Goal: Task Accomplishment & Management: Use online tool/utility

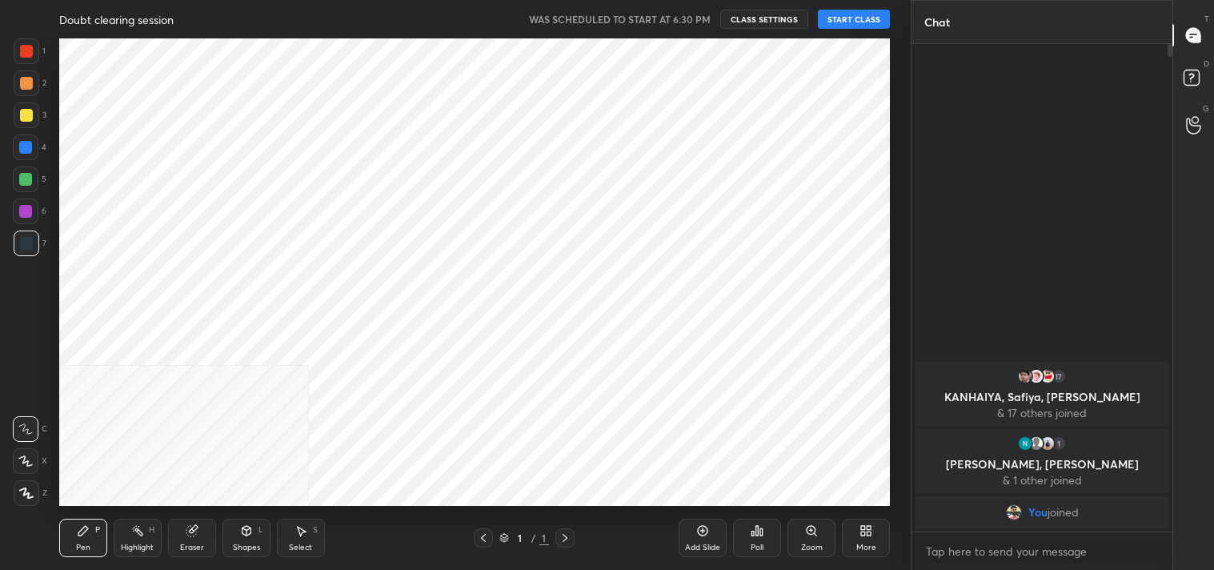
scroll to position [79547, 79168]
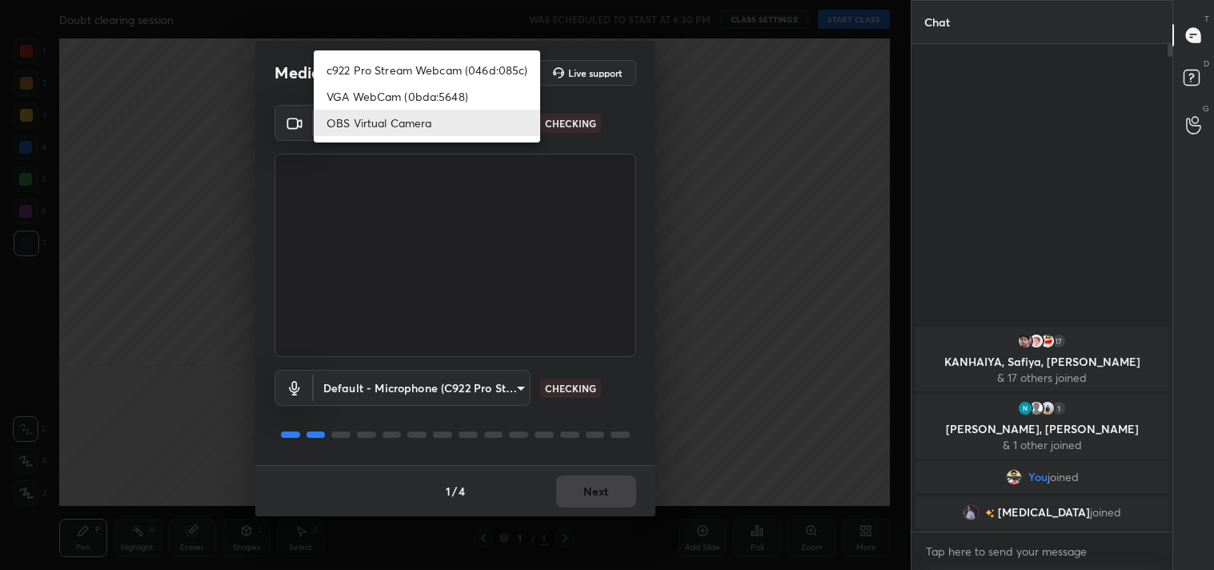
click at [378, 118] on body "1 2 3 4 5 6 7 C X Z C X Z E E Erase all H H Doubt clearing session WAS SCHEDULE…" at bounding box center [607, 285] width 1214 height 570
click at [378, 118] on li "OBS Virtual Camera" at bounding box center [427, 123] width 226 height 26
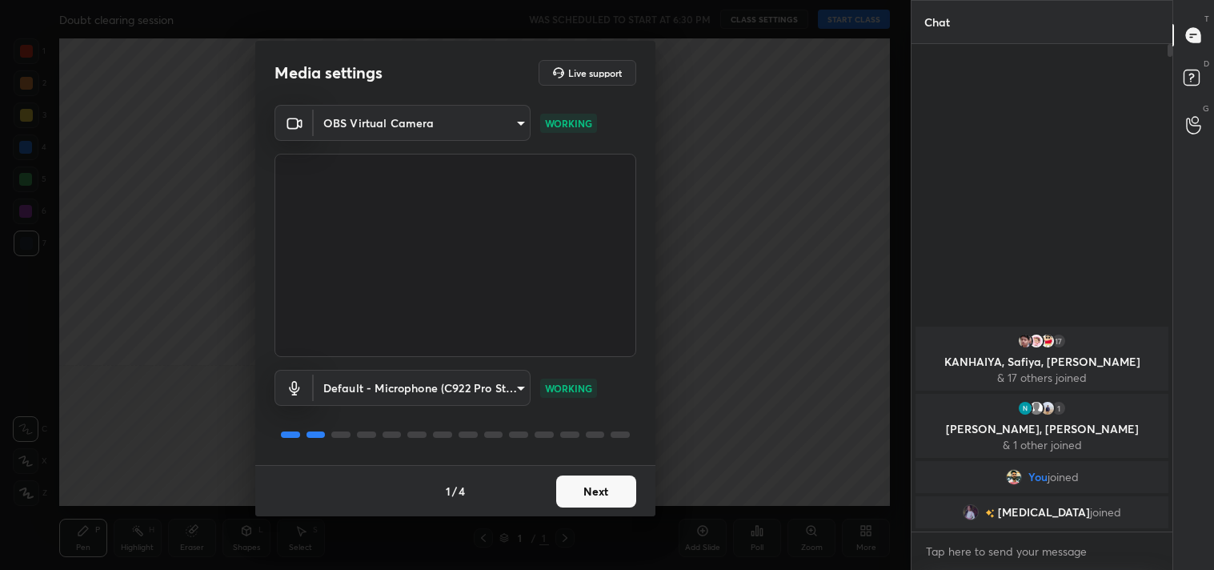
click at [588, 507] on div "1 / 4 Next" at bounding box center [455, 490] width 400 height 51
click at [590, 502] on button "Next" at bounding box center [596, 491] width 80 height 32
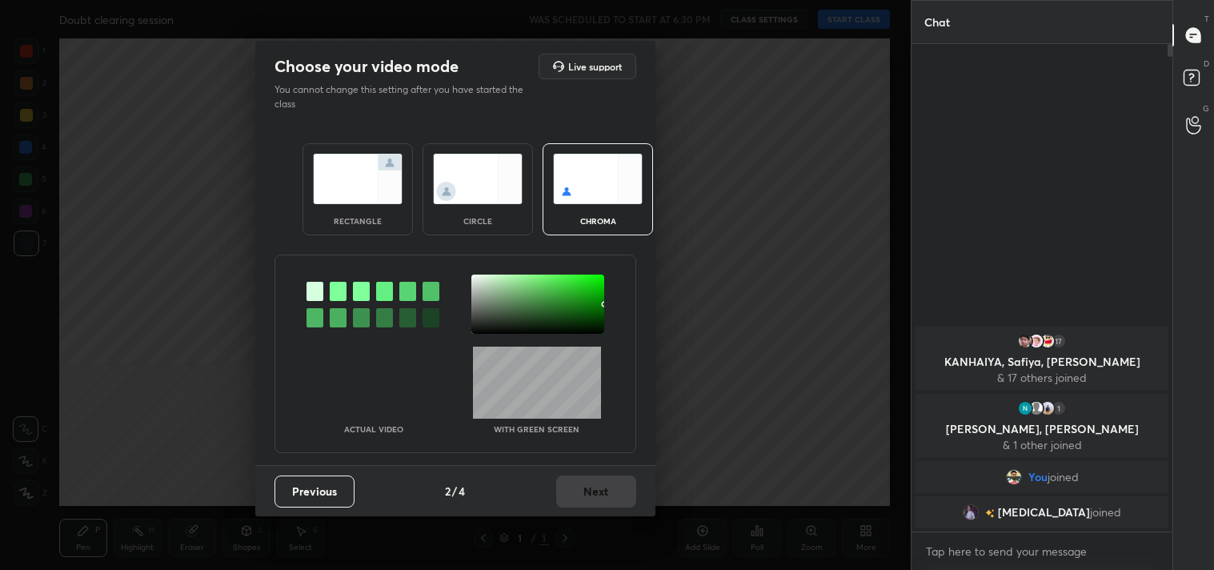
click at [366, 192] on img at bounding box center [358, 179] width 90 height 50
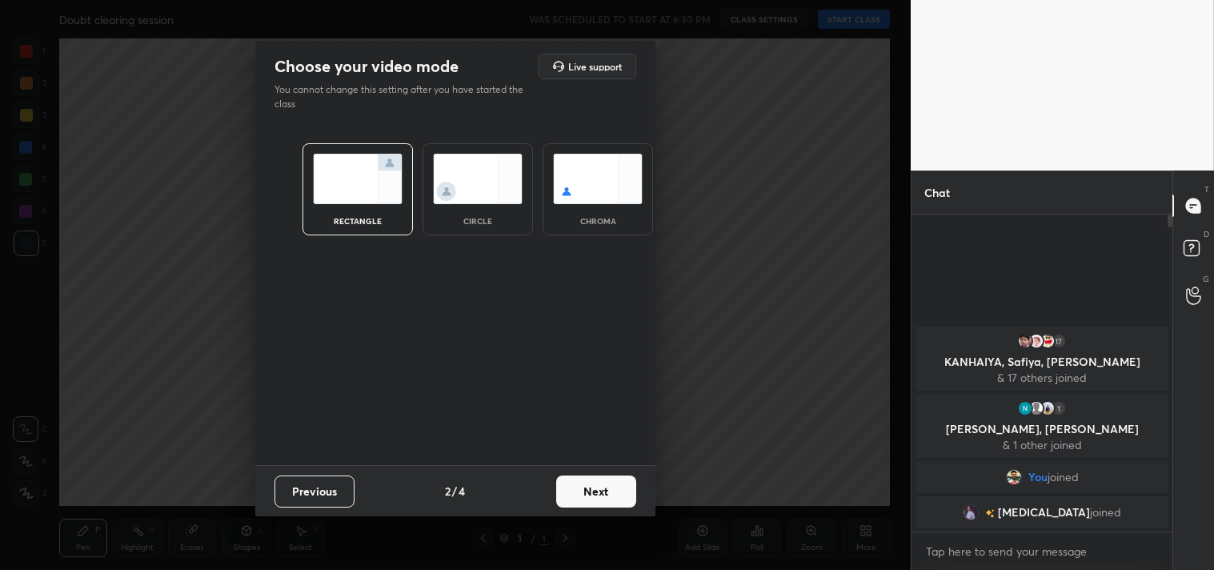
click at [602, 482] on button "Next" at bounding box center [596, 491] width 80 height 32
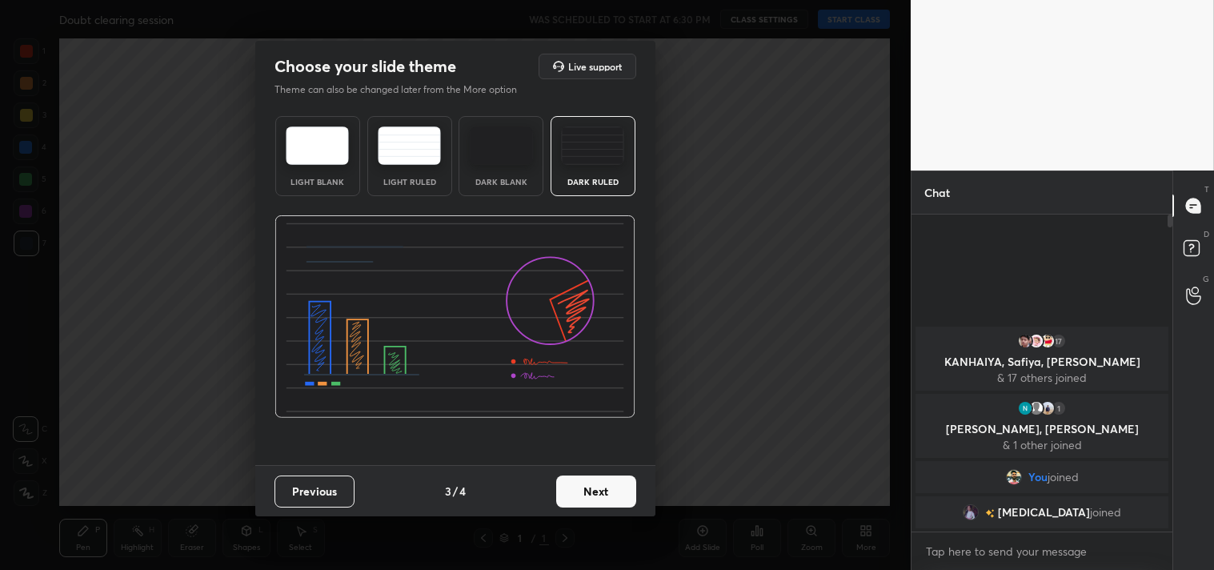
click at [583, 490] on button "Next" at bounding box center [596, 491] width 80 height 32
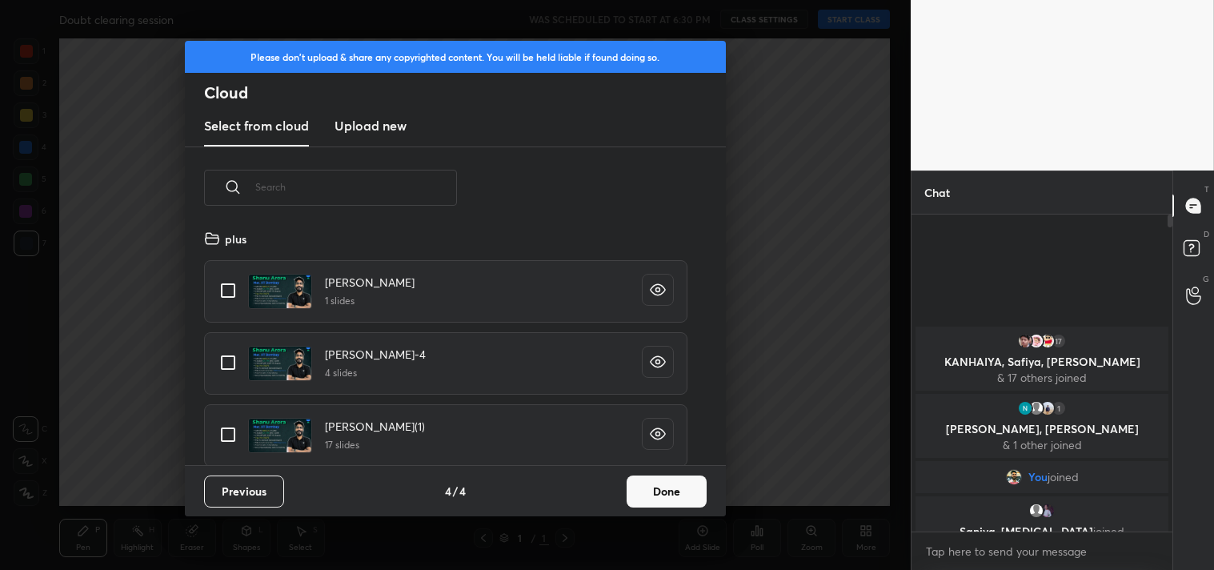
scroll to position [237, 514]
click at [228, 294] on input "grid" at bounding box center [228, 291] width 34 height 34
checkbox input "true"
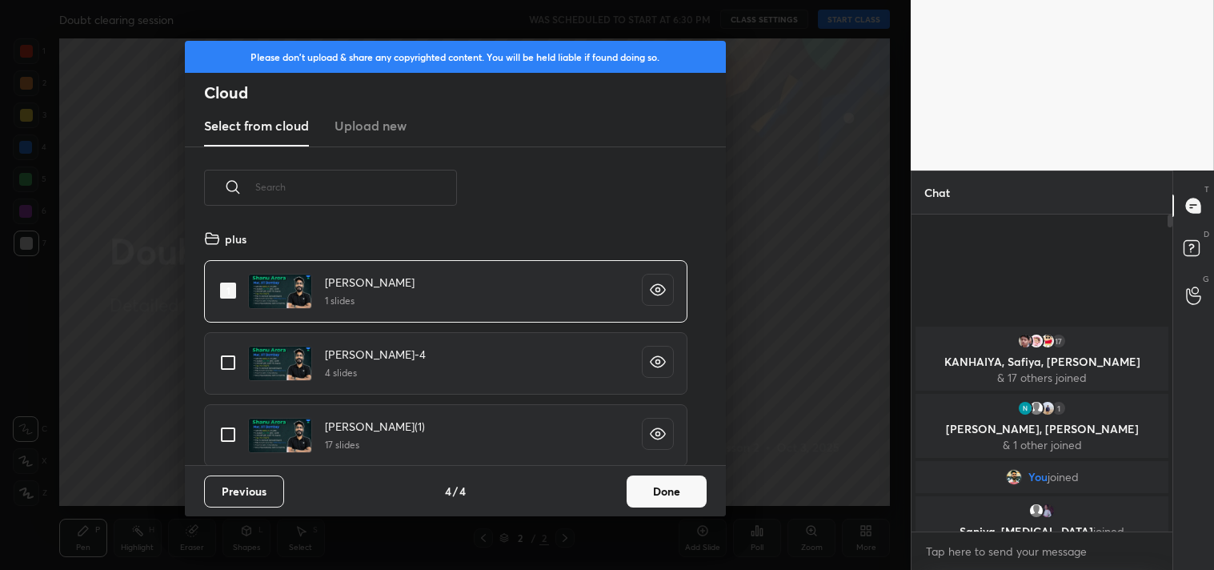
click at [678, 483] on button "Done" at bounding box center [667, 491] width 80 height 32
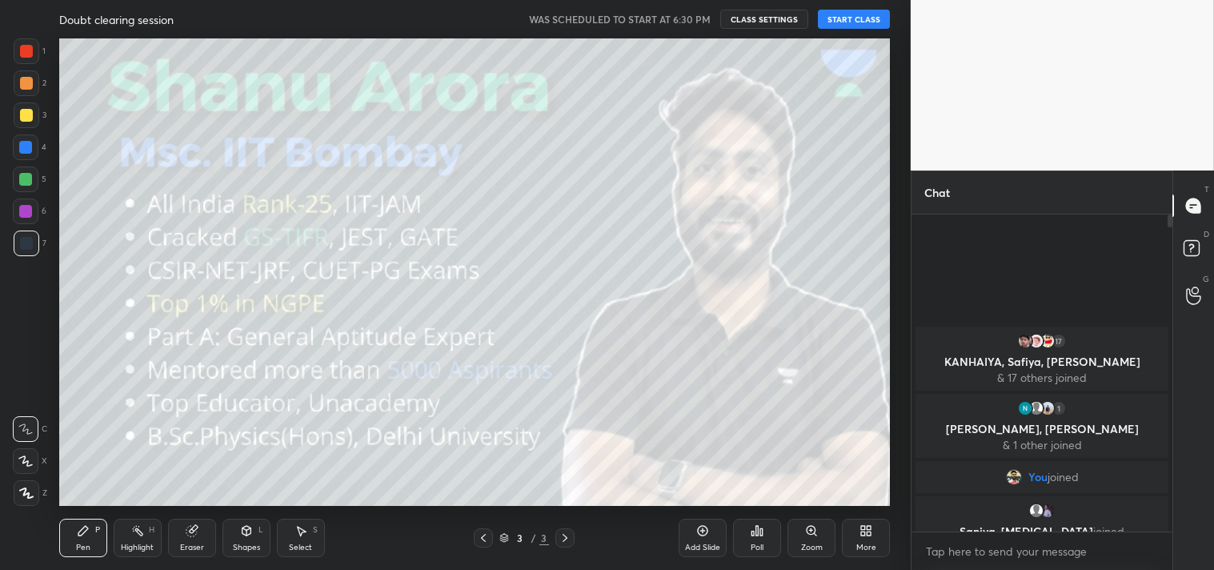
click at [842, 16] on button "START CLASS" at bounding box center [854, 19] width 72 height 19
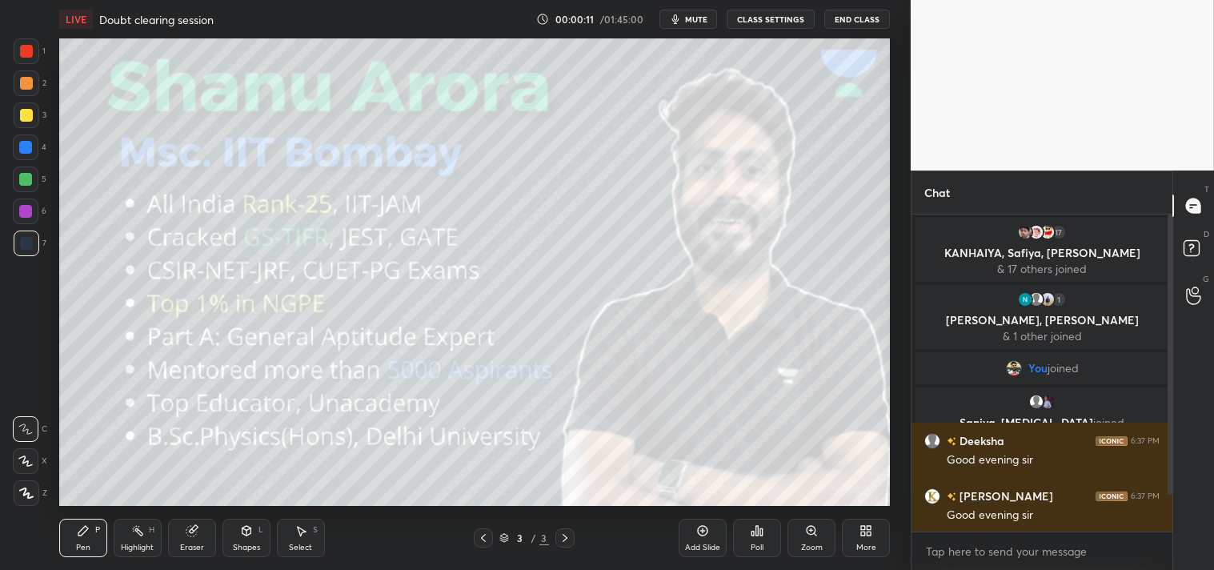
click at [770, 21] on button "CLASS SETTINGS" at bounding box center [771, 19] width 88 height 19
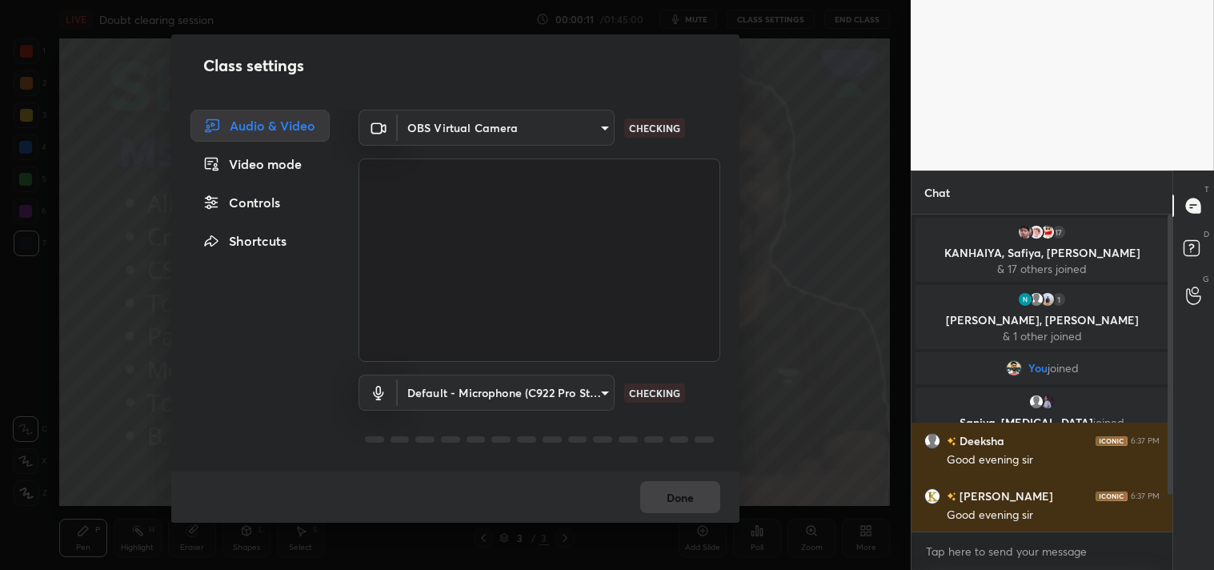
type textarea "x"
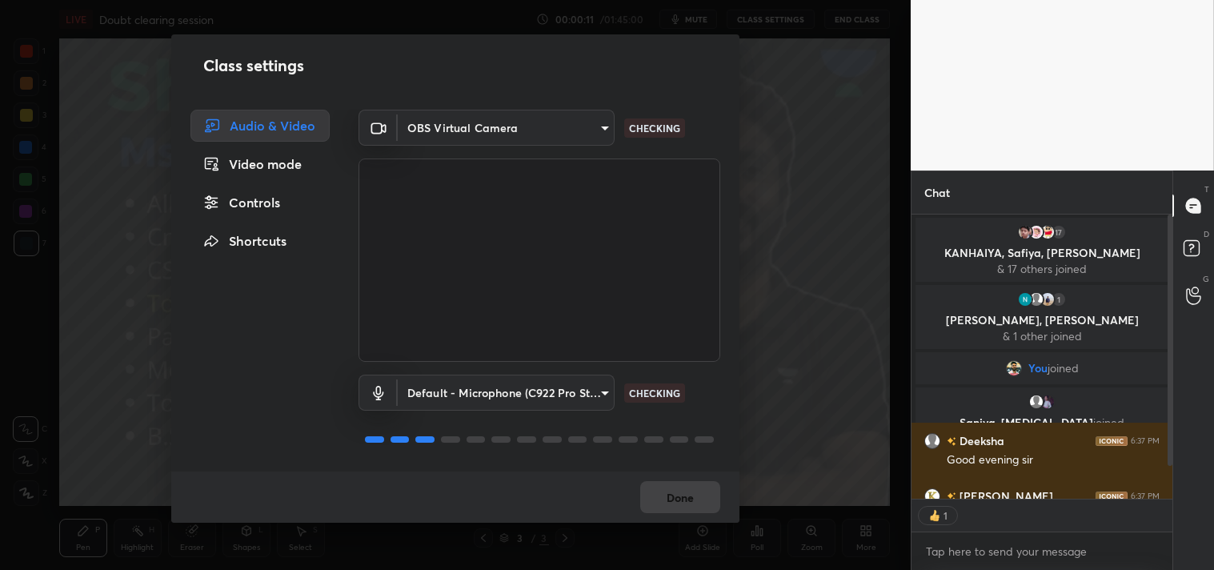
scroll to position [5, 4]
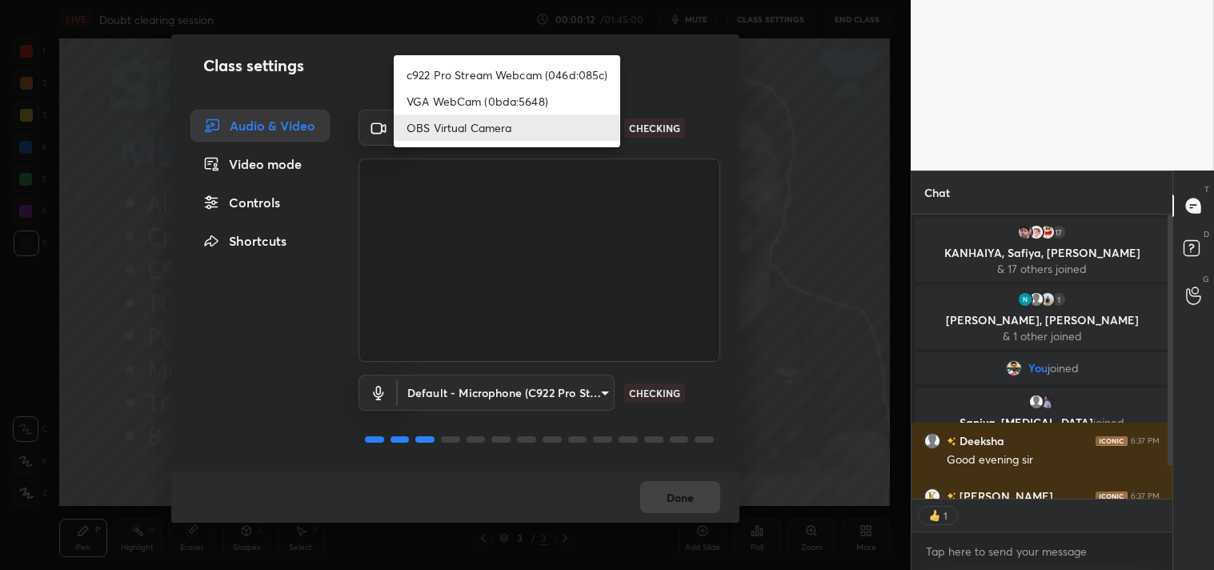
click at [507, 130] on body "1 2 3 4 5 6 7 C X Z C X Z E E Erase all H H LIVE Doubt clearing session 00:00:1…" at bounding box center [607, 285] width 1214 height 570
click at [462, 70] on li "c922 Pro Stream Webcam (046d:085c)" at bounding box center [507, 75] width 226 height 26
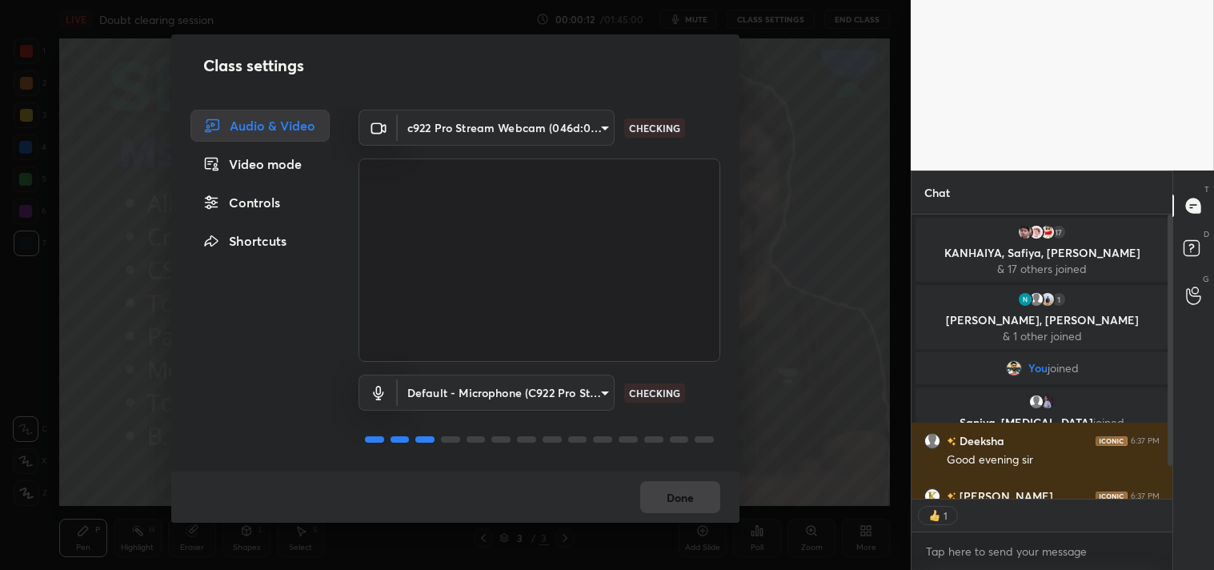
type input "77efdbe0d0591a5658d362a6e640cec0e2706c98c83ef82d39568dbf4875ff01"
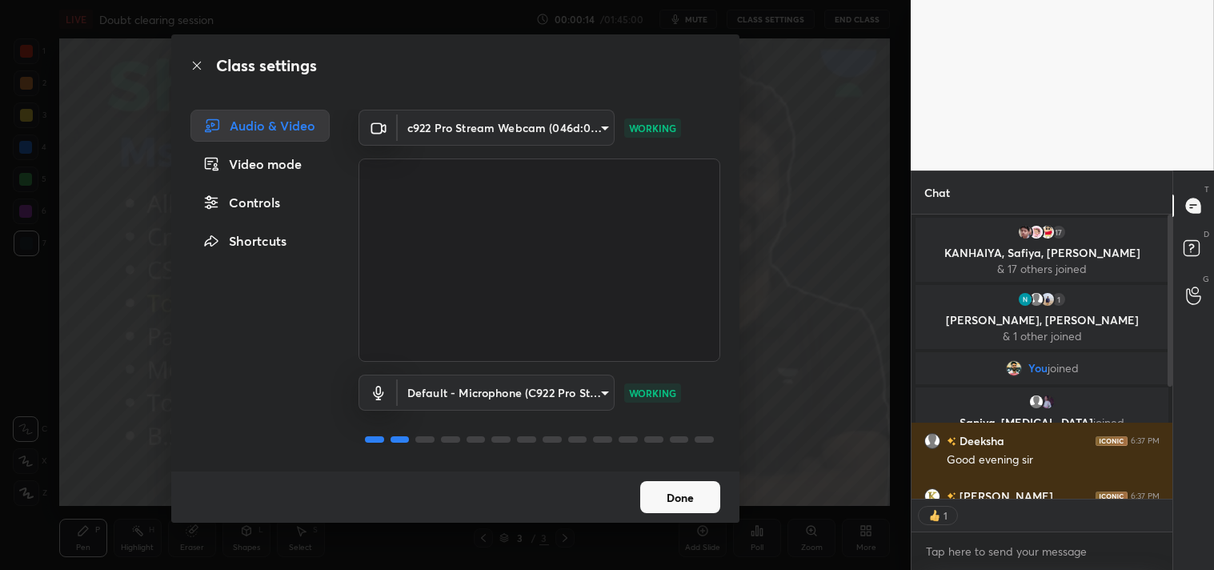
click at [676, 498] on button "Done" at bounding box center [680, 497] width 80 height 32
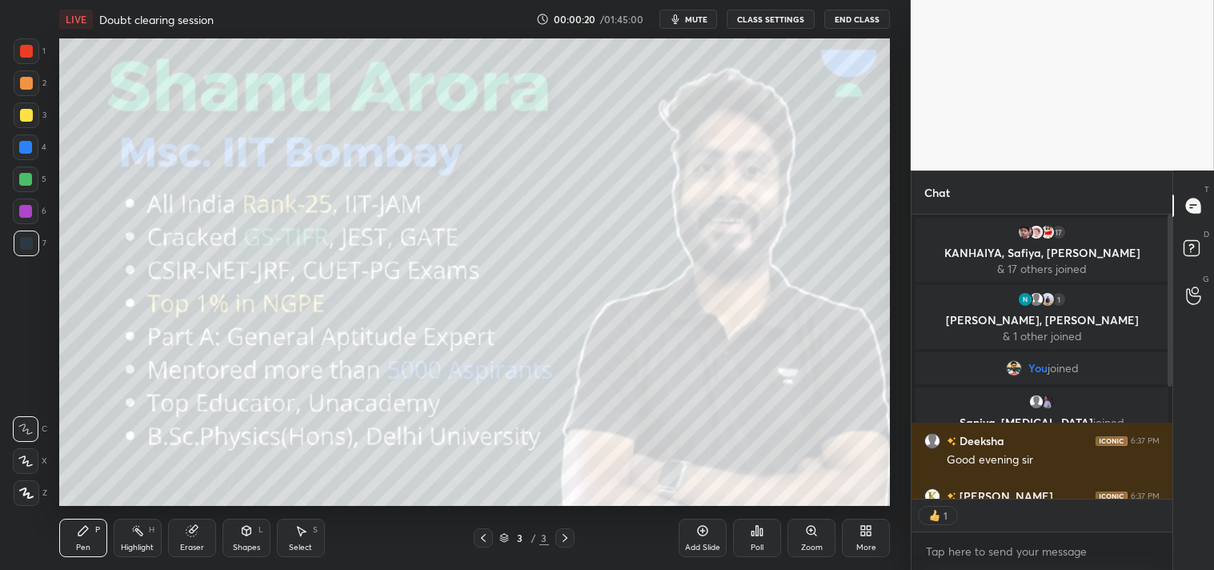
scroll to position [200, 0]
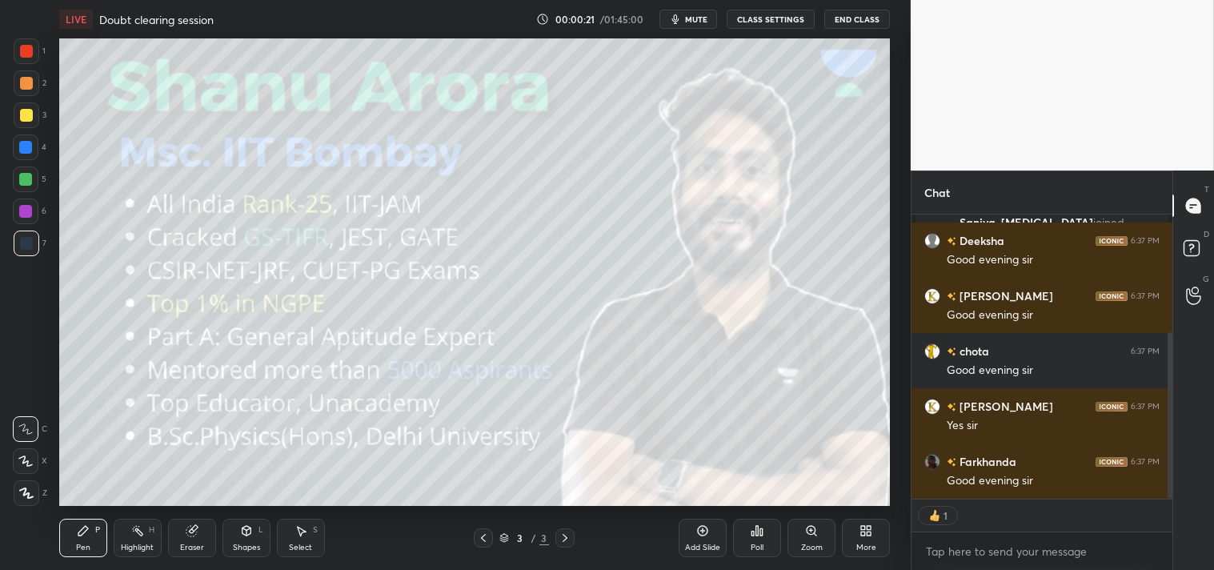
type textarea "x"
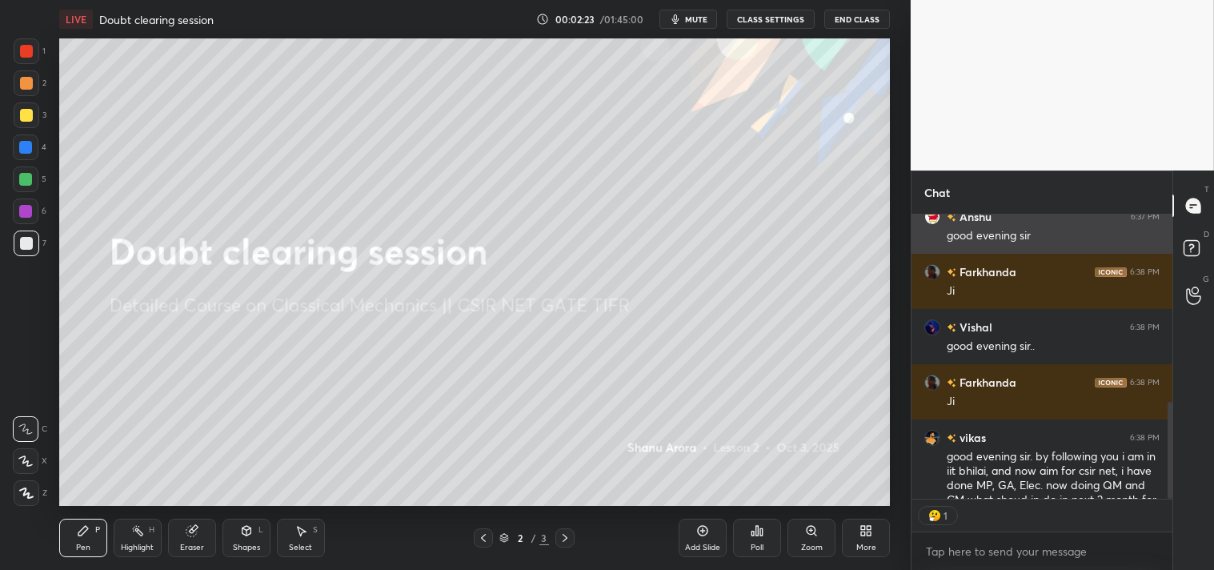
scroll to position [5, 4]
click at [707, 532] on icon at bounding box center [703, 531] width 10 height 10
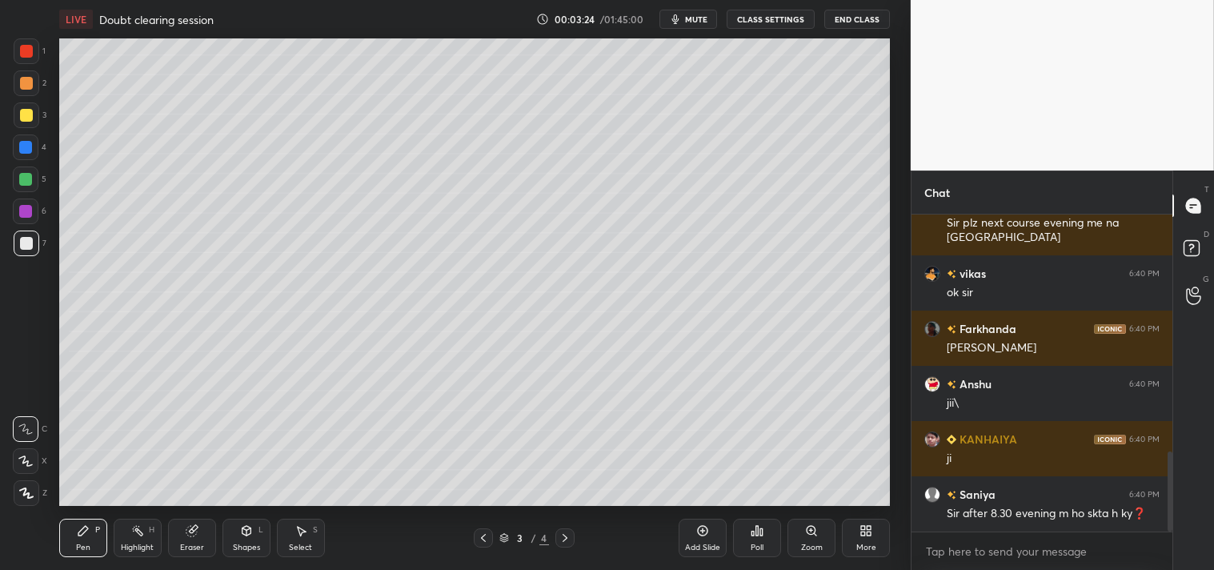
scroll to position [1010, 0]
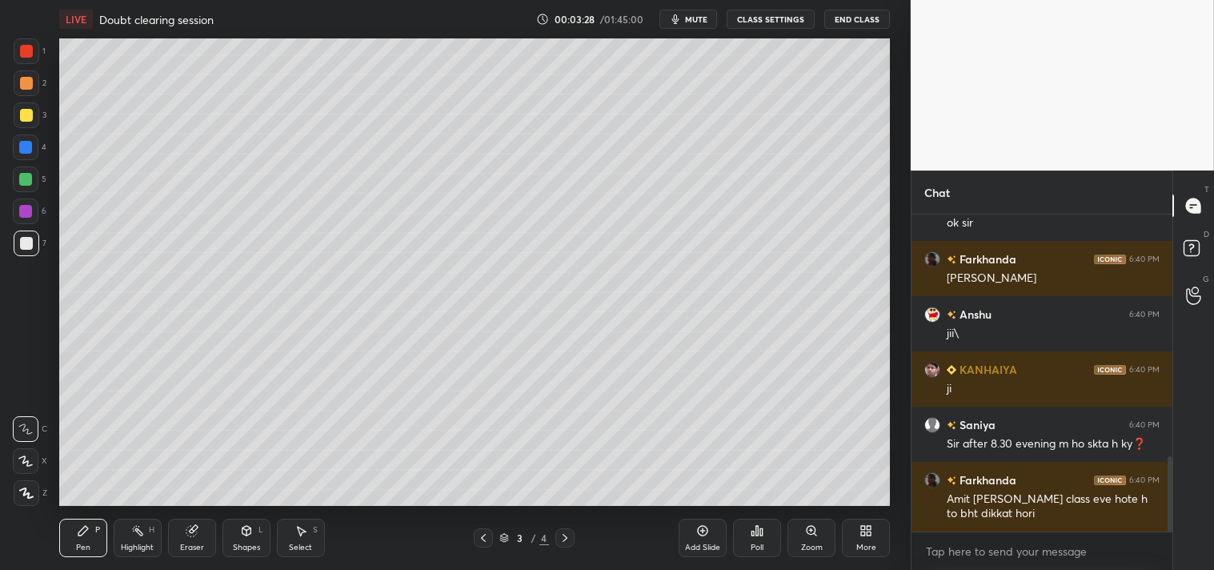
click at [757, 535] on icon at bounding box center [757, 531] width 2 height 10
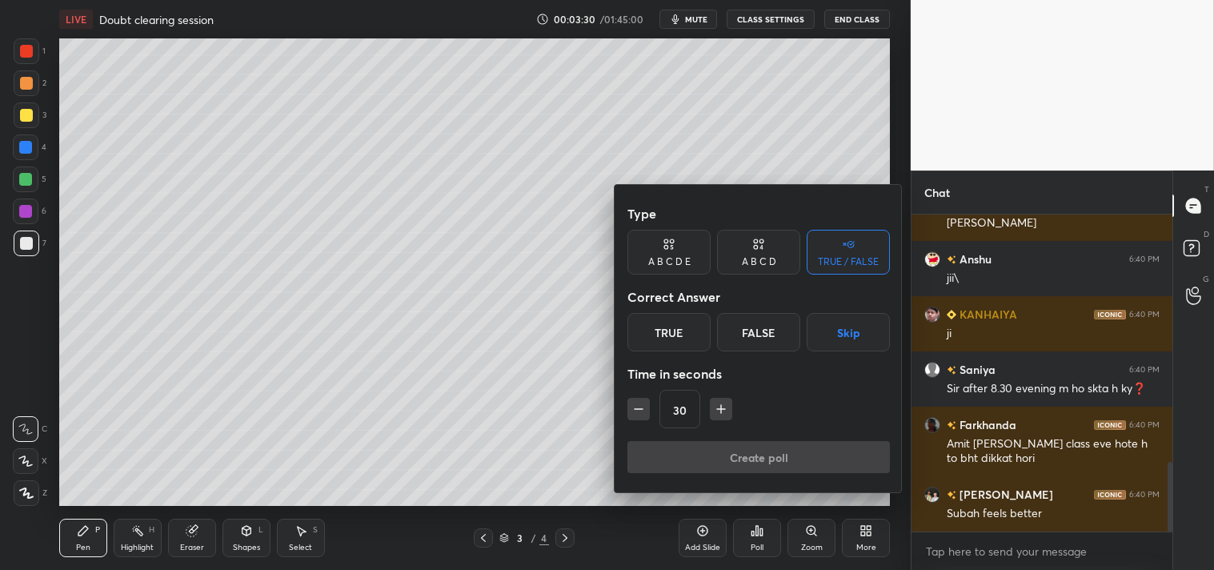
scroll to position [1120, 0]
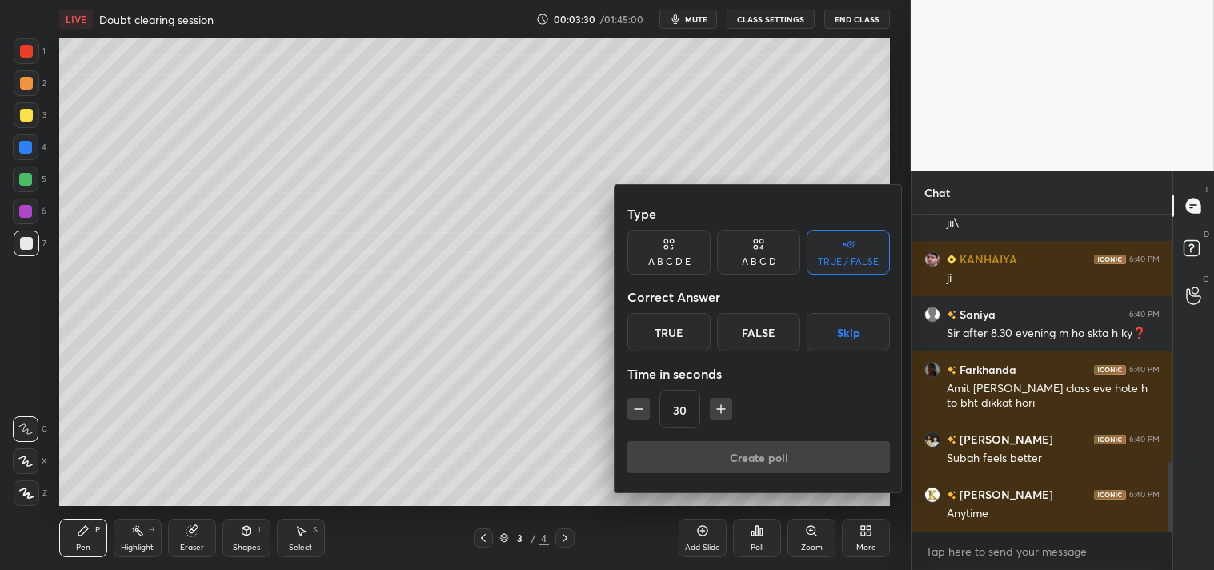
click at [548, 390] on div at bounding box center [607, 285] width 1214 height 570
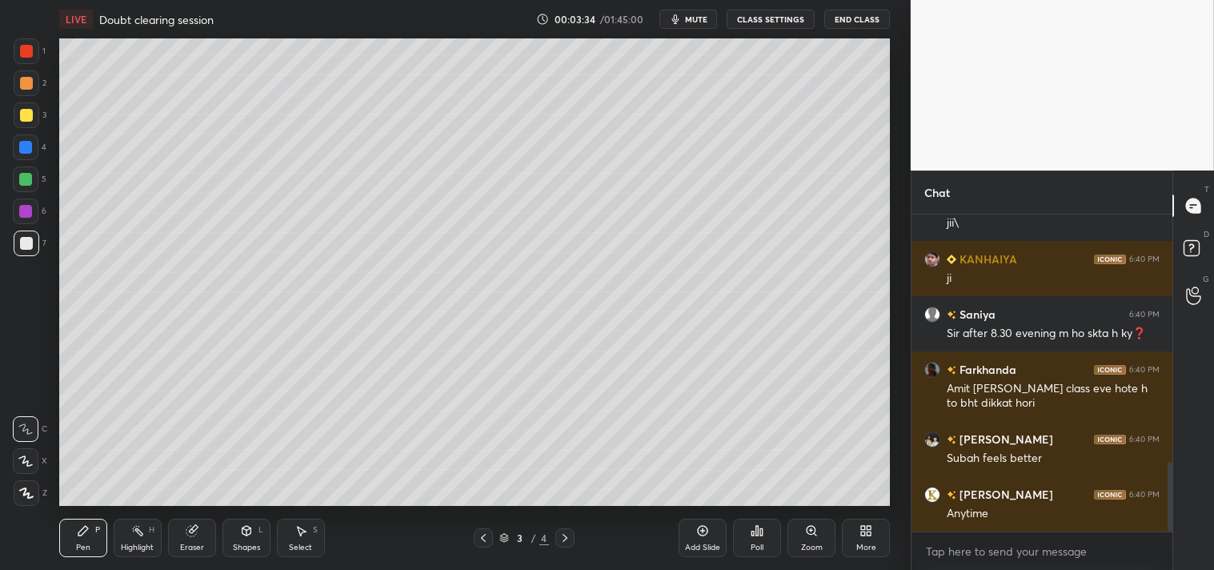
click at [764, 545] on div "Poll" at bounding box center [757, 538] width 48 height 38
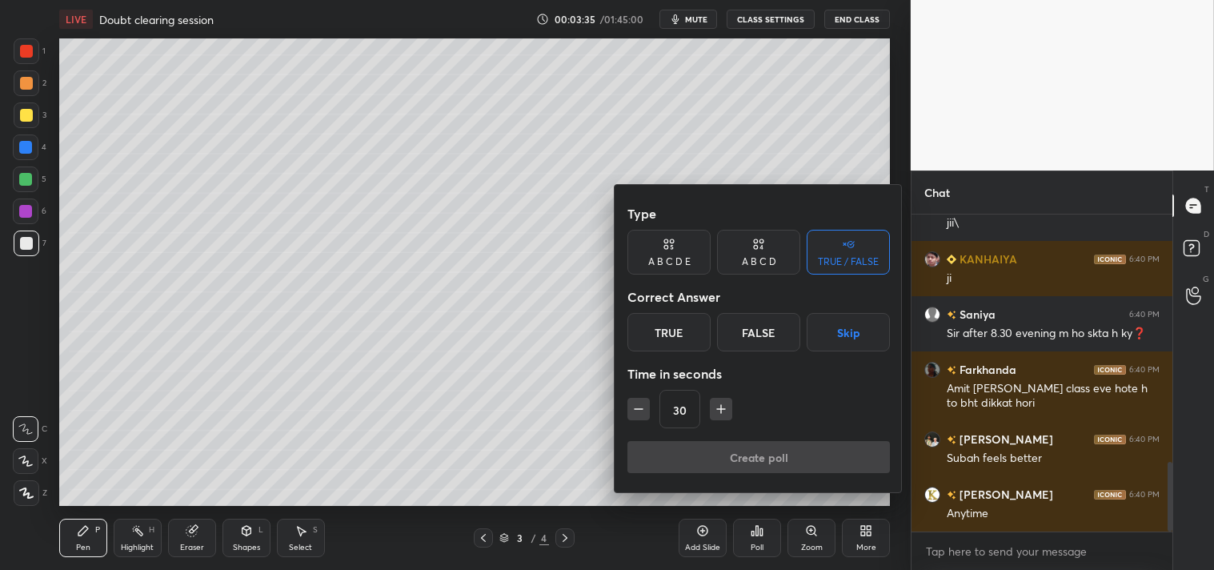
click at [499, 374] on div at bounding box center [607, 285] width 1214 height 570
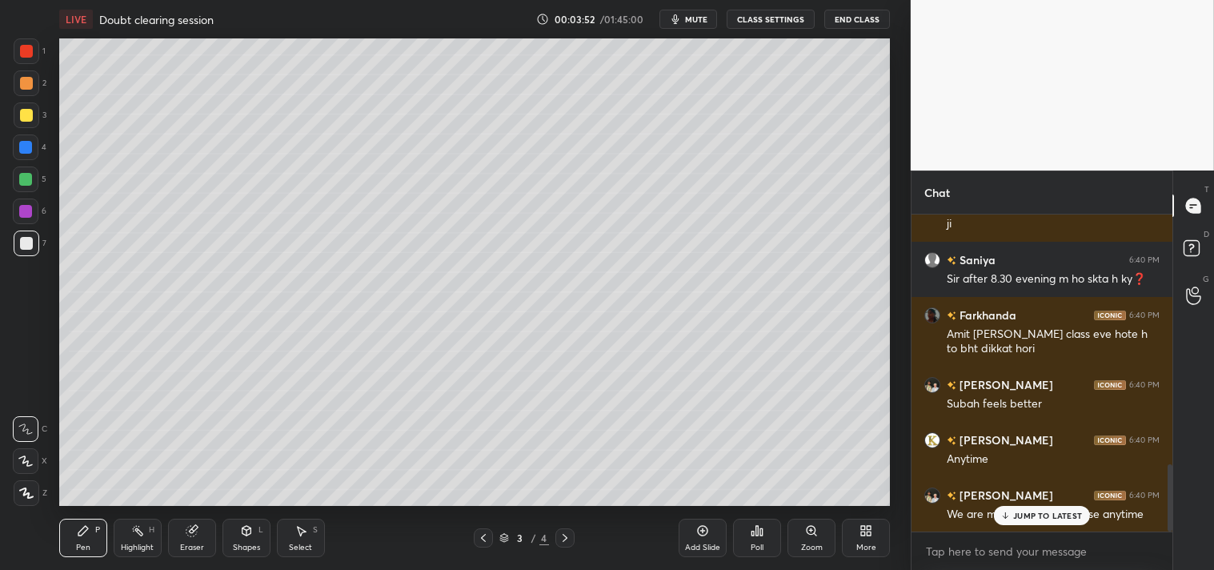
click at [755, 544] on div "Poll" at bounding box center [757, 547] width 13 height 8
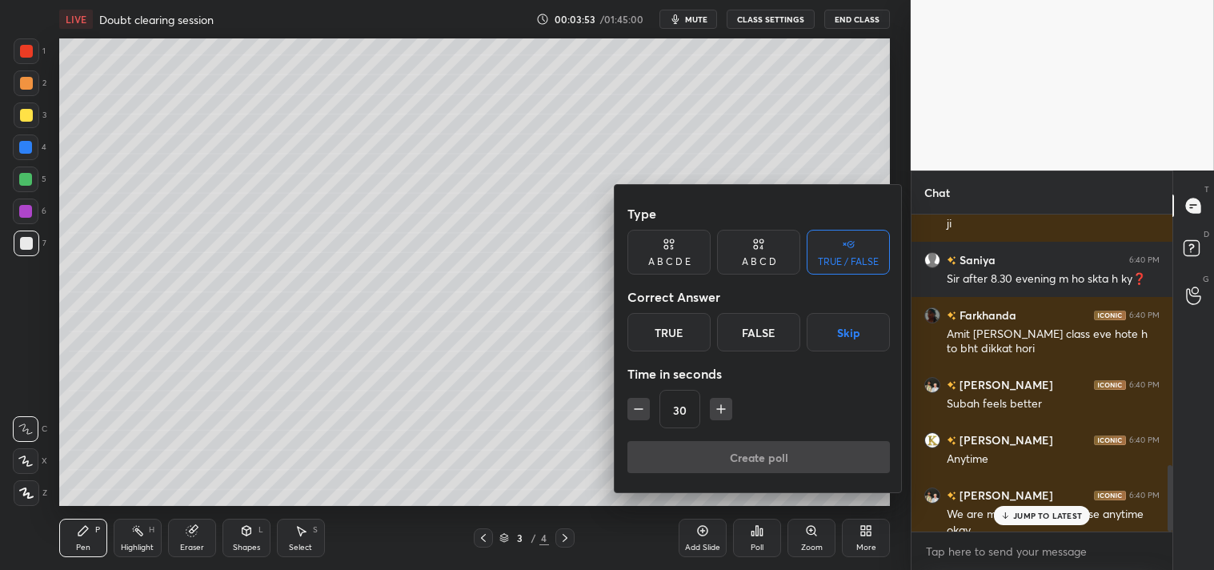
scroll to position [1191, 0]
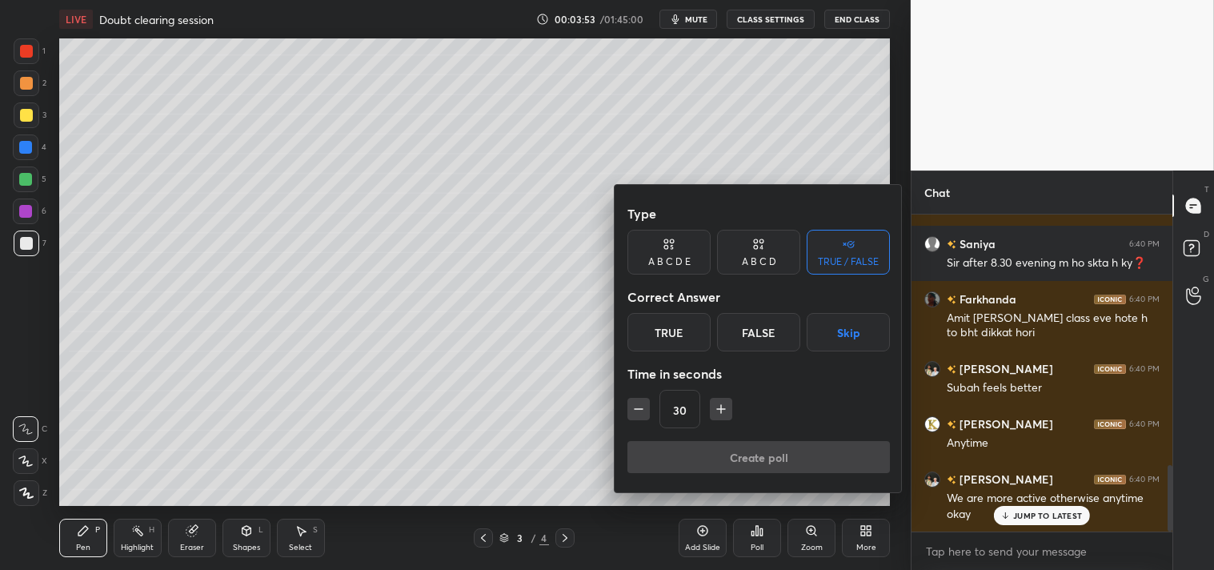
click at [755, 257] on div "A B C D" at bounding box center [759, 262] width 34 height 10
click at [856, 326] on button "Skip" at bounding box center [866, 332] width 47 height 38
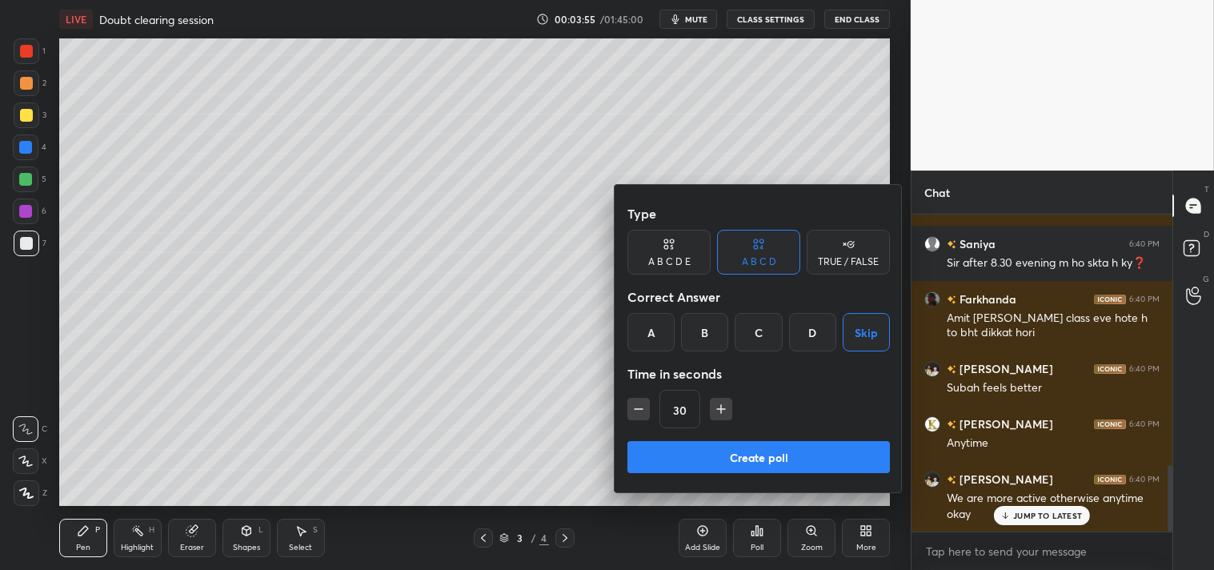
click at [754, 453] on button "Create poll" at bounding box center [758, 457] width 262 height 32
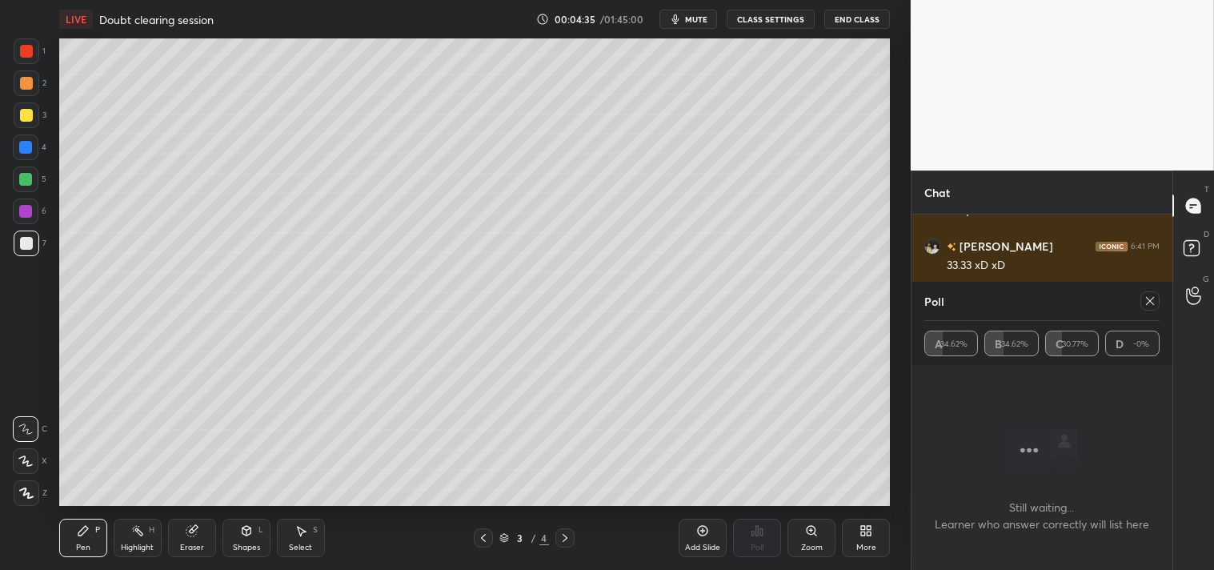
scroll to position [1511, 0]
click at [1162, 297] on div "Poll A 34.62% B 34.62% C 30.77% D -0%" at bounding box center [1041, 323] width 261 height 83
click at [1148, 302] on icon at bounding box center [1150, 301] width 8 height 8
type textarea "x"
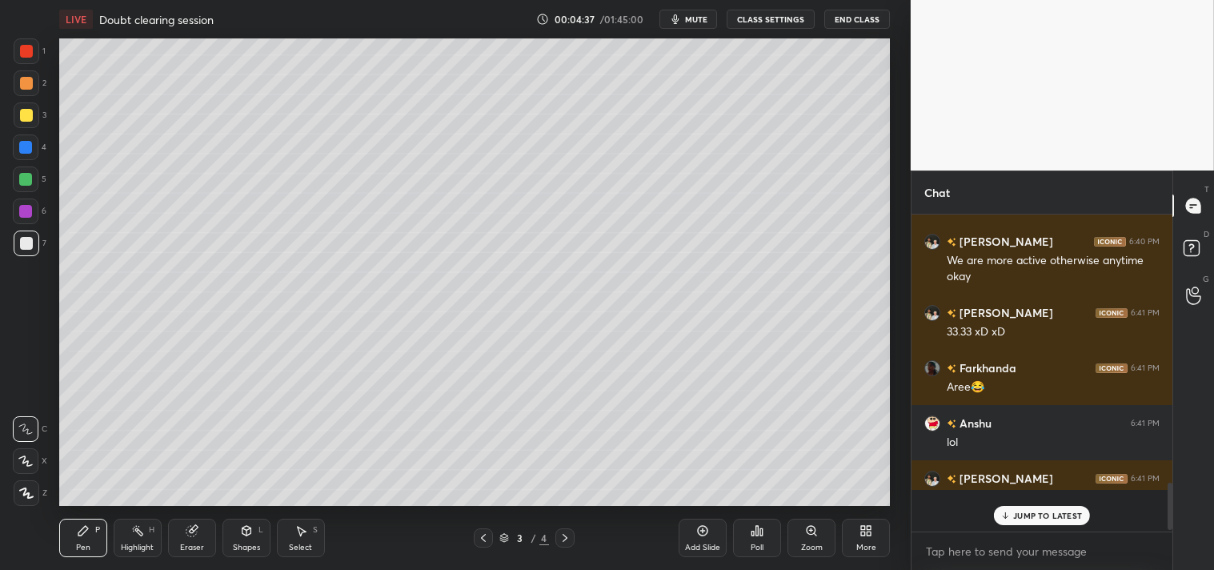
scroll to position [312, 256]
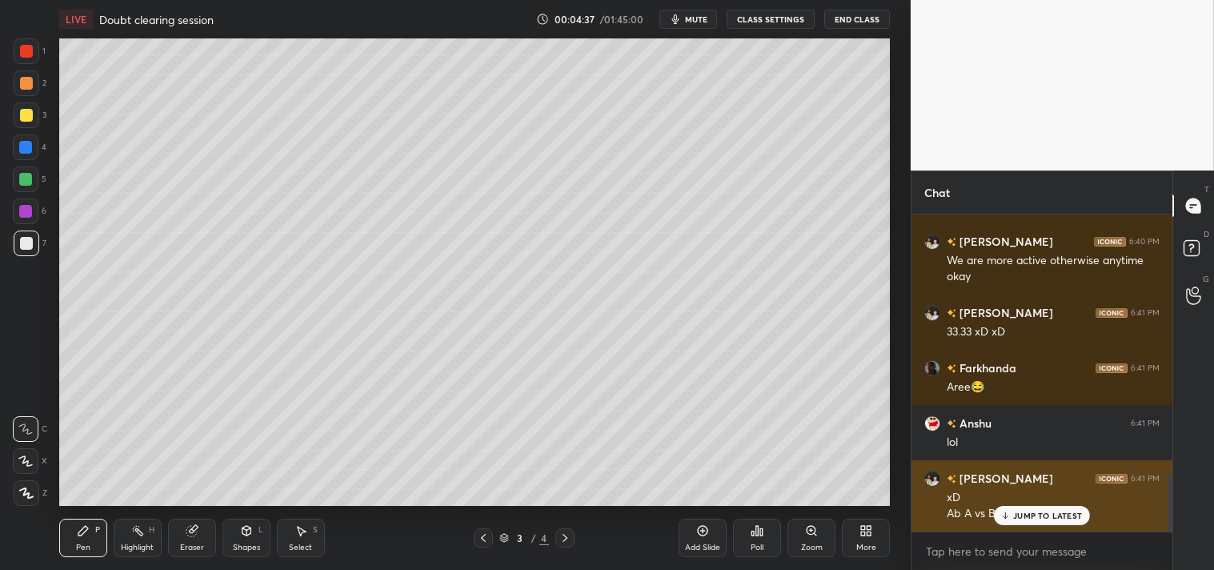
click at [1042, 508] on div "JUMP TO LATEST" at bounding box center [1042, 515] width 96 height 19
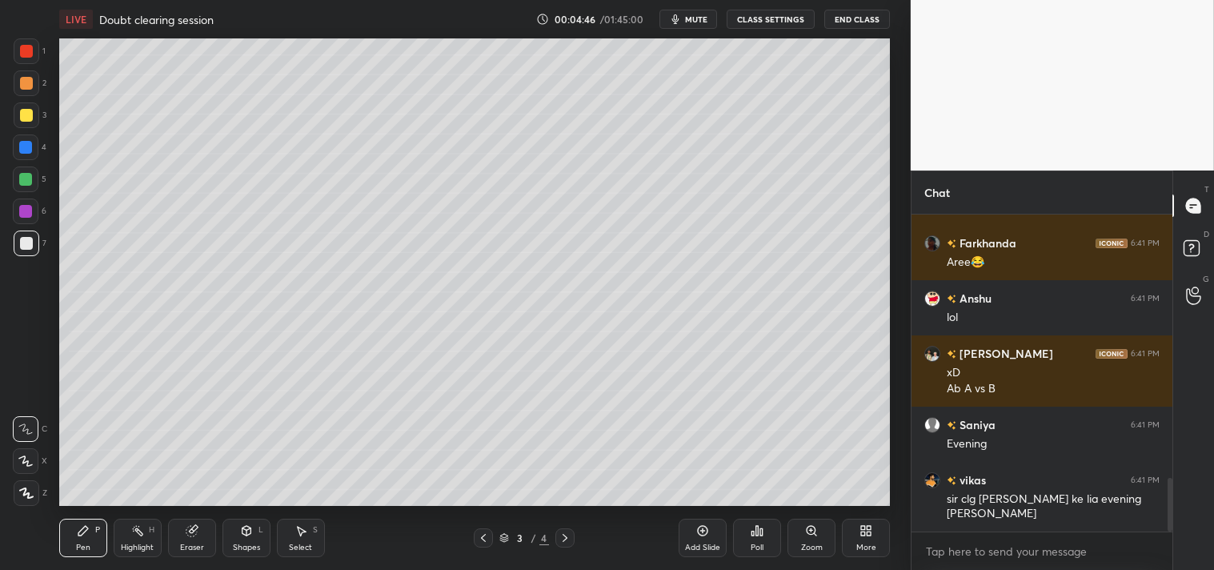
click at [18, 121] on div at bounding box center [27, 115] width 26 height 26
click at [34, 116] on div at bounding box center [27, 115] width 26 height 26
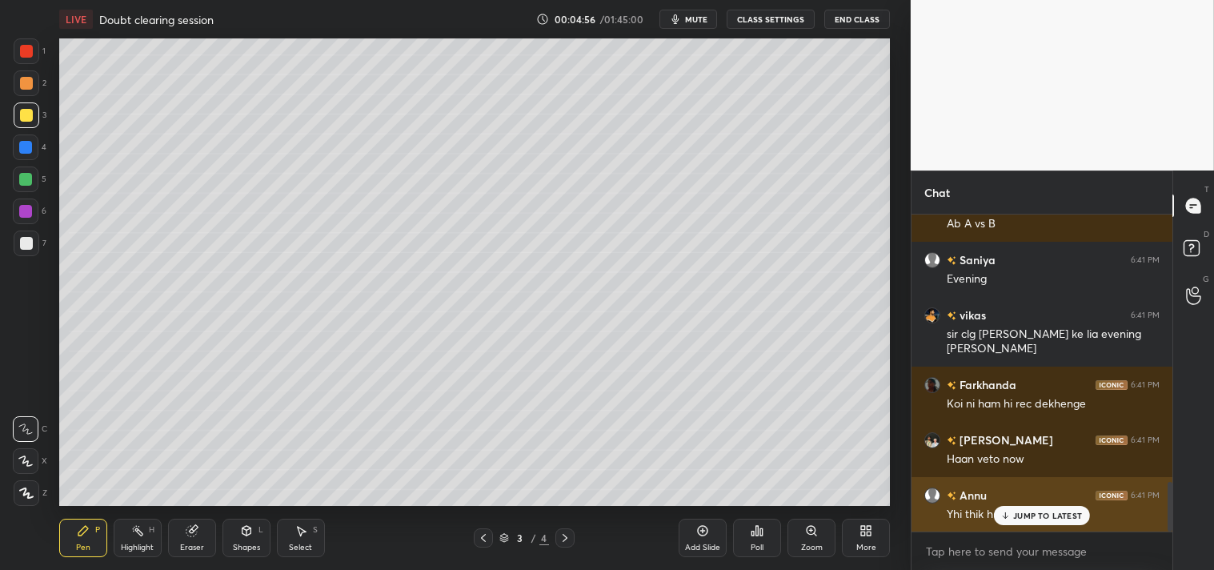
click at [1037, 518] on p "JUMP TO LATEST" at bounding box center [1047, 515] width 69 height 10
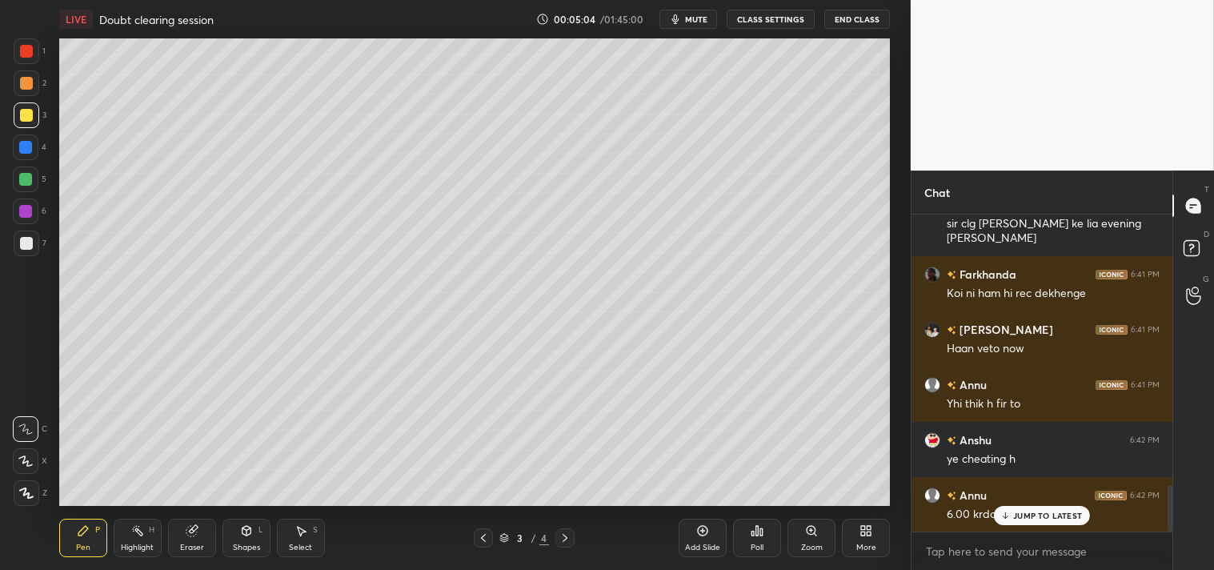
scroll to position [1844, 0]
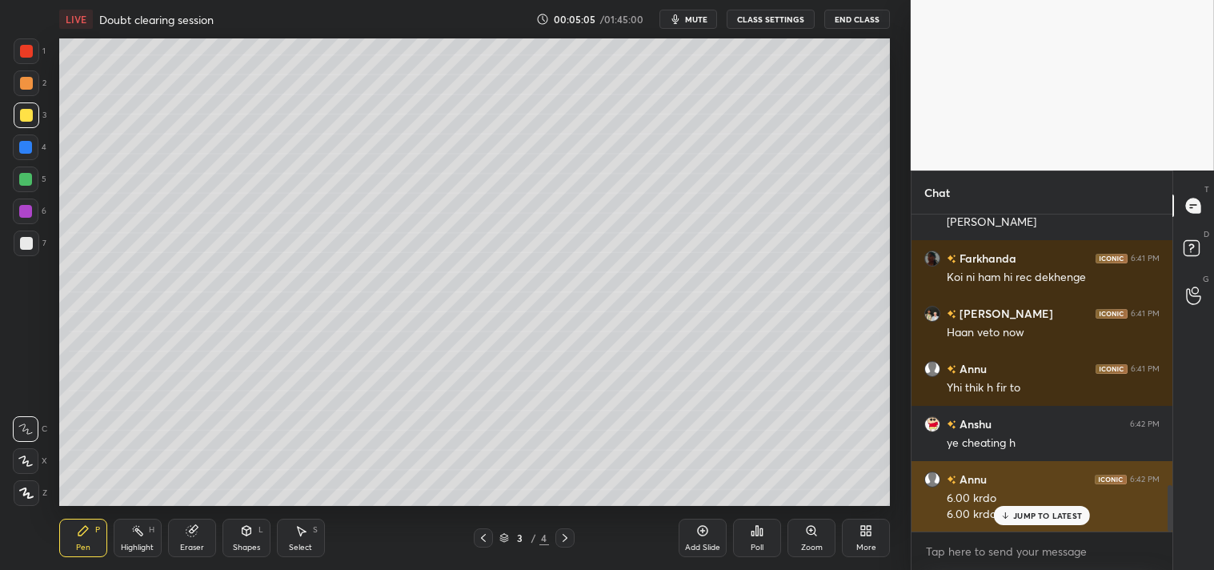
drag, startPoint x: 1022, startPoint y: 507, endPoint x: 1075, endPoint y: 504, distance: 53.7
click at [1023, 507] on div "JUMP TO LATEST" at bounding box center [1042, 515] width 96 height 19
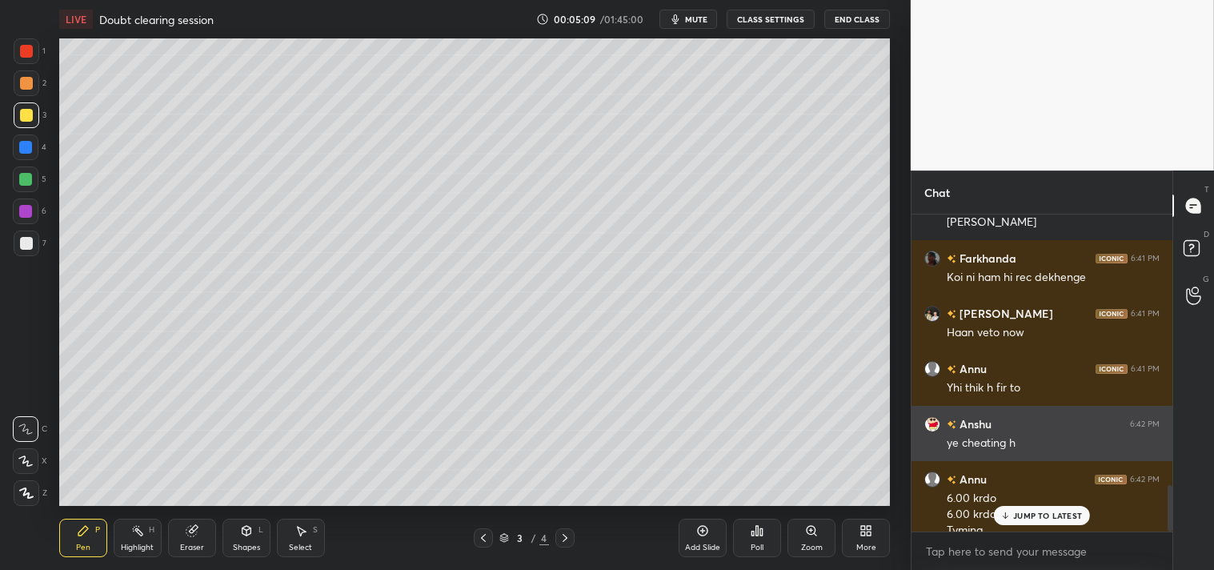
scroll to position [1860, 0]
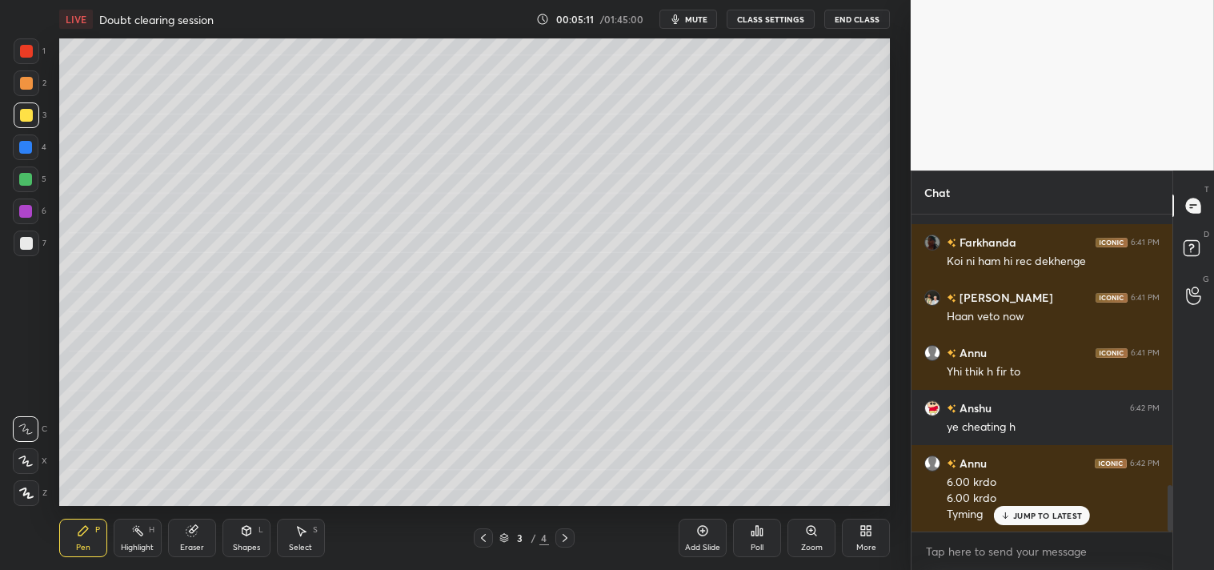
click at [711, 534] on div "Add Slide" at bounding box center [703, 538] width 48 height 38
click at [14, 245] on div at bounding box center [27, 243] width 26 height 26
click at [28, 242] on div at bounding box center [26, 243] width 13 height 13
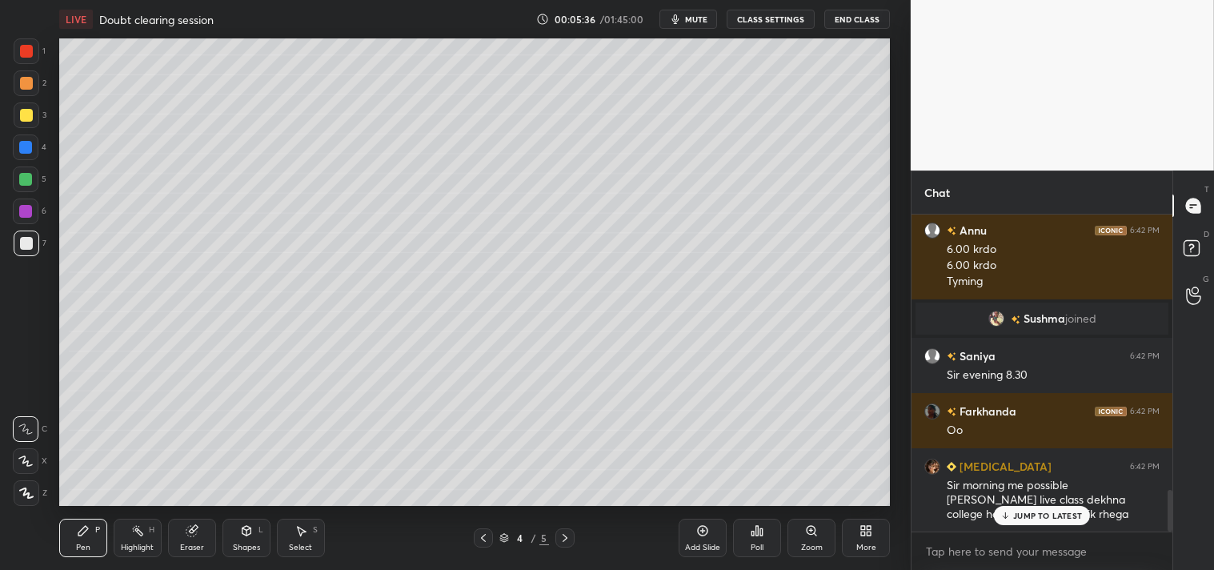
scroll to position [2148, 0]
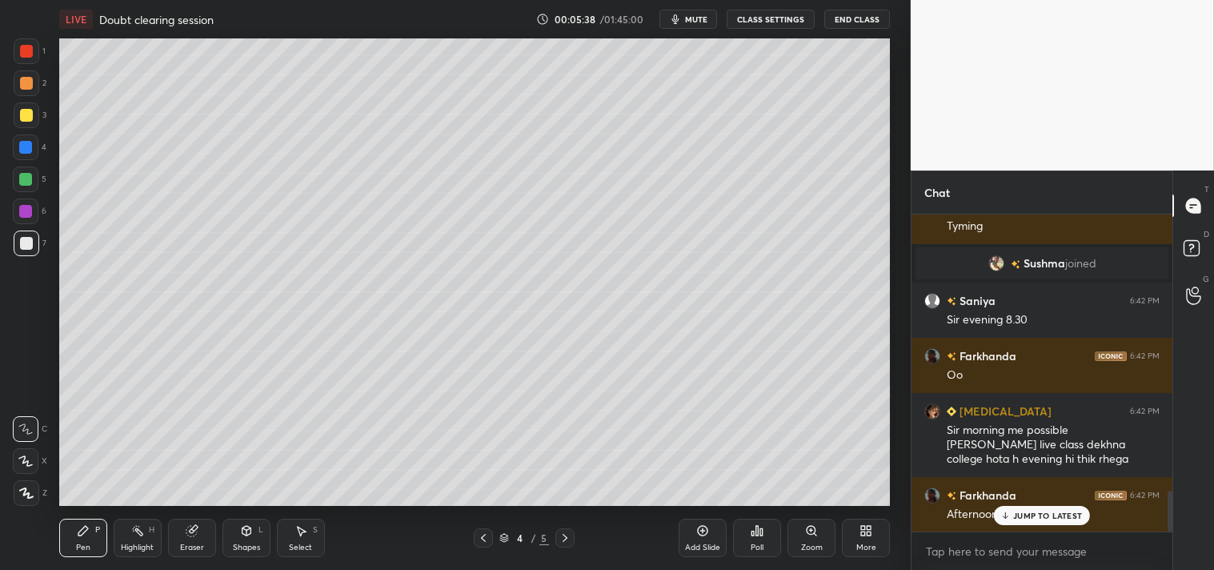
click at [1042, 508] on div "JUMP TO LATEST" at bounding box center [1042, 515] width 96 height 19
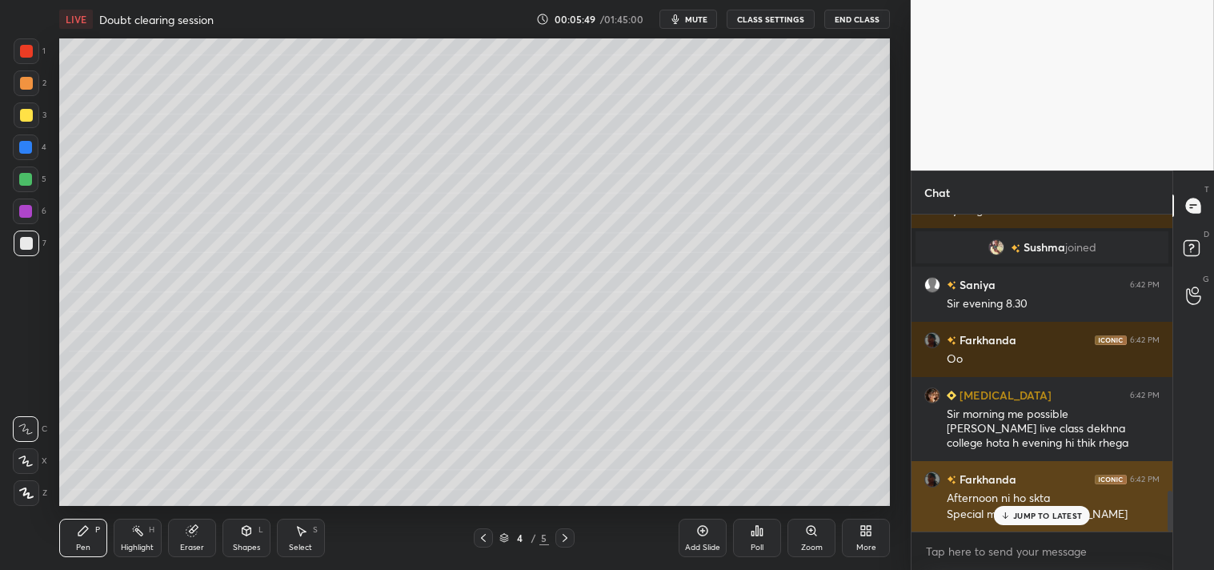
click at [1057, 513] on p "JUMP TO LATEST" at bounding box center [1047, 515] width 69 height 10
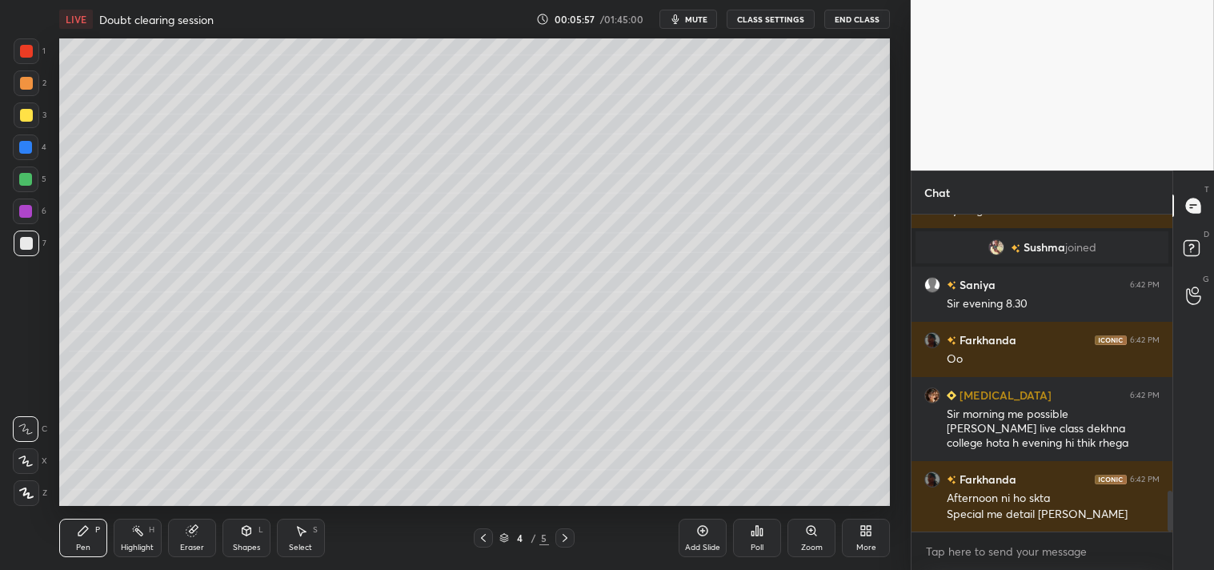
click at [33, 115] on div at bounding box center [27, 115] width 26 height 26
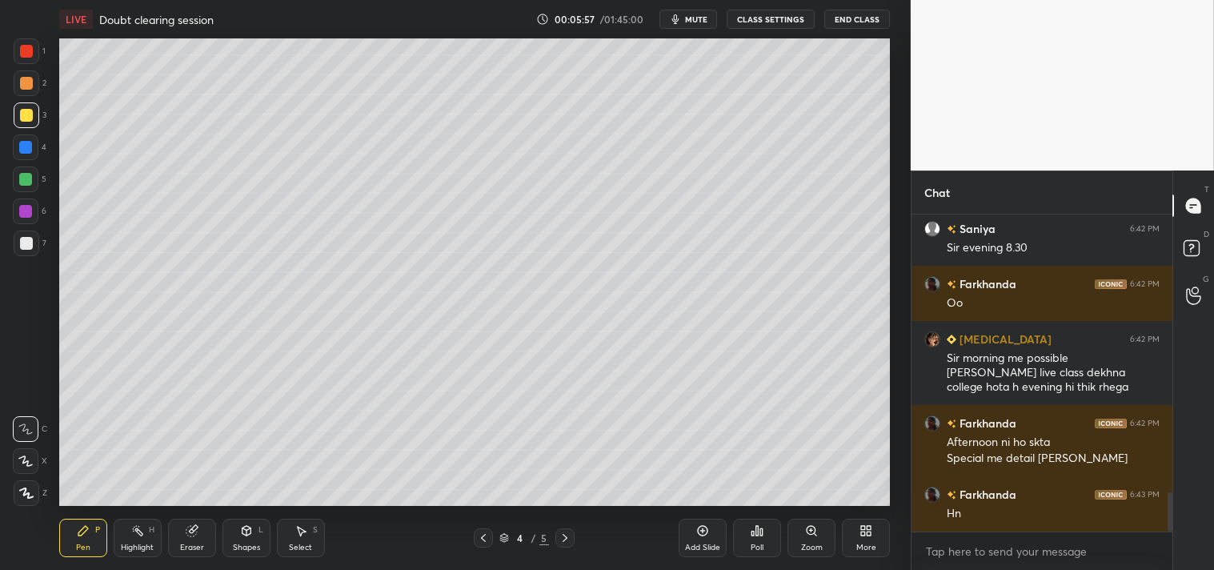
click at [37, 134] on div "4" at bounding box center [30, 147] width 34 height 26
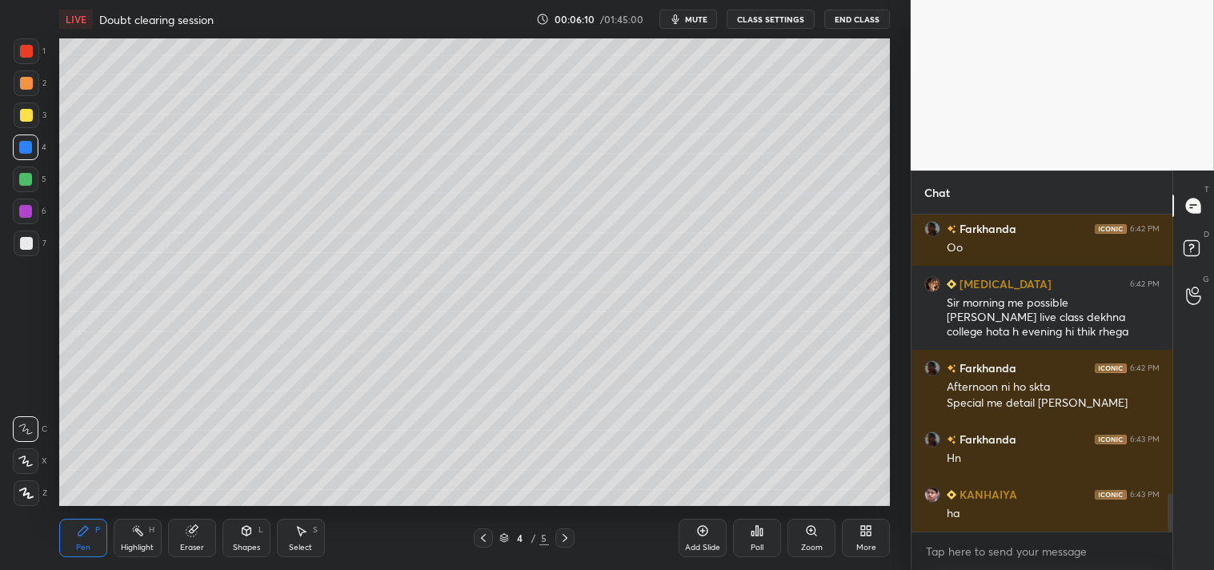
scroll to position [2331, 0]
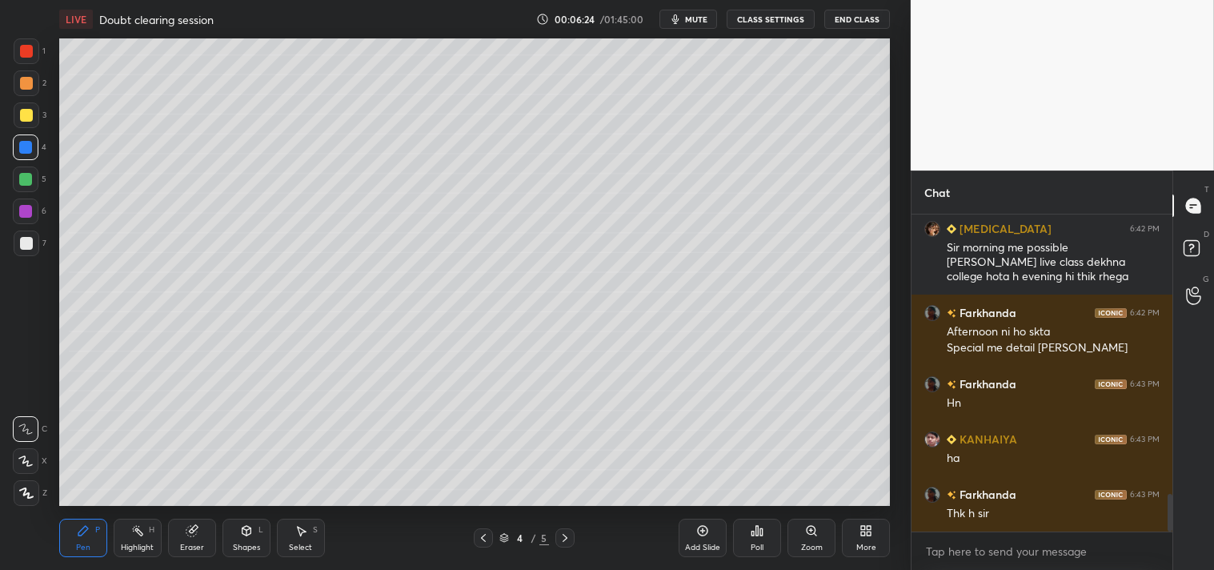
click at [32, 246] on div at bounding box center [27, 243] width 26 height 26
click at [32, 248] on div at bounding box center [27, 243] width 26 height 26
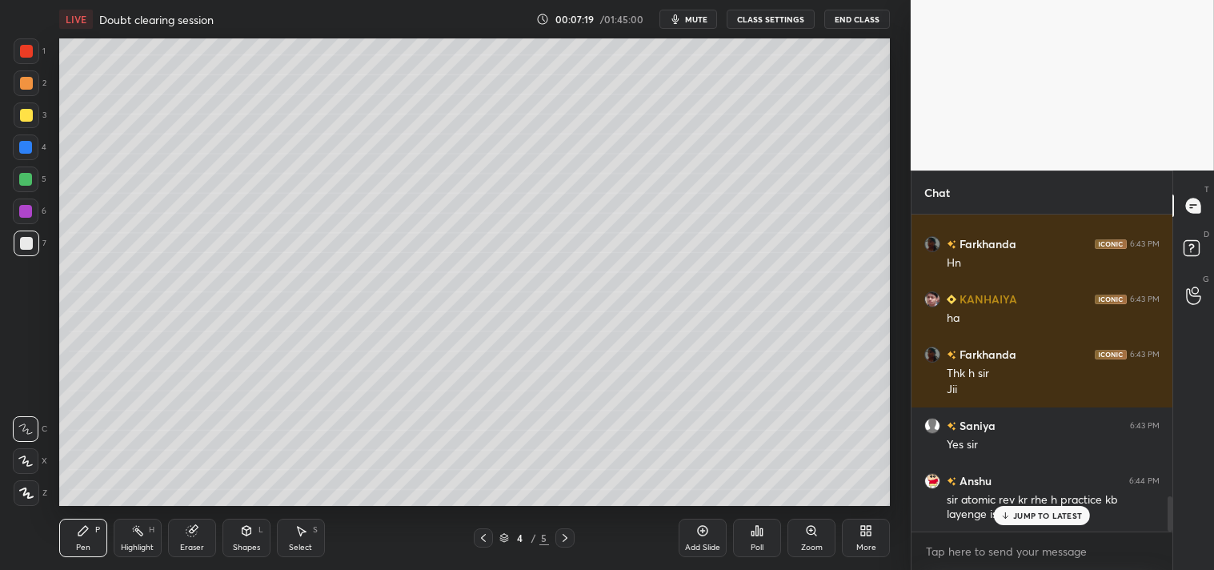
scroll to position [2526, 0]
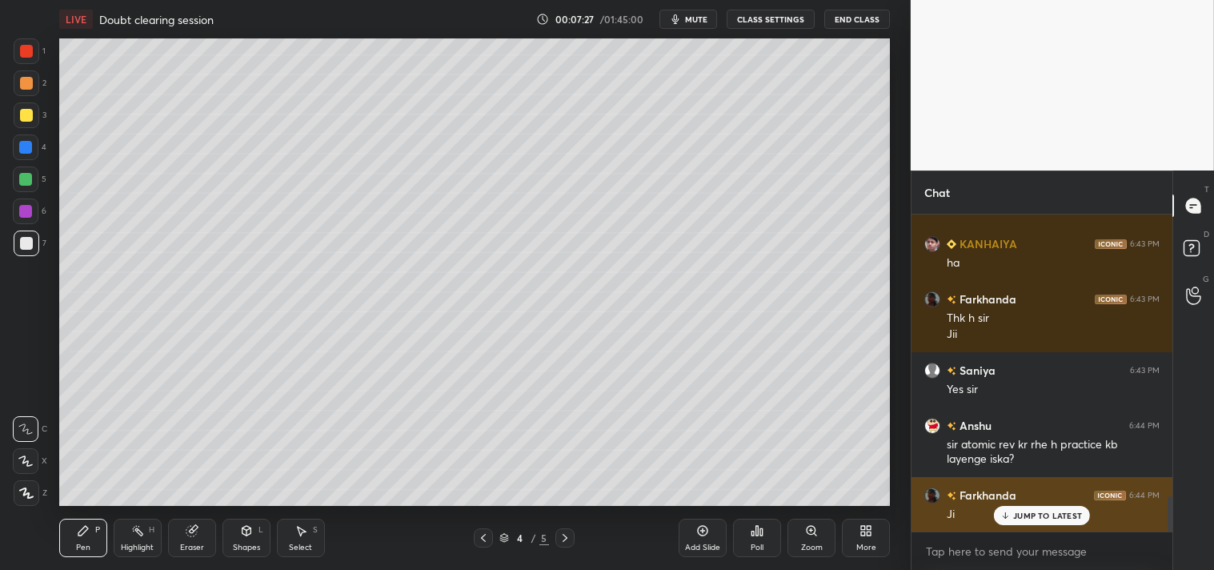
click at [1038, 510] on p "JUMP TO LATEST" at bounding box center [1047, 515] width 69 height 10
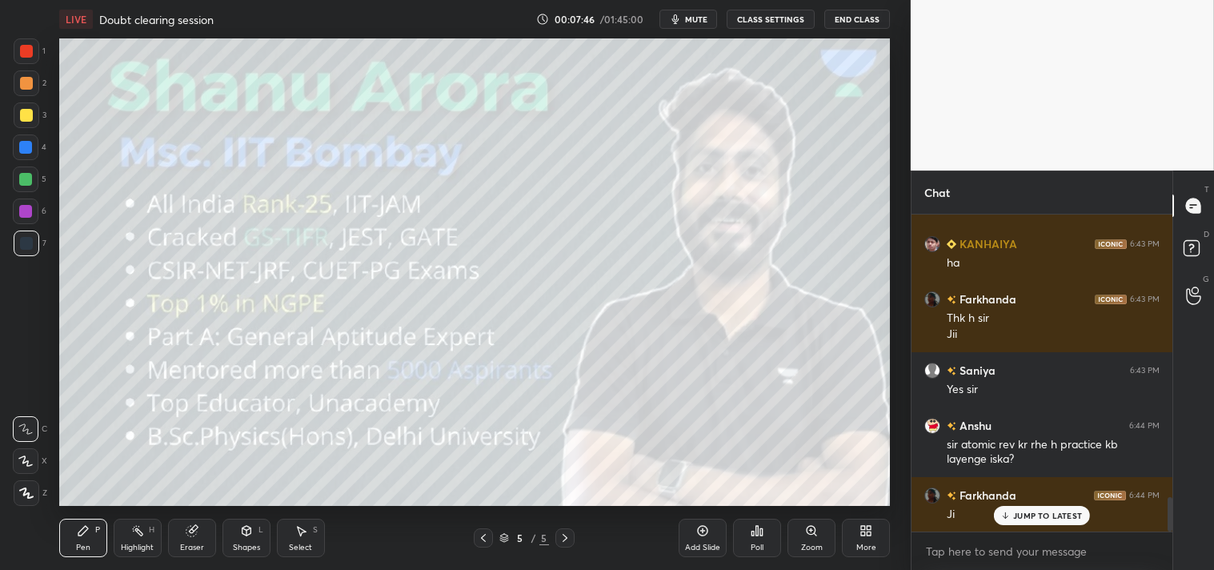
scroll to position [2581, 0]
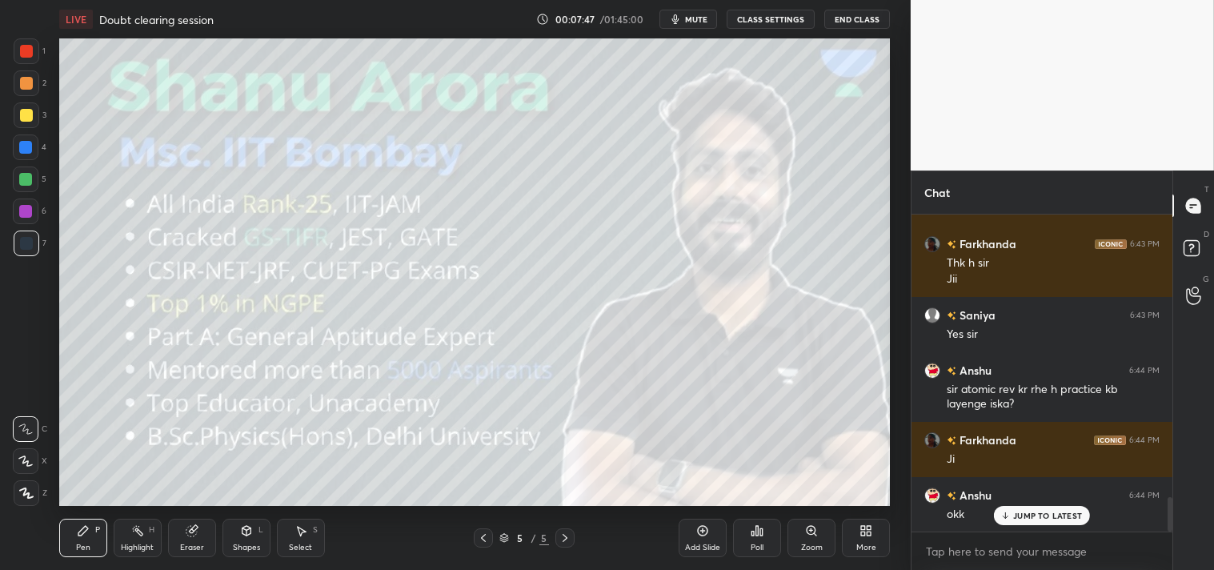
click at [865, 533] on icon at bounding box center [863, 533] width 4 height 4
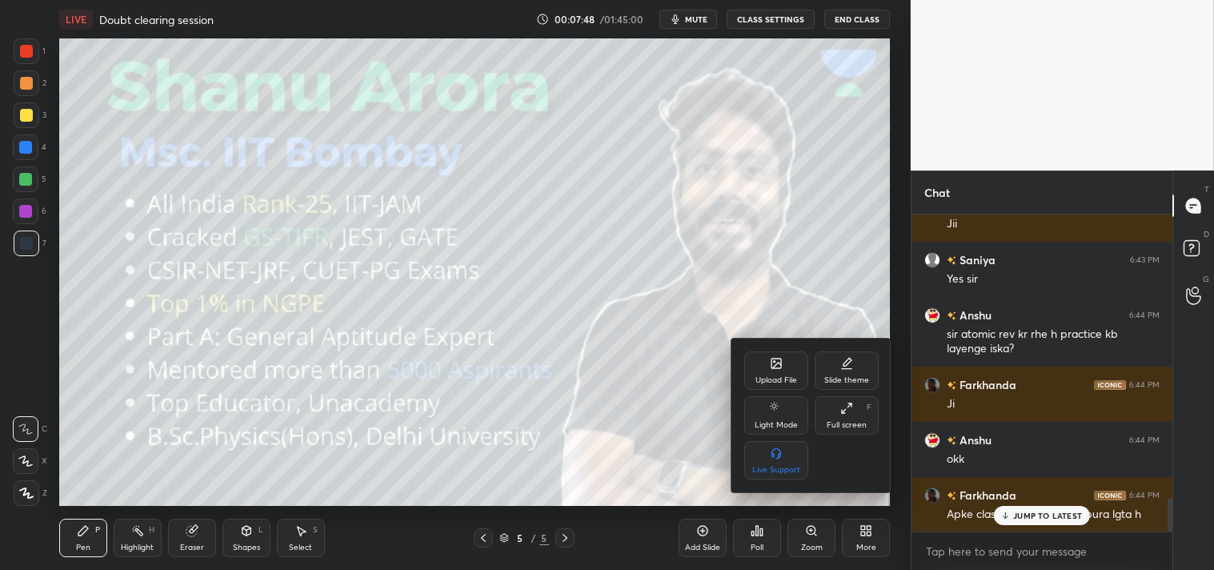
click at [755, 364] on div "Upload File" at bounding box center [776, 370] width 64 height 38
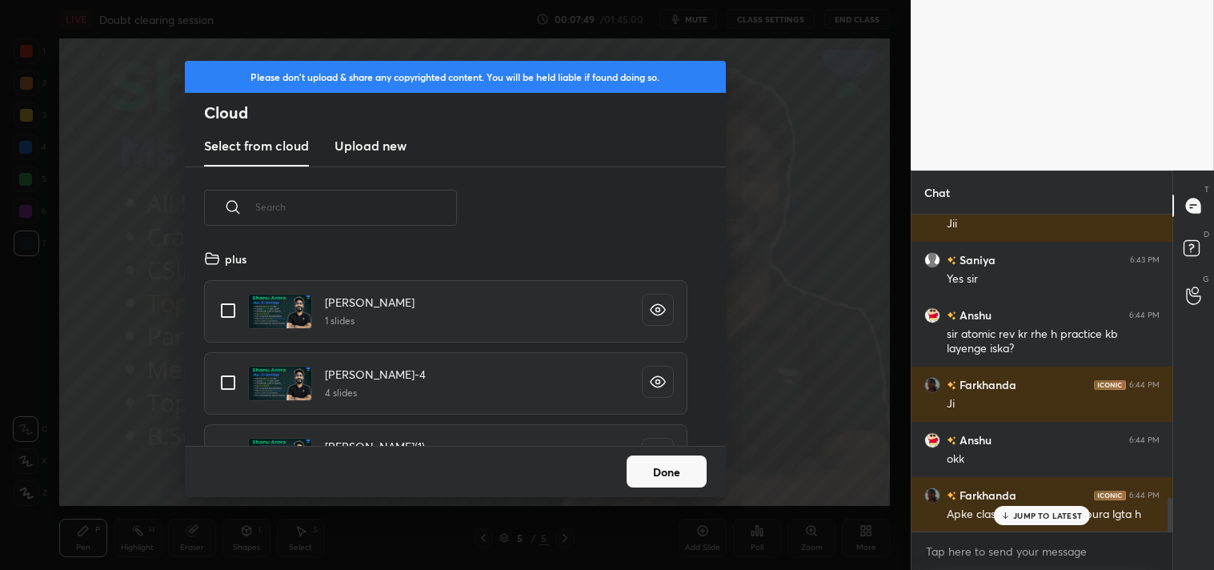
scroll to position [197, 514]
click at [373, 152] on h3 "Upload new" at bounding box center [370, 145] width 72 height 19
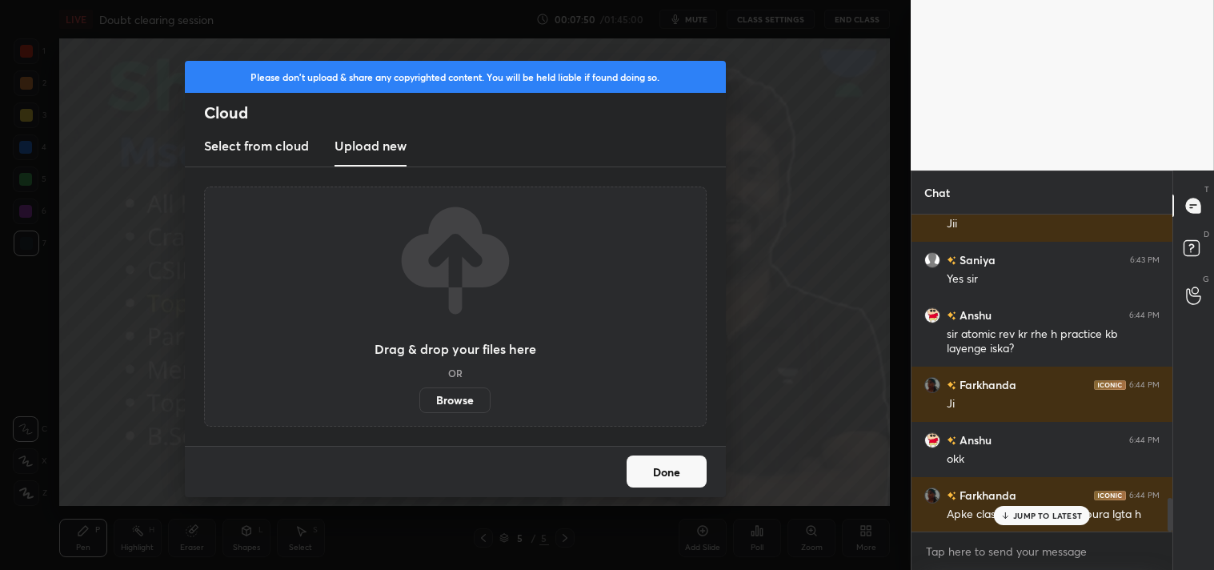
click at [270, 147] on h3 "Select from cloud" at bounding box center [256, 145] width 105 height 19
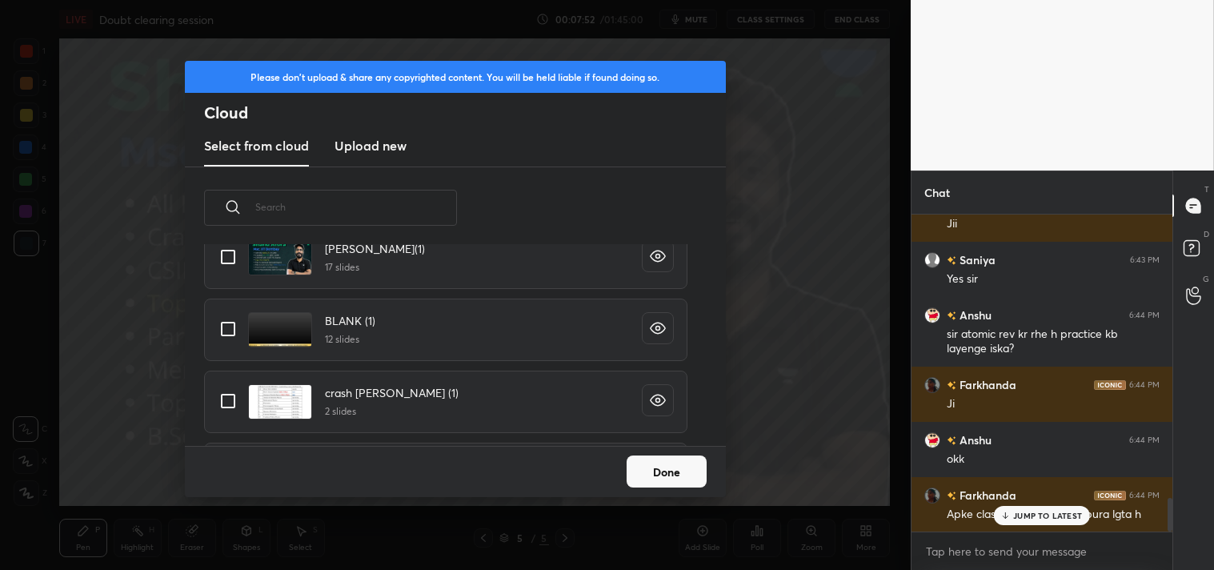
scroll to position [201, 0]
click at [219, 322] on input "grid" at bounding box center [228, 326] width 34 height 34
checkbox input "true"
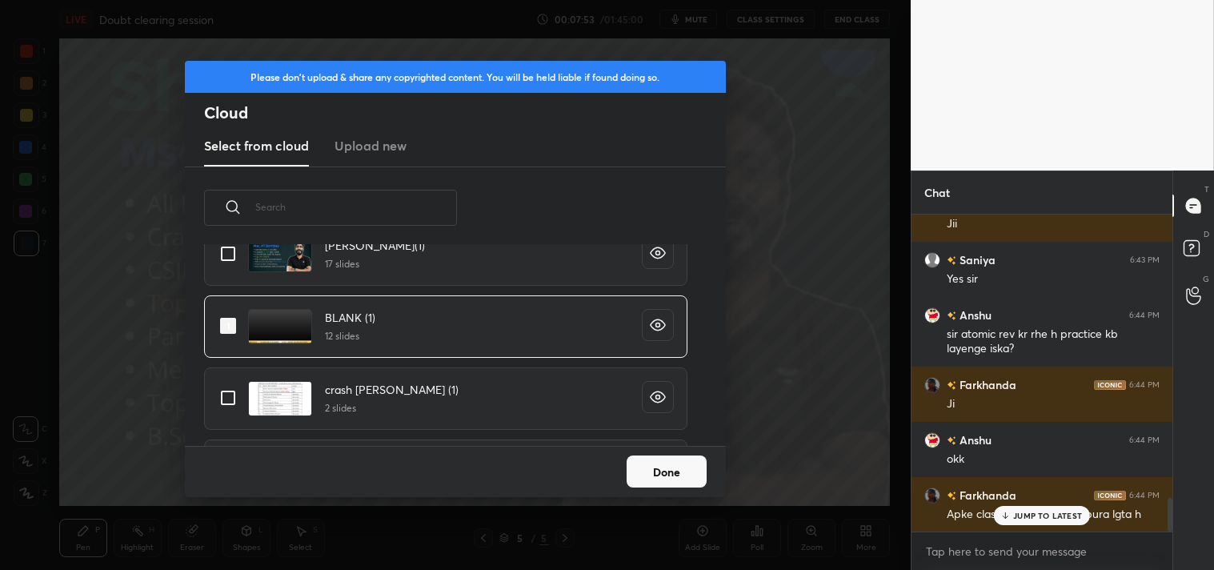
click at [668, 453] on div "Done" at bounding box center [455, 471] width 541 height 51
click at [667, 465] on button "Done" at bounding box center [667, 471] width 80 height 32
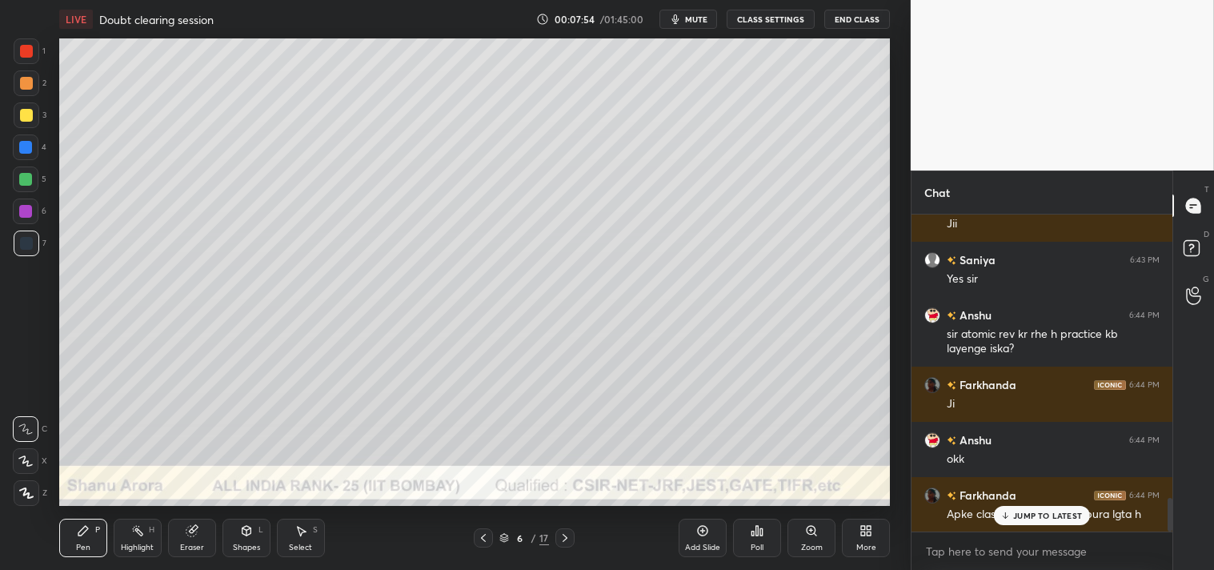
click at [258, 534] on div "Shapes L" at bounding box center [246, 538] width 48 height 38
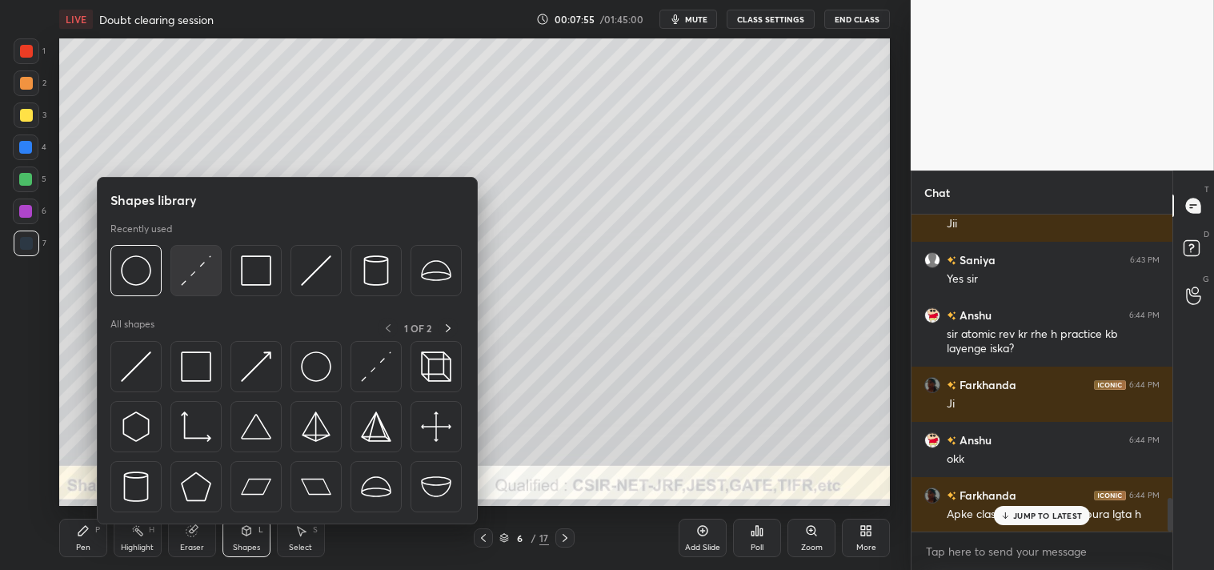
click at [190, 278] on img at bounding box center [196, 270] width 30 height 30
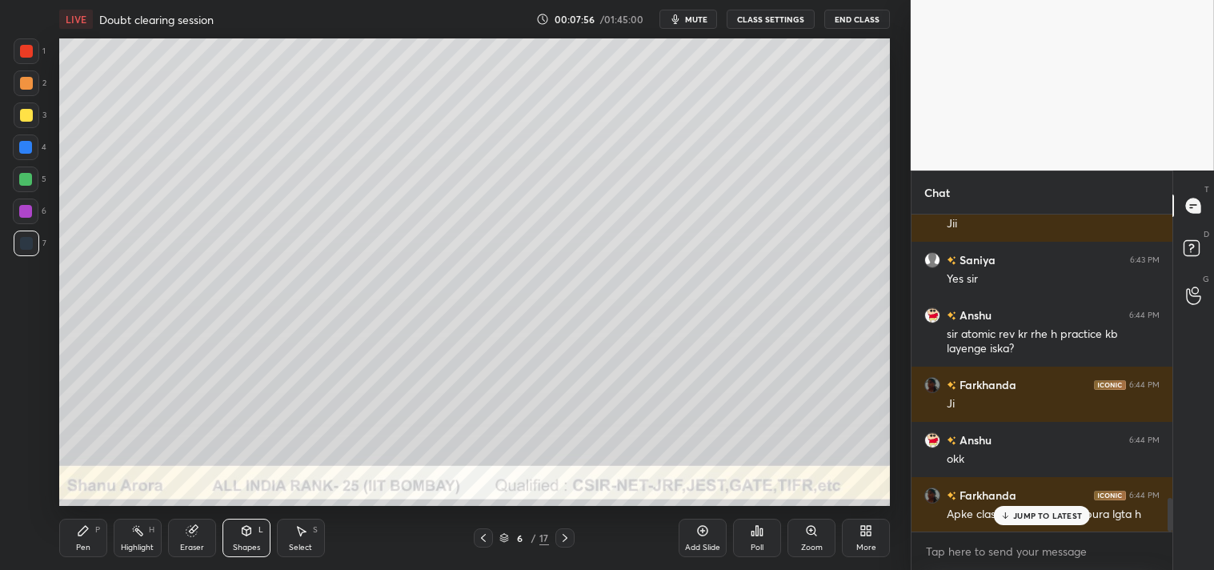
click at [29, 110] on div at bounding box center [26, 115] width 13 height 13
click at [800, 535] on div "Zoom" at bounding box center [811, 538] width 48 height 38
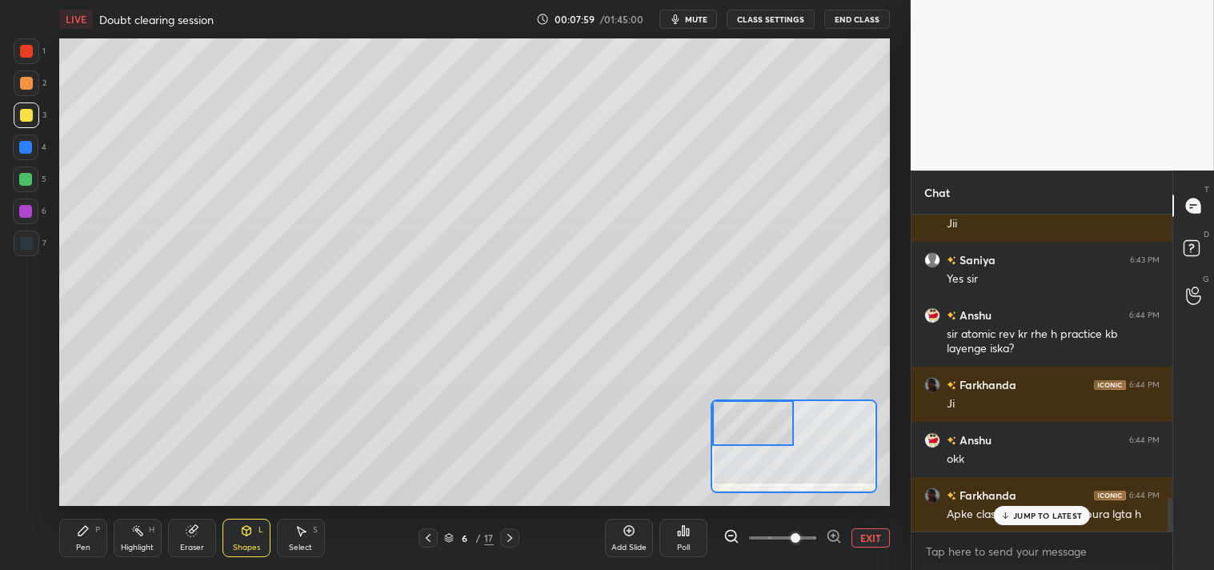
click at [74, 543] on div "Pen P" at bounding box center [83, 538] width 48 height 38
click at [77, 543] on div "Pen" at bounding box center [83, 547] width 14 height 8
click at [1025, 514] on p "JUMP TO LATEST" at bounding box center [1047, 515] width 69 height 10
click at [696, 14] on span "mute" at bounding box center [696, 19] width 22 height 11
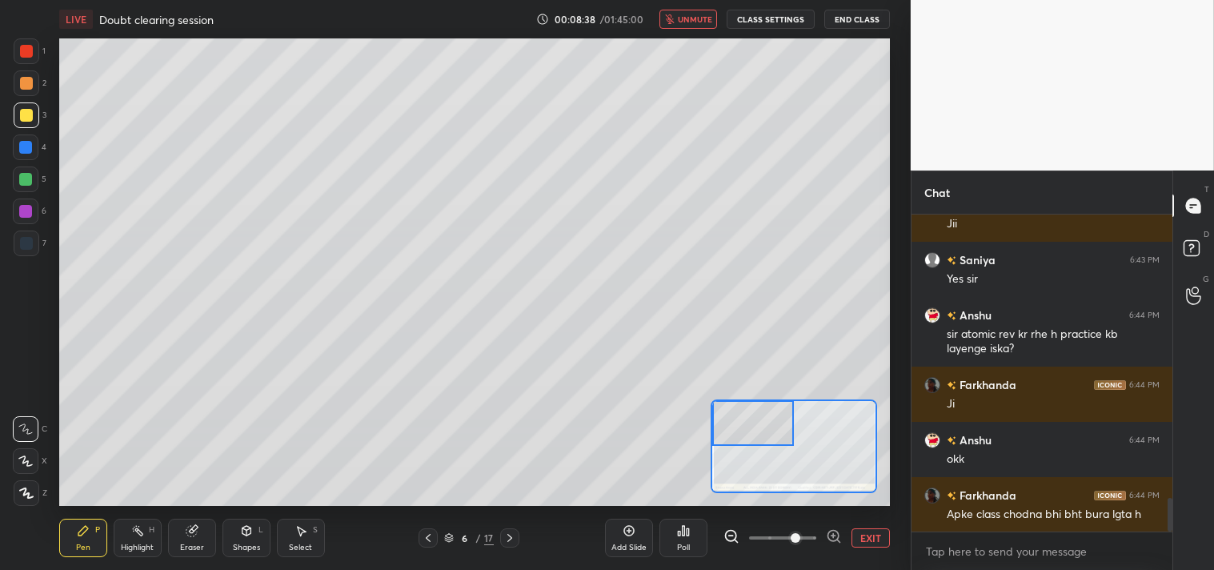
click at [693, 22] on span "unmute" at bounding box center [695, 19] width 34 height 11
click at [249, 533] on icon at bounding box center [246, 531] width 9 height 10
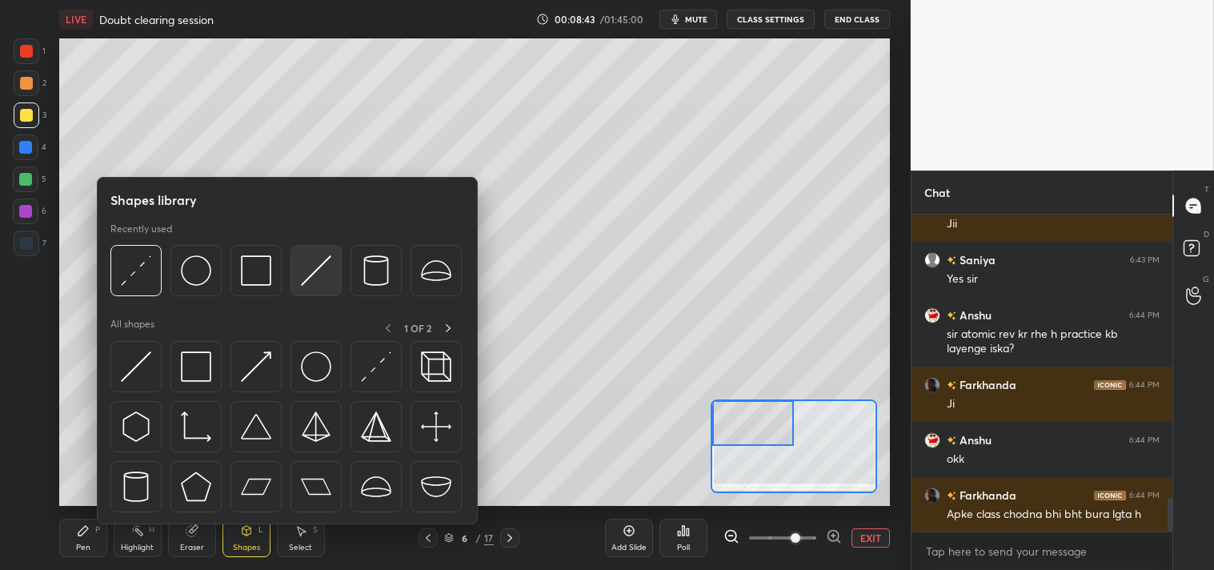
click at [302, 282] on img at bounding box center [316, 270] width 30 height 30
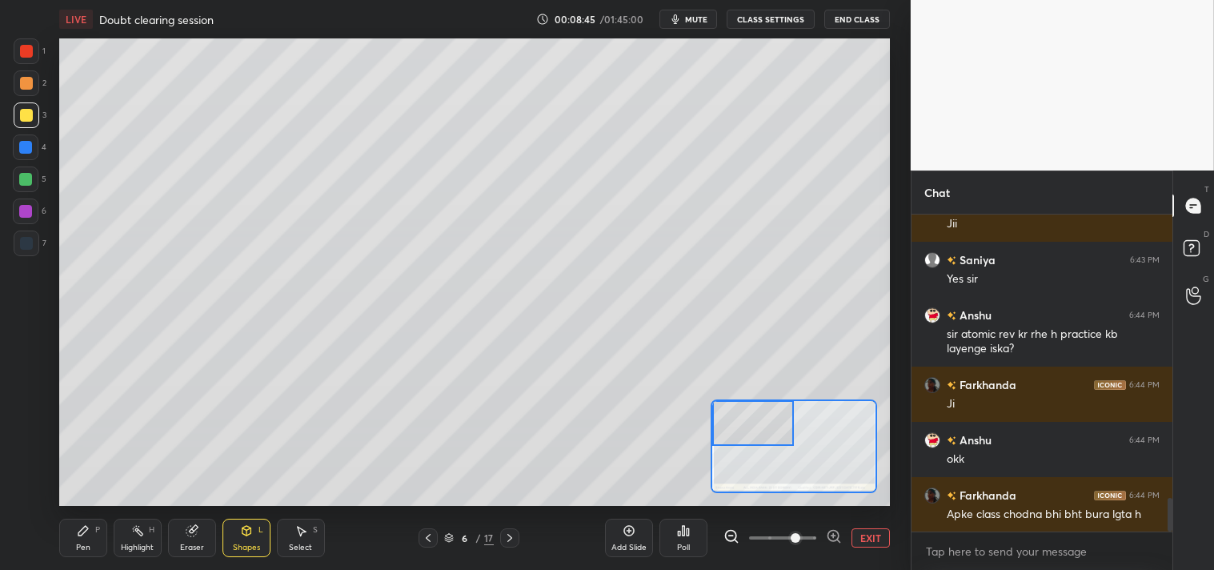
click at [74, 540] on div "Pen P" at bounding box center [83, 538] width 48 height 38
click at [238, 534] on div "Shapes L" at bounding box center [246, 538] width 48 height 38
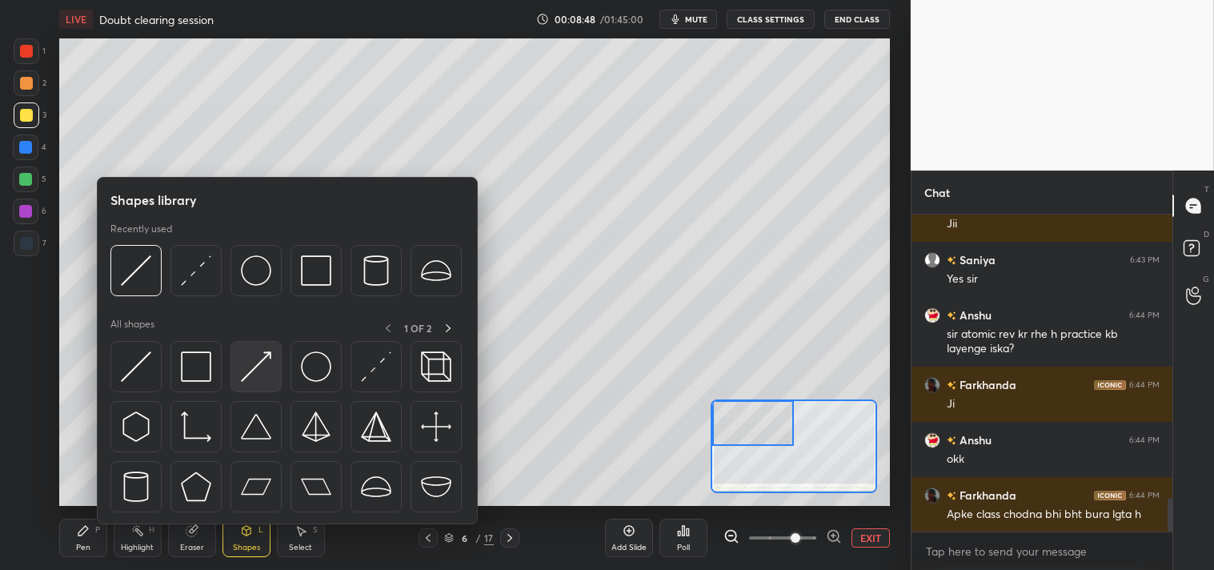
click at [262, 361] on img at bounding box center [256, 366] width 30 height 30
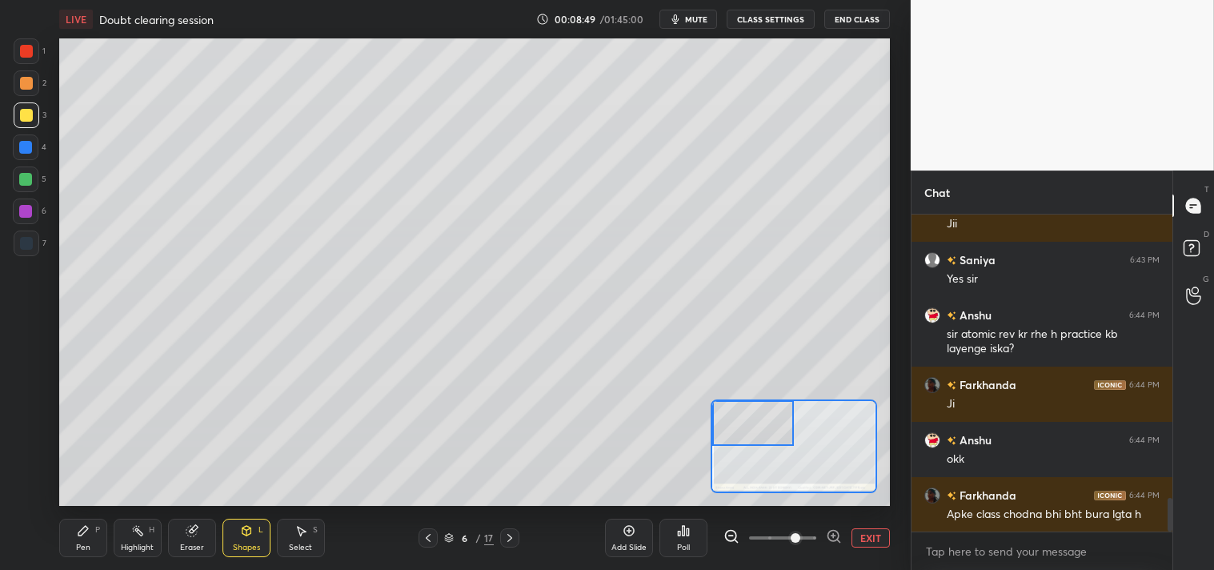
click at [26, 150] on div at bounding box center [25, 147] width 13 height 13
click at [26, 182] on div at bounding box center [25, 179] width 13 height 13
click at [75, 536] on div "Pen P" at bounding box center [83, 538] width 48 height 38
click at [78, 534] on icon at bounding box center [83, 531] width 10 height 10
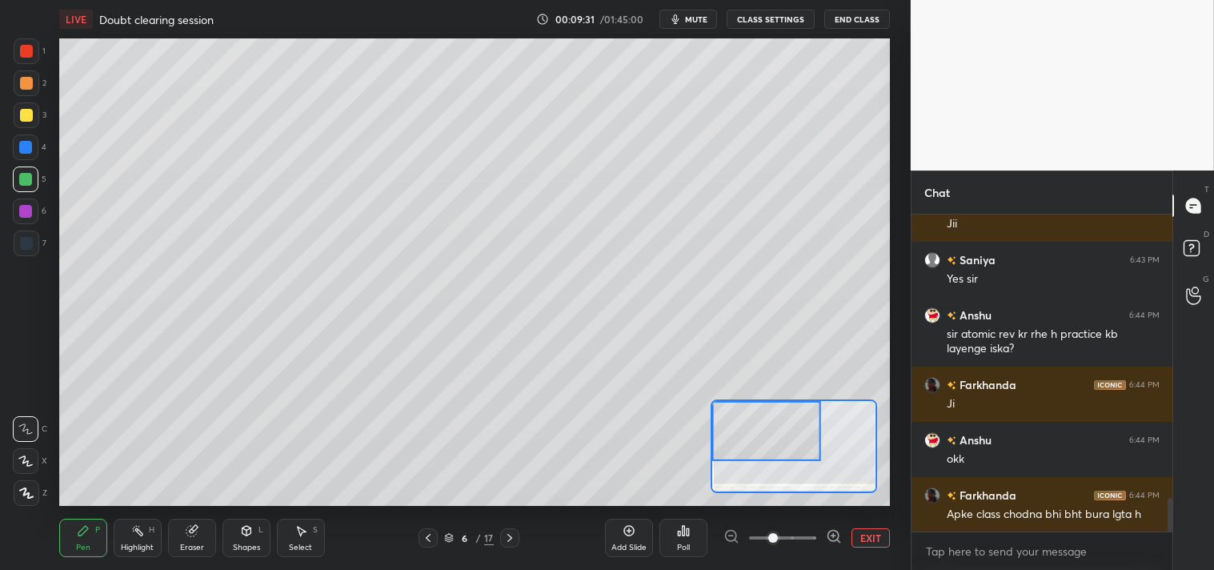
click at [33, 107] on div at bounding box center [27, 115] width 26 height 26
click at [859, 541] on button "EXIT" at bounding box center [870, 537] width 38 height 19
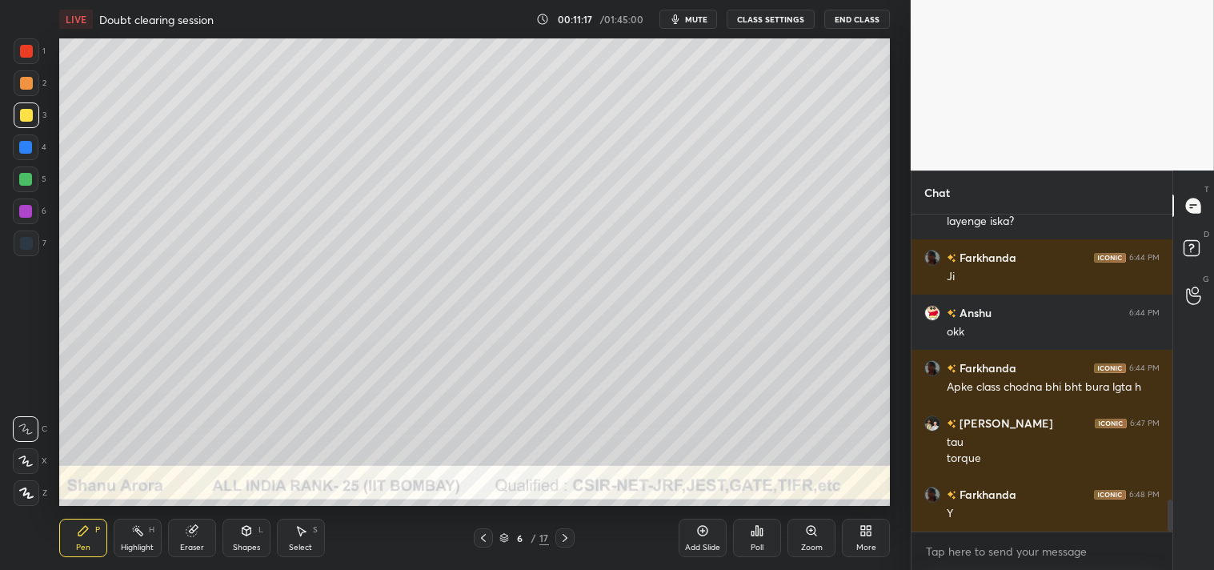
scroll to position [2819, 0]
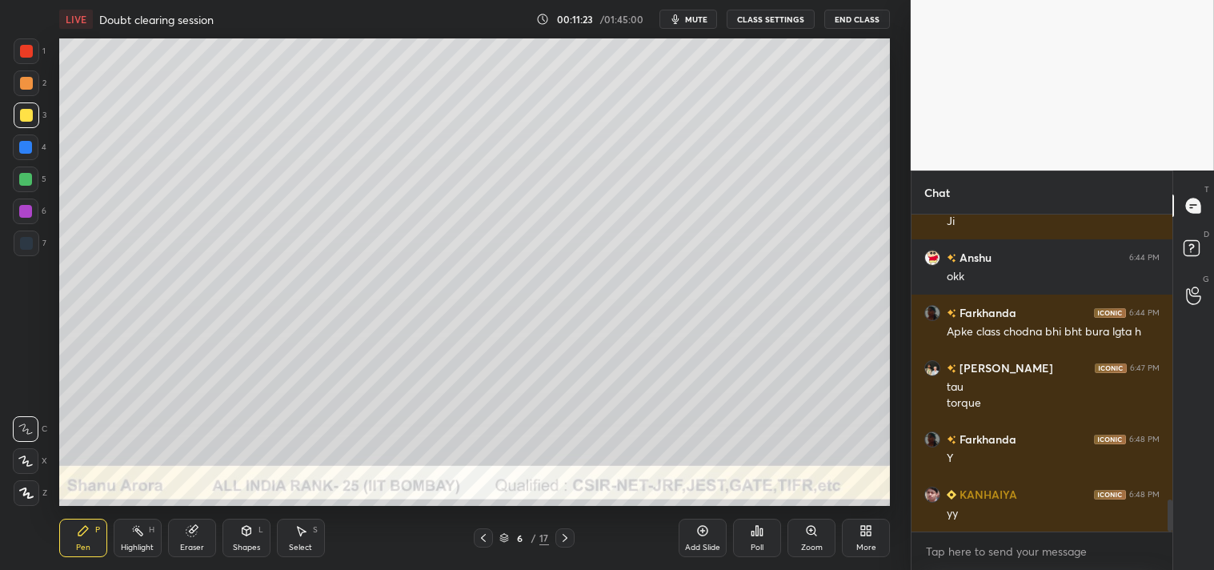
click at [711, 531] on div "Add Slide" at bounding box center [703, 538] width 48 height 38
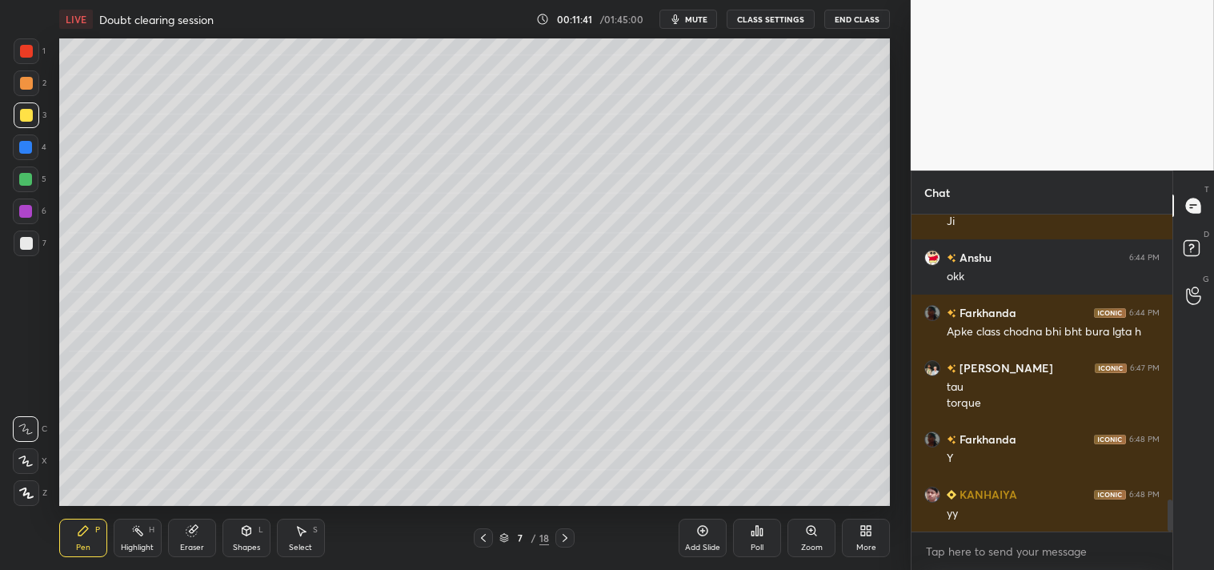
click at [254, 549] on div "Shapes" at bounding box center [246, 547] width 27 height 8
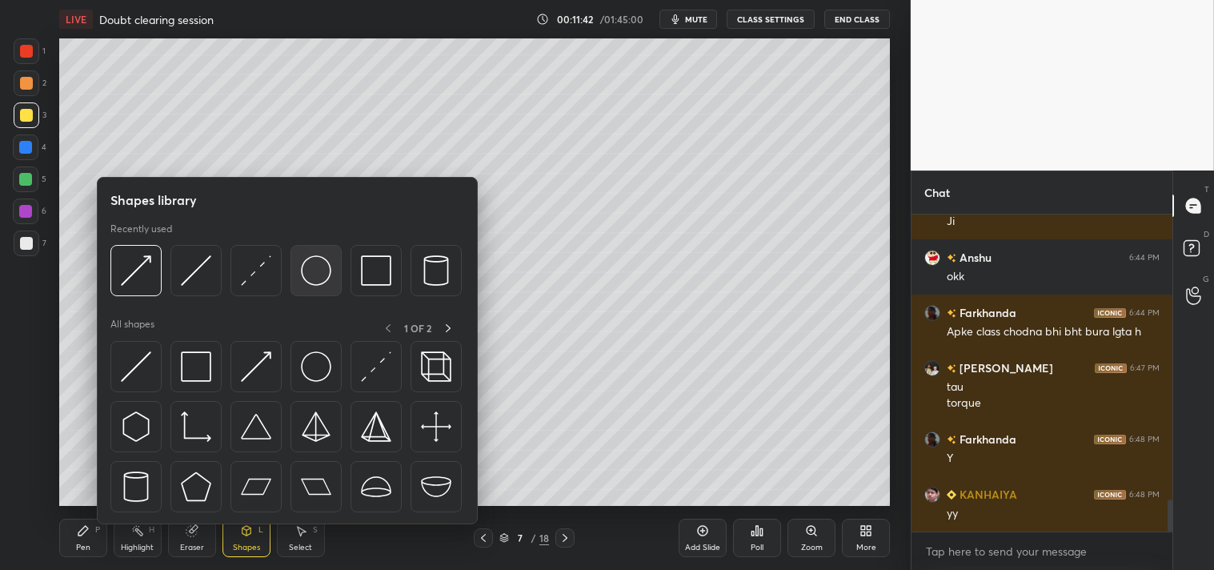
click at [310, 267] on img at bounding box center [316, 270] width 30 height 30
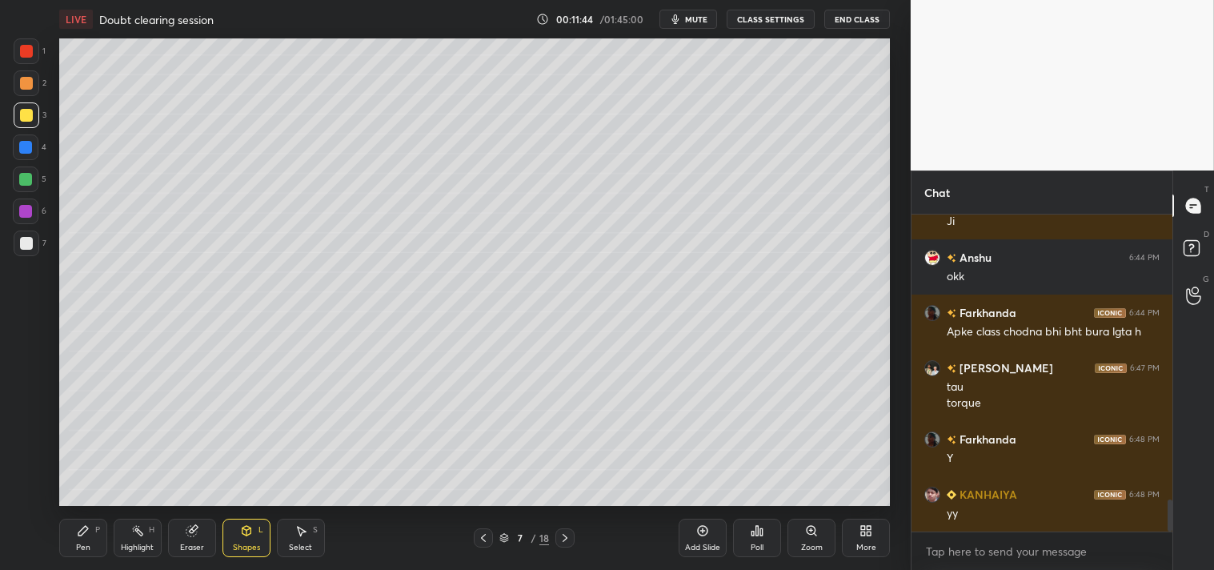
click at [84, 539] on div "Pen P" at bounding box center [83, 538] width 48 height 38
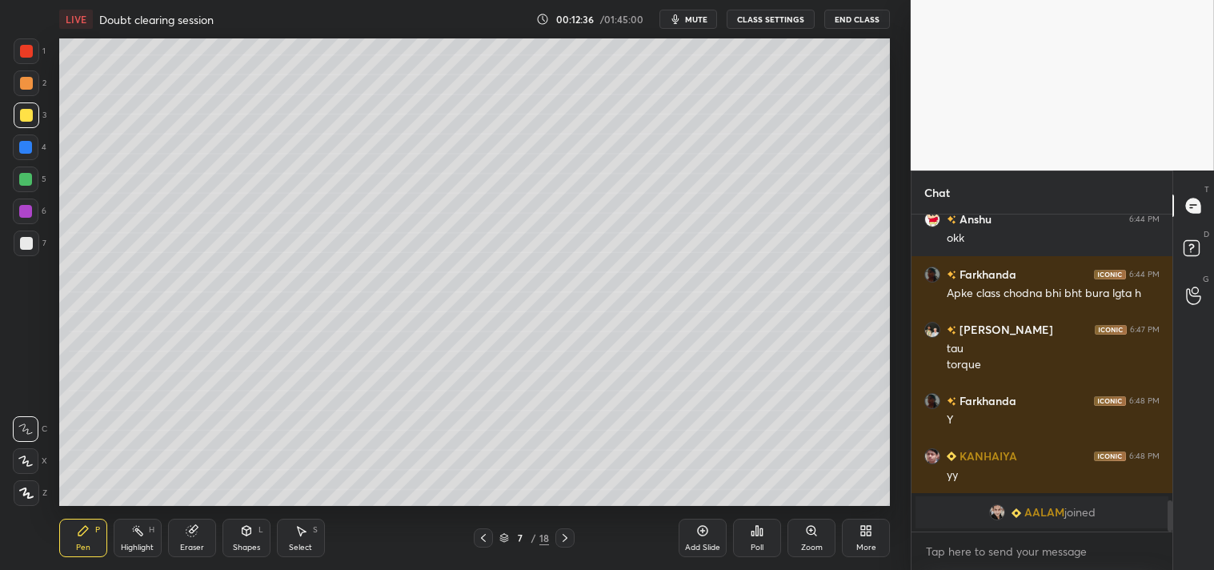
click at [192, 540] on div "Eraser" at bounding box center [192, 538] width 48 height 38
click at [84, 535] on icon at bounding box center [83, 530] width 13 height 13
click at [802, 539] on div "Zoom" at bounding box center [811, 538] width 48 height 38
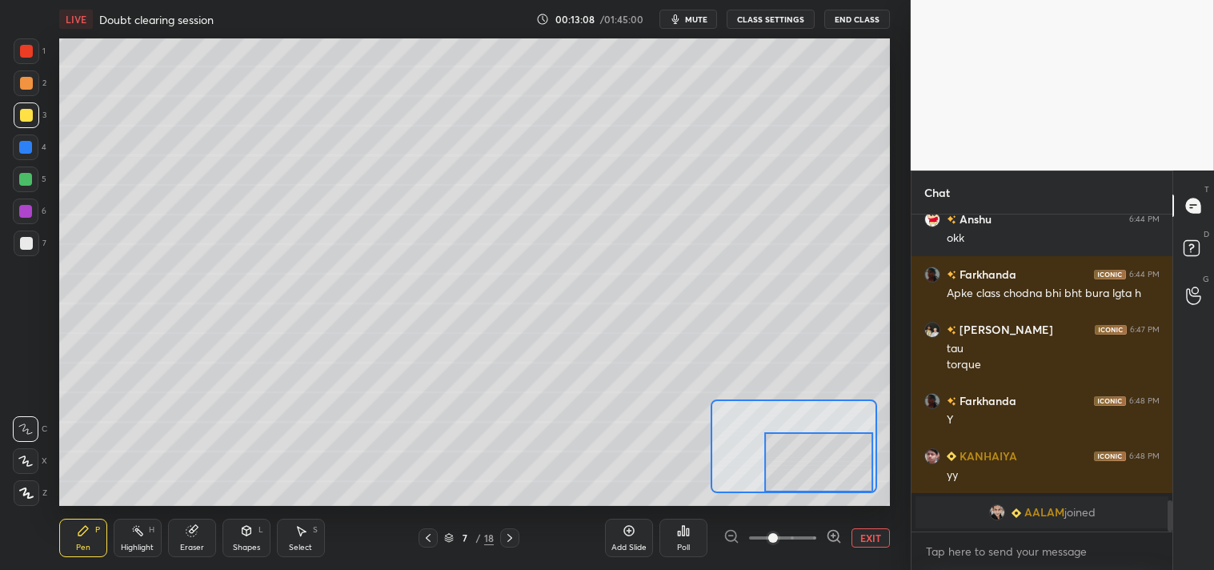
click at [778, 541] on span at bounding box center [773, 538] width 10 height 10
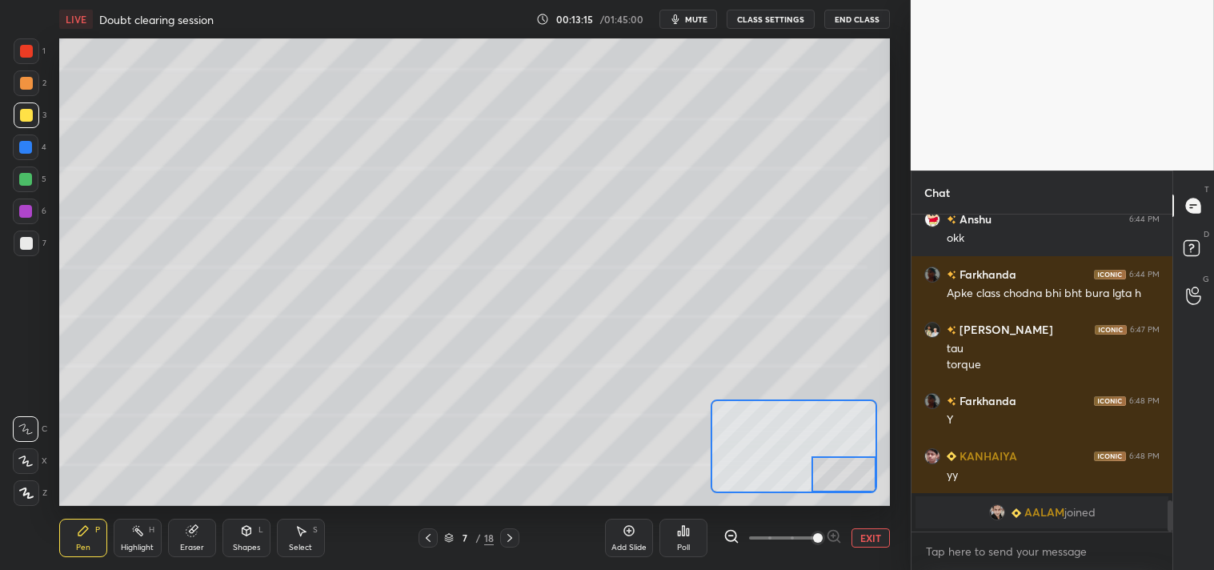
click at [883, 534] on button "EXIT" at bounding box center [870, 537] width 38 height 19
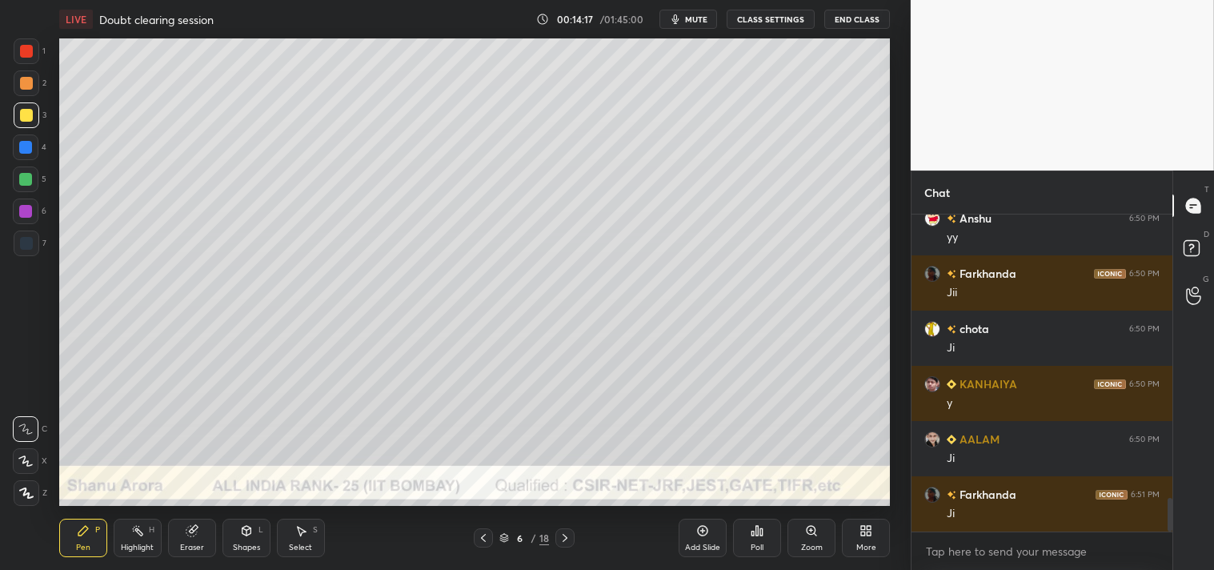
scroll to position [2649, 0]
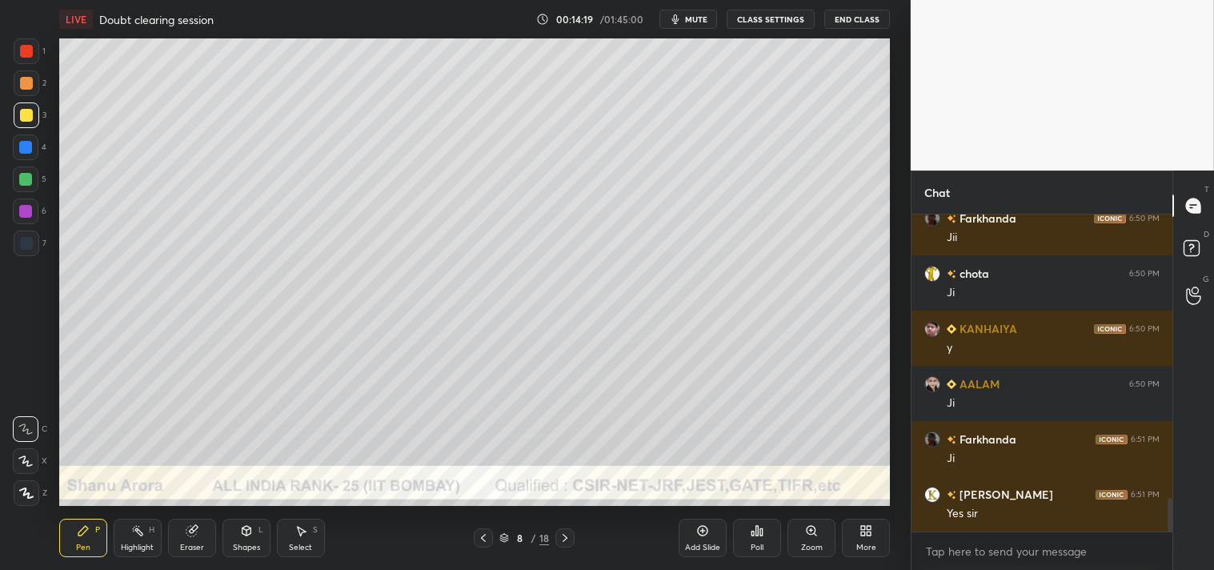
click at [250, 539] on div "Shapes L" at bounding box center [246, 538] width 48 height 38
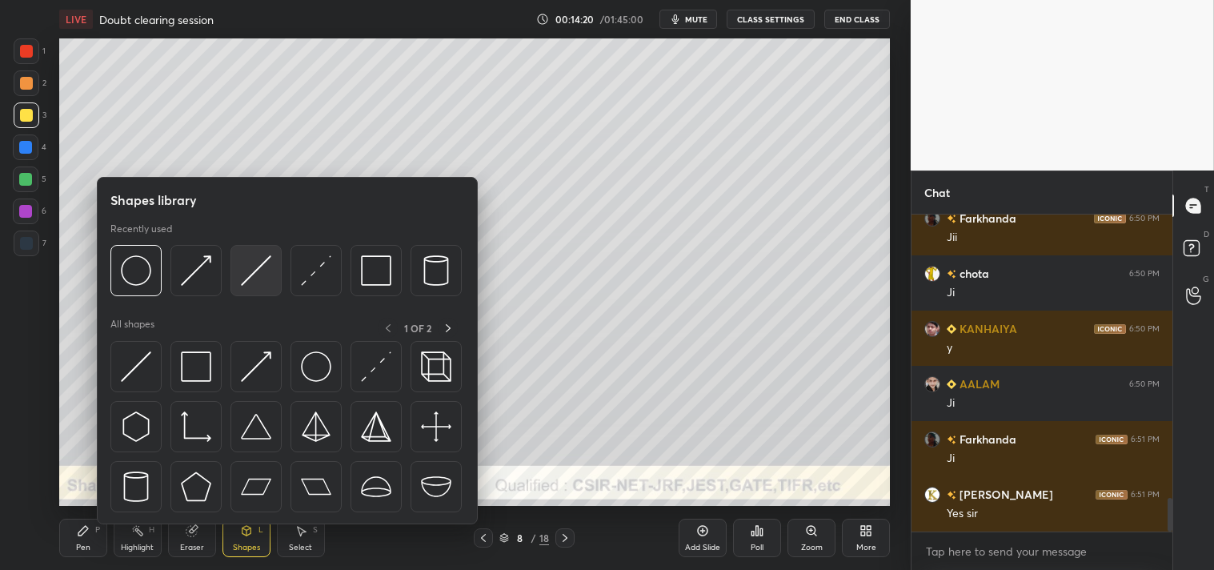
click at [252, 272] on img at bounding box center [256, 270] width 30 height 30
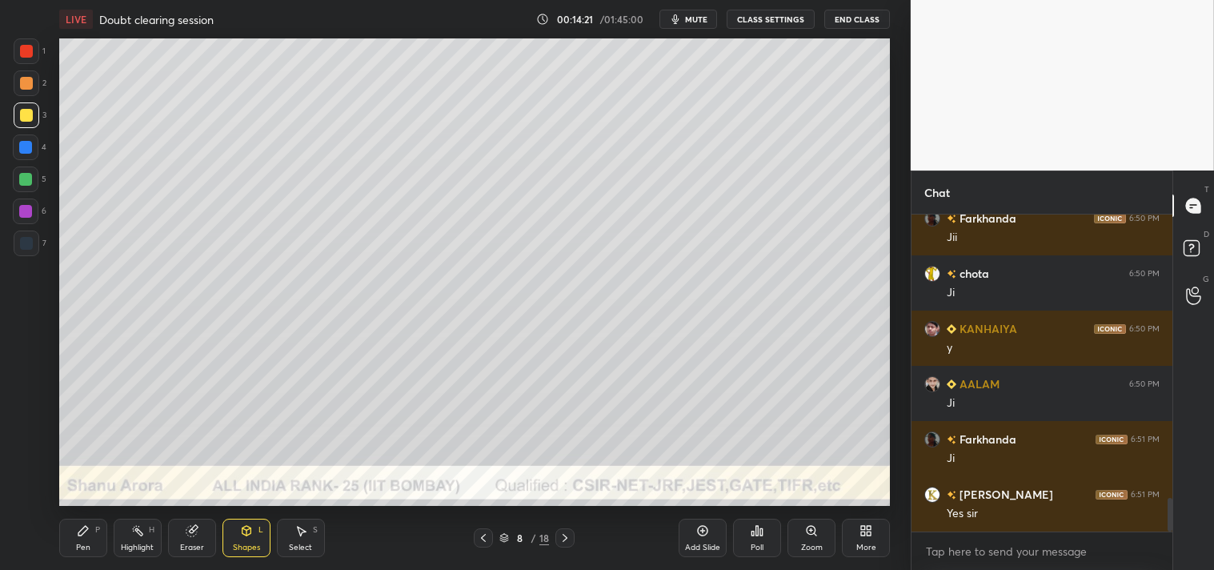
click at [27, 84] on div at bounding box center [26, 83] width 13 height 13
click at [30, 118] on div at bounding box center [26, 115] width 13 height 13
click at [798, 540] on div "Zoom" at bounding box center [811, 538] width 48 height 38
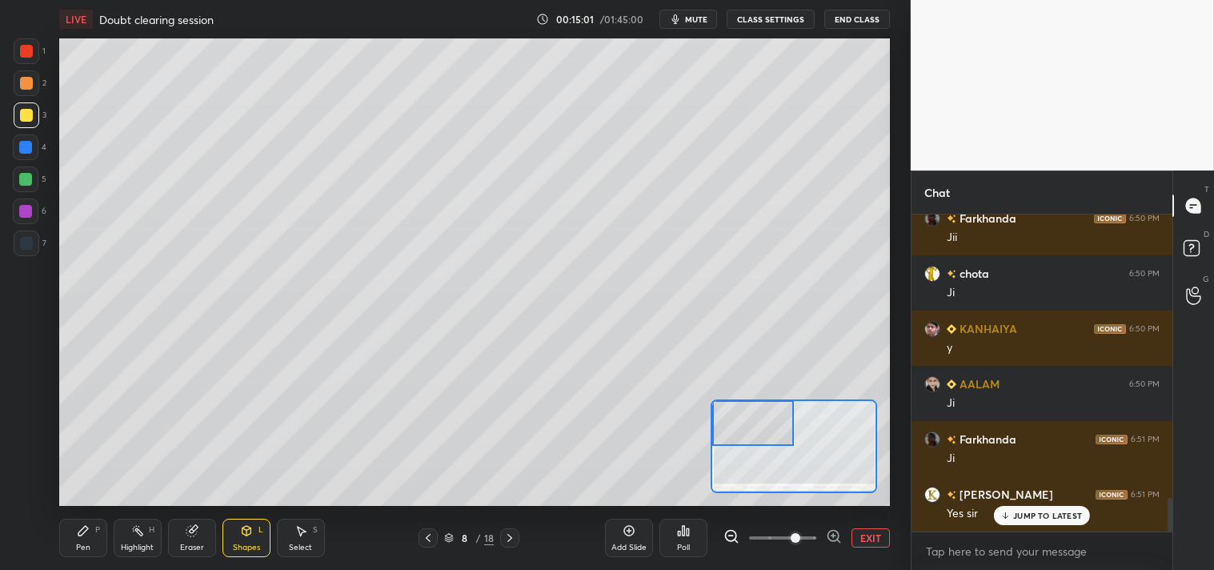
scroll to position [2703, 0]
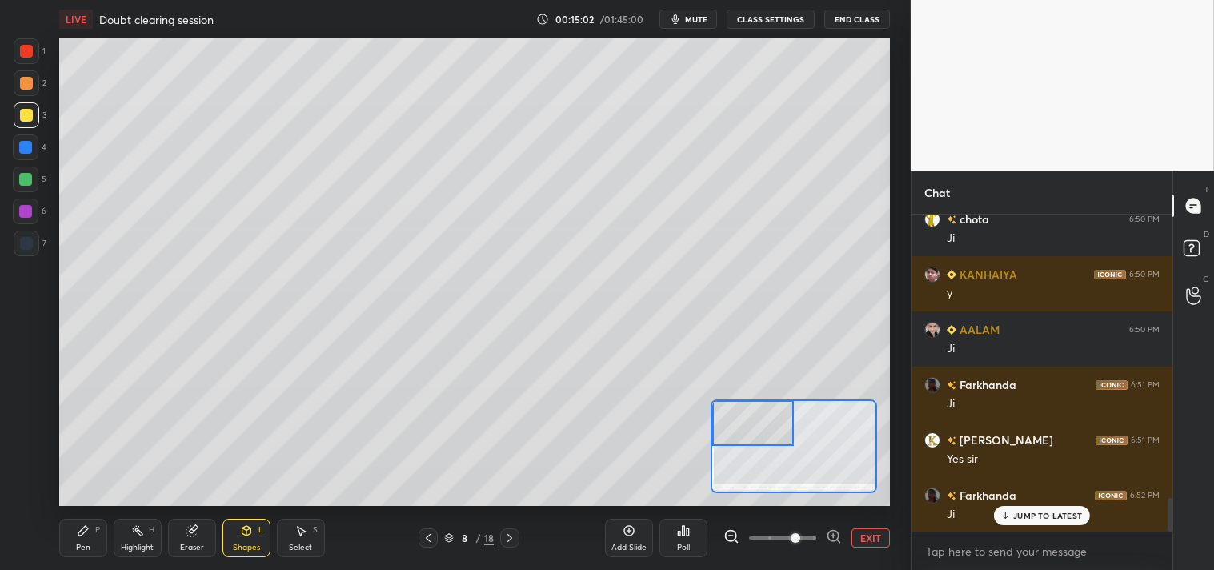
click at [84, 541] on div "Pen P" at bounding box center [83, 538] width 48 height 38
click at [80, 523] on div "Pen P" at bounding box center [83, 538] width 48 height 38
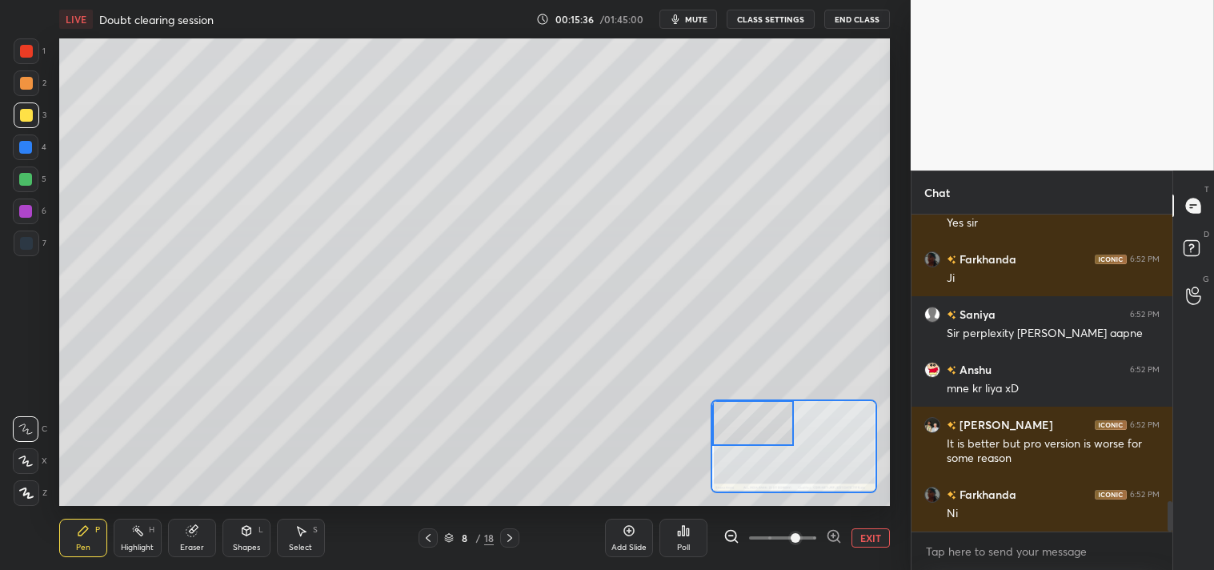
scroll to position [2994, 0]
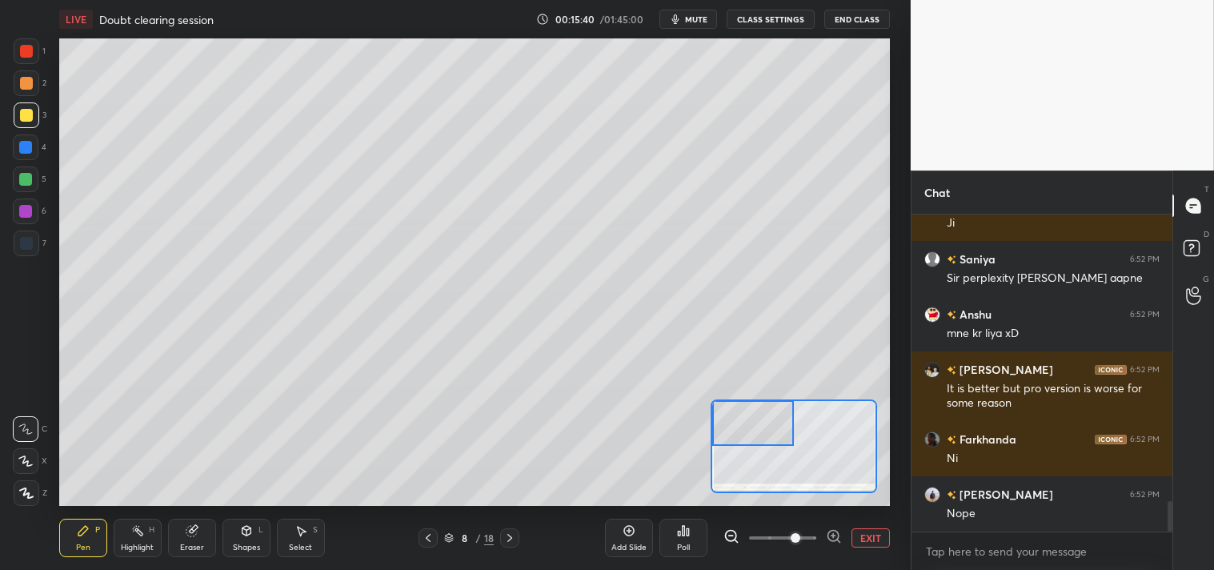
click at [28, 77] on div at bounding box center [26, 83] width 13 height 13
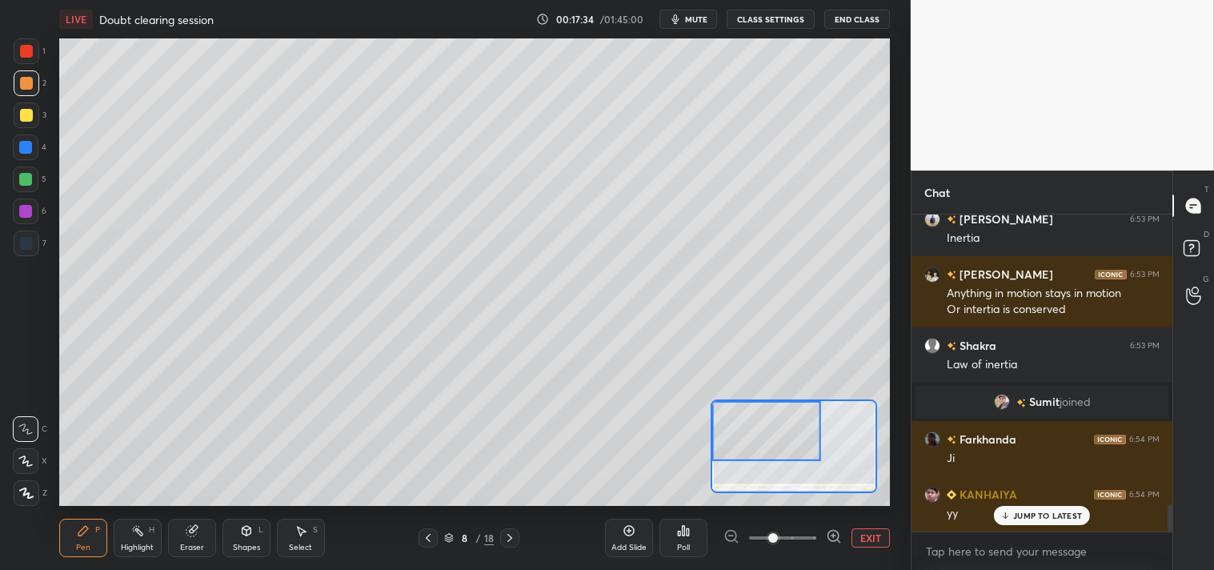
scroll to position [3327, 0]
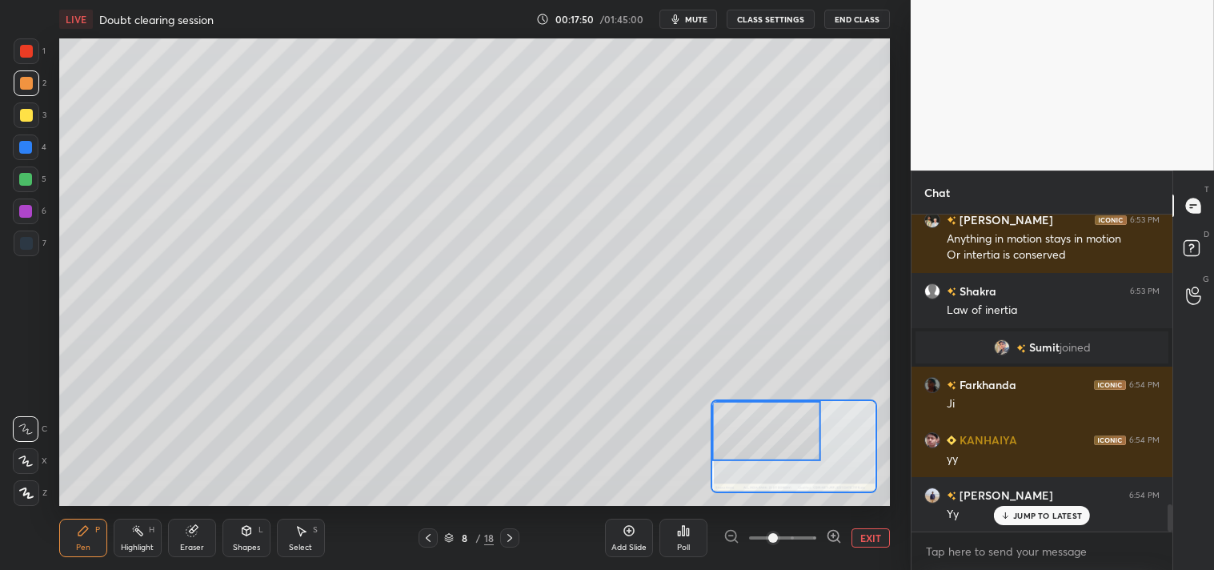
click at [872, 534] on button "EXIT" at bounding box center [870, 537] width 38 height 19
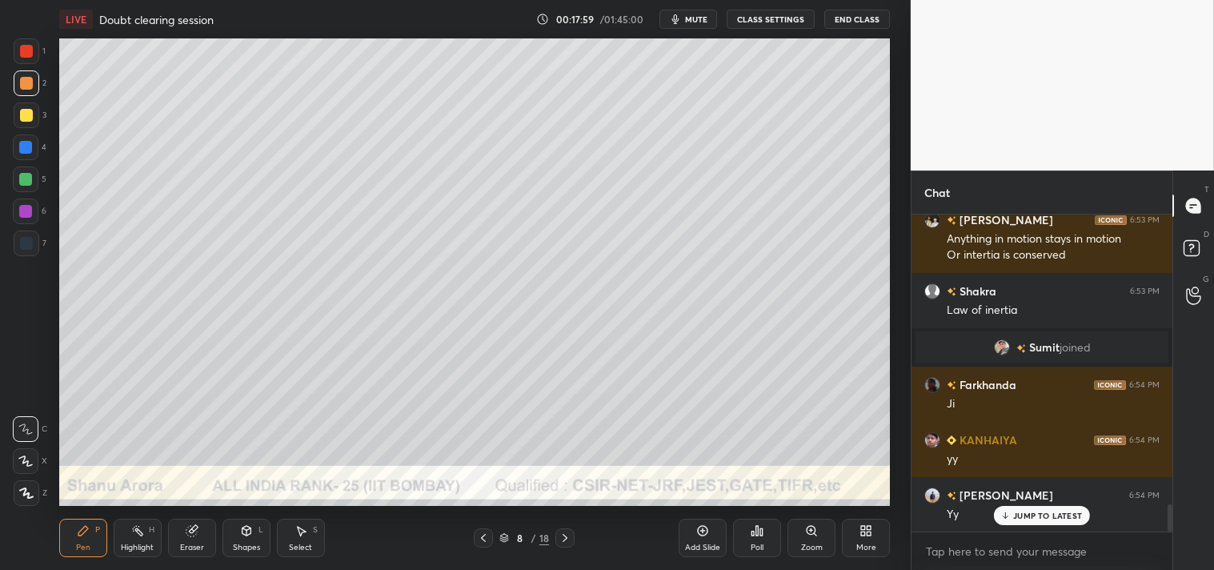
click at [190, 538] on div "Eraser" at bounding box center [192, 538] width 48 height 38
click at [78, 528] on icon at bounding box center [83, 530] width 13 height 13
click at [73, 531] on div "Pen P" at bounding box center [83, 538] width 48 height 38
click at [26, 120] on div at bounding box center [26, 115] width 13 height 13
click at [26, 126] on div at bounding box center [27, 115] width 26 height 26
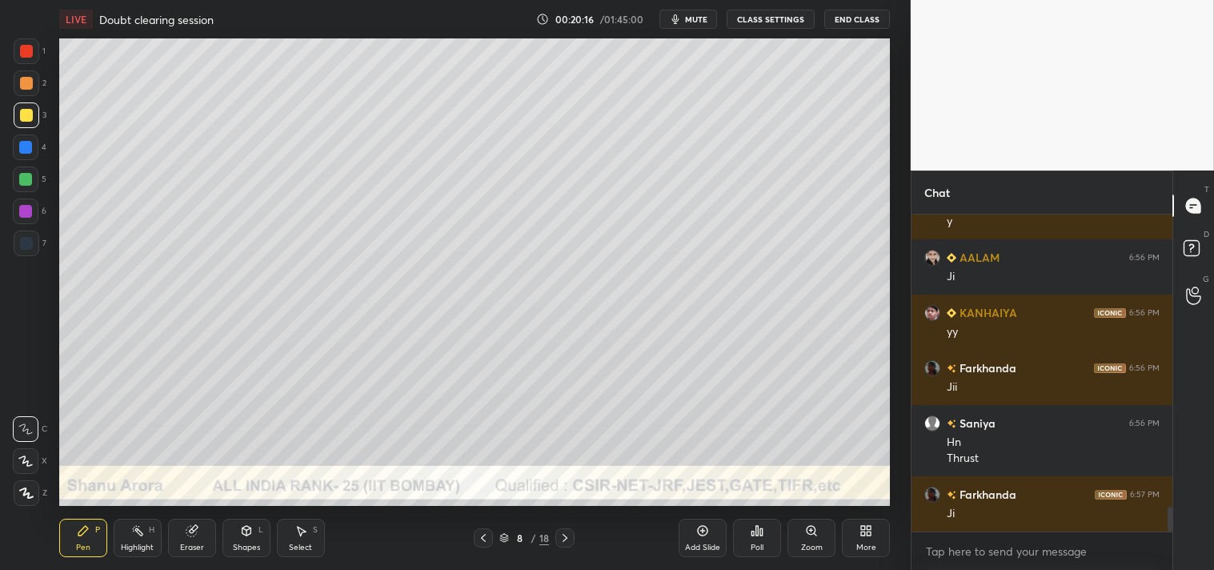
scroll to position [3841, 0]
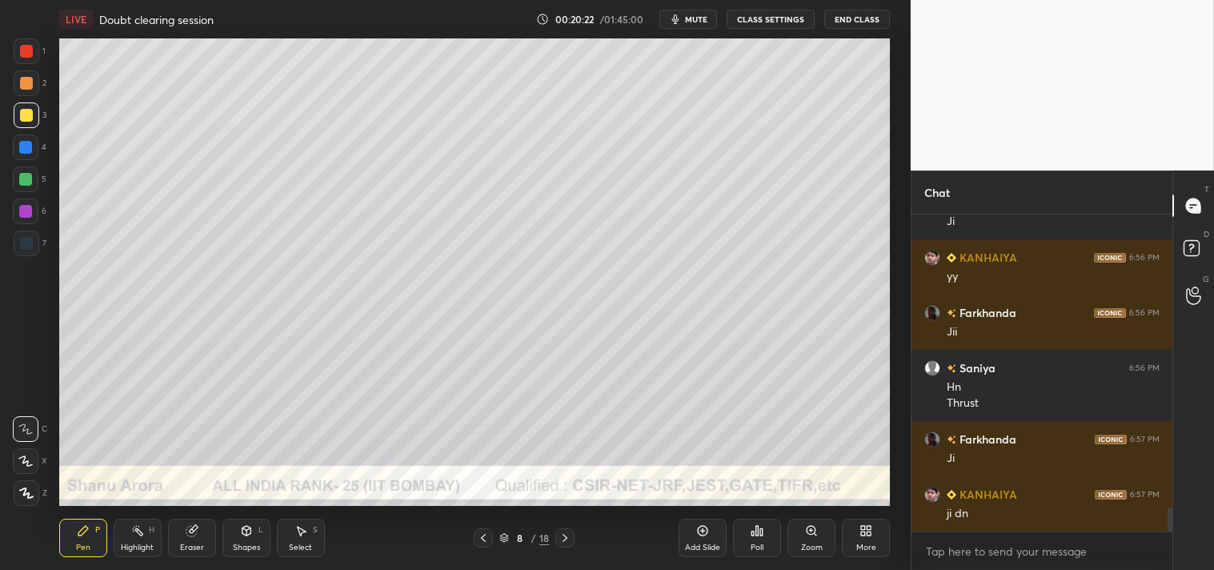
click at [713, 527] on div "Add Slide" at bounding box center [703, 538] width 48 height 38
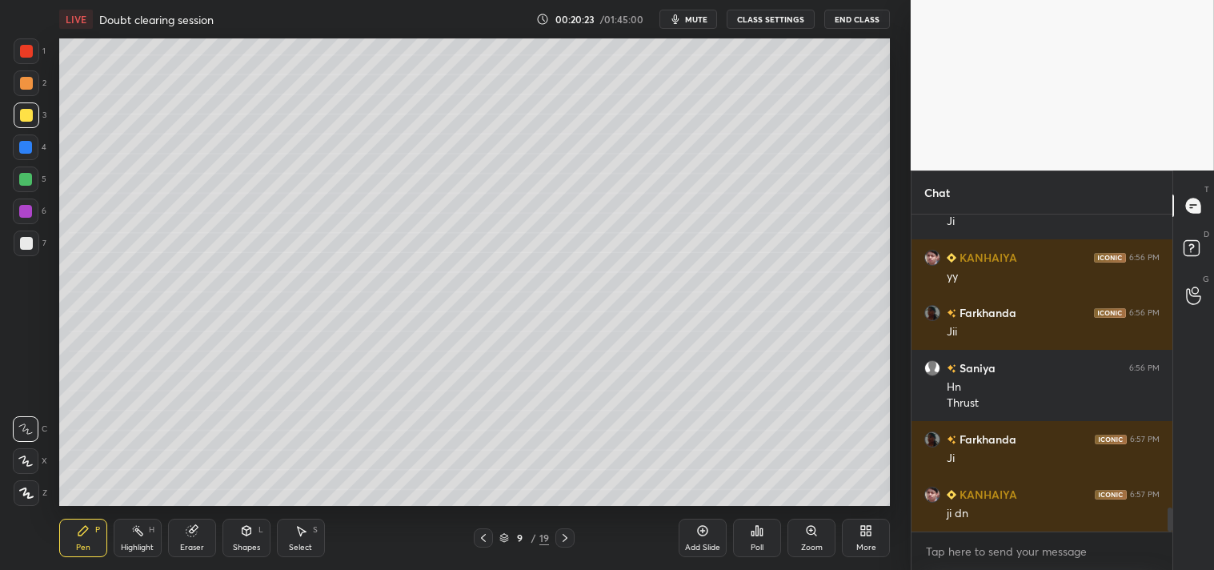
click at [261, 543] on div "Shapes L" at bounding box center [246, 538] width 48 height 38
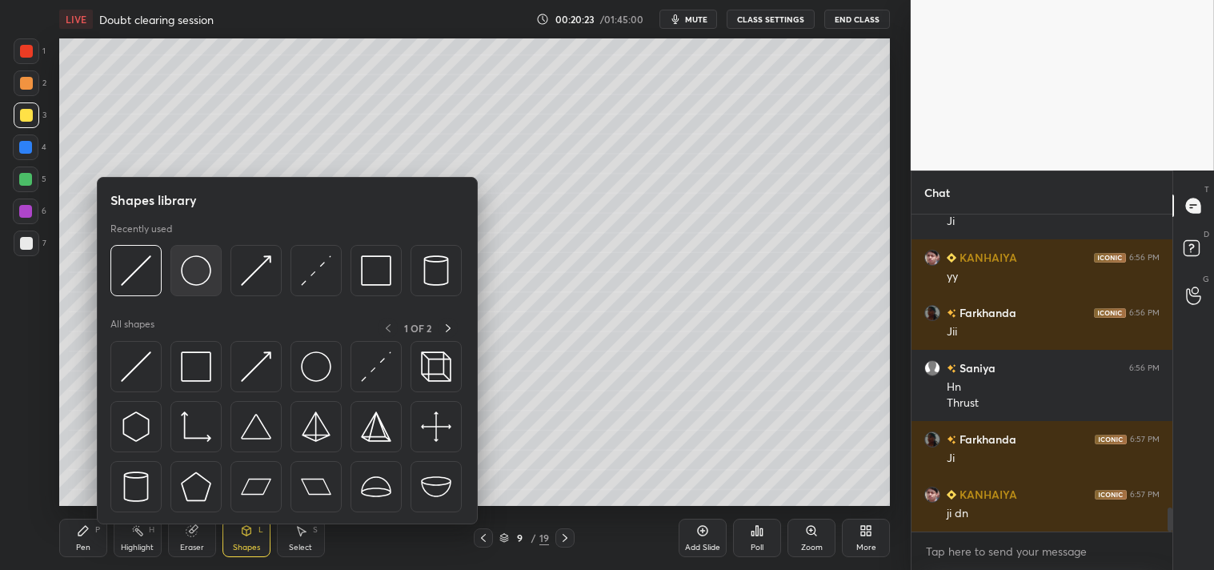
click at [197, 274] on img at bounding box center [196, 270] width 30 height 30
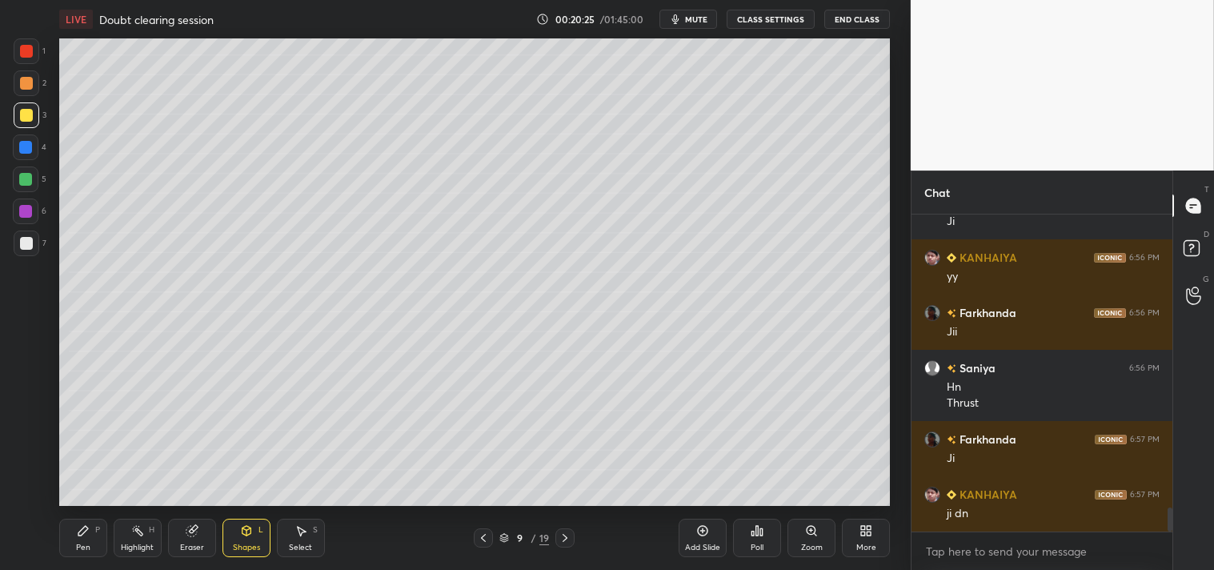
click at [803, 543] on div "Zoom" at bounding box center [812, 547] width 22 height 8
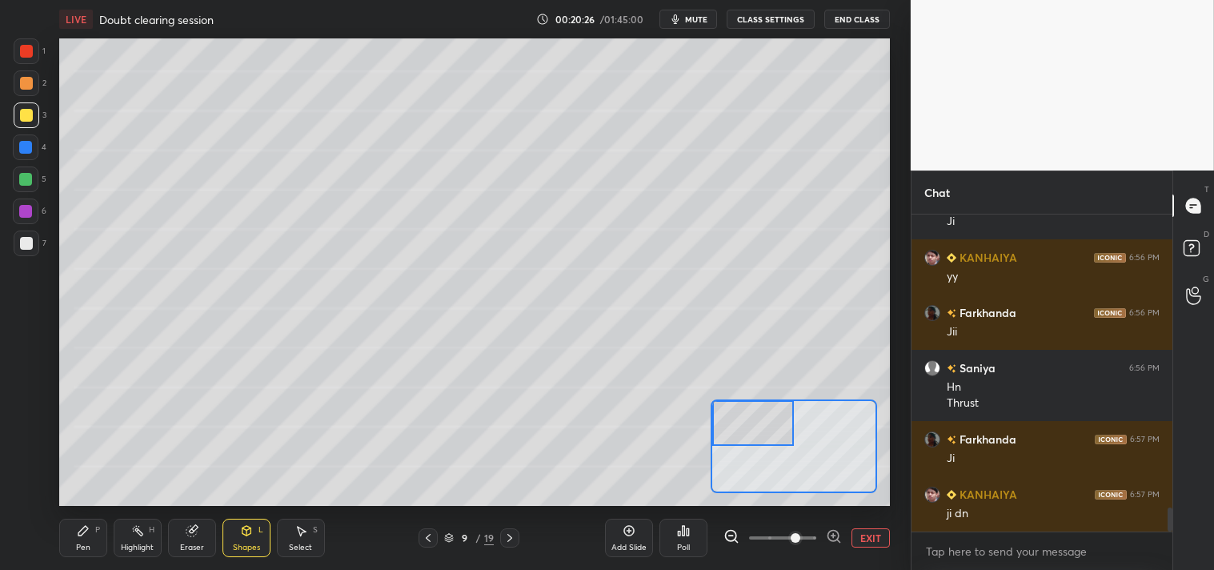
click at [77, 535] on icon at bounding box center [83, 530] width 13 height 13
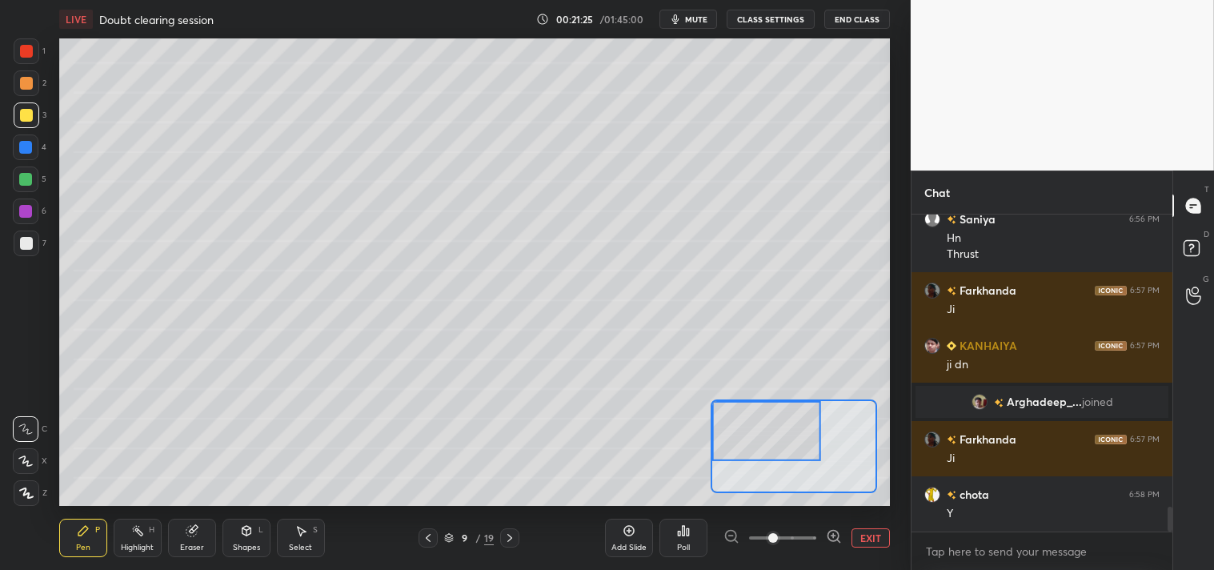
scroll to position [3771, 0]
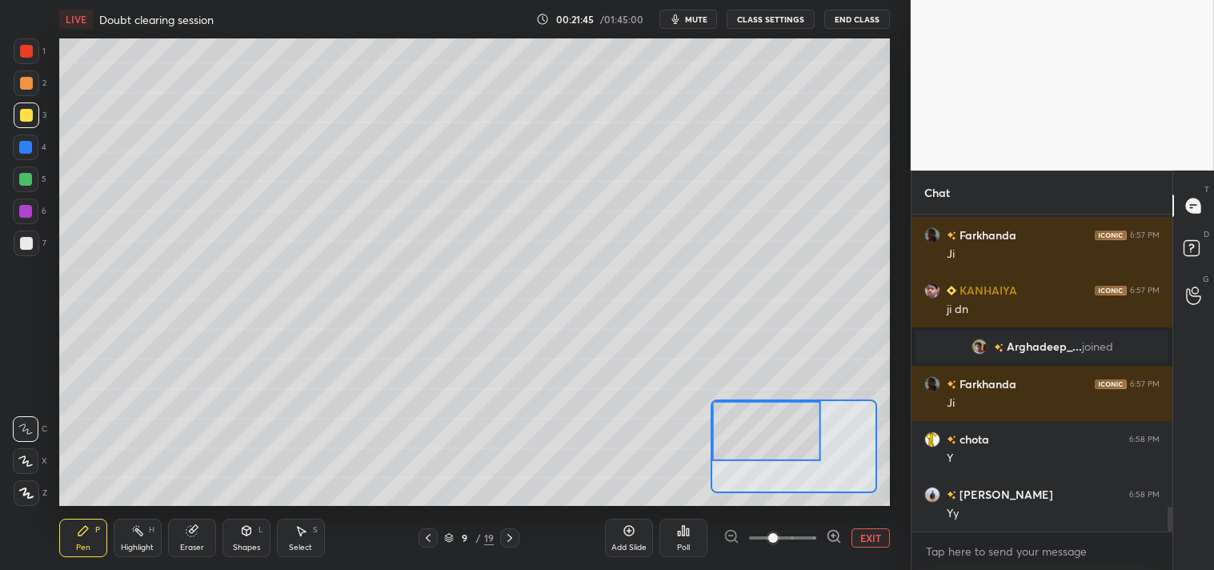
click at [869, 541] on button "EXIT" at bounding box center [870, 537] width 38 height 19
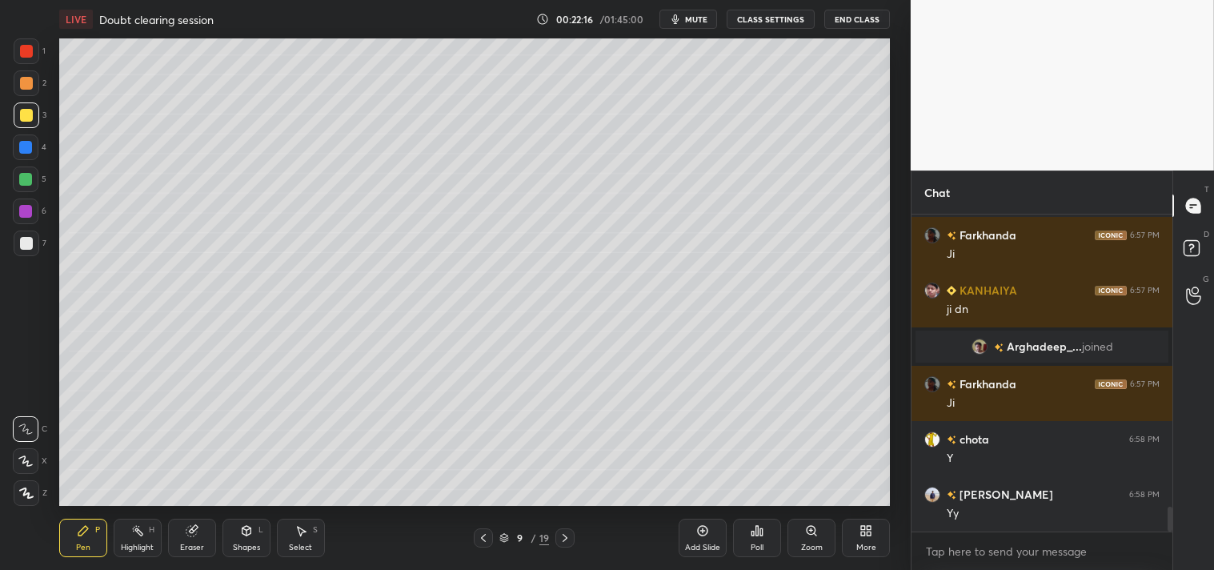
click at [27, 242] on div at bounding box center [26, 243] width 13 height 13
click at [252, 529] on icon at bounding box center [246, 530] width 13 height 13
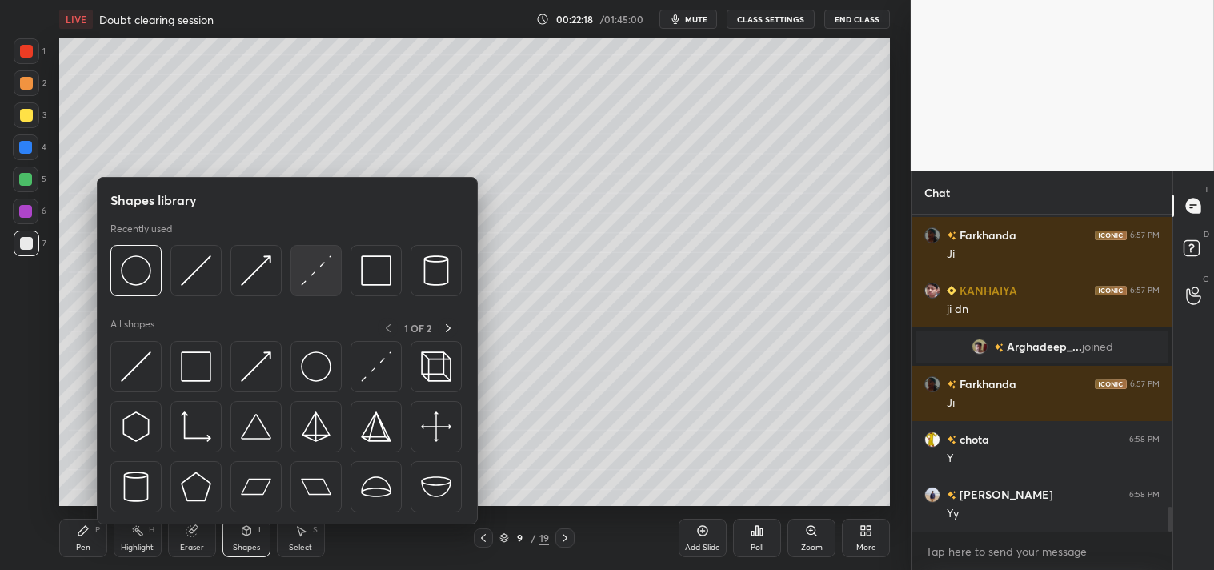
click at [305, 277] on img at bounding box center [316, 270] width 30 height 30
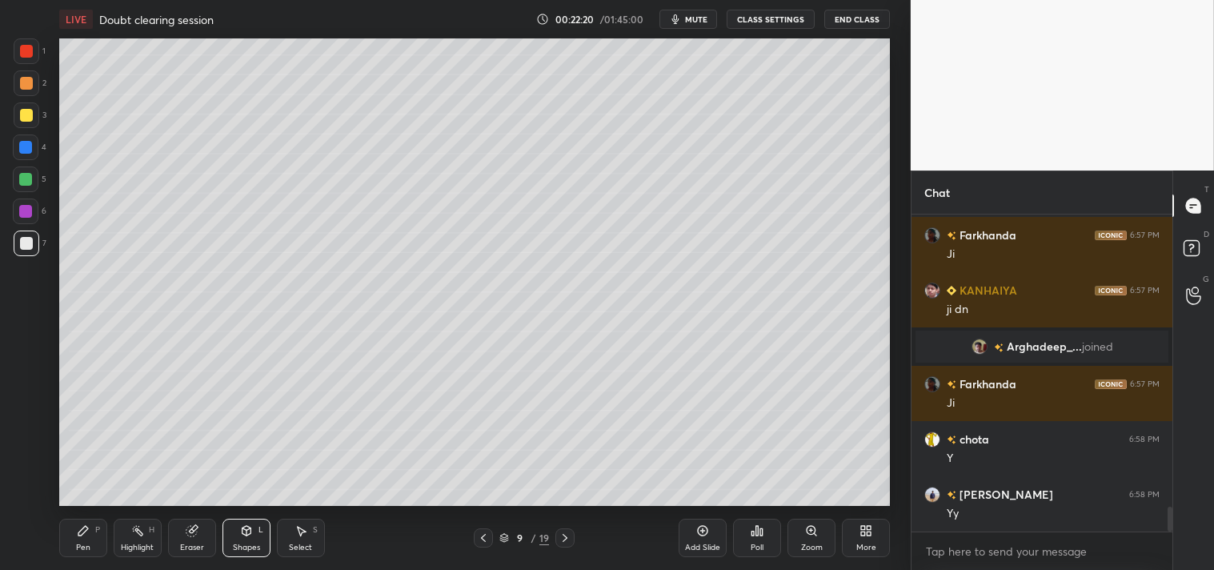
click at [70, 554] on div "Pen P" at bounding box center [83, 538] width 48 height 38
click at [812, 532] on icon at bounding box center [811, 530] width 9 height 9
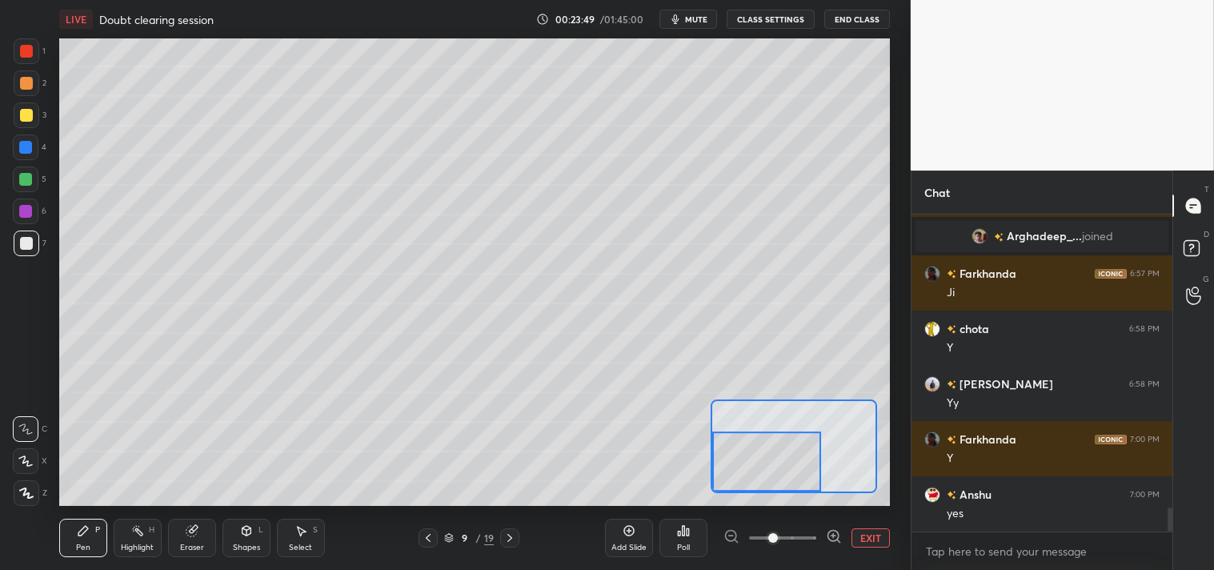
scroll to position [3991, 0]
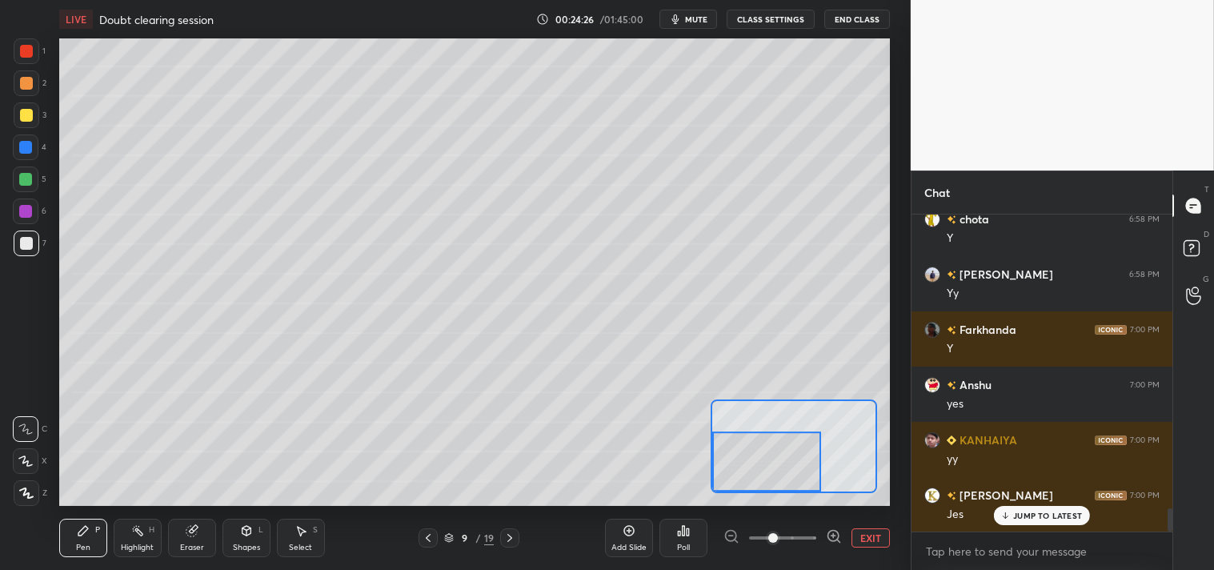
click at [864, 531] on button "EXIT" at bounding box center [870, 537] width 38 height 19
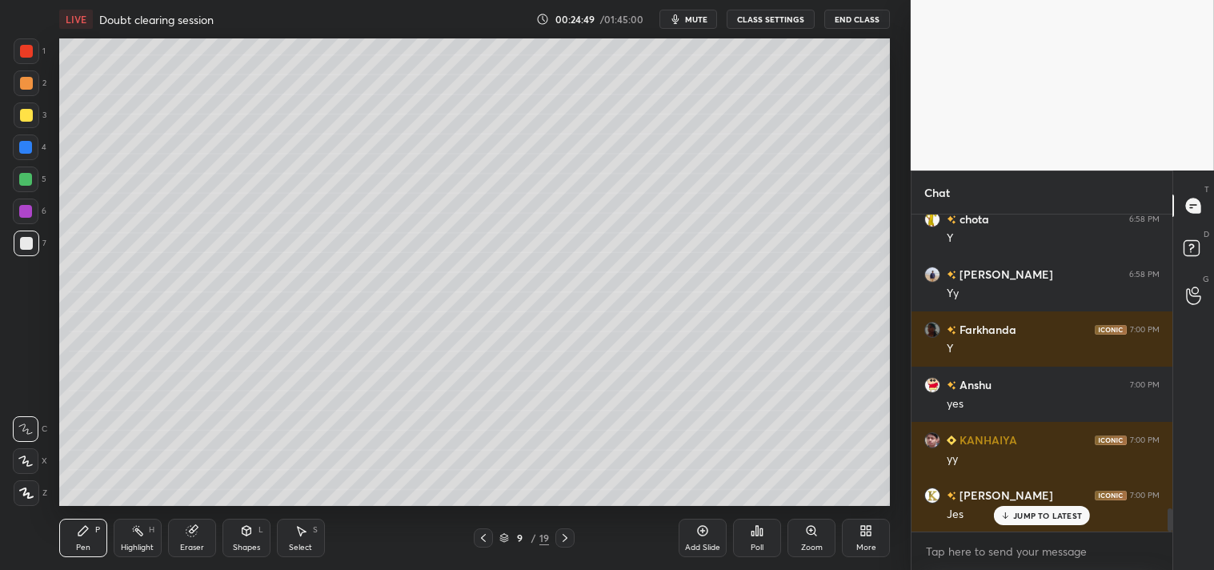
click at [806, 530] on icon at bounding box center [811, 530] width 13 height 13
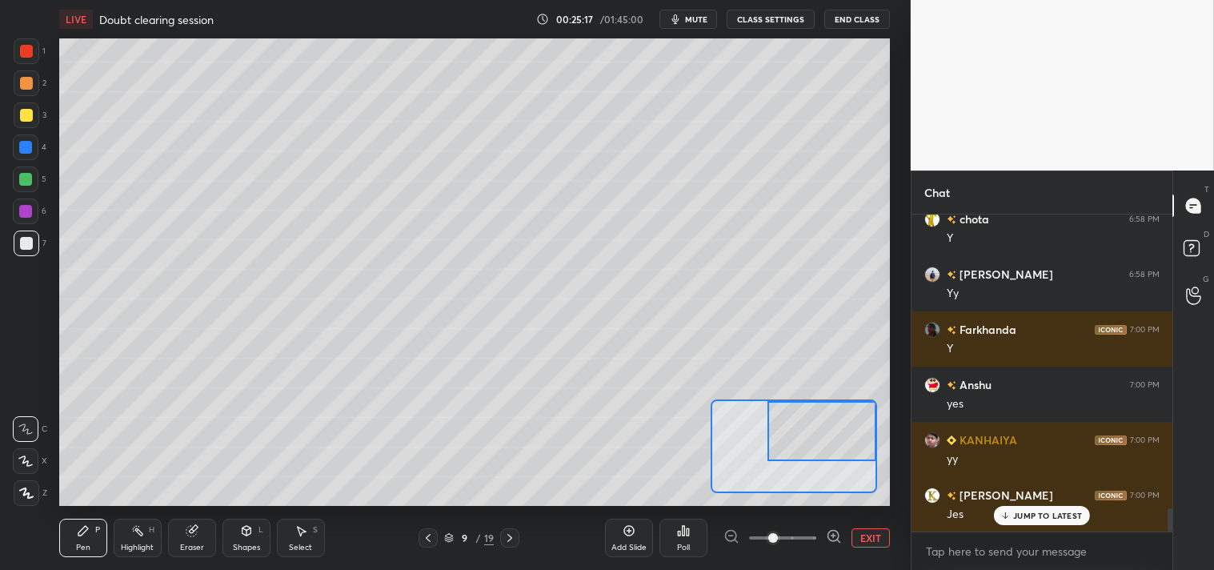
click at [880, 539] on button "EXIT" at bounding box center [870, 537] width 38 height 19
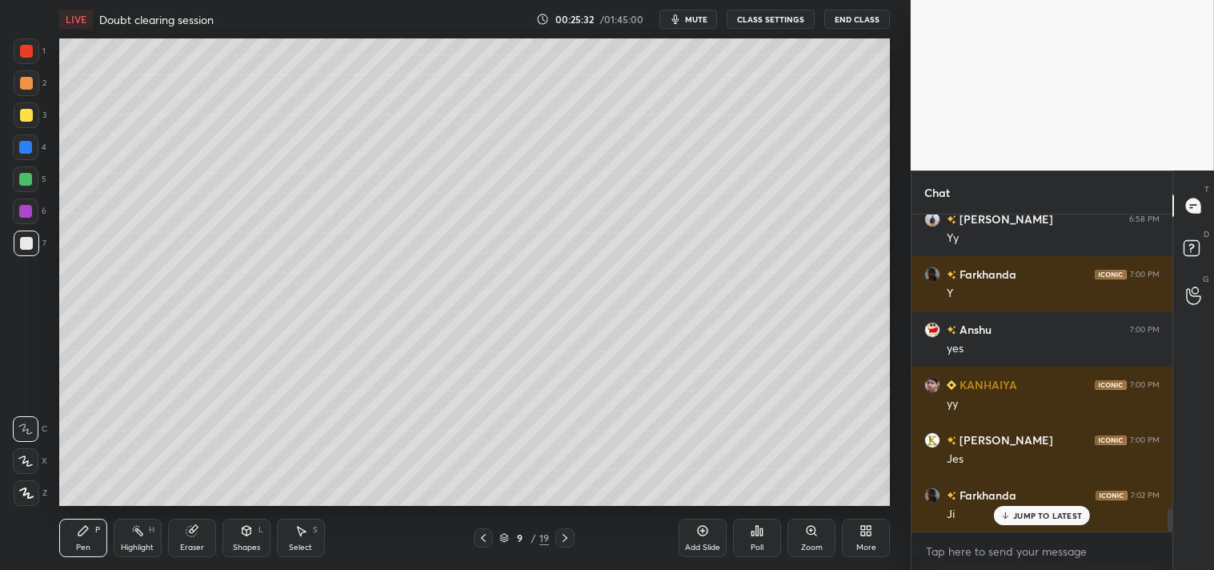
scroll to position [4102, 0]
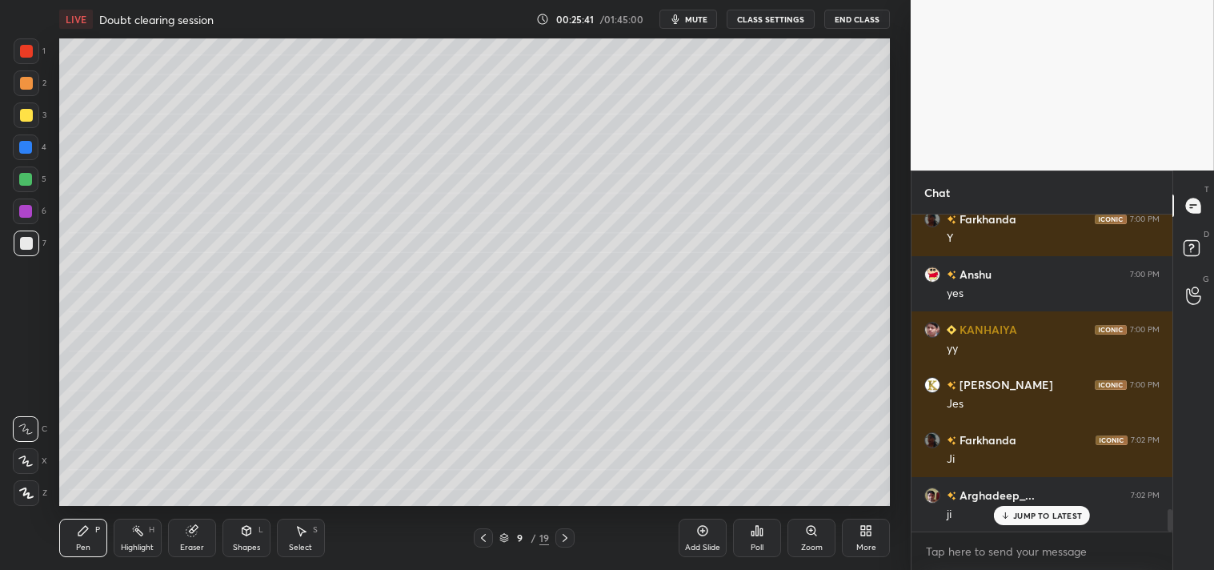
click at [803, 530] on div "Zoom" at bounding box center [811, 538] width 48 height 38
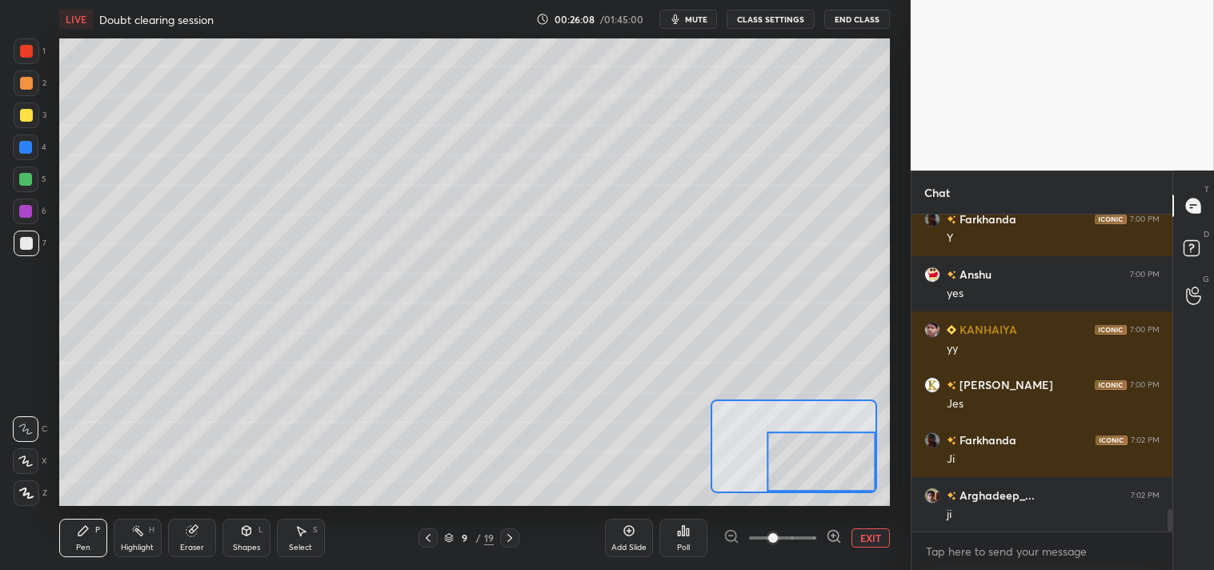
scroll to position [4141, 0]
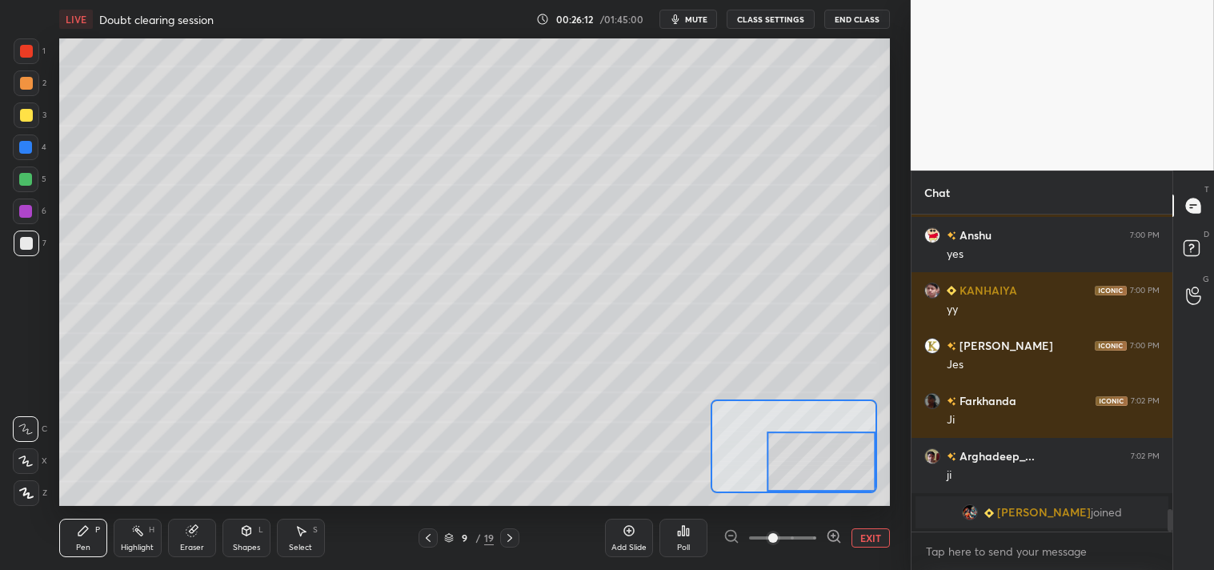
click at [186, 532] on icon at bounding box center [191, 531] width 10 height 10
click at [66, 541] on div "Pen P" at bounding box center [83, 538] width 48 height 38
click at [69, 533] on div "Pen P" at bounding box center [83, 538] width 48 height 38
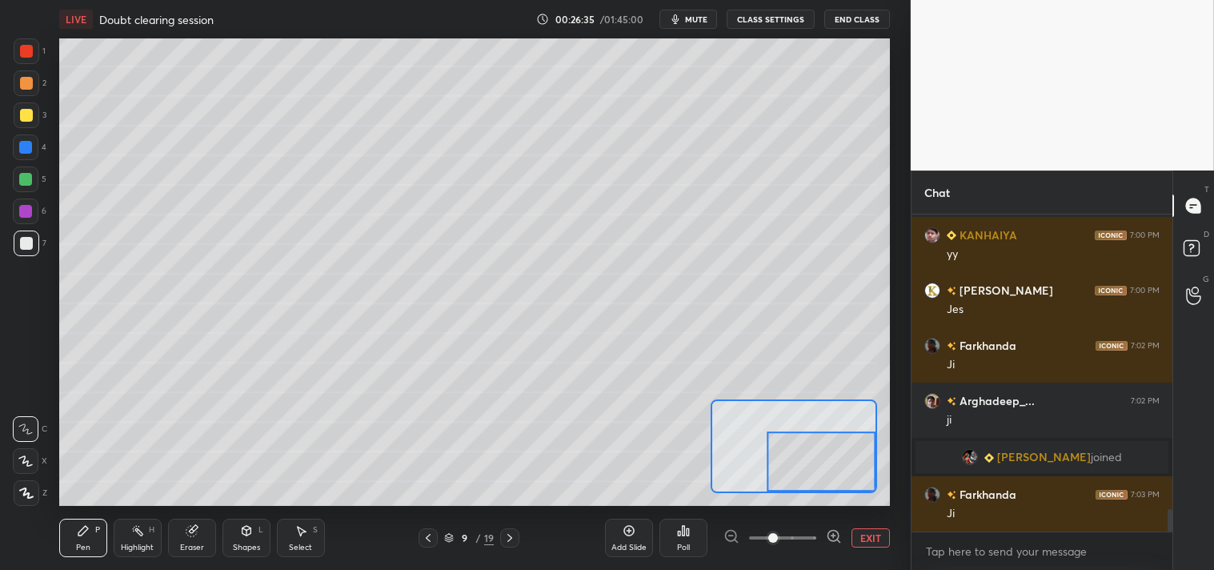
click at [864, 539] on button "EXIT" at bounding box center [870, 537] width 38 height 19
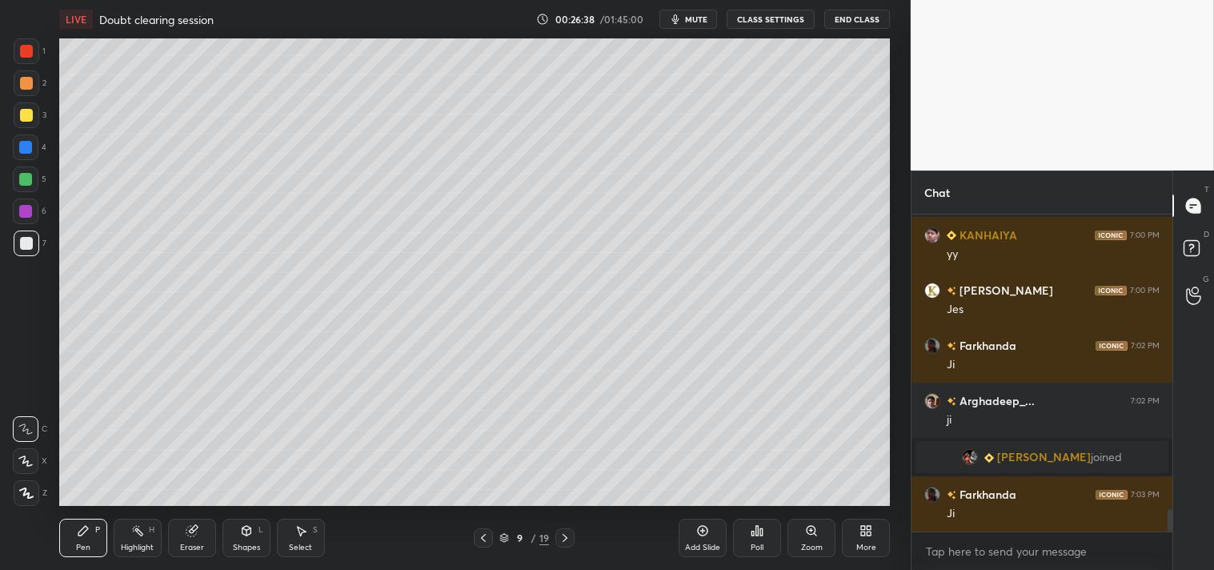
click at [1043, 465] on div "[PERSON_NAME] joined" at bounding box center [1041, 457] width 253 height 32
click at [971, 551] on textarea at bounding box center [1041, 552] width 235 height 26
type textarea "x"
type textarea "L"
type textarea "x"
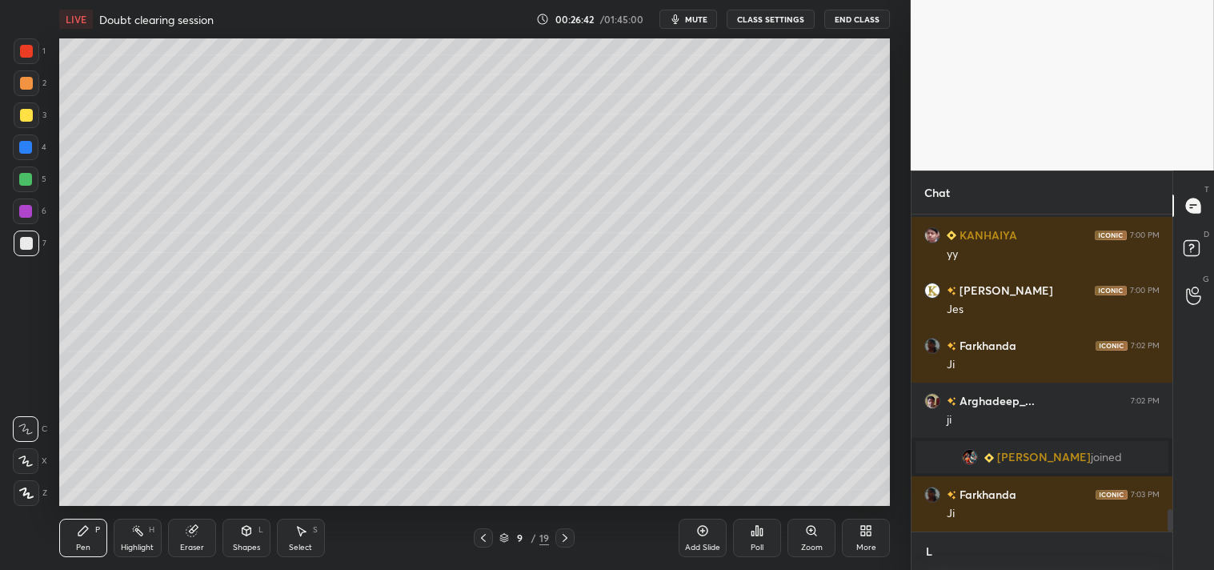
scroll to position [5, 4]
type textarea "LI"
type textarea "x"
type textarea "LIN"
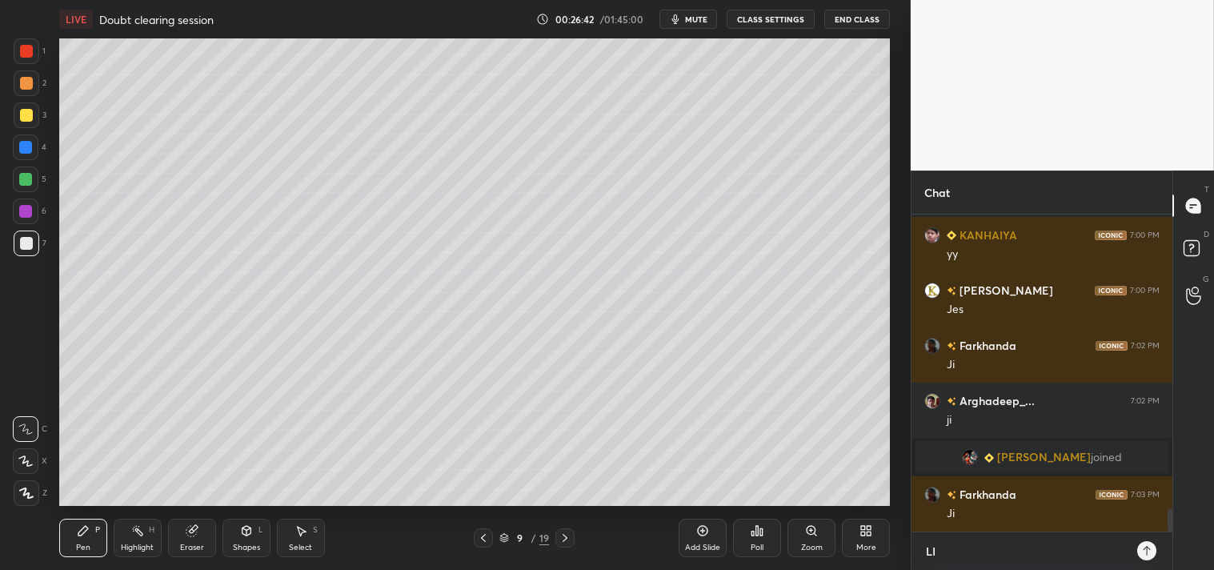
type textarea "x"
type textarea "LINK"
type textarea "x"
type textarea "LINKT"
type textarea "x"
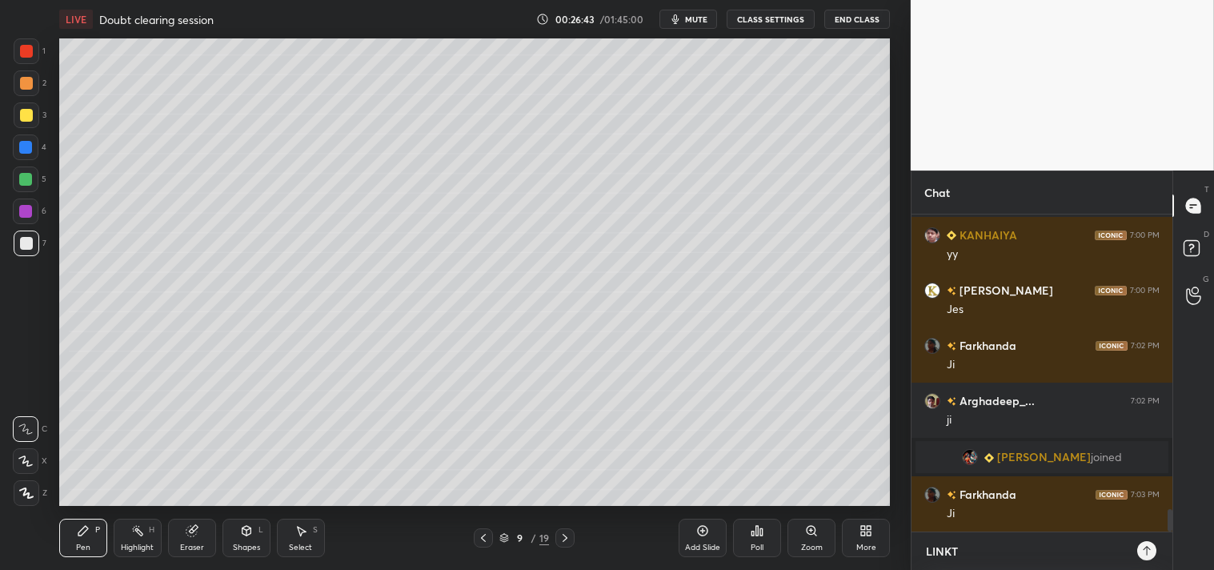
type textarea "LINKTR"
type textarea "x"
type textarea "LINKTR."
type textarea "x"
type textarea "LINKTR.E"
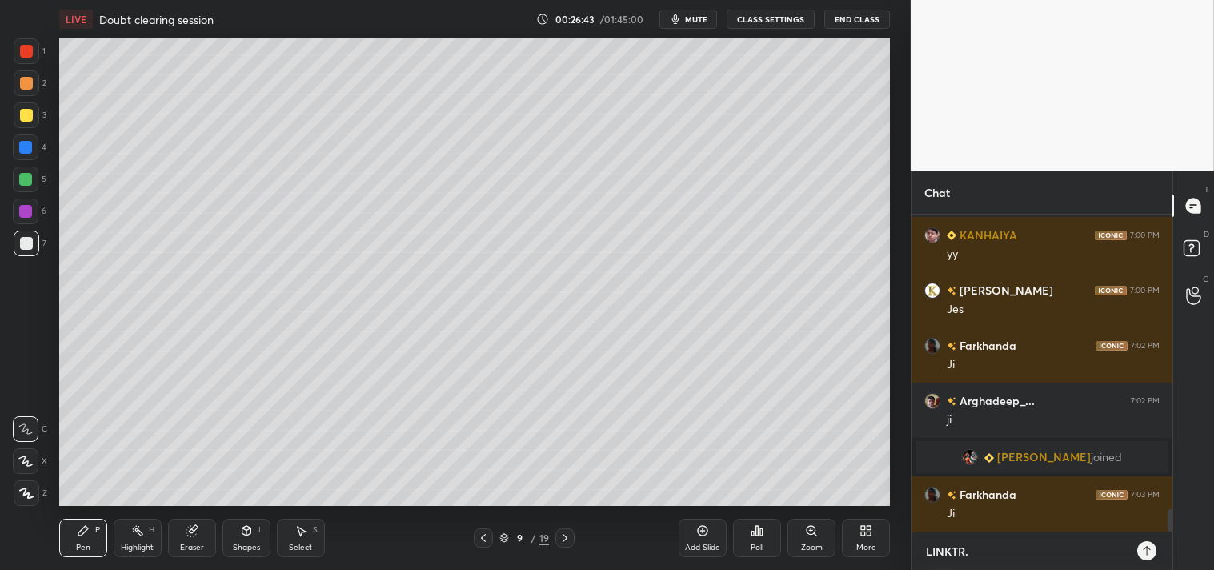
type textarea "x"
type textarea "[DOMAIN_NAME]"
type textarea "x"
type textarea "[DOMAIN_NAME][URL]"
type textarea "x"
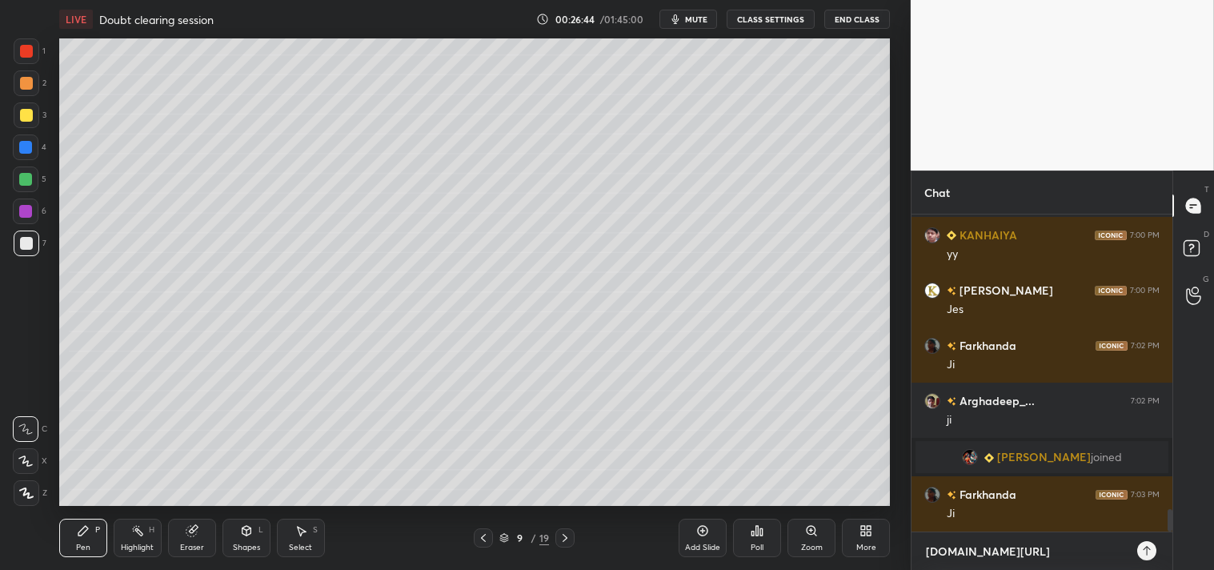
type textarea "[DOMAIN_NAME][URL]"
type textarea "x"
type textarea "[DOMAIN_NAME][URL]"
type textarea "x"
type textarea "[DOMAIN_NAME][URL]"
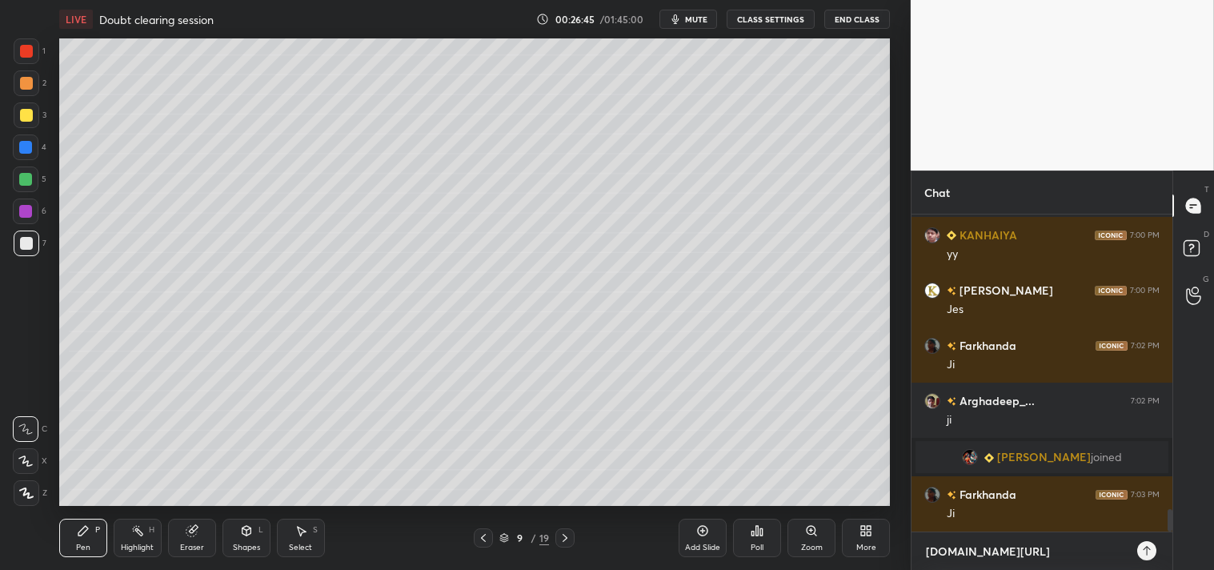
type textarea "x"
type textarea "[DOMAIN_NAME][URL]"
type textarea "x"
type textarea "[DOMAIN_NAME][URL]"
type textarea "x"
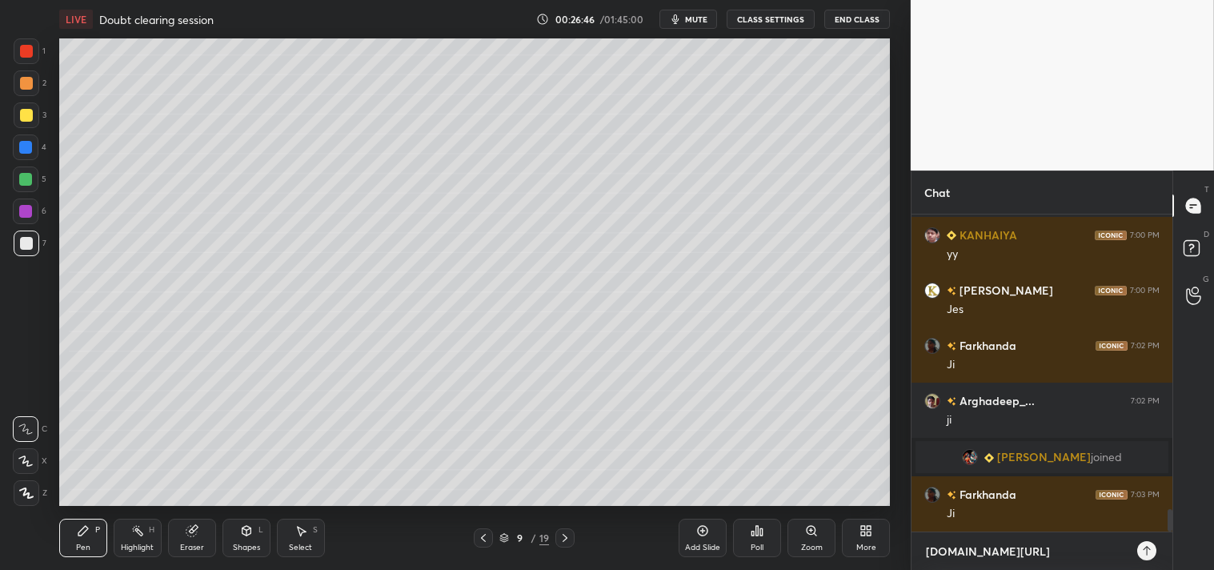
type textarea "[DOMAIN_NAME][URL]"
type textarea "x"
type textarea "[DOMAIN_NAME][URL]"
type textarea "x"
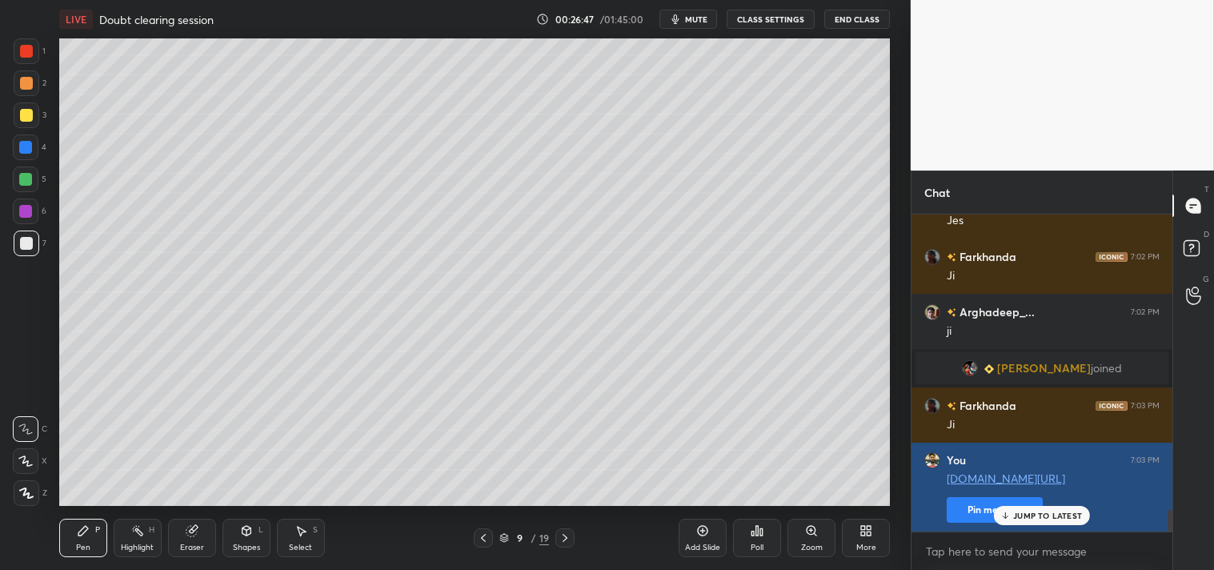
click at [970, 510] on button "Pin message" at bounding box center [995, 510] width 96 height 26
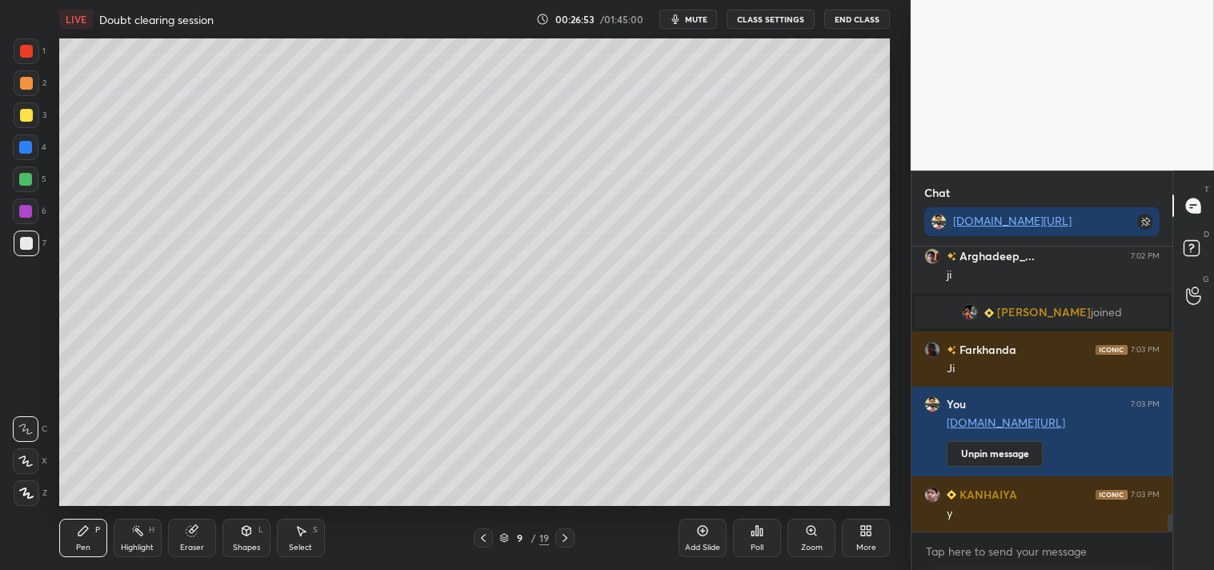
scroll to position [4411, 0]
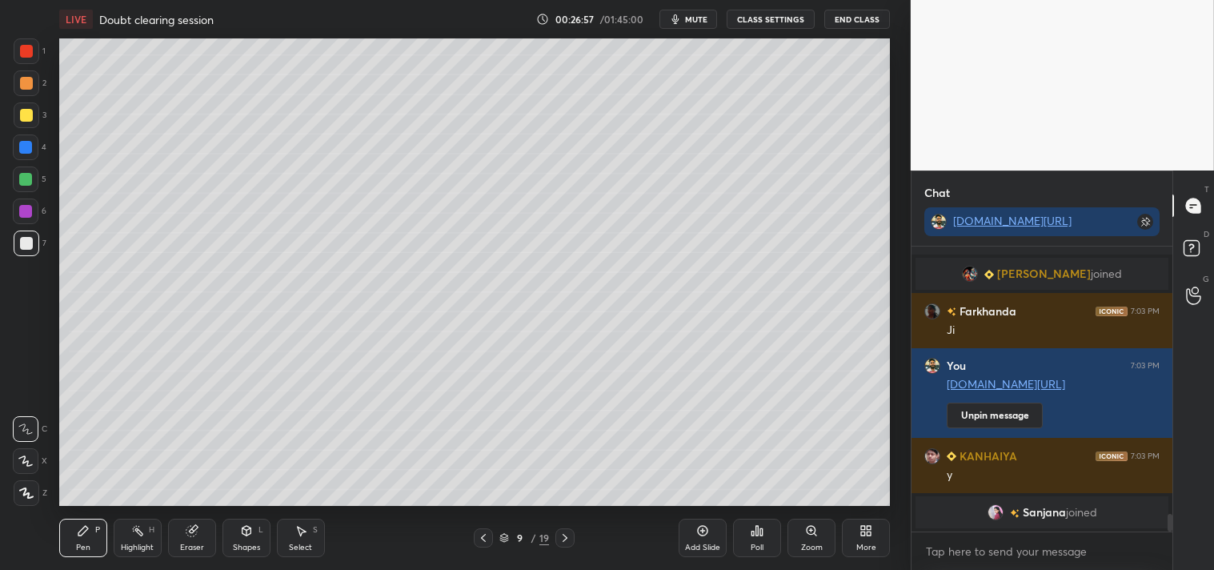
click at [701, 530] on icon at bounding box center [702, 530] width 13 height 13
click at [246, 540] on div "Shapes L" at bounding box center [246, 538] width 48 height 38
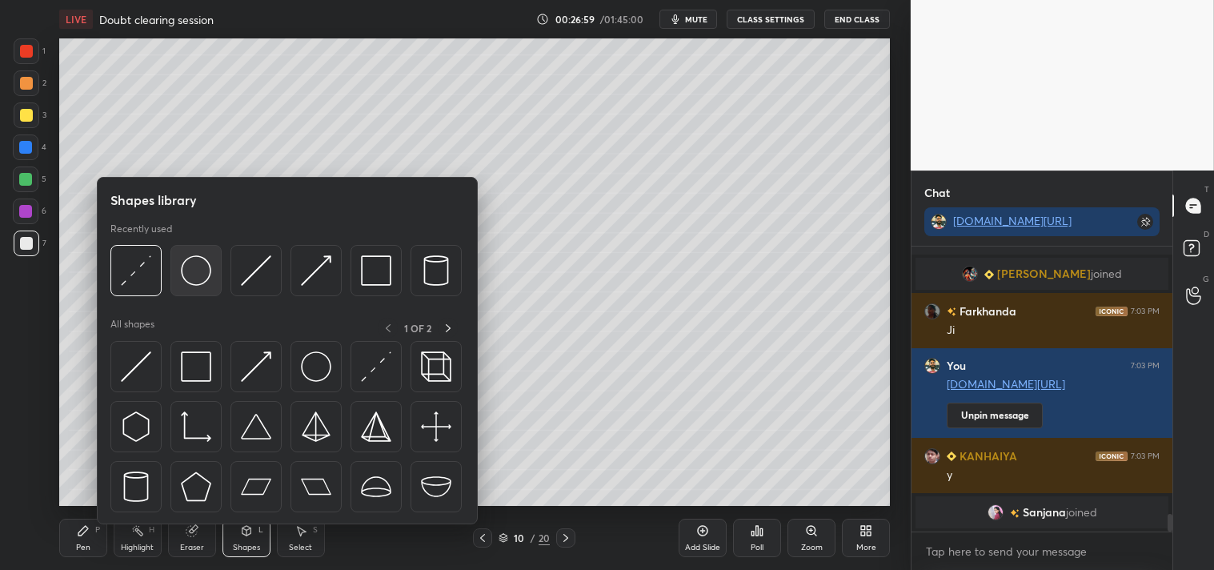
click at [202, 270] on img at bounding box center [196, 270] width 30 height 30
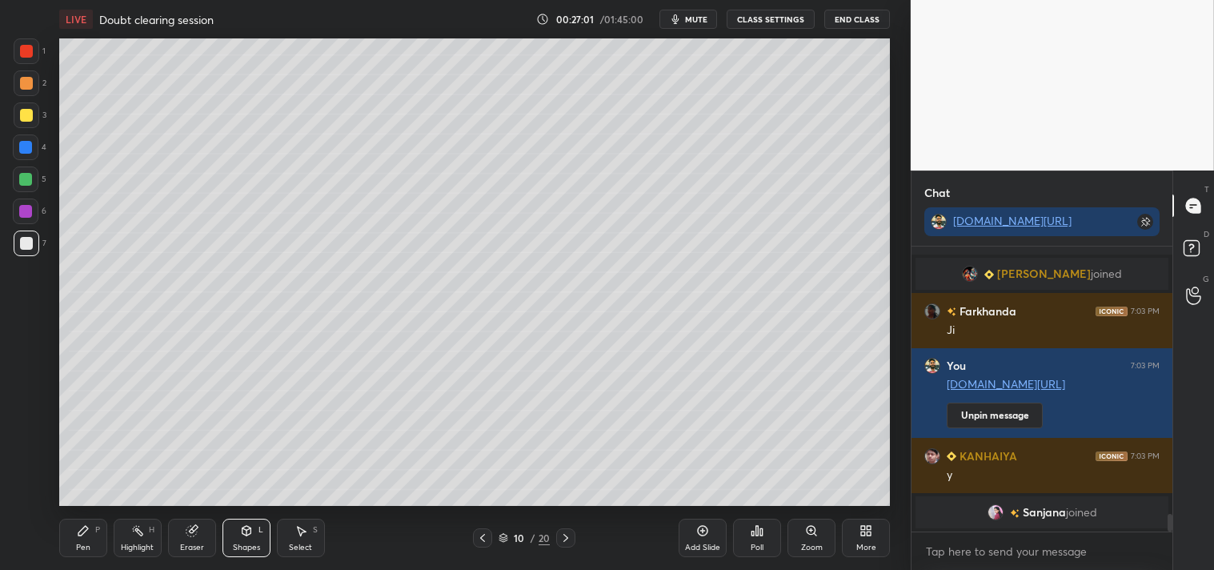
click at [77, 533] on icon at bounding box center [83, 530] width 13 height 13
click at [797, 533] on div "Zoom" at bounding box center [811, 538] width 48 height 38
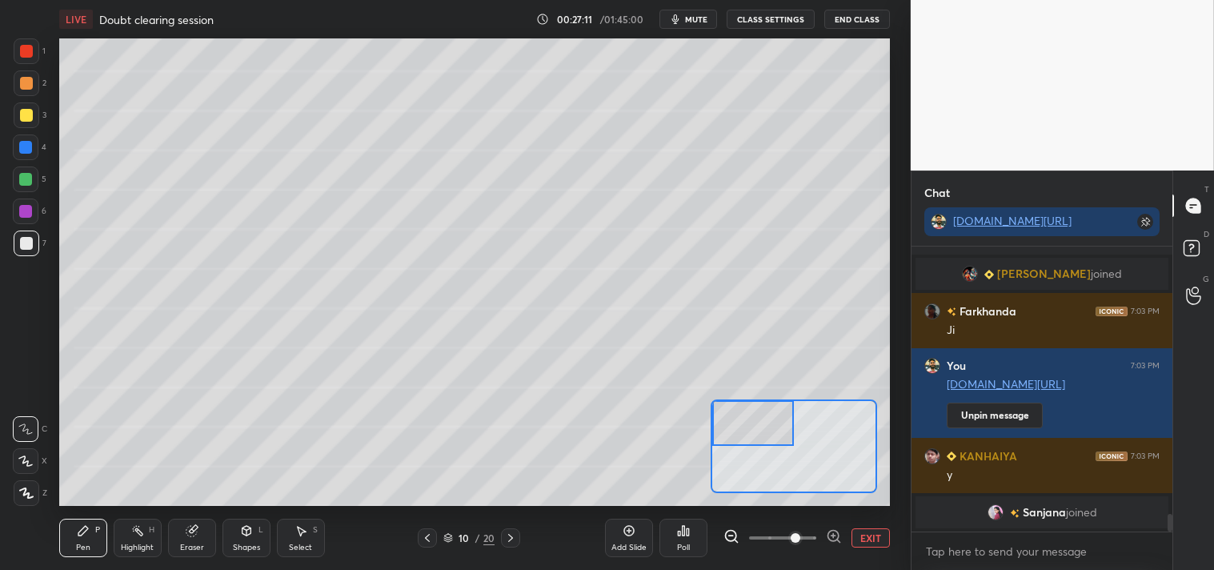
click at [201, 538] on div "Eraser" at bounding box center [192, 538] width 48 height 38
click at [86, 550] on div "Pen" at bounding box center [83, 547] width 14 height 8
click at [82, 543] on div "Pen" at bounding box center [83, 547] width 14 height 8
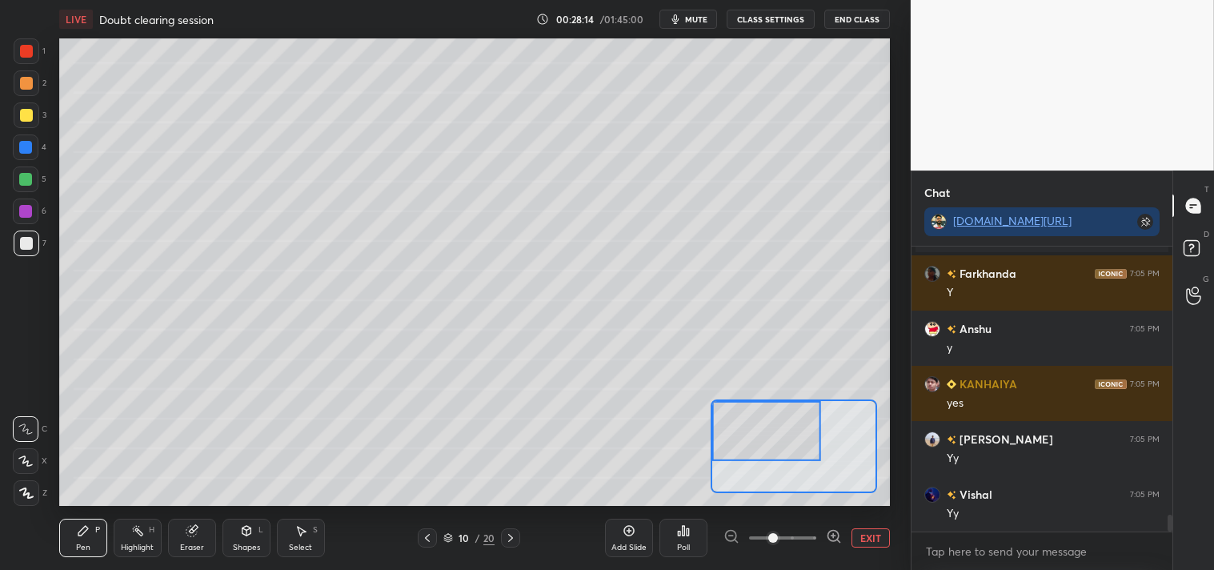
scroll to position [4530, 0]
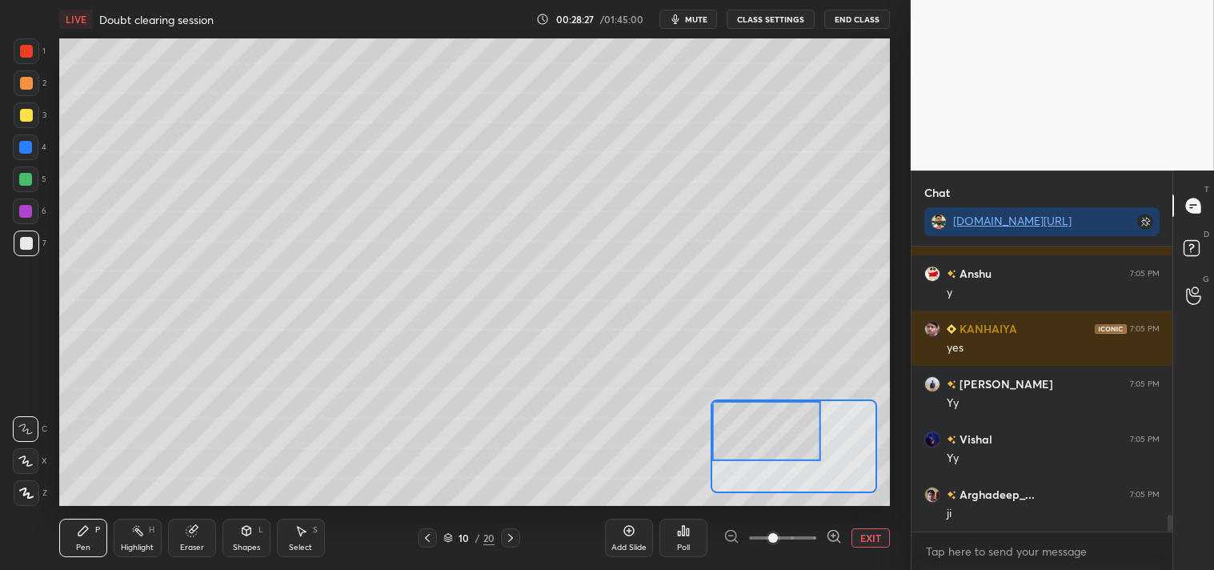
click at [881, 538] on button "EXIT" at bounding box center [870, 537] width 38 height 19
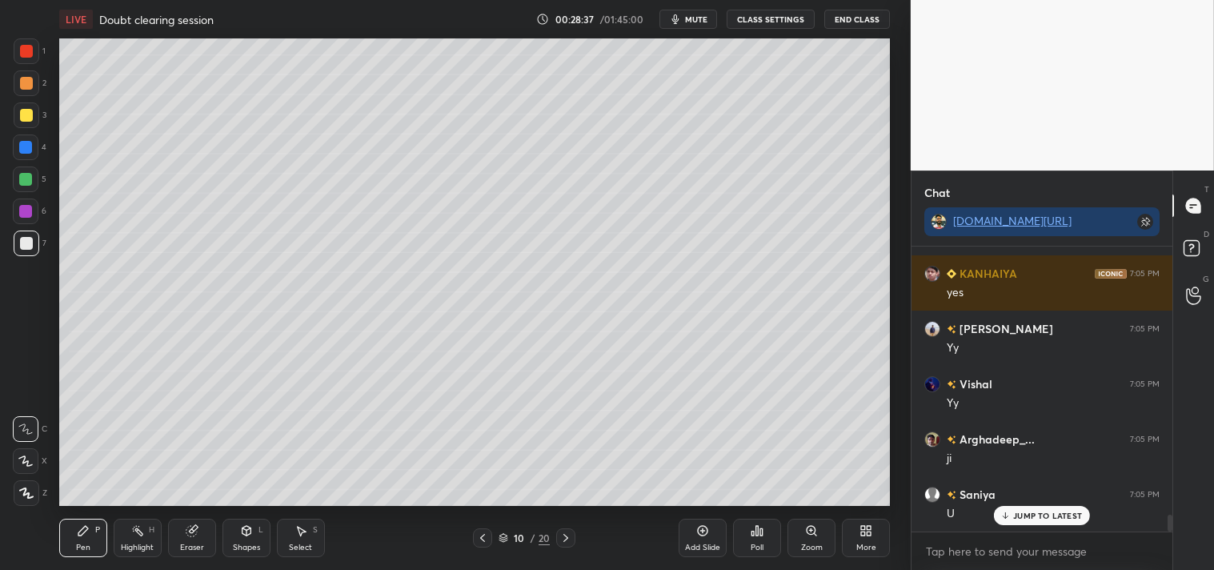
scroll to position [4639, 0]
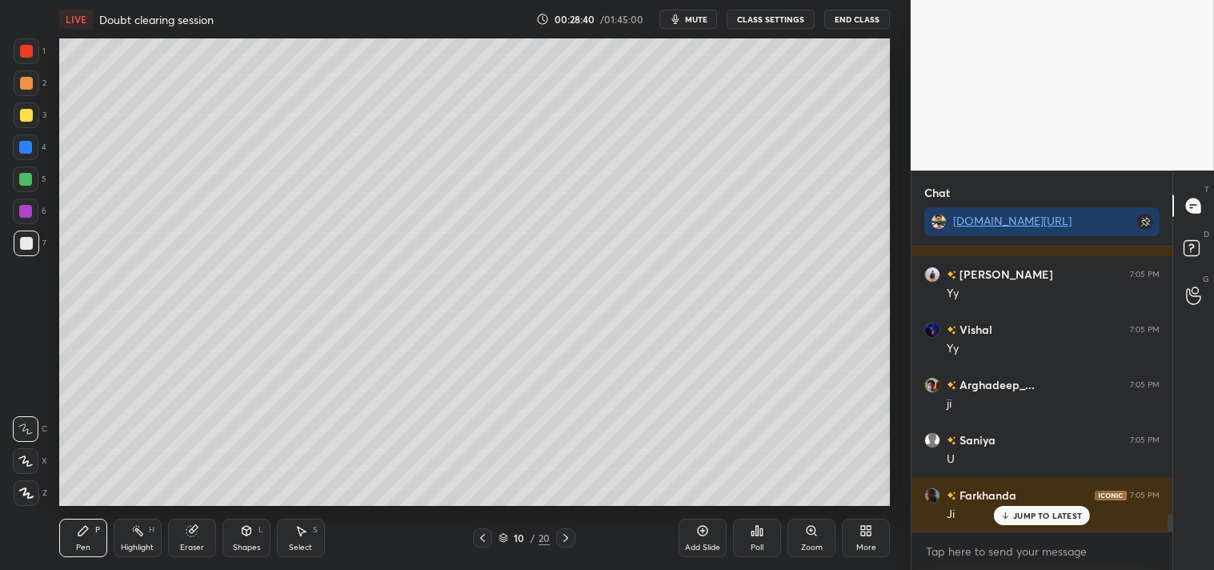
click at [26, 114] on div at bounding box center [26, 115] width 13 height 13
click at [812, 543] on div "Zoom" at bounding box center [812, 547] width 22 height 8
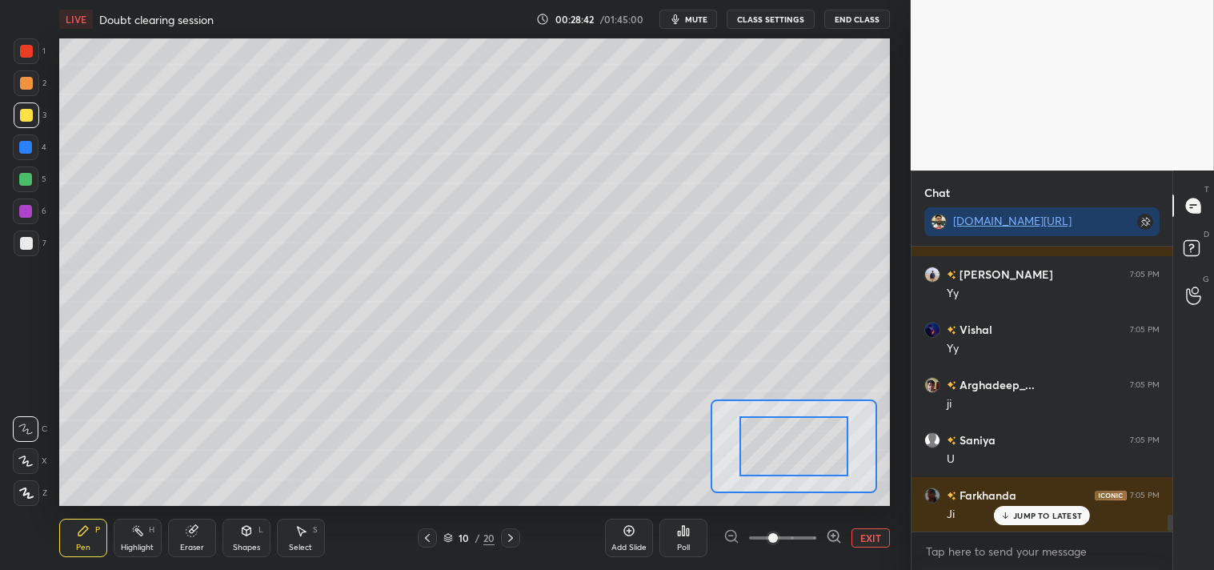
click at [862, 537] on button "EXIT" at bounding box center [870, 537] width 38 height 19
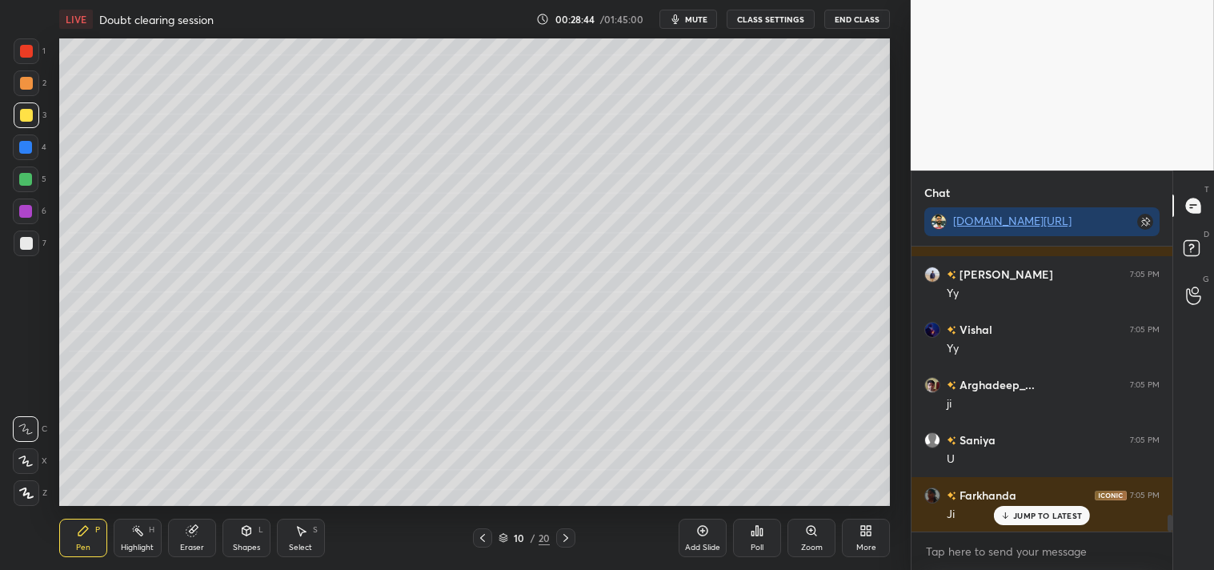
click at [233, 536] on div "Shapes L" at bounding box center [246, 538] width 48 height 38
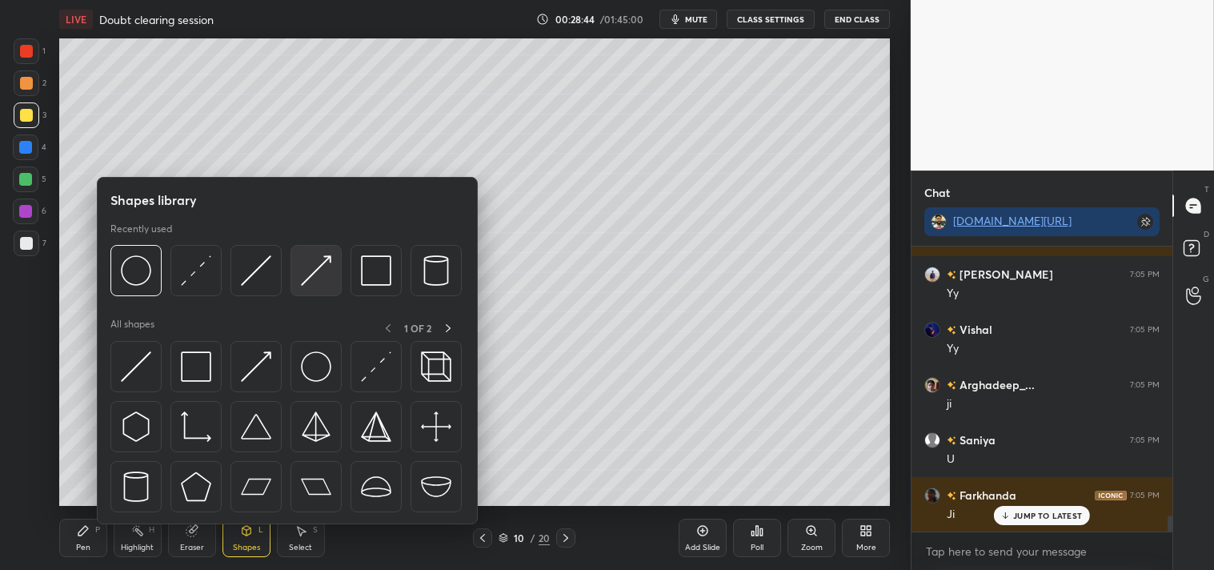
scroll to position [4695, 0]
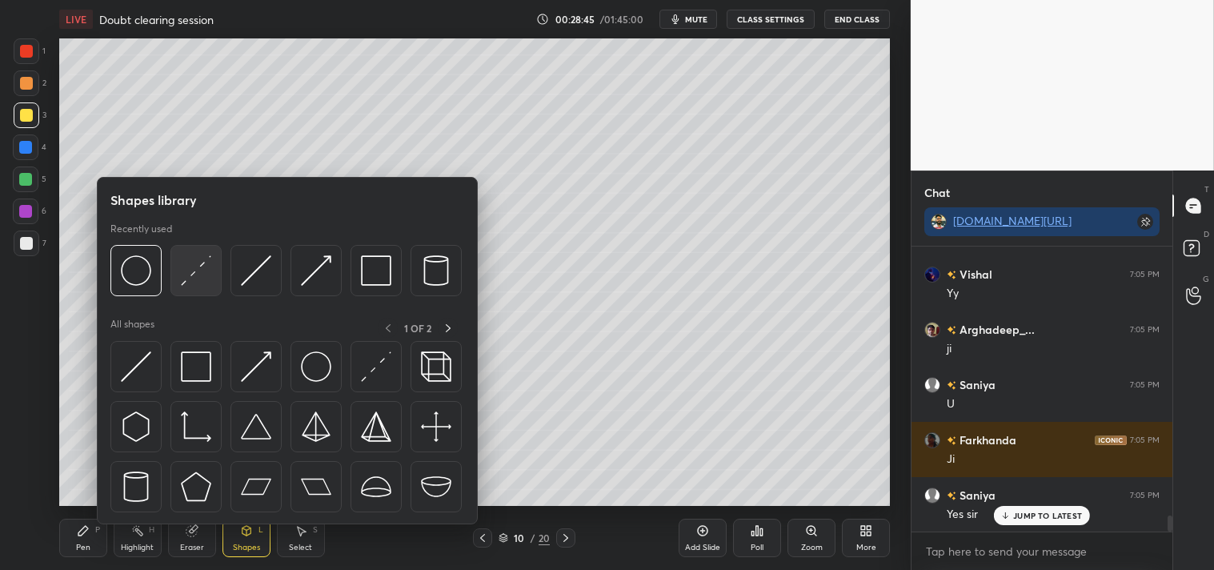
click at [197, 278] on img at bounding box center [196, 270] width 30 height 30
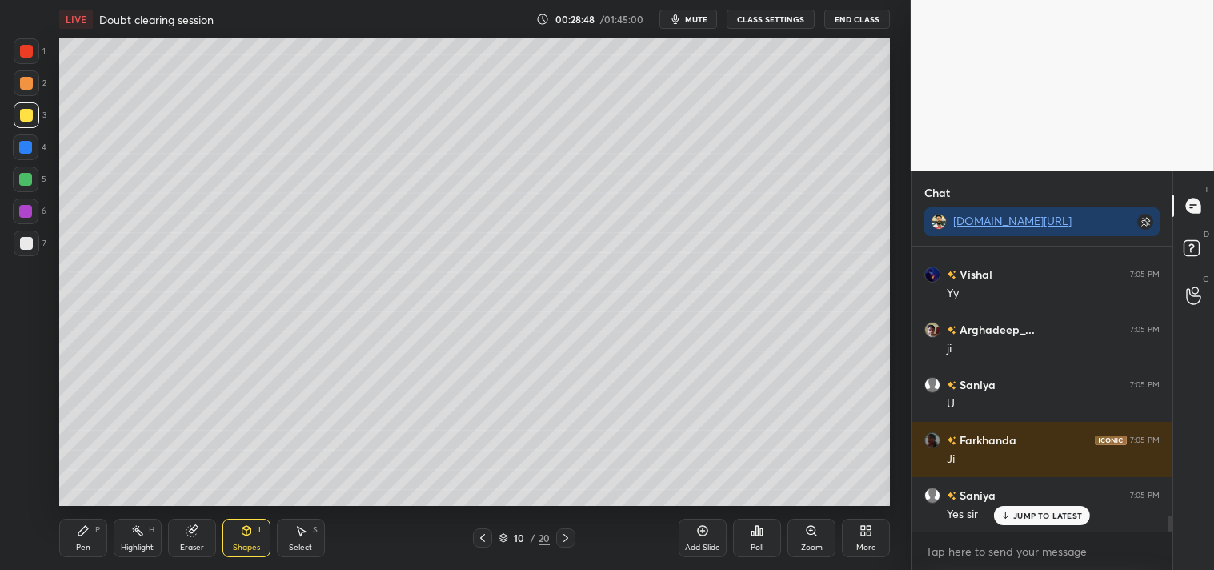
click at [54, 539] on div "LIVE Doubt clearing session 00:28:48 / 01:45:00 mute CLASS SETTINGS End Class S…" at bounding box center [474, 285] width 847 height 570
click at [62, 540] on div "Pen P" at bounding box center [83, 538] width 48 height 38
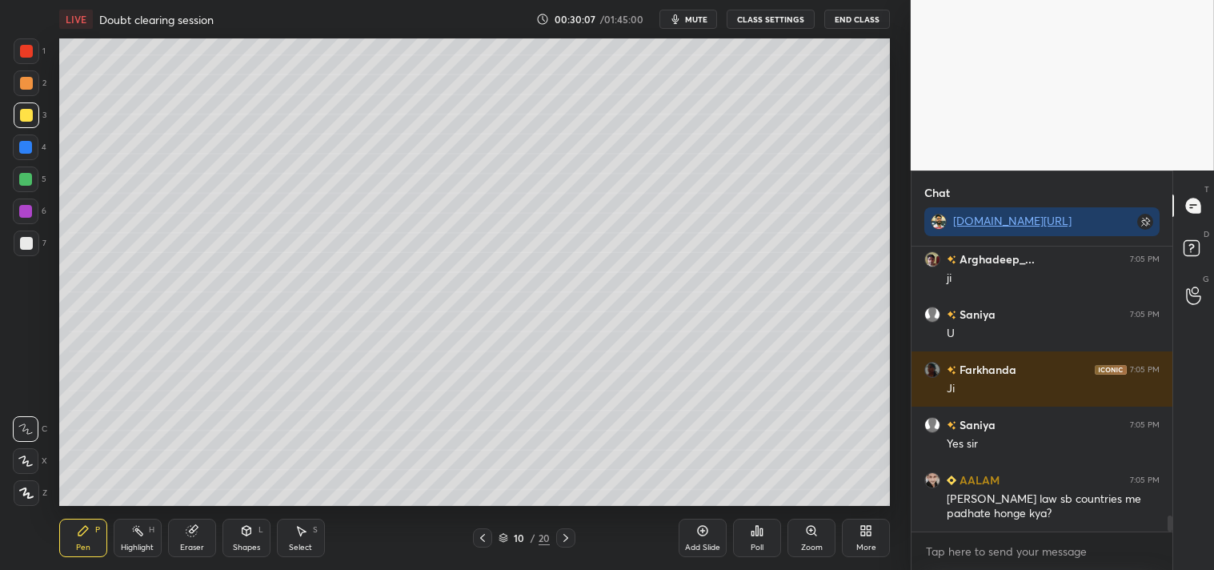
click at [801, 531] on div "Zoom" at bounding box center [811, 538] width 48 height 38
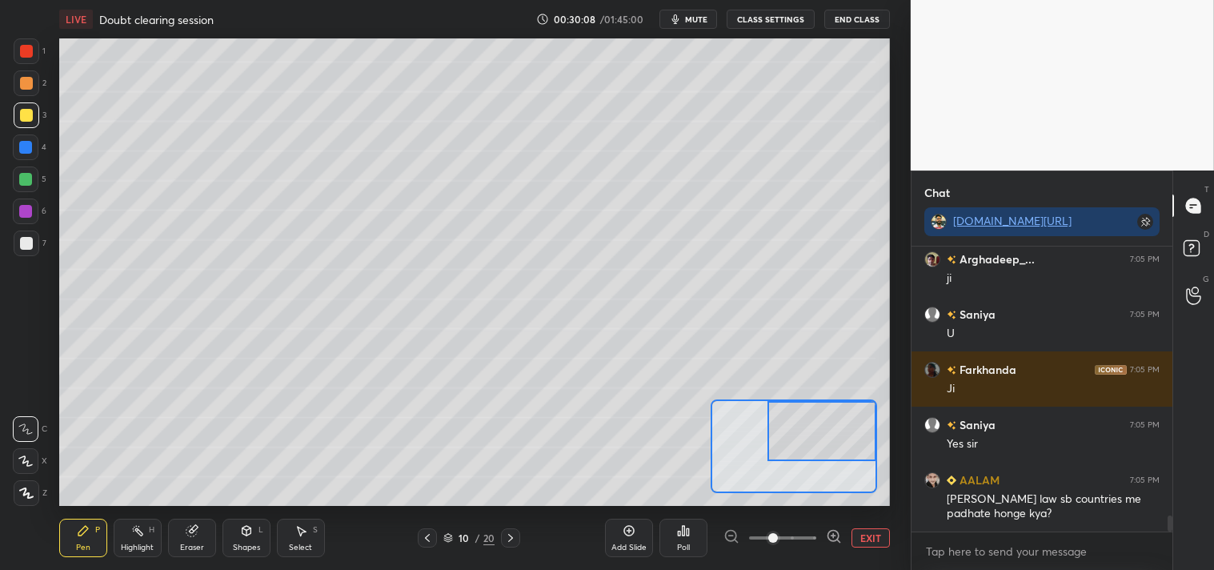
scroll to position [4835, 0]
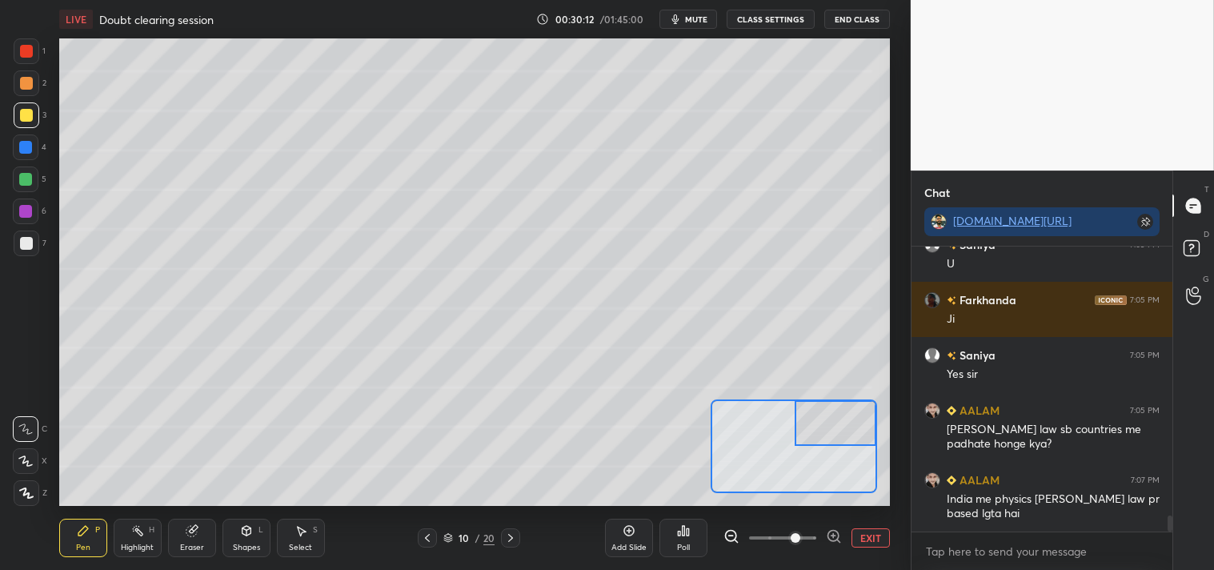
click at [258, 543] on div "Shapes" at bounding box center [246, 547] width 27 height 8
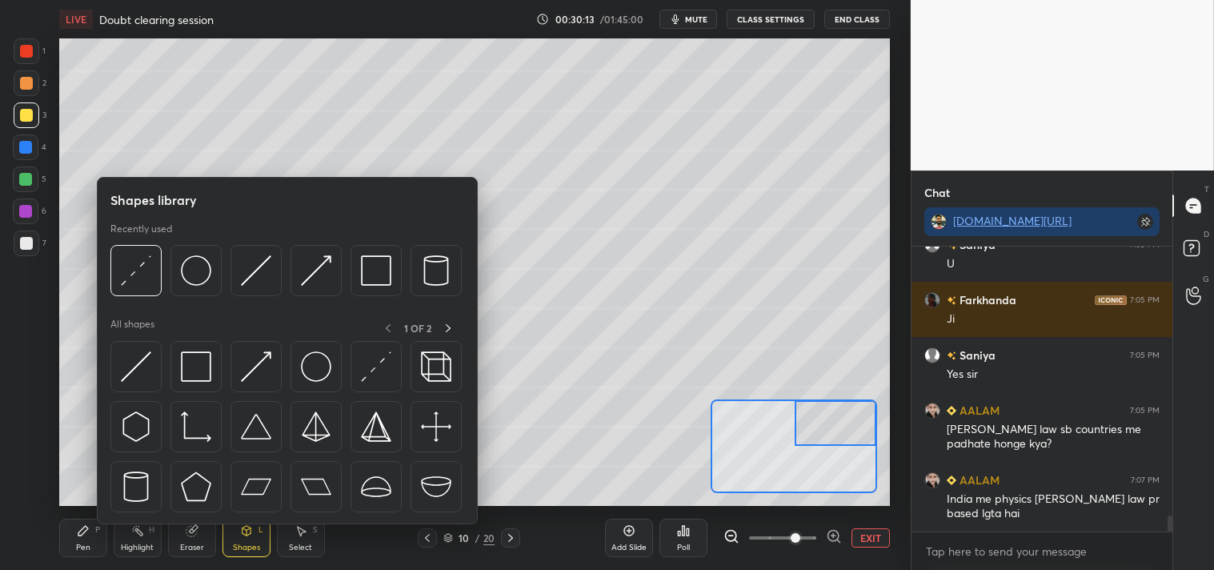
click at [70, 538] on div "Pen P" at bounding box center [83, 538] width 48 height 38
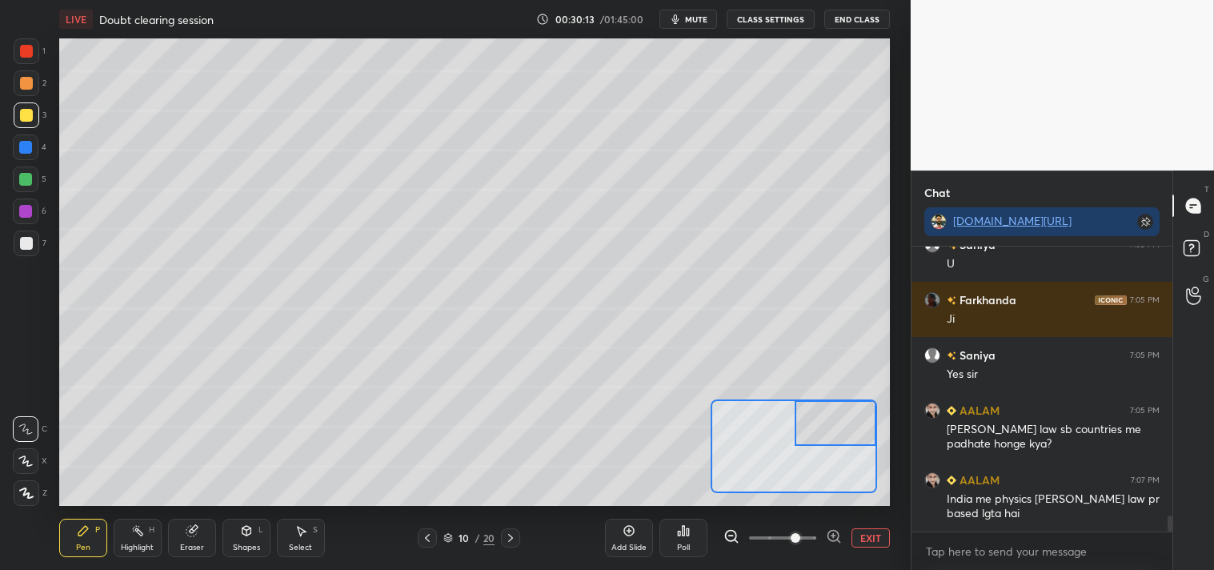
click at [186, 540] on div "Eraser" at bounding box center [192, 538] width 48 height 38
click at [70, 548] on div "Pen P" at bounding box center [83, 538] width 48 height 38
click at [73, 543] on div "Pen P" at bounding box center [83, 538] width 48 height 38
click at [38, 241] on div "7" at bounding box center [30, 243] width 33 height 26
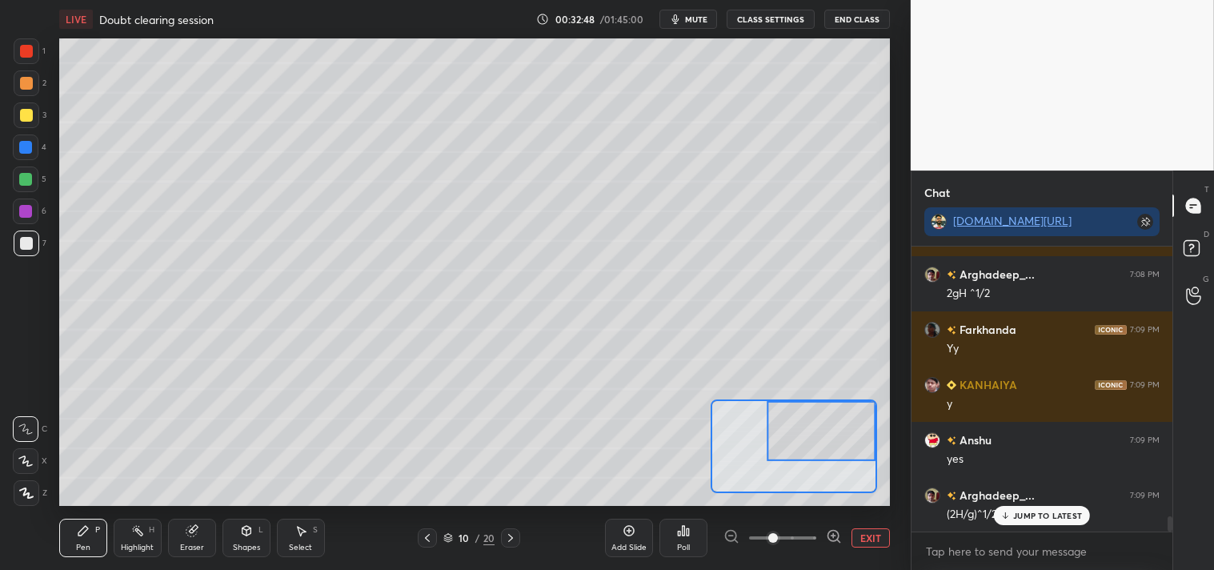
scroll to position [5235, 0]
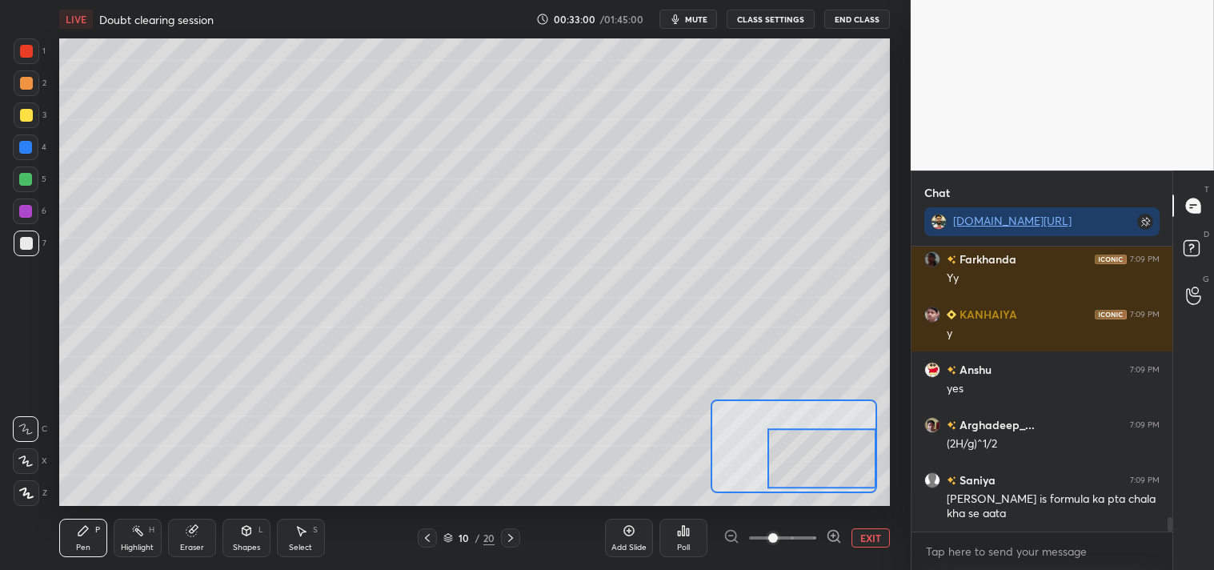
click at [245, 538] on div "Shapes L" at bounding box center [246, 538] width 48 height 38
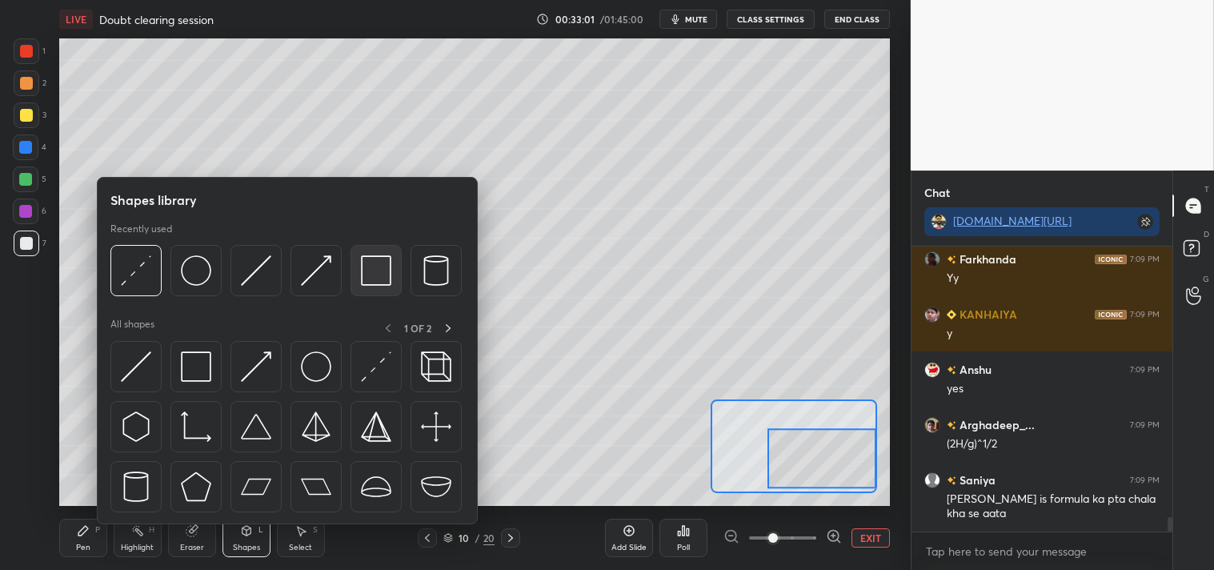
click at [371, 270] on img at bounding box center [376, 270] width 30 height 30
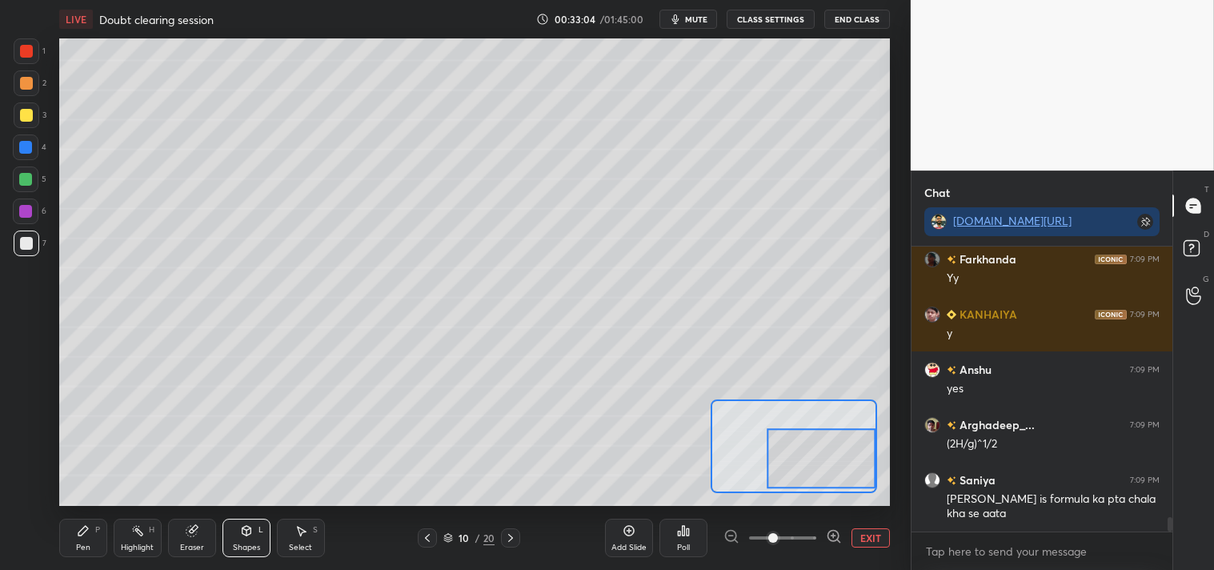
click at [88, 539] on div "Pen P" at bounding box center [83, 538] width 48 height 38
click at [78, 543] on div "Pen" at bounding box center [83, 547] width 14 height 8
click at [865, 547] on div "Add Slide Poll EXIT" at bounding box center [747, 538] width 285 height 90
click at [866, 536] on button "EXIT" at bounding box center [870, 537] width 38 height 19
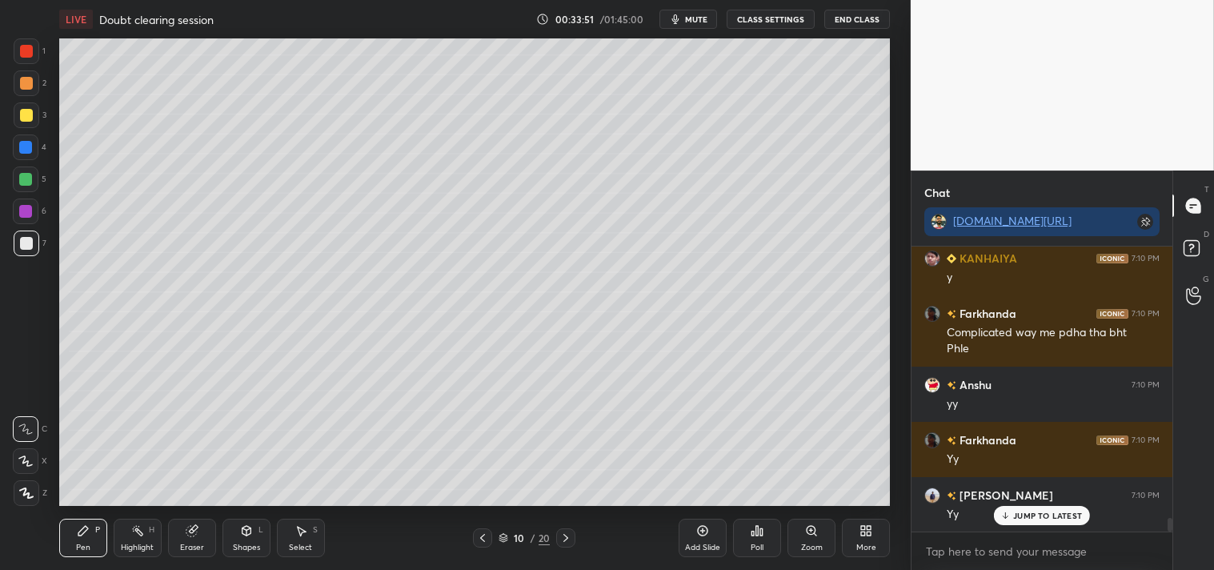
scroll to position [5637, 0]
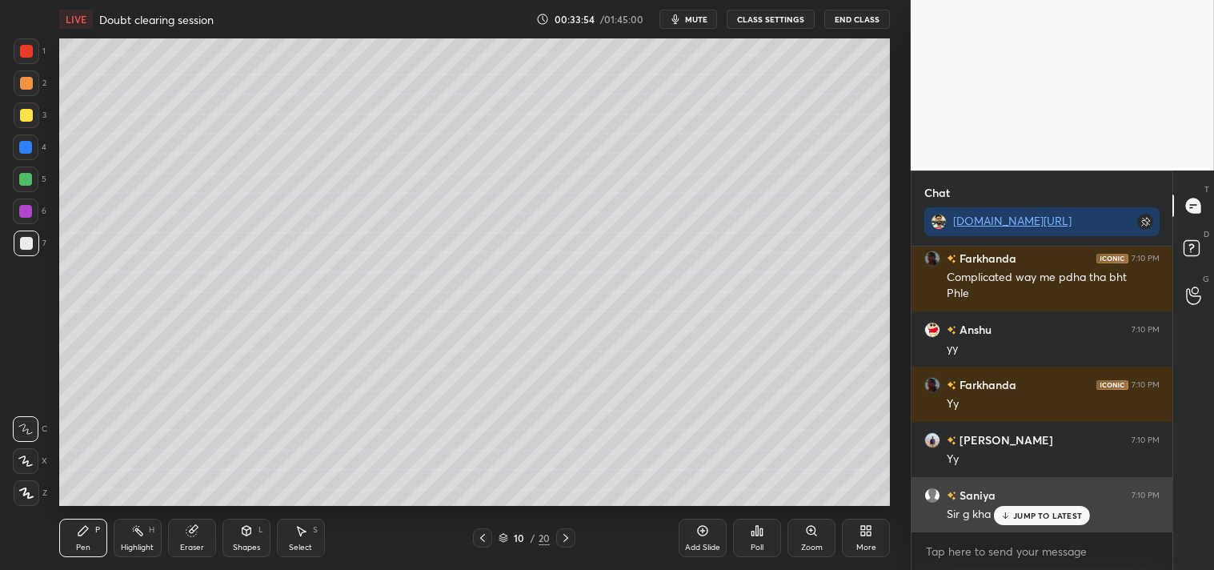
click at [1043, 513] on p "JUMP TO LATEST" at bounding box center [1047, 515] width 69 height 10
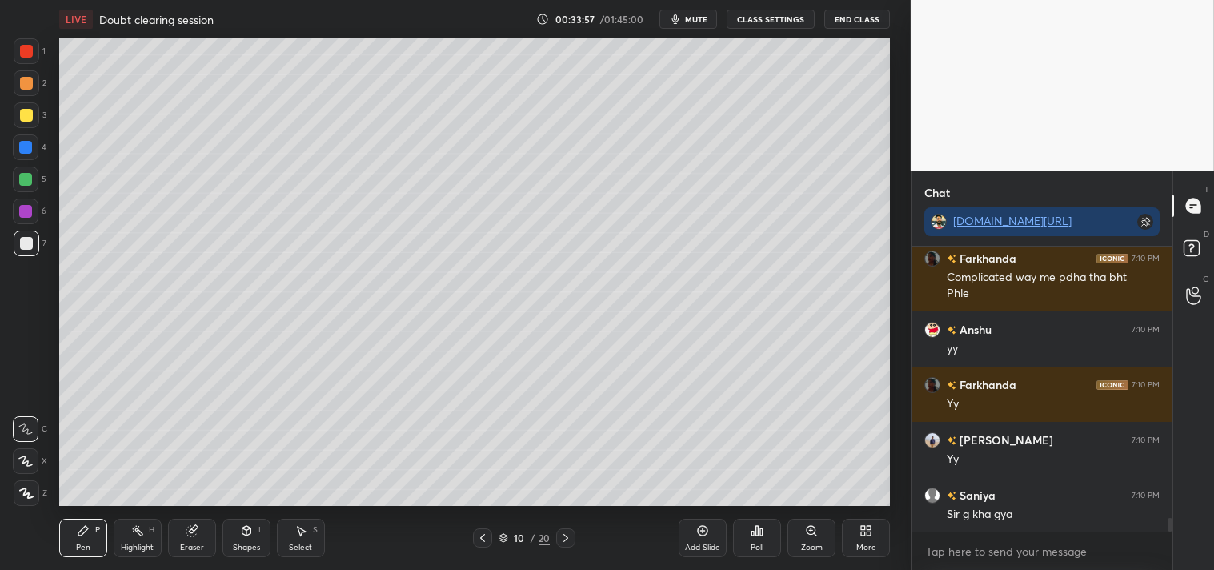
scroll to position [5693, 0]
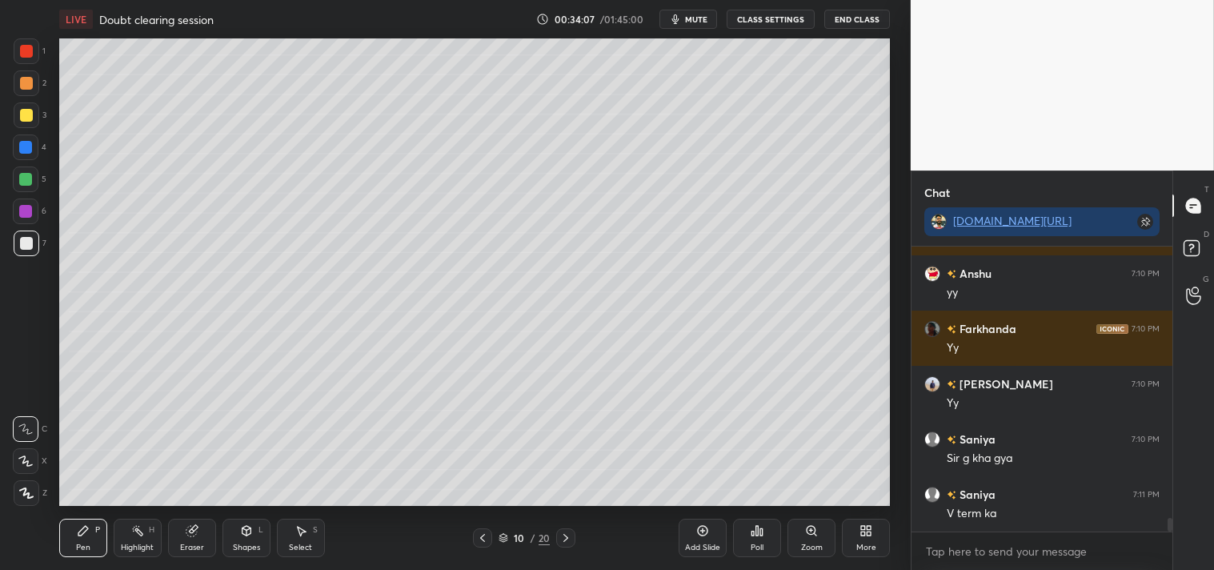
click at [812, 535] on icon at bounding box center [811, 530] width 13 height 13
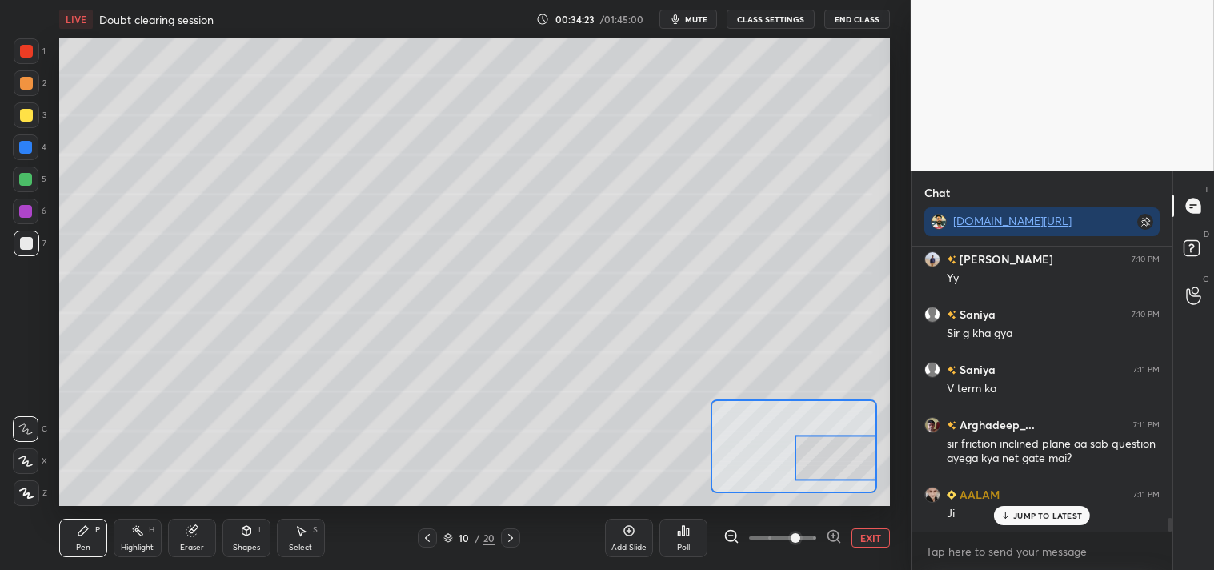
scroll to position [5856, 0]
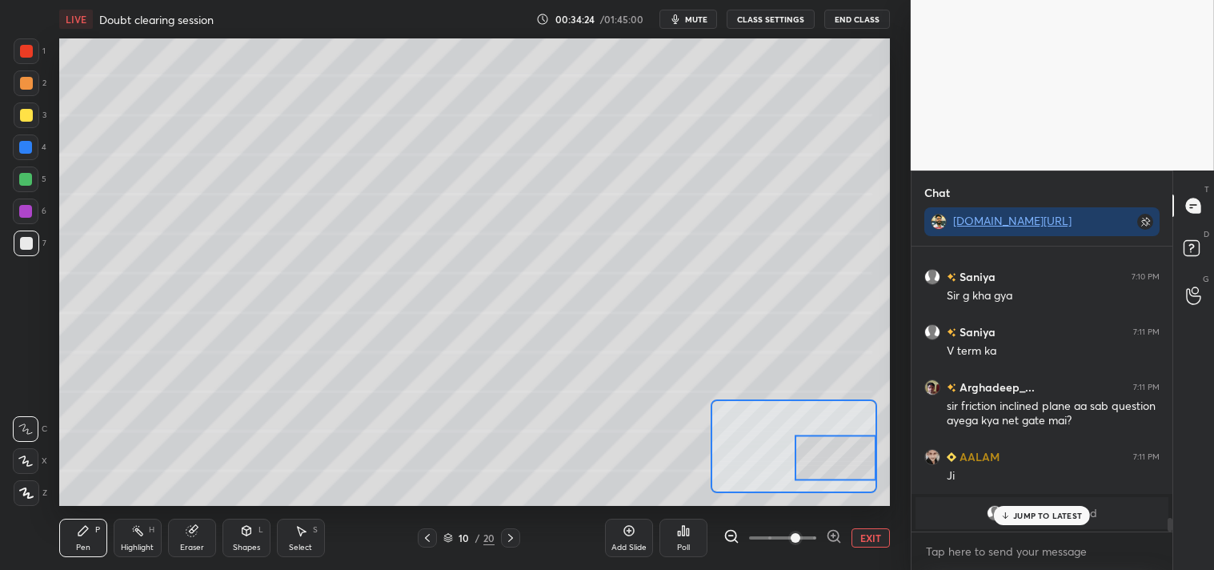
click at [196, 538] on div "Eraser" at bounding box center [192, 538] width 48 height 38
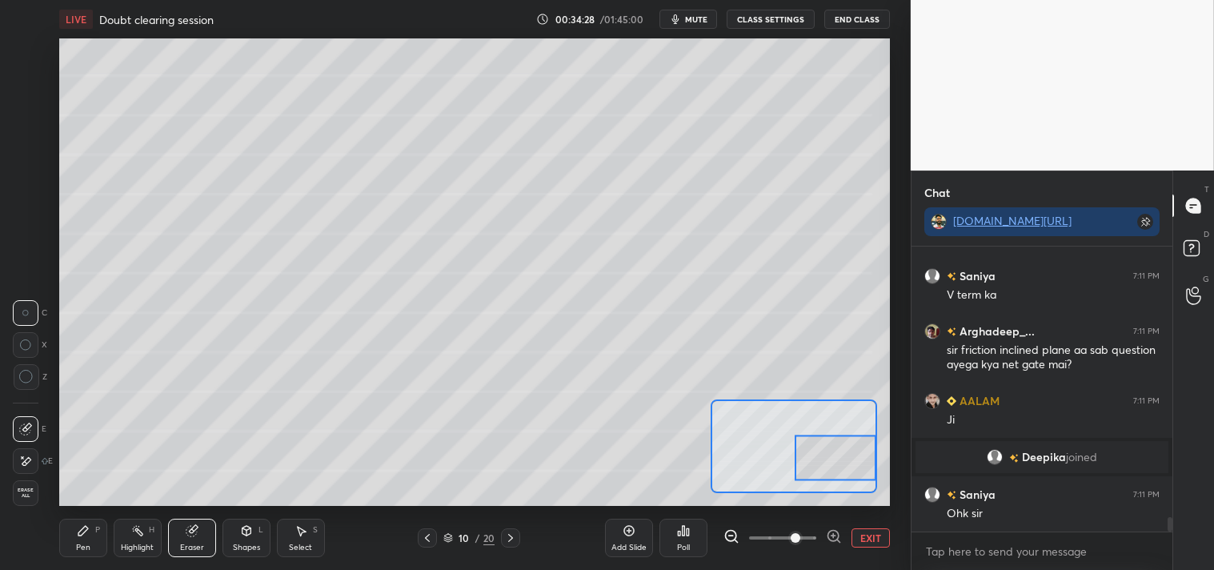
click at [869, 537] on button "EXIT" at bounding box center [870, 537] width 38 height 19
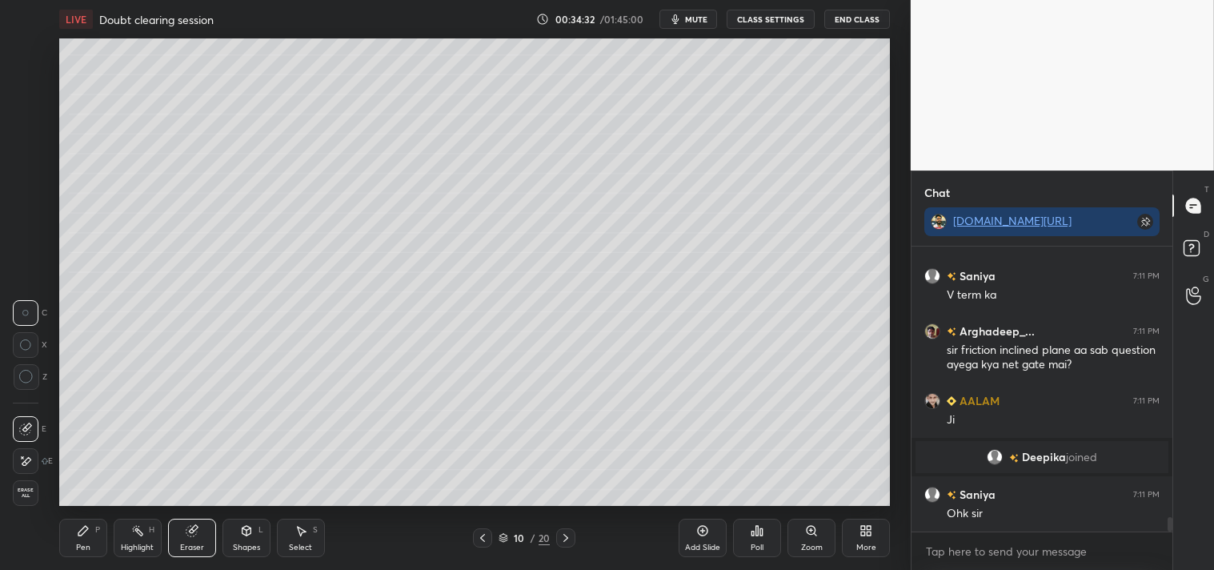
click at [88, 543] on div "Pen" at bounding box center [83, 547] width 14 height 8
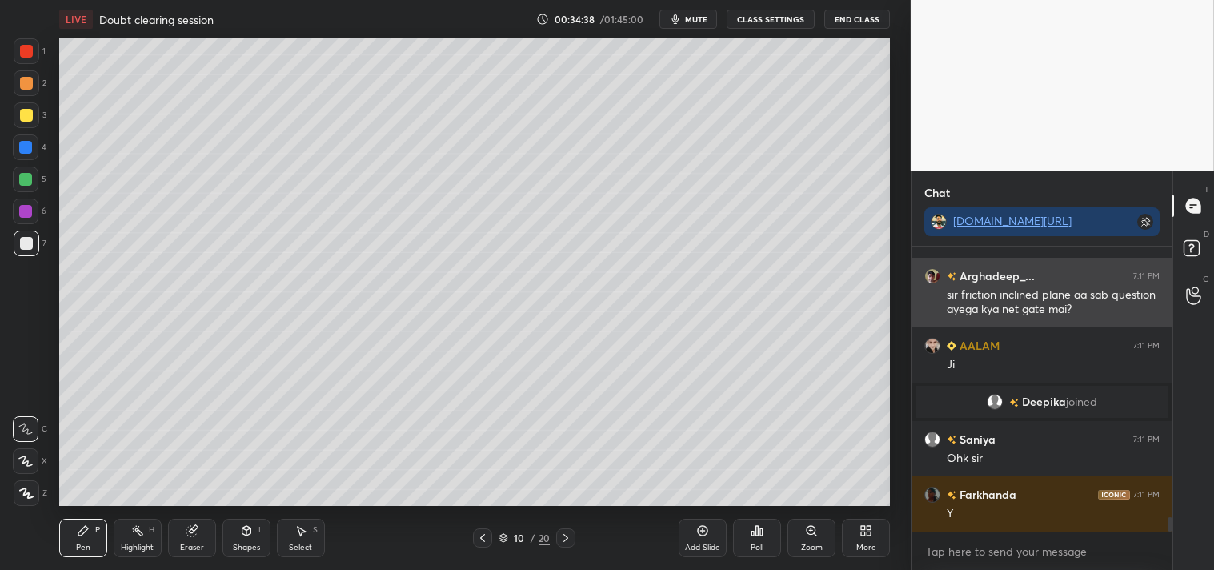
click at [993, 285] on div "sir friction inclined plane aa sab question ayega kya net gate mai?" at bounding box center [1053, 301] width 213 height 34
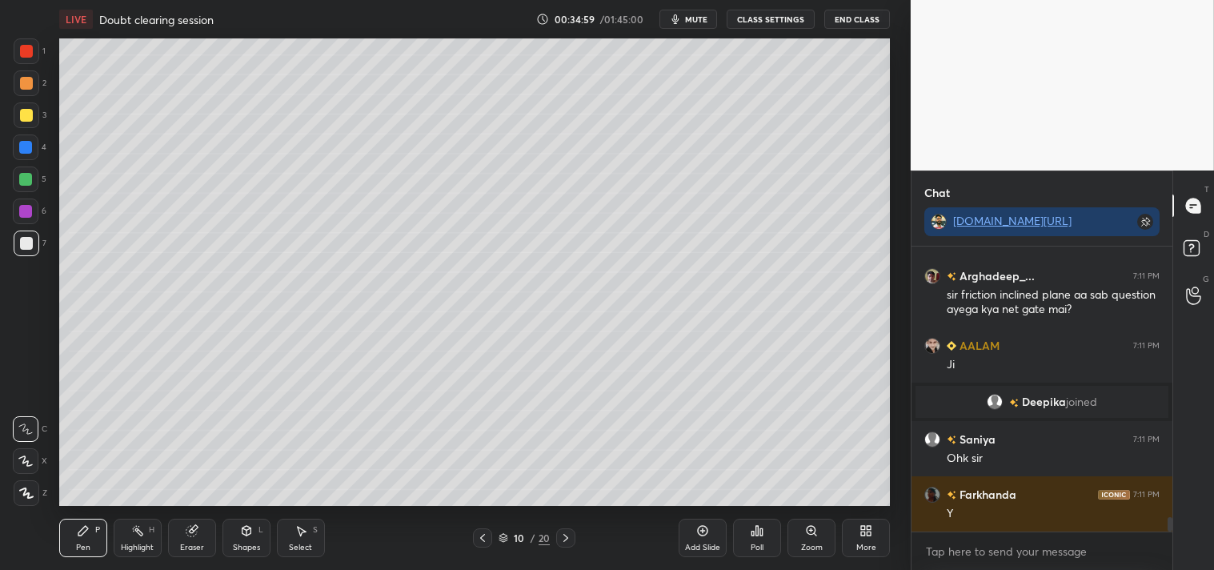
click at [706, 536] on icon at bounding box center [702, 530] width 13 height 13
click at [245, 538] on div "Shapes L" at bounding box center [246, 538] width 48 height 38
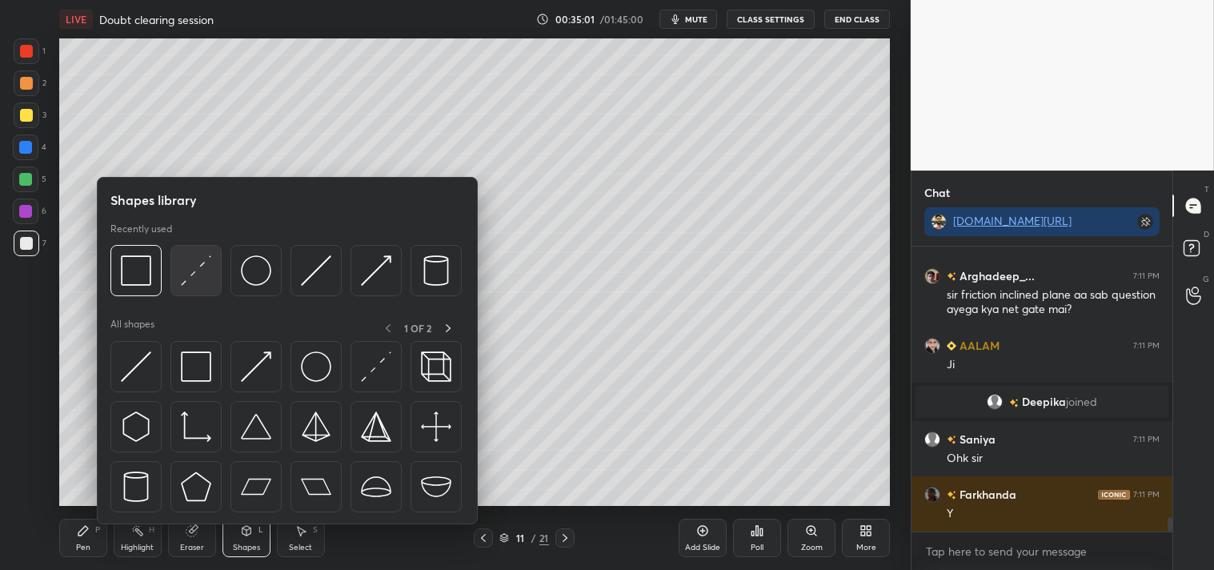
click at [187, 270] on img at bounding box center [196, 270] width 30 height 30
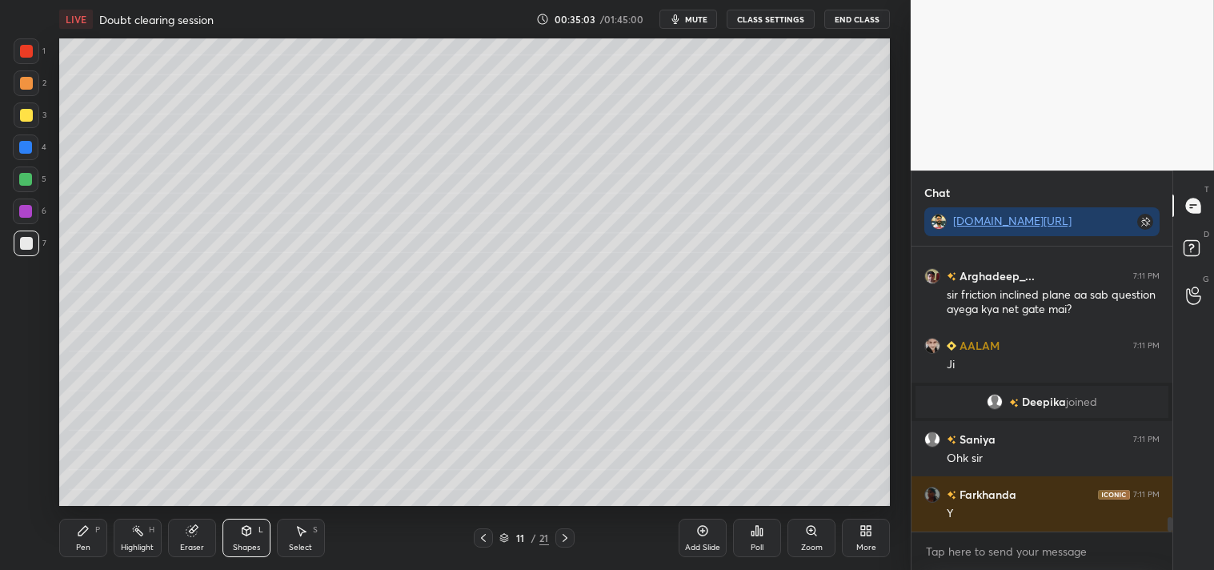
click at [801, 536] on div "Zoom" at bounding box center [811, 538] width 48 height 38
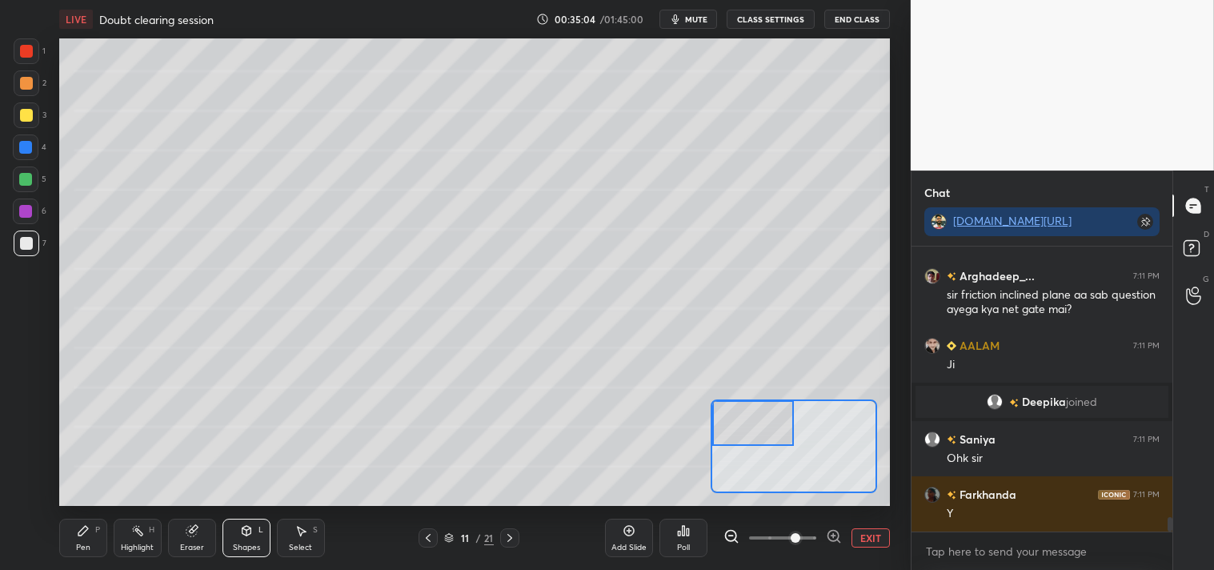
click at [83, 543] on div "Pen" at bounding box center [83, 547] width 14 height 8
click at [80, 543] on div "Pen" at bounding box center [83, 547] width 14 height 8
click at [196, 523] on div "Eraser" at bounding box center [192, 538] width 48 height 38
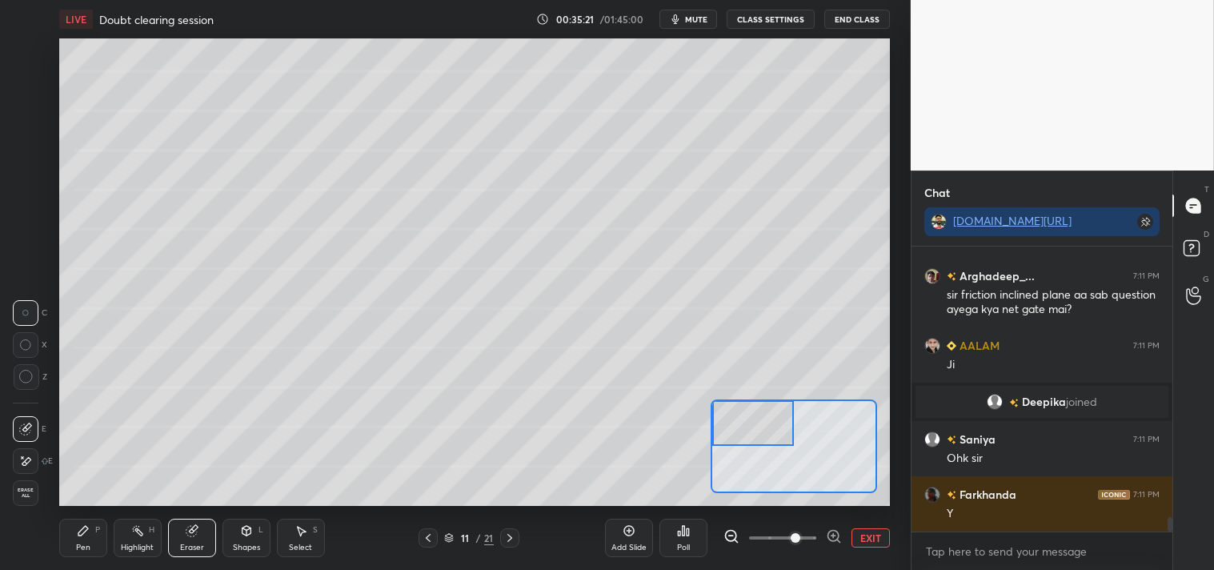
click at [194, 531] on icon at bounding box center [191, 531] width 10 height 10
click at [74, 529] on div "Pen P" at bounding box center [83, 538] width 48 height 38
click at [77, 533] on icon at bounding box center [83, 530] width 13 height 13
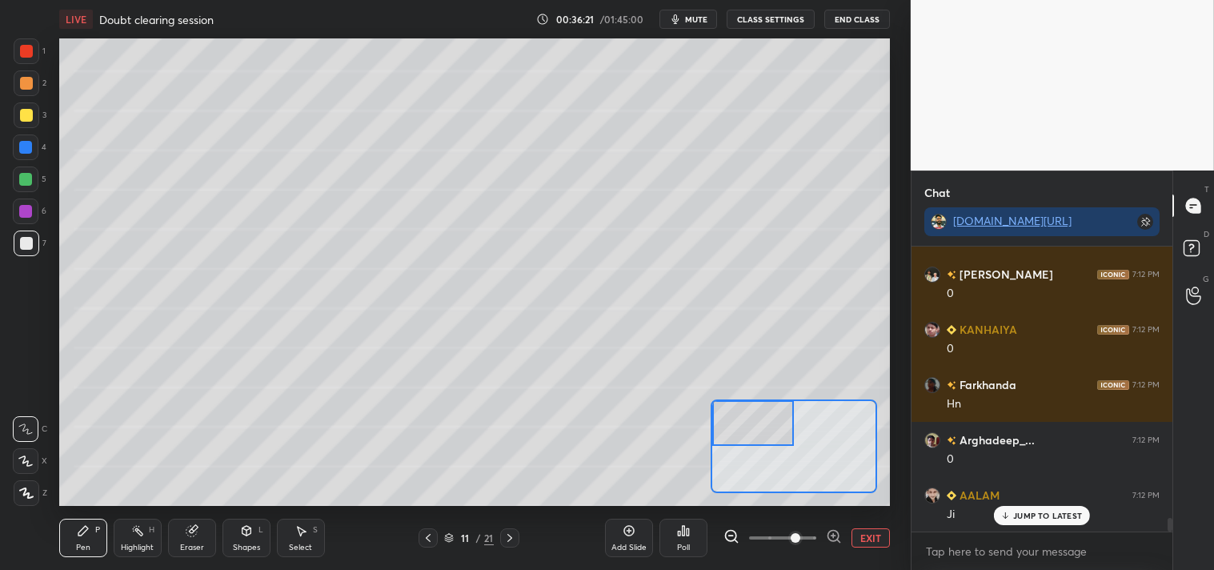
scroll to position [5829, 0]
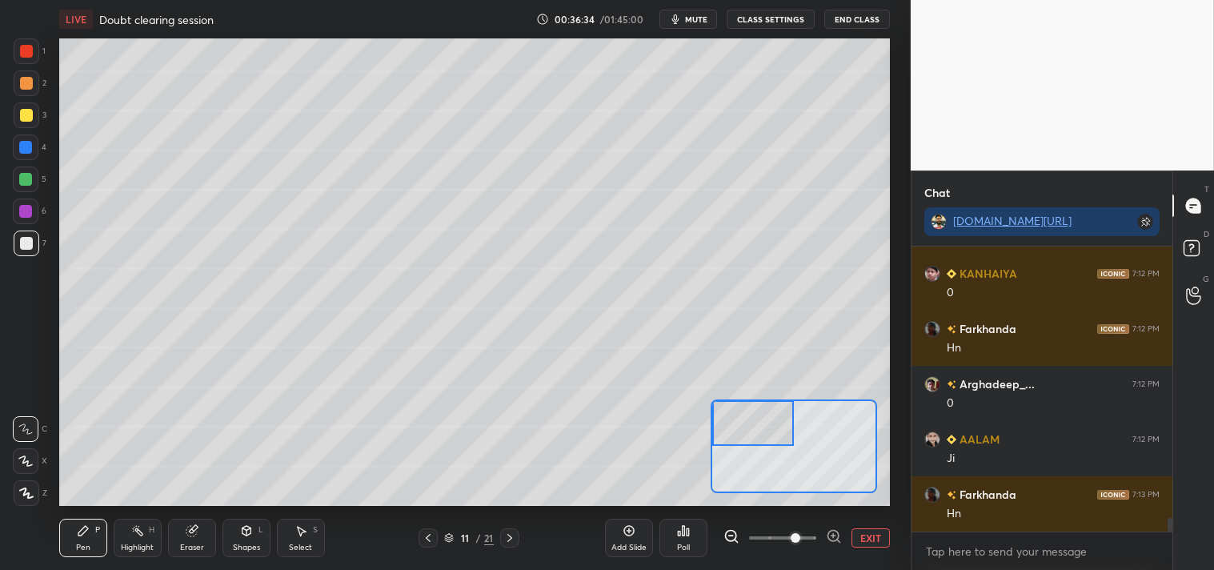
click at [202, 538] on div "Eraser" at bounding box center [192, 538] width 48 height 38
click at [70, 559] on div "Pen P Highlight H Eraser Shapes L Select S 11 / 21 Add Slide Poll EXIT" at bounding box center [474, 538] width 831 height 64
click at [78, 554] on div "Pen P" at bounding box center [83, 538] width 48 height 38
click at [80, 536] on icon at bounding box center [83, 530] width 13 height 13
click at [138, 539] on div "Highlight H" at bounding box center [138, 538] width 48 height 38
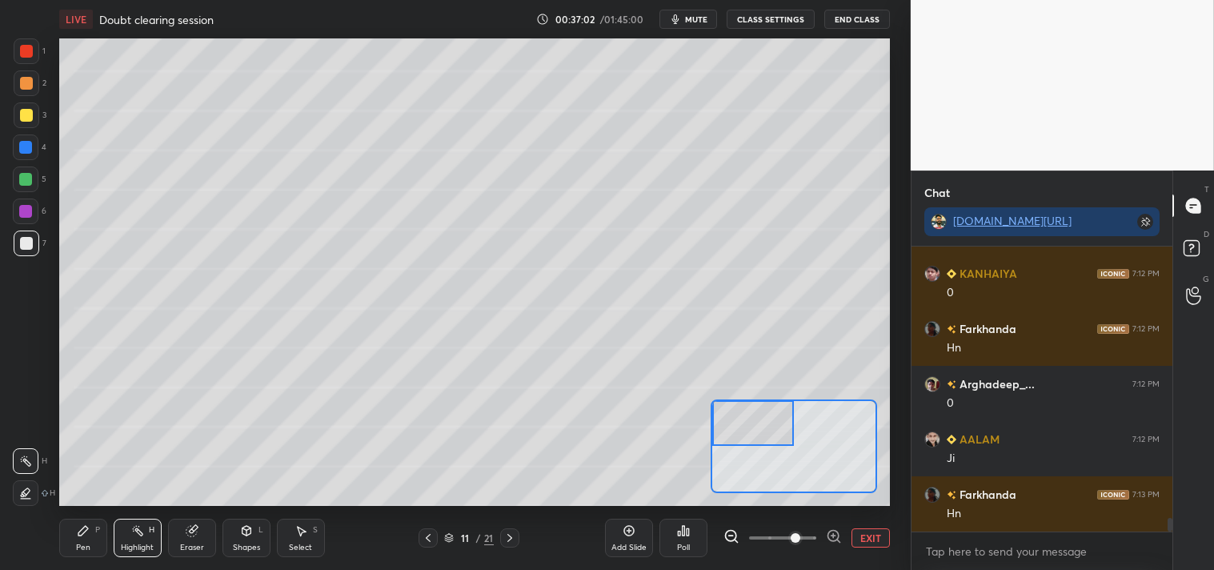
click at [138, 538] on div "Highlight H" at bounding box center [138, 538] width 48 height 38
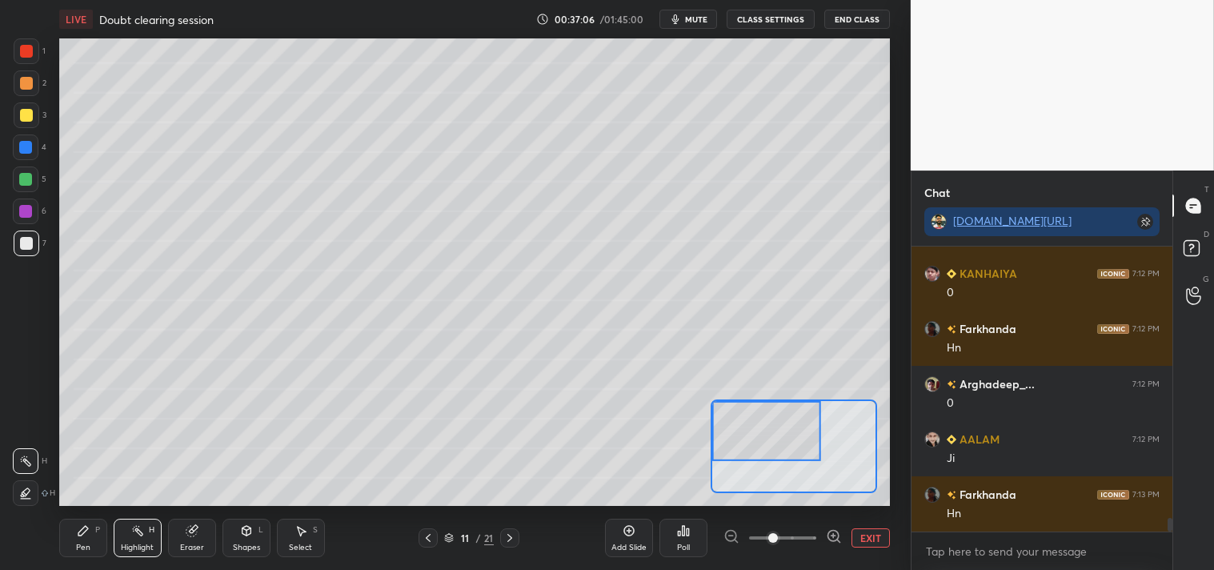
click at [75, 536] on div "Pen P" at bounding box center [83, 538] width 48 height 38
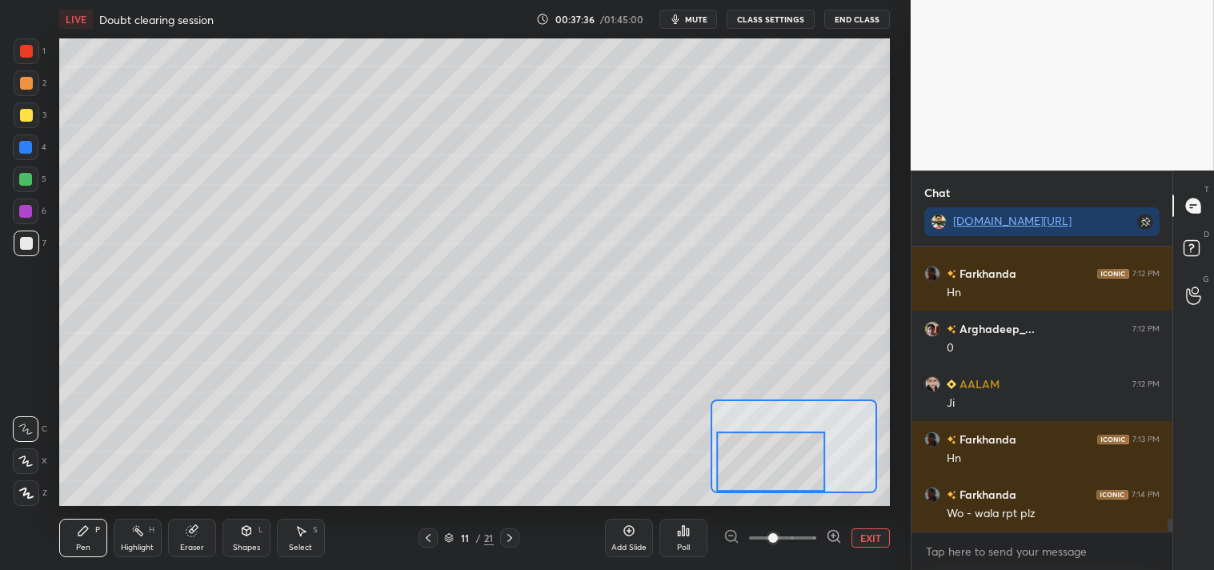
click at [860, 538] on button "EXIT" at bounding box center [870, 537] width 38 height 19
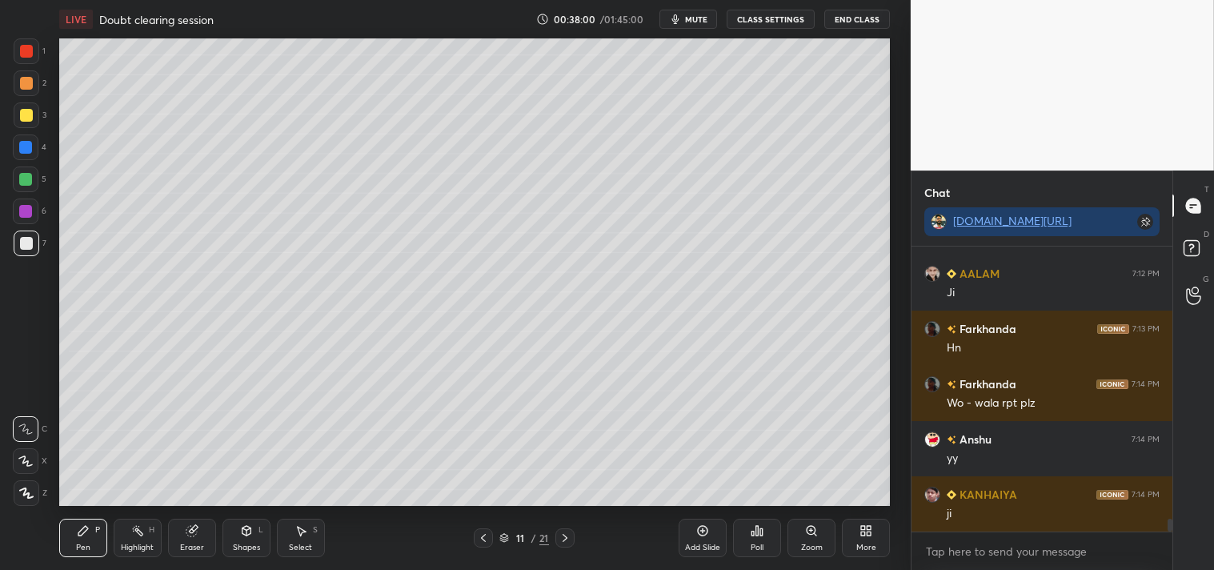
scroll to position [6050, 0]
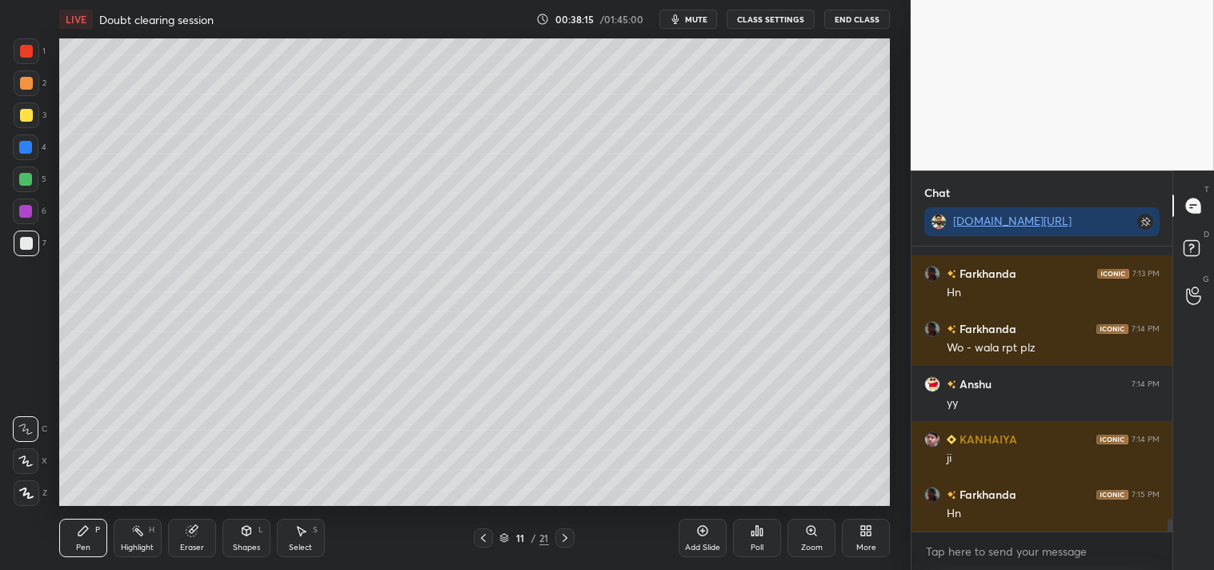
click at [28, 110] on div at bounding box center [26, 115] width 13 height 13
click at [38, 122] on div "3" at bounding box center [30, 115] width 33 height 26
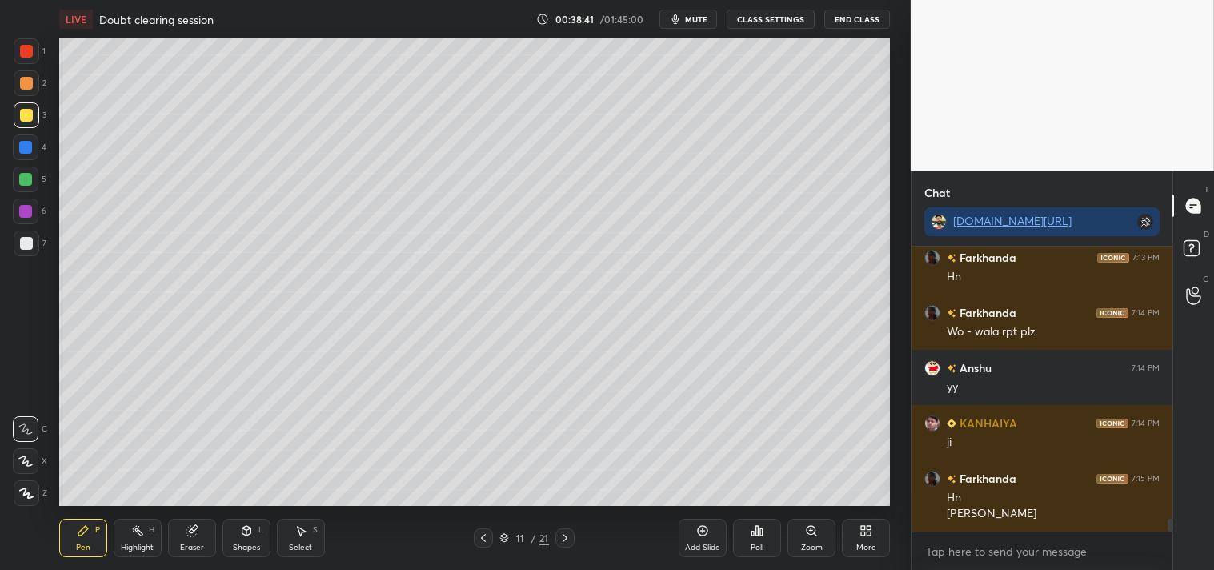
click at [703, 536] on icon at bounding box center [702, 530] width 13 height 13
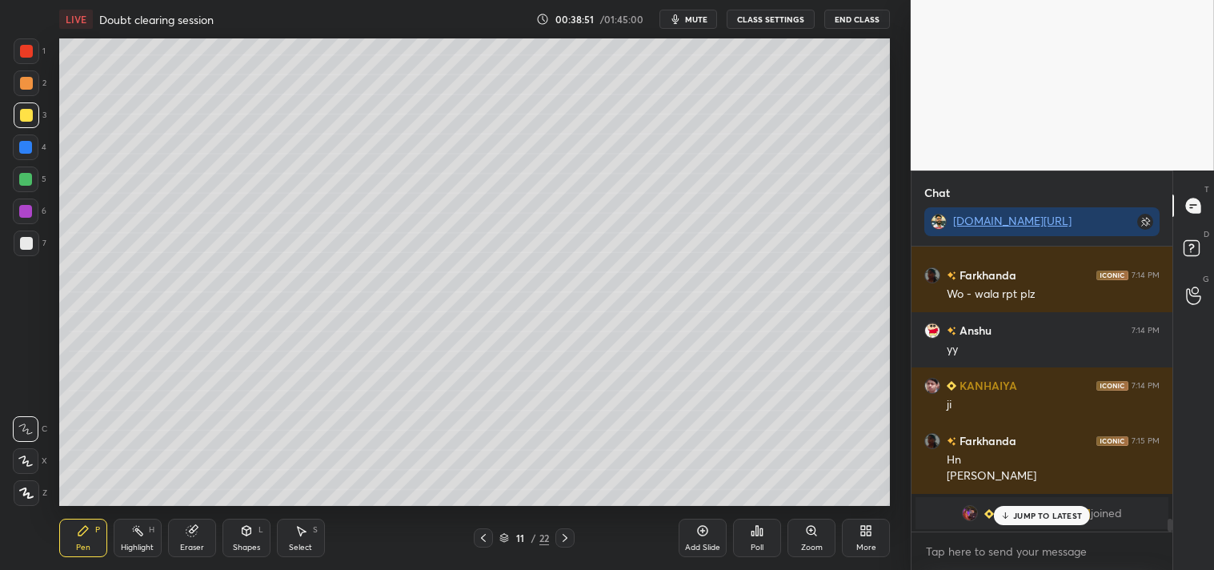
click at [1016, 507] on div "JUMP TO LATEST" at bounding box center [1042, 515] width 96 height 19
click at [1027, 506] on span "[PERSON_NAME]" at bounding box center [1044, 512] width 94 height 13
click at [695, 19] on span "mute" at bounding box center [696, 19] width 22 height 11
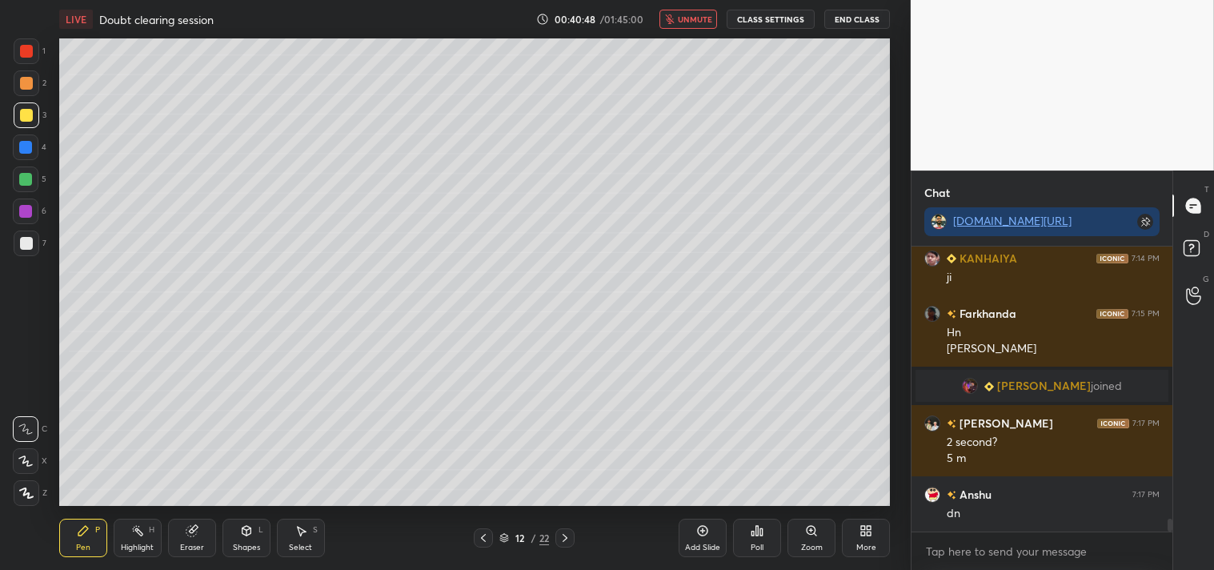
scroll to position [6041, 0]
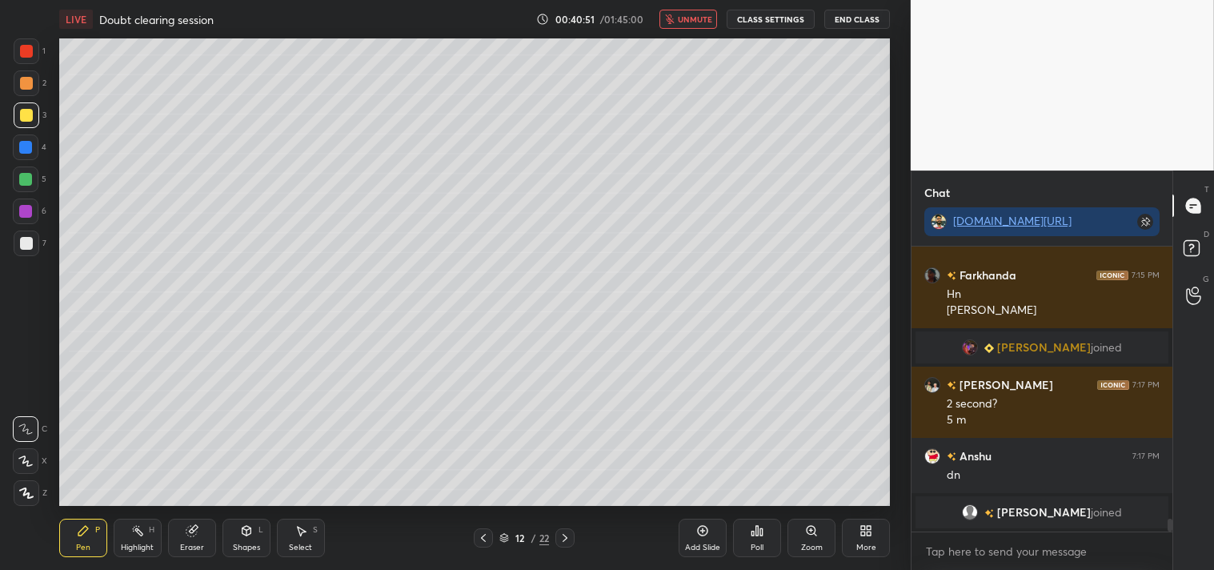
click at [693, 14] on span "unmute" at bounding box center [695, 19] width 34 height 11
click at [201, 532] on div "Eraser" at bounding box center [192, 538] width 48 height 38
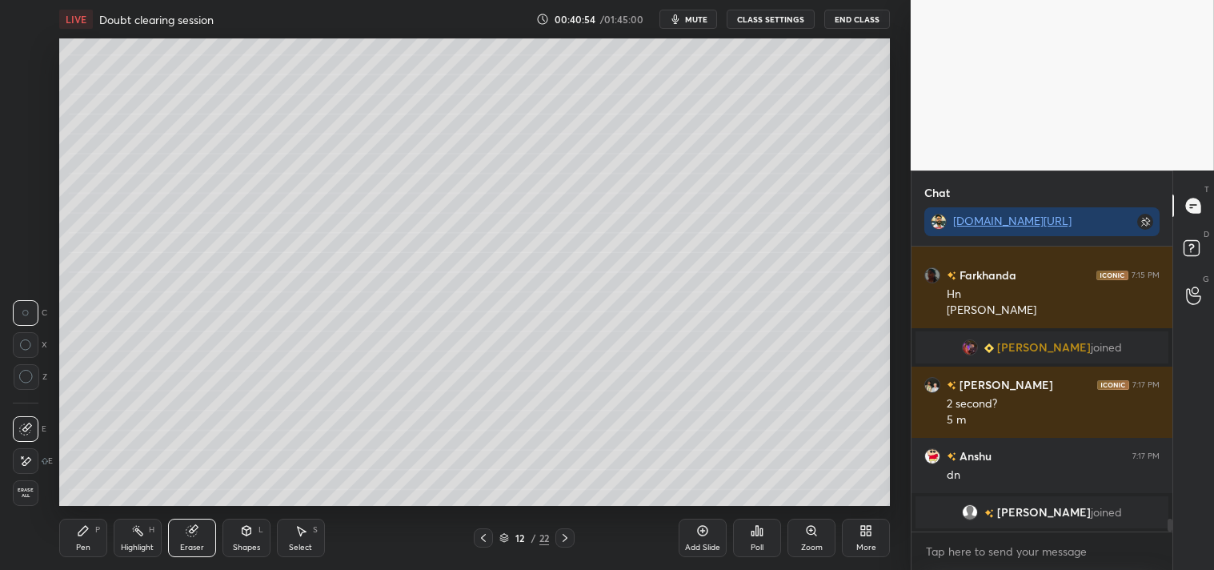
scroll to position [6052, 0]
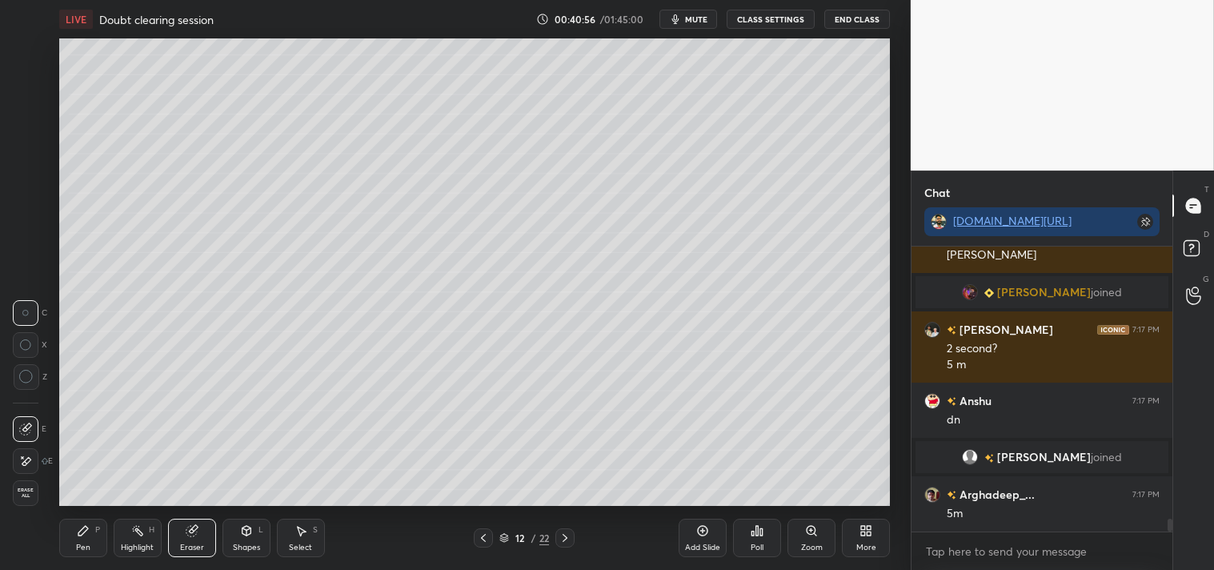
click at [78, 535] on icon at bounding box center [83, 531] width 10 height 10
click at [27, 244] on div at bounding box center [26, 243] width 13 height 13
click at [25, 249] on div at bounding box center [26, 243] width 13 height 13
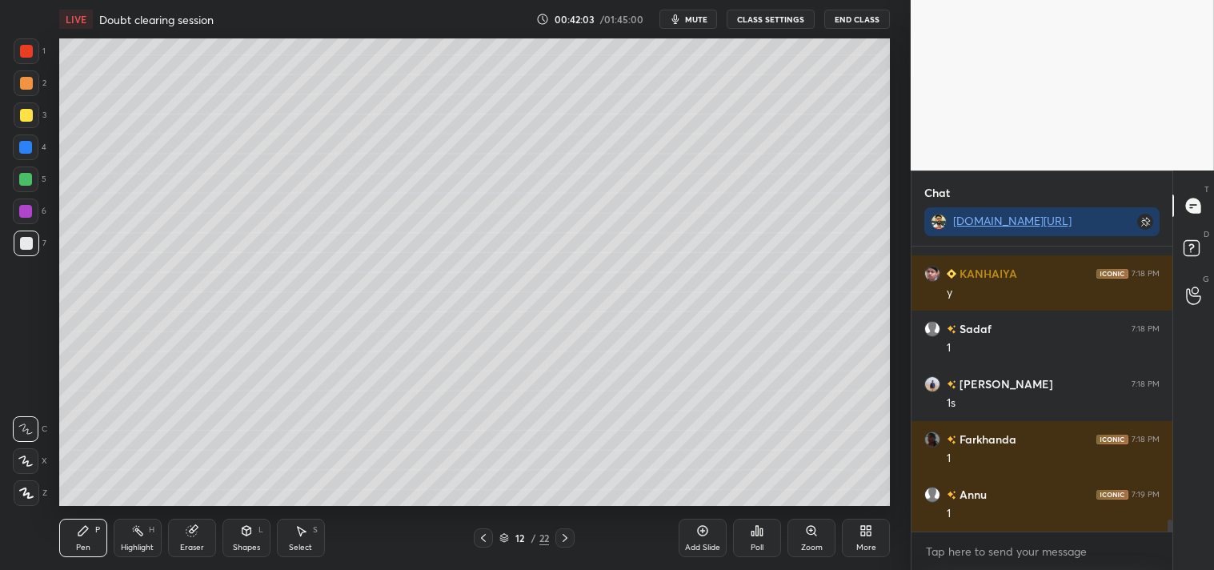
scroll to position [6618, 0]
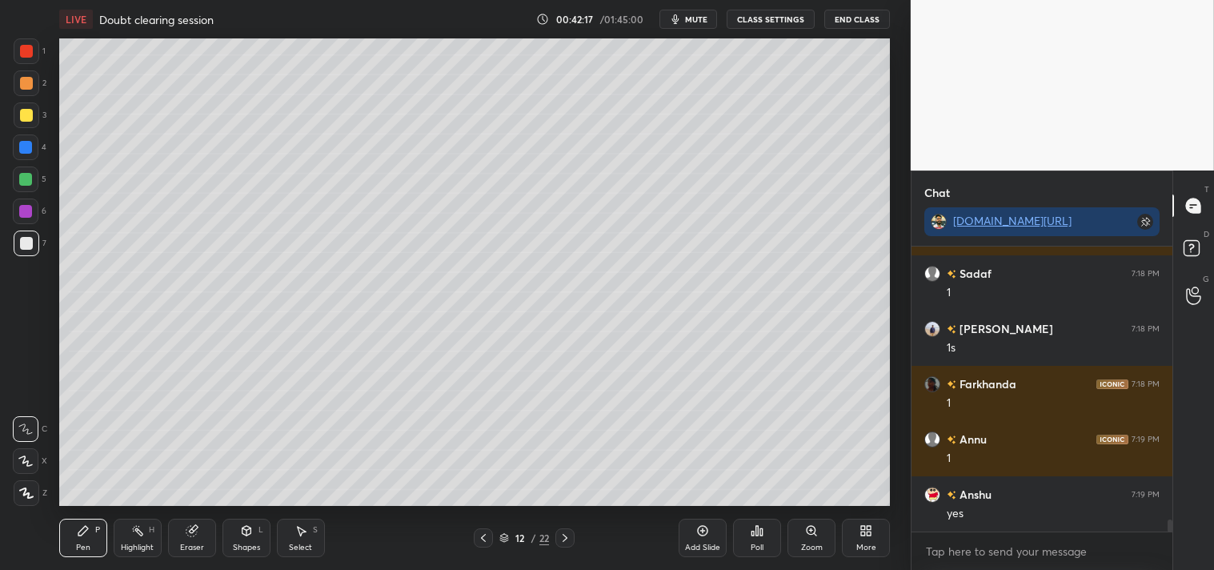
click at [133, 531] on circle at bounding box center [133, 531] width 2 height 2
click at [142, 523] on div "Highlight H" at bounding box center [138, 538] width 48 height 38
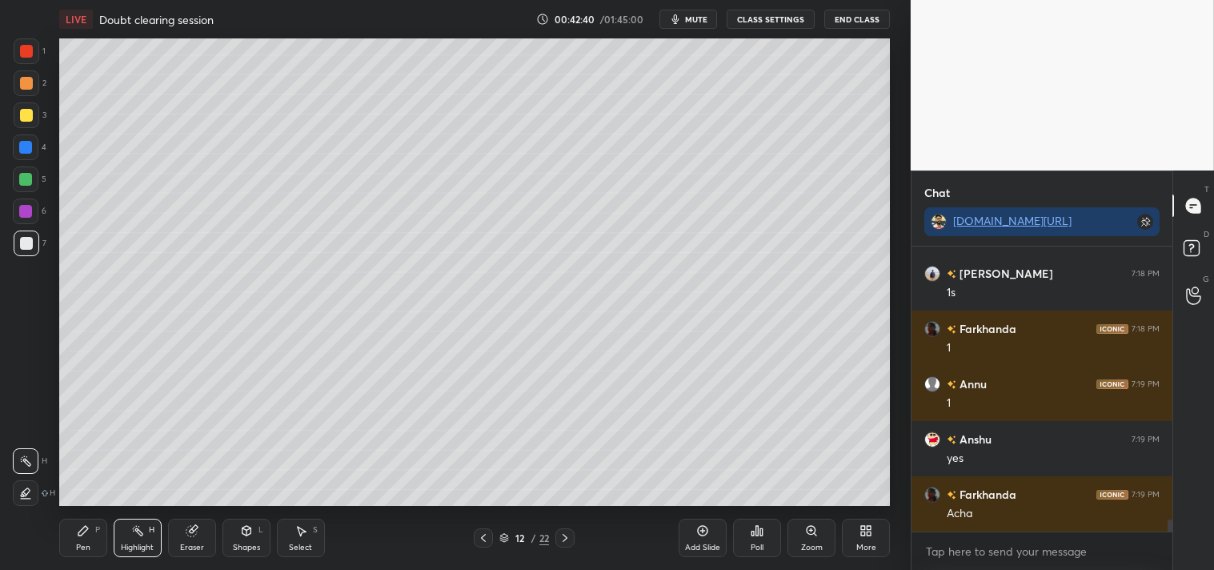
click at [78, 539] on div "Pen P" at bounding box center [83, 538] width 48 height 38
click at [245, 541] on div "Shapes L" at bounding box center [246, 538] width 48 height 38
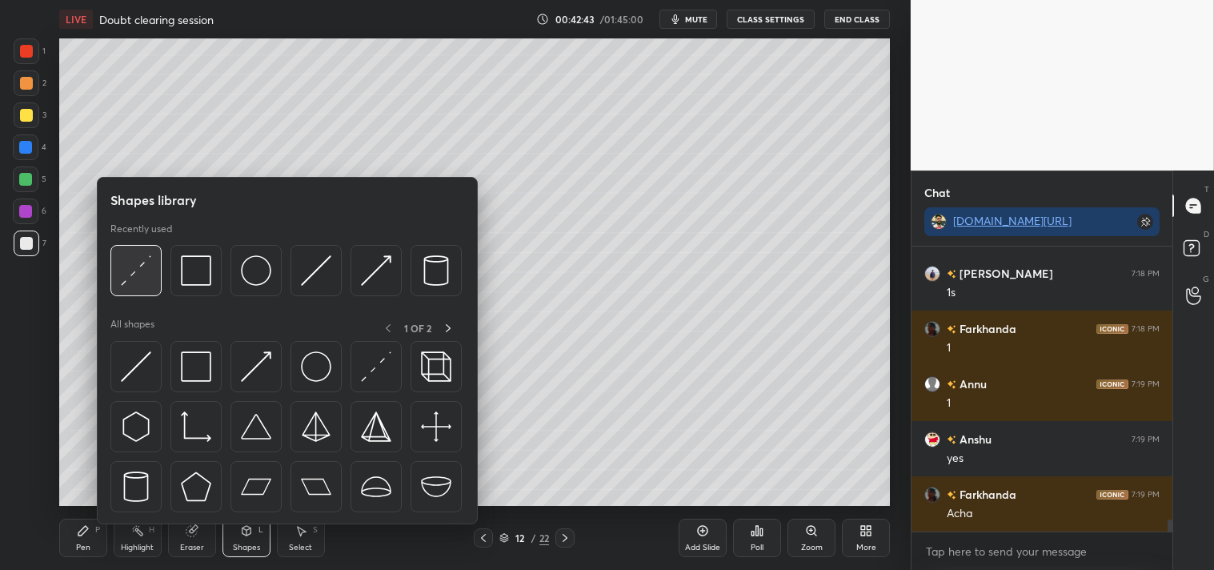
click at [145, 268] on img at bounding box center [136, 270] width 30 height 30
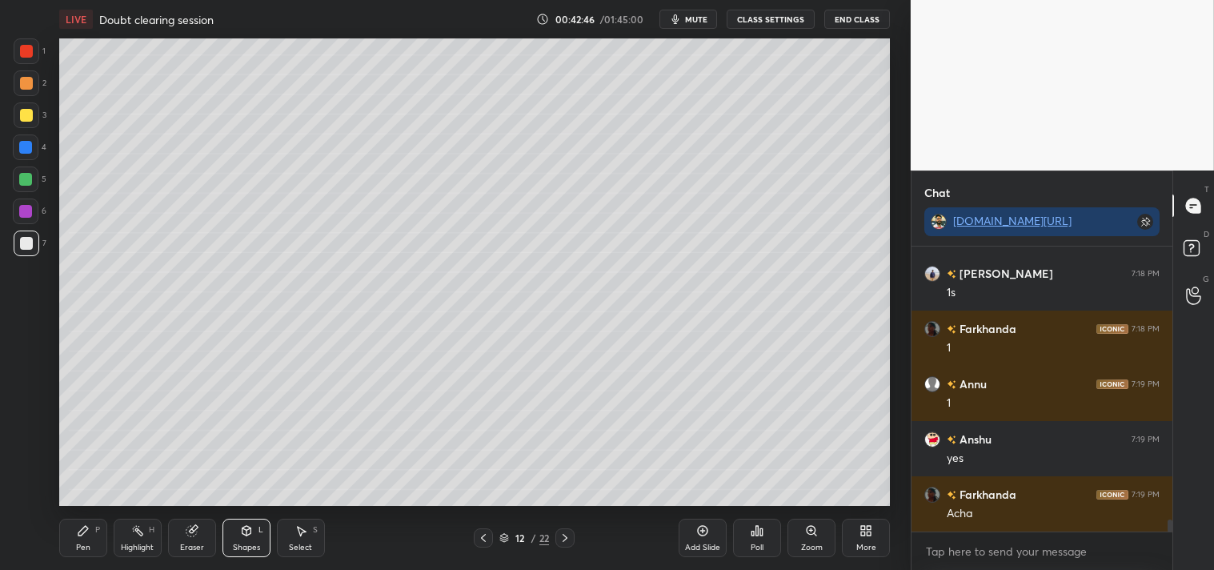
click at [75, 540] on div "Pen P" at bounding box center [83, 538] width 48 height 38
click at [70, 538] on div "Pen P" at bounding box center [83, 538] width 48 height 38
click at [250, 535] on icon at bounding box center [246, 530] width 13 height 13
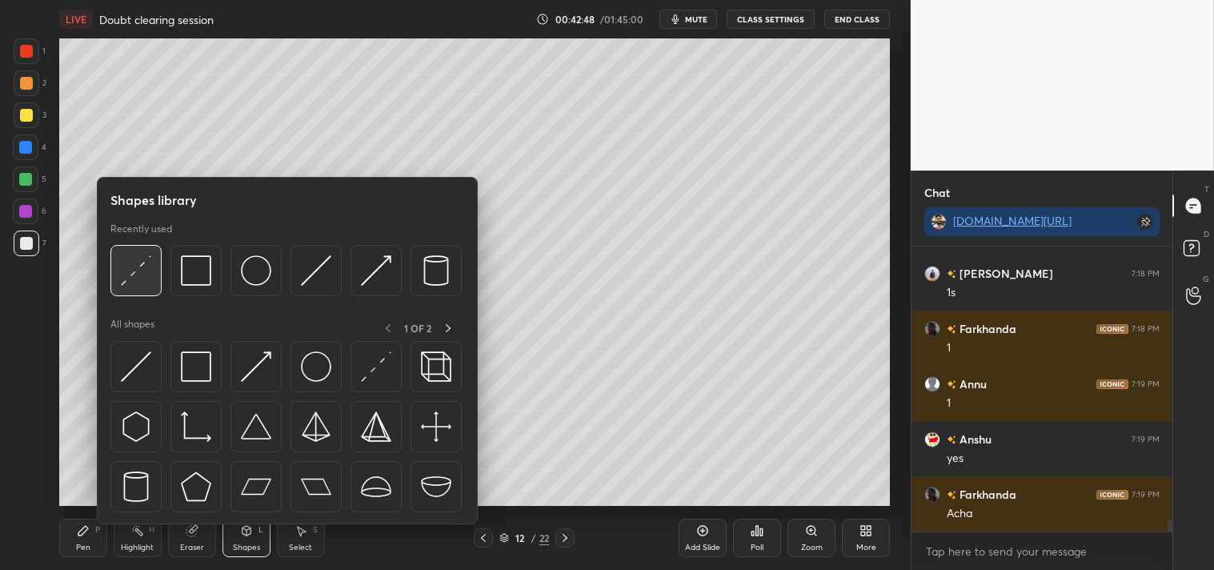
click at [130, 262] on img at bounding box center [136, 270] width 30 height 30
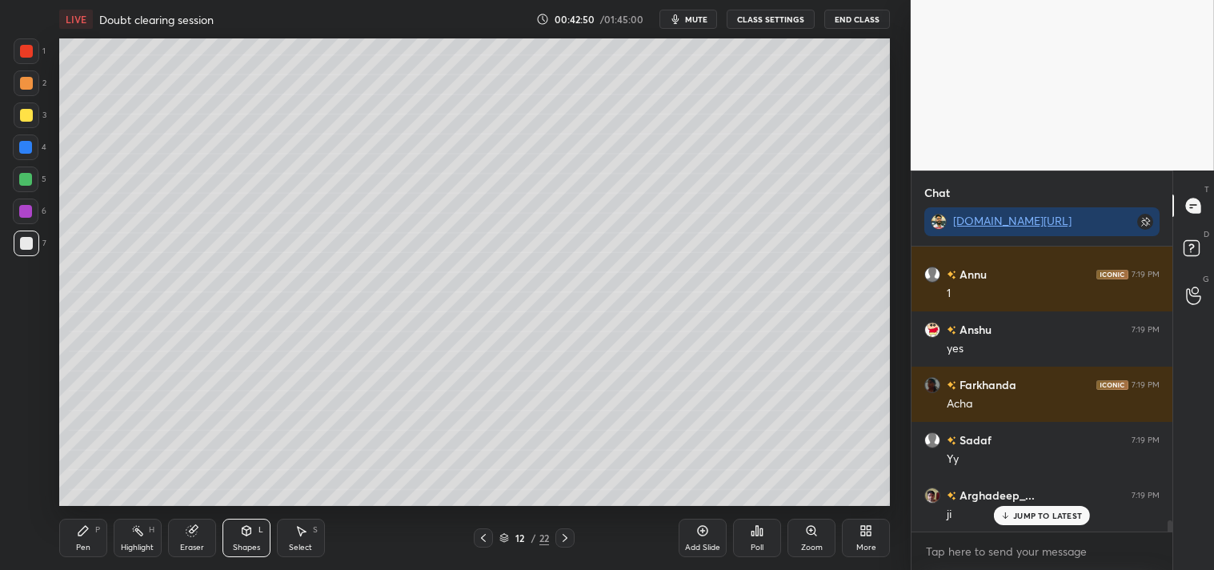
scroll to position [6838, 0]
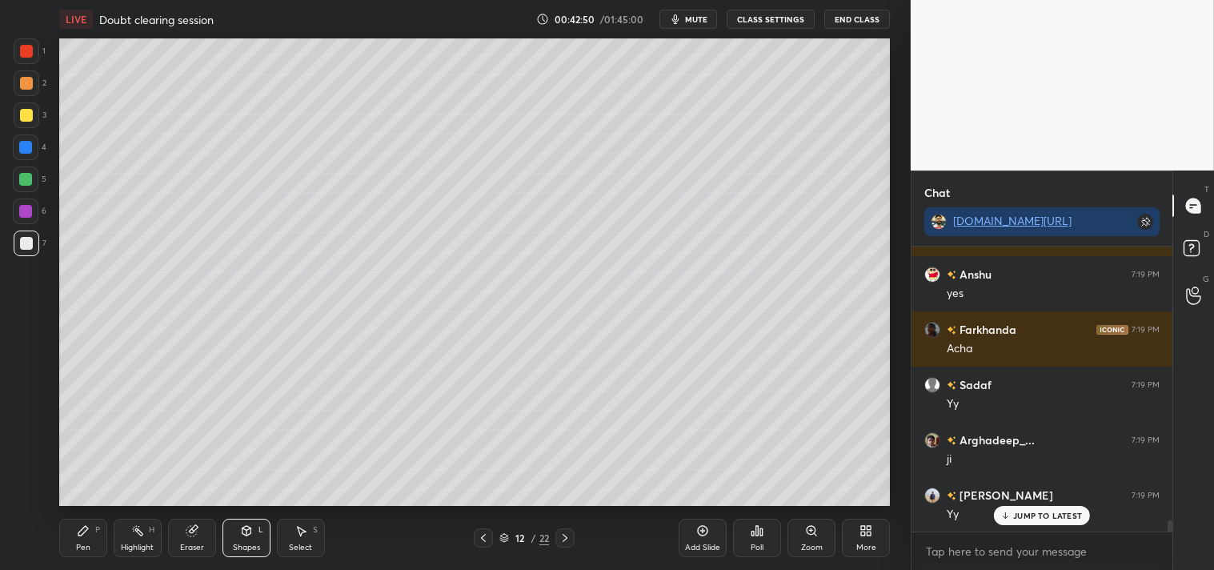
click at [69, 536] on div "Pen P" at bounding box center [83, 538] width 48 height 38
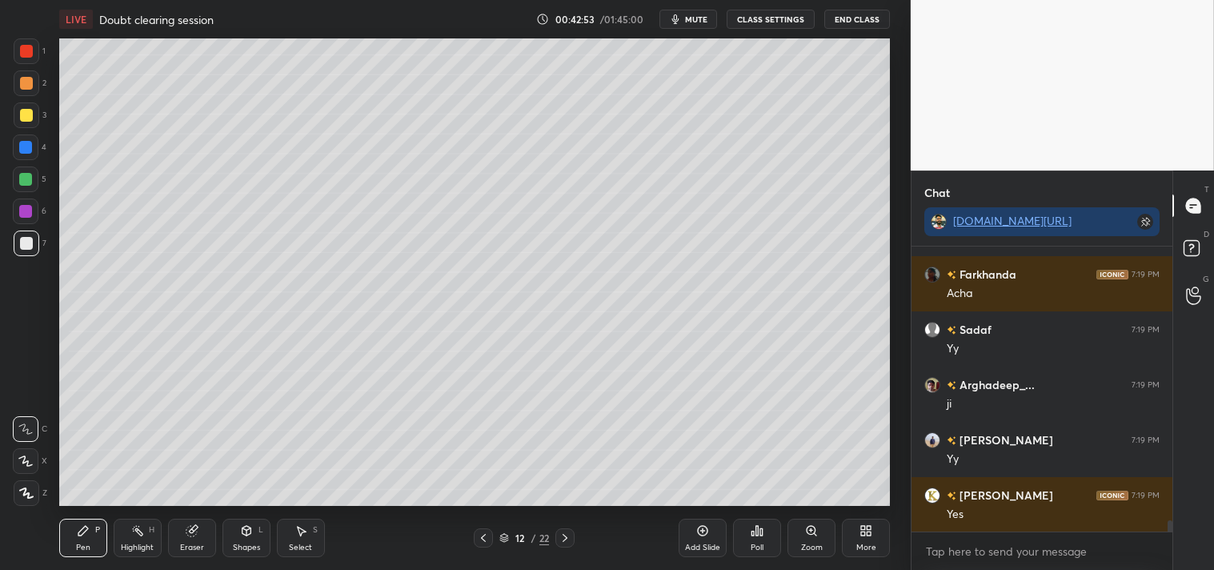
scroll to position [6949, 0]
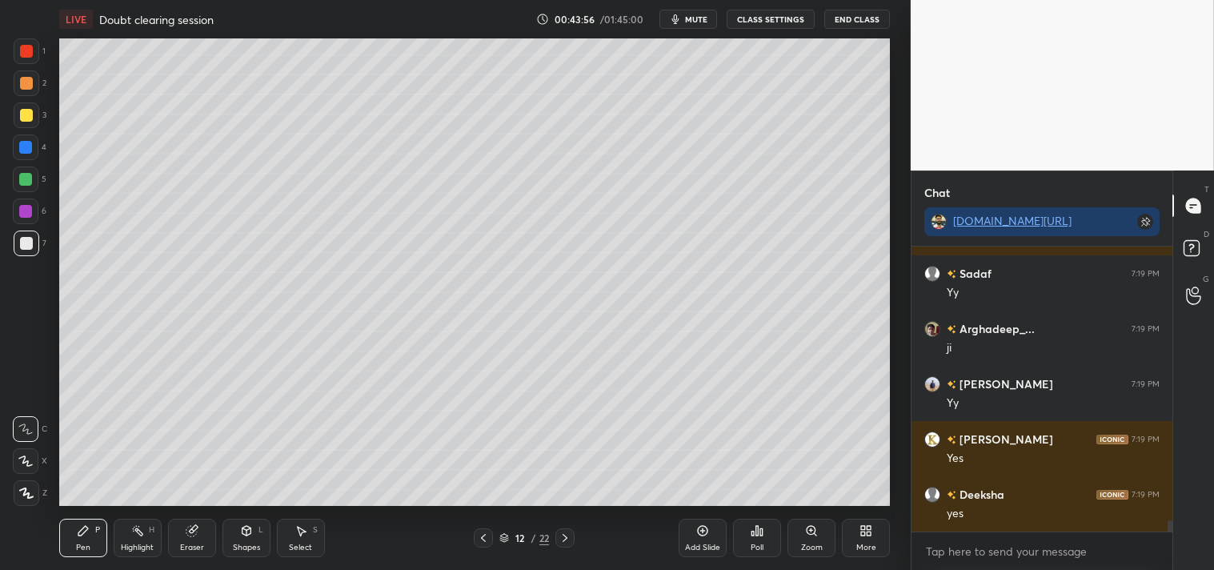
click at [139, 508] on div "Pen P Highlight H Eraser Shapes L Select S 12 / 22 Add Slide Poll Zoom More" at bounding box center [474, 538] width 831 height 64
click at [138, 520] on div "Highlight H" at bounding box center [138, 538] width 48 height 38
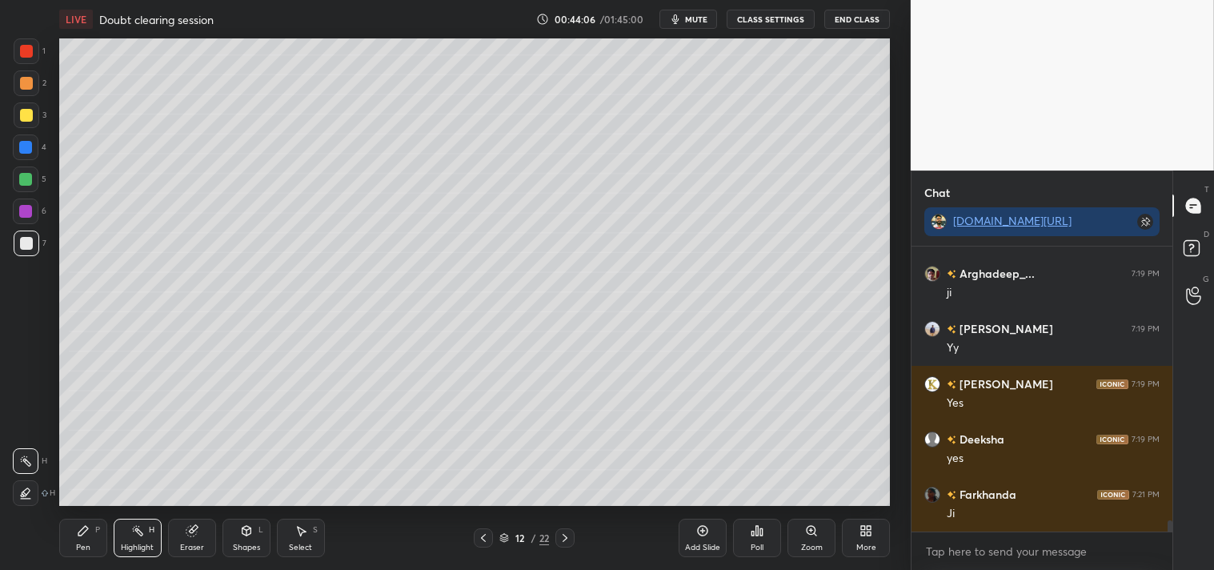
scroll to position [7060, 0]
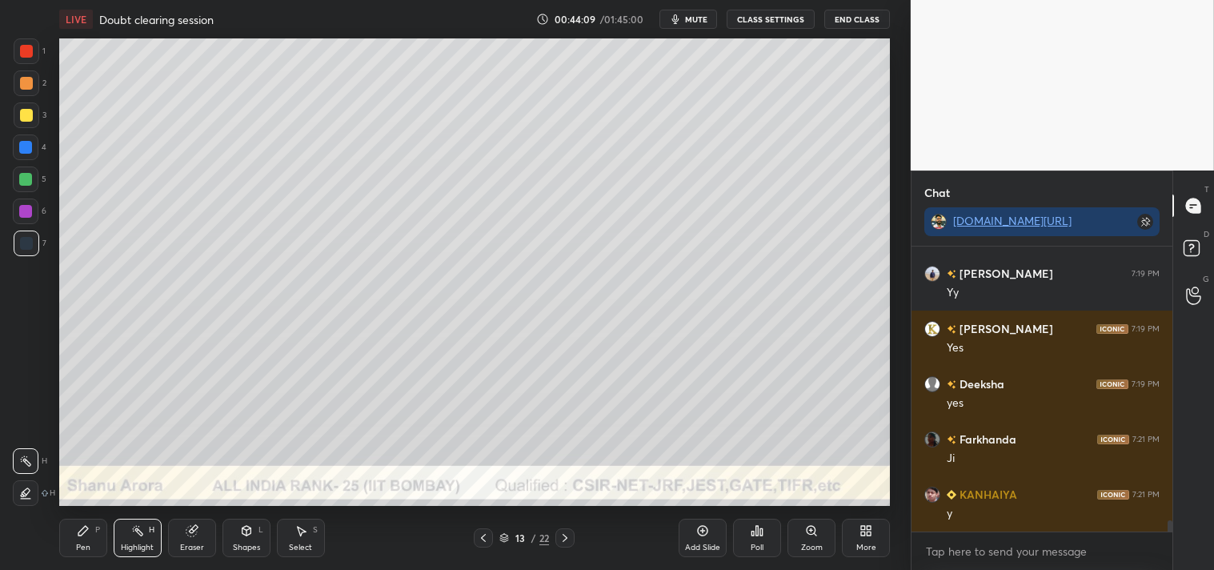
click at [249, 538] on div "Shapes L" at bounding box center [246, 538] width 48 height 38
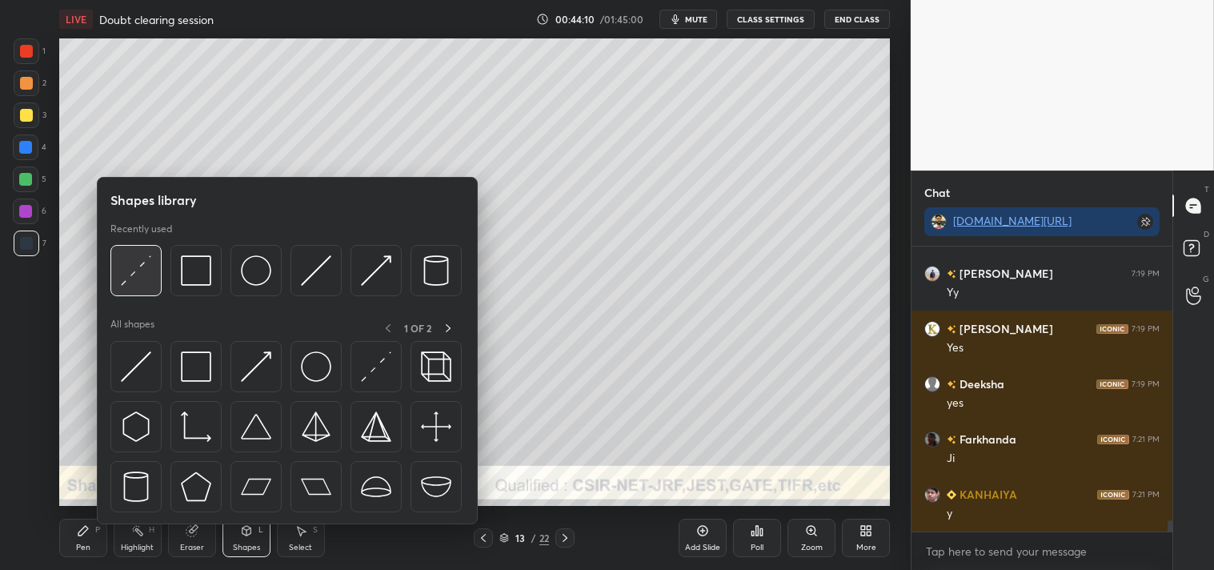
click at [150, 270] on img at bounding box center [136, 270] width 30 height 30
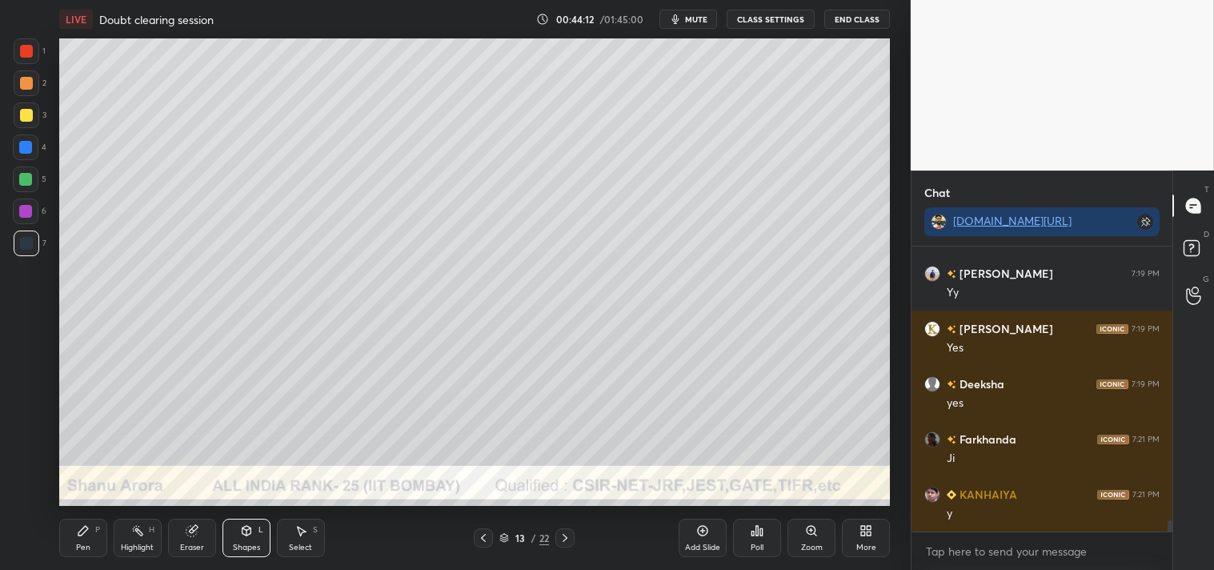
click at [17, 110] on div at bounding box center [27, 115] width 26 height 26
click at [804, 539] on div "Zoom" at bounding box center [811, 538] width 48 height 38
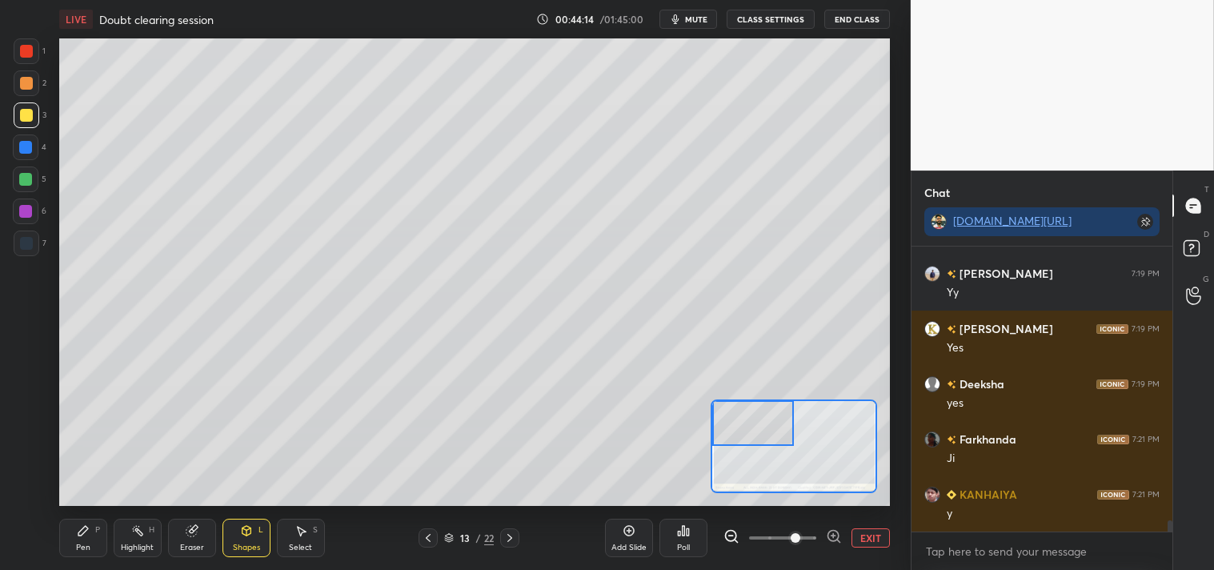
click at [69, 527] on div "Pen P" at bounding box center [83, 538] width 48 height 38
click at [240, 538] on div "Shapes L" at bounding box center [246, 538] width 48 height 38
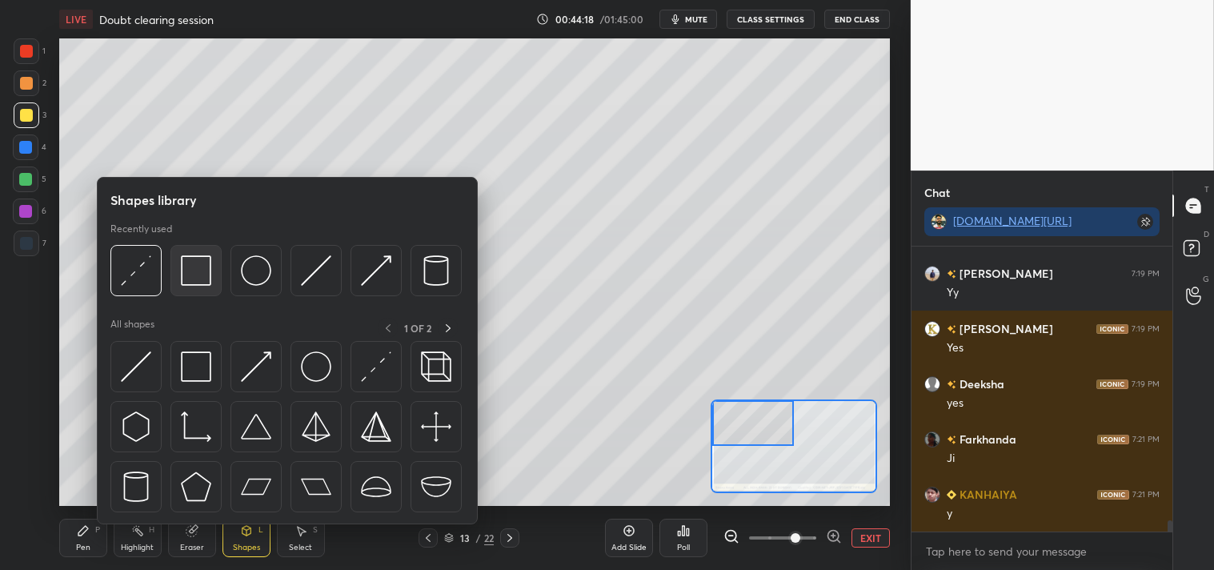
click at [195, 277] on img at bounding box center [196, 270] width 30 height 30
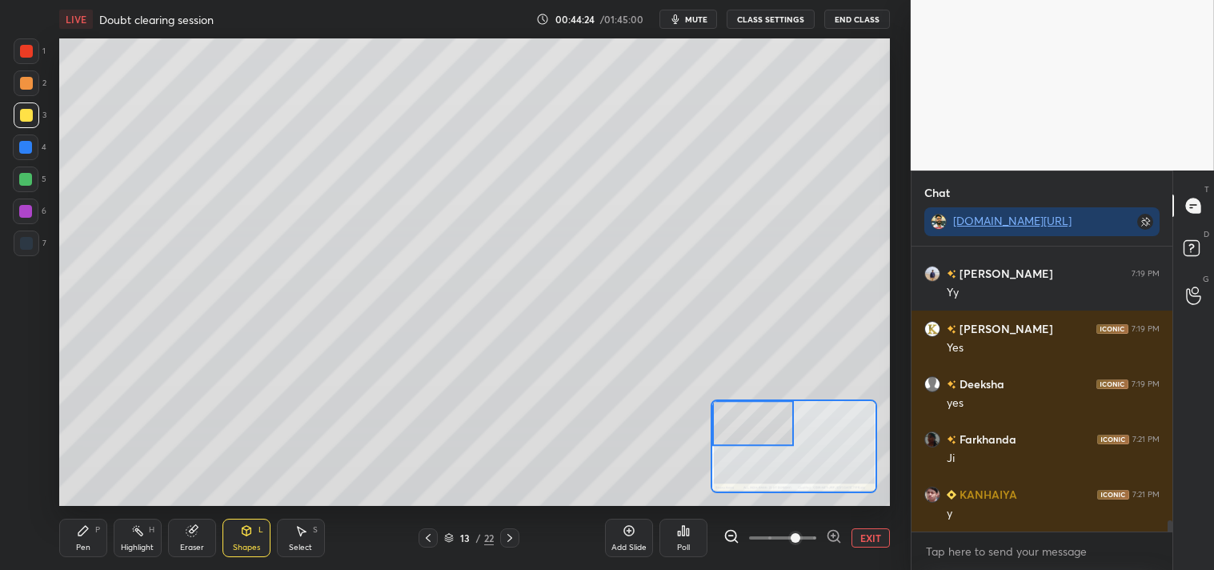
click at [236, 530] on div "Shapes L" at bounding box center [246, 538] width 48 height 38
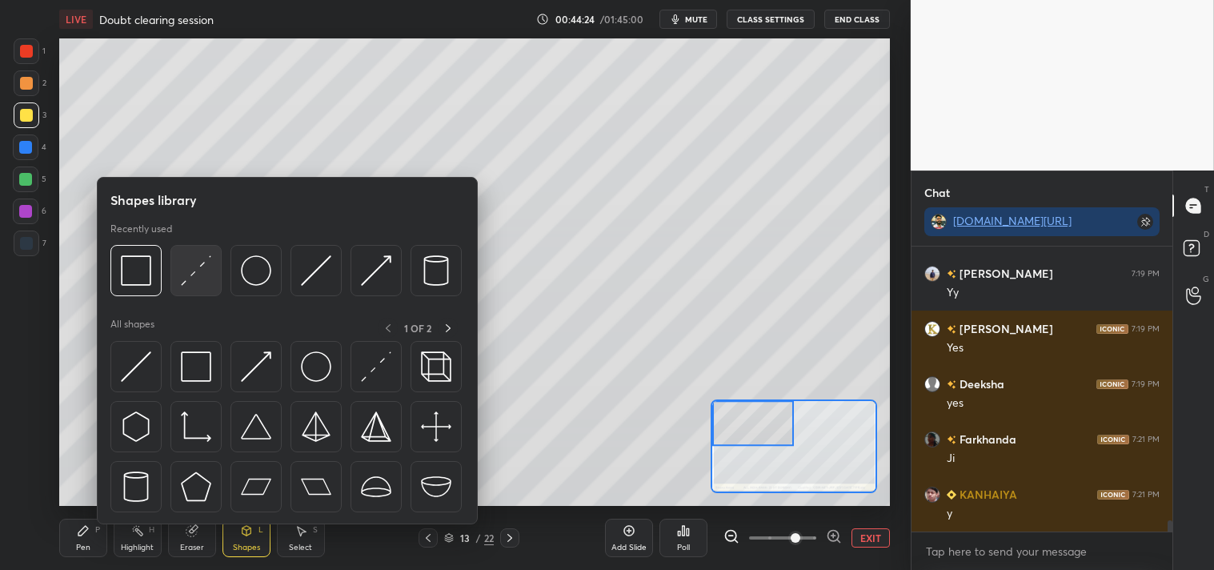
click at [201, 280] on img at bounding box center [196, 270] width 30 height 30
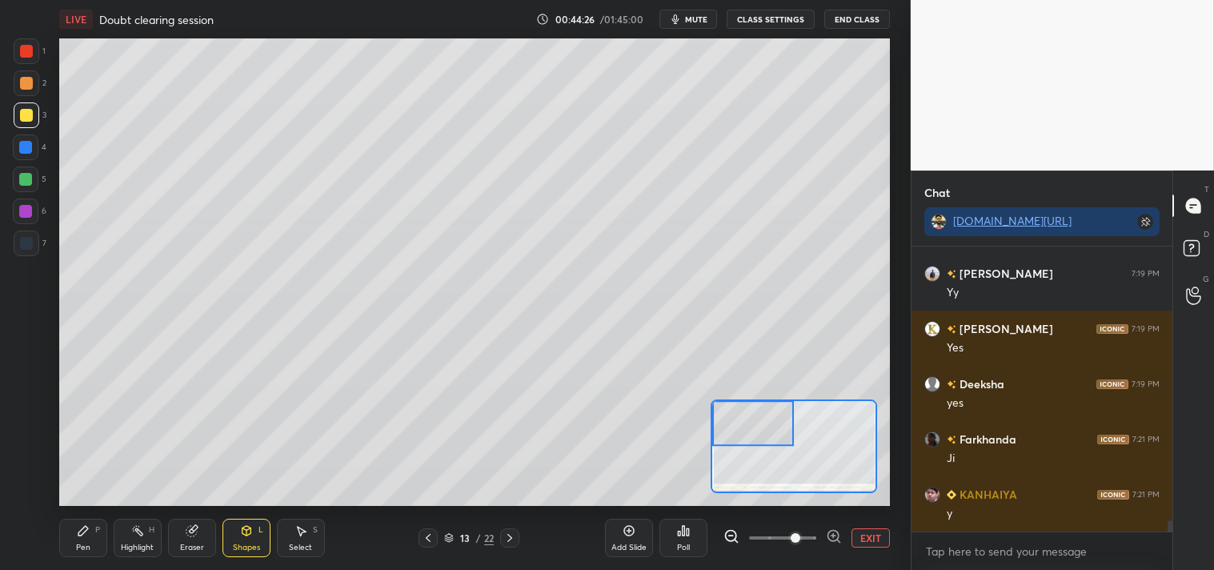
click at [73, 531] on div "Pen P" at bounding box center [83, 538] width 48 height 38
click at [78, 534] on icon at bounding box center [83, 531] width 10 height 10
click at [124, 523] on div "Highlight H" at bounding box center [138, 538] width 48 height 38
click at [126, 532] on div "Highlight H" at bounding box center [138, 538] width 48 height 38
click at [82, 543] on div "Pen" at bounding box center [83, 547] width 14 height 8
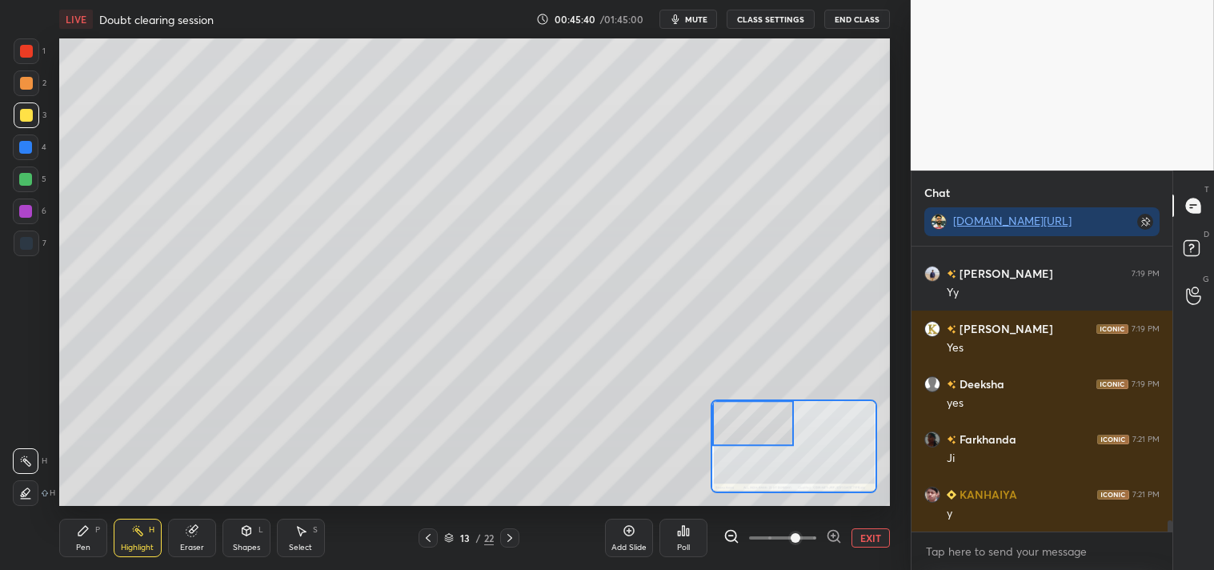
click at [78, 547] on div "Pen" at bounding box center [83, 547] width 14 height 8
click at [17, 82] on div at bounding box center [27, 83] width 26 height 26
click at [25, 84] on div at bounding box center [26, 83] width 13 height 13
click at [703, 20] on span "mute" at bounding box center [696, 19] width 22 height 11
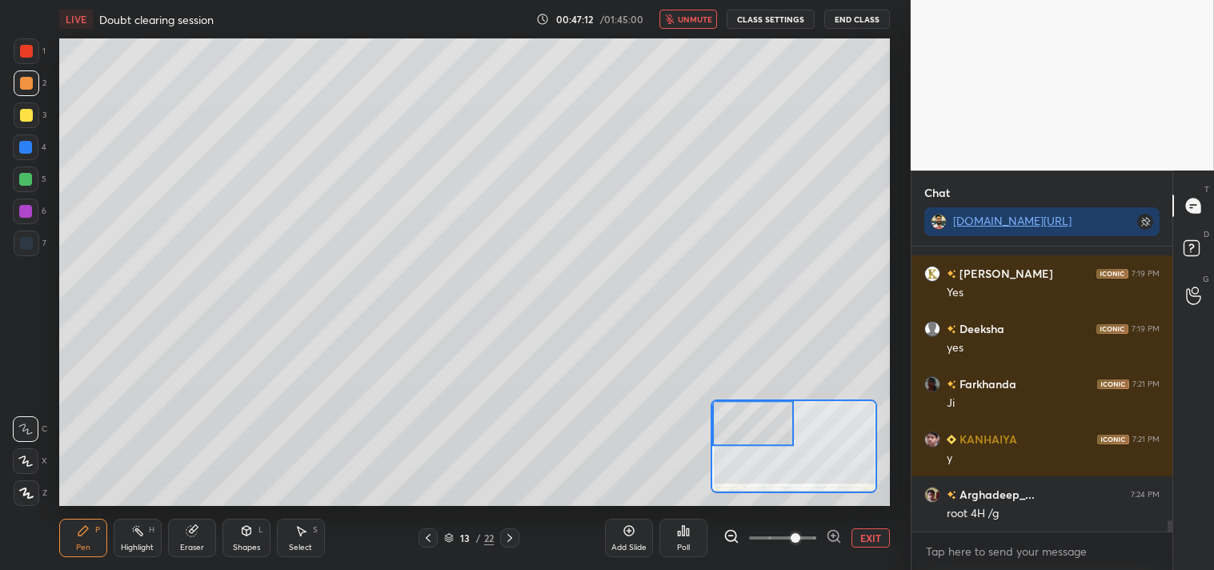
click at [691, 17] on span "unmute" at bounding box center [695, 19] width 34 height 11
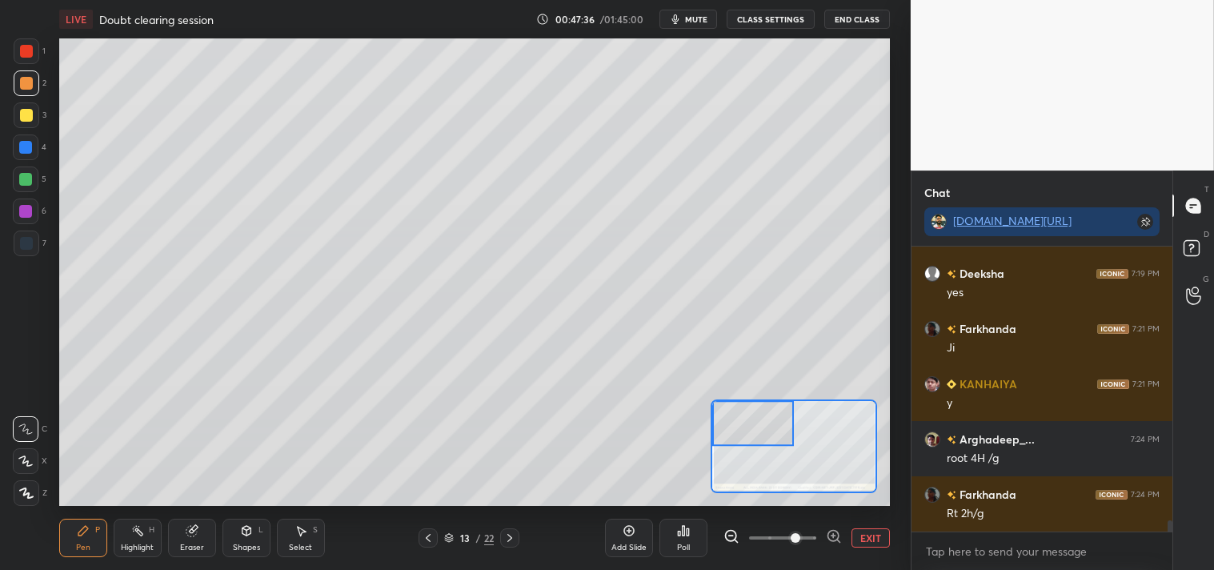
click at [771, 36] on div "LIVE Doubt clearing session 00:47:36 / 01:45:00 mute CLASS SETTINGS End Class" at bounding box center [474, 19] width 831 height 38
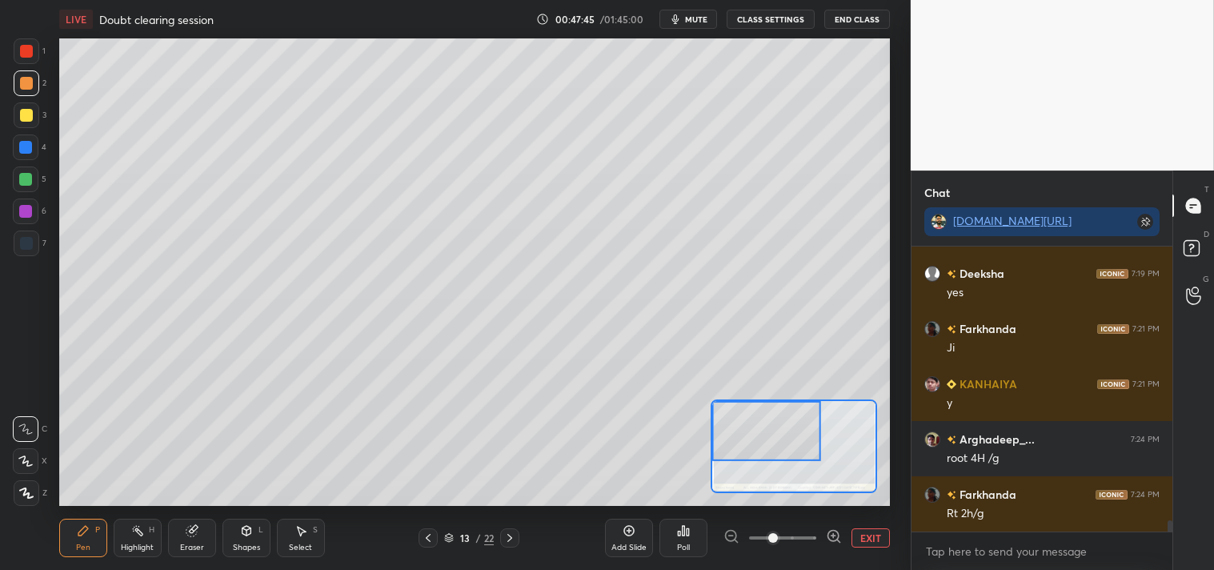
click at [169, 544] on div "Eraser" at bounding box center [192, 538] width 48 height 38
click at [179, 534] on div "Eraser" at bounding box center [192, 538] width 48 height 38
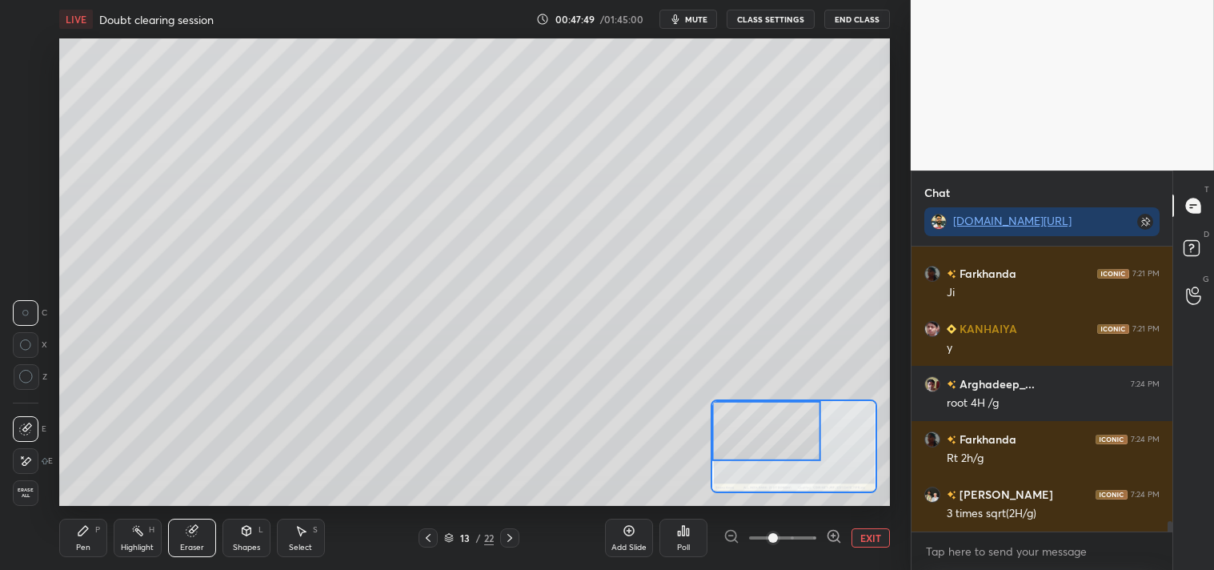
click at [82, 540] on div "Pen P" at bounding box center [83, 538] width 48 height 38
click at [74, 534] on div "Pen P" at bounding box center [83, 538] width 48 height 38
click at [858, 531] on button "EXIT" at bounding box center [870, 537] width 38 height 19
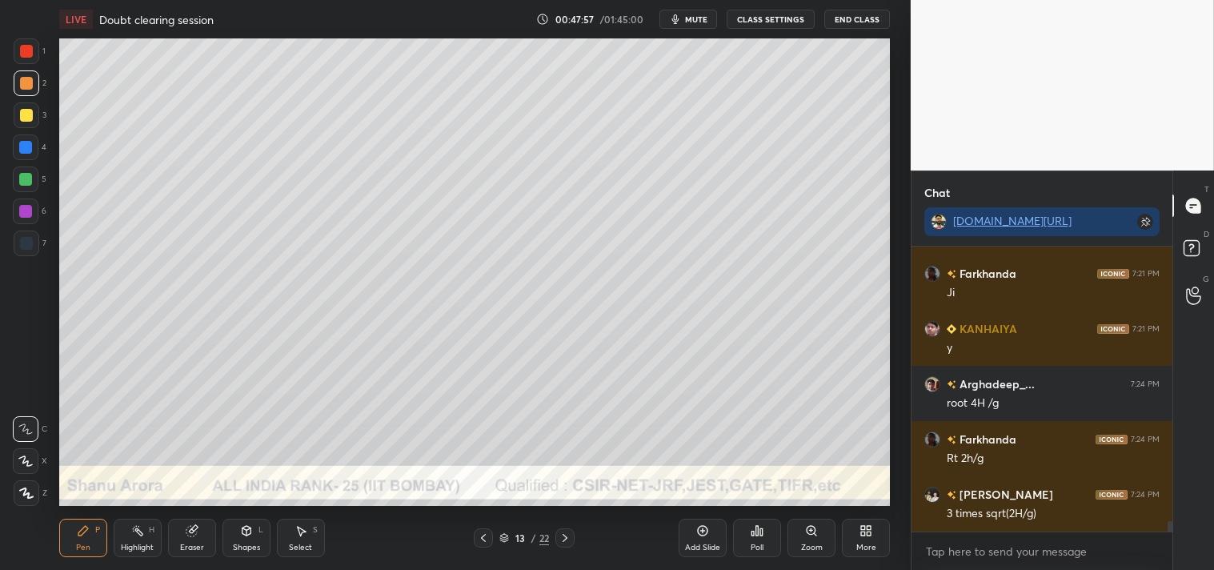
click at [805, 531] on icon at bounding box center [811, 530] width 13 height 13
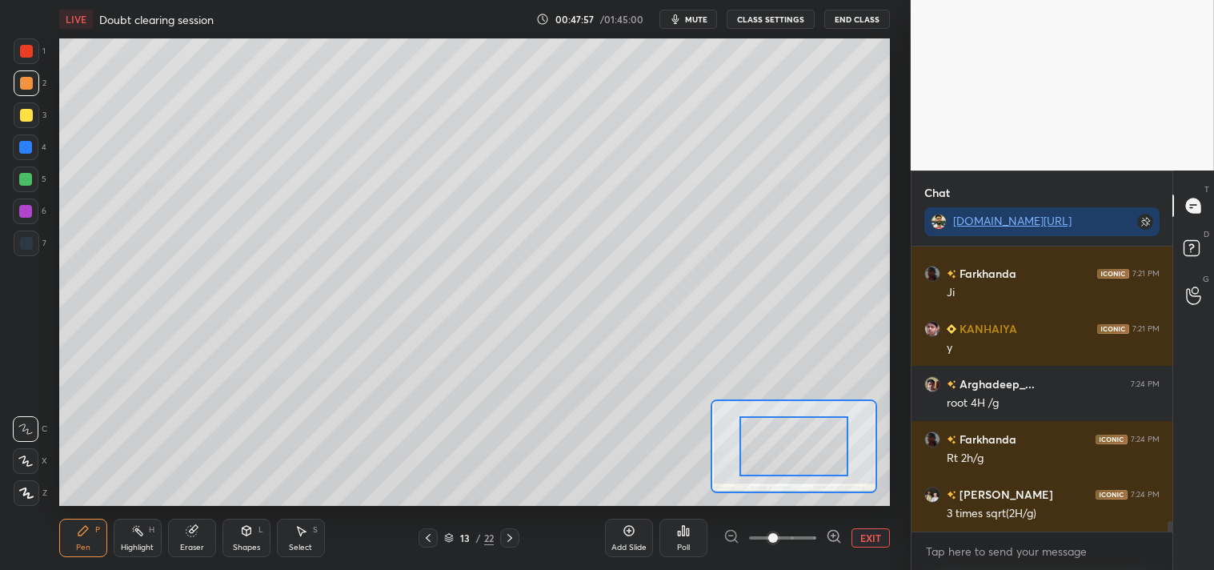
click at [787, 454] on div at bounding box center [793, 446] width 109 height 60
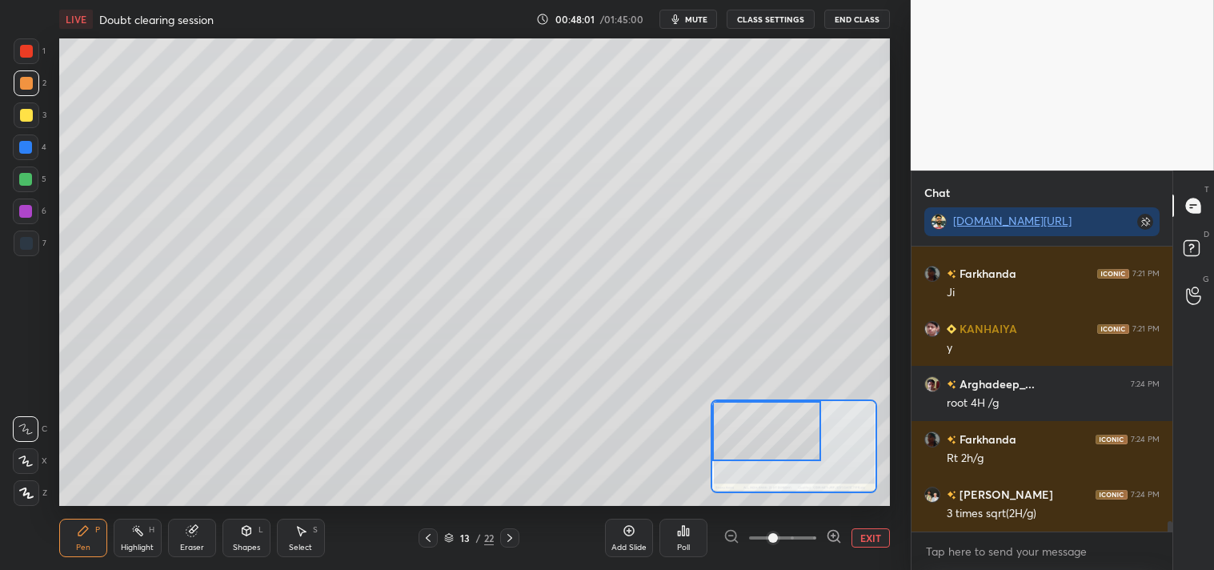
click at [248, 532] on icon at bounding box center [246, 531] width 9 height 10
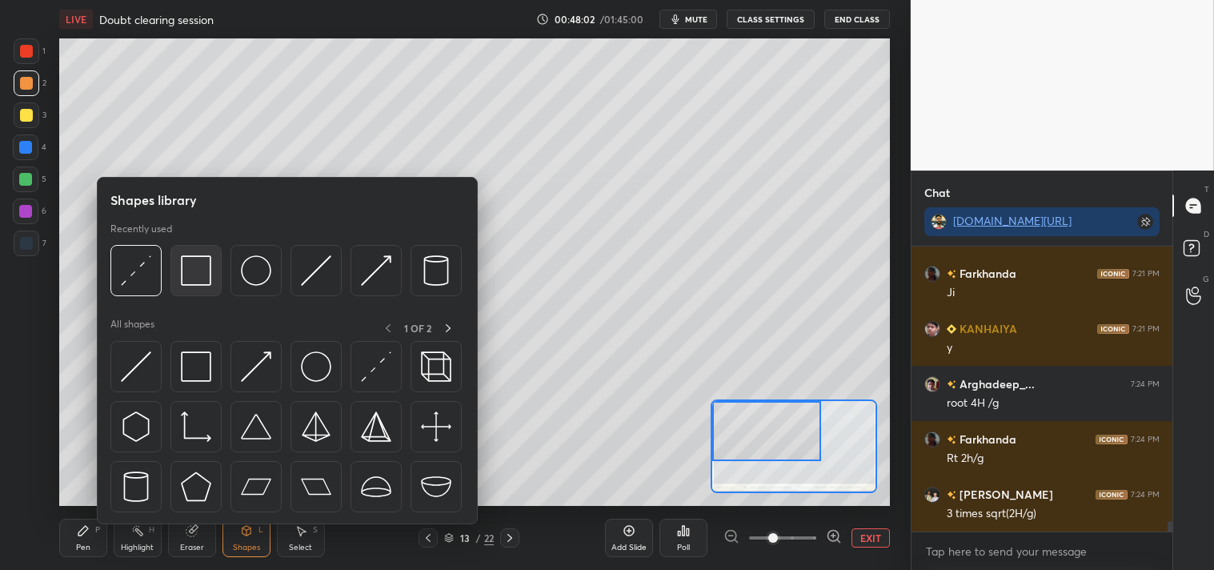
click at [195, 275] on img at bounding box center [196, 270] width 30 height 30
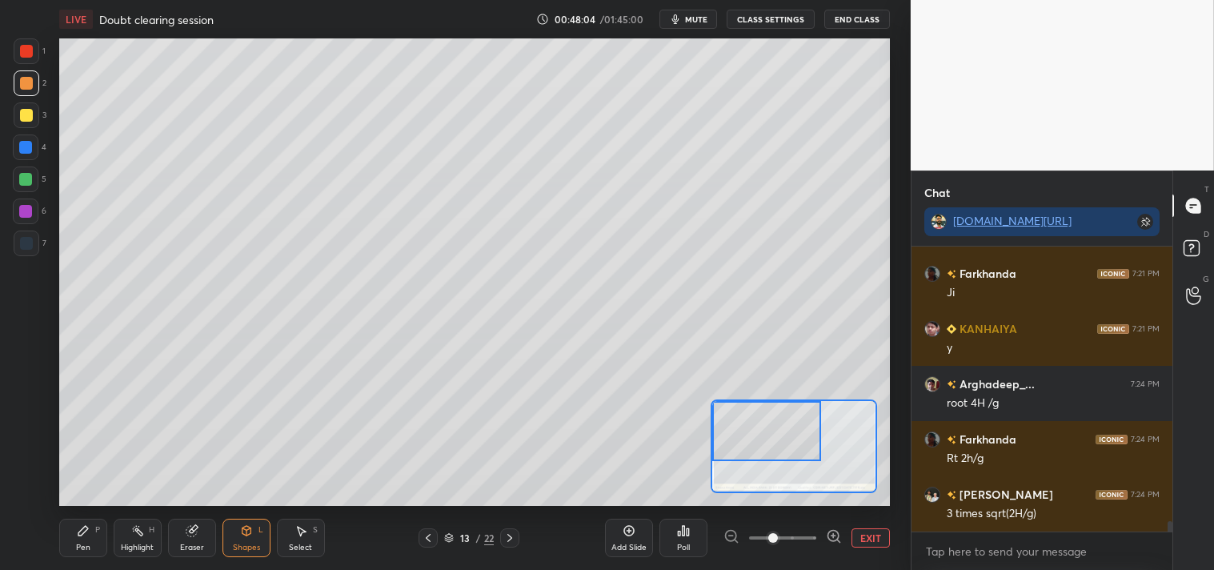
click at [872, 540] on button "EXIT" at bounding box center [870, 537] width 38 height 19
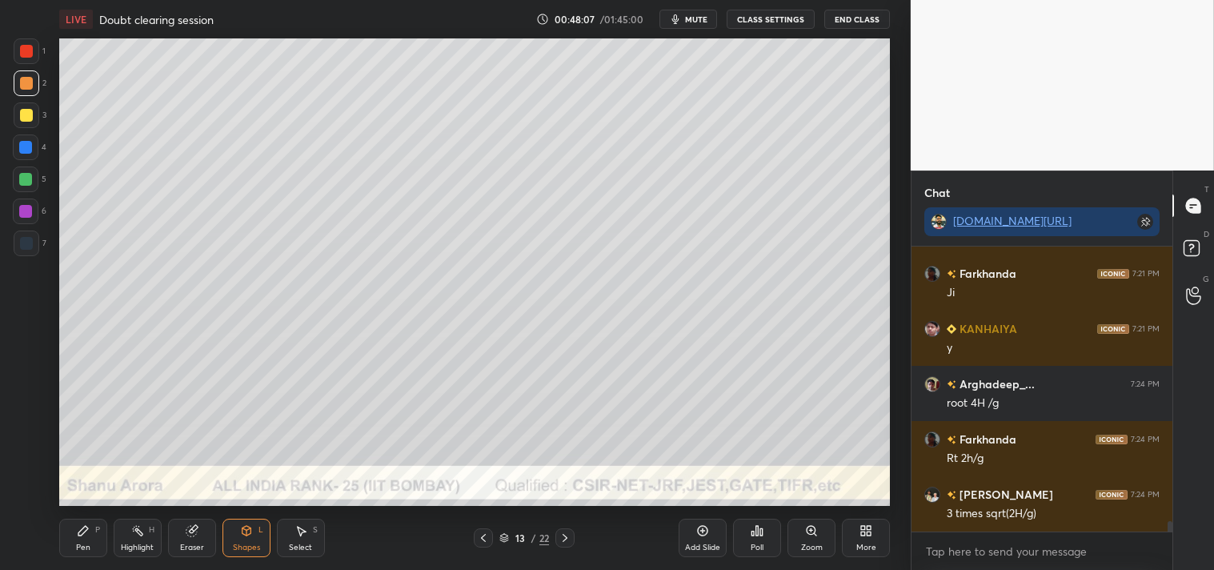
click at [68, 543] on div "Pen P" at bounding box center [83, 538] width 48 height 38
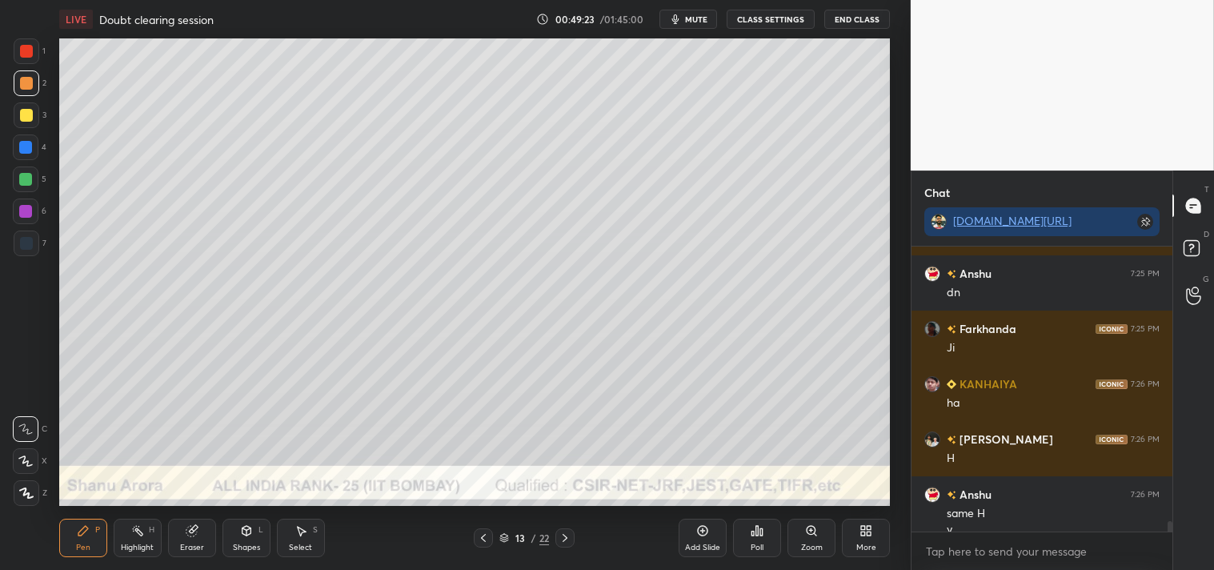
scroll to position [7517, 0]
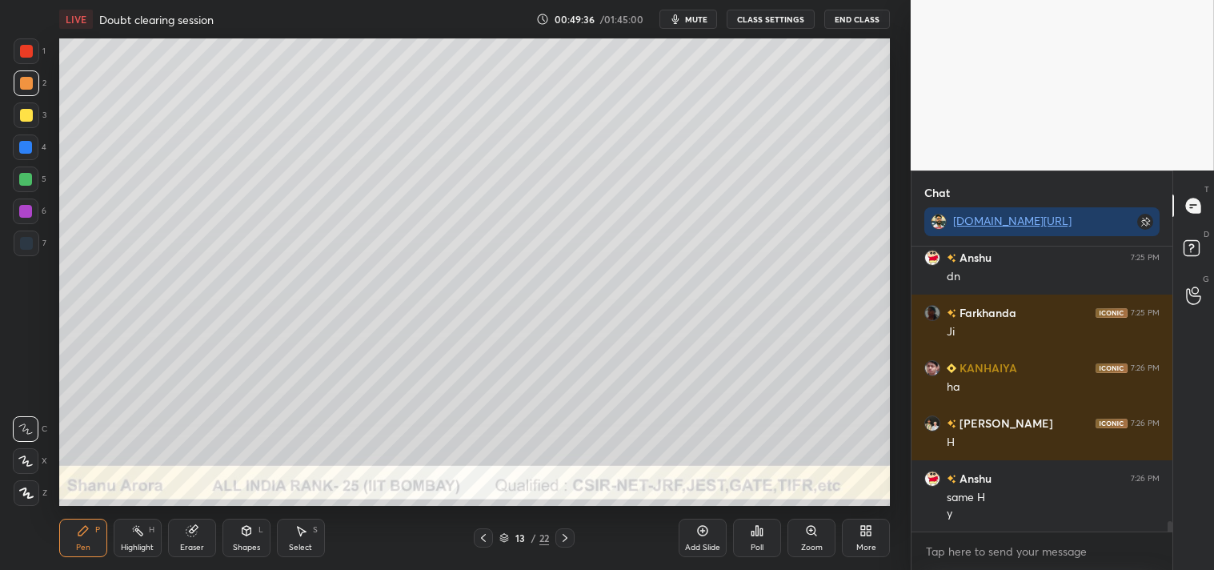
click at [131, 536] on icon at bounding box center [137, 530] width 13 height 13
click at [70, 547] on div "Pen P" at bounding box center [83, 538] width 48 height 38
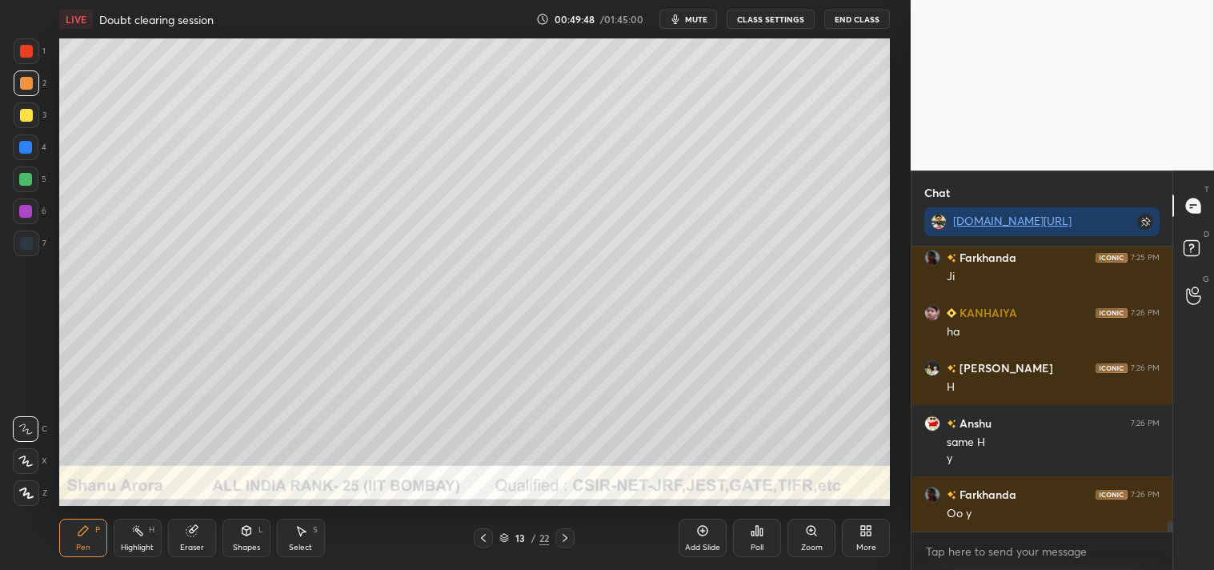
click at [136, 531] on rect at bounding box center [138, 532] width 8 height 8
click at [137, 531] on icon at bounding box center [138, 531] width 2 height 2
click at [92, 539] on div "Pen P" at bounding box center [83, 538] width 48 height 38
click at [82, 540] on div "Pen P" at bounding box center [83, 538] width 48 height 38
click at [190, 536] on icon at bounding box center [191, 531] width 10 height 10
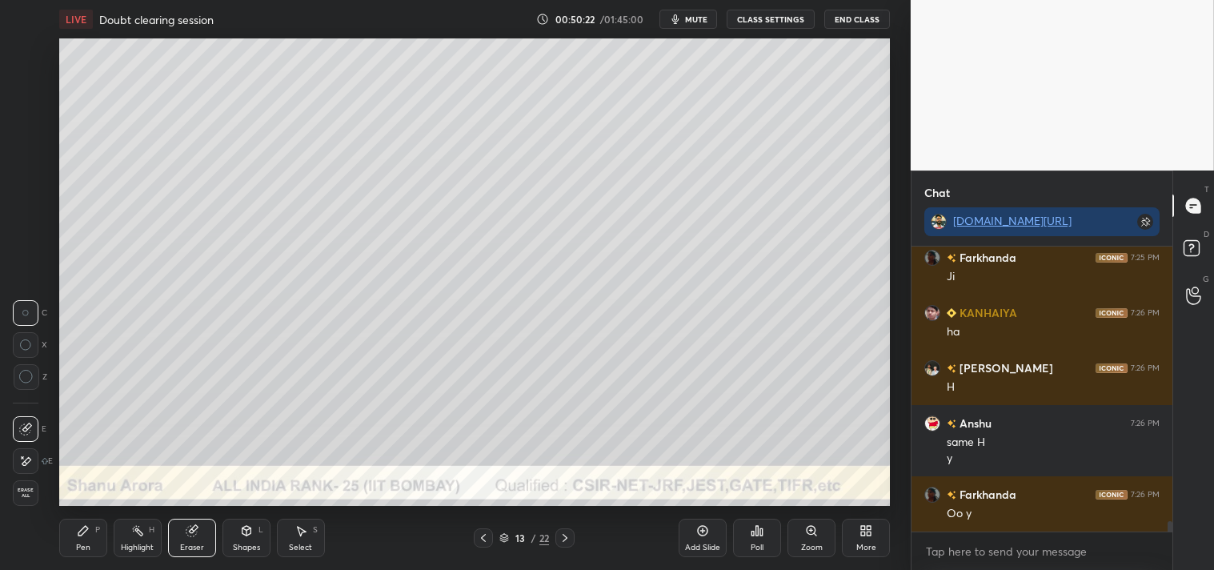
click at [67, 544] on div "Pen P" at bounding box center [83, 538] width 48 height 38
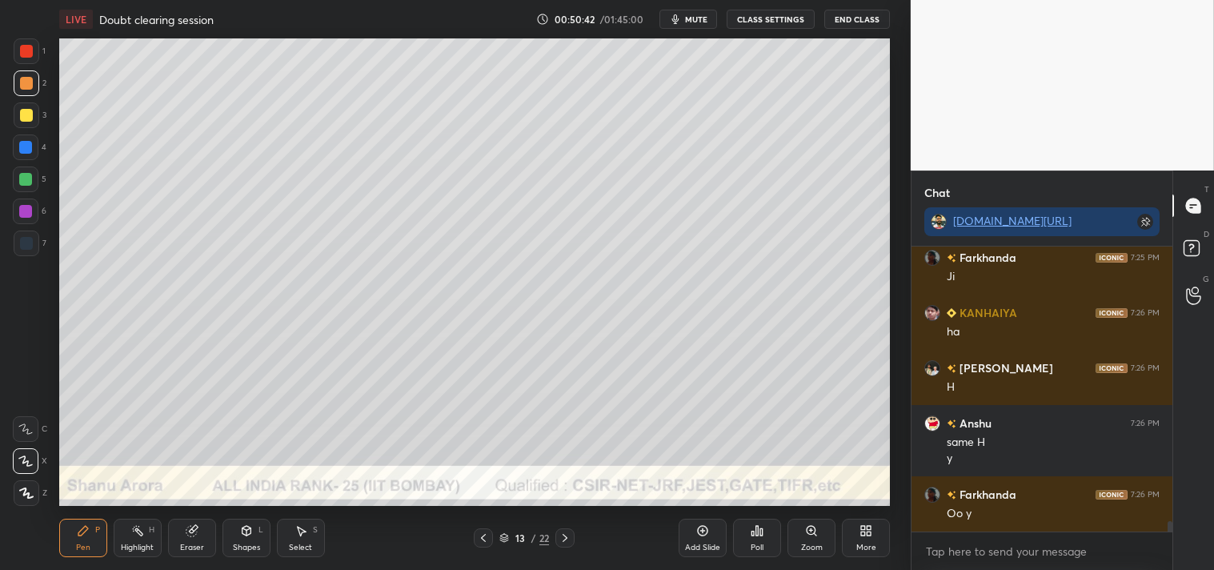
click at [805, 533] on icon at bounding box center [811, 530] width 13 height 13
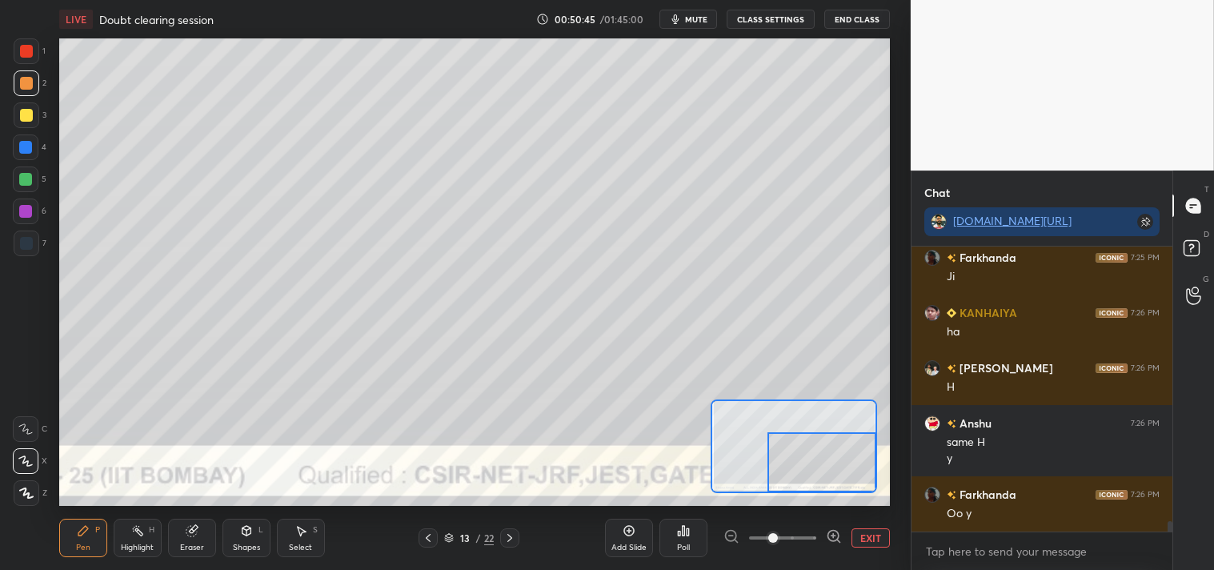
click at [30, 148] on div at bounding box center [25, 147] width 13 height 13
click at [28, 109] on div at bounding box center [26, 115] width 13 height 13
click at [22, 428] on icon at bounding box center [25, 428] width 14 height 11
click at [43, 430] on div "C" at bounding box center [30, 429] width 34 height 26
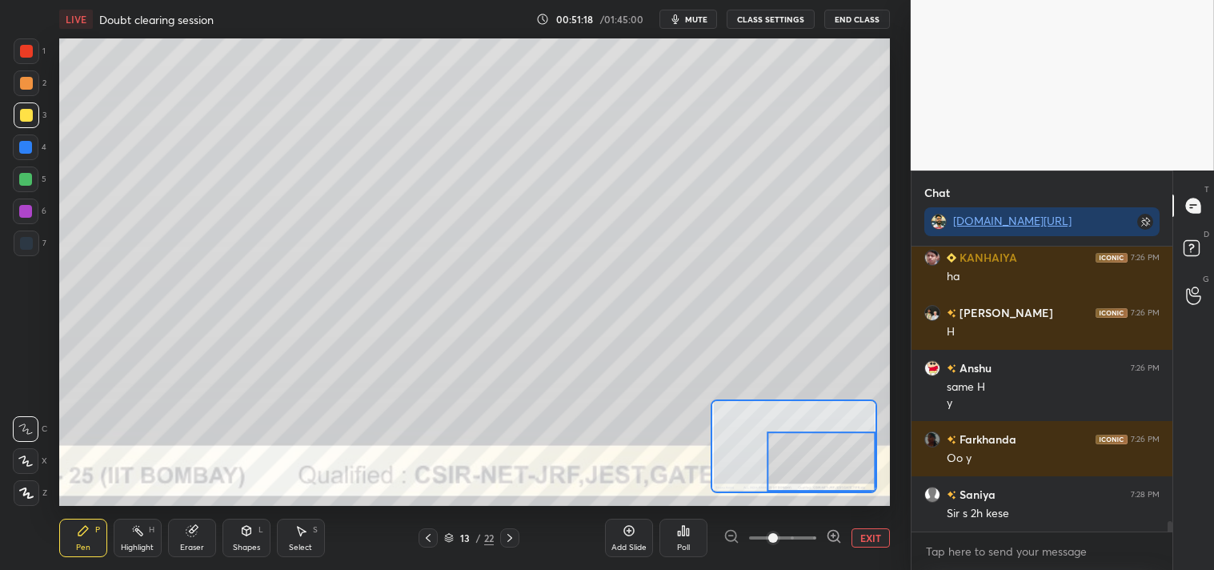
click at [870, 534] on button "EXIT" at bounding box center [870, 537] width 38 height 19
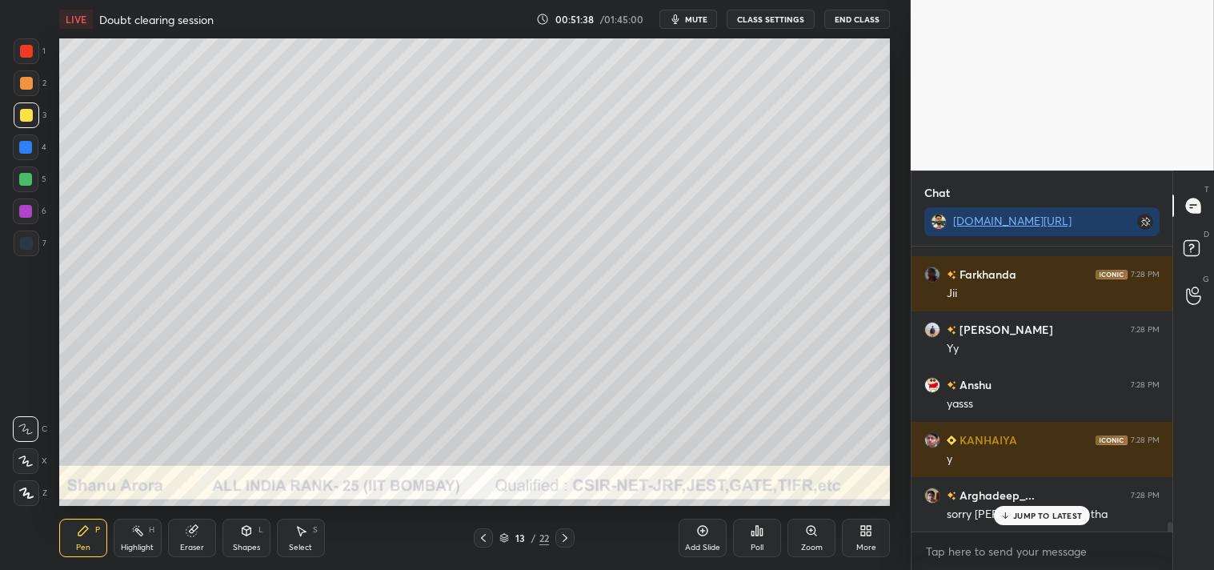
scroll to position [7958, 0]
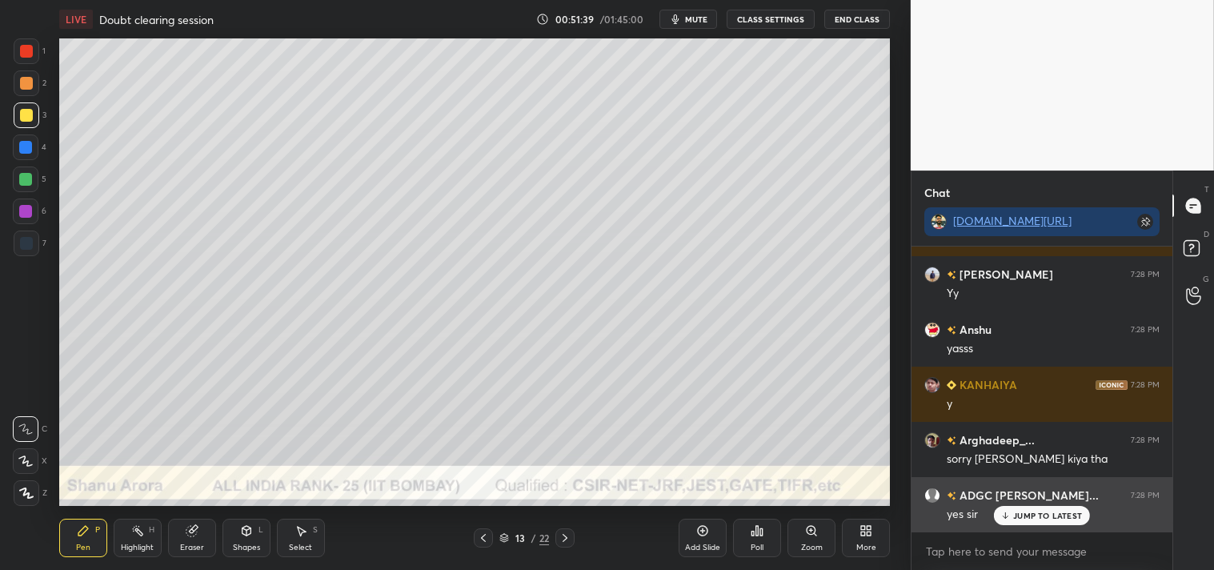
click at [1038, 512] on p "JUMP TO LATEST" at bounding box center [1047, 515] width 69 height 10
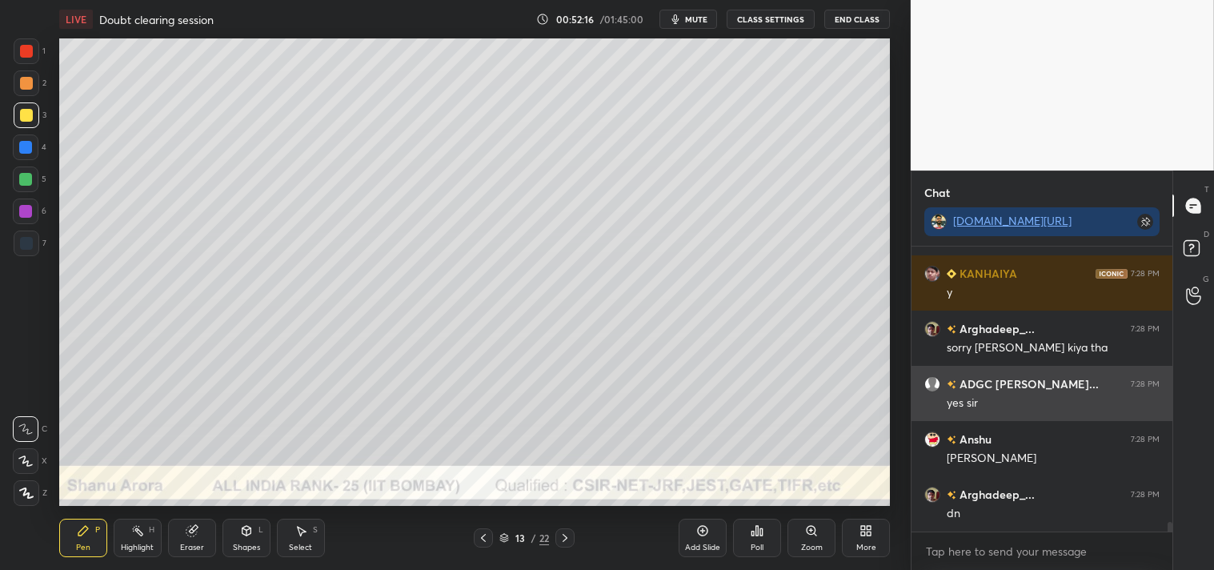
scroll to position [8125, 0]
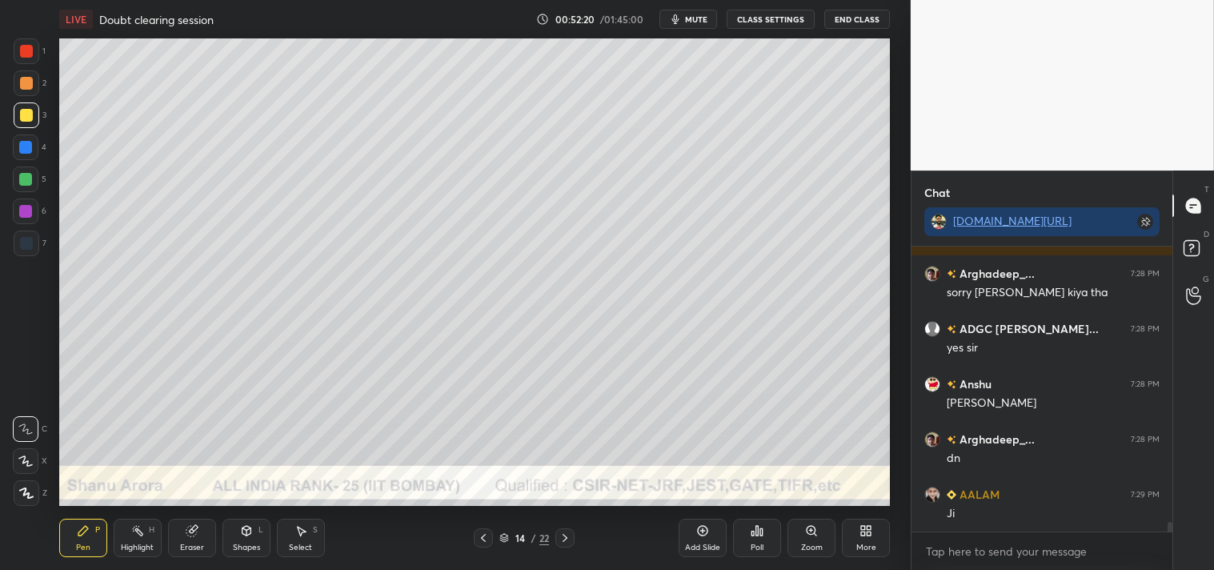
click at [240, 525] on icon at bounding box center [246, 530] width 13 height 13
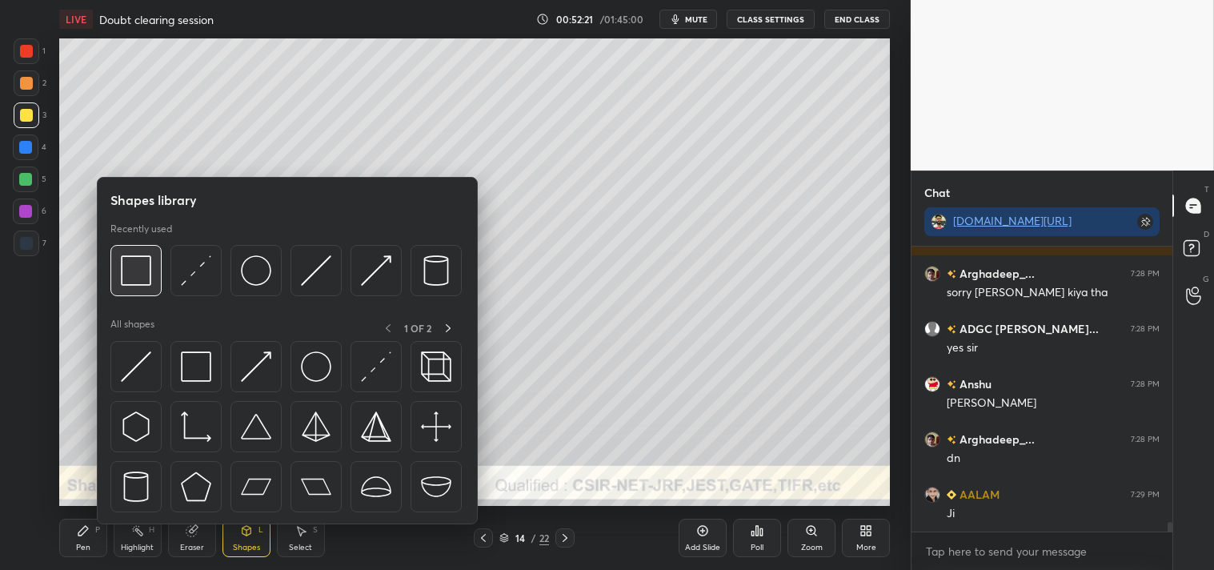
click at [140, 275] on img at bounding box center [136, 270] width 30 height 30
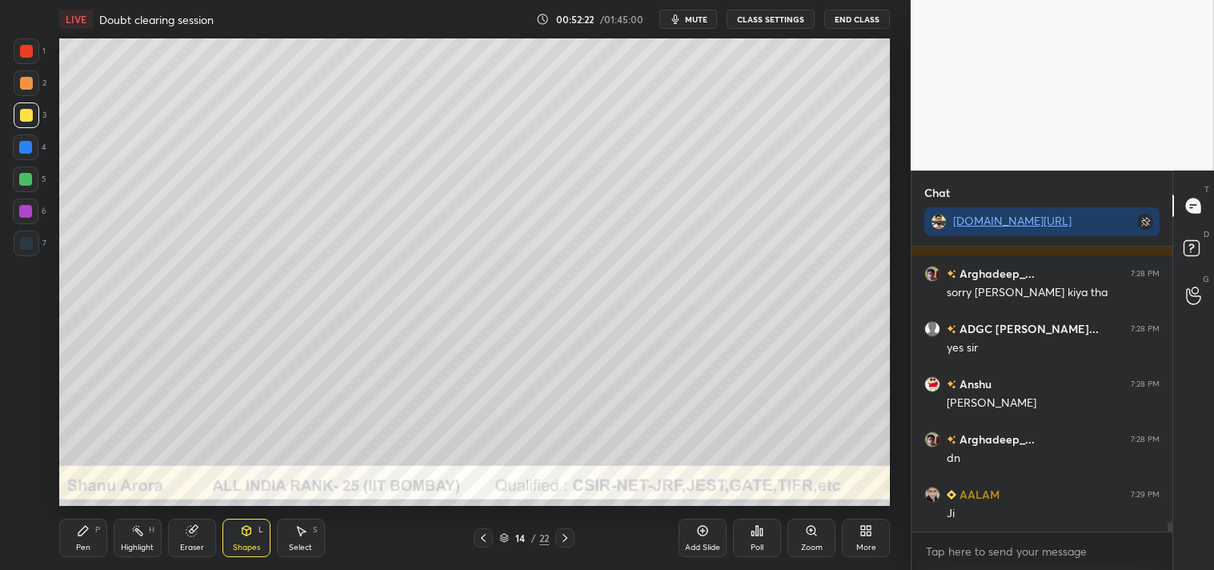
click at [22, 178] on div at bounding box center [25, 179] width 13 height 13
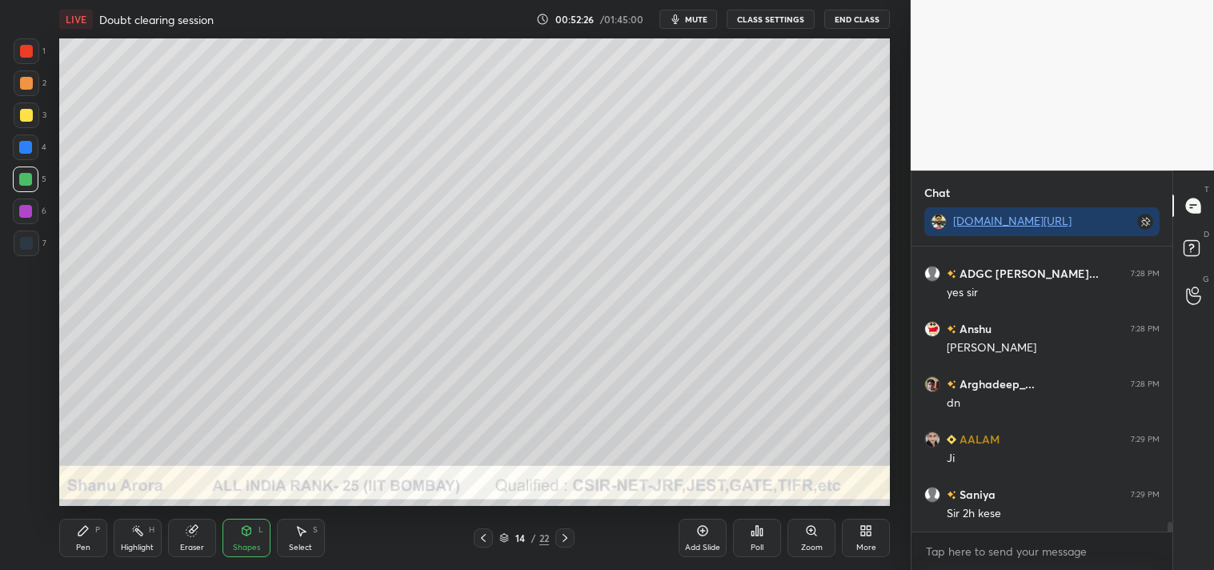
click at [83, 535] on icon at bounding box center [83, 530] width 13 height 13
click at [78, 531] on icon at bounding box center [83, 530] width 13 height 13
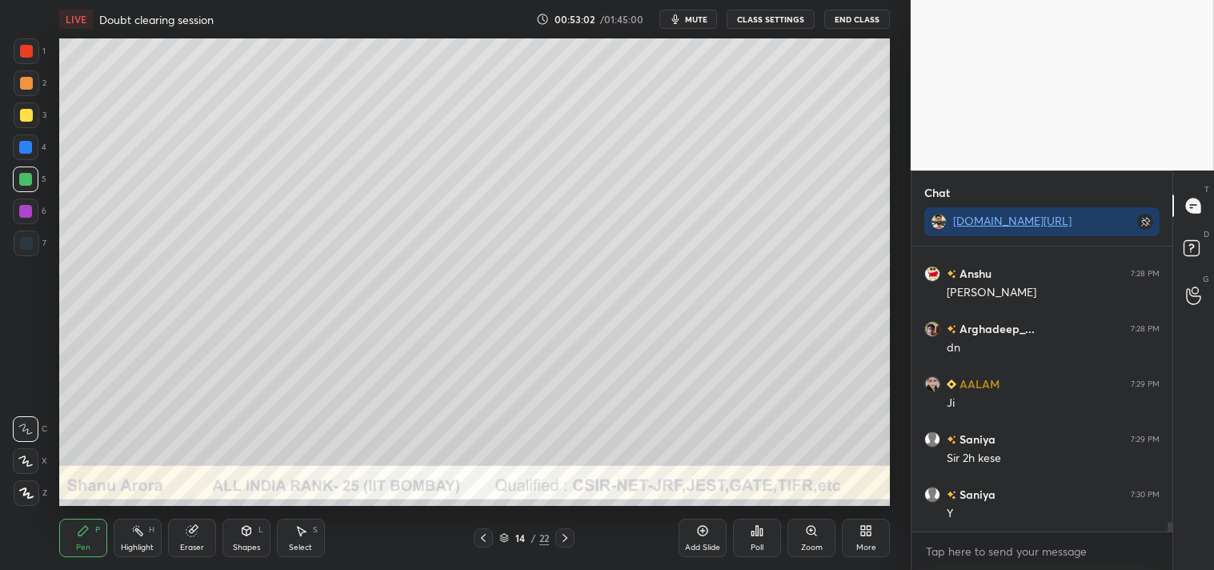
click at [25, 118] on div at bounding box center [26, 115] width 13 height 13
click at [28, 120] on div at bounding box center [26, 115] width 13 height 13
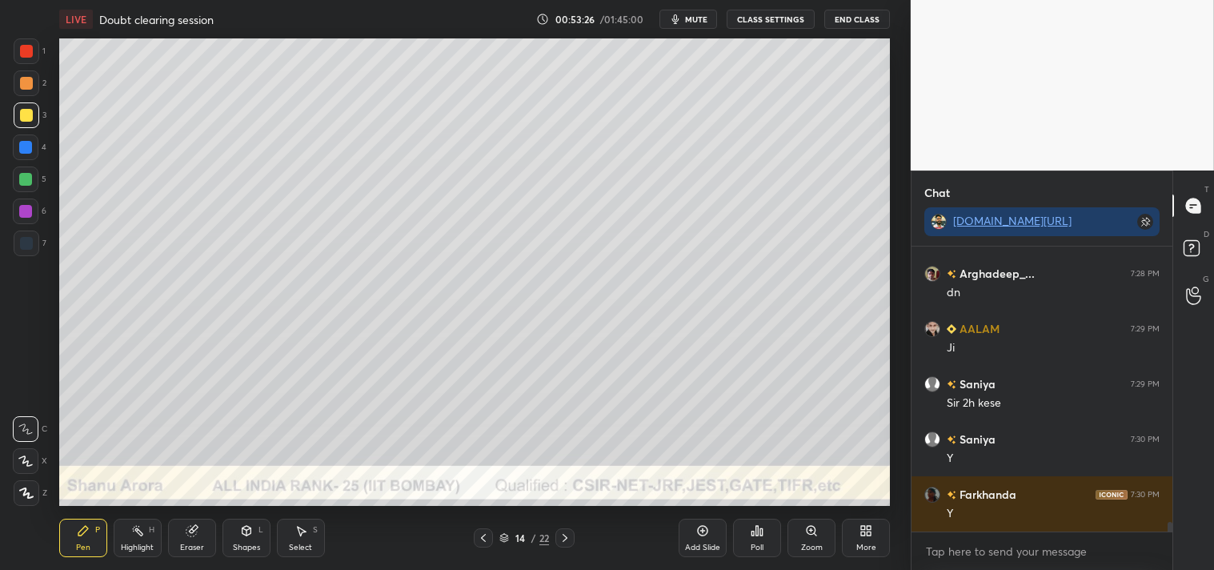
click at [236, 546] on div "Shapes" at bounding box center [246, 547] width 27 height 8
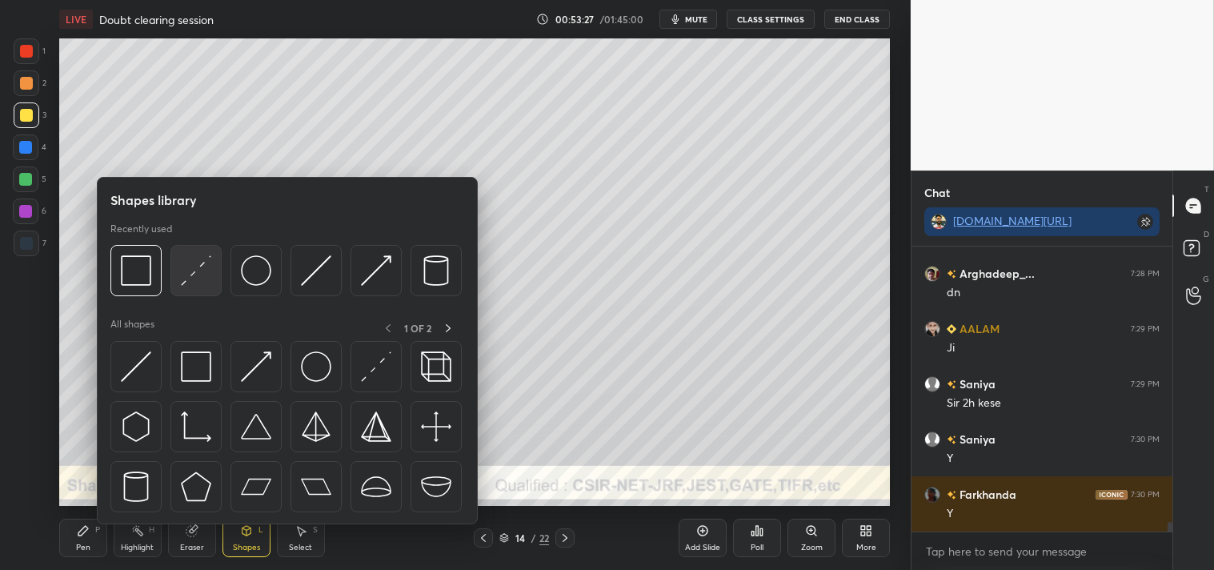
click at [200, 274] on img at bounding box center [196, 270] width 30 height 30
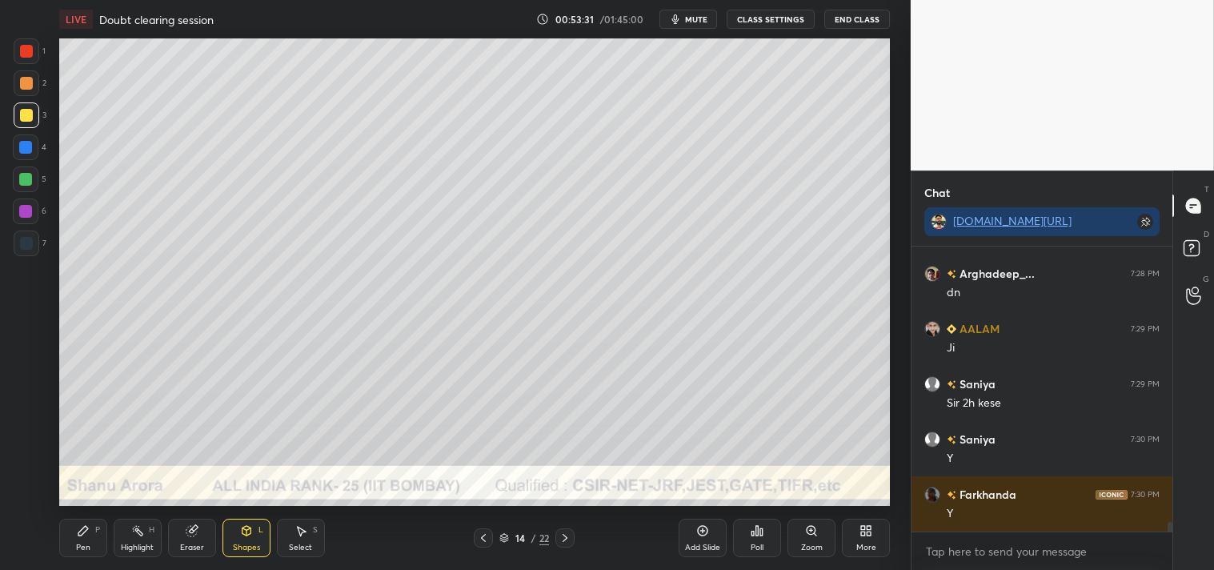
click at [249, 533] on icon at bounding box center [246, 531] width 9 height 10
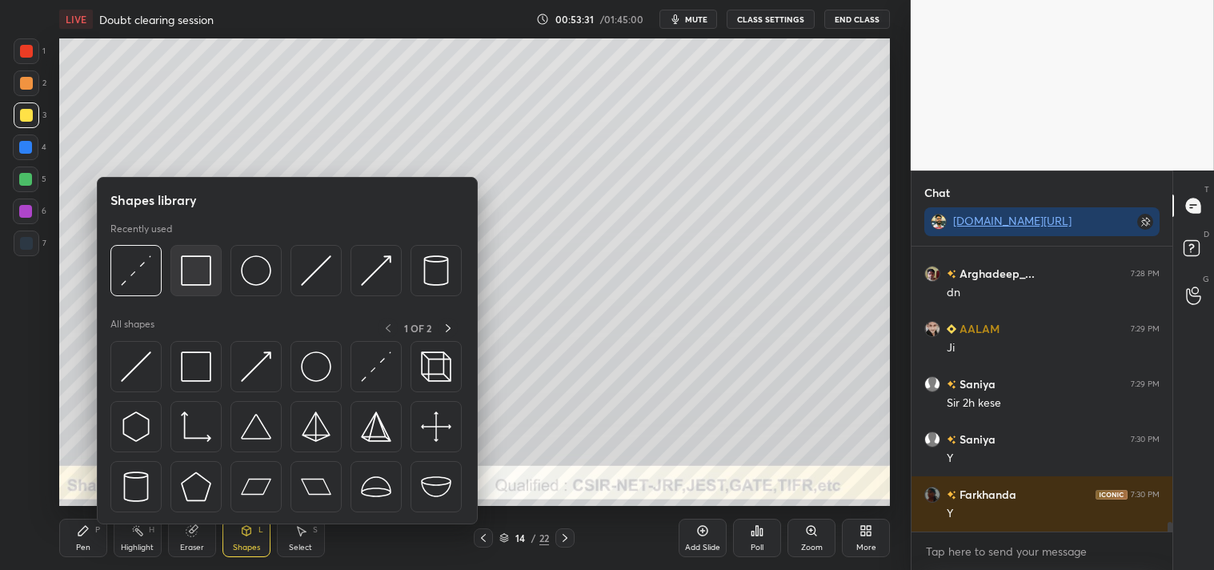
click at [193, 280] on img at bounding box center [196, 270] width 30 height 30
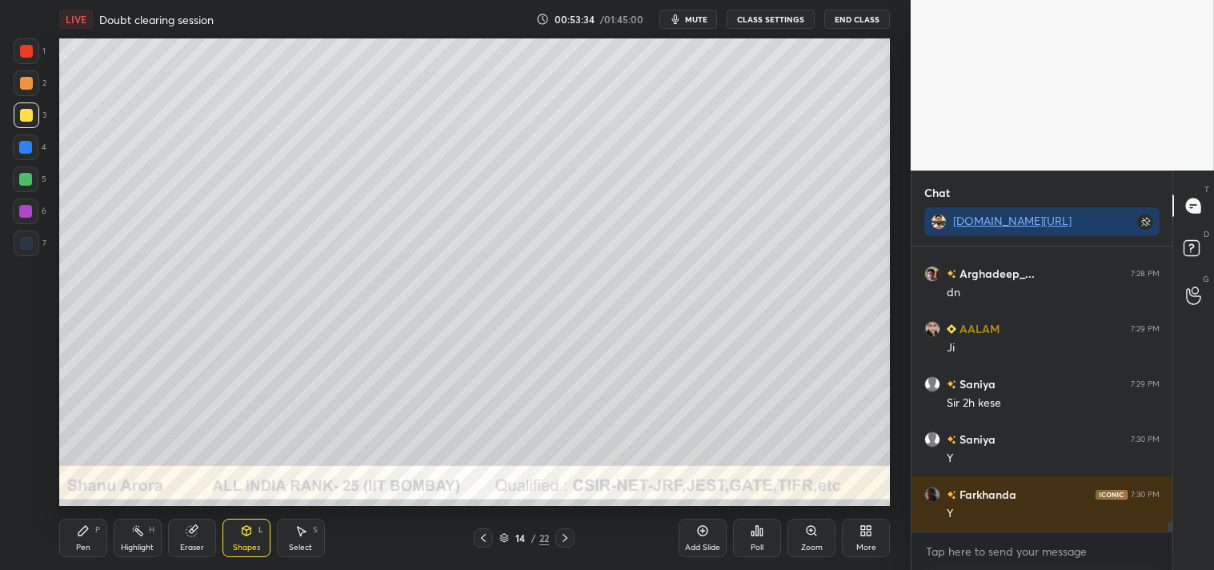
click at [83, 539] on div "Pen P" at bounding box center [83, 538] width 48 height 38
click at [137, 532] on icon at bounding box center [137, 530] width 13 height 13
click at [139, 523] on div "Highlight H" at bounding box center [138, 538] width 48 height 38
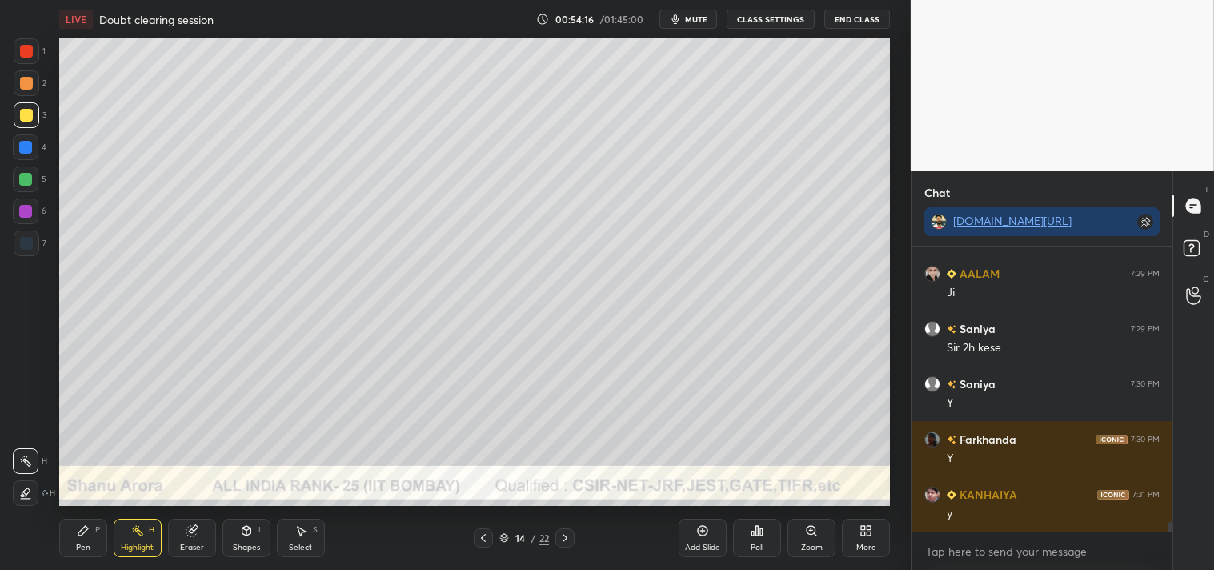
click at [72, 539] on div "Pen P" at bounding box center [83, 538] width 48 height 38
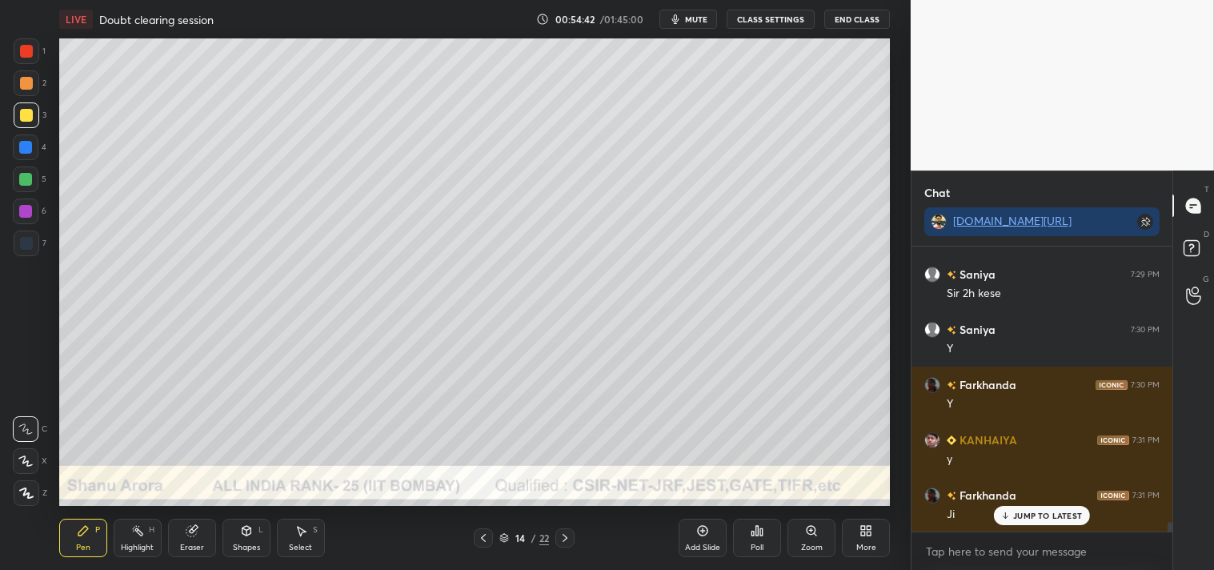
scroll to position [8455, 0]
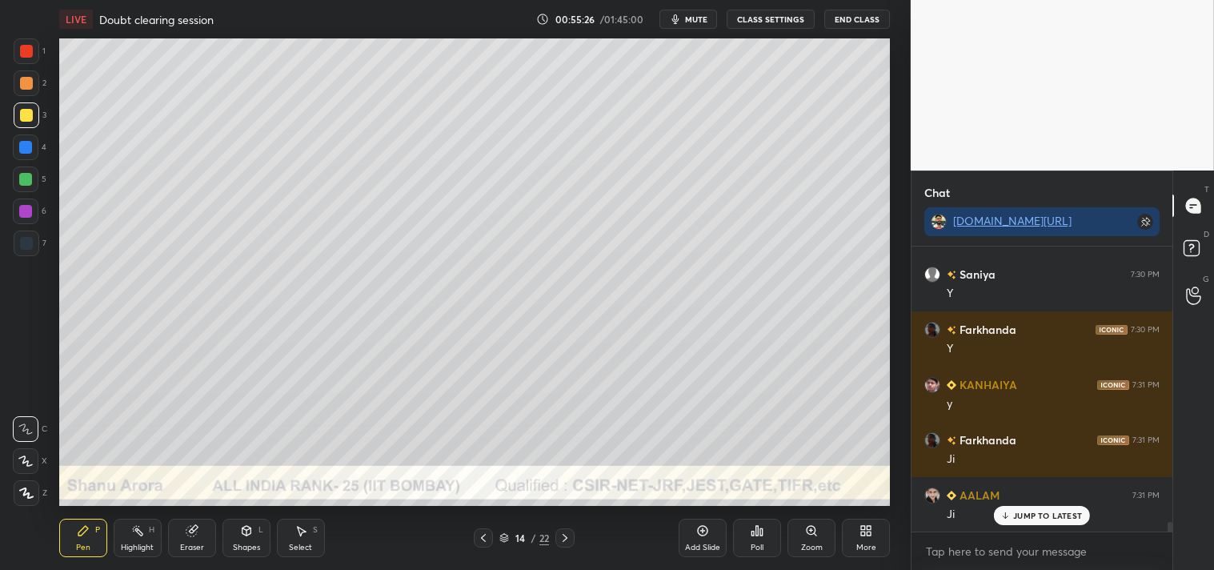
click at [815, 537] on icon at bounding box center [811, 530] width 13 height 13
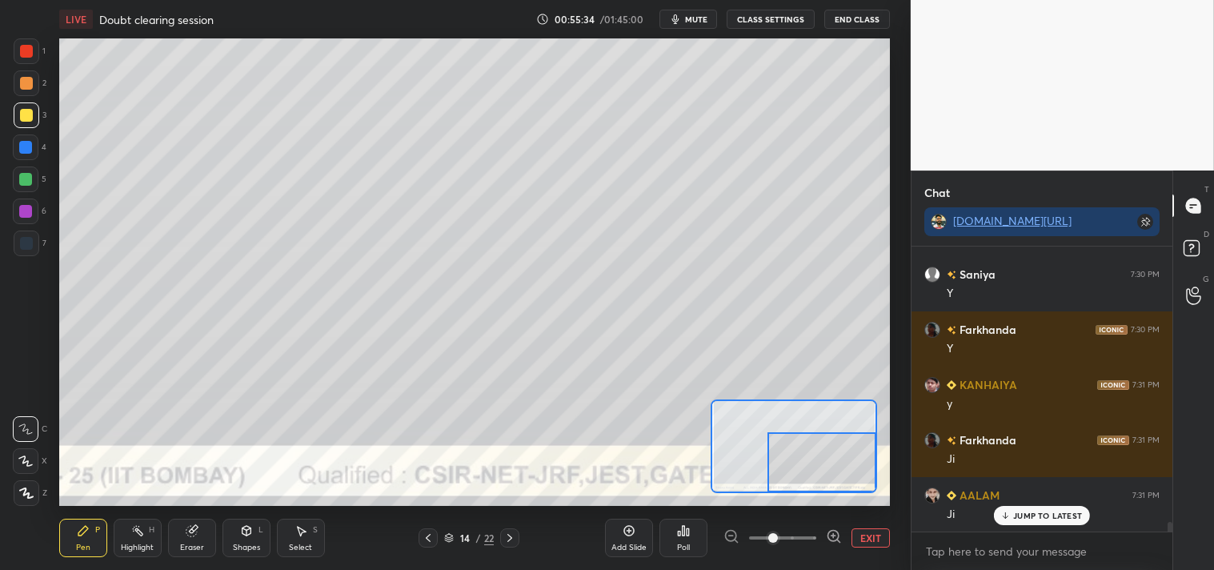
click at [177, 539] on div "Eraser" at bounding box center [192, 538] width 48 height 38
click at [859, 531] on button "EXIT" at bounding box center [870, 537] width 38 height 19
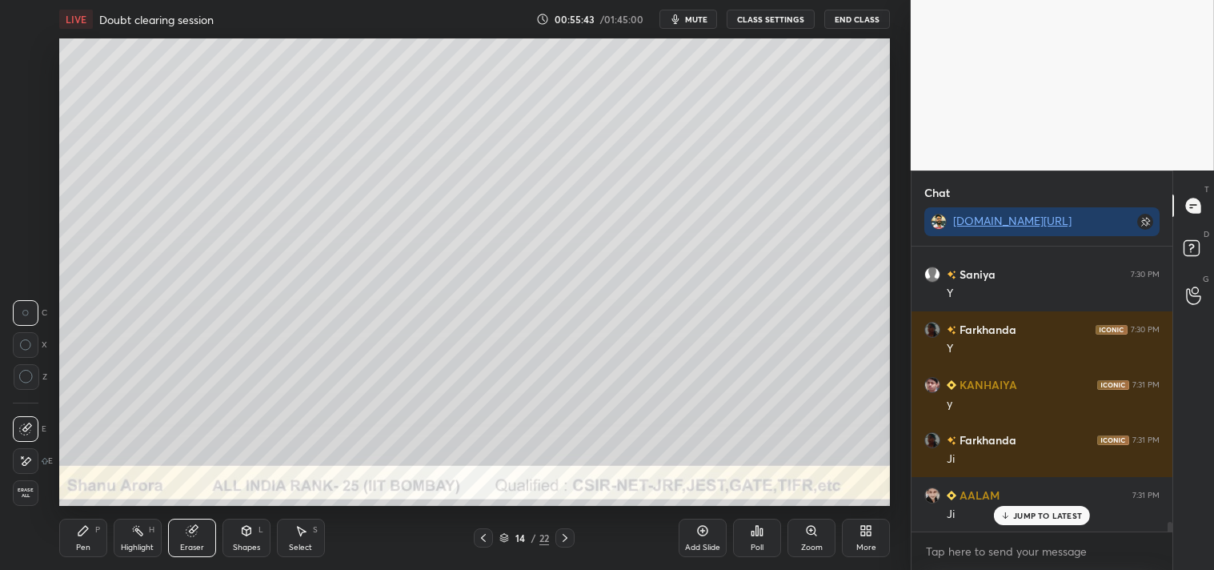
click at [123, 526] on div "Highlight H" at bounding box center [138, 538] width 48 height 38
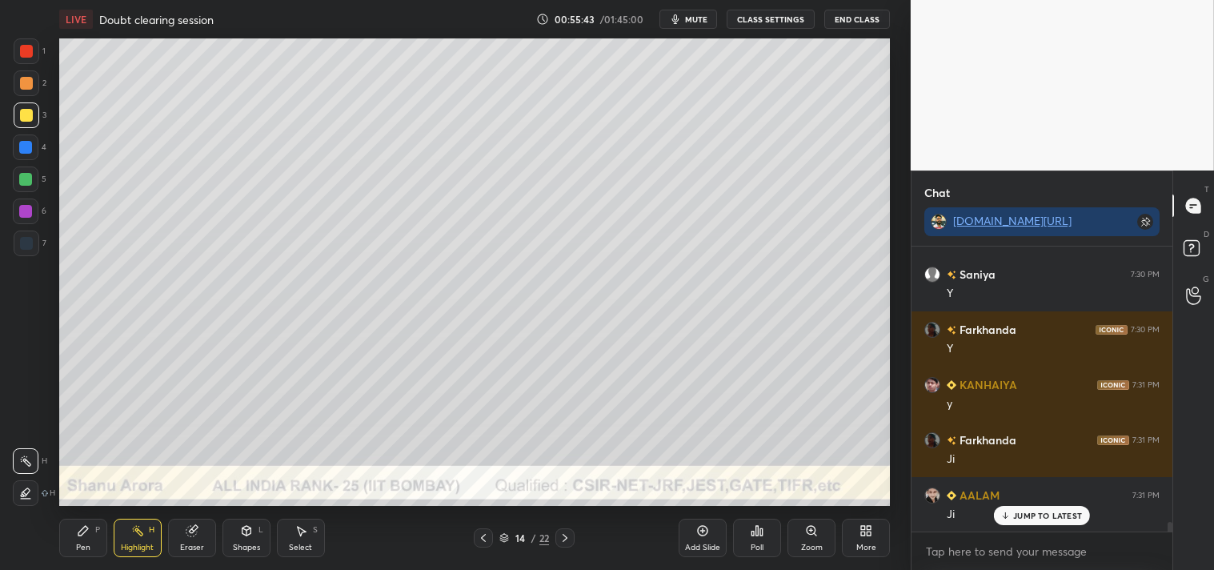
click at [123, 526] on div "Highlight H" at bounding box center [138, 538] width 48 height 38
click at [84, 548] on div "Pen" at bounding box center [83, 547] width 14 height 8
click at [814, 535] on icon at bounding box center [811, 530] width 13 height 13
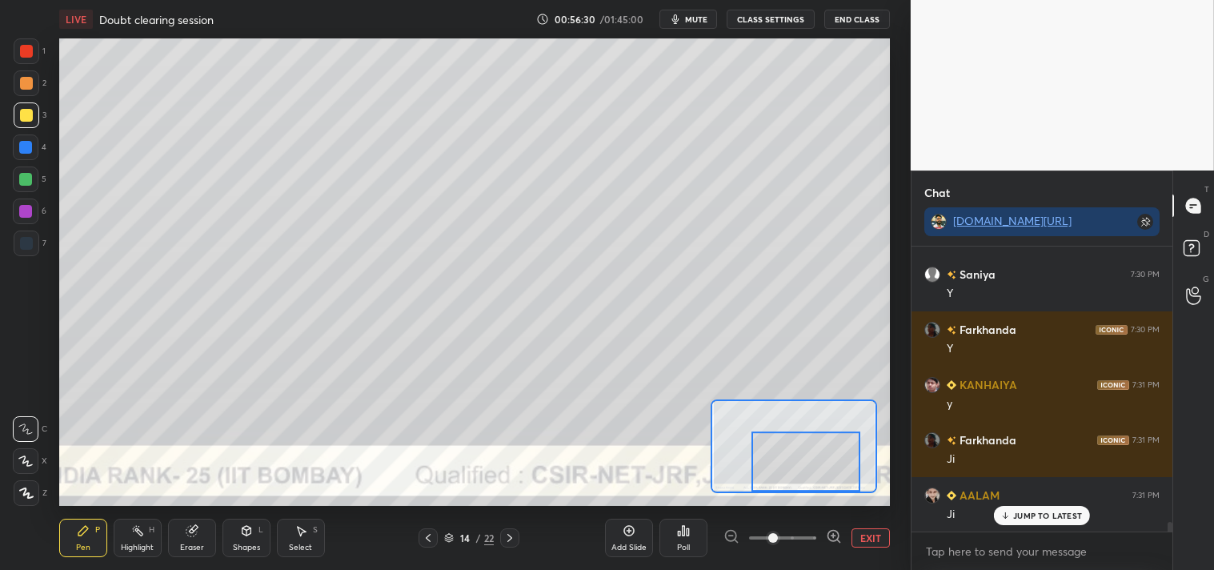
click at [878, 536] on button "EXIT" at bounding box center [870, 537] width 38 height 19
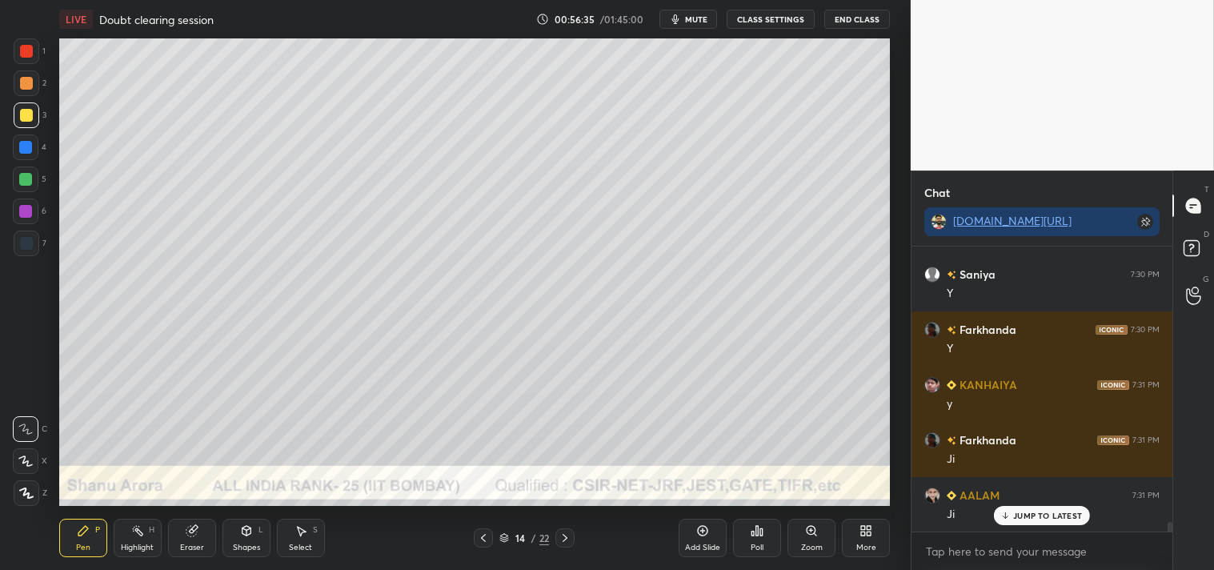
scroll to position [8510, 0]
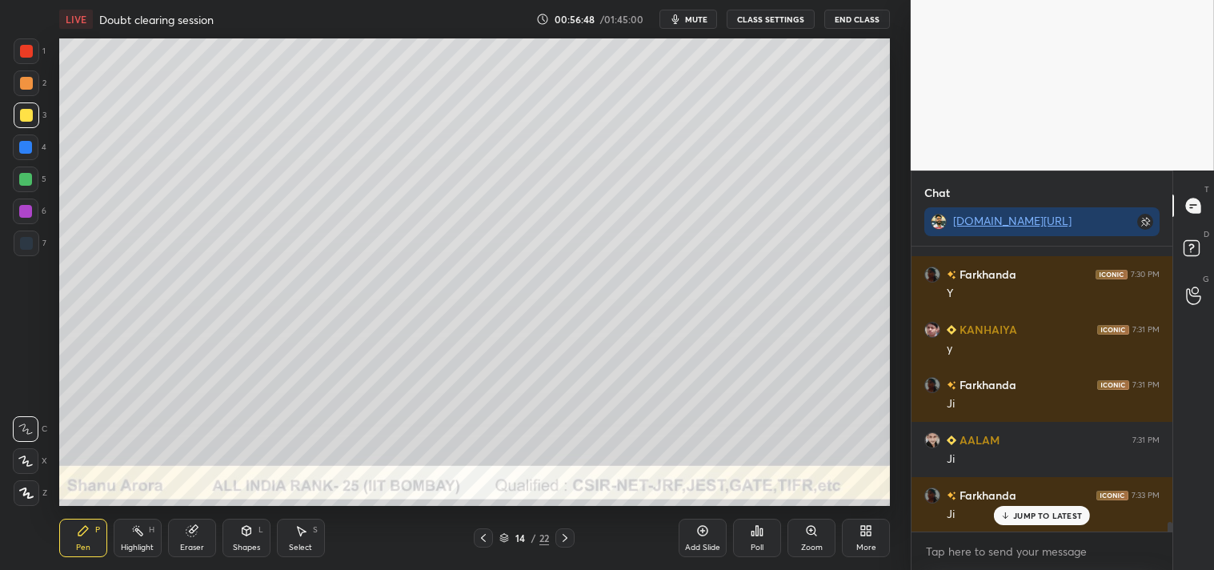
click at [701, 531] on icon at bounding box center [702, 530] width 5 height 5
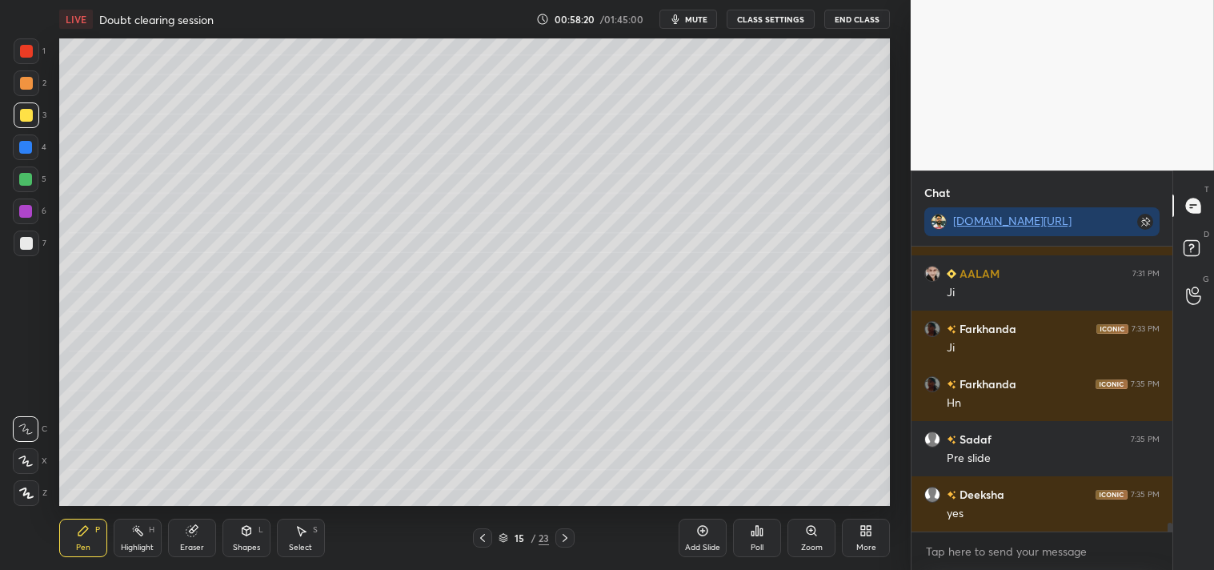
scroll to position [8732, 0]
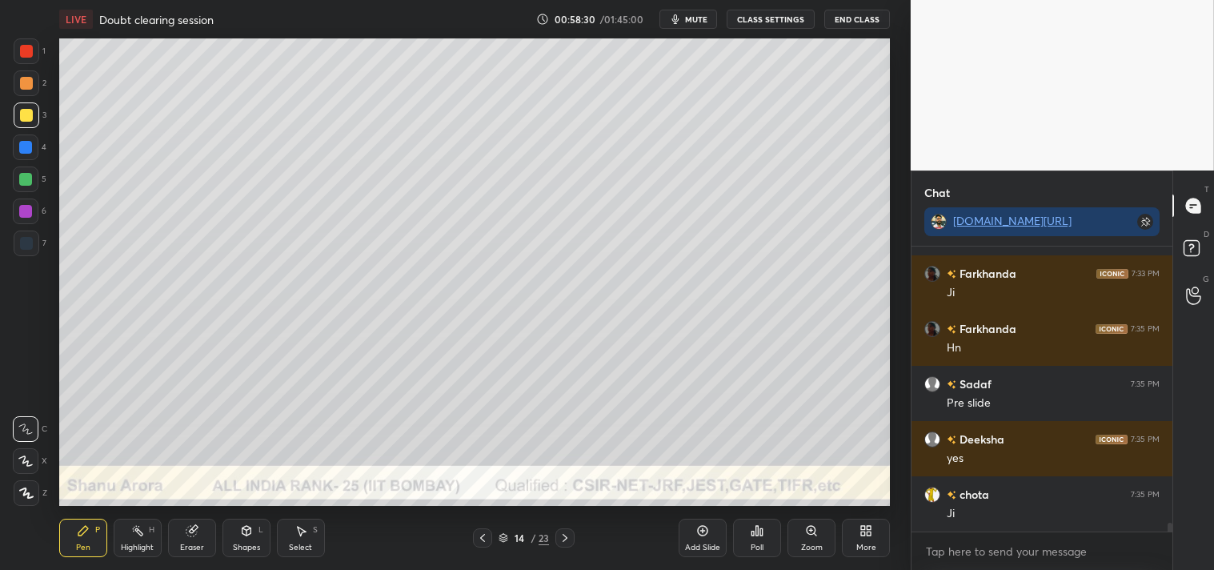
click at [139, 530] on icon at bounding box center [137, 530] width 13 height 13
click at [134, 538] on div "Highlight H" at bounding box center [138, 538] width 48 height 38
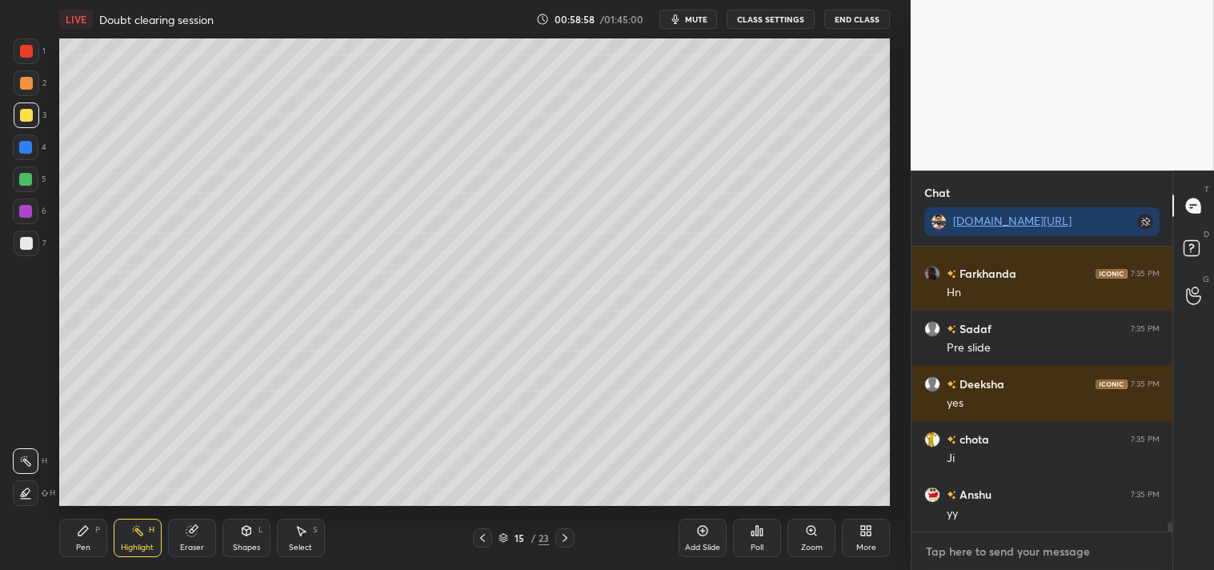
click at [949, 557] on textarea at bounding box center [1041, 552] width 235 height 26
type textarea "x"
type textarea "E"
type textarea "x"
type textarea "EY"
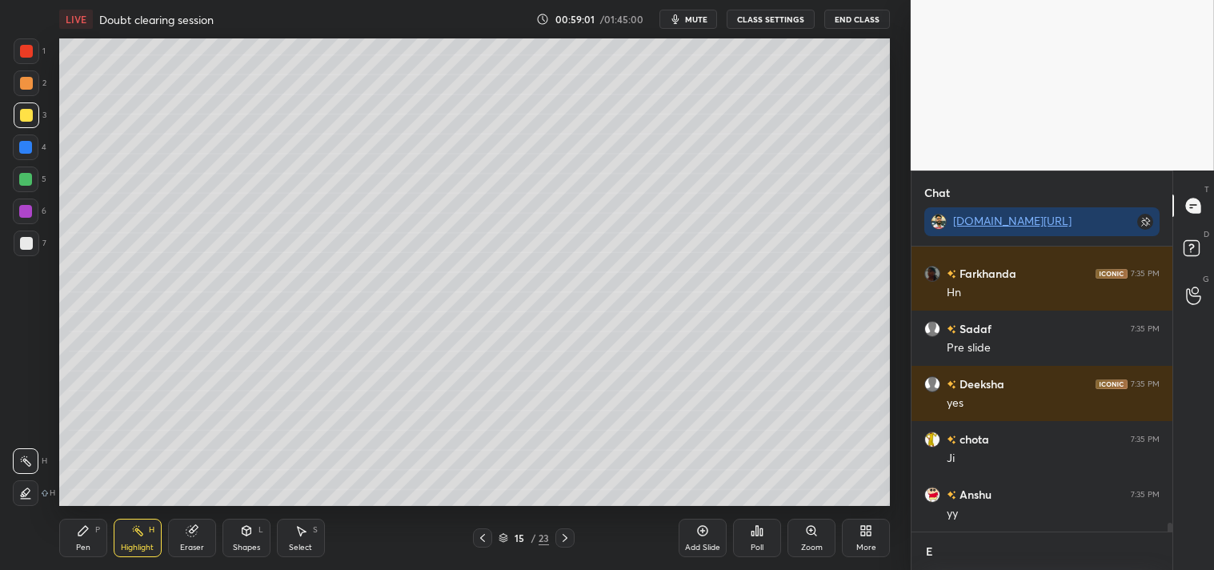
type textarea "x"
type textarea "EYE"
type textarea "x"
type textarea "EYES"
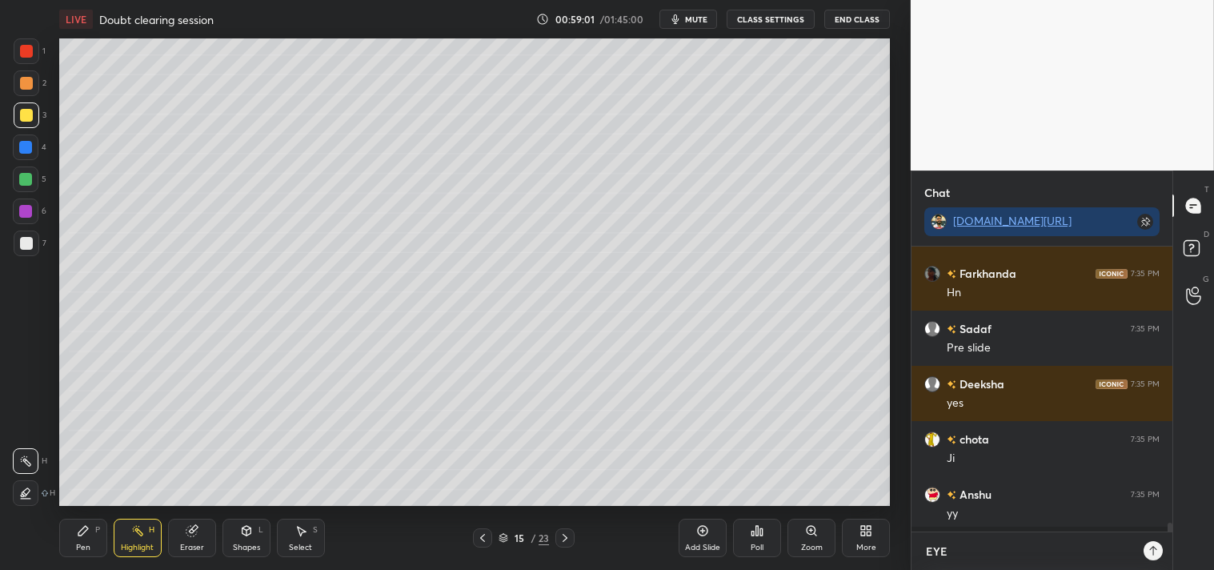
type textarea "x"
type textarea "EYES"
type textarea "x"
type textarea "EYES B"
type textarea "x"
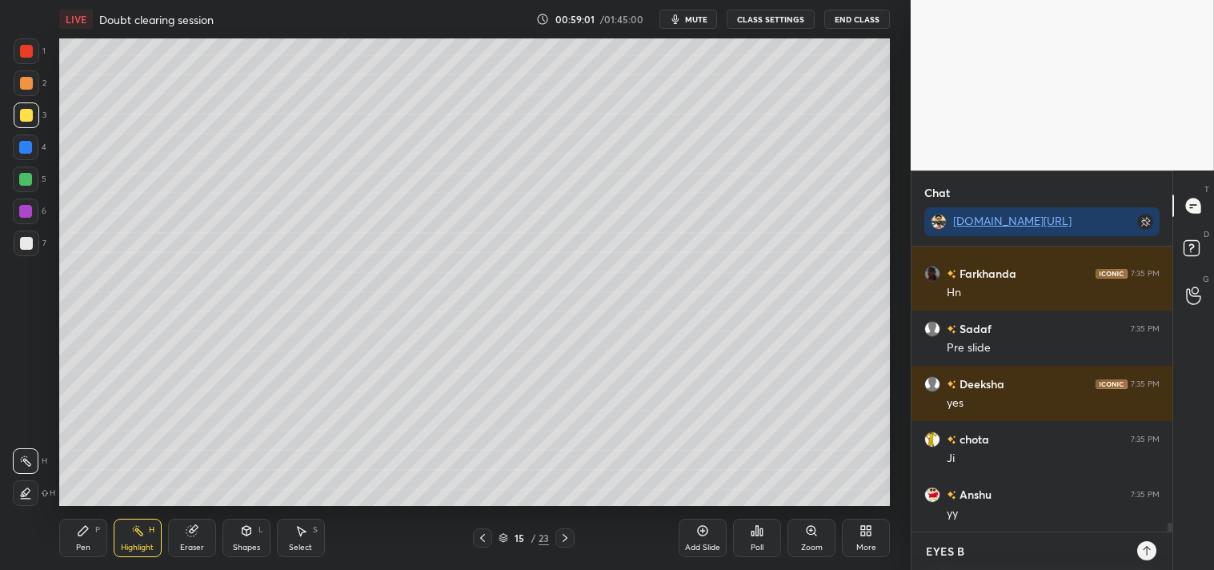
type textarea "EYES BR"
type textarea "x"
type textarea "EYES BRK"
type textarea "x"
type textarea "EYES BRK"
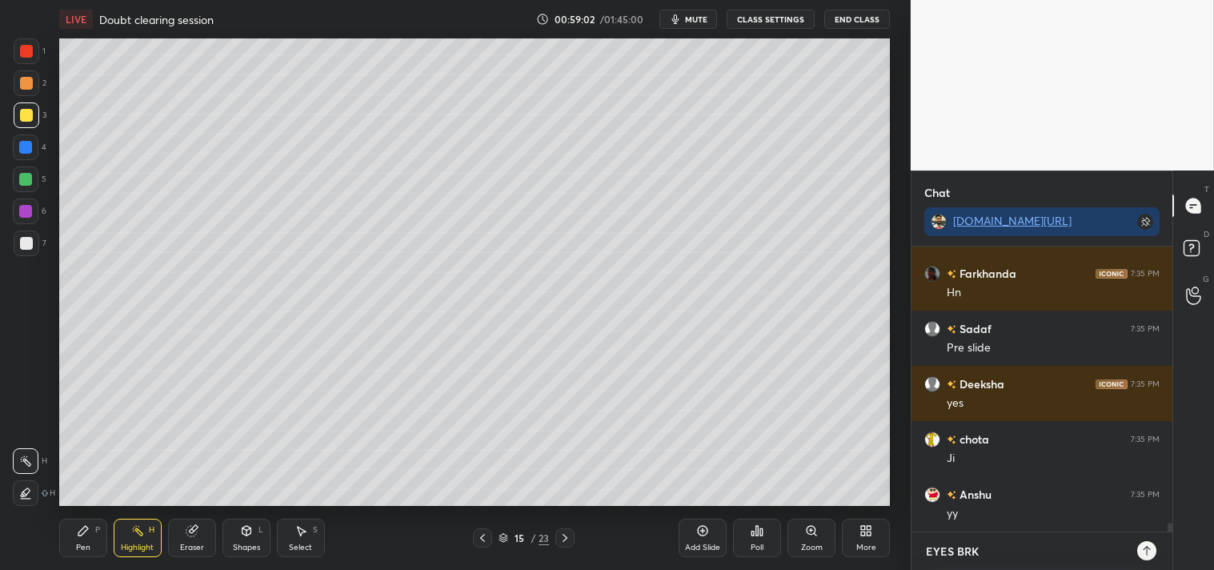
type textarea "x"
type textarea "EYES BRK 4"
type textarea "x"
type textarea "EYES BRK 4M"
type textarea "x"
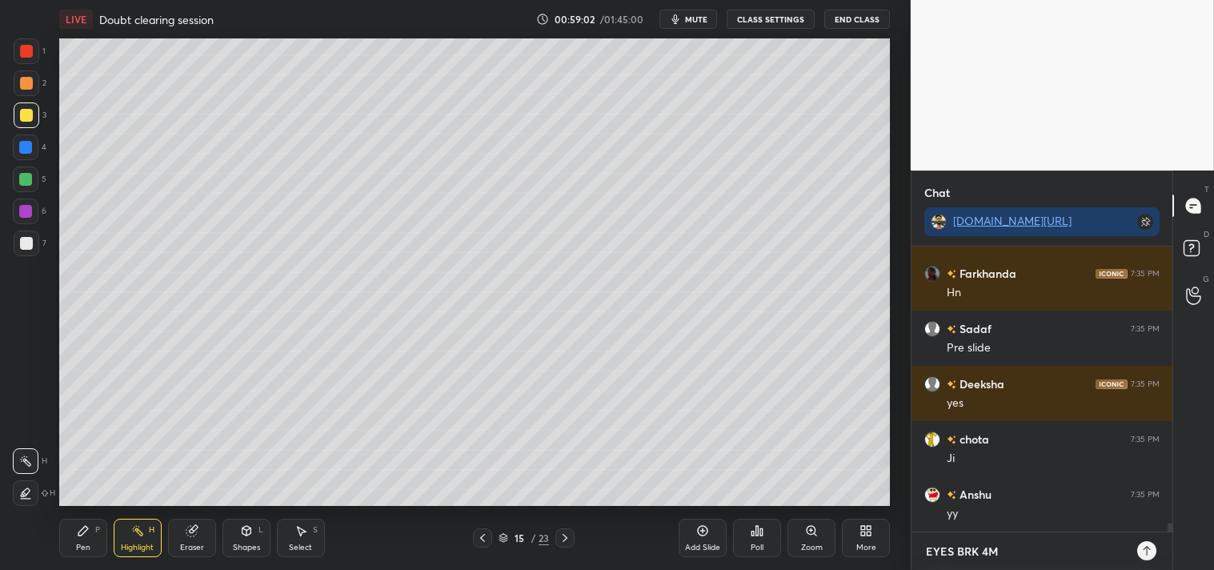
type textarea "EYES BRK 4MI"
type textarea "x"
type textarea "EYES BRK 4MIN"
type textarea "x"
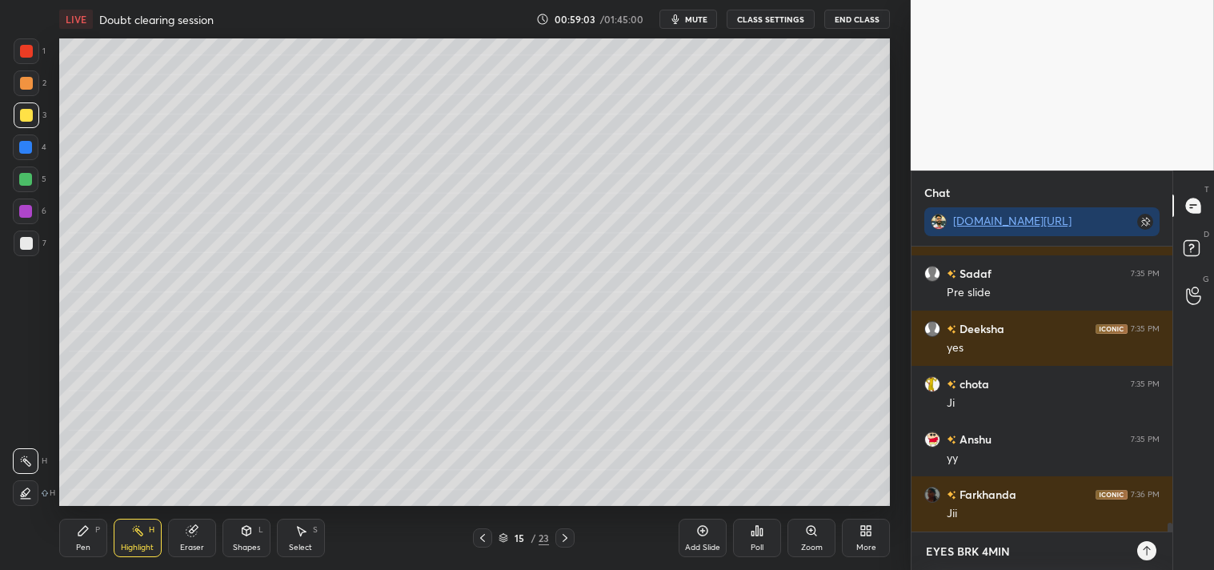
type textarea "EYES BRK 4MI"
type textarea "x"
type textarea "EYES BRK 4M"
type textarea "x"
type textarea "EYES BRK 4"
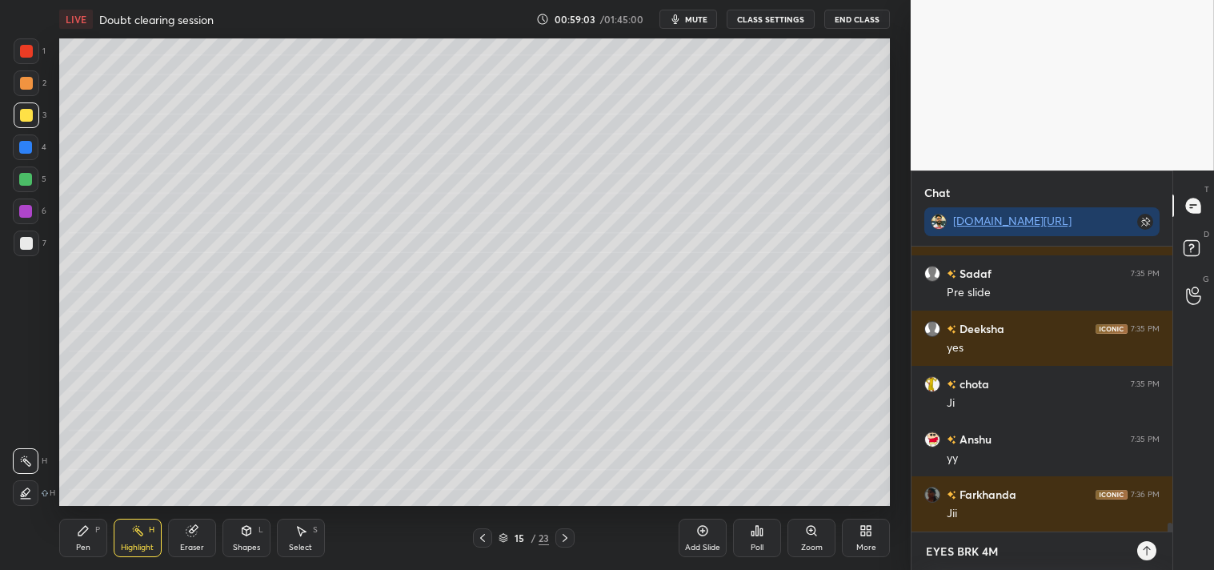
type textarea "x"
type textarea "EYES BRK"
type textarea "x"
type textarea "EYES BRK"
type textarea "x"
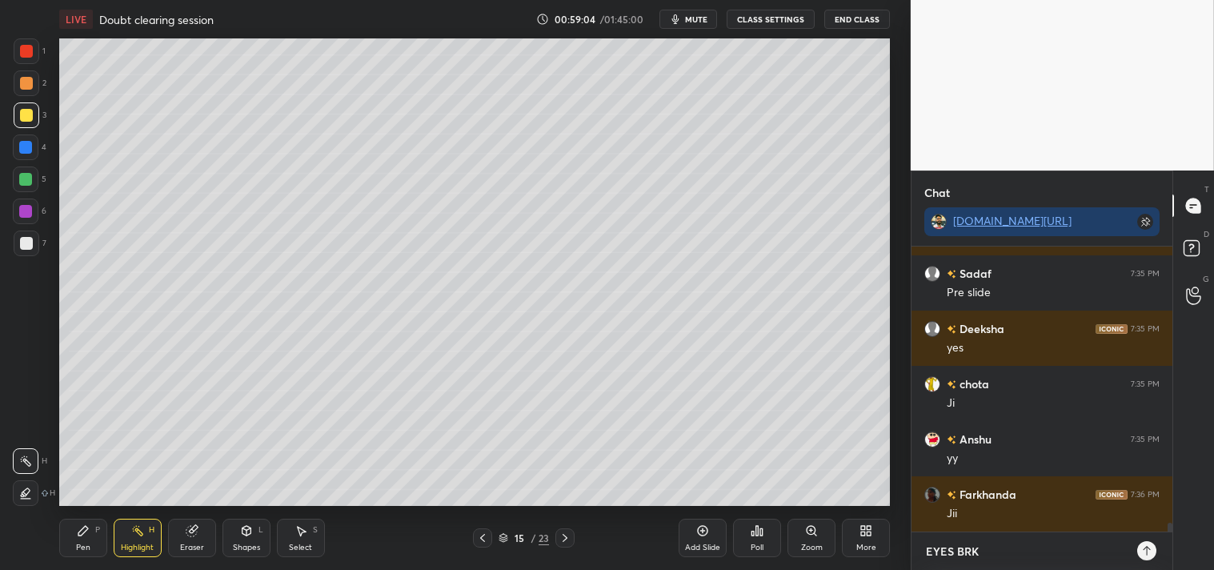
scroll to position [8898, 0]
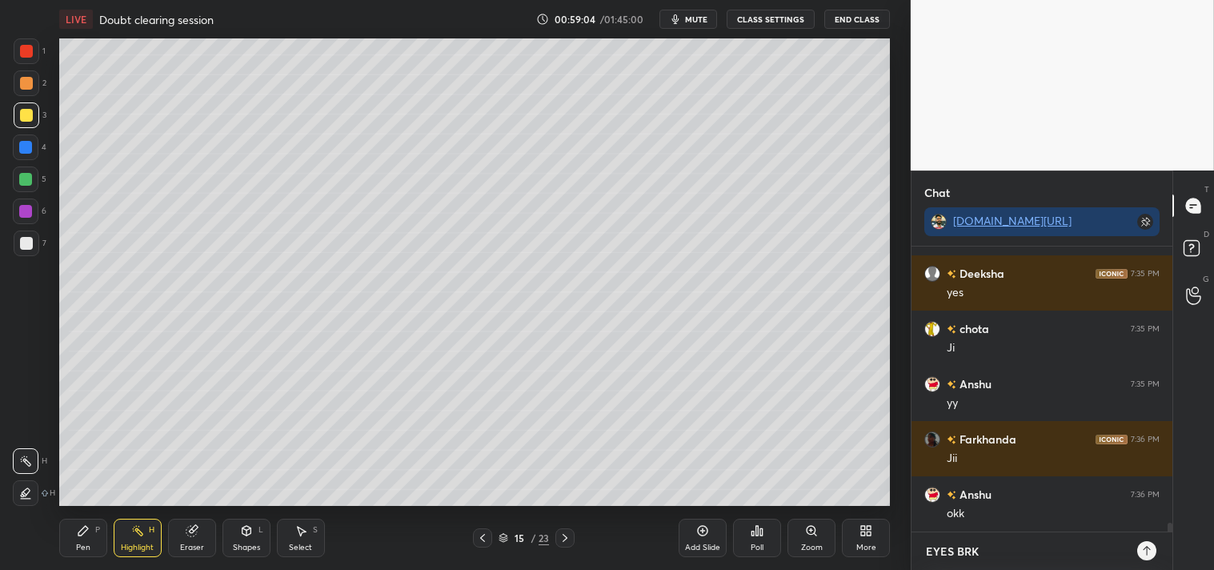
type textarea "EYES BRK"
type textarea "x"
type textarea "EYES BRK 5"
type textarea "x"
type textarea "EYES BRK 5M"
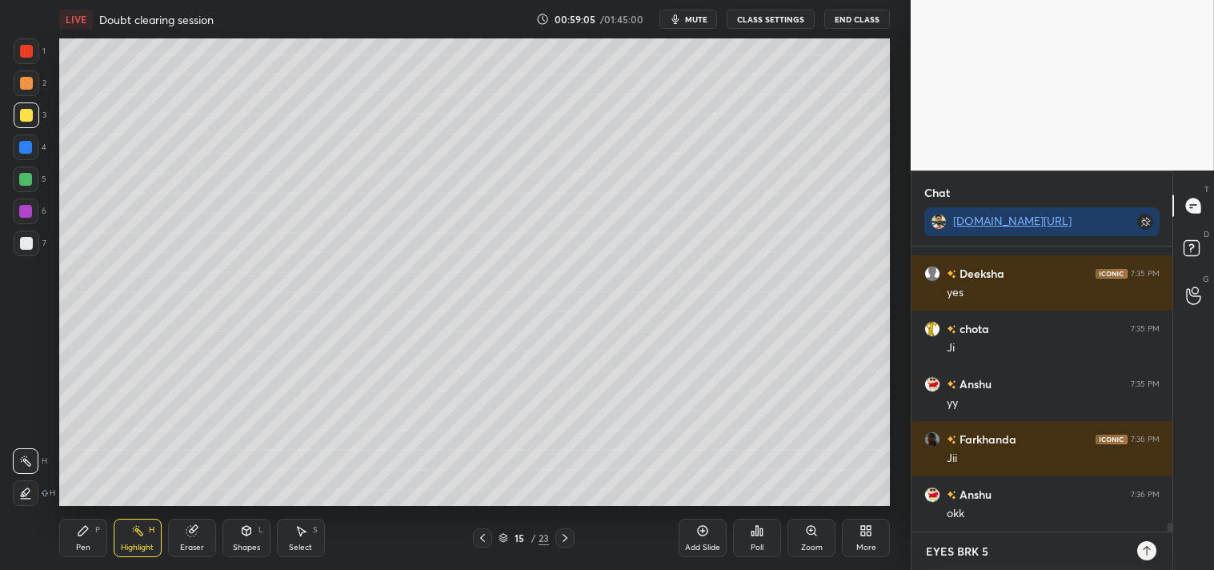
type textarea "x"
type textarea "EYES BRK 5MI"
type textarea "x"
type textarea "EYES BRK 5MIN"
type textarea "x"
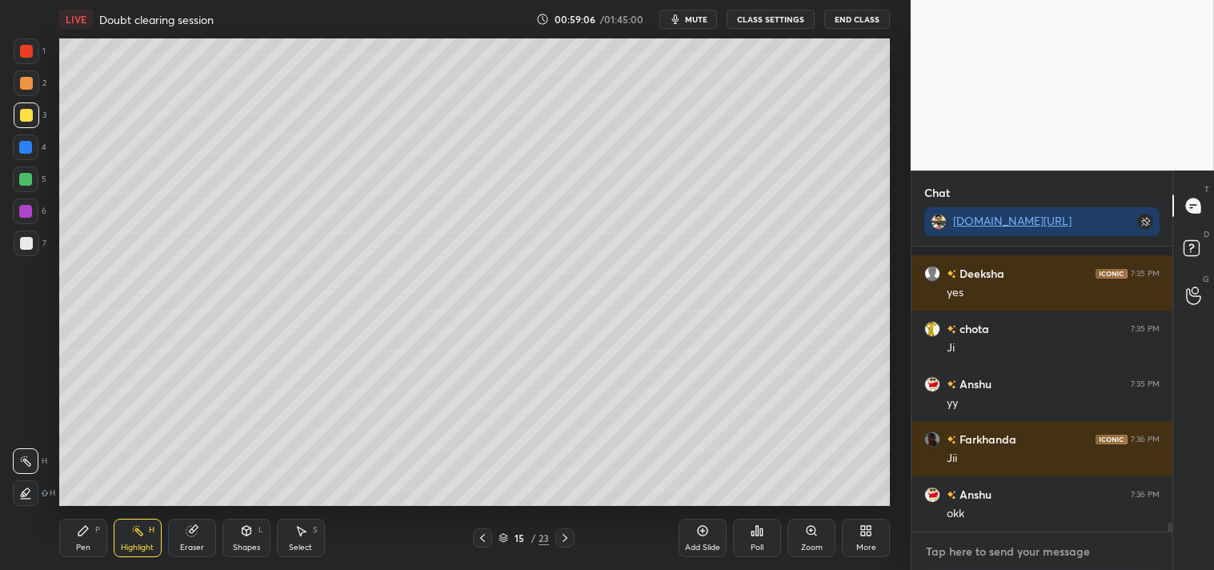
scroll to position [8987, 0]
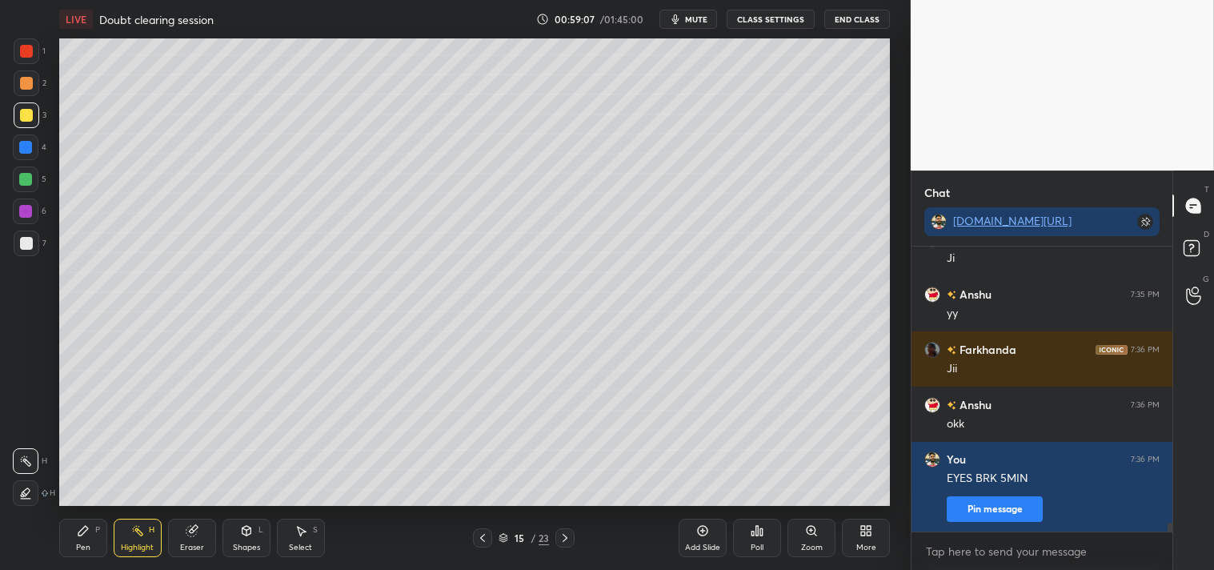
click at [693, 25] on button "mute" at bounding box center [688, 19] width 58 height 19
type textarea "x"
click at [754, 26] on button "CLASS SETTINGS" at bounding box center [771, 19] width 88 height 19
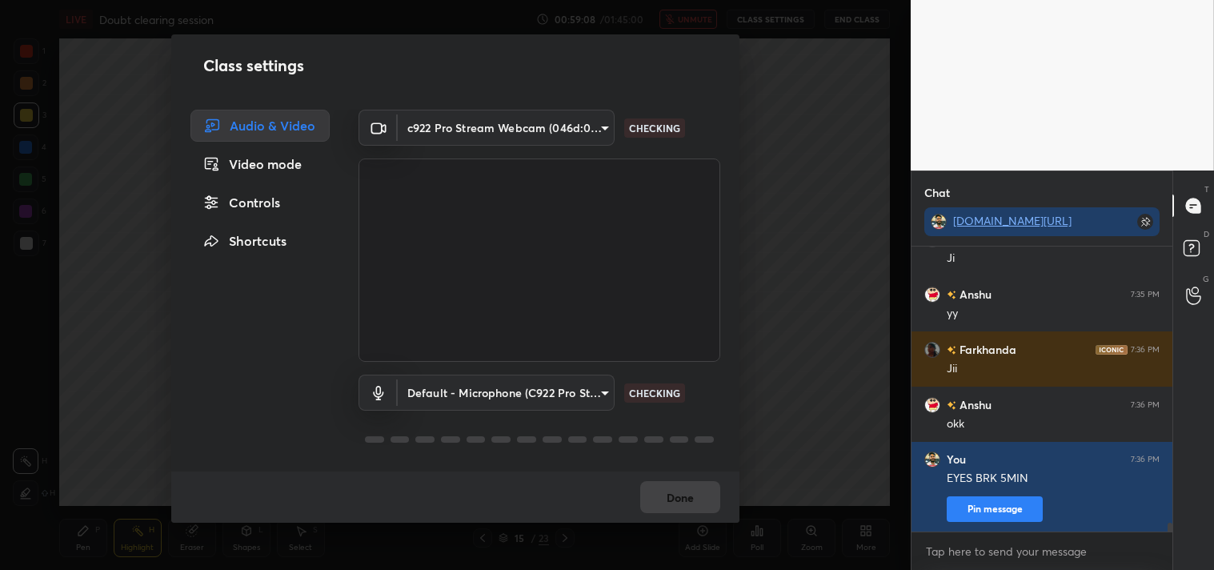
click at [468, 120] on body "1 2 3 4 5 6 7 C X Z C X Z E E Erase all H H LIVE Doubt clearing session 00:59:0…" at bounding box center [607, 285] width 1214 height 570
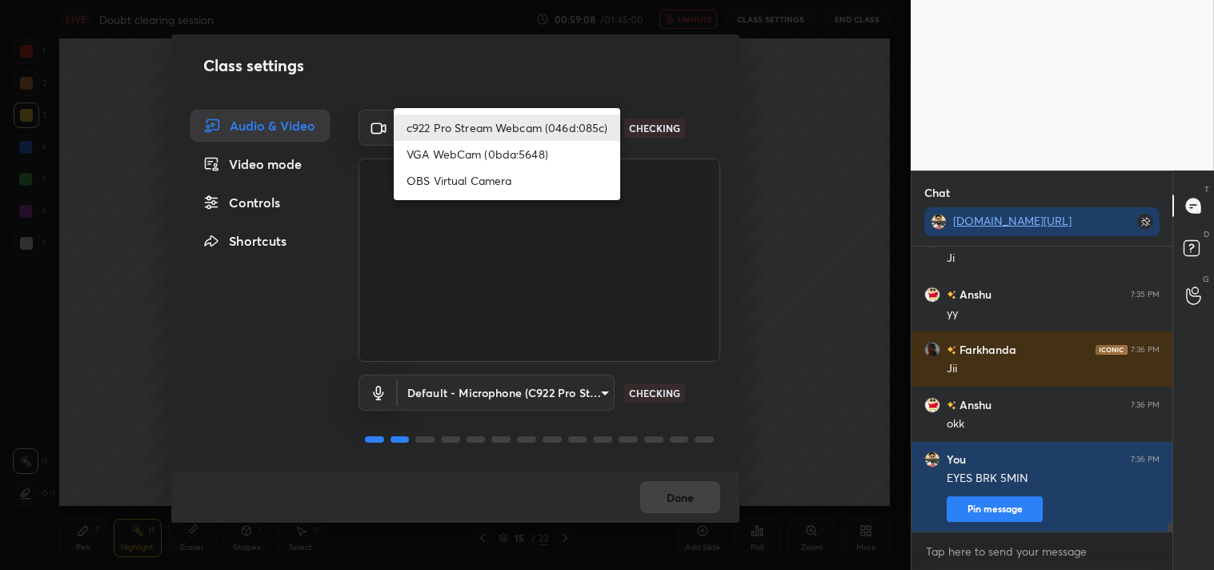
click at [451, 168] on li "OBS Virtual Camera" at bounding box center [507, 180] width 226 height 26
type input "64645b19d528b3ac785889237b1a364f3b7ccd5da23f372116afb1703458f4fd"
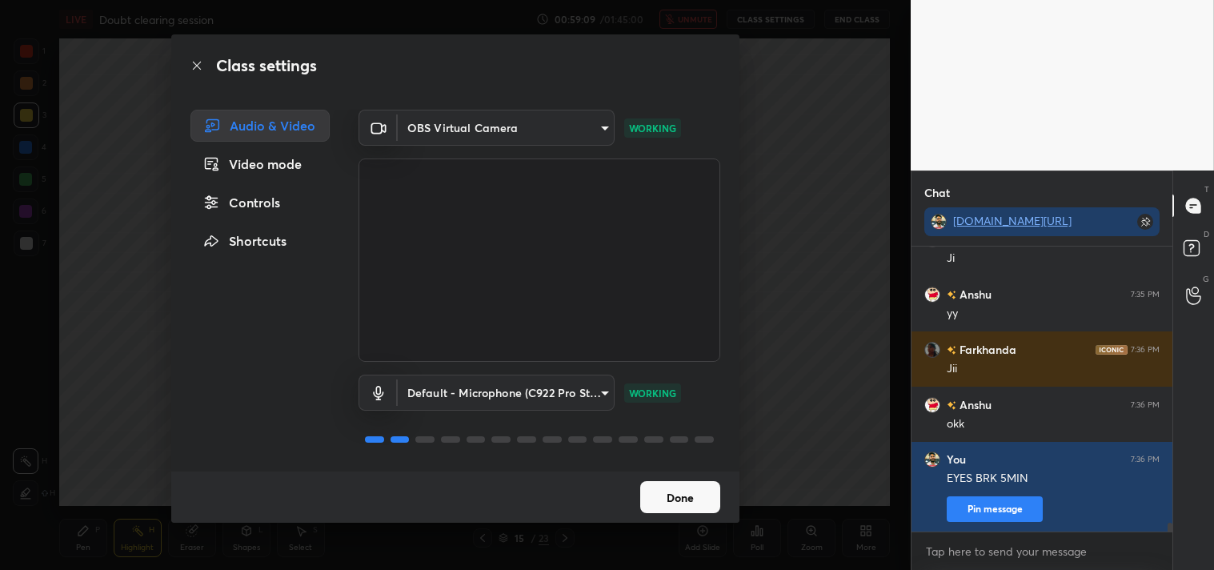
click at [674, 486] on button "Done" at bounding box center [680, 497] width 80 height 32
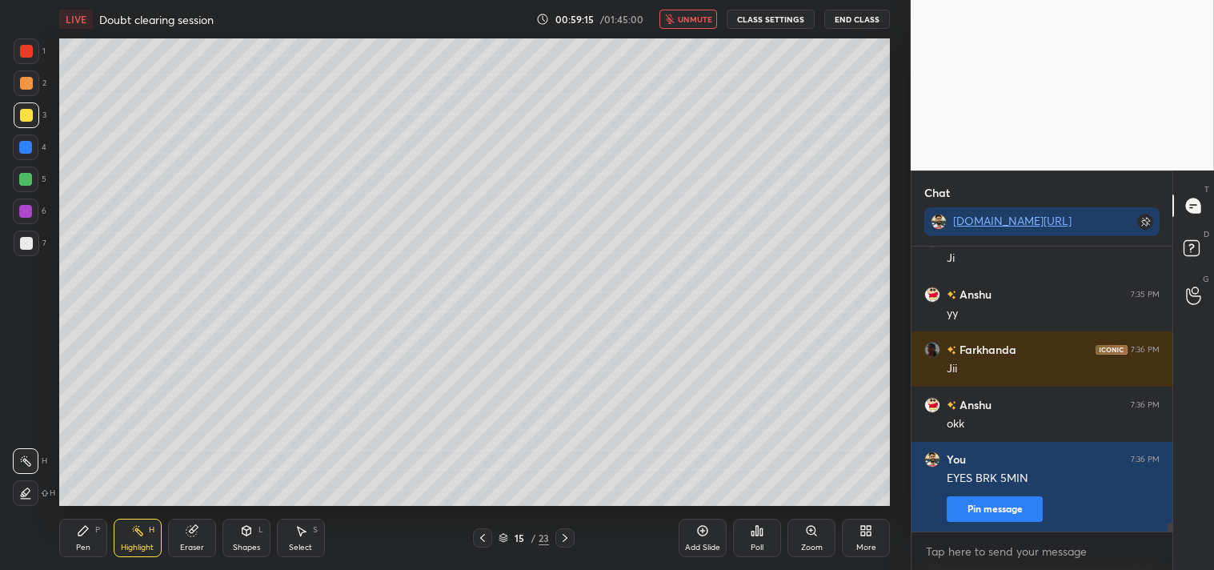
scroll to position [9043, 0]
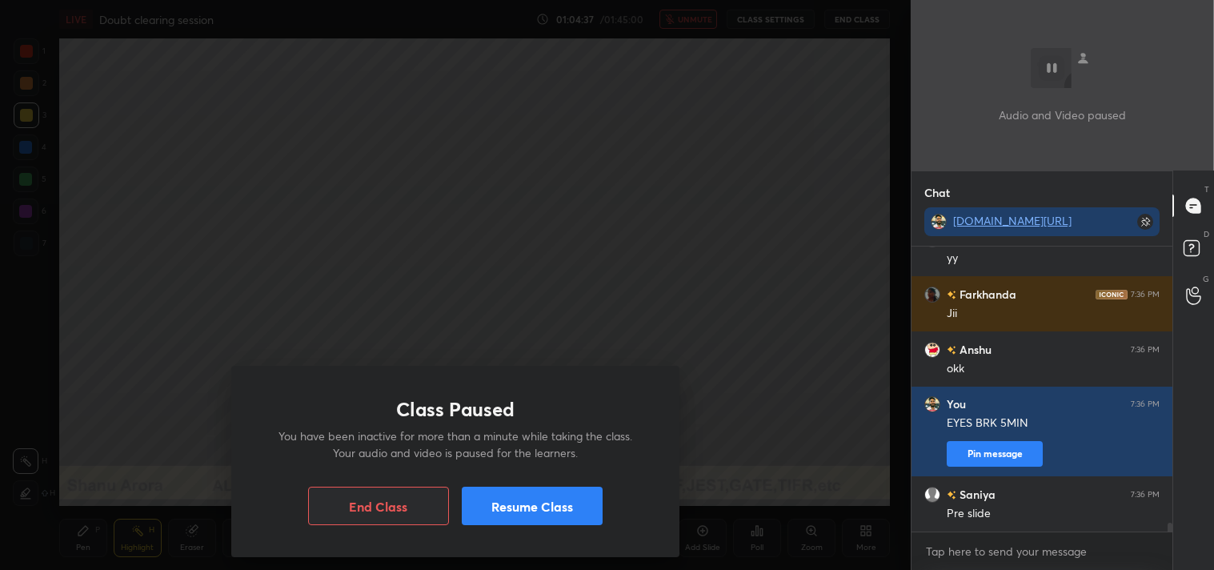
click at [513, 513] on button "Resume Class" at bounding box center [532, 505] width 141 height 38
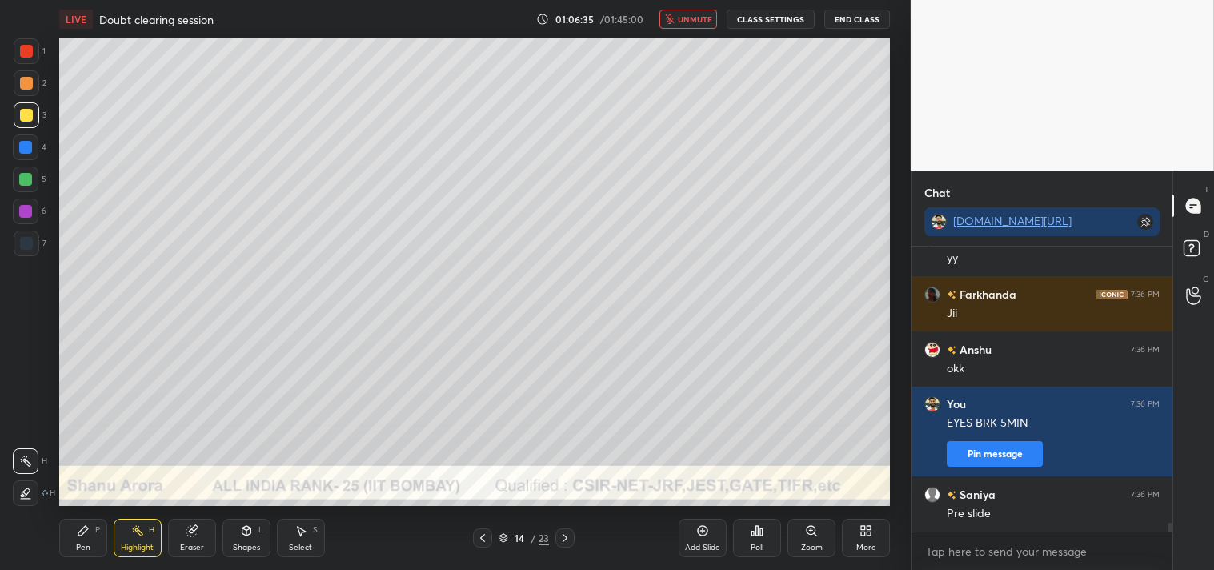
click at [678, 21] on button "unmute" at bounding box center [688, 19] width 58 height 19
click at [769, 27] on button "CLASS SETTINGS" at bounding box center [771, 19] width 88 height 19
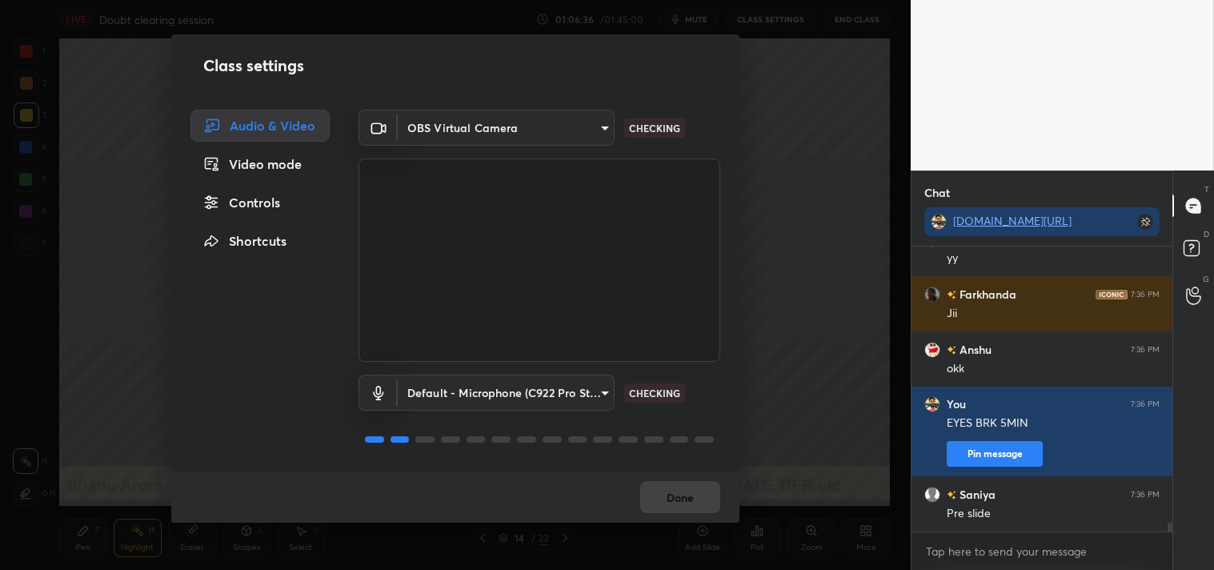
click at [464, 122] on body "1 2 3 4 5 6 7 C X Z C X Z E E Erase all H H LIVE Doubt clearing session 01:06:3…" at bounding box center [607, 285] width 1214 height 570
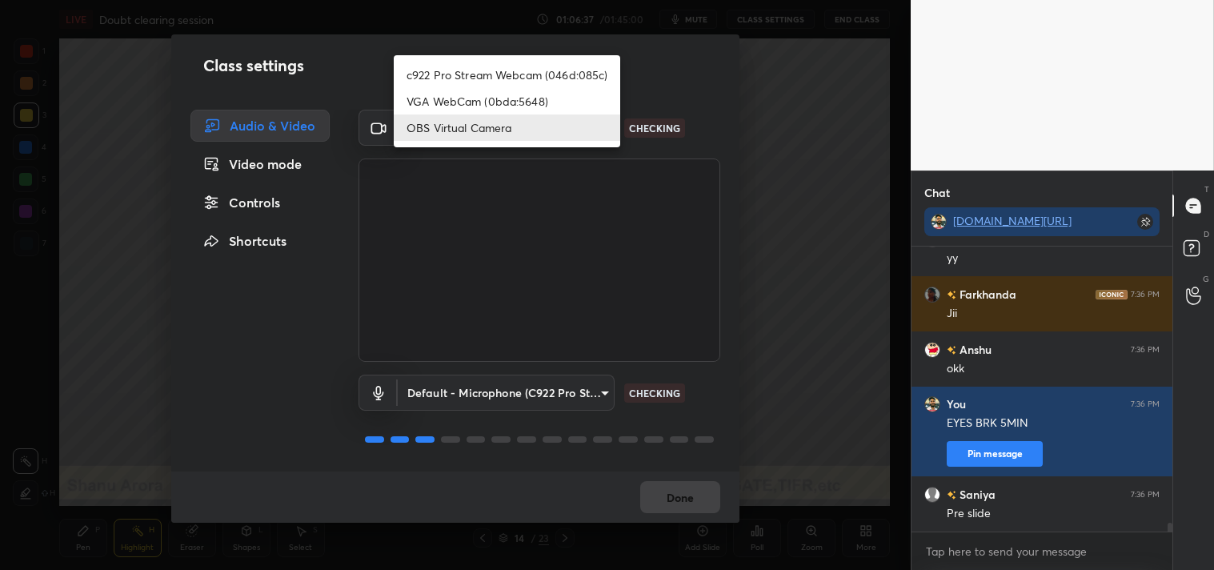
click at [460, 67] on li "c922 Pro Stream Webcam (046d:085c)" at bounding box center [507, 75] width 226 height 26
type input "77efdbe0d0591a5658d362a6e640cec0e2706c98c83ef82d39568dbf4875ff01"
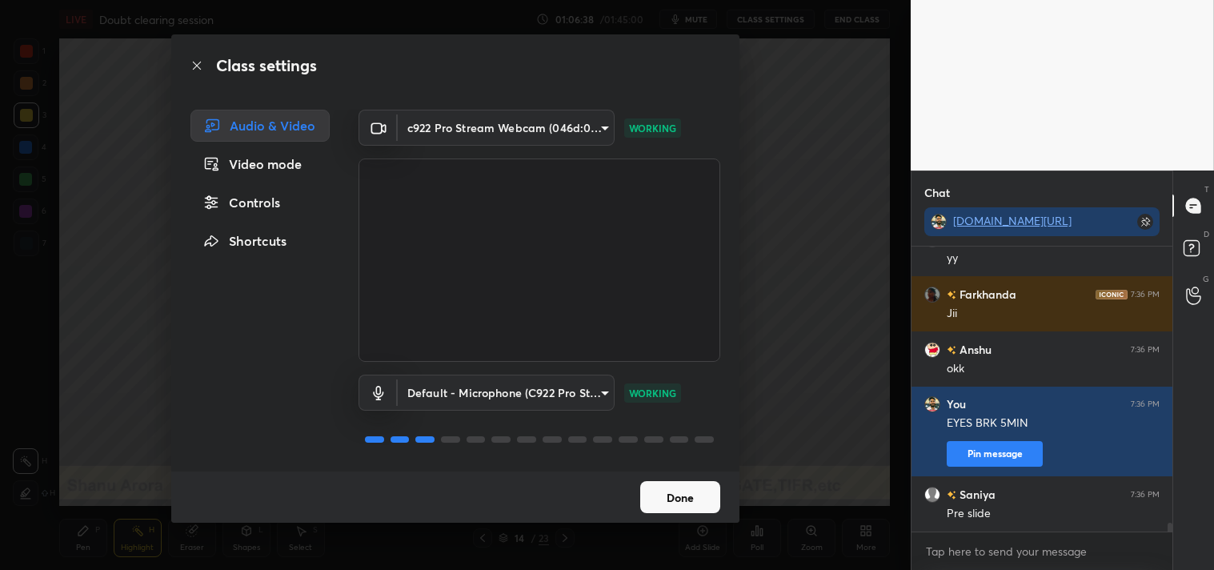
click at [690, 497] on button "Done" at bounding box center [680, 497] width 80 height 32
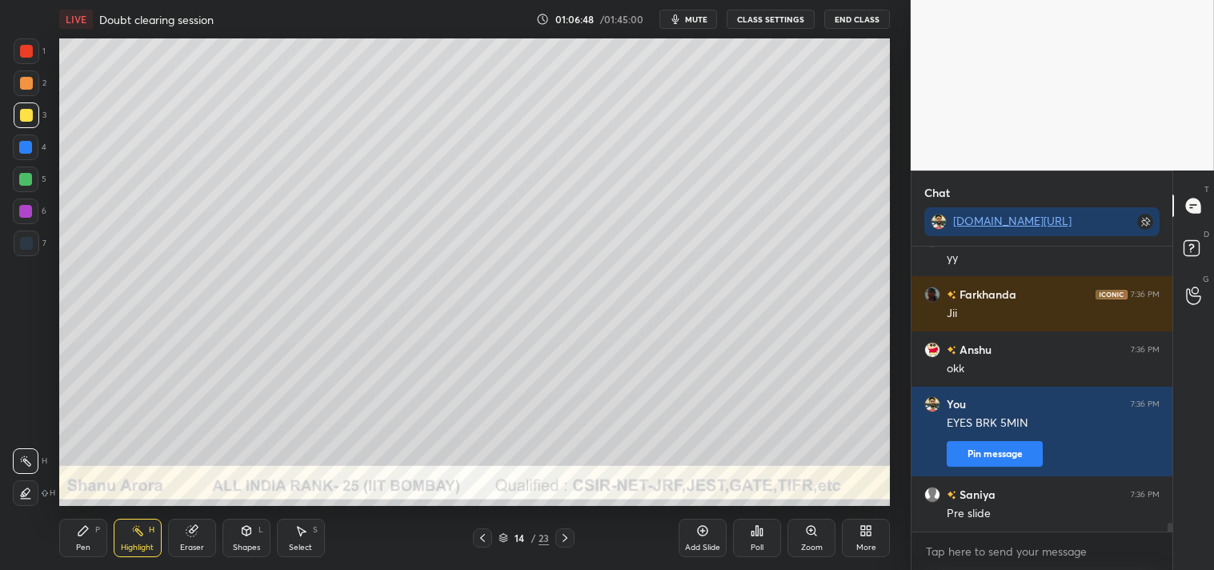
scroll to position [9098, 0]
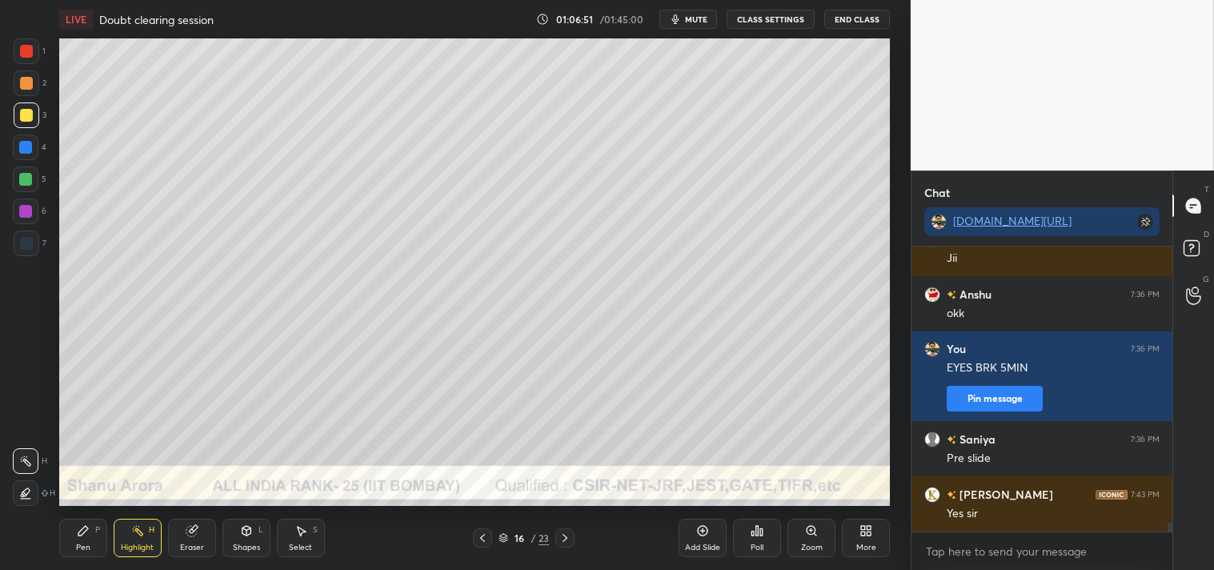
click at [233, 534] on div "Shapes L" at bounding box center [246, 538] width 48 height 38
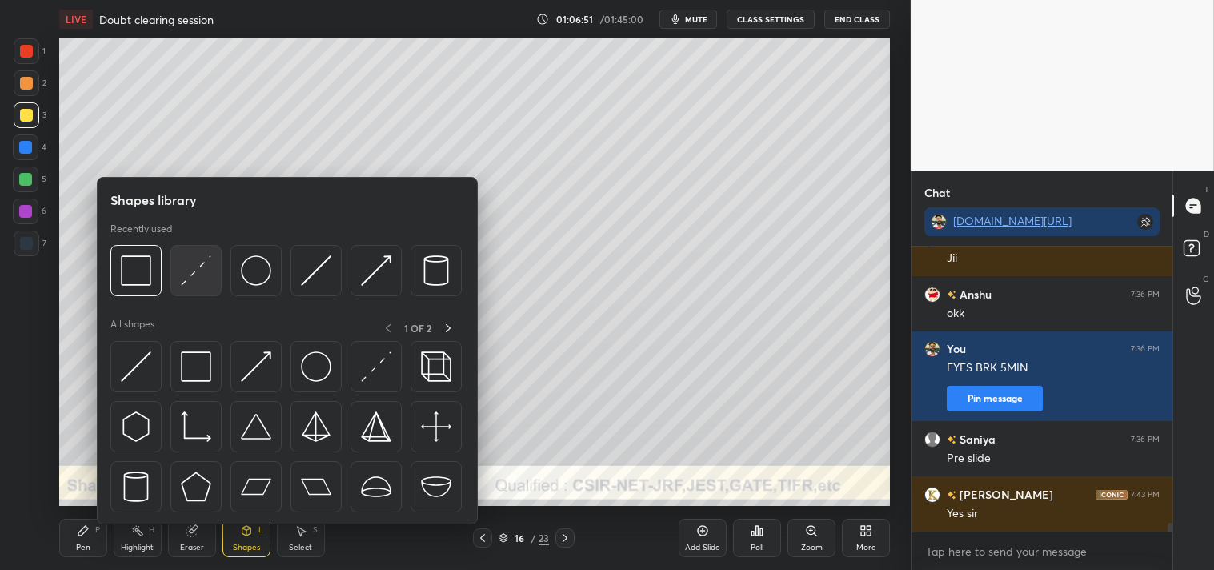
click at [201, 276] on img at bounding box center [196, 270] width 30 height 30
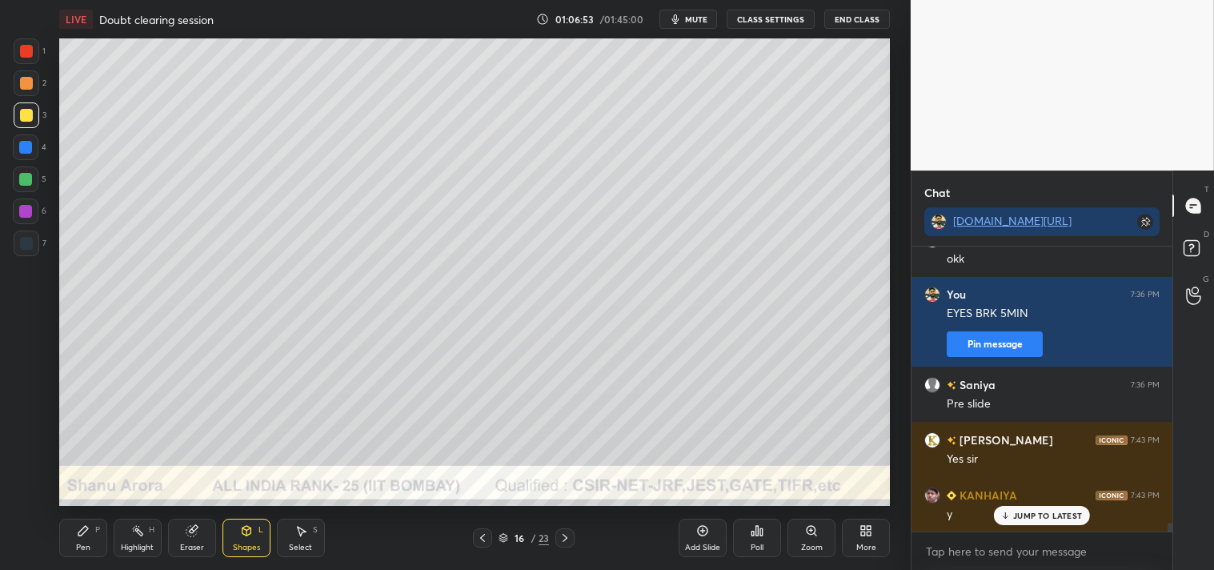
click at [803, 541] on div "Zoom" at bounding box center [811, 538] width 48 height 38
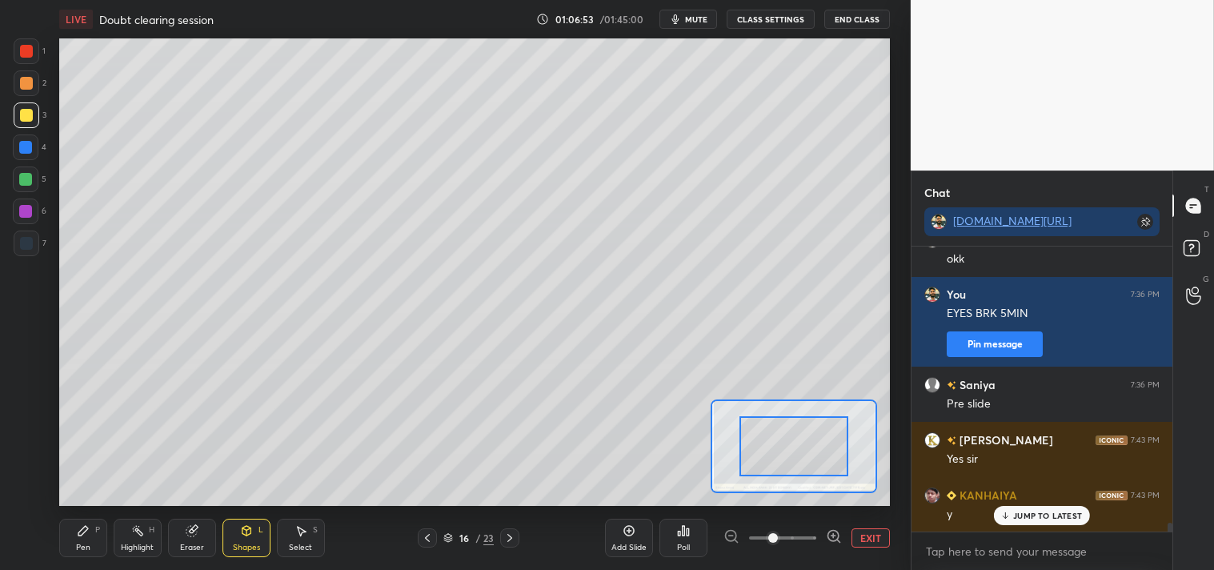
scroll to position [9207, 0]
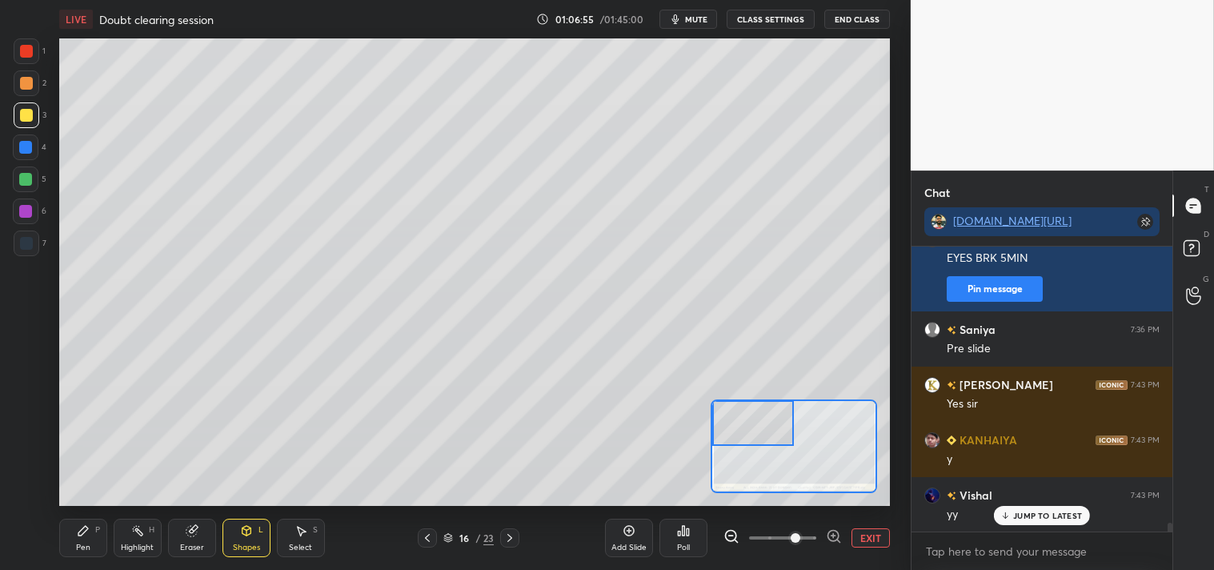
click at [77, 528] on icon at bounding box center [83, 530] width 13 height 13
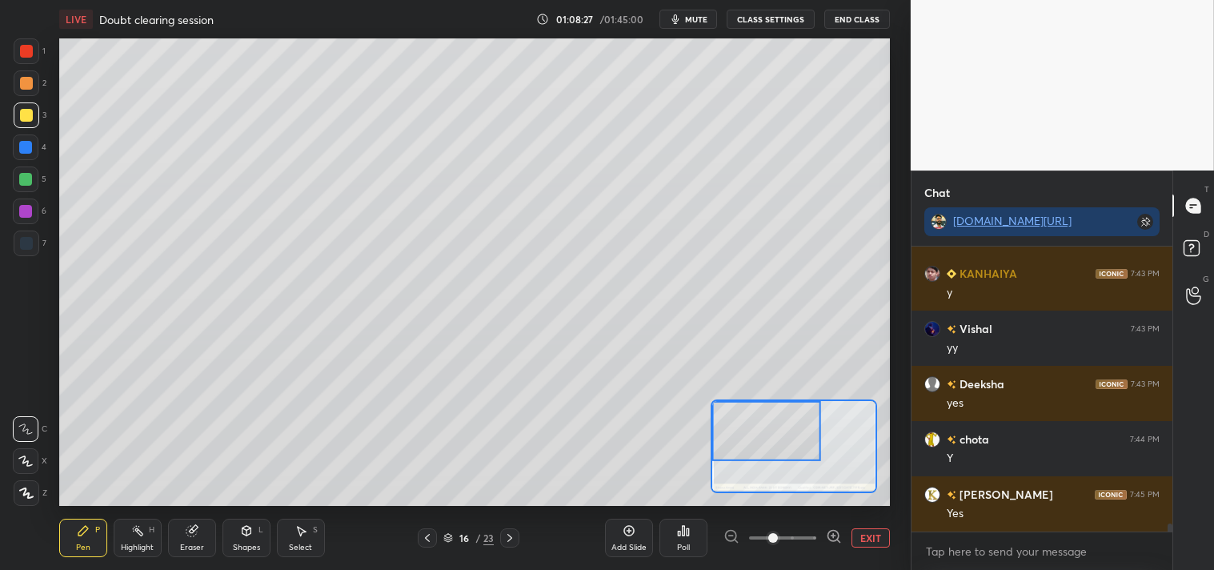
scroll to position [9429, 0]
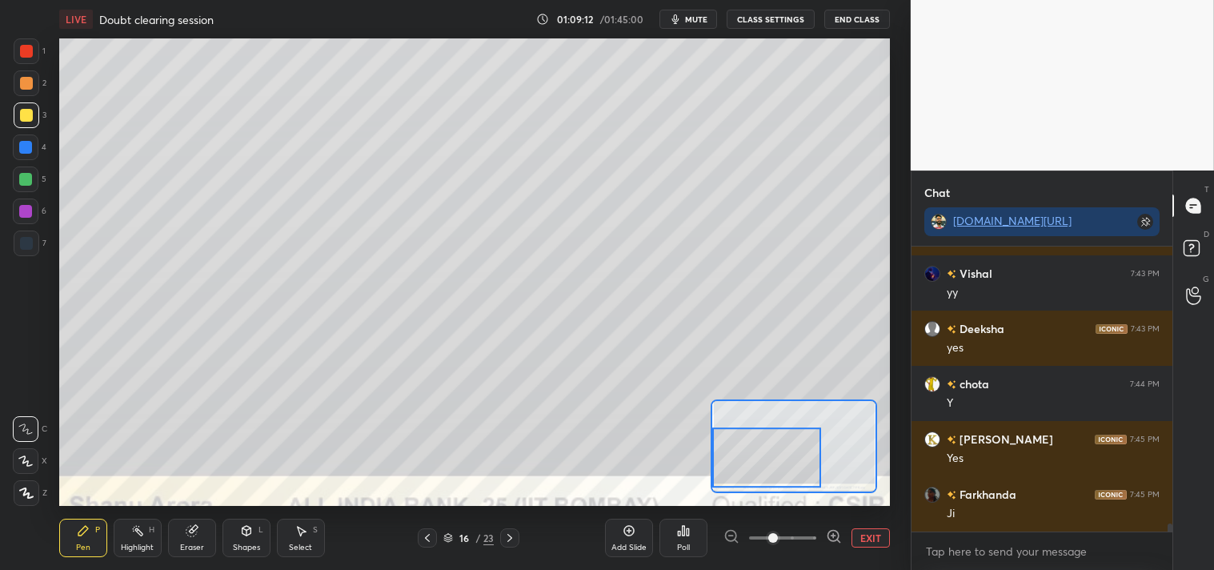
click at [861, 543] on button "EXIT" at bounding box center [870, 537] width 38 height 19
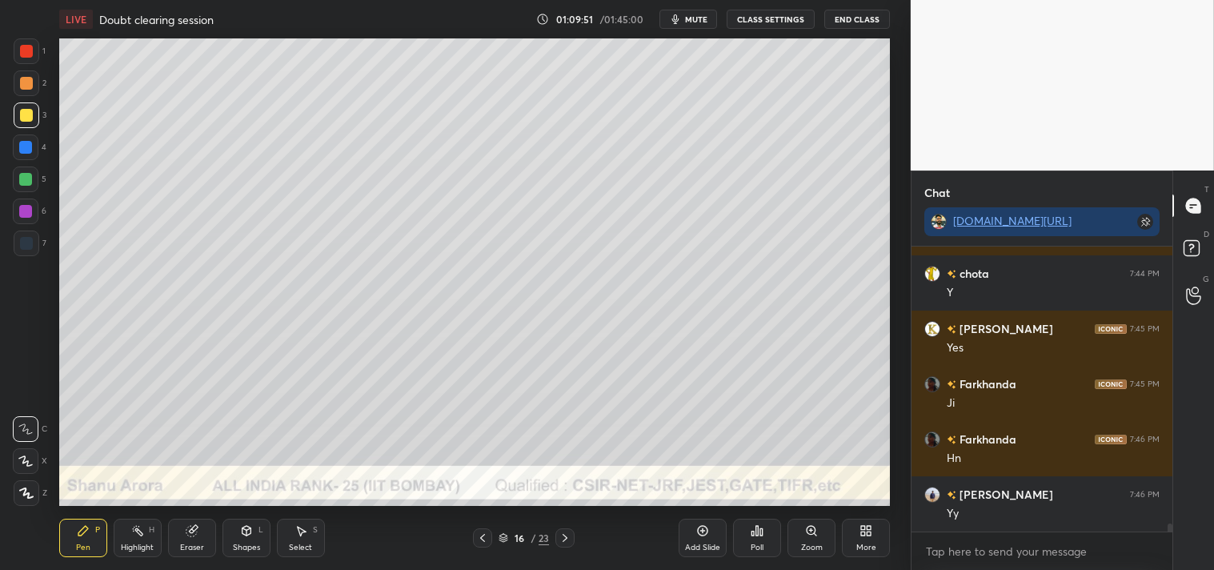
scroll to position [9595, 0]
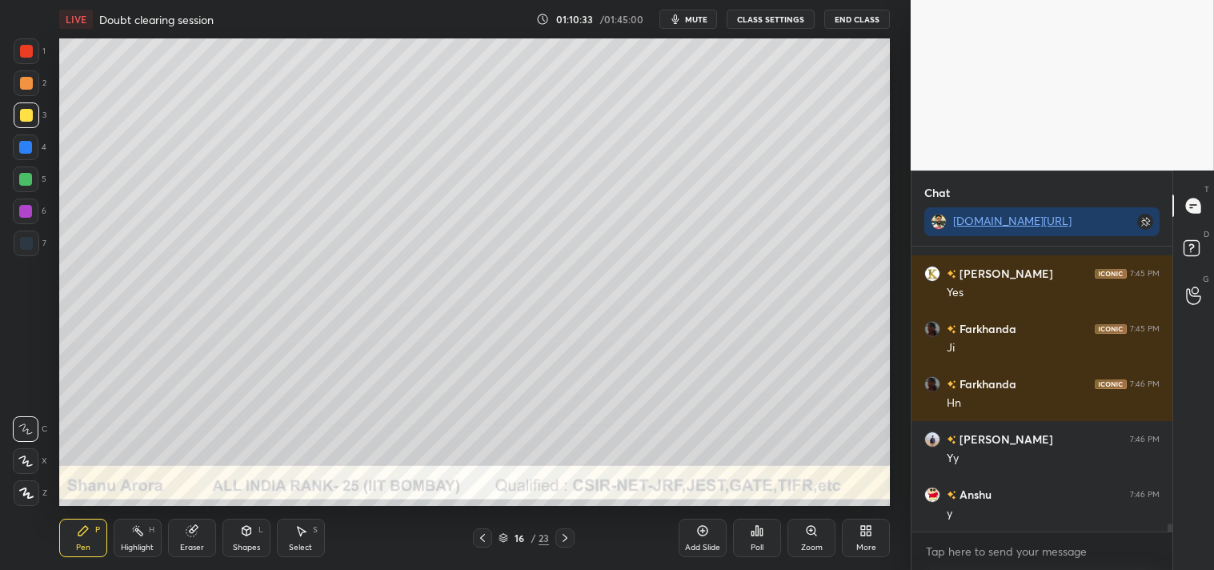
click at [805, 520] on div "Zoom" at bounding box center [811, 538] width 48 height 38
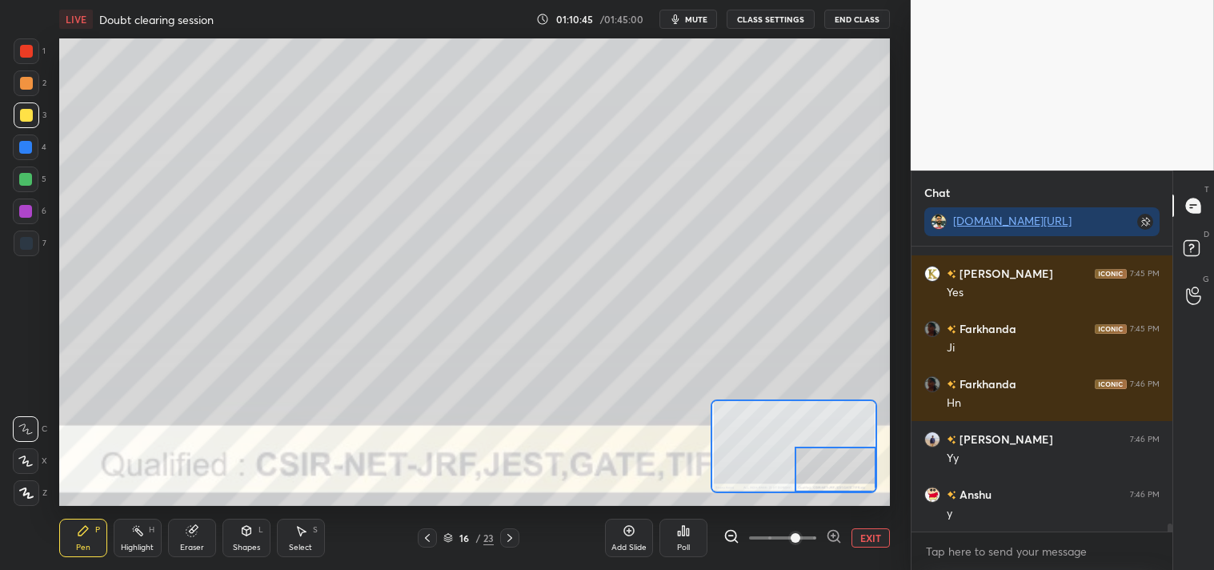
click at [866, 533] on button "EXIT" at bounding box center [870, 537] width 38 height 19
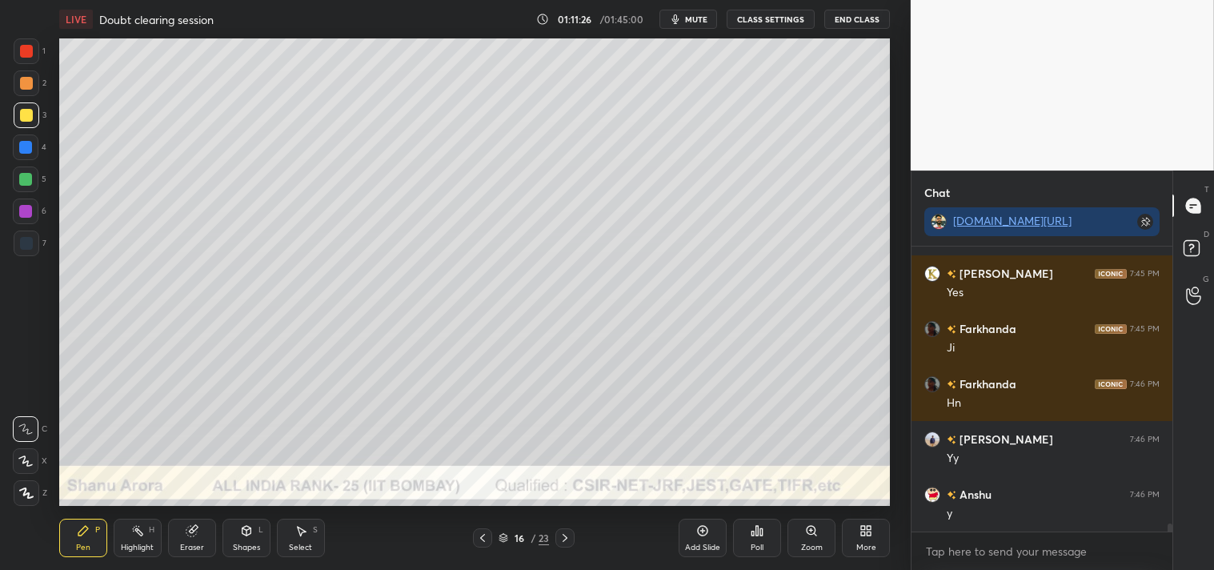
click at [698, 21] on span "mute" at bounding box center [696, 19] width 22 height 11
click at [700, 18] on span "unmute" at bounding box center [695, 19] width 34 height 11
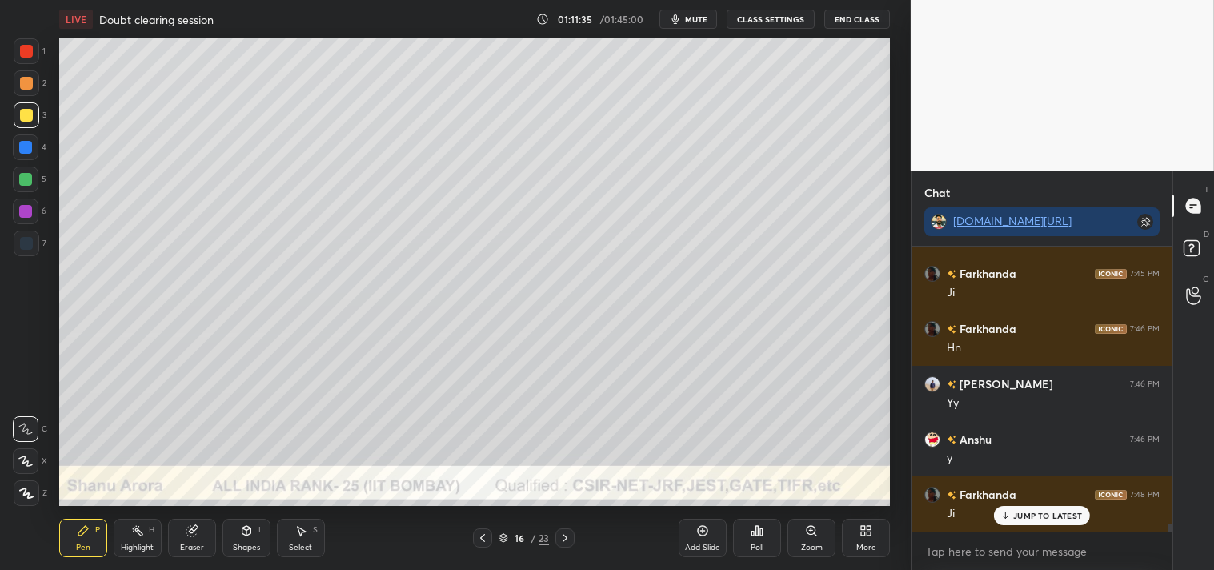
scroll to position [9704, 0]
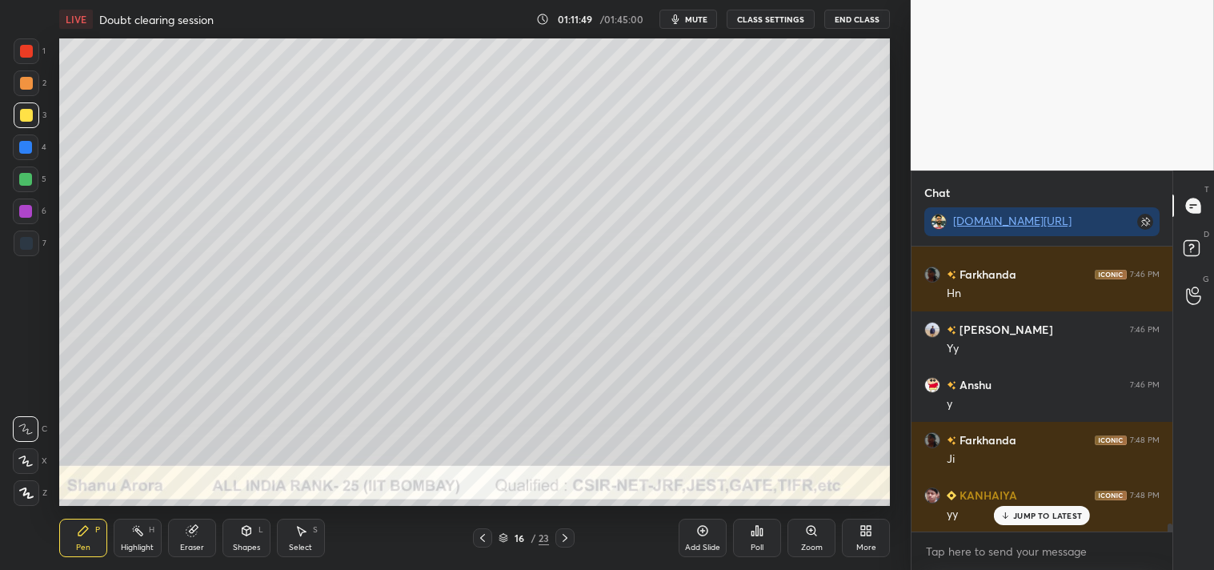
click at [704, 538] on div "Add Slide" at bounding box center [703, 538] width 48 height 38
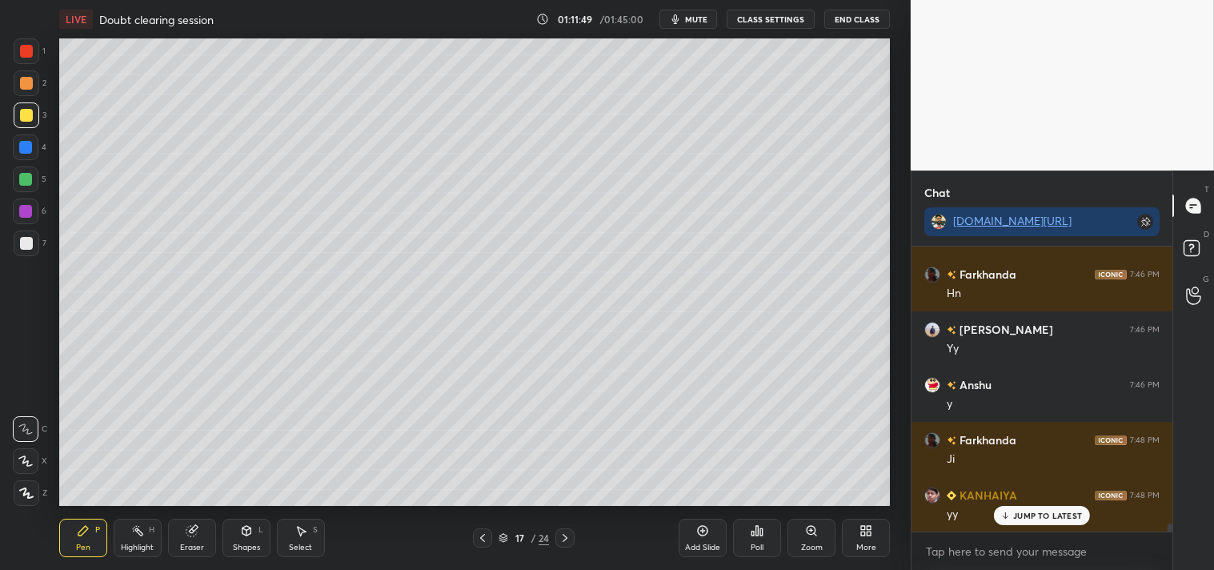
click at [242, 535] on icon at bounding box center [246, 530] width 13 height 13
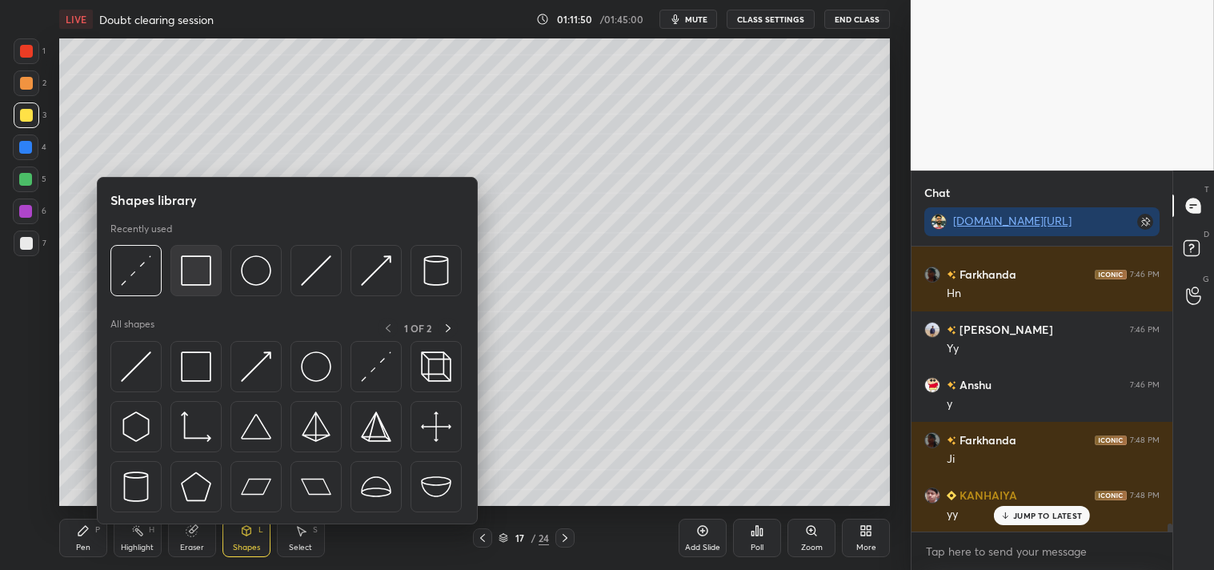
click at [195, 273] on img at bounding box center [196, 270] width 30 height 30
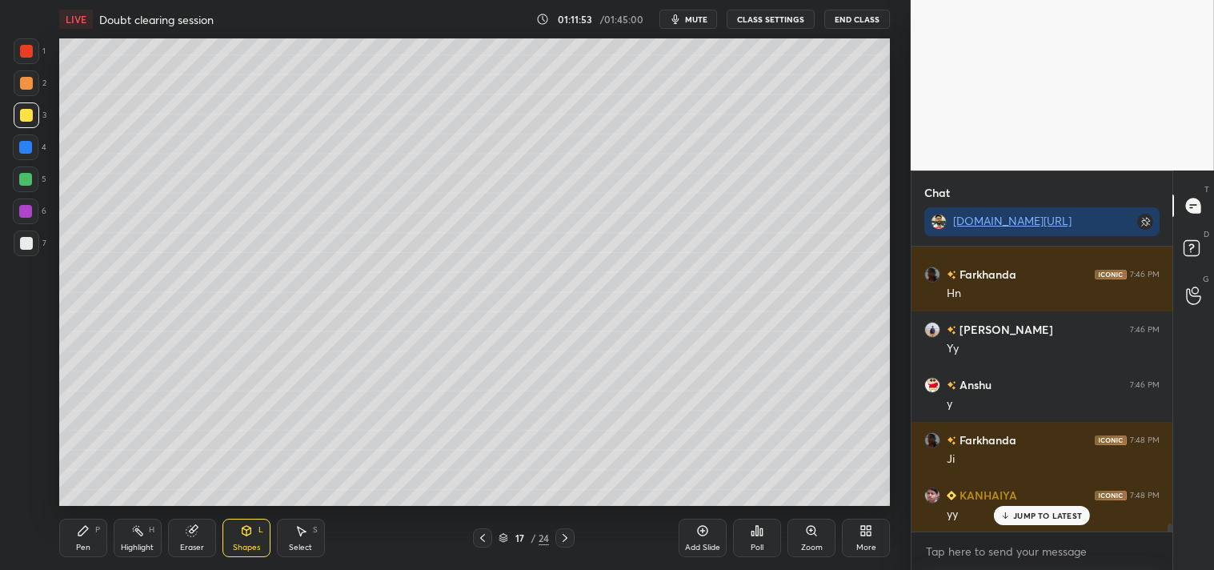
click at [85, 535] on icon at bounding box center [83, 530] width 13 height 13
click at [170, 535] on div "Eraser" at bounding box center [192, 538] width 48 height 38
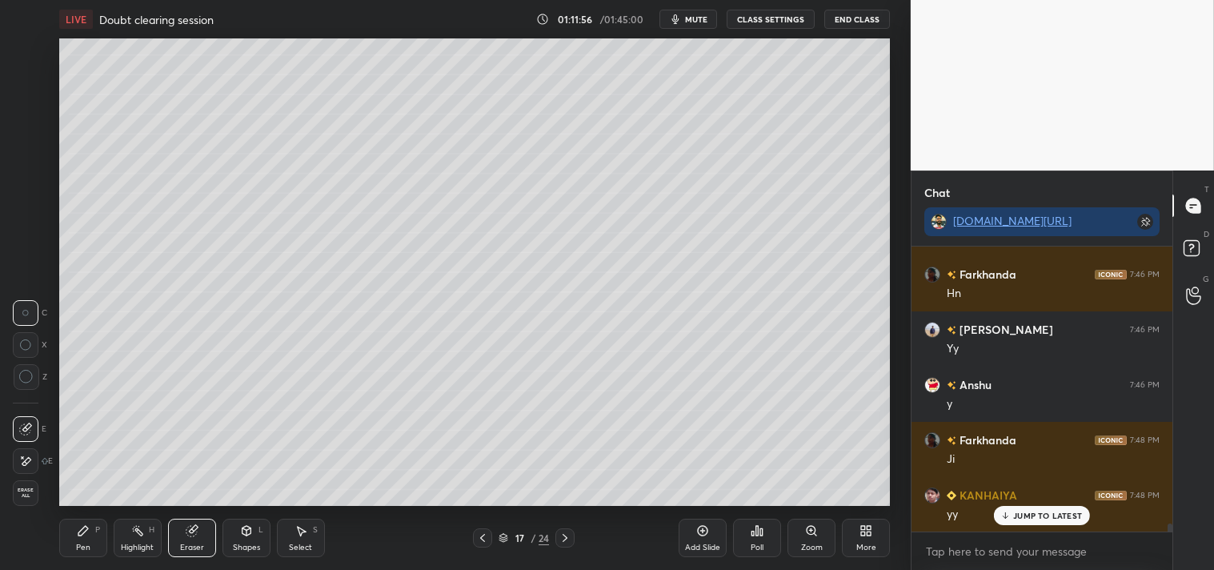
click at [67, 531] on div "Pen P" at bounding box center [83, 538] width 48 height 38
click at [20, 241] on div at bounding box center [26, 243] width 13 height 13
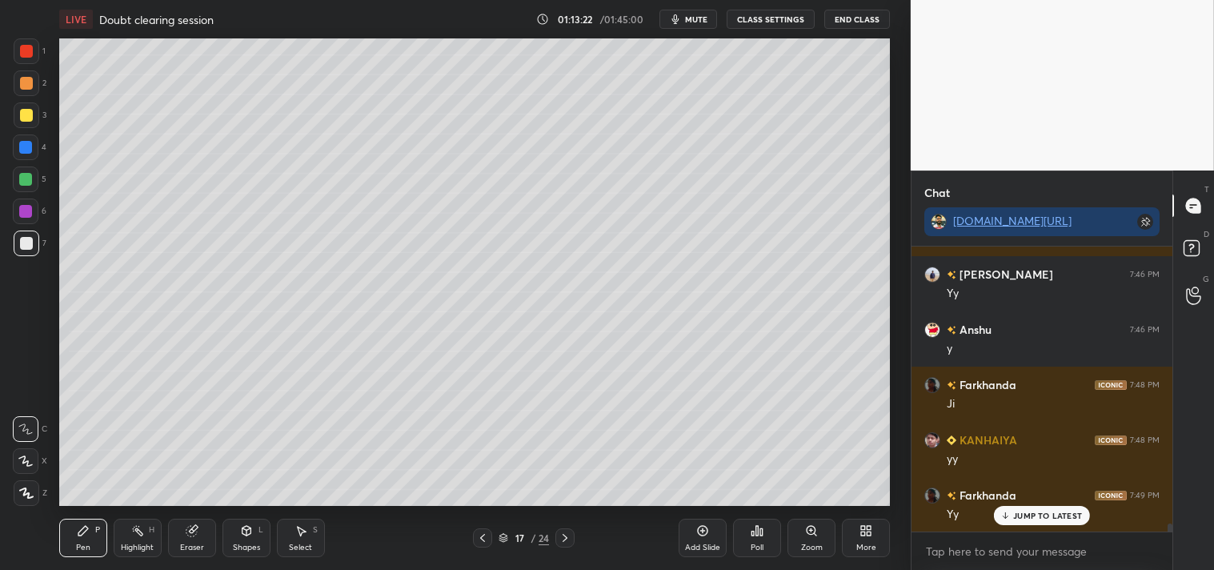
click at [133, 531] on circle at bounding box center [133, 531] width 2 height 2
click at [140, 529] on icon at bounding box center [137, 530] width 13 height 13
click at [86, 526] on icon at bounding box center [83, 531] width 10 height 10
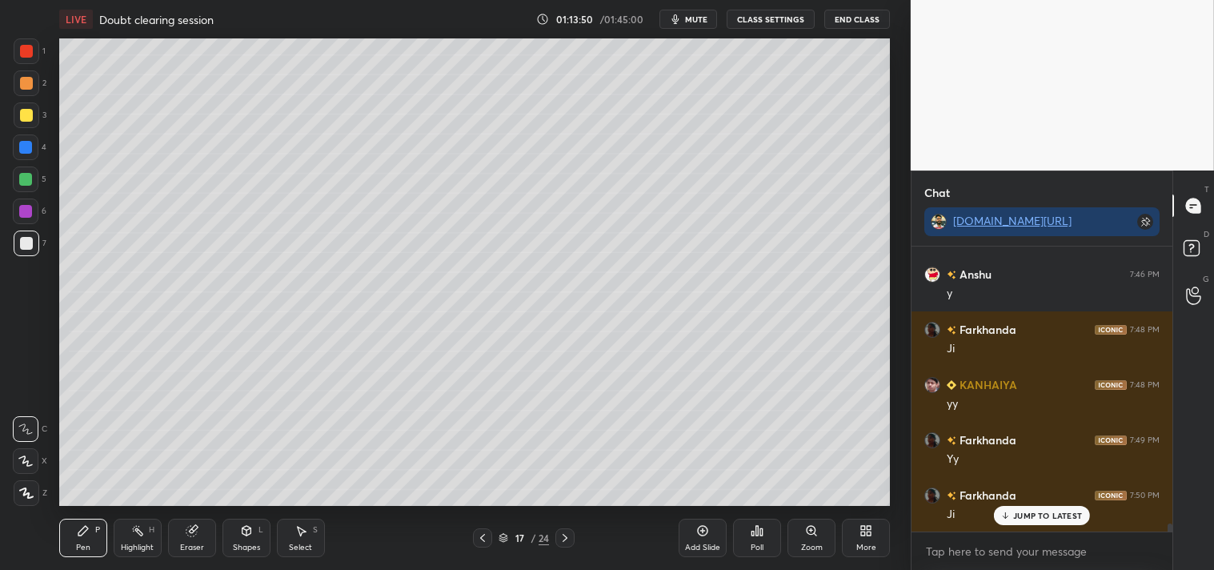
click at [1012, 517] on div "JUMP TO LATEST" at bounding box center [1042, 515] width 96 height 19
click at [714, 536] on div "Add Slide" at bounding box center [703, 538] width 48 height 38
click at [250, 544] on div "Shapes" at bounding box center [246, 547] width 27 height 8
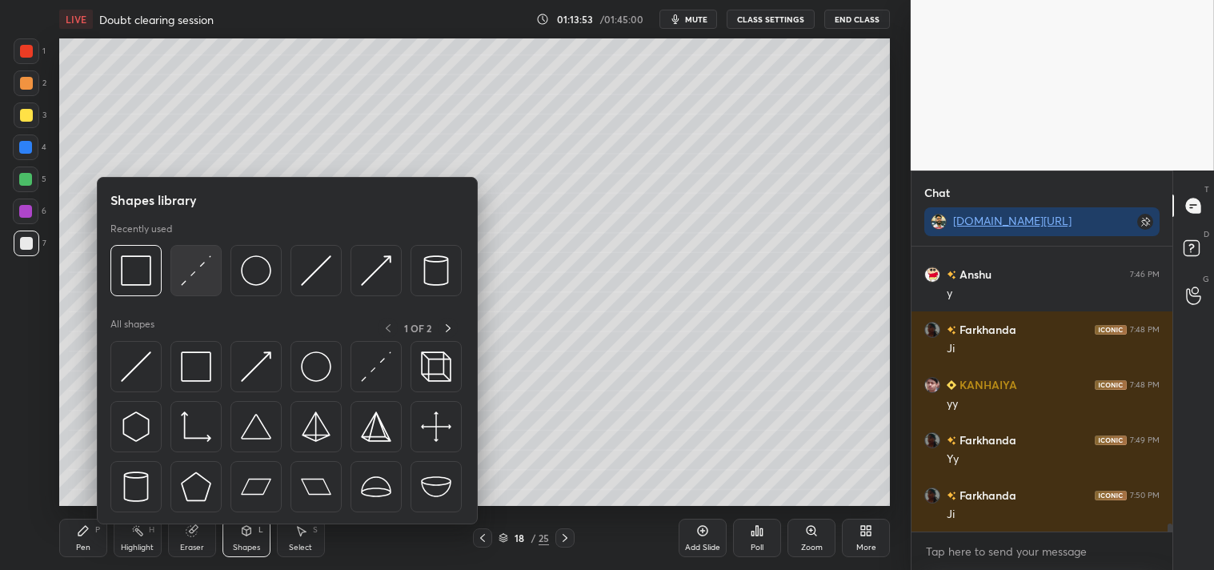
click at [185, 270] on img at bounding box center [196, 270] width 30 height 30
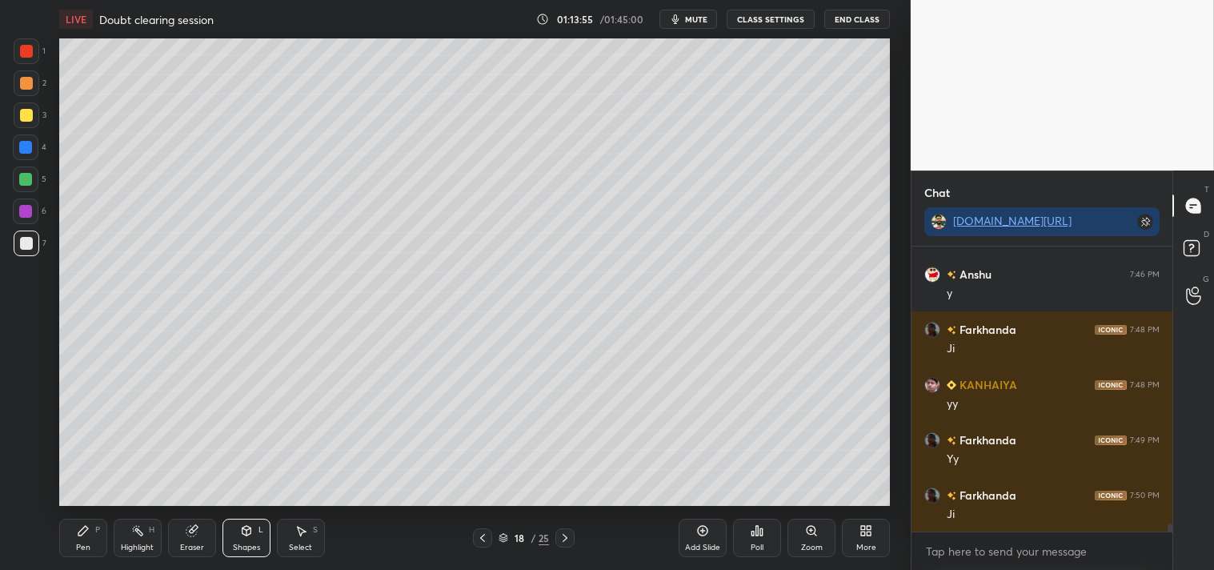
click at [803, 543] on div "Zoom" at bounding box center [812, 547] width 22 height 8
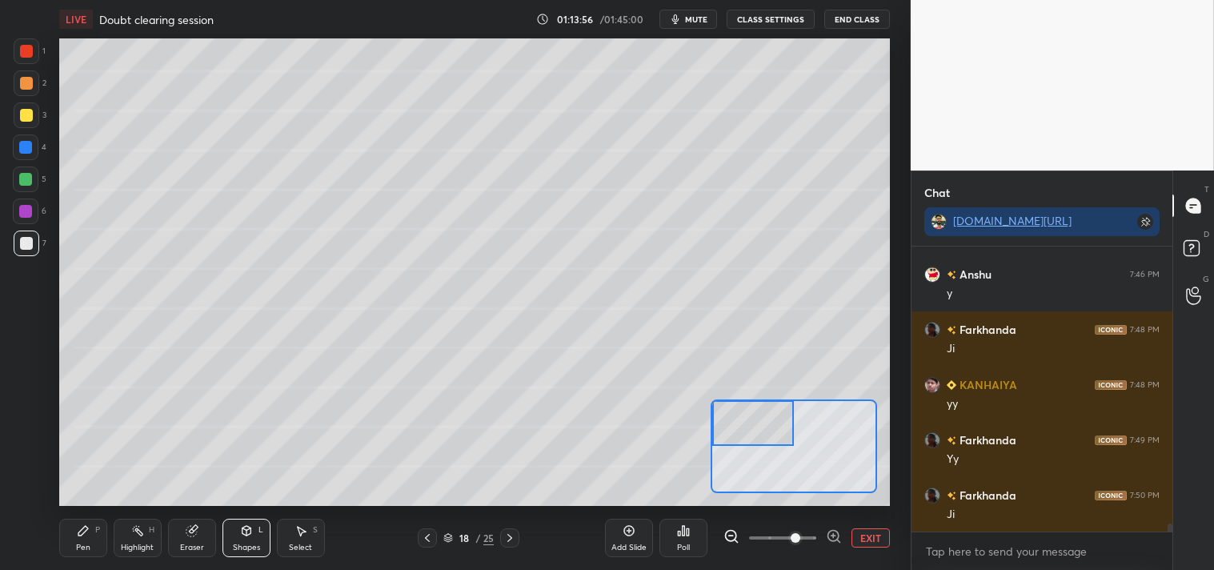
click at [75, 531] on div "Pen P" at bounding box center [83, 538] width 48 height 38
click at [29, 120] on div at bounding box center [26, 115] width 13 height 13
click at [18, 232] on div at bounding box center [27, 243] width 26 height 26
click at [14, 243] on div at bounding box center [27, 243] width 26 height 26
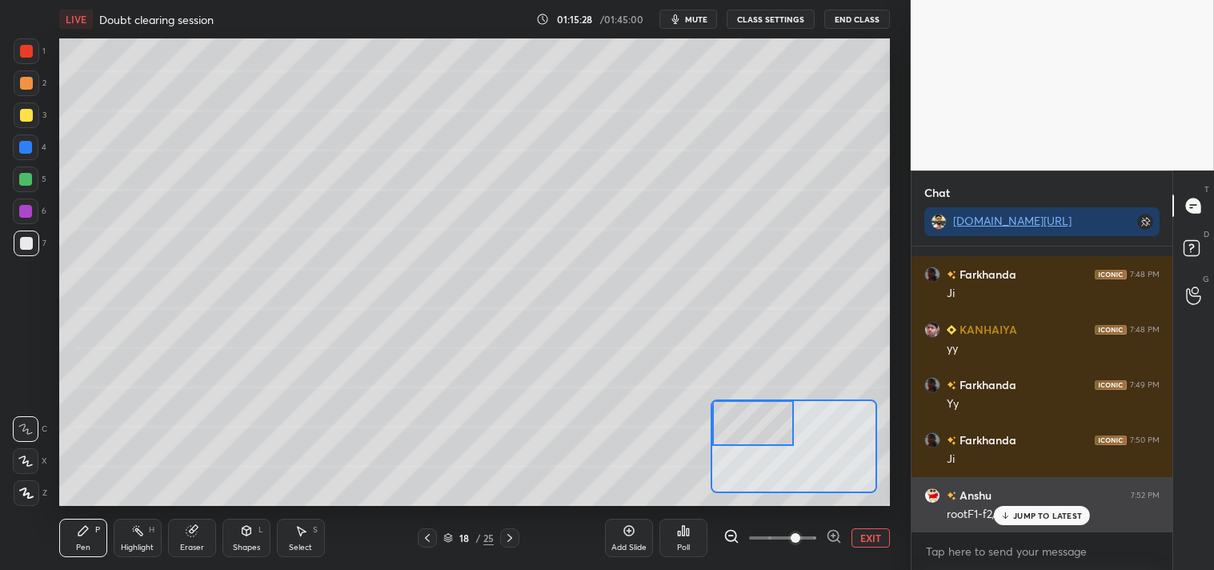
click at [1044, 510] on p "JUMP TO LATEST" at bounding box center [1047, 515] width 69 height 10
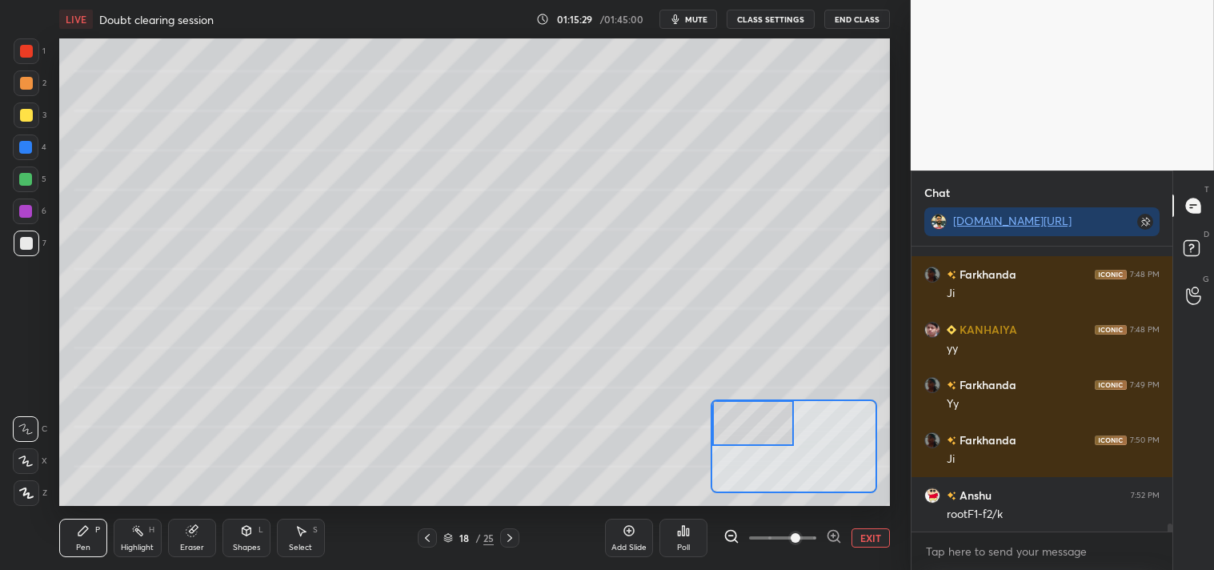
scroll to position [9926, 0]
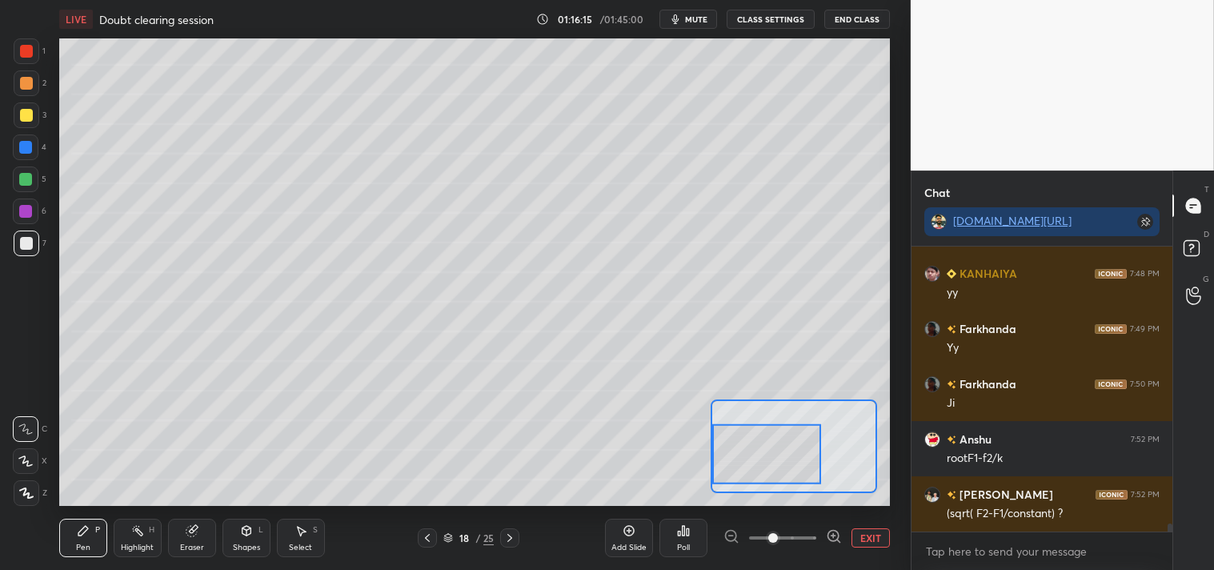
click at [190, 543] on div "Eraser" at bounding box center [192, 547] width 24 height 8
click at [78, 532] on icon at bounding box center [83, 531] width 10 height 10
click at [242, 531] on icon at bounding box center [246, 531] width 9 height 10
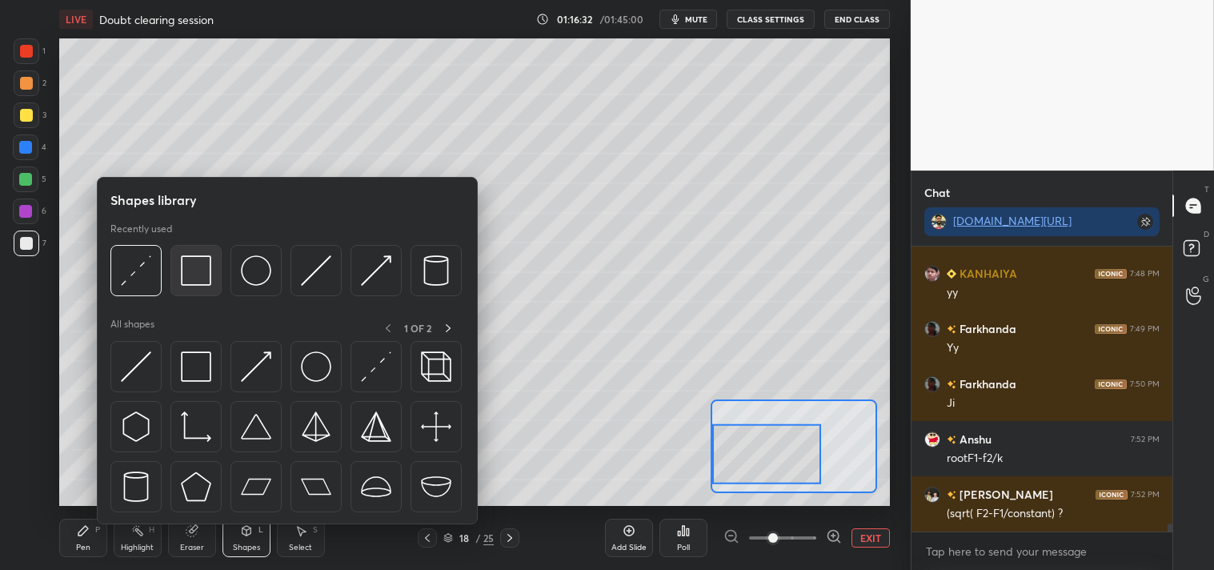
click at [206, 274] on img at bounding box center [196, 270] width 30 height 30
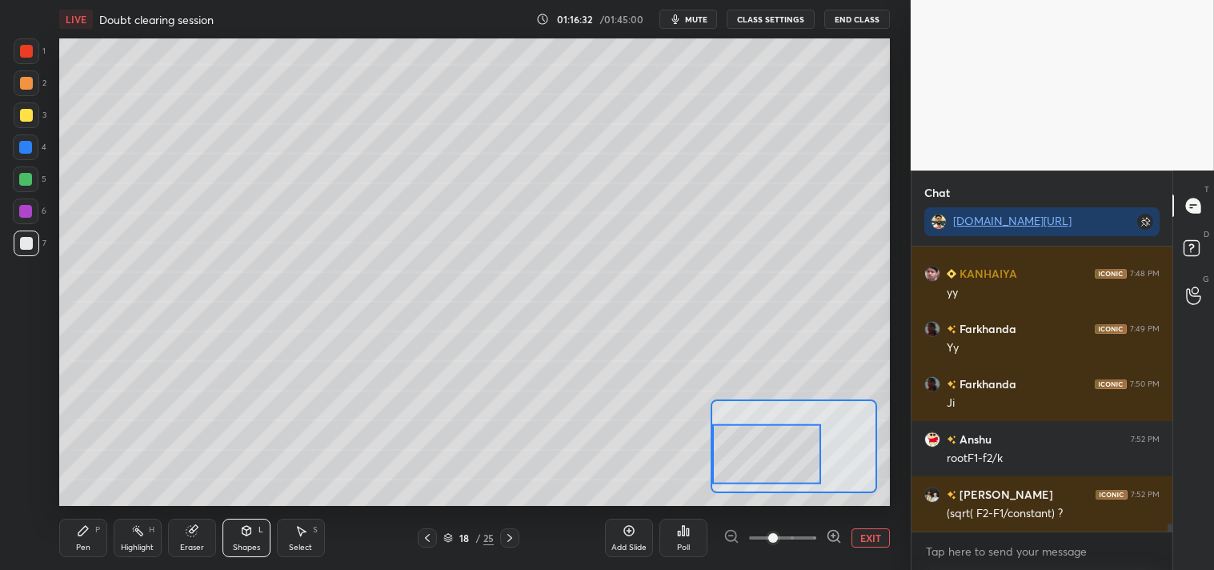
click at [29, 113] on div at bounding box center [26, 115] width 13 height 13
click at [86, 531] on icon at bounding box center [83, 530] width 13 height 13
click at [874, 542] on button "EXIT" at bounding box center [870, 537] width 38 height 19
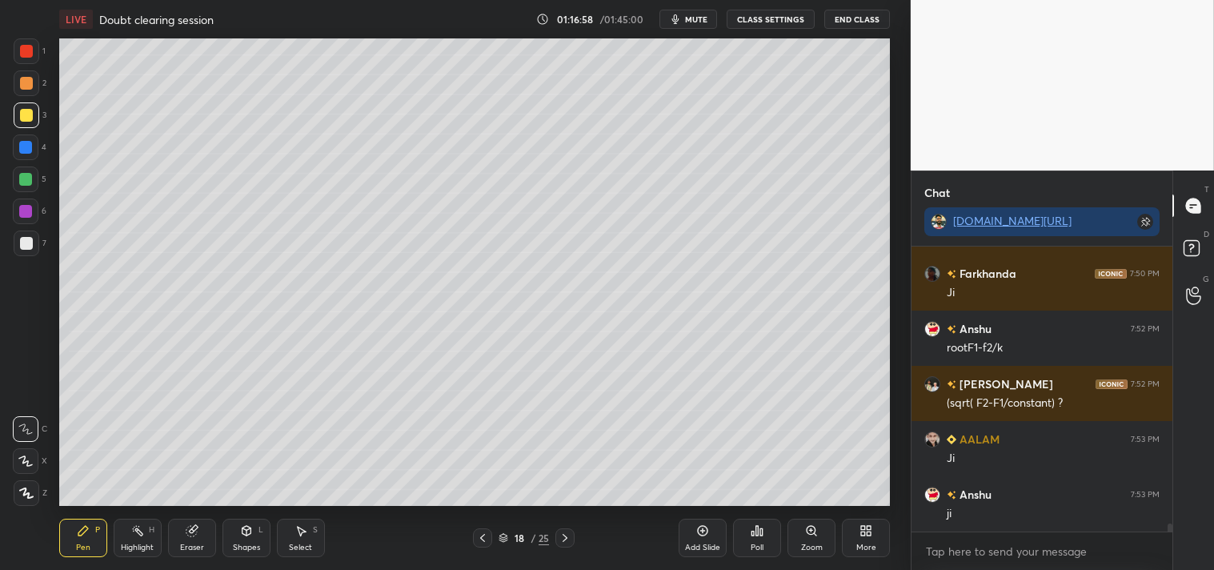
scroll to position [10075, 0]
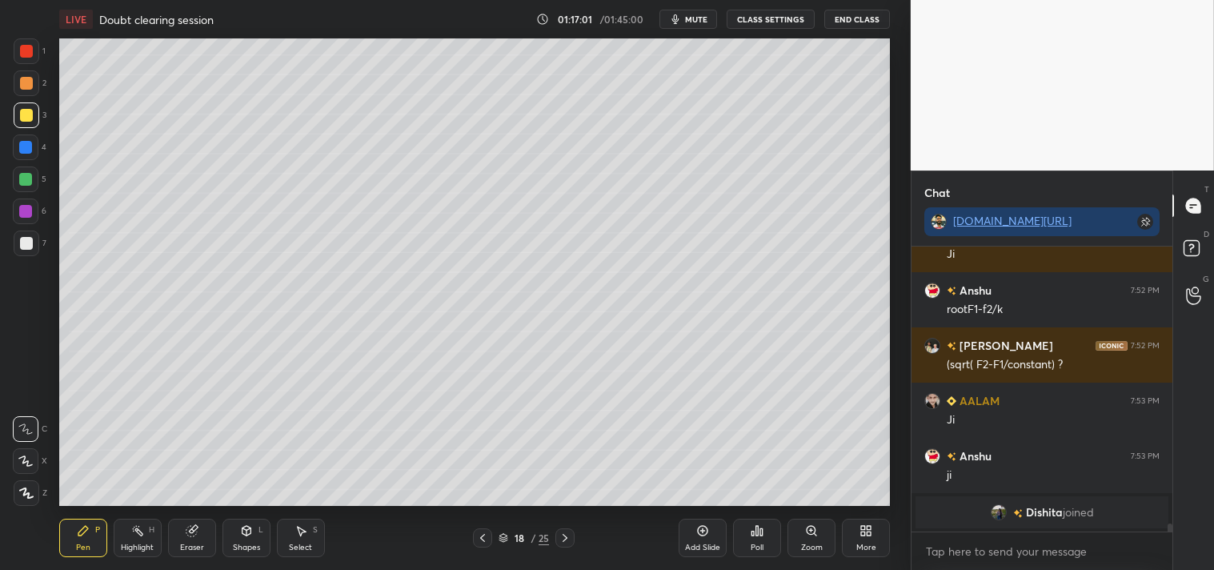
click at [811, 544] on div "Zoom" at bounding box center [812, 547] width 22 height 8
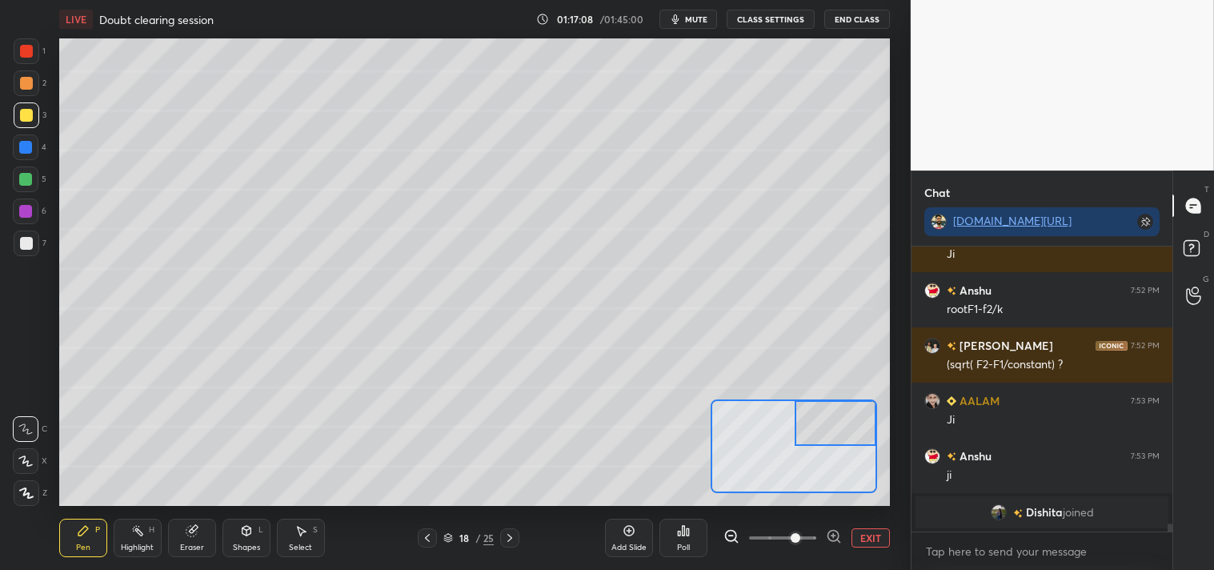
scroll to position [8989, 0]
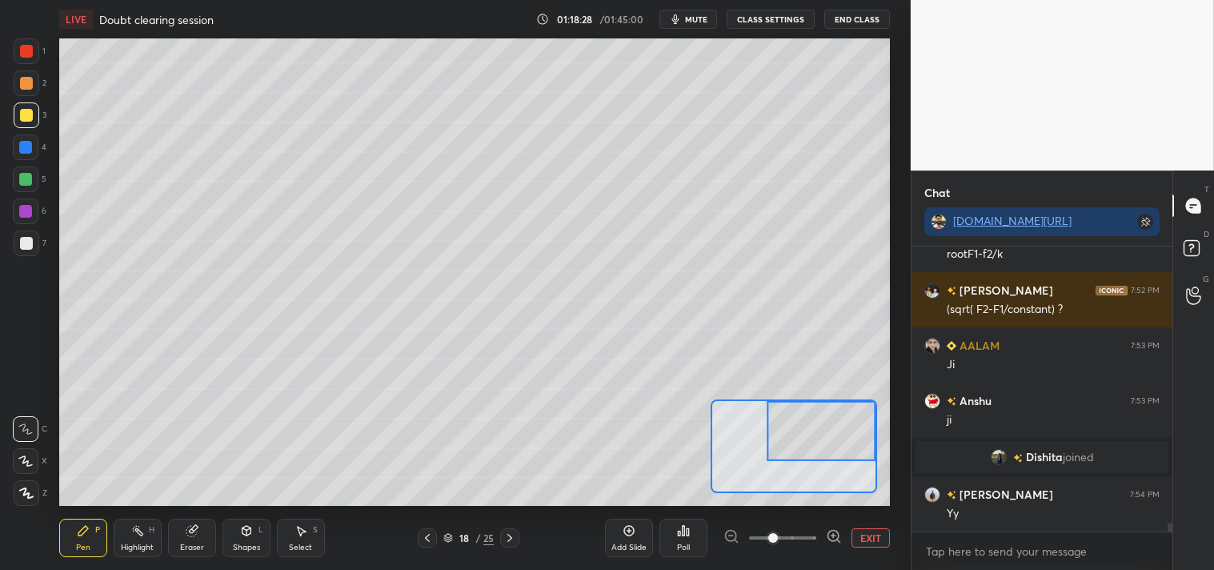
click at [22, 91] on div at bounding box center [27, 83] width 26 height 26
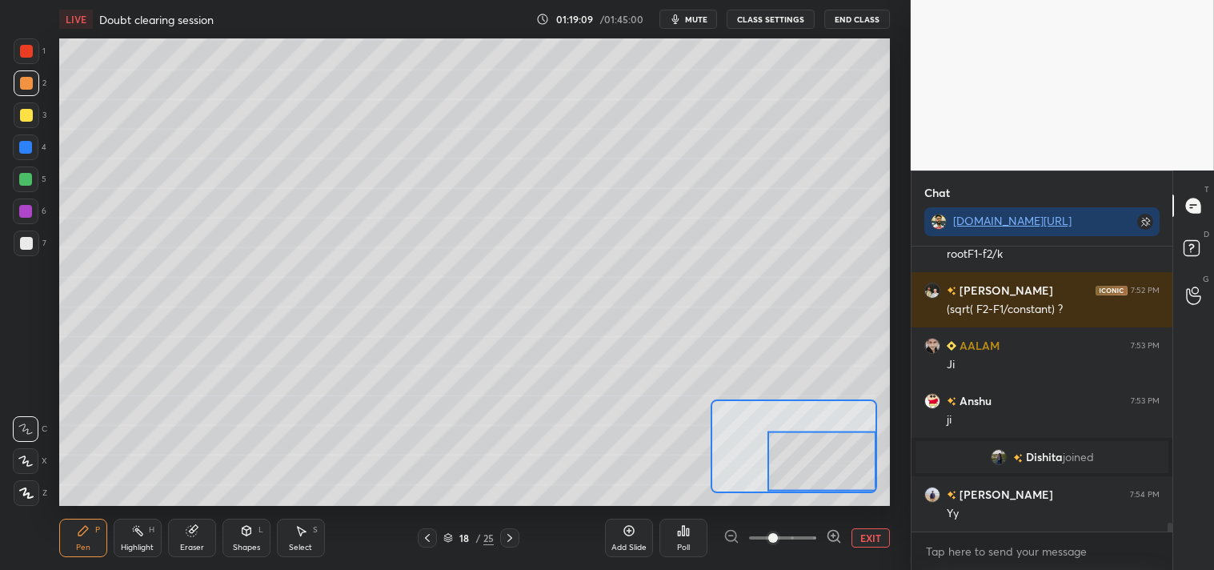
scroll to position [9044, 0]
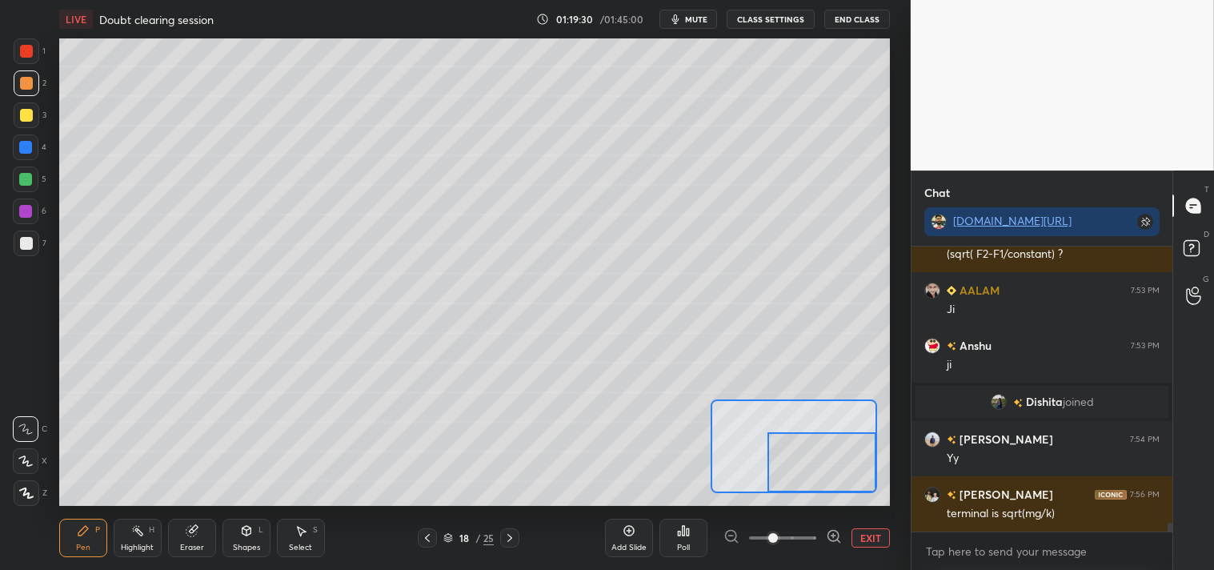
click at [870, 541] on button "EXIT" at bounding box center [870, 537] width 38 height 19
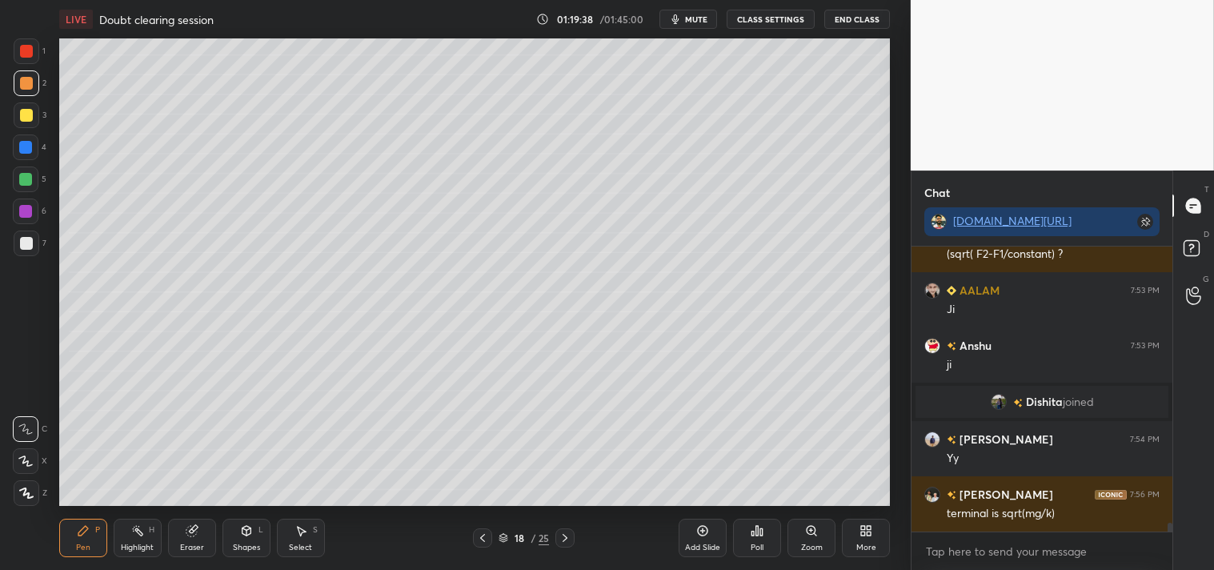
click at [29, 128] on div "3" at bounding box center [30, 118] width 33 height 32
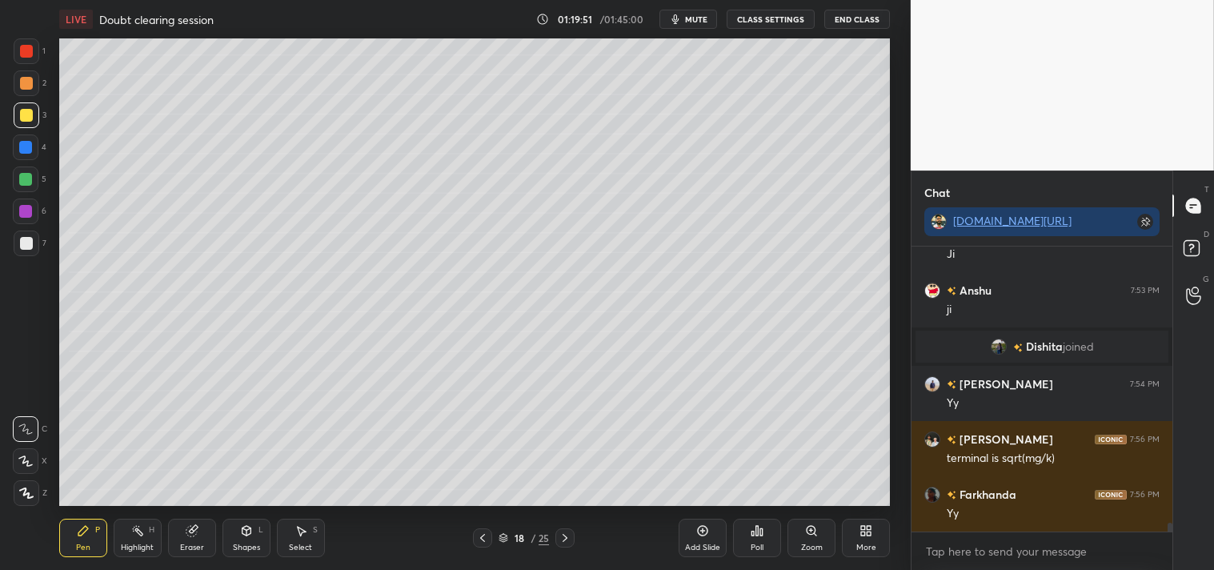
scroll to position [9155, 0]
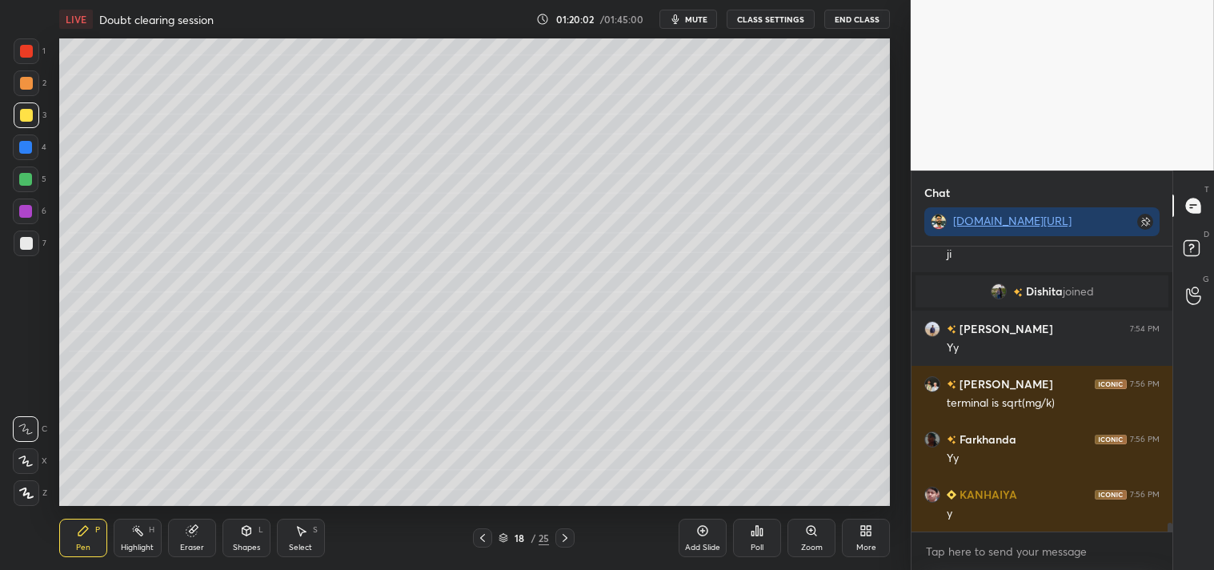
click at [816, 536] on icon at bounding box center [811, 530] width 13 height 13
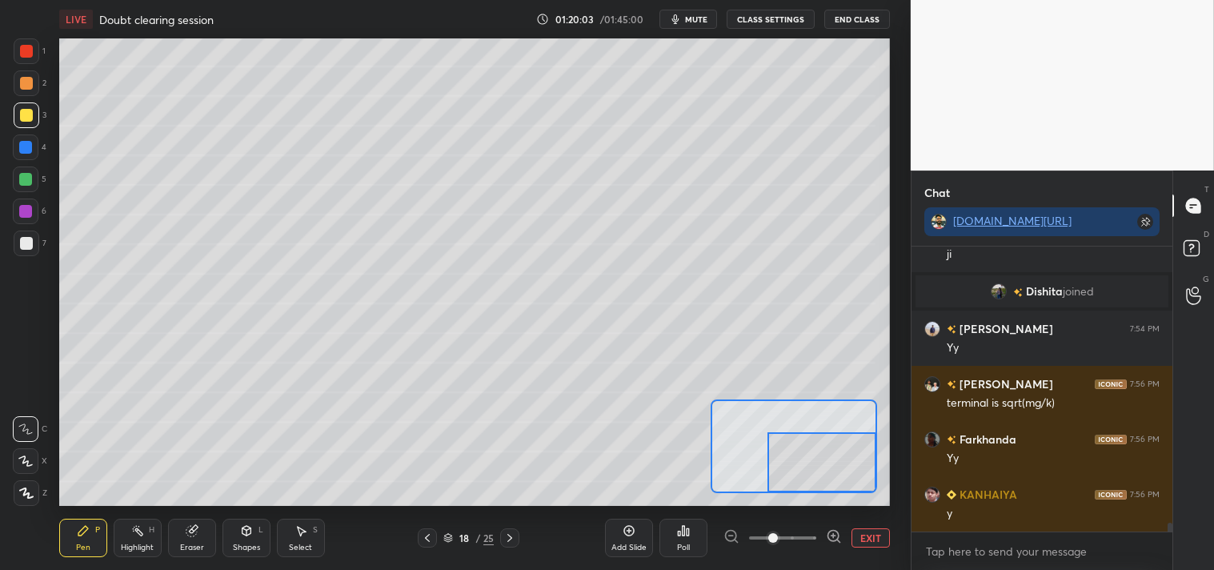
click at [866, 545] on button "EXIT" at bounding box center [870, 537] width 38 height 19
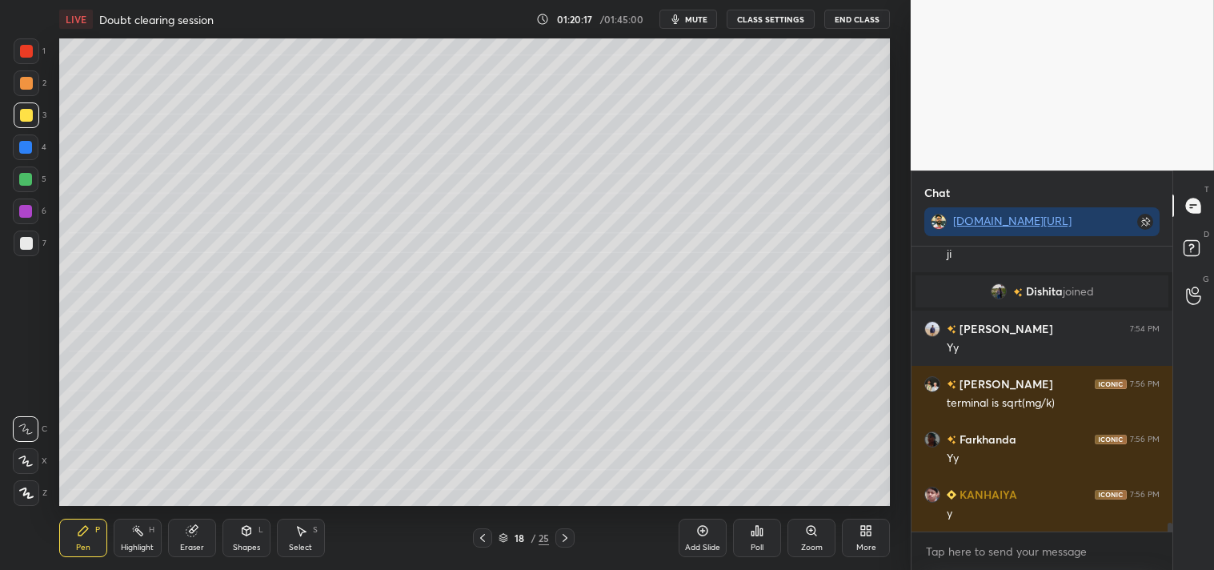
click at [700, 536] on icon at bounding box center [702, 530] width 13 height 13
click at [236, 533] on div "Shapes L" at bounding box center [246, 538] width 48 height 38
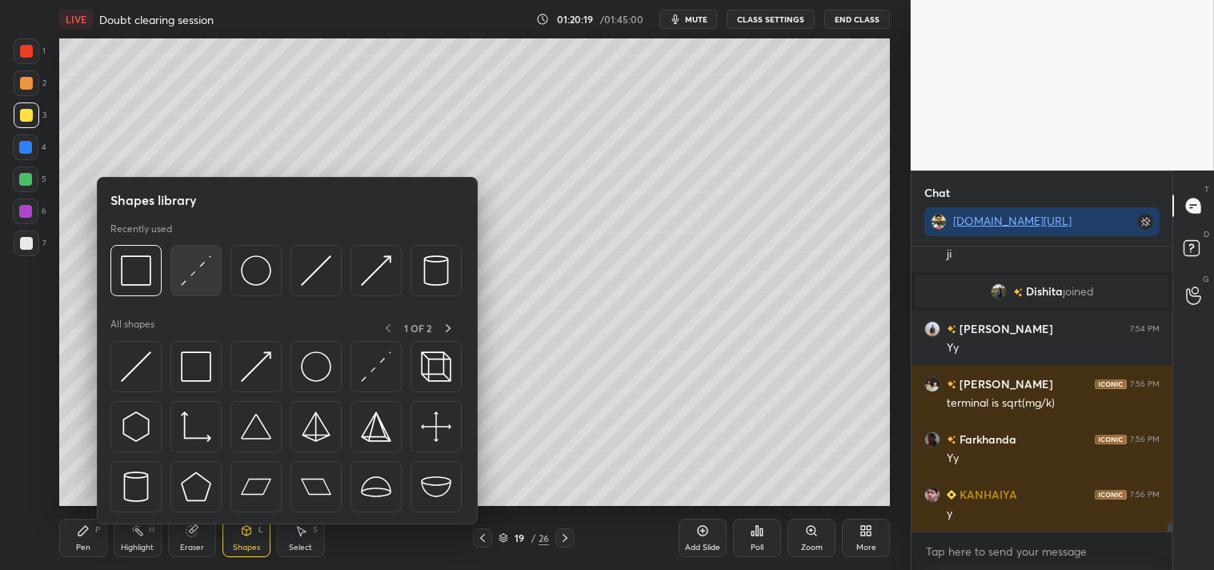
click at [202, 282] on img at bounding box center [196, 270] width 30 height 30
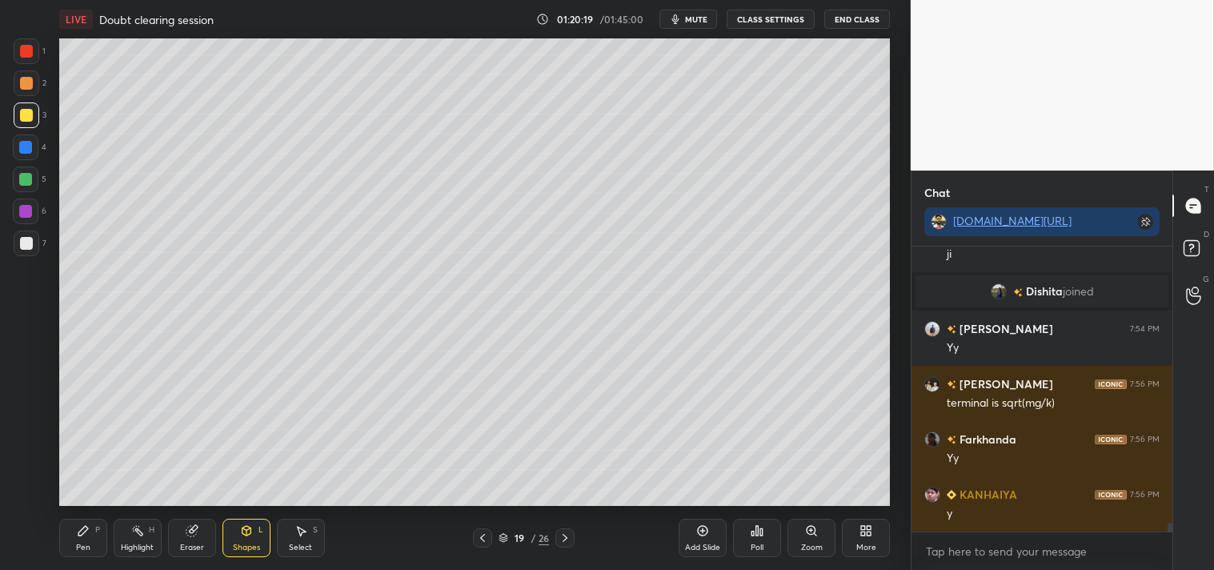
scroll to position [9210, 0]
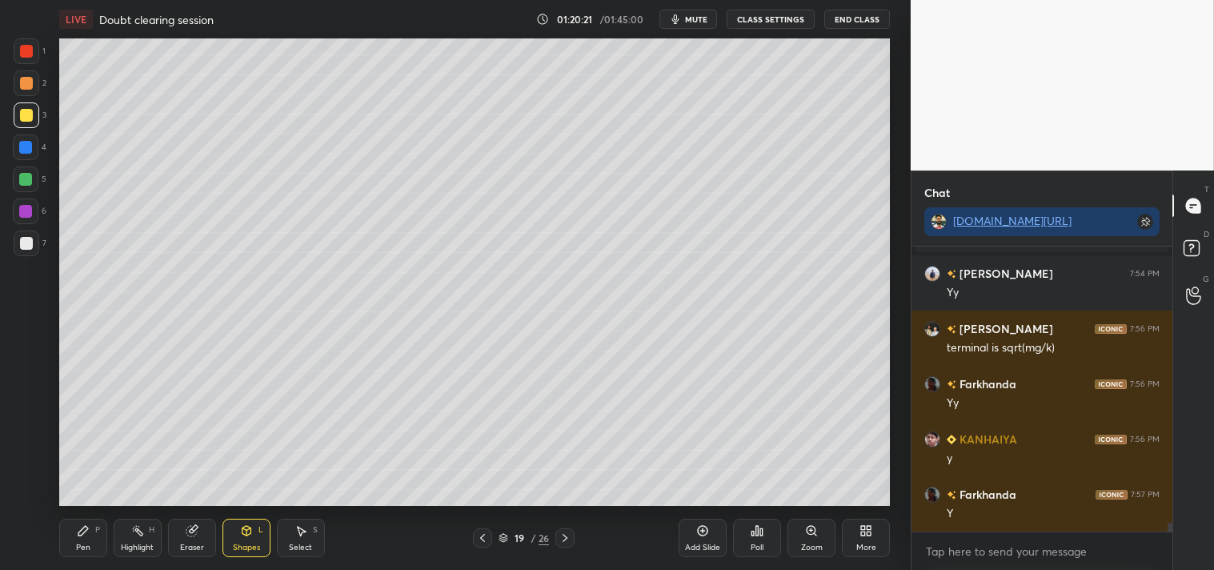
click at [803, 538] on div "Zoom" at bounding box center [811, 538] width 48 height 38
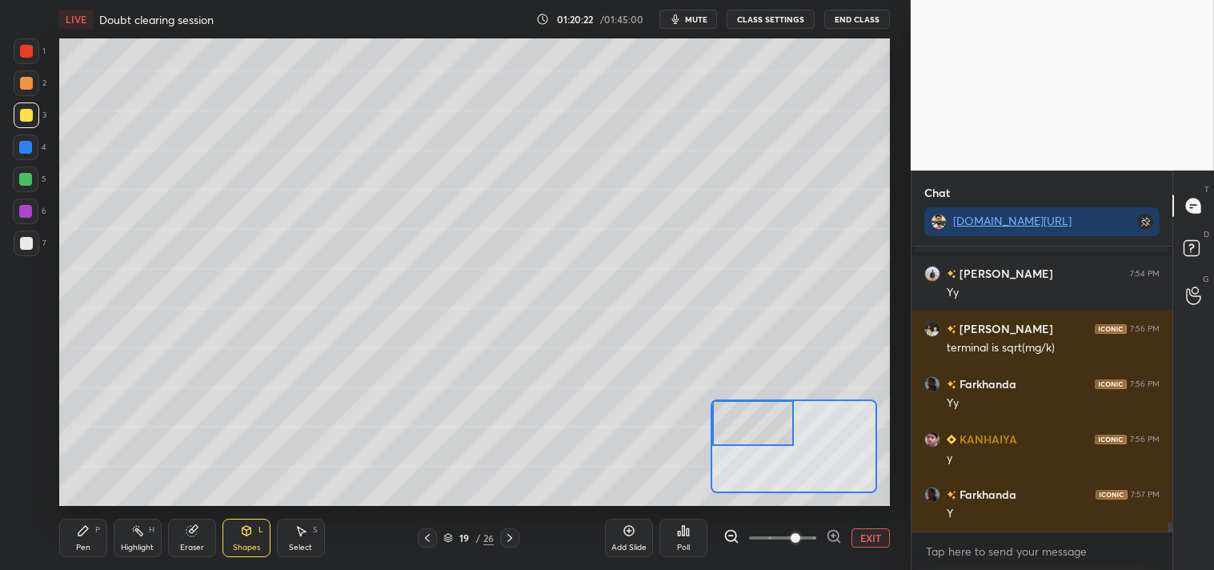
click at [97, 534] on div "P" at bounding box center [97, 530] width 5 height 8
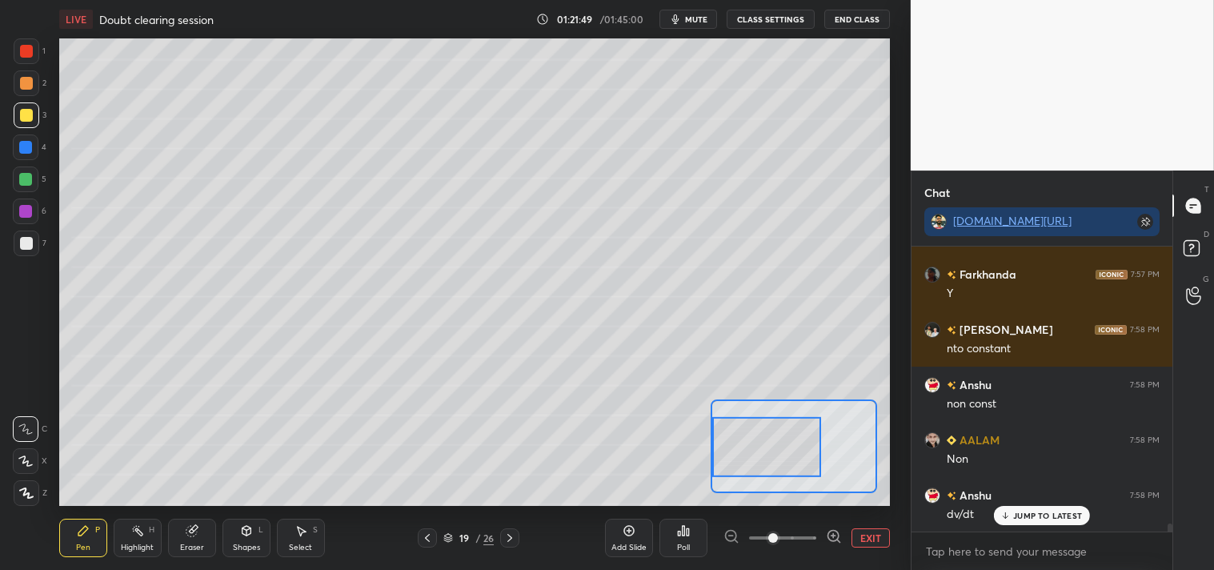
scroll to position [9486, 0]
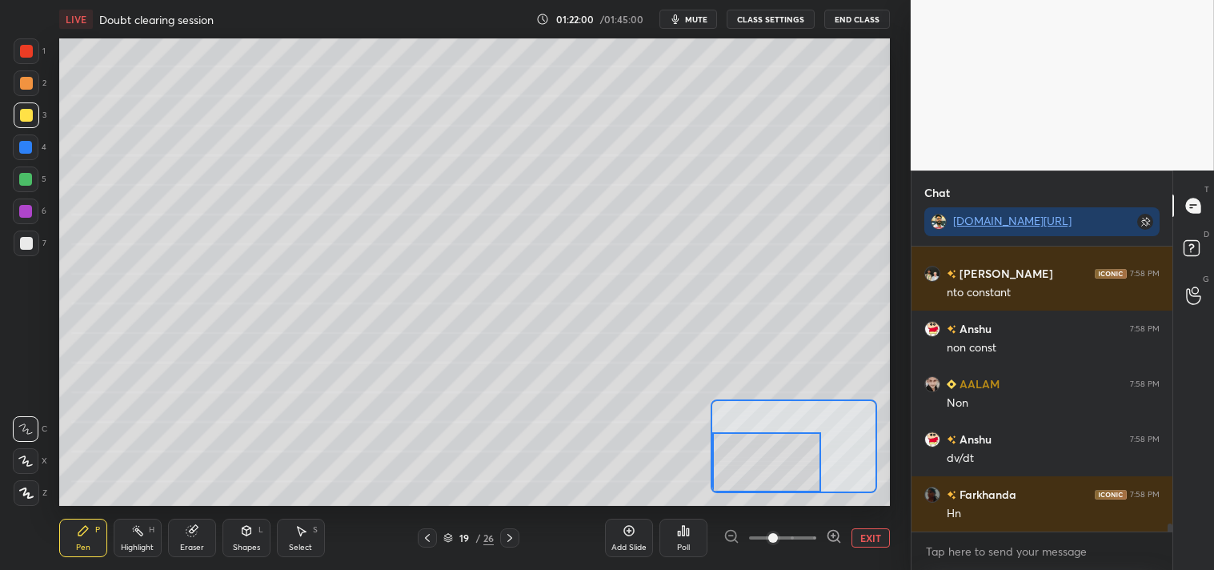
click at [18, 242] on div at bounding box center [27, 243] width 26 height 26
click at [14, 244] on div at bounding box center [27, 243] width 26 height 26
click at [869, 531] on button "EXIT" at bounding box center [870, 537] width 38 height 19
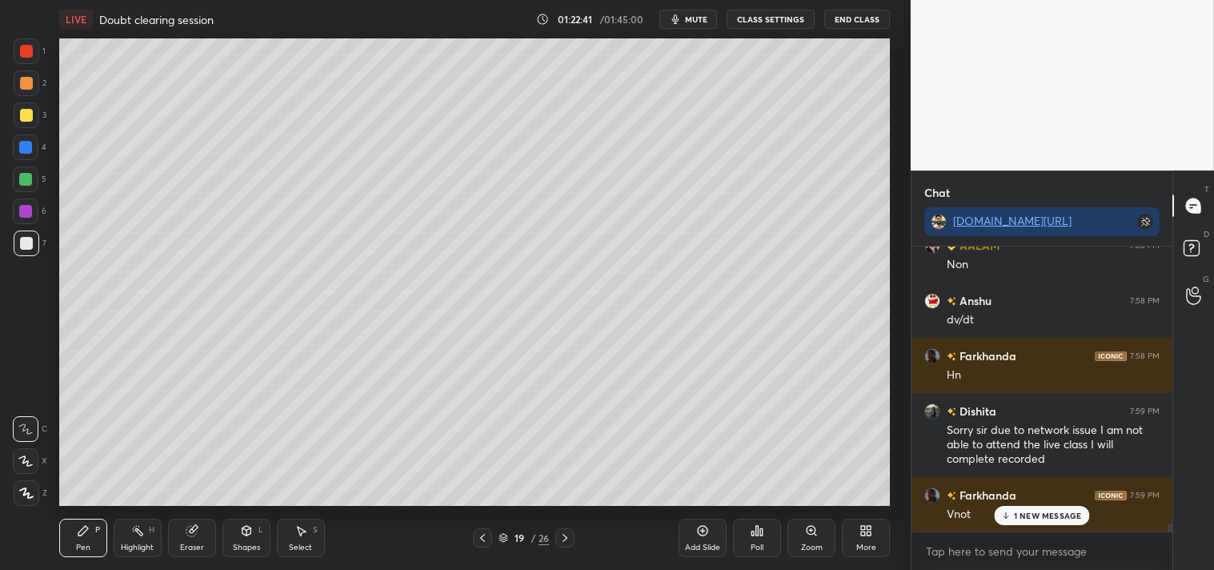
scroll to position [9679, 0]
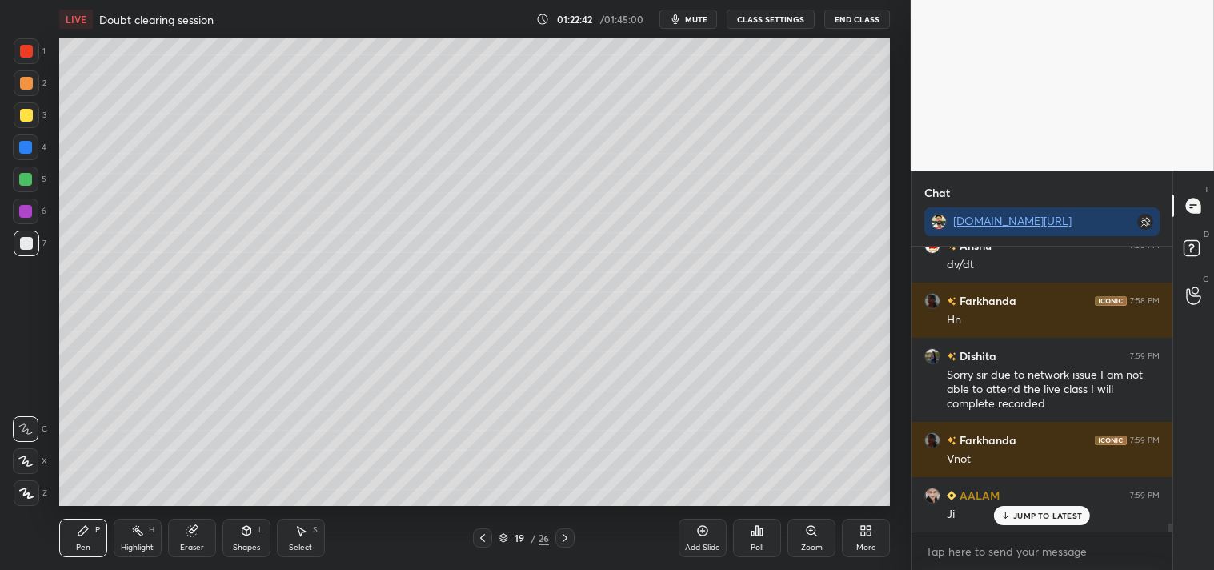
click at [807, 537] on icon at bounding box center [811, 530] width 13 height 13
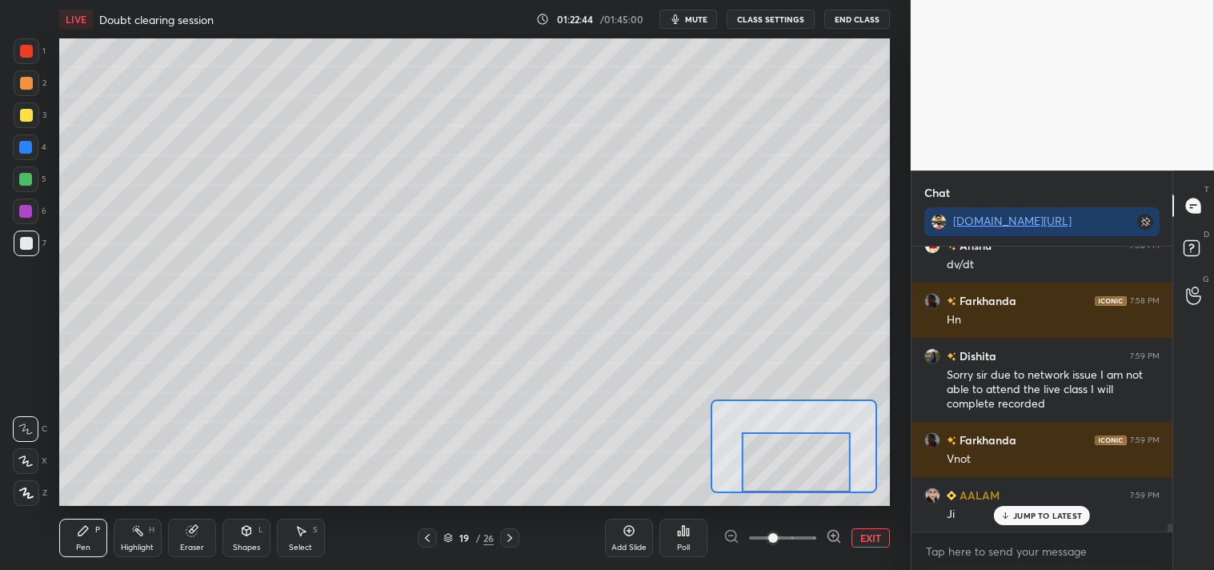
scroll to position [9718, 0]
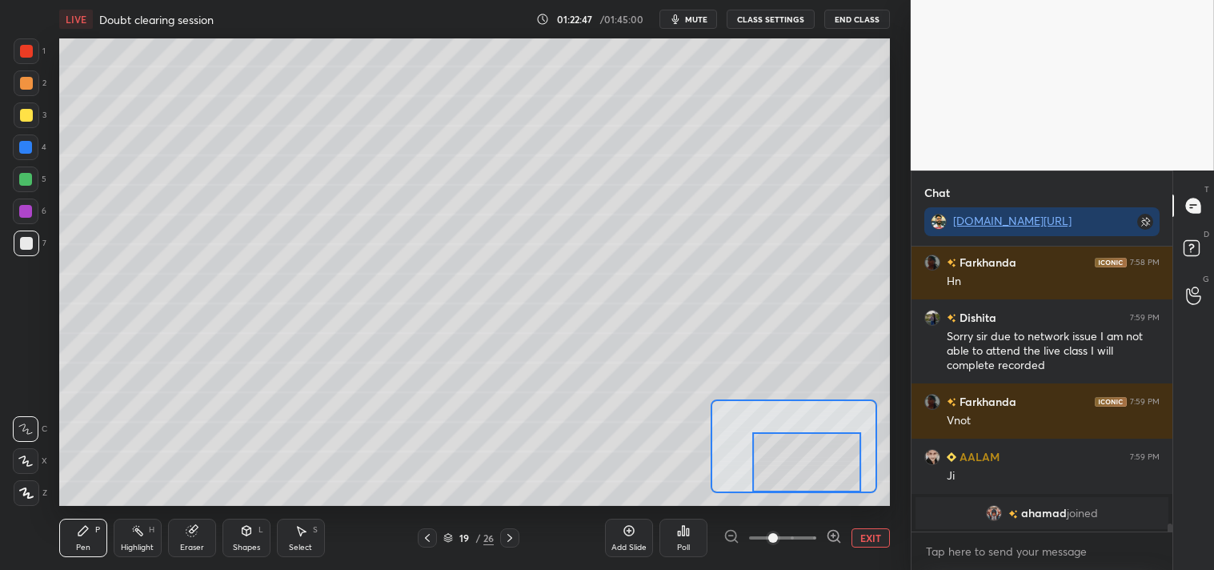
click at [186, 535] on icon at bounding box center [192, 530] width 13 height 13
click at [61, 529] on div "Pen P" at bounding box center [83, 538] width 48 height 38
click at [66, 535] on div "Pen P" at bounding box center [83, 538] width 48 height 38
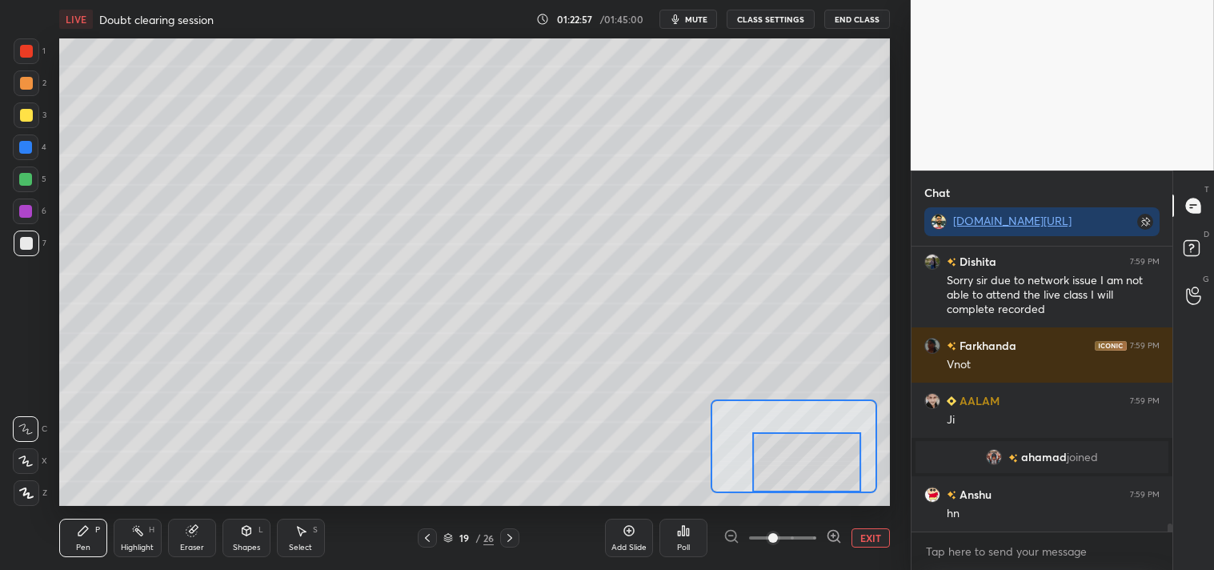
click at [862, 538] on button "EXIT" at bounding box center [870, 537] width 38 height 19
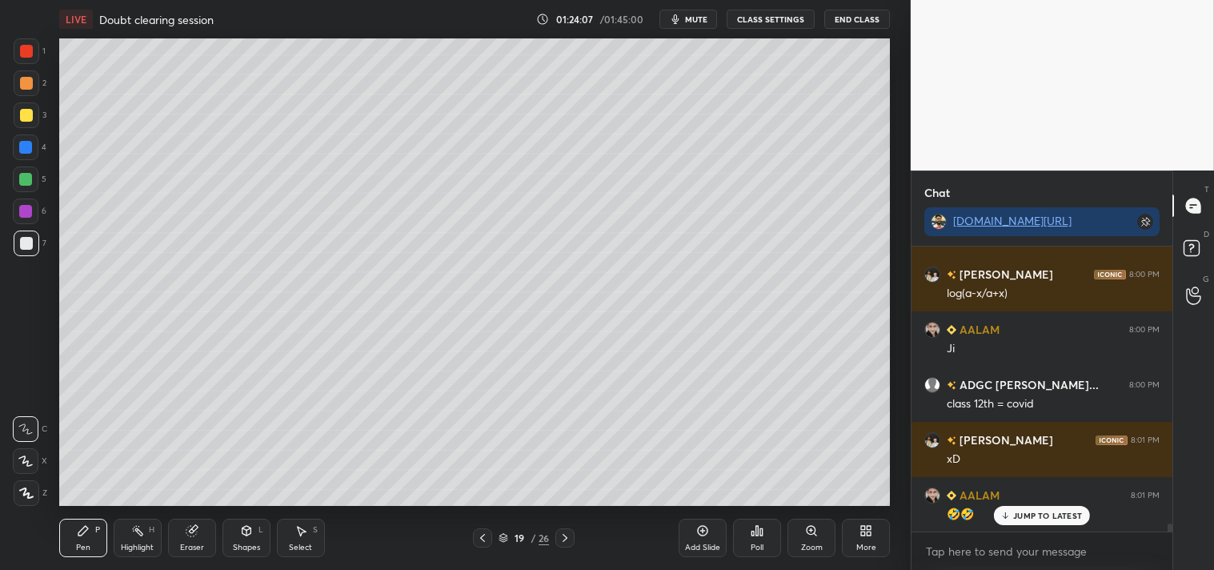
scroll to position [10215, 0]
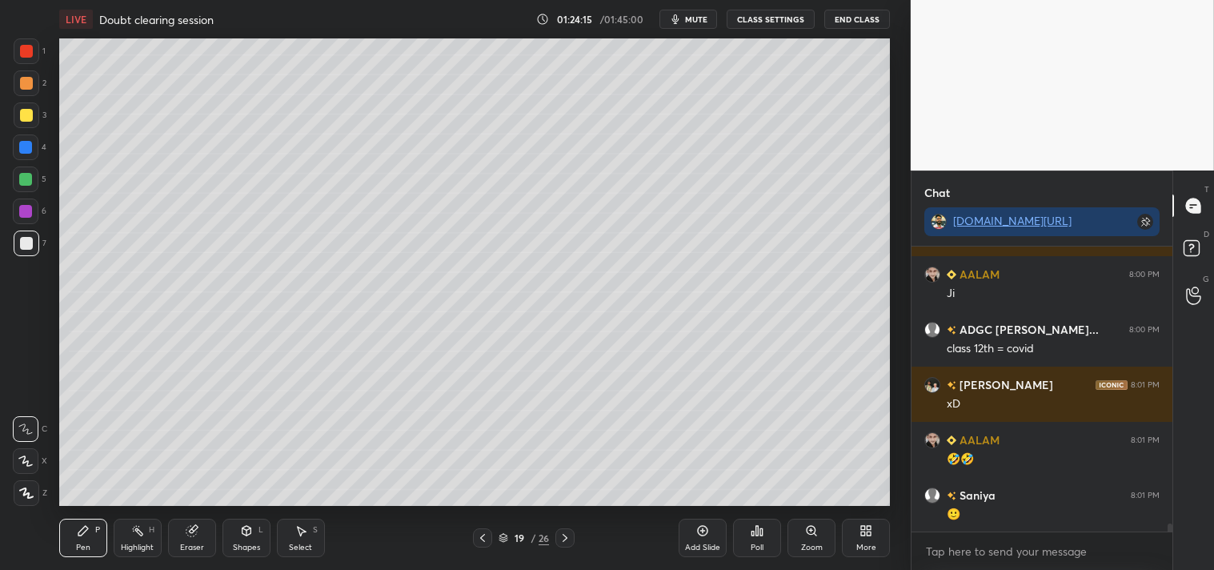
click at [811, 547] on div "Zoom" at bounding box center [812, 547] width 22 height 8
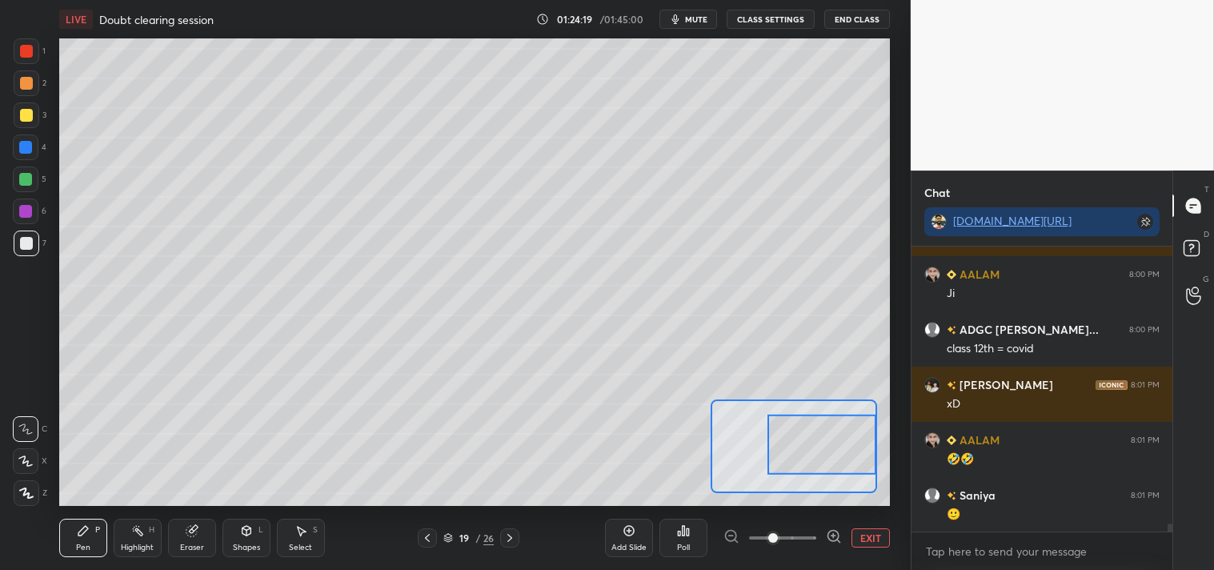
scroll to position [10270, 0]
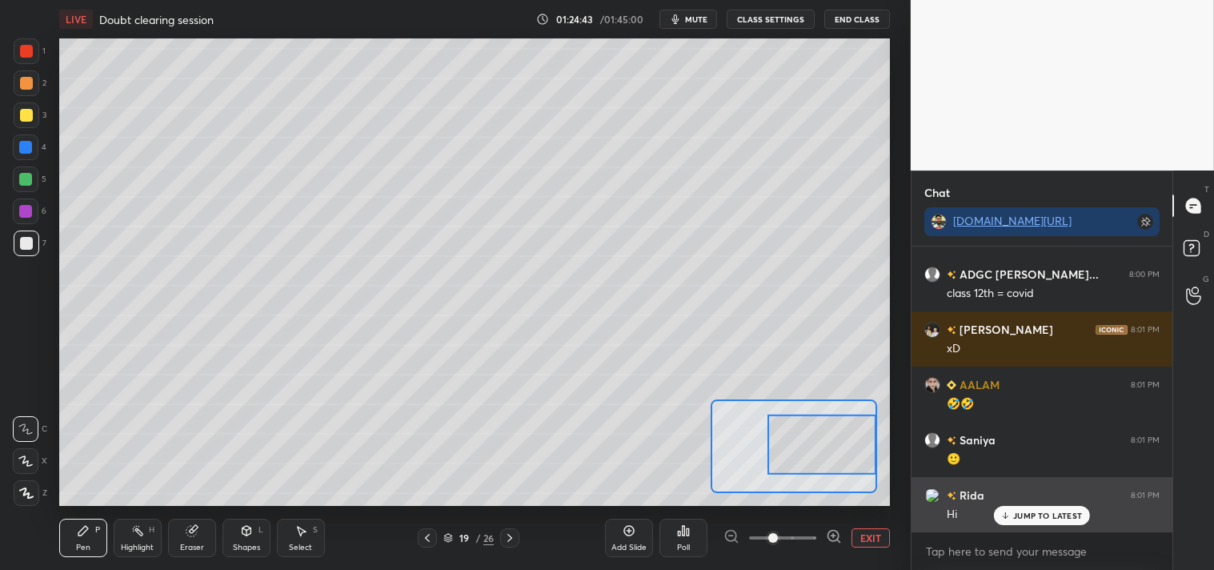
click at [1027, 515] on p "JUMP TO LATEST" at bounding box center [1047, 515] width 69 height 10
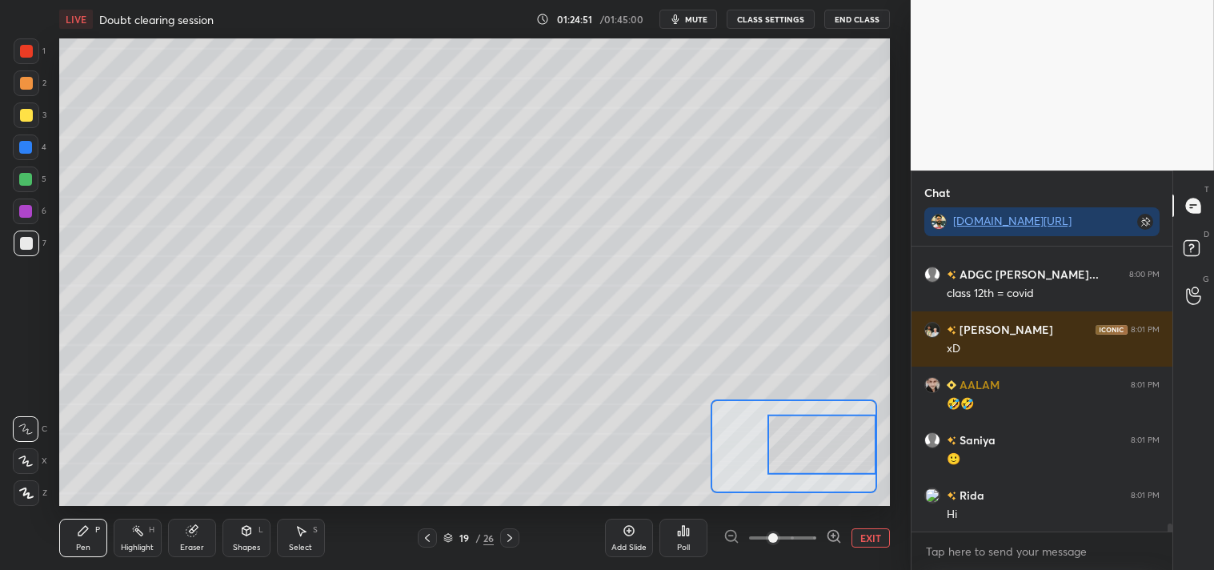
scroll to position [10326, 0]
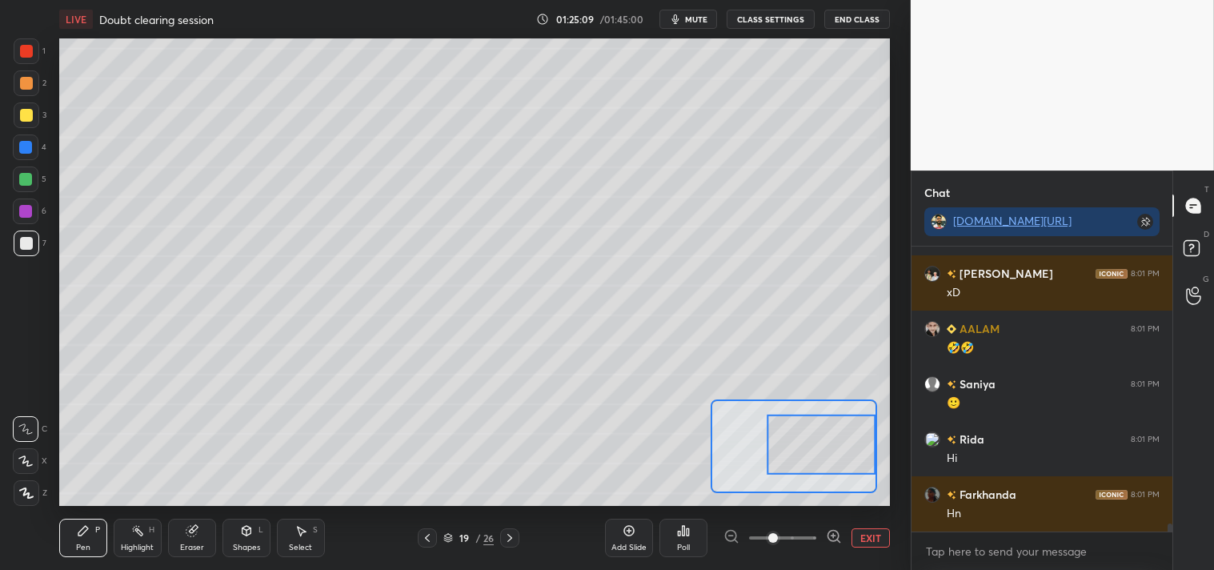
click at [194, 534] on icon at bounding box center [191, 531] width 10 height 10
click at [66, 536] on div "Pen P" at bounding box center [83, 538] width 48 height 38
click at [104, 539] on div "Pen P" at bounding box center [83, 538] width 48 height 38
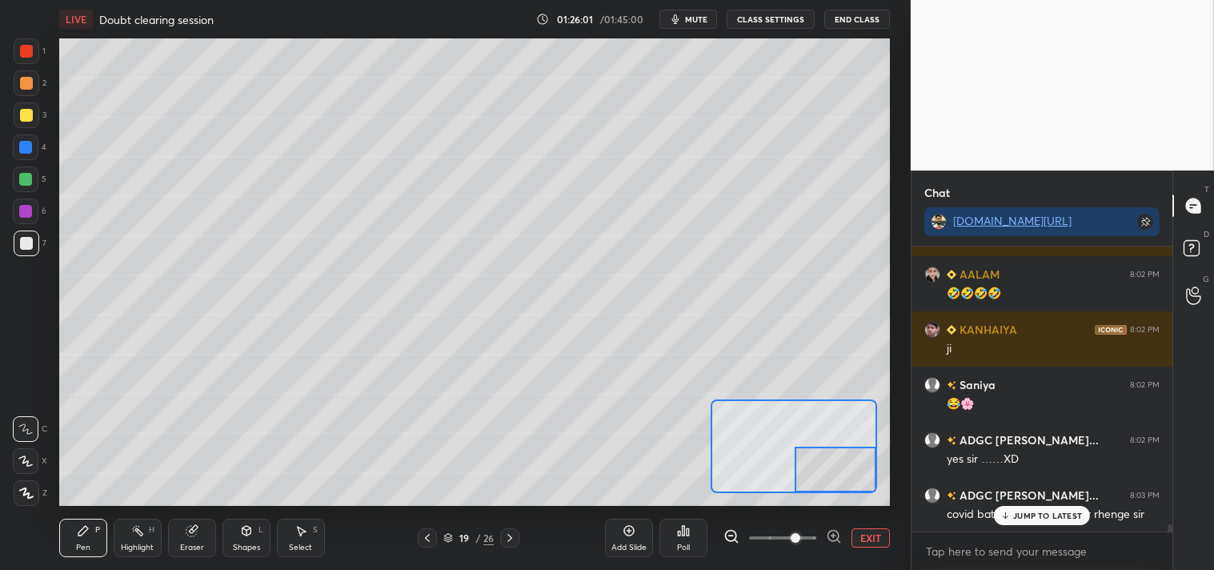
scroll to position [10712, 0]
click at [1028, 519] on p "JUMP TO LATEST" at bounding box center [1047, 515] width 69 height 10
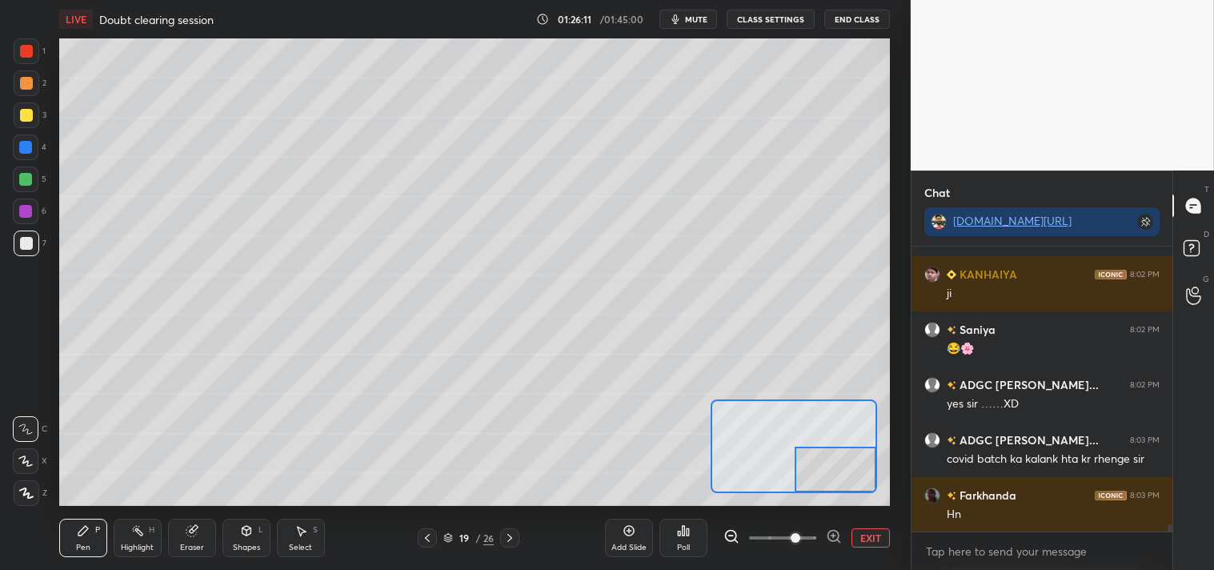
scroll to position [10767, 0]
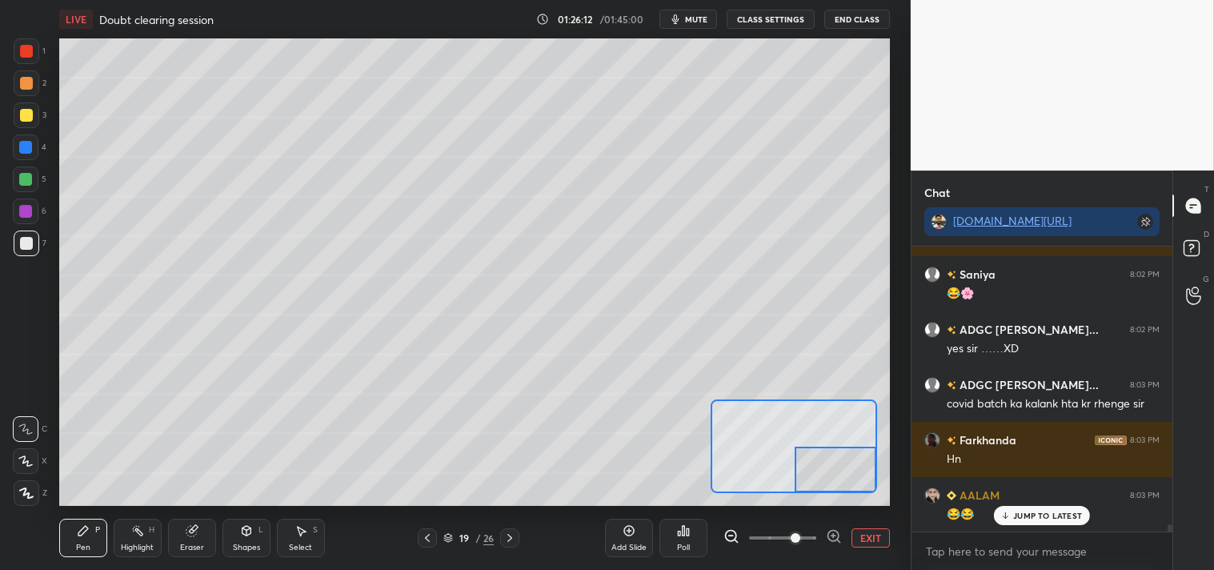
click at [21, 120] on div at bounding box center [26, 115] width 13 height 13
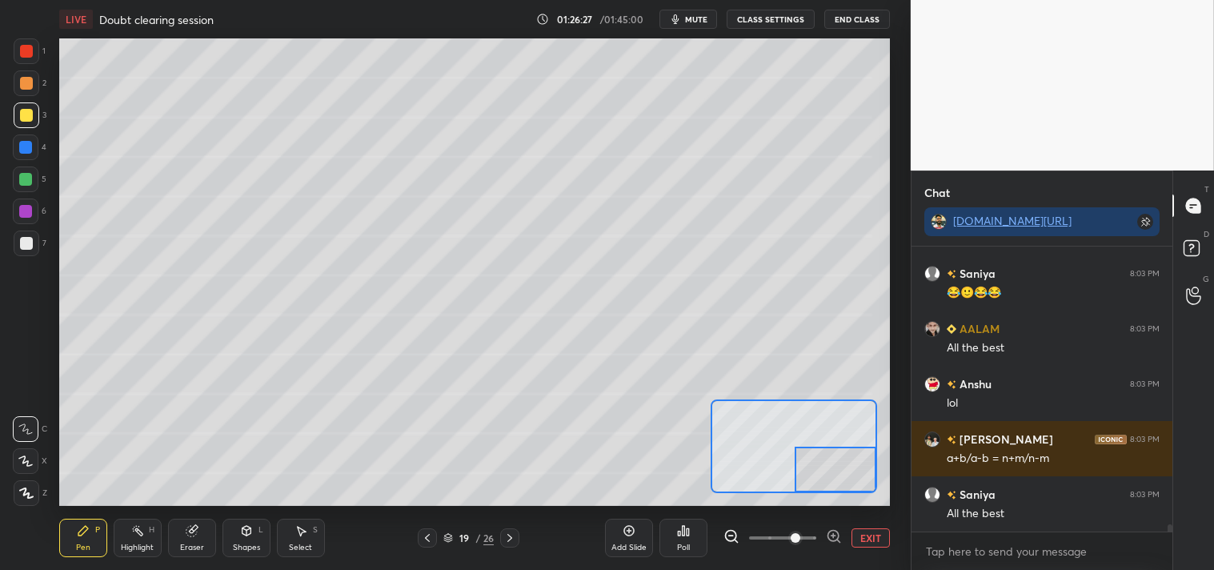
scroll to position [11099, 0]
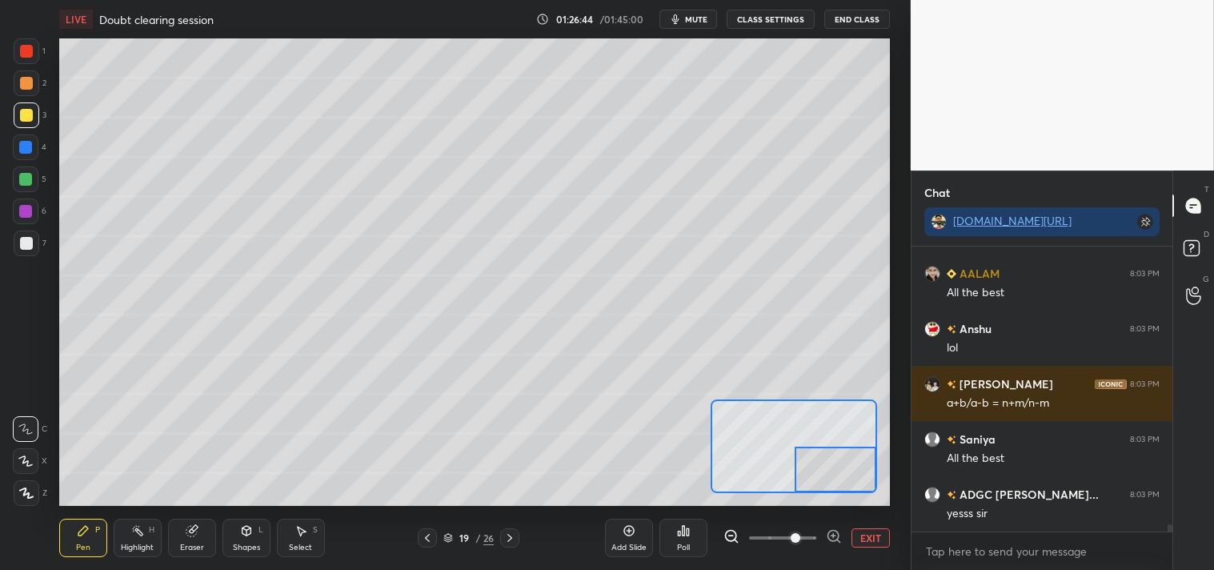
click at [190, 540] on div "Eraser" at bounding box center [192, 538] width 48 height 38
click at [85, 535] on icon at bounding box center [83, 530] width 13 height 13
click at [98, 531] on div "P" at bounding box center [97, 530] width 5 height 8
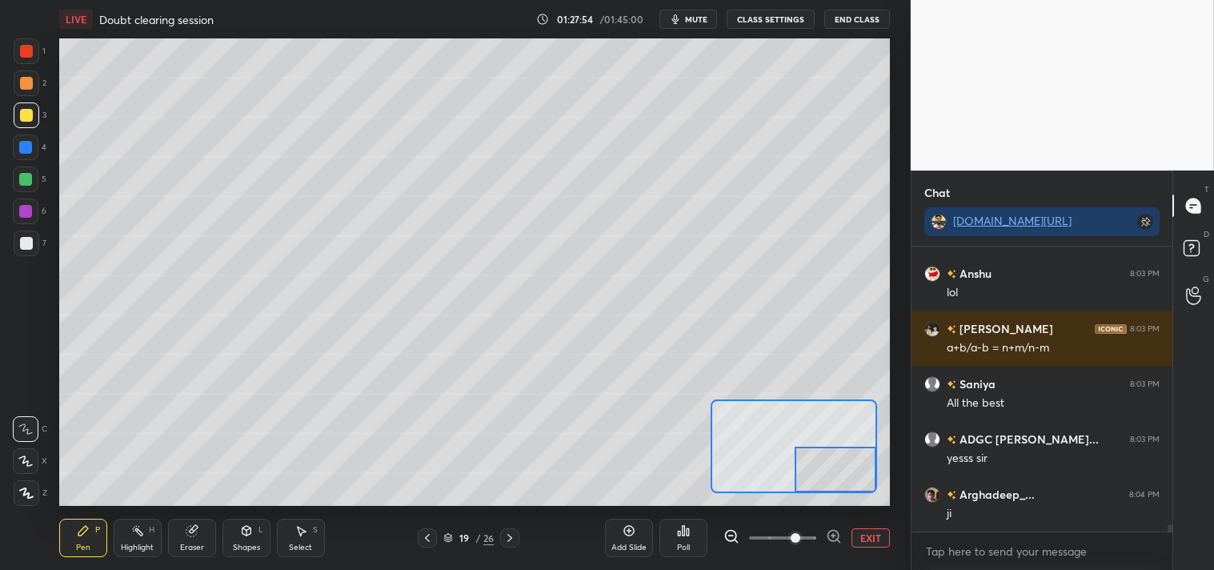
click at [876, 533] on button "EXIT" at bounding box center [870, 537] width 38 height 19
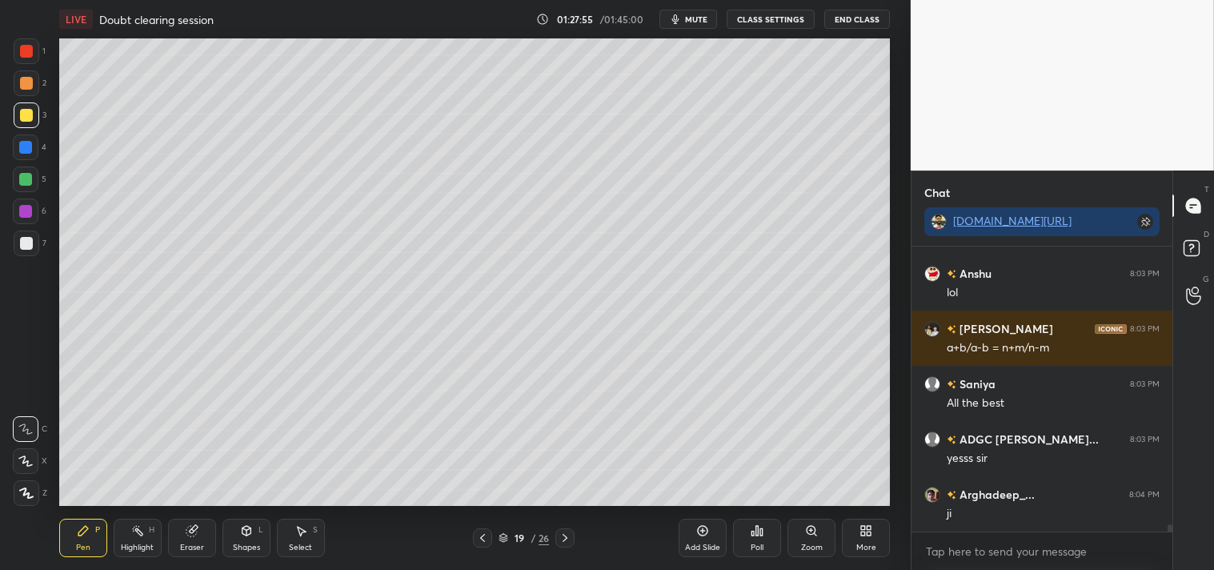
click at [715, 543] on div "Add Slide" at bounding box center [702, 547] width 35 height 8
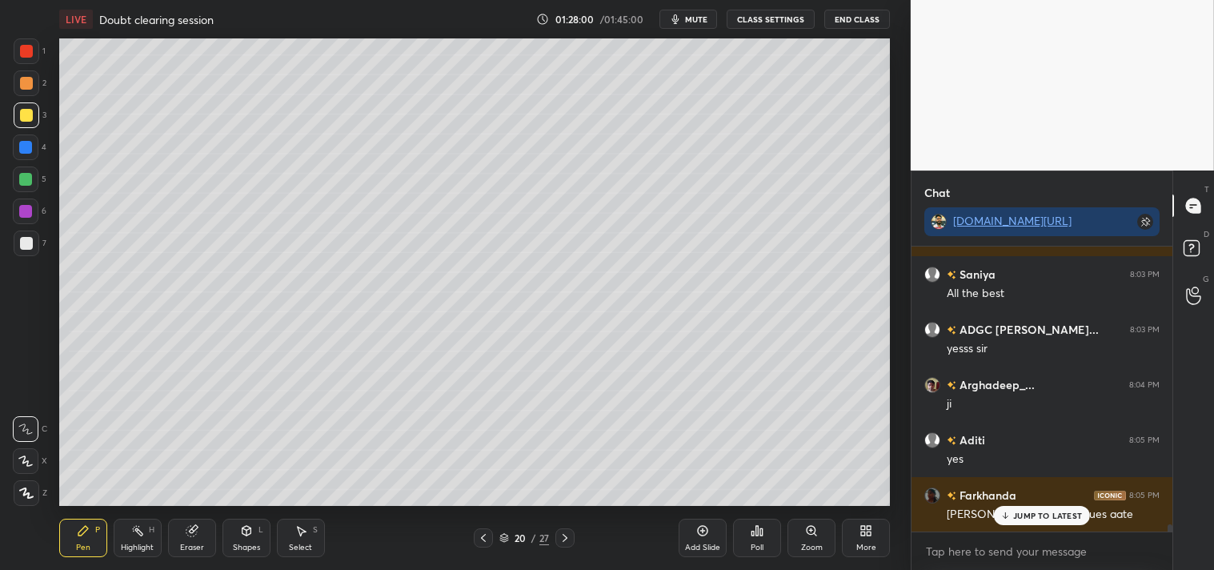
scroll to position [11319, 0]
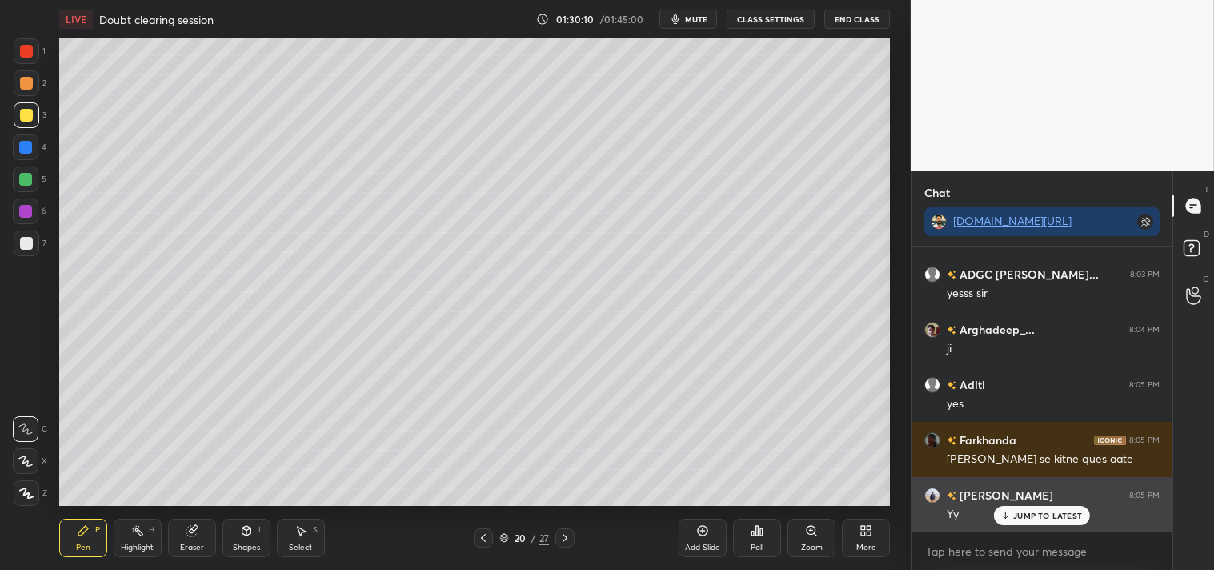
click at [1051, 514] on p "JUMP TO LATEST" at bounding box center [1047, 515] width 69 height 10
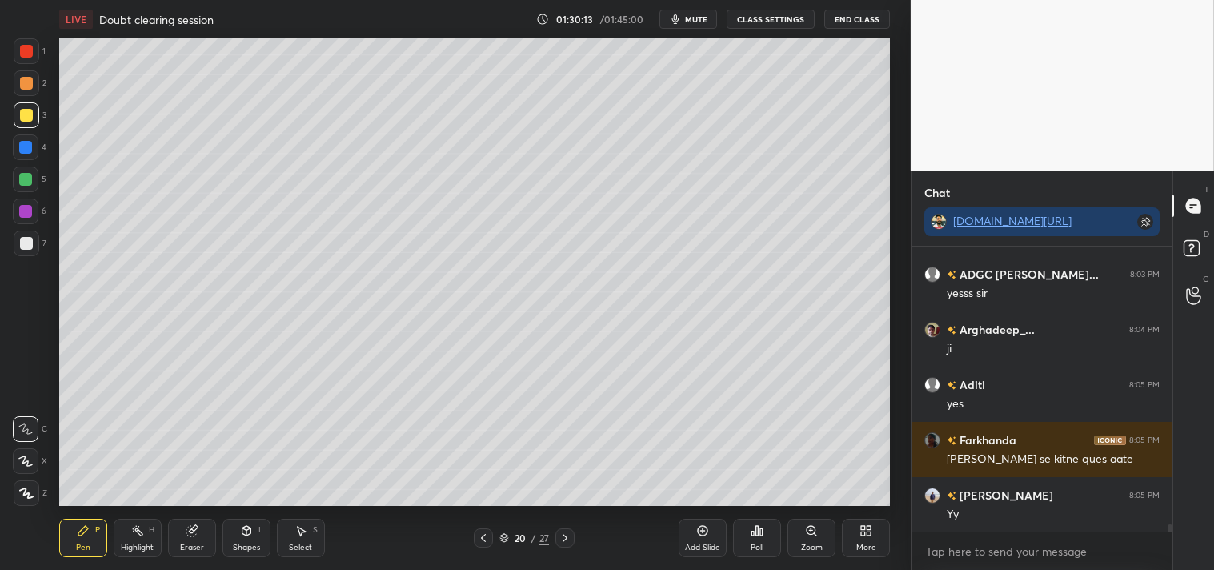
click at [184, 534] on div "Eraser" at bounding box center [192, 538] width 48 height 38
click at [75, 538] on div "Pen P" at bounding box center [83, 538] width 48 height 38
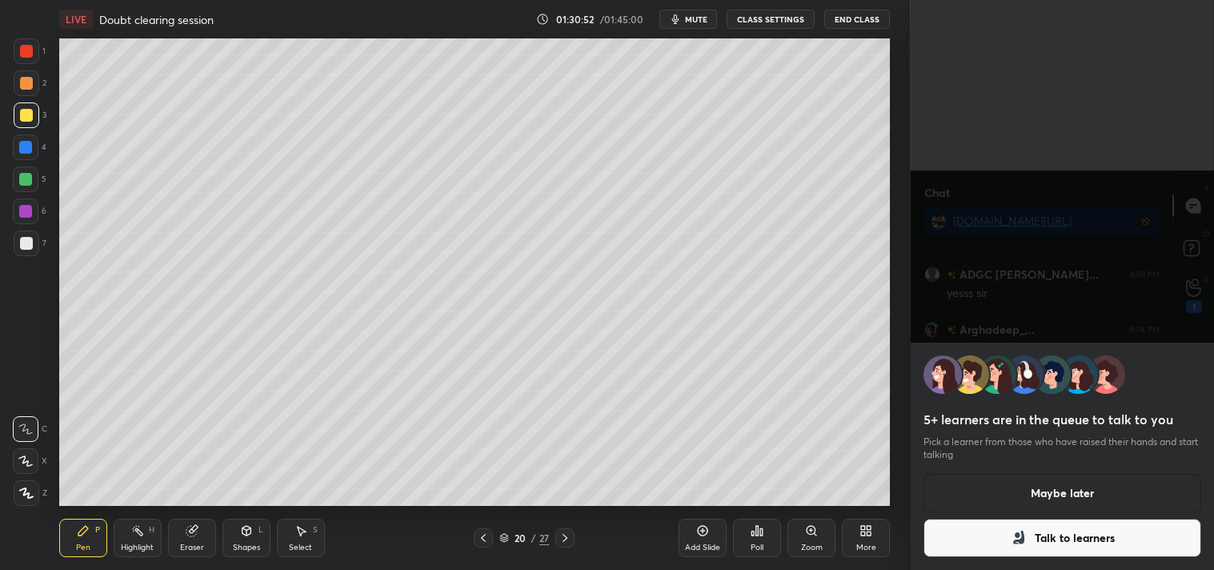
click at [1070, 493] on button "Maybe later" at bounding box center [1062, 493] width 278 height 38
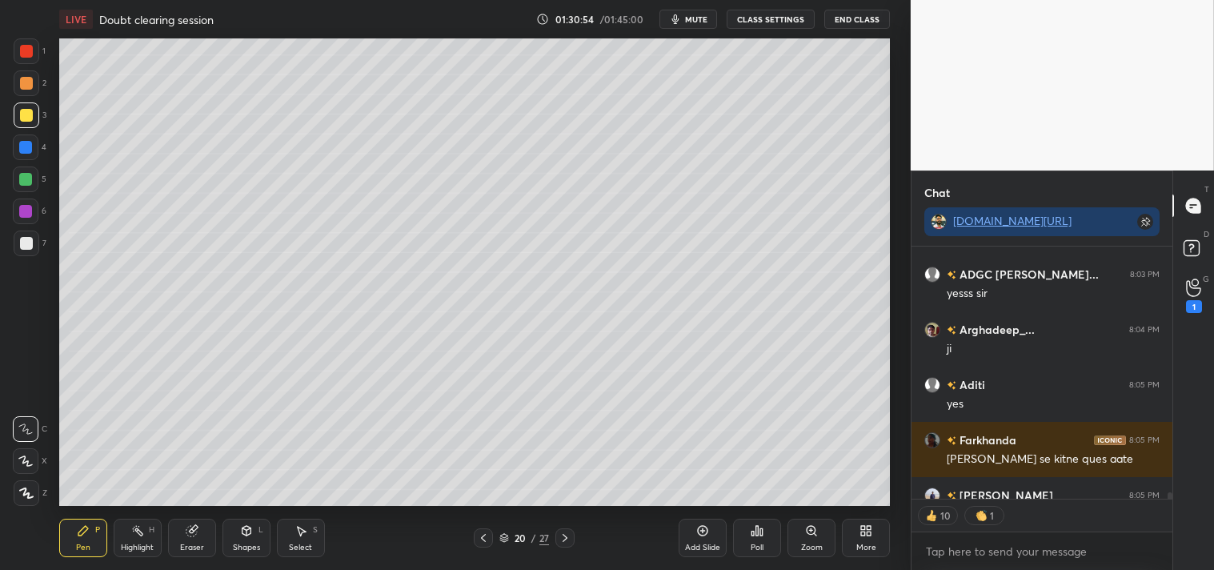
click at [1191, 267] on div "D Doubts (D)" at bounding box center [1193, 250] width 41 height 45
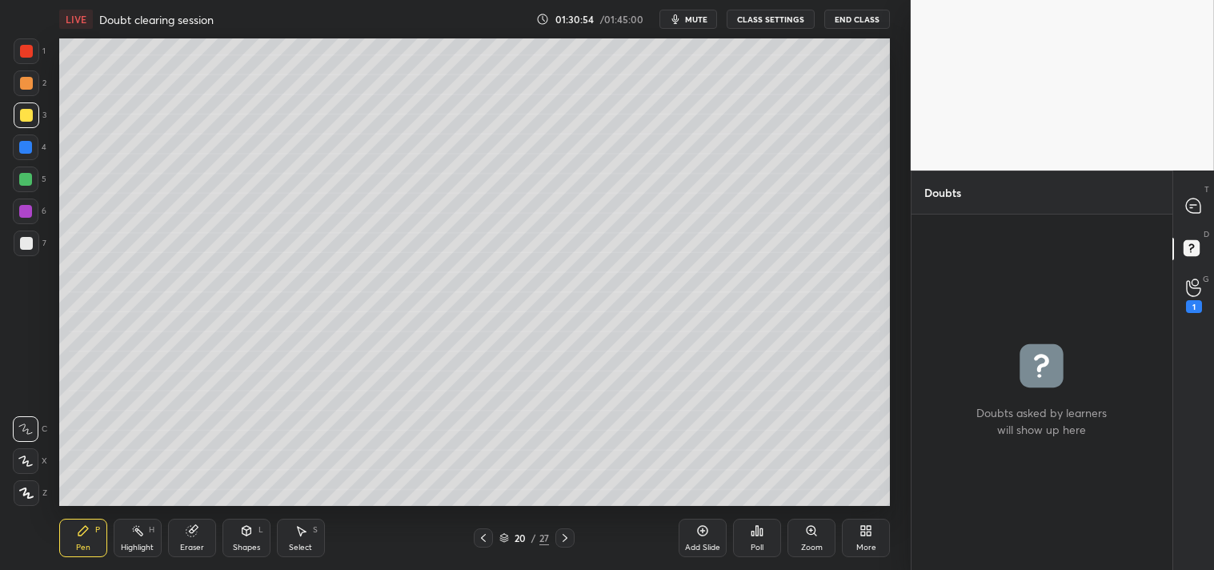
scroll to position [350, 256]
click at [1198, 293] on icon at bounding box center [1193, 287] width 15 height 18
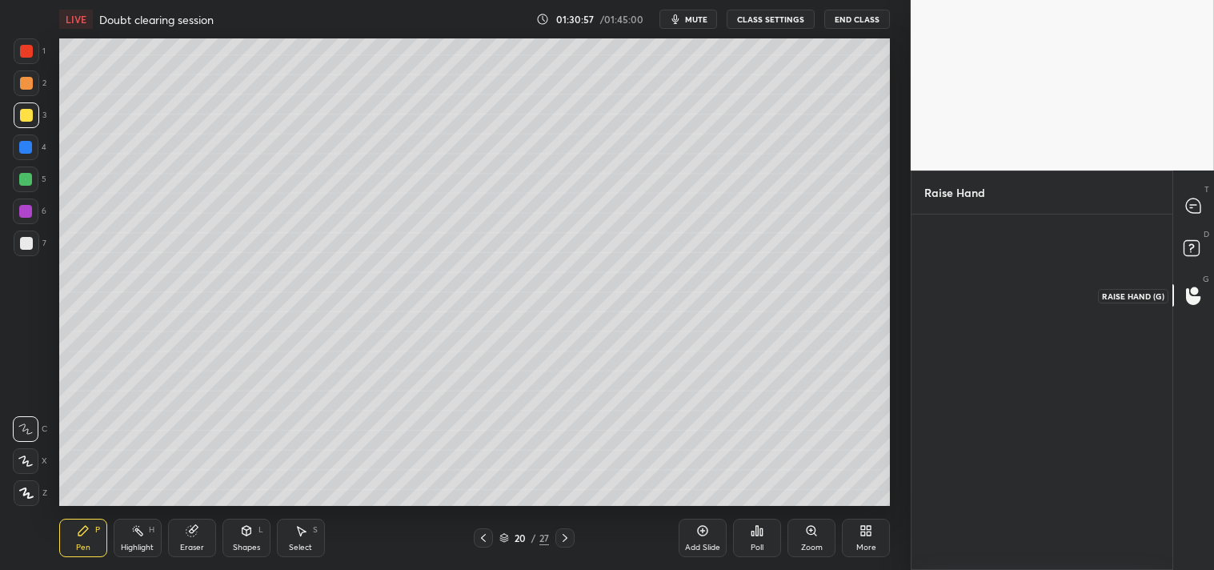
scroll to position [6, 4]
click at [1192, 214] on icon at bounding box center [1193, 206] width 17 height 17
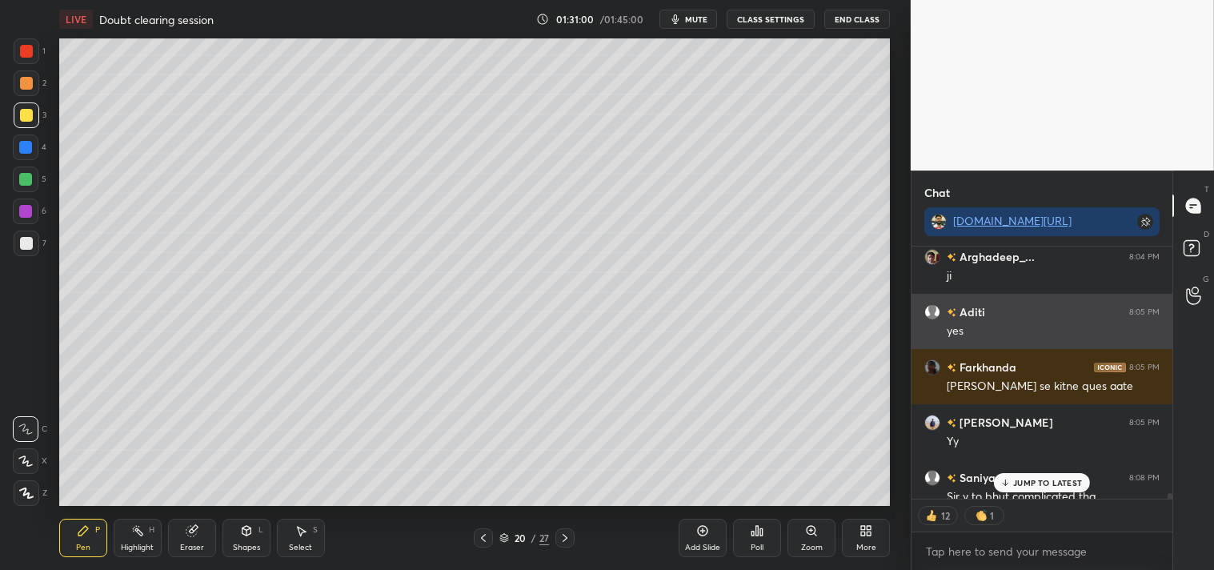
scroll to position [11696, 0]
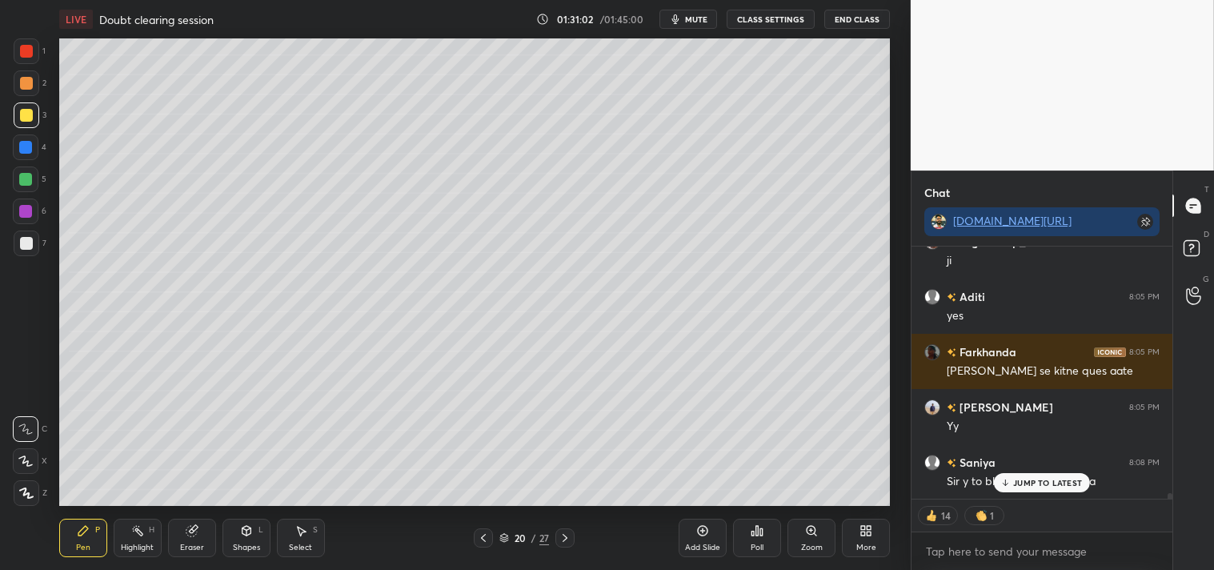
click at [1014, 481] on p "JUMP TO LATEST" at bounding box center [1047, 483] width 69 height 10
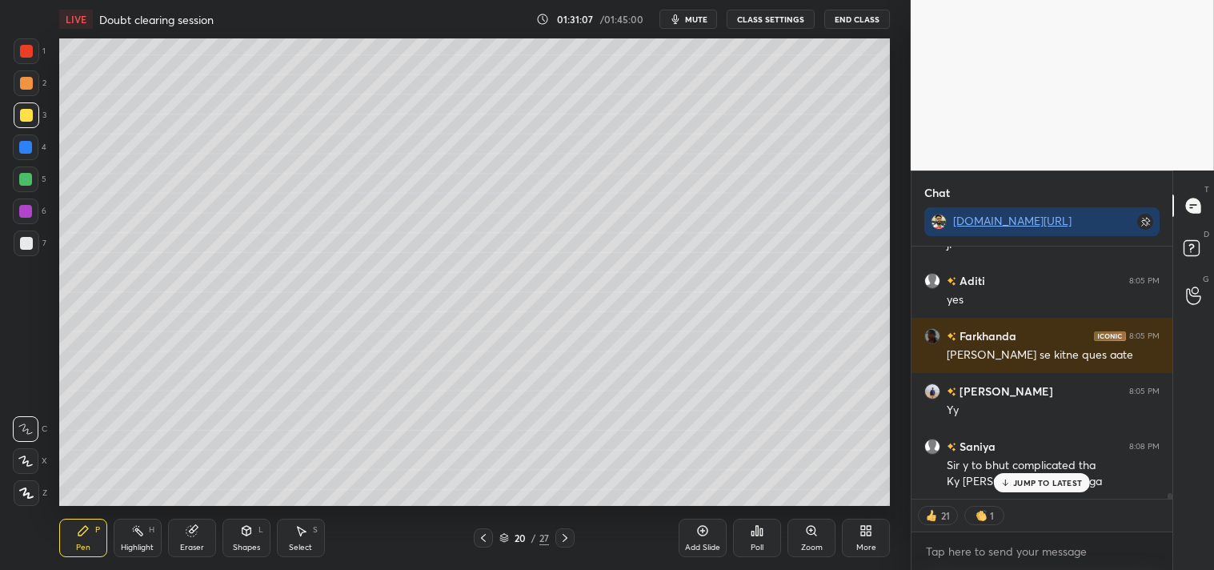
scroll to position [11767, 0]
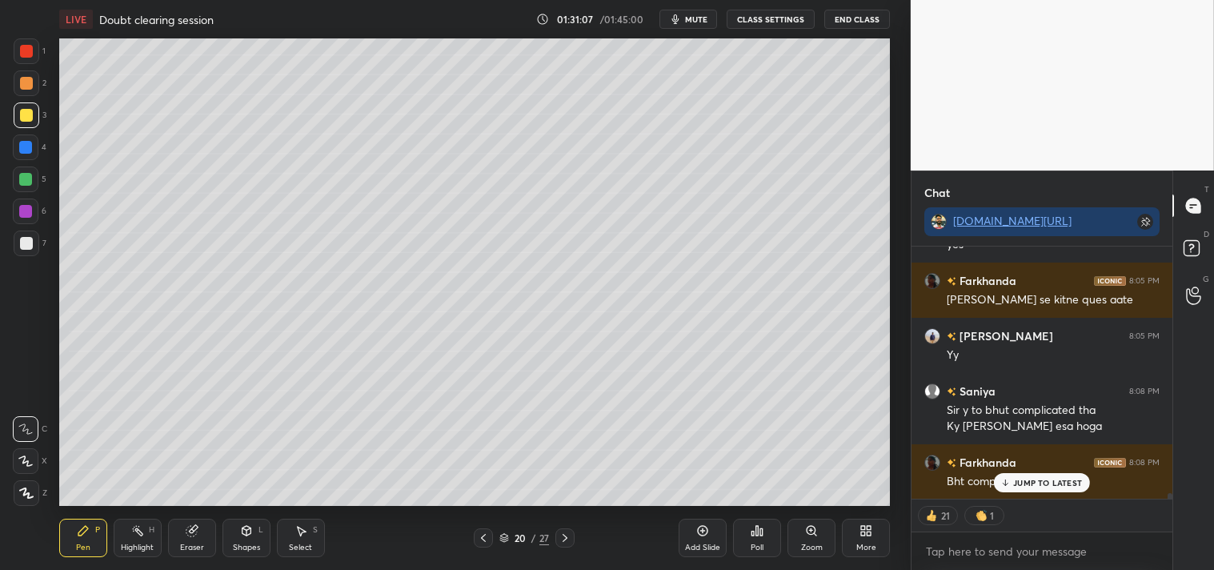
click at [1052, 481] on p "JUMP TO LATEST" at bounding box center [1047, 483] width 69 height 10
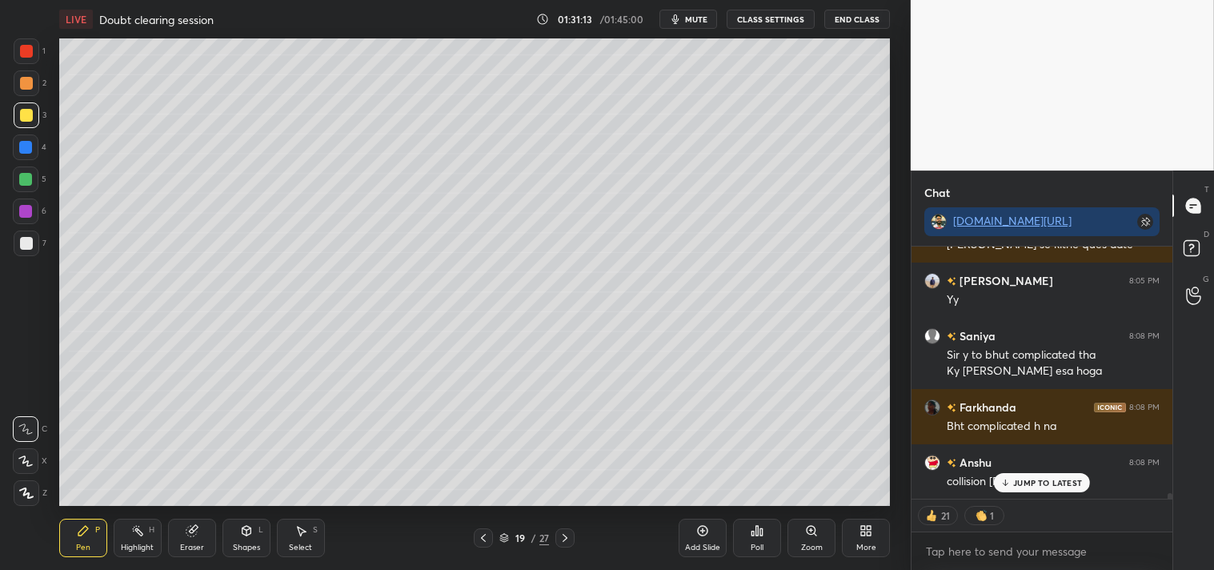
click at [132, 547] on div "Highlight" at bounding box center [137, 547] width 33 height 8
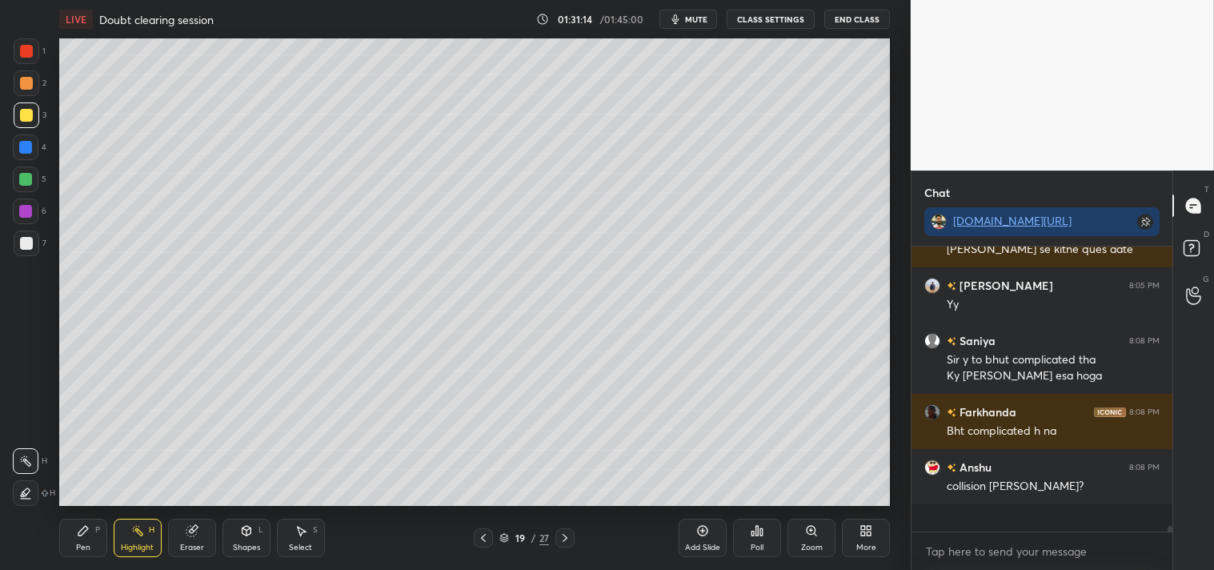
click at [134, 545] on div "Highlight" at bounding box center [137, 547] width 33 height 8
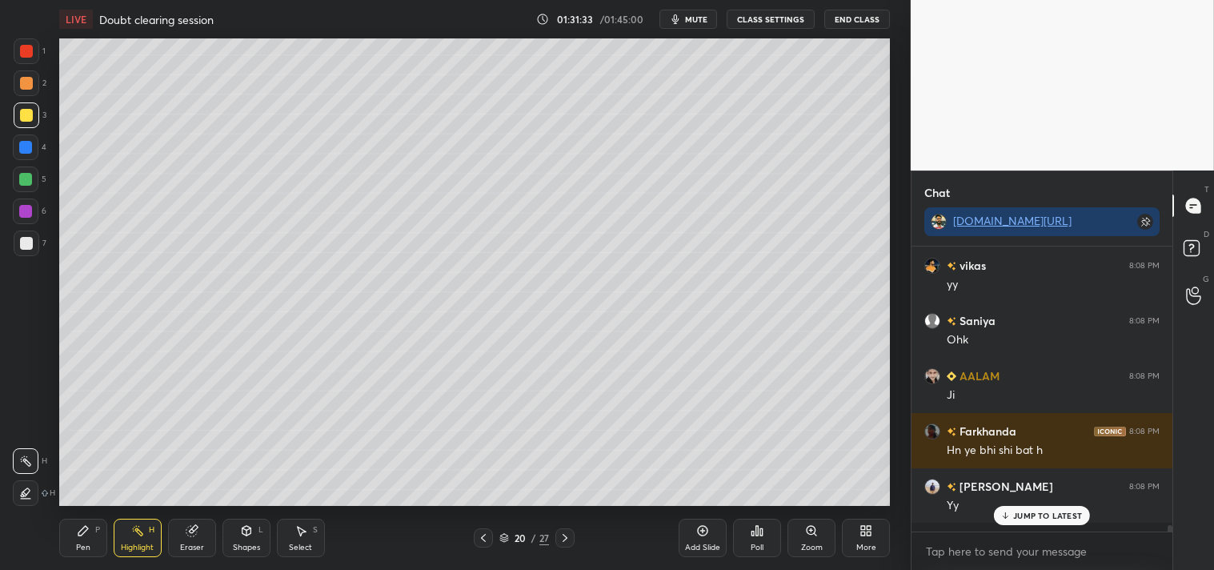
scroll to position [12130, 0]
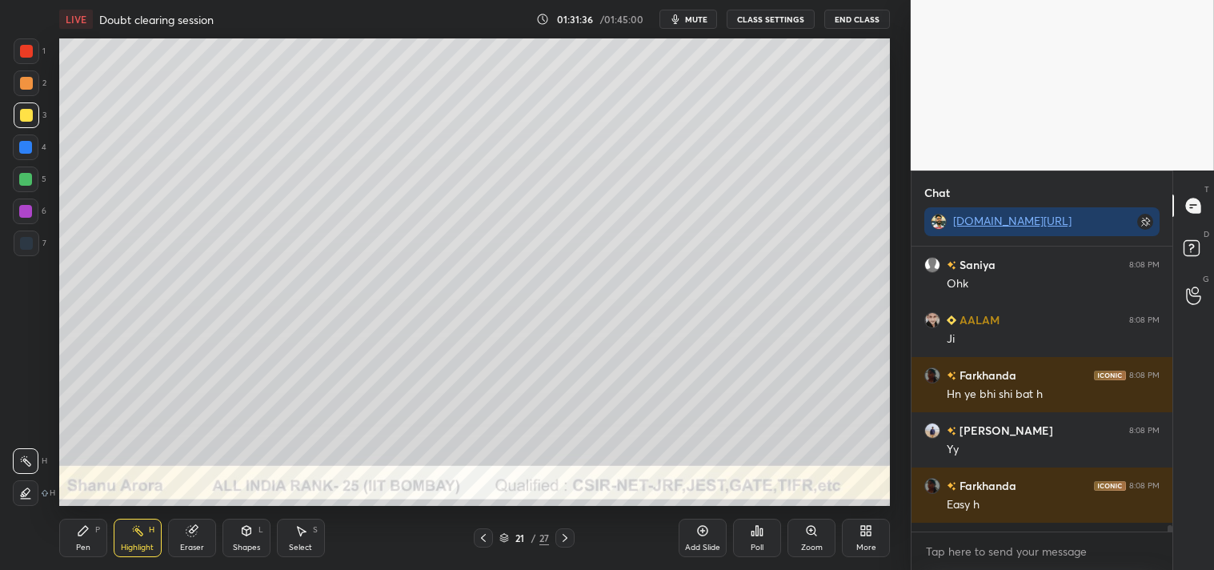
click at [246, 533] on icon at bounding box center [246, 531] width 9 height 10
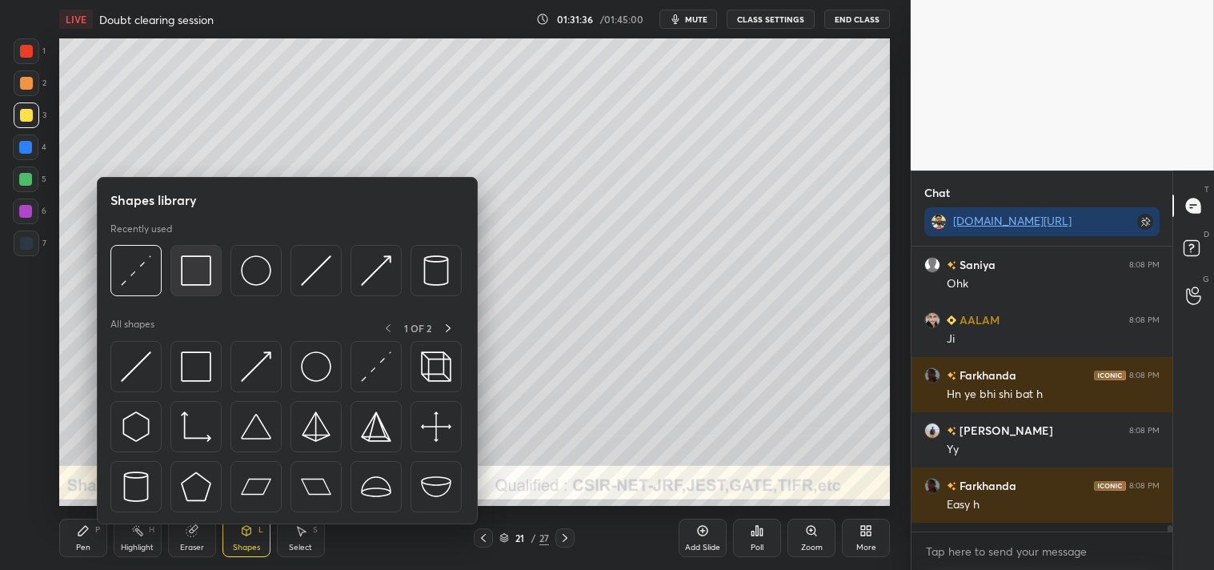
click at [203, 266] on img at bounding box center [196, 270] width 30 height 30
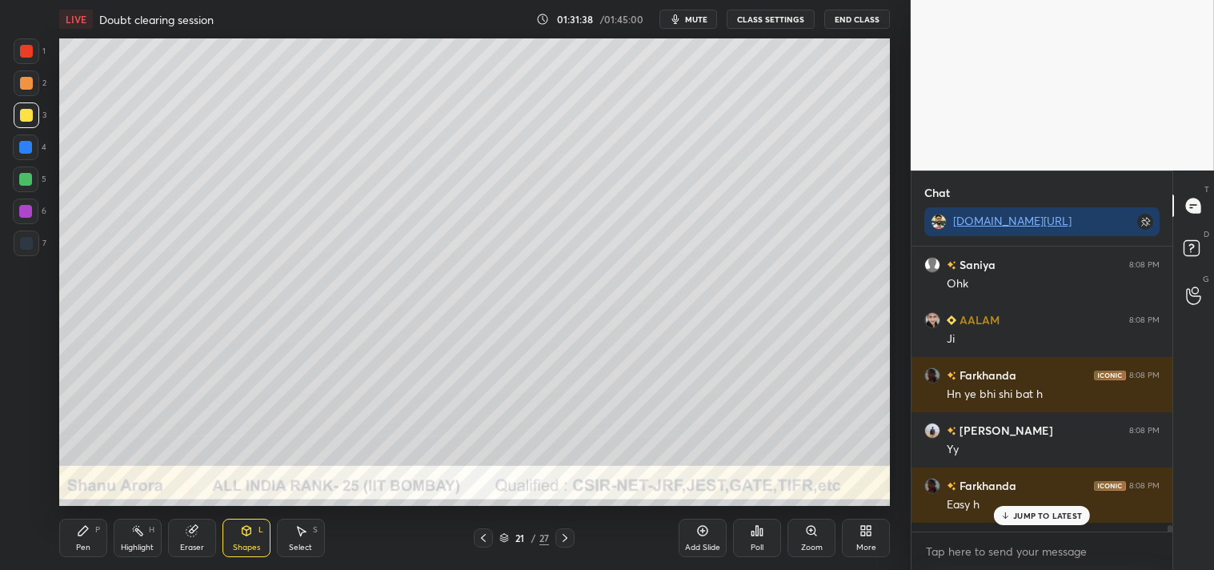
scroll to position [12185, 0]
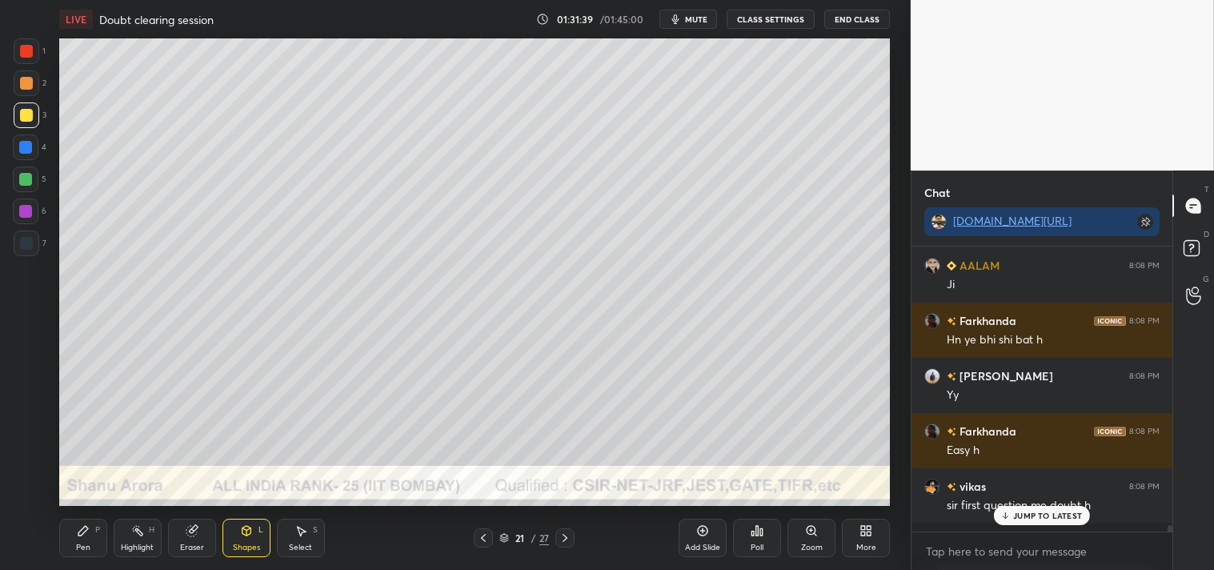
click at [795, 536] on div "Zoom" at bounding box center [811, 538] width 48 height 38
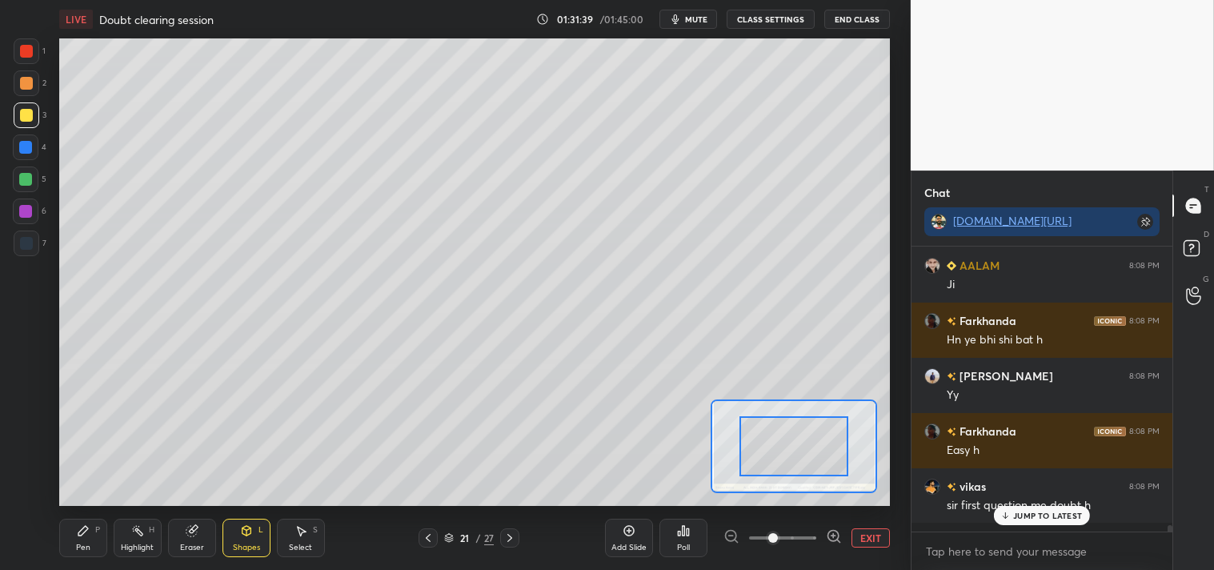
click at [778, 533] on span at bounding box center [773, 538] width 10 height 10
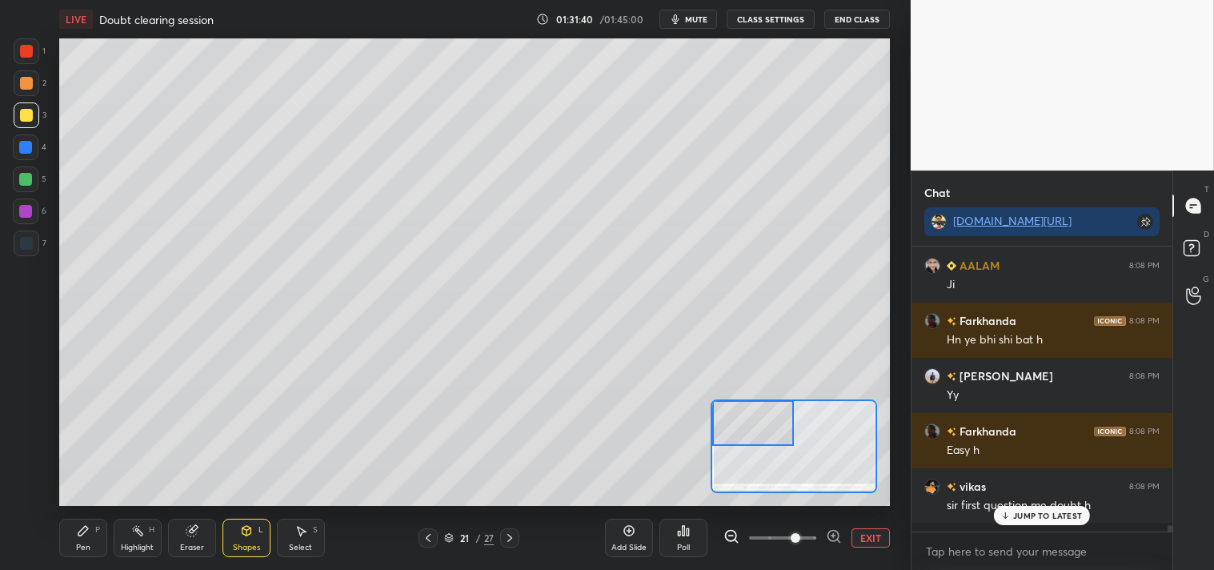
click at [1027, 514] on p "JUMP TO LATEST" at bounding box center [1047, 515] width 69 height 10
click at [870, 531] on button "EXIT" at bounding box center [870, 537] width 38 height 19
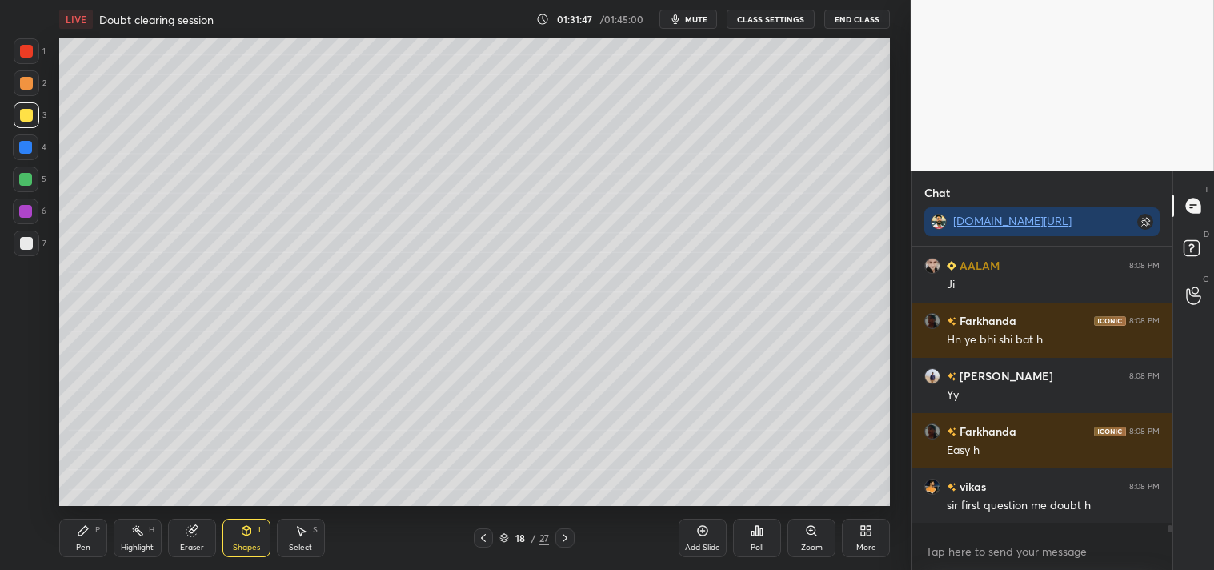
scroll to position [12254, 0]
click at [85, 543] on div "Pen" at bounding box center [83, 547] width 14 height 8
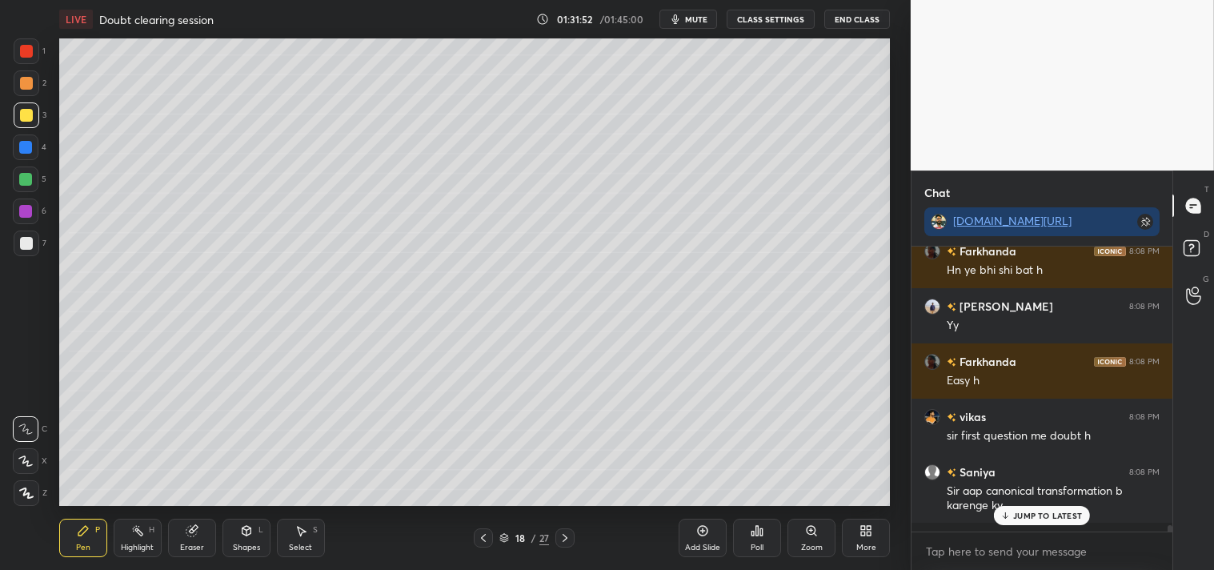
click at [1044, 515] on p "JUMP TO LATEST" at bounding box center [1047, 515] width 69 height 10
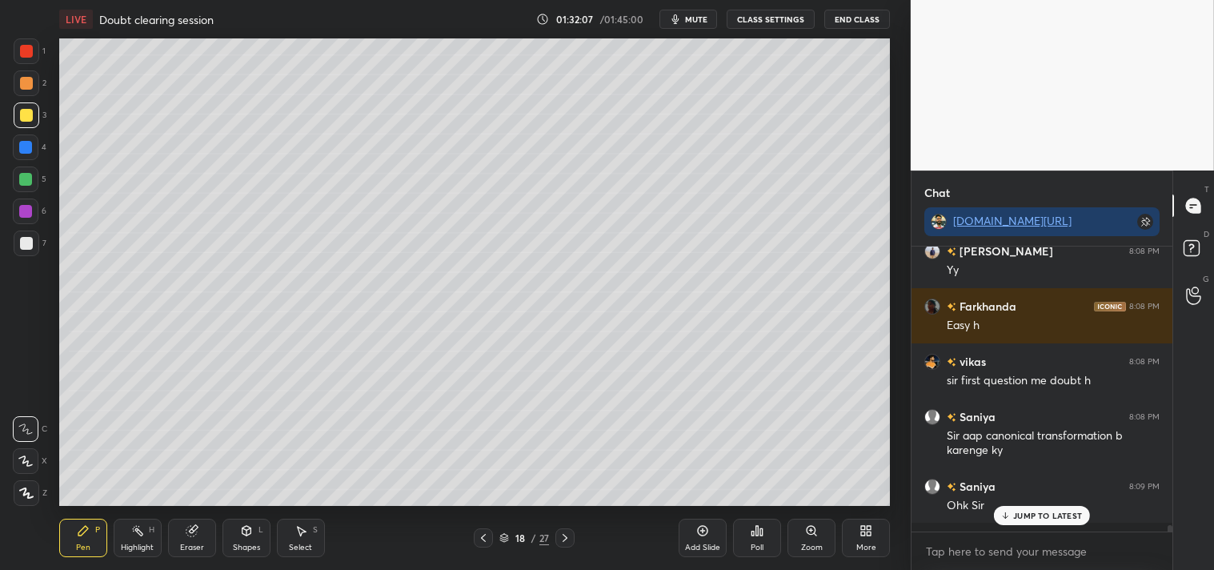
click at [141, 523] on div "Highlight H" at bounding box center [138, 538] width 48 height 38
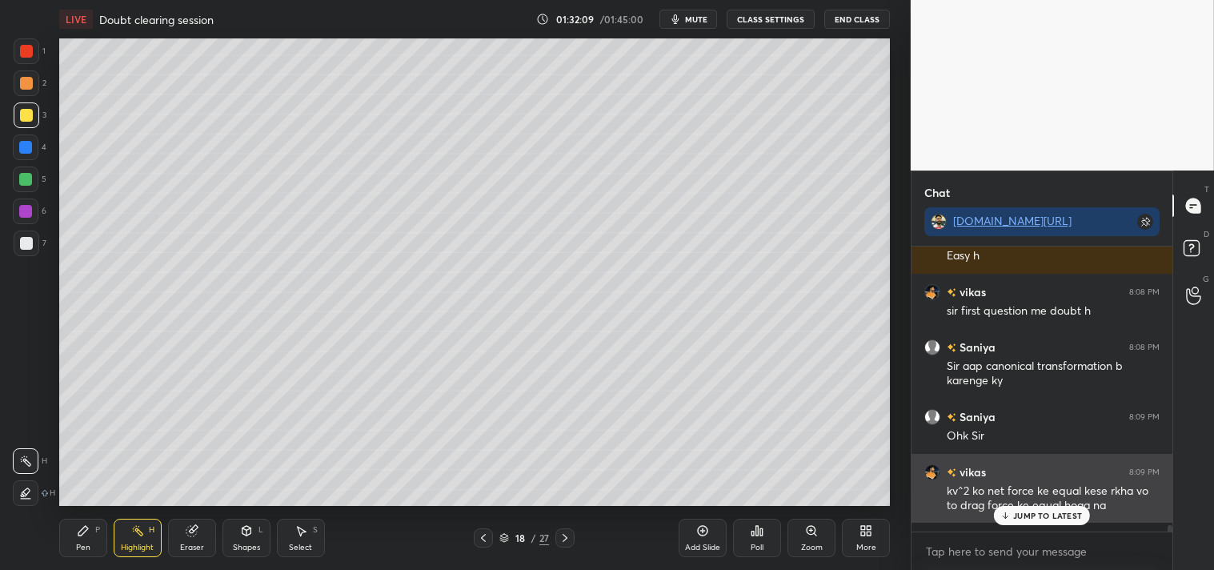
click at [1051, 523] on div "JUMP TO LATEST" at bounding box center [1042, 515] width 96 height 19
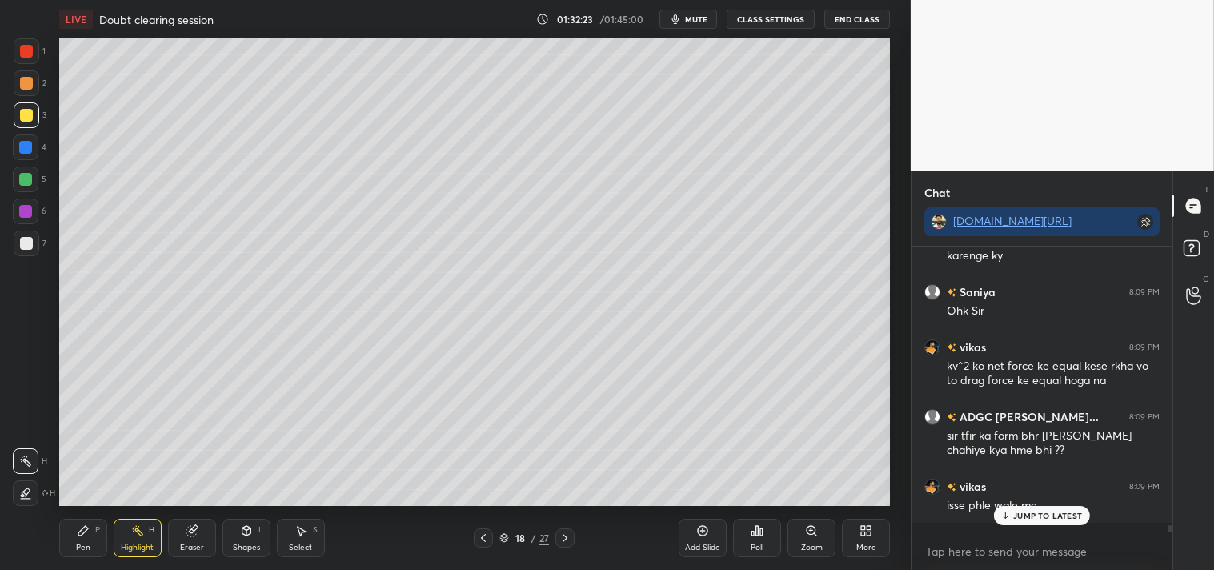
scroll to position [12574, 0]
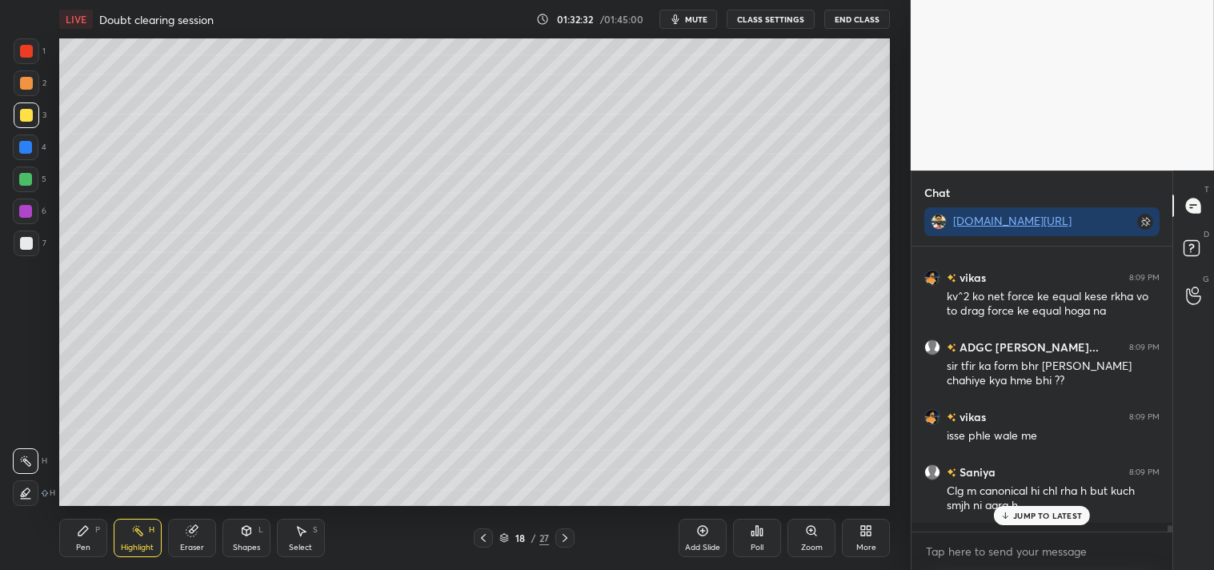
click at [88, 525] on icon at bounding box center [83, 530] width 13 height 13
click at [83, 536] on icon at bounding box center [83, 530] width 13 height 13
click at [700, 535] on icon at bounding box center [703, 531] width 10 height 10
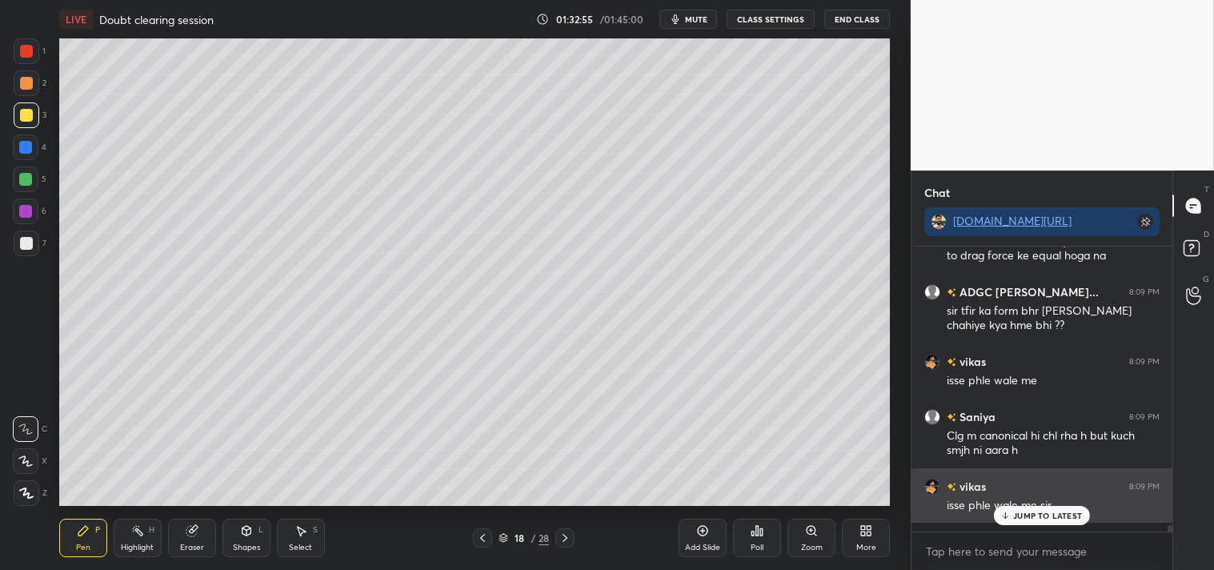
click at [1046, 508] on div "JUMP TO LATEST" at bounding box center [1042, 515] width 96 height 19
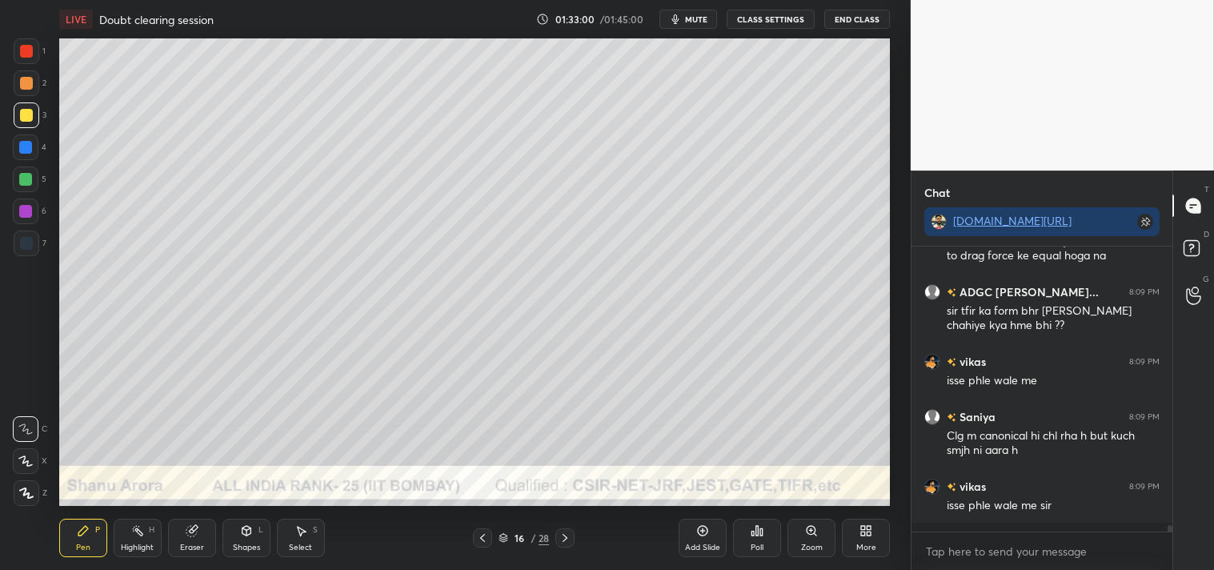
click at [134, 528] on circle at bounding box center [134, 528] width 2 height 2
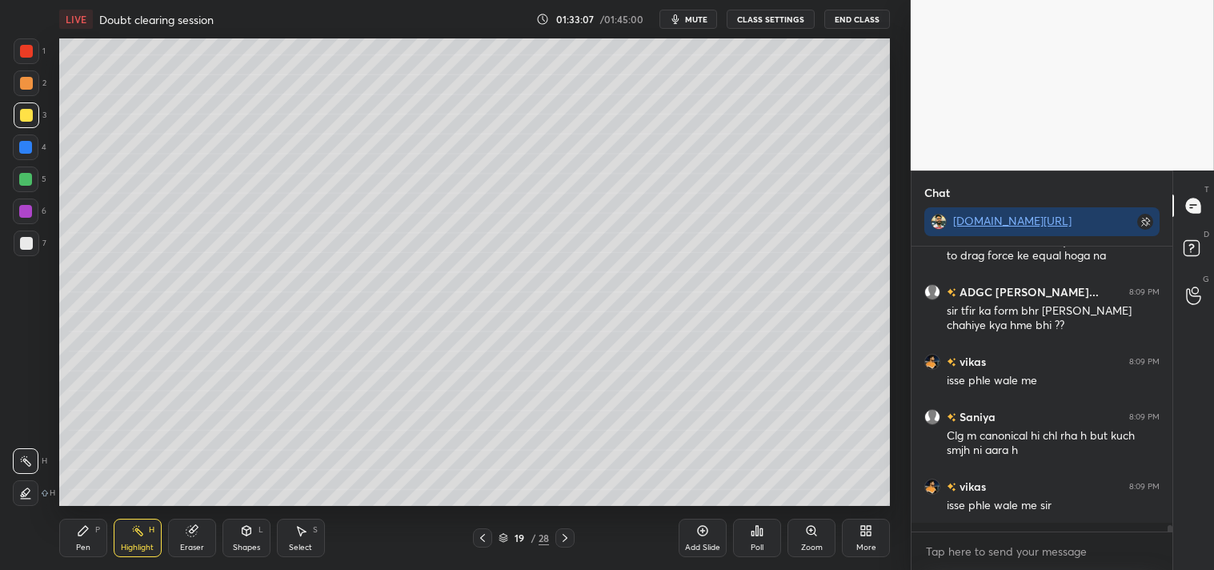
click at [82, 534] on icon at bounding box center [83, 531] width 10 height 10
click at [82, 540] on div "Pen P" at bounding box center [83, 538] width 48 height 38
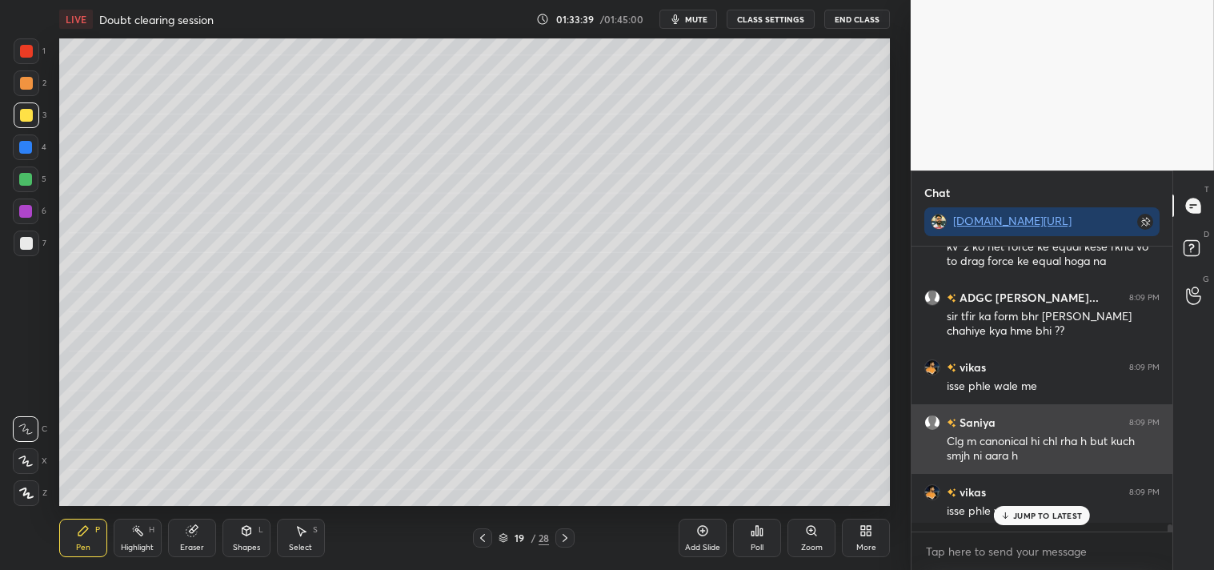
scroll to position [12684, 0]
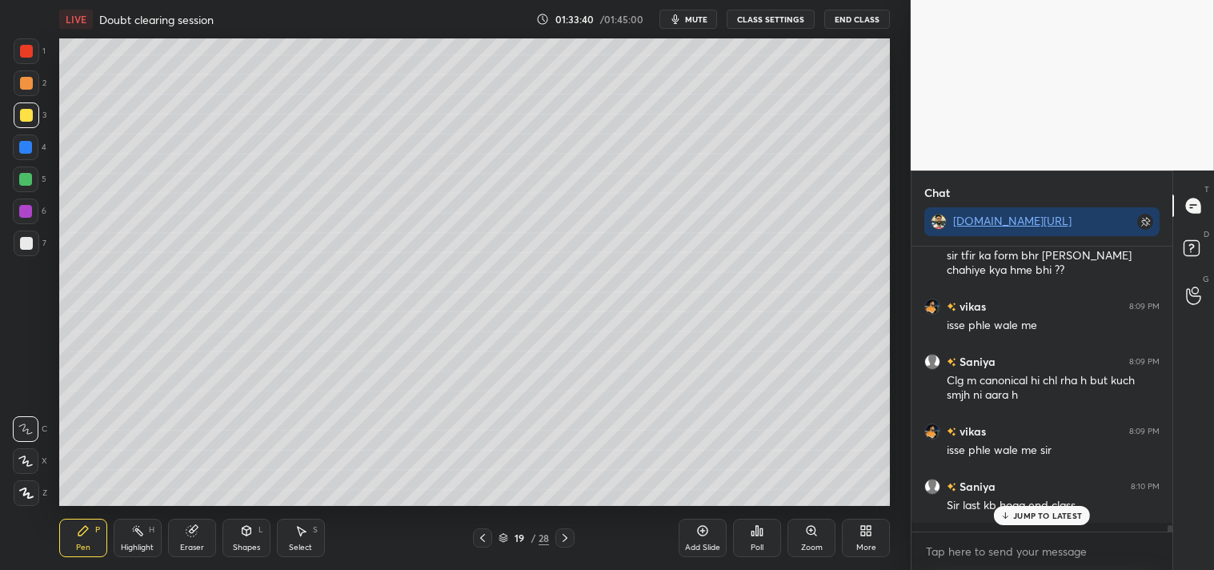
click at [1034, 510] on p "JUMP TO LATEST" at bounding box center [1047, 515] width 69 height 10
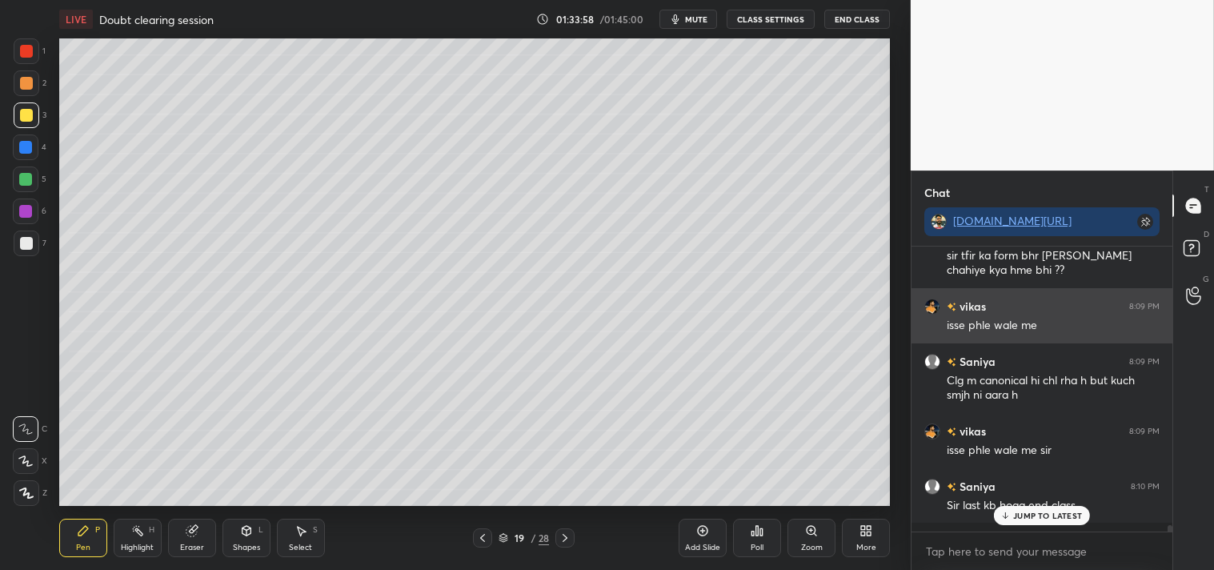
scroll to position [12739, 0]
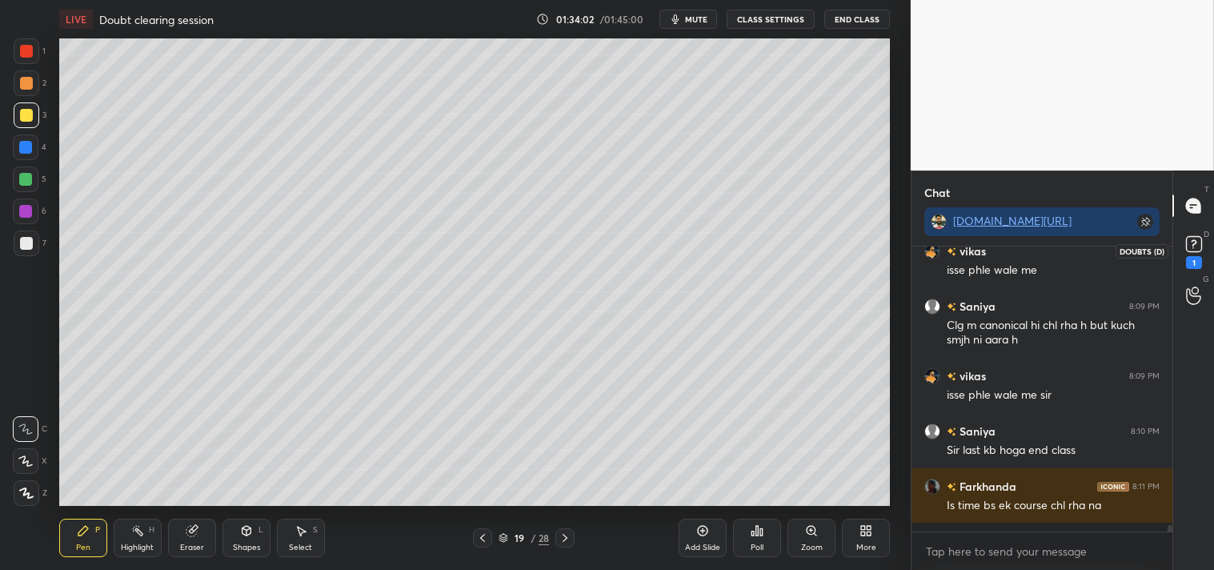
click at [1194, 265] on div "1" at bounding box center [1194, 262] width 16 height 13
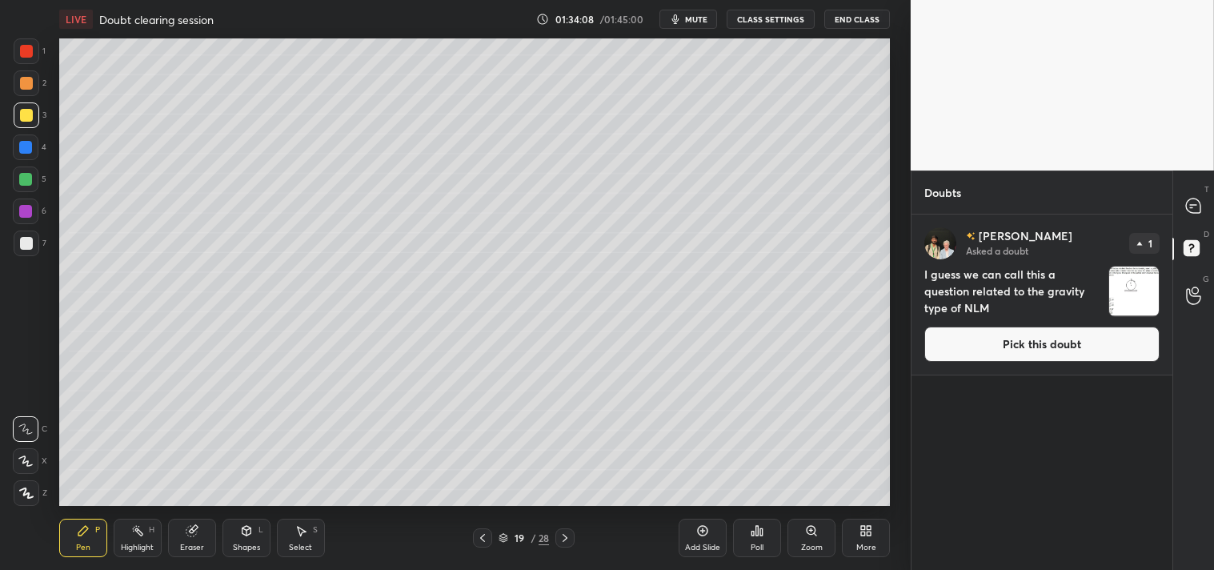
click at [1035, 334] on button "Pick this doubt" at bounding box center [1041, 343] width 235 height 35
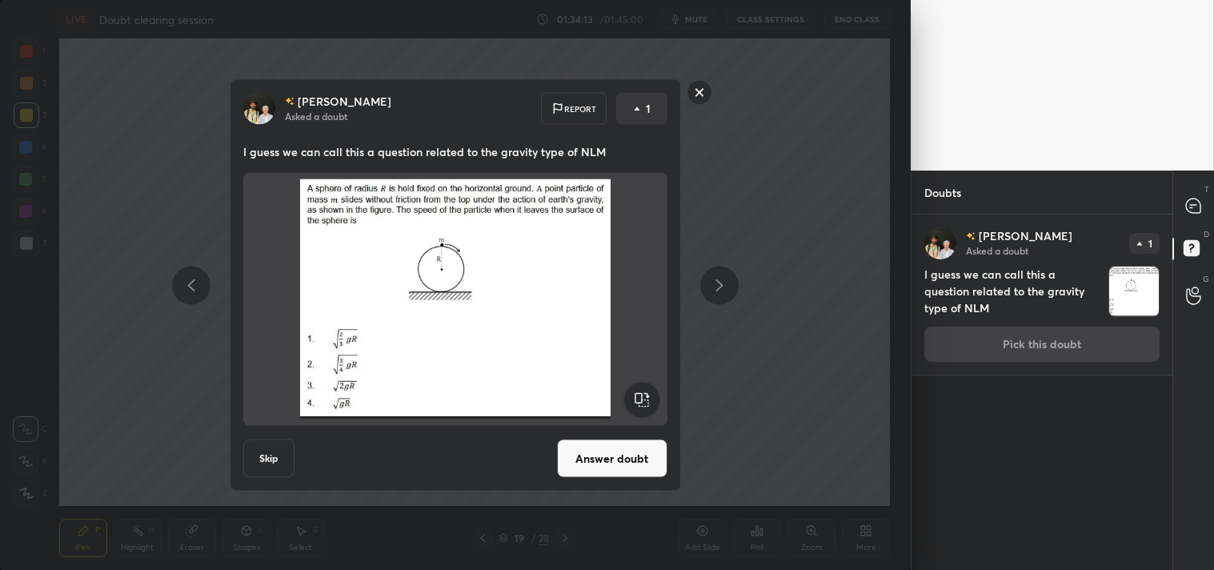
click at [619, 445] on button "Answer doubt" at bounding box center [612, 458] width 110 height 38
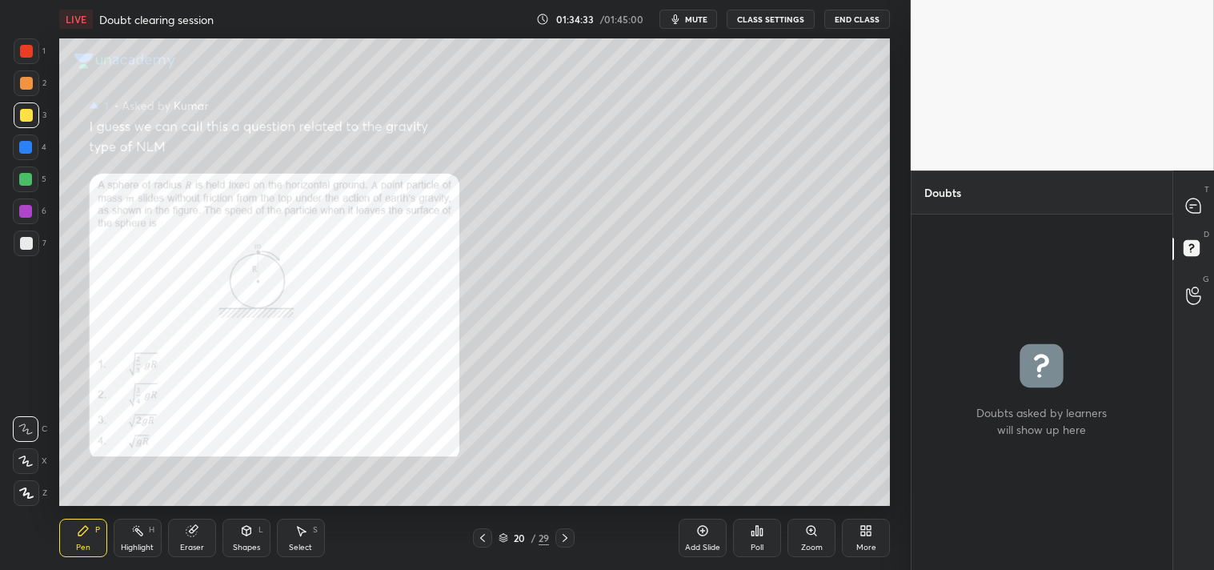
click at [1193, 211] on icon at bounding box center [1193, 205] width 14 height 14
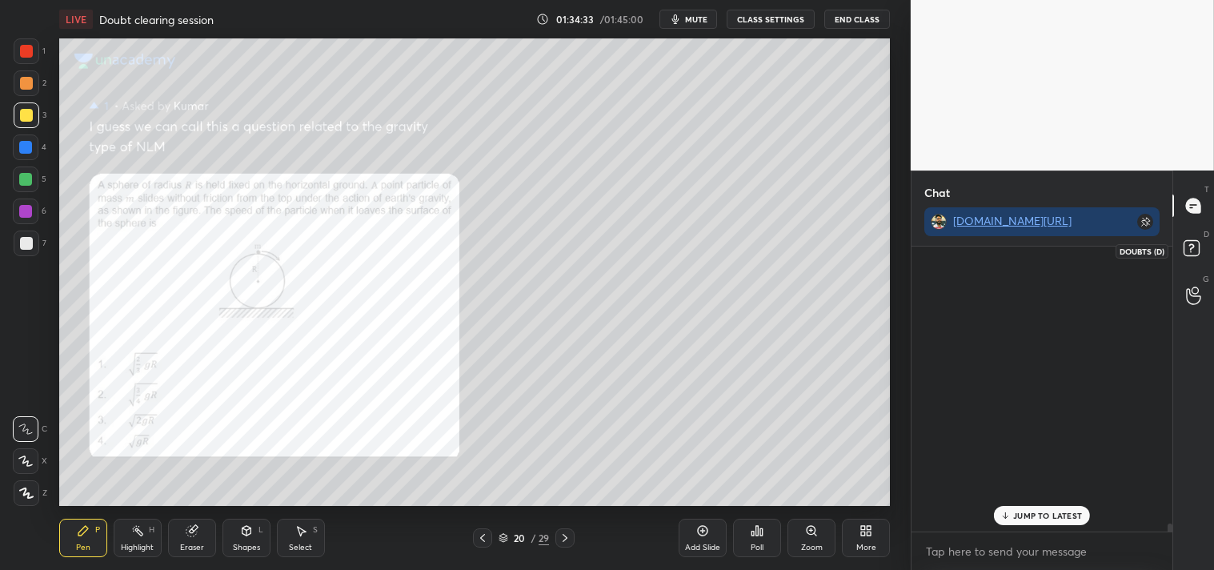
scroll to position [280, 256]
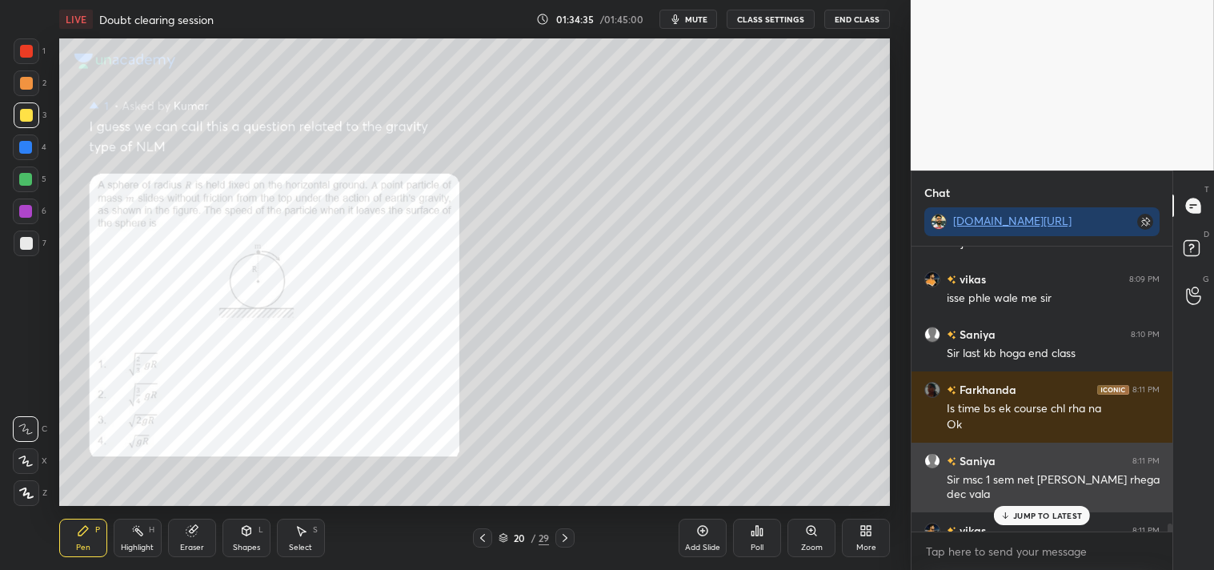
click at [1034, 504] on div "Saniya 8:11 PM Sir msc 1 sem net [PERSON_NAME] rhega dec vala" at bounding box center [1041, 477] width 261 height 70
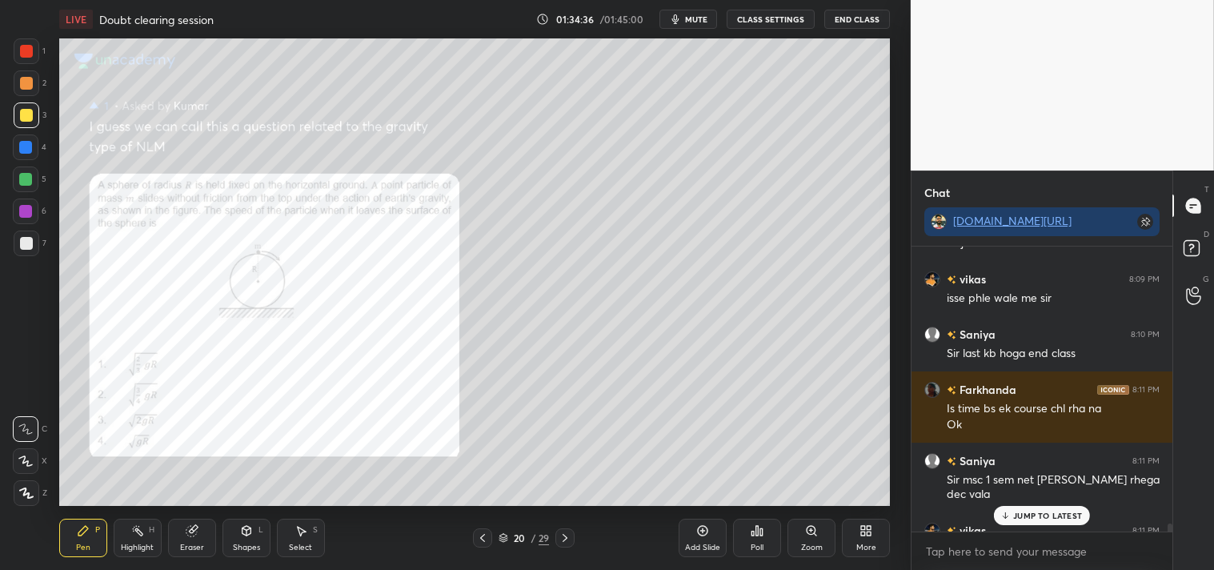
click at [1026, 515] on p "JUMP TO LATEST" at bounding box center [1047, 515] width 69 height 10
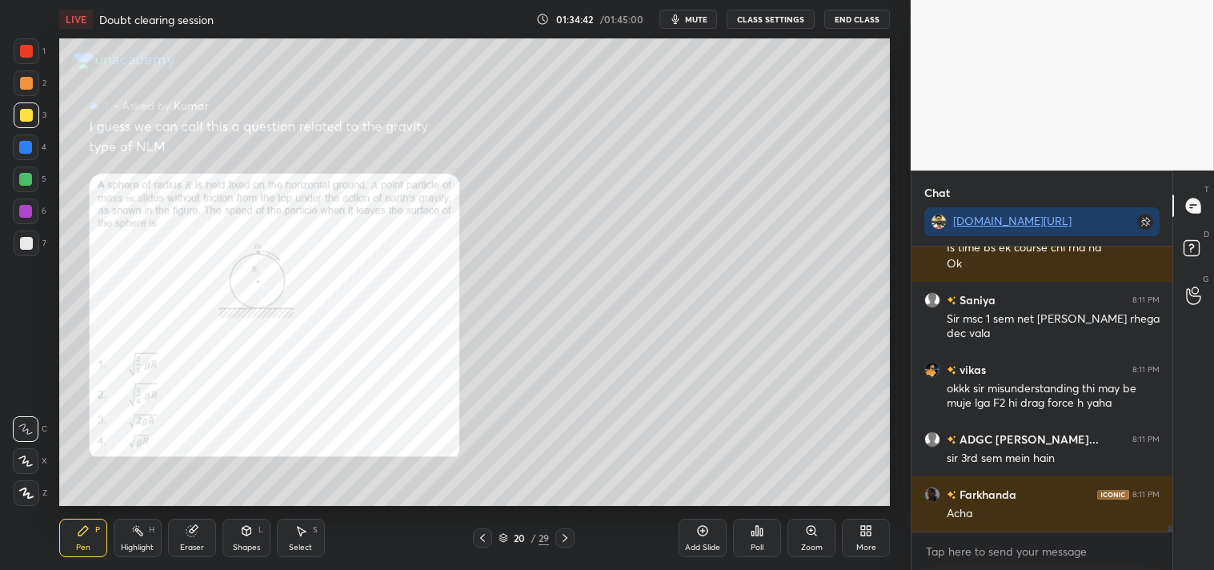
scroll to position [13052, 0]
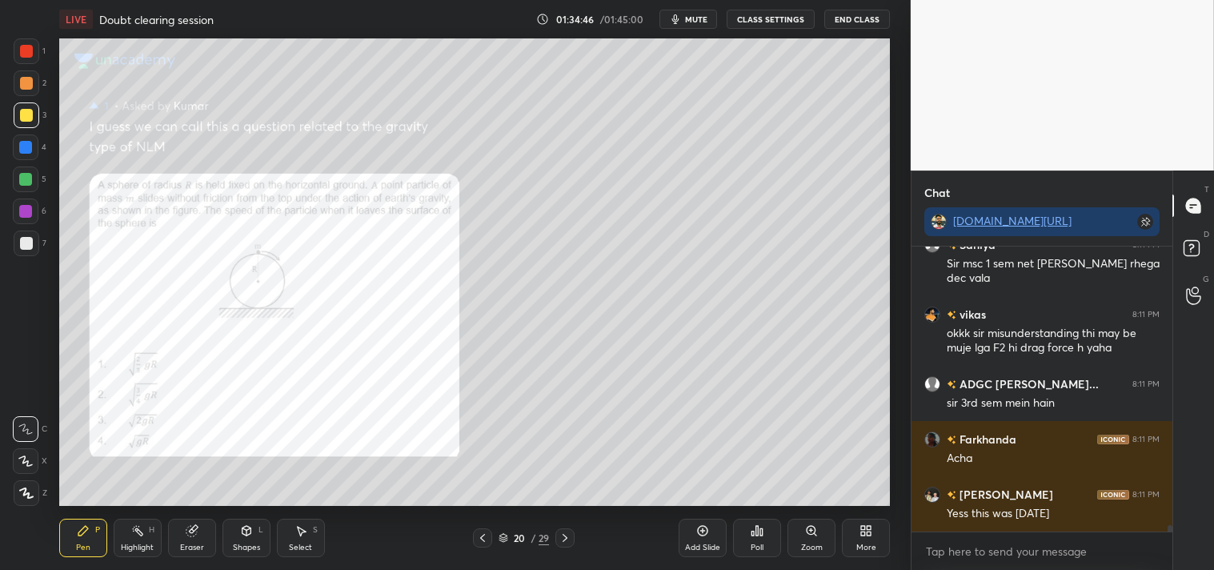
click at [818, 555] on div "Zoom" at bounding box center [811, 538] width 48 height 38
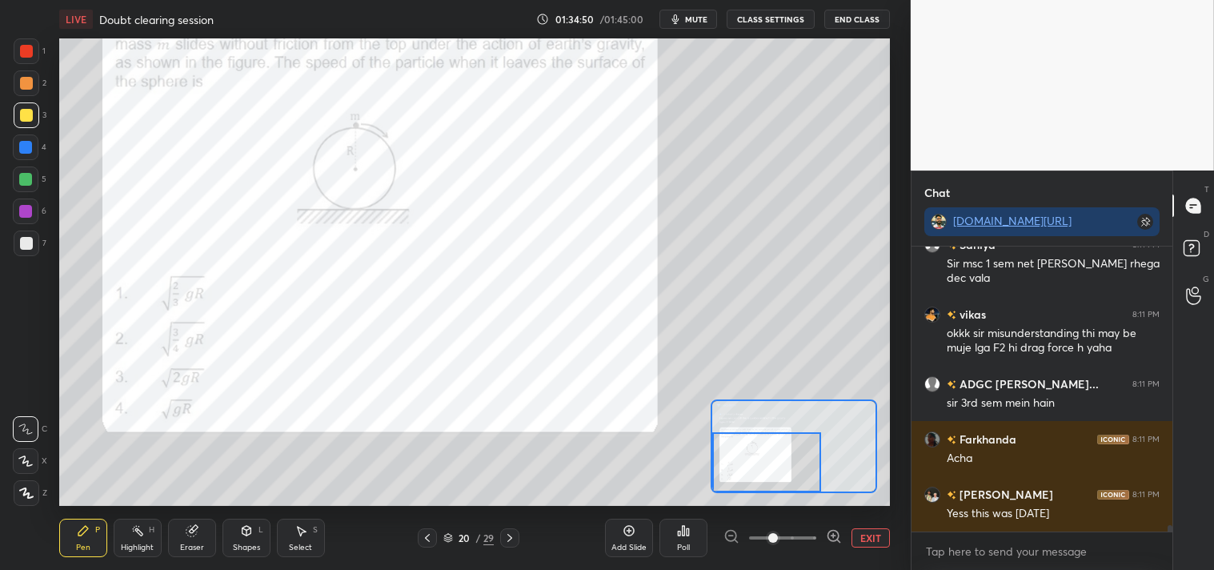
click at [27, 42] on div at bounding box center [27, 51] width 26 height 26
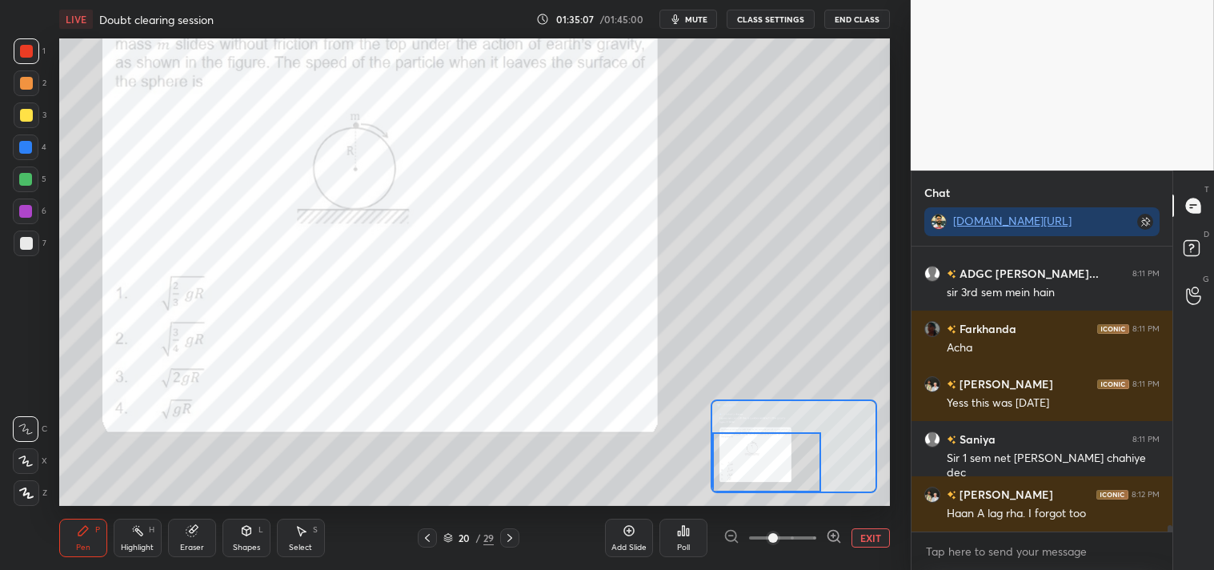
scroll to position [13217, 0]
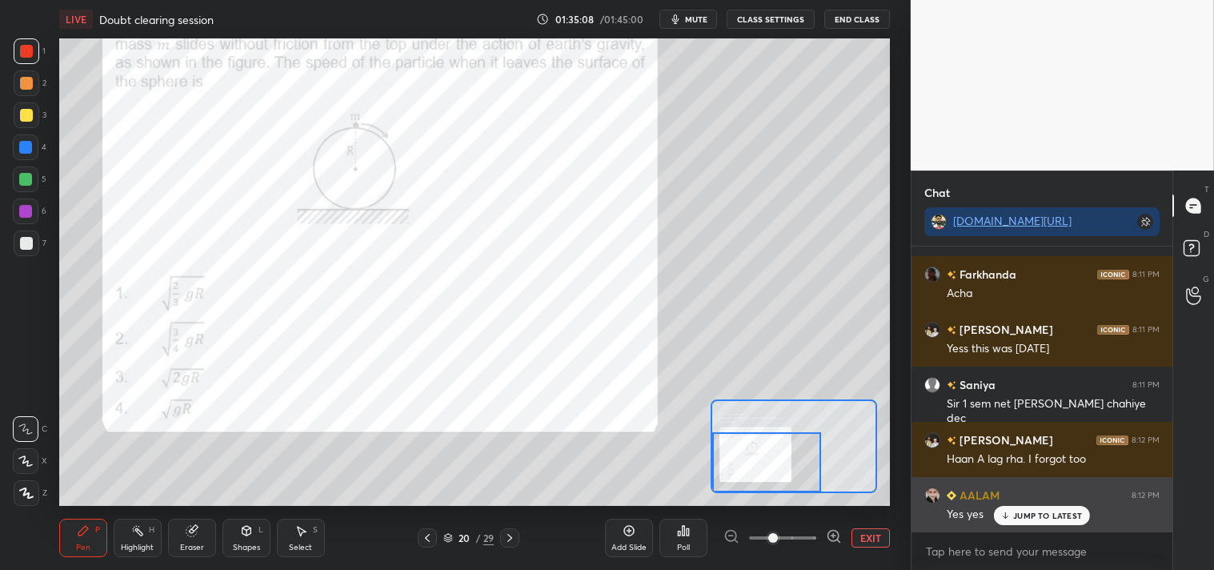
click at [1026, 514] on p "JUMP TO LATEST" at bounding box center [1047, 515] width 69 height 10
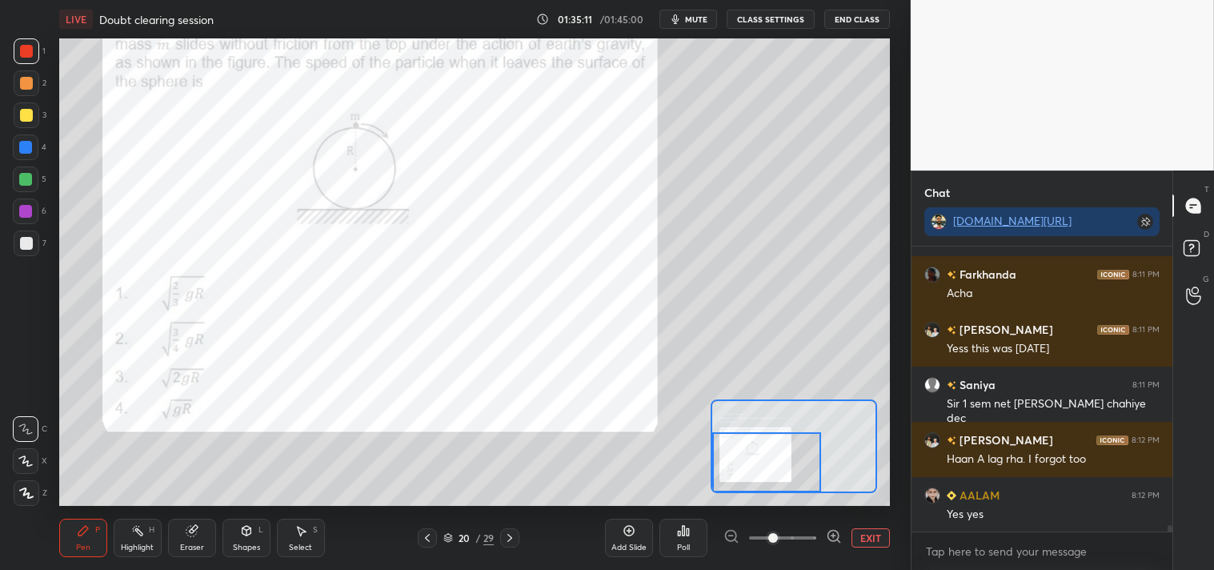
click at [859, 532] on button "EXIT" at bounding box center [870, 537] width 38 height 19
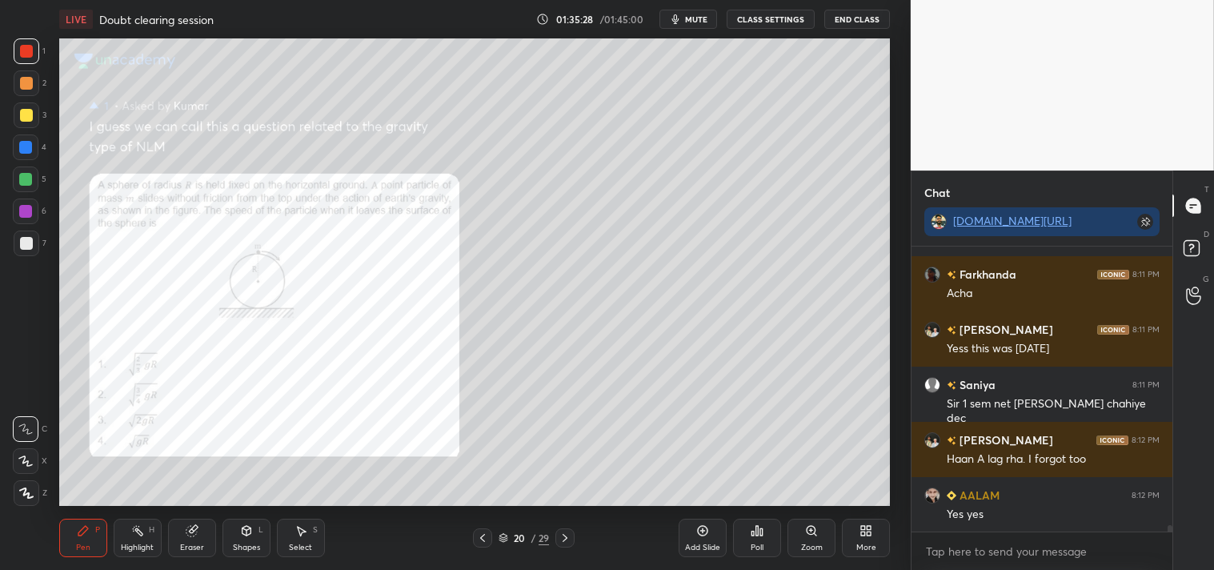
click at [796, 538] on div "Zoom" at bounding box center [811, 538] width 48 height 38
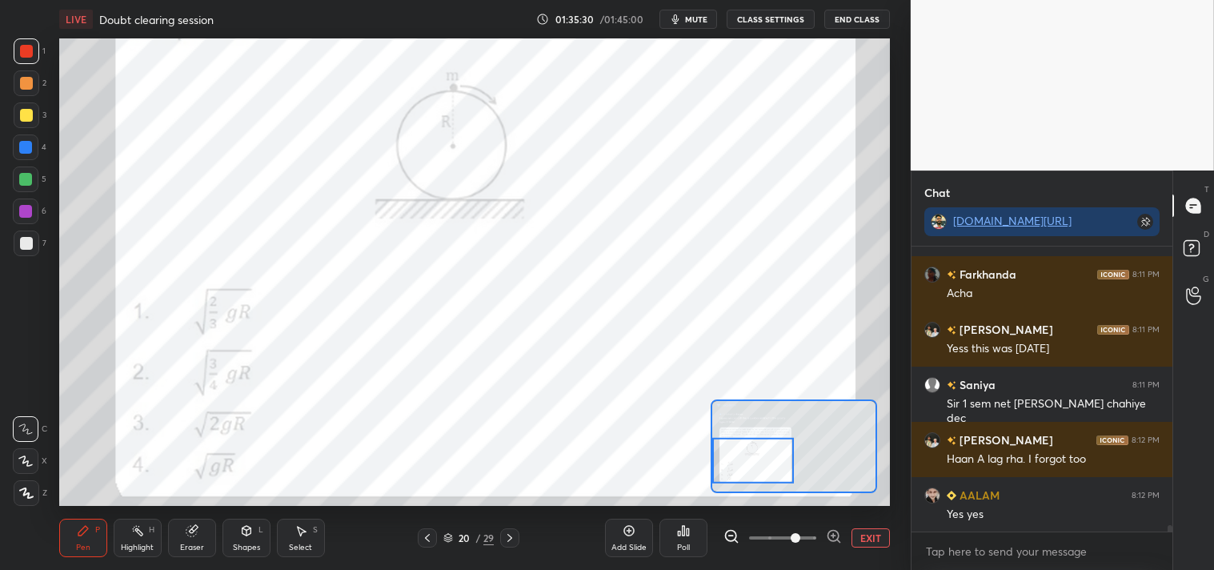
click at [240, 530] on icon at bounding box center [246, 530] width 13 height 13
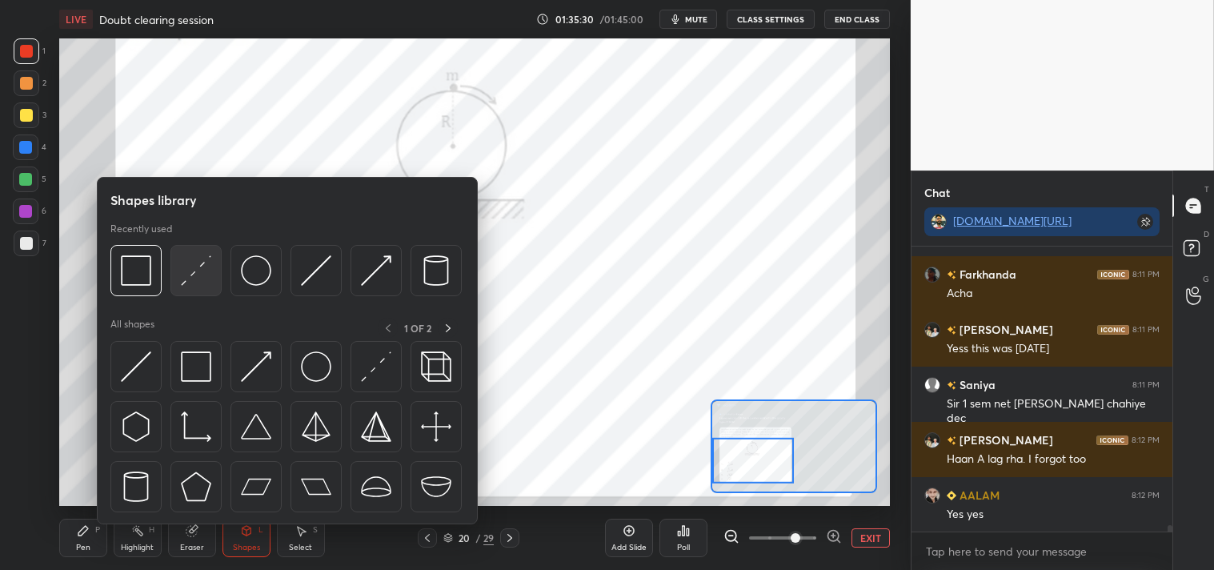
click at [193, 268] on img at bounding box center [196, 270] width 30 height 30
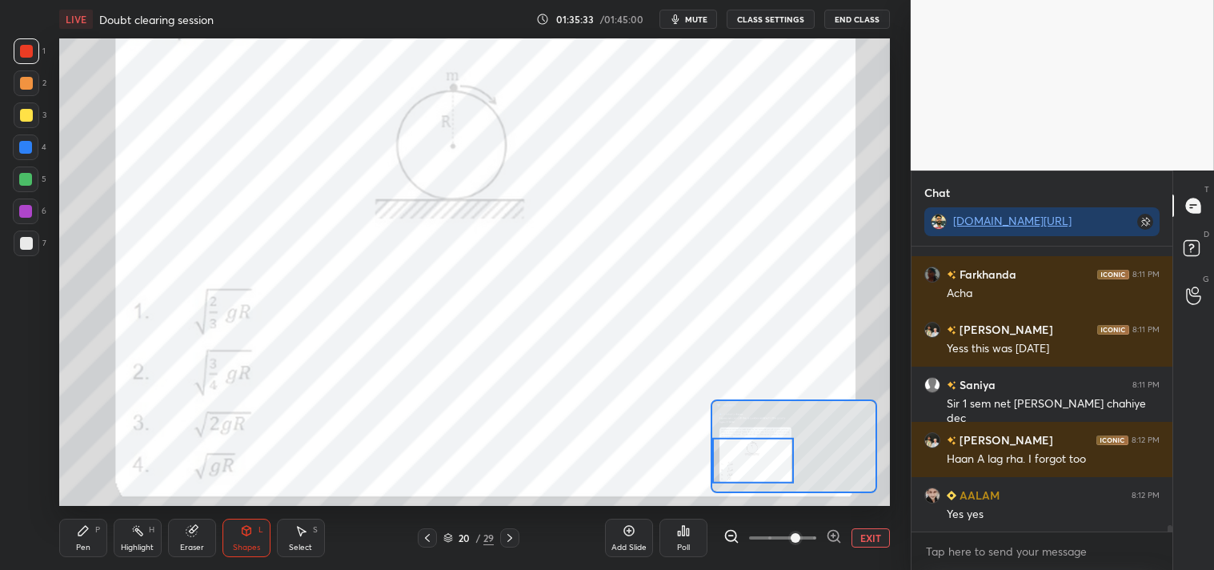
click at [92, 528] on div "Pen P" at bounding box center [83, 538] width 48 height 38
click at [80, 531] on icon at bounding box center [83, 531] width 10 height 10
click at [251, 539] on div "Shapes L" at bounding box center [246, 538] width 48 height 38
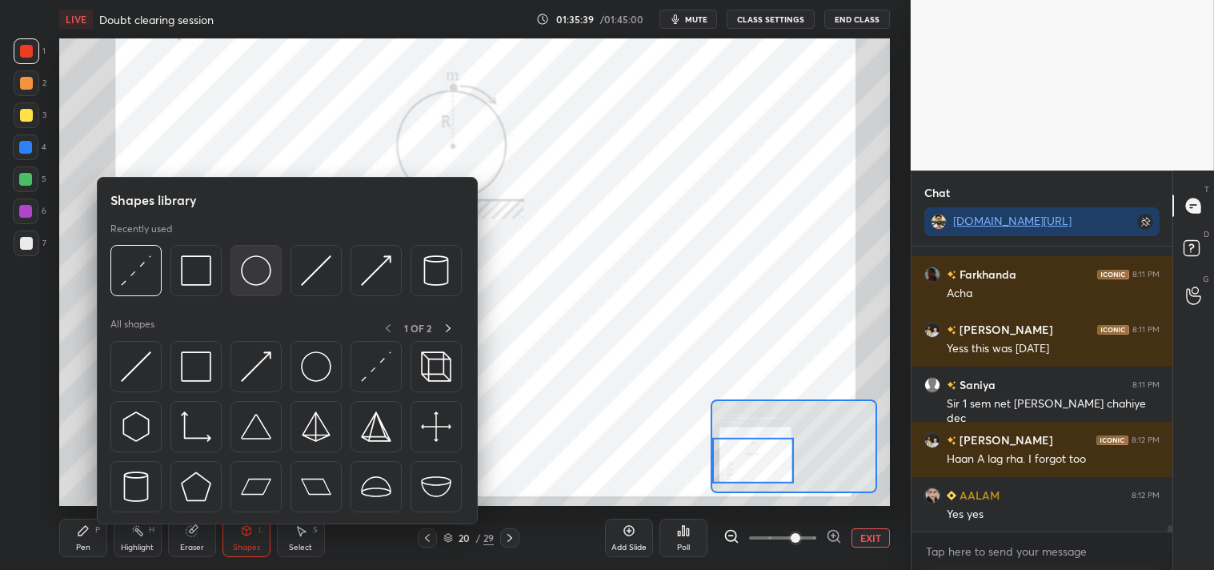
click at [266, 273] on img at bounding box center [256, 270] width 30 height 30
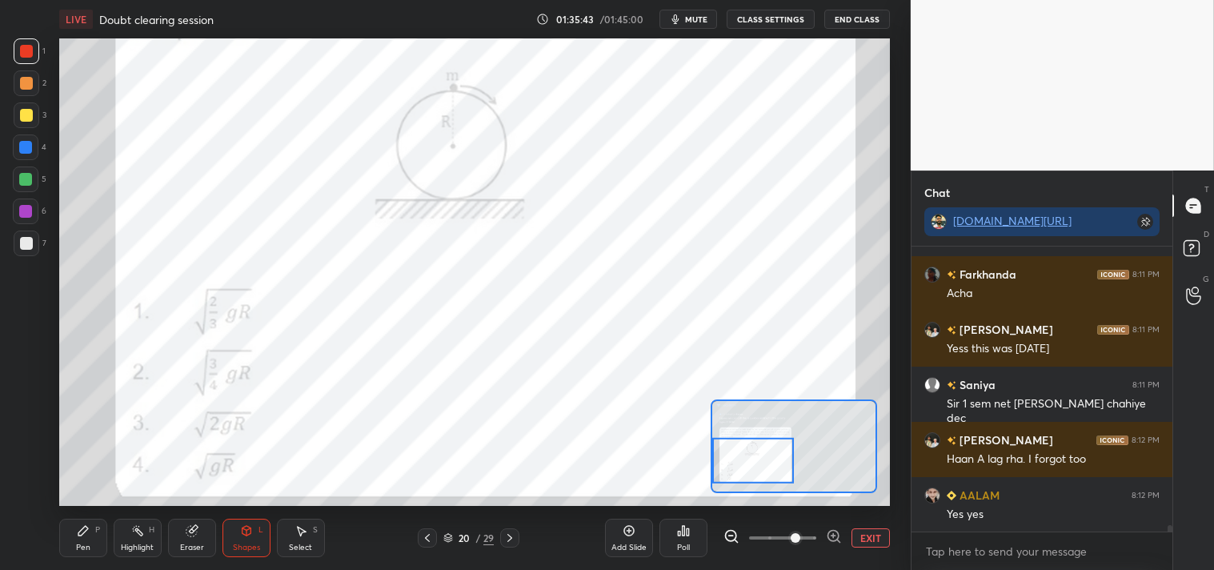
click at [77, 536] on icon at bounding box center [83, 530] width 13 height 13
click at [83, 538] on div "Pen P" at bounding box center [83, 538] width 48 height 38
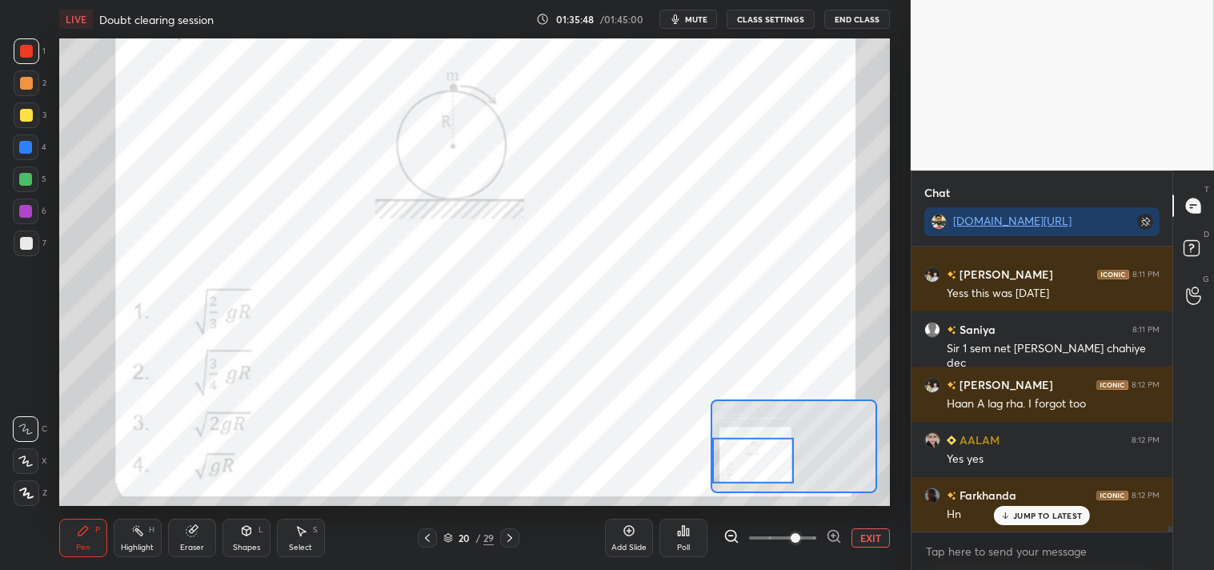
scroll to position [13343, 0]
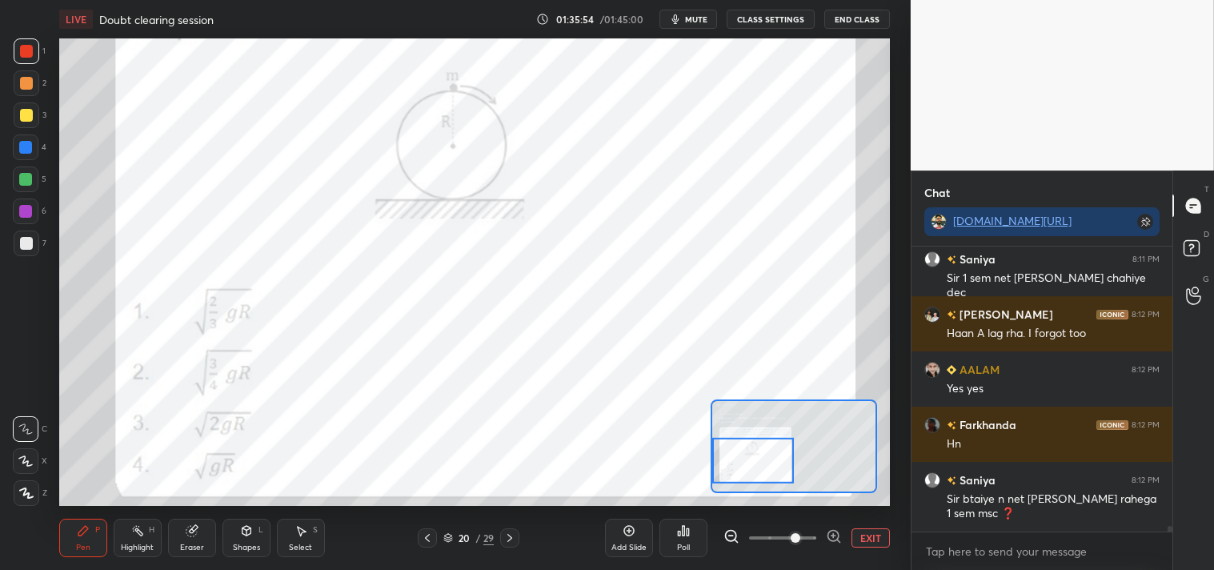
click at [864, 534] on button "EXIT" at bounding box center [870, 537] width 38 height 19
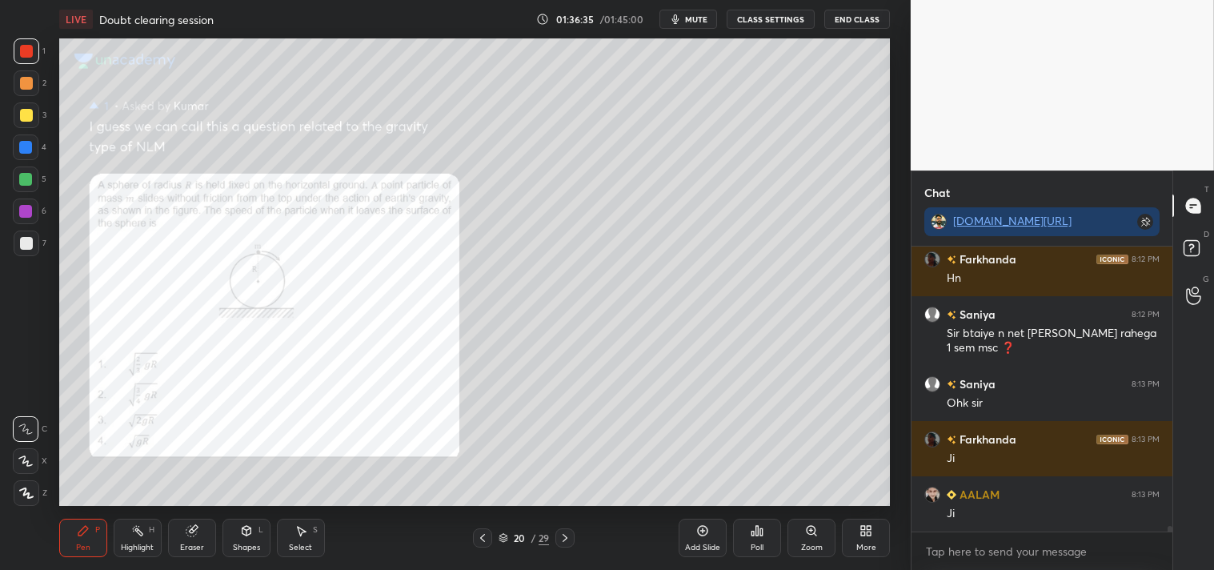
scroll to position [13563, 0]
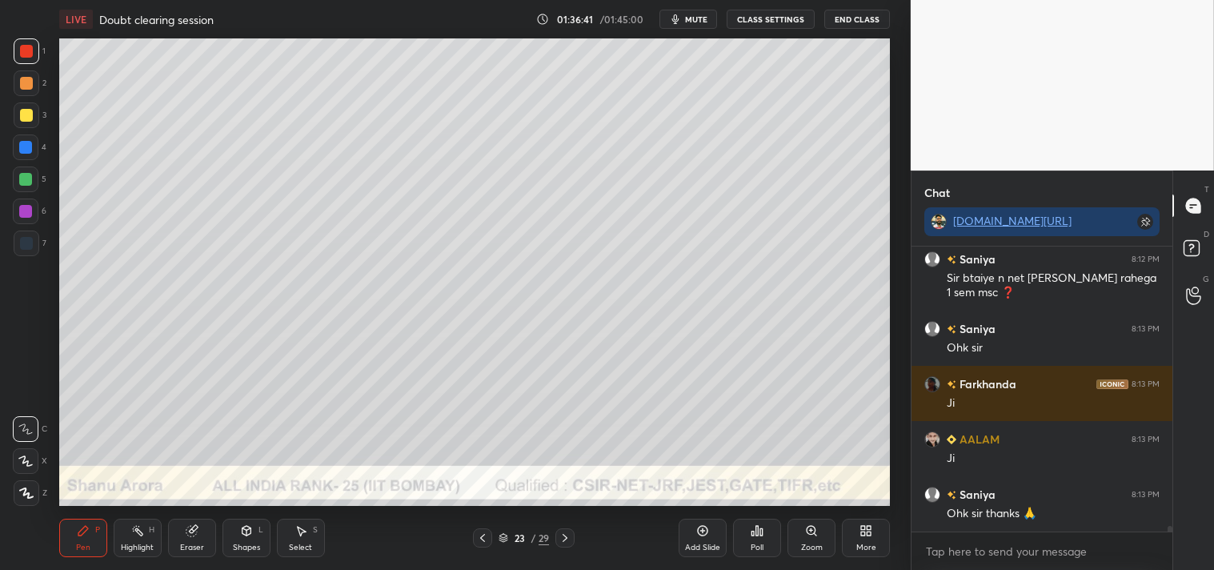
click at [798, 539] on div "Zoom" at bounding box center [811, 538] width 48 height 38
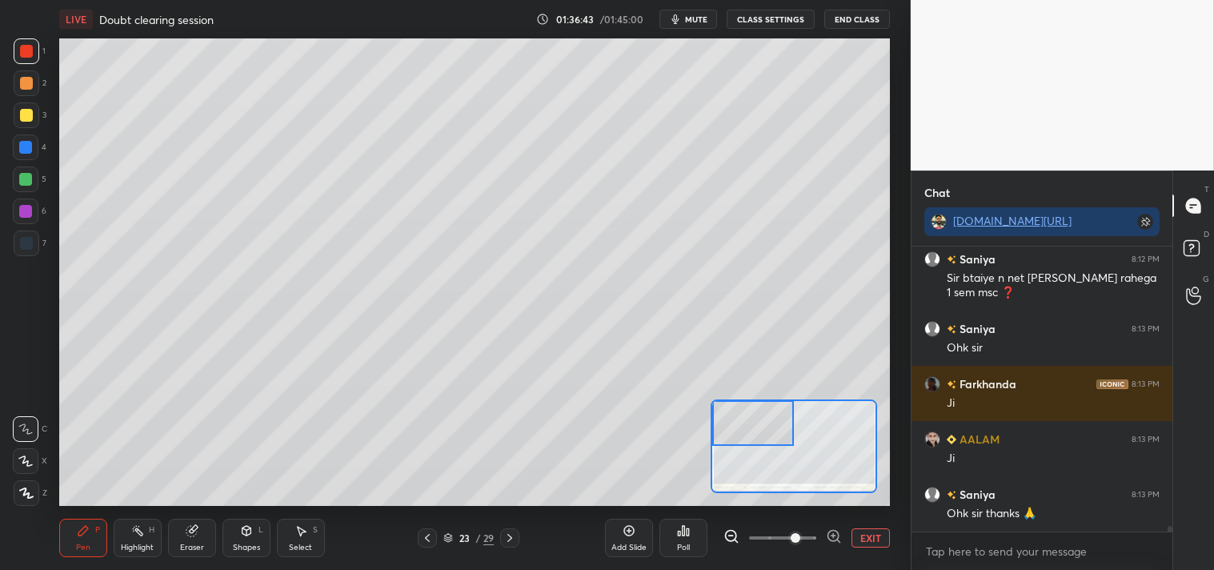
click at [67, 547] on div "Pen P" at bounding box center [83, 538] width 48 height 38
click at [77, 517] on div "Pen P Highlight H Eraser Shapes L Select S 23 / 29 Add Slide Poll EXIT" at bounding box center [474, 538] width 831 height 64
click at [20, 118] on div at bounding box center [26, 115] width 13 height 13
click at [30, 106] on div at bounding box center [27, 115] width 26 height 26
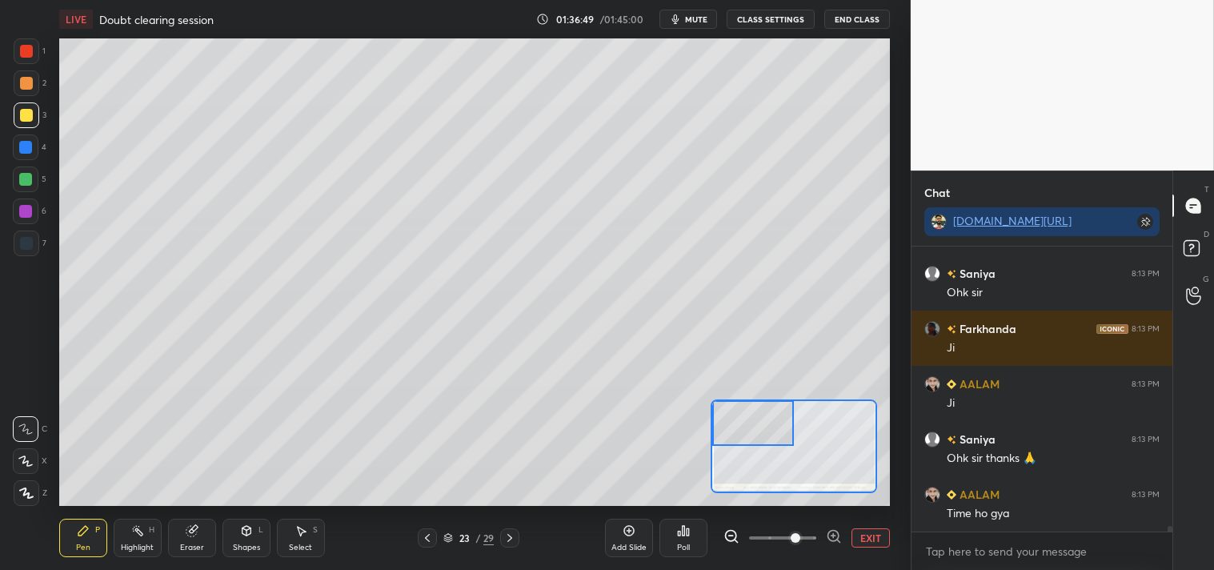
click at [252, 543] on div "Shapes" at bounding box center [246, 547] width 27 height 8
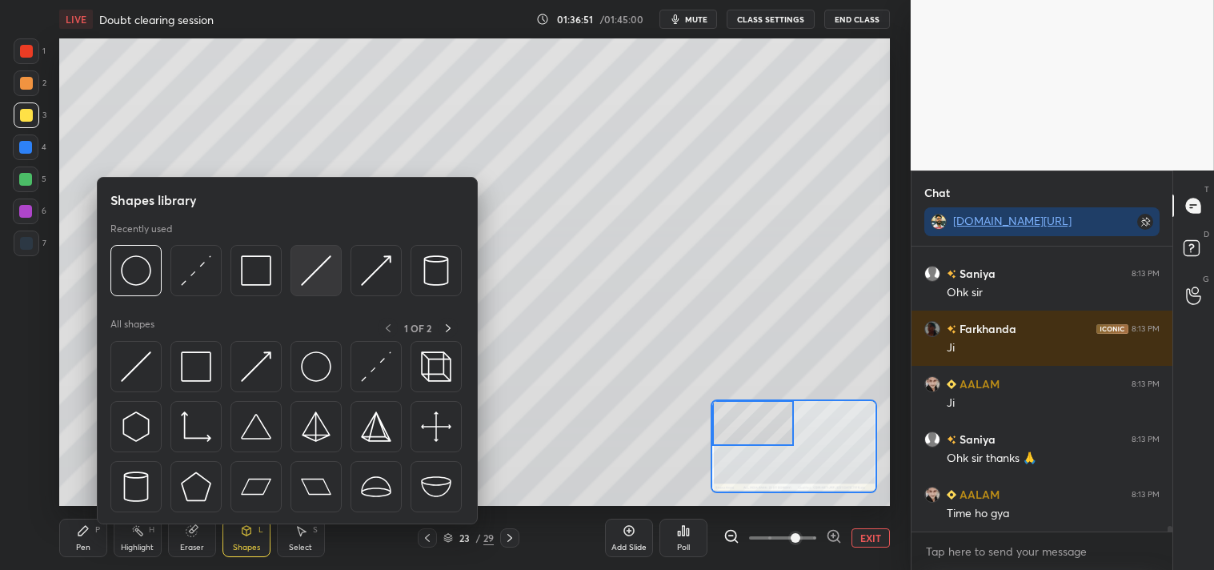
click at [317, 268] on img at bounding box center [316, 270] width 30 height 30
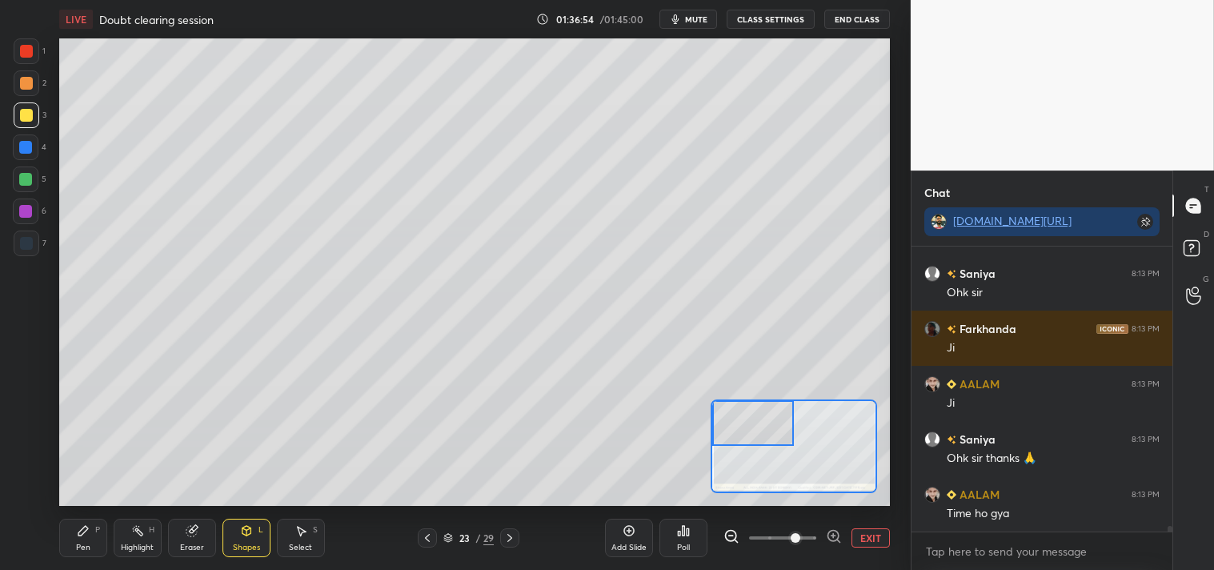
click at [72, 540] on div "Pen P" at bounding box center [83, 538] width 48 height 38
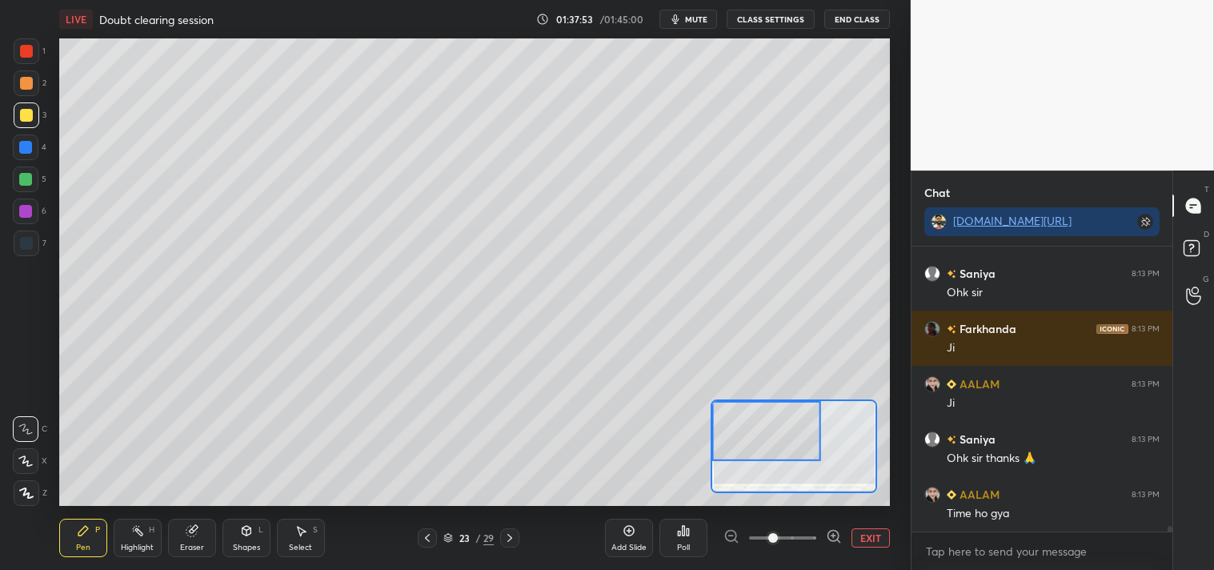
click at [867, 527] on div "Add Slide Poll EXIT" at bounding box center [747, 538] width 285 height 90
click at [868, 538] on button "EXIT" at bounding box center [870, 537] width 38 height 19
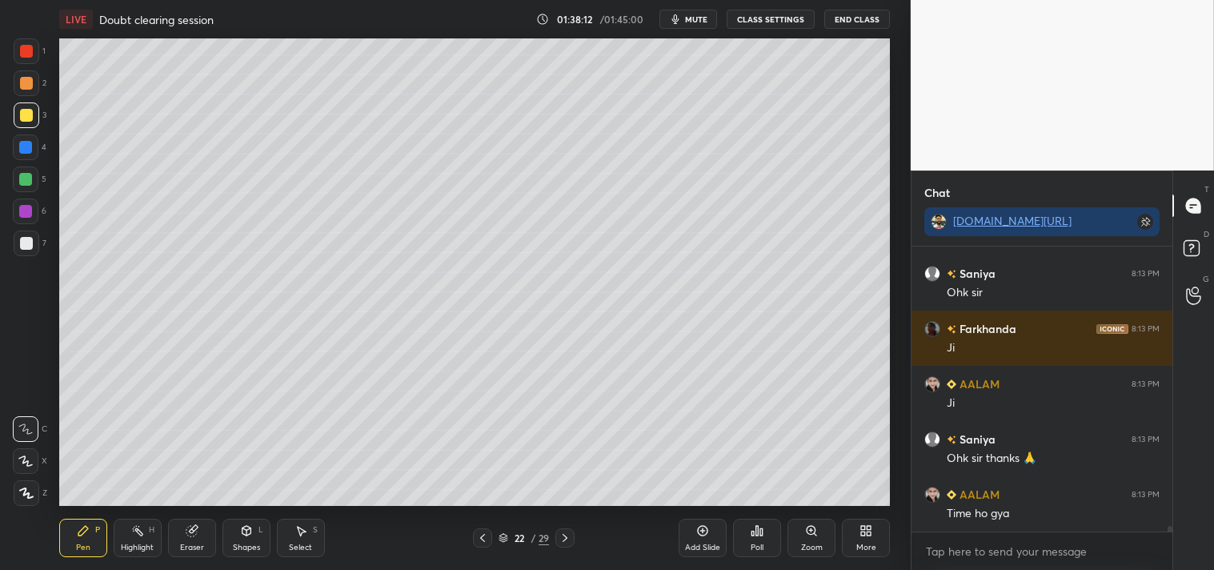
click at [129, 546] on div "Highlight" at bounding box center [137, 547] width 33 height 8
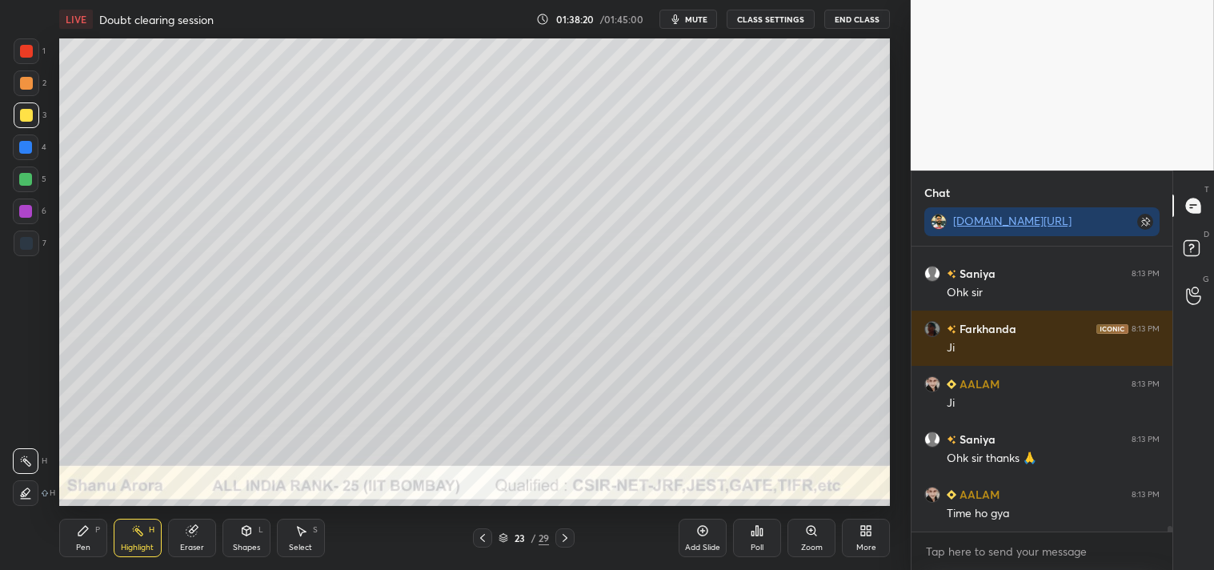
scroll to position [13673, 0]
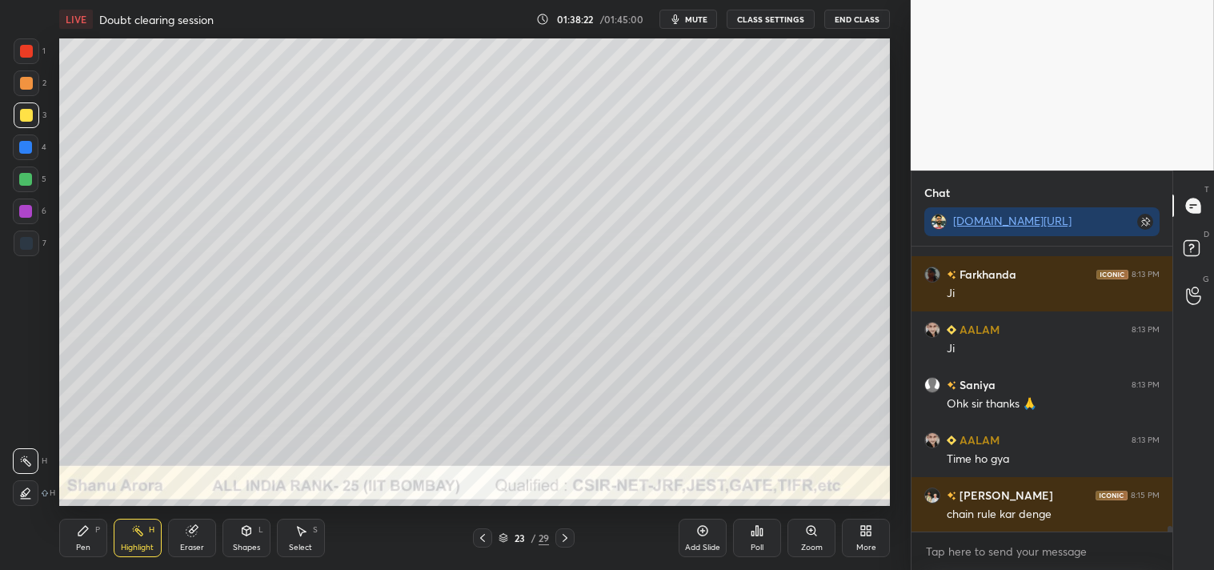
click at [86, 539] on div "Pen P" at bounding box center [83, 538] width 48 height 38
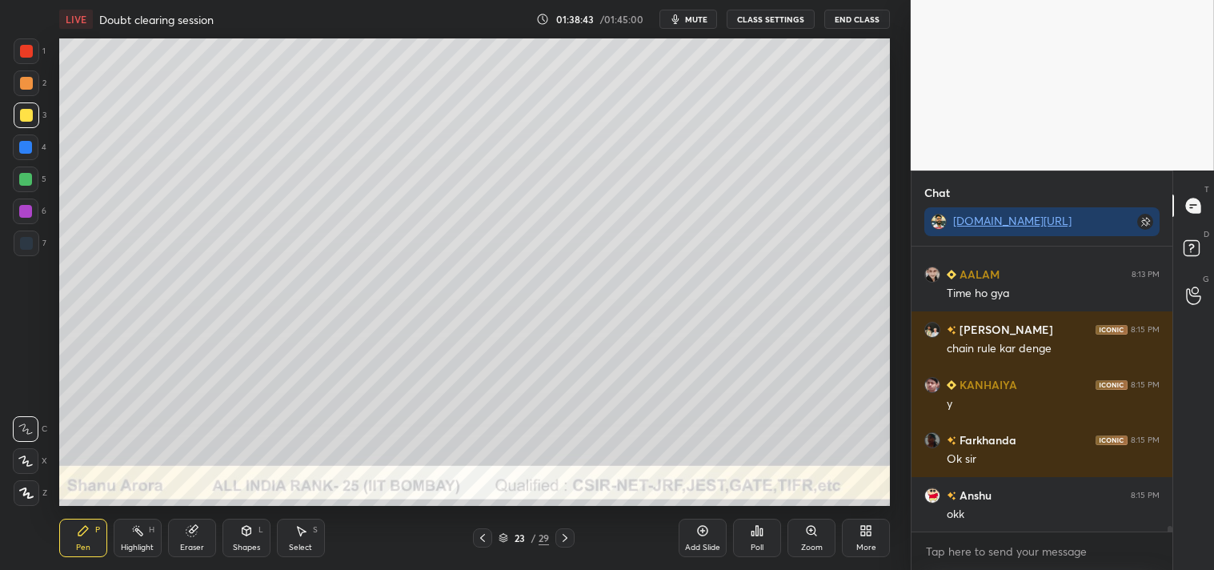
scroll to position [13895, 0]
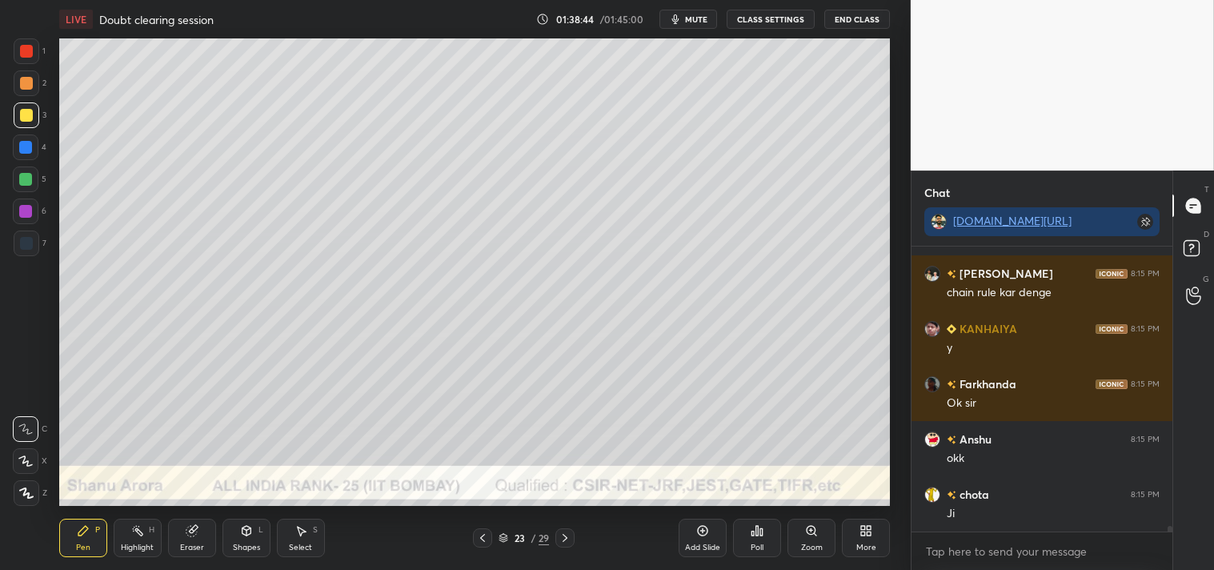
click at [755, 536] on icon at bounding box center [757, 530] width 13 height 13
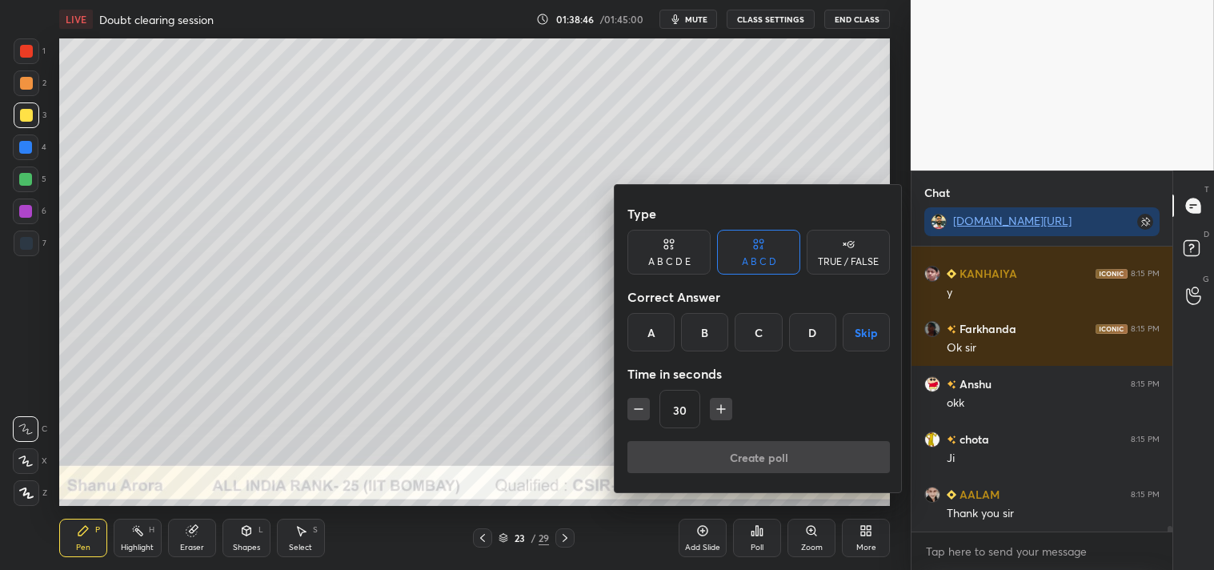
click at [840, 250] on div "TRUE / FALSE" at bounding box center [848, 252] width 83 height 45
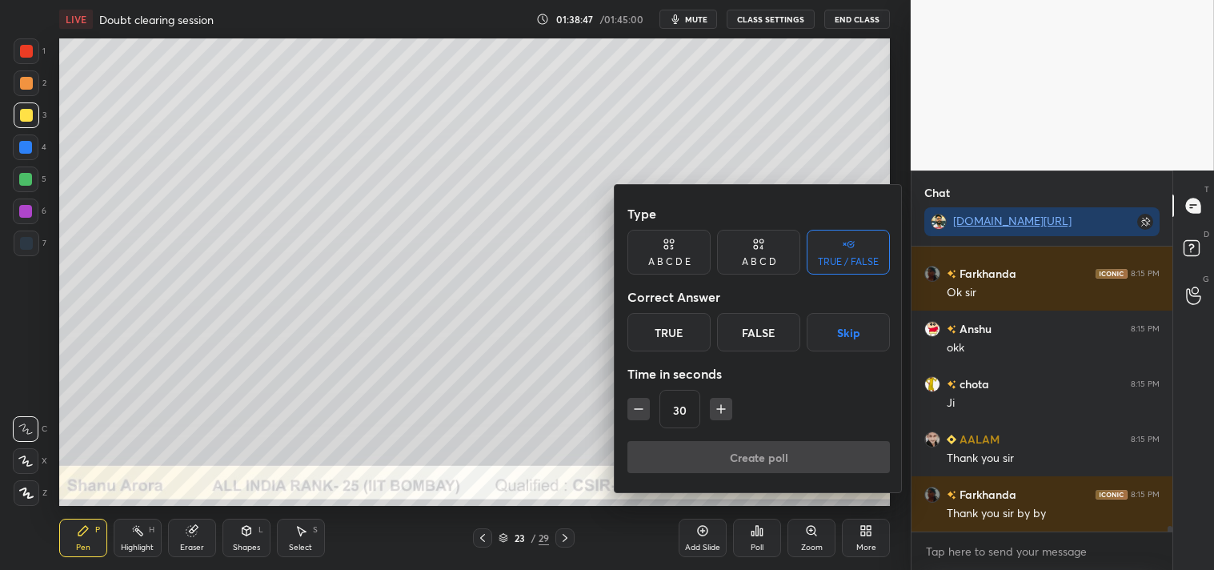
click at [667, 326] on div "True" at bounding box center [668, 332] width 83 height 38
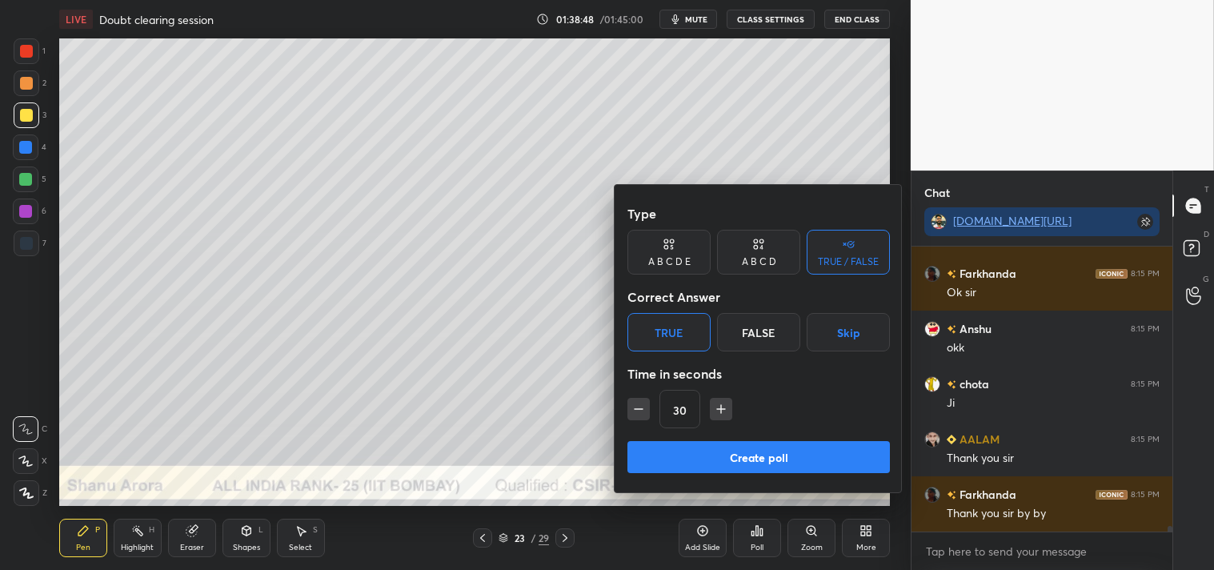
scroll to position [14060, 0]
click at [727, 457] on button "Create poll" at bounding box center [758, 457] width 262 height 32
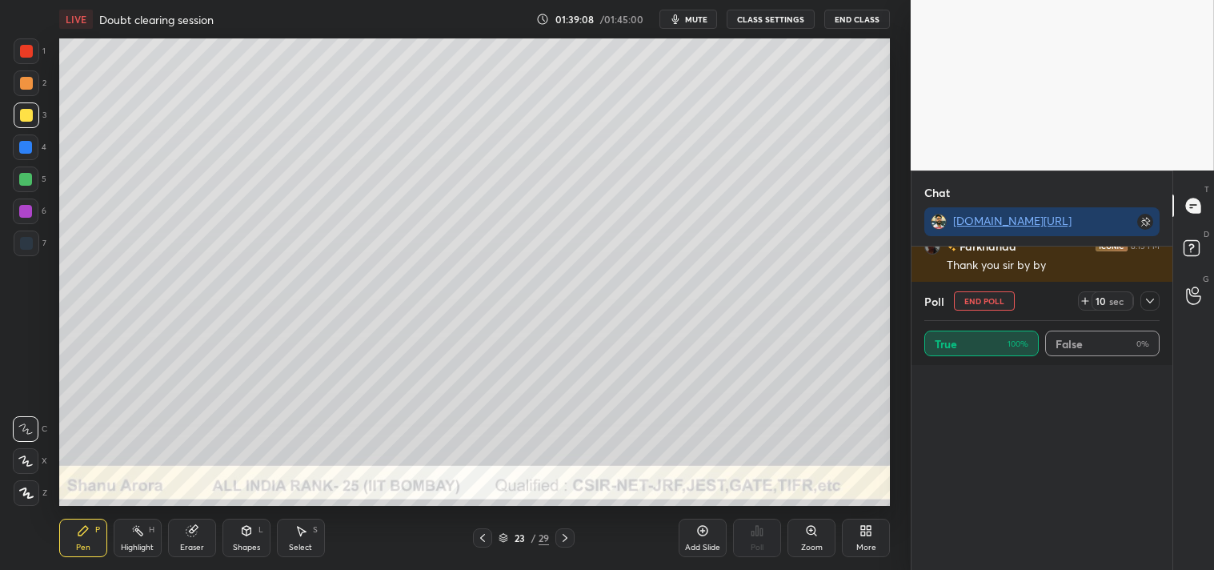
scroll to position [331, 0]
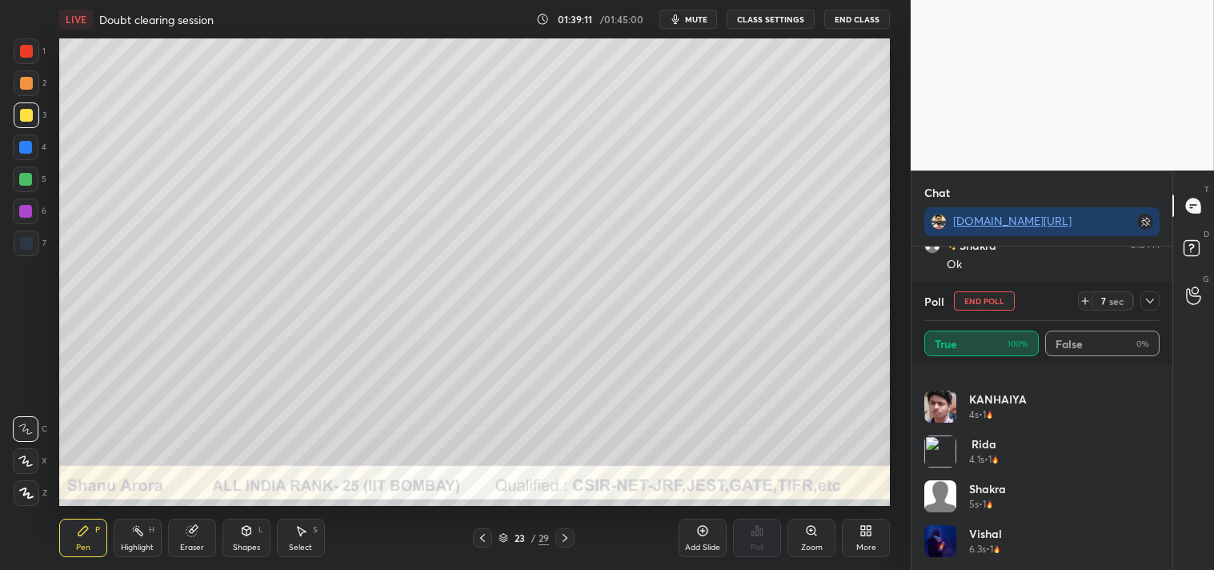
click at [1002, 294] on button "End Poll" at bounding box center [984, 300] width 61 height 19
type textarea "x"
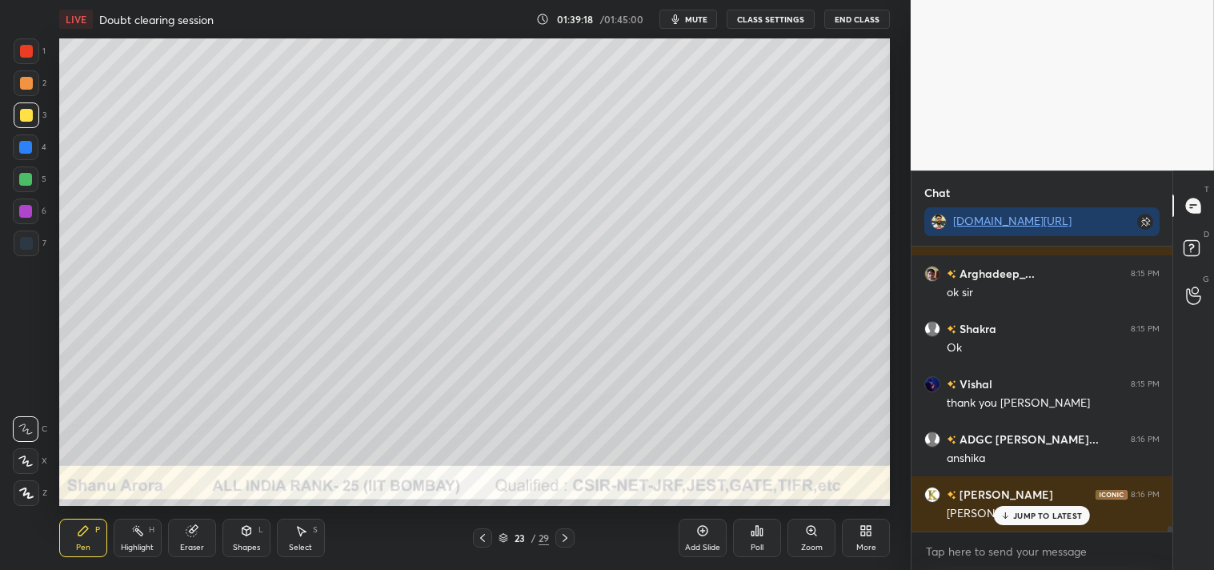
click at [1041, 514] on p "JUMP TO LATEST" at bounding box center [1047, 515] width 69 height 10
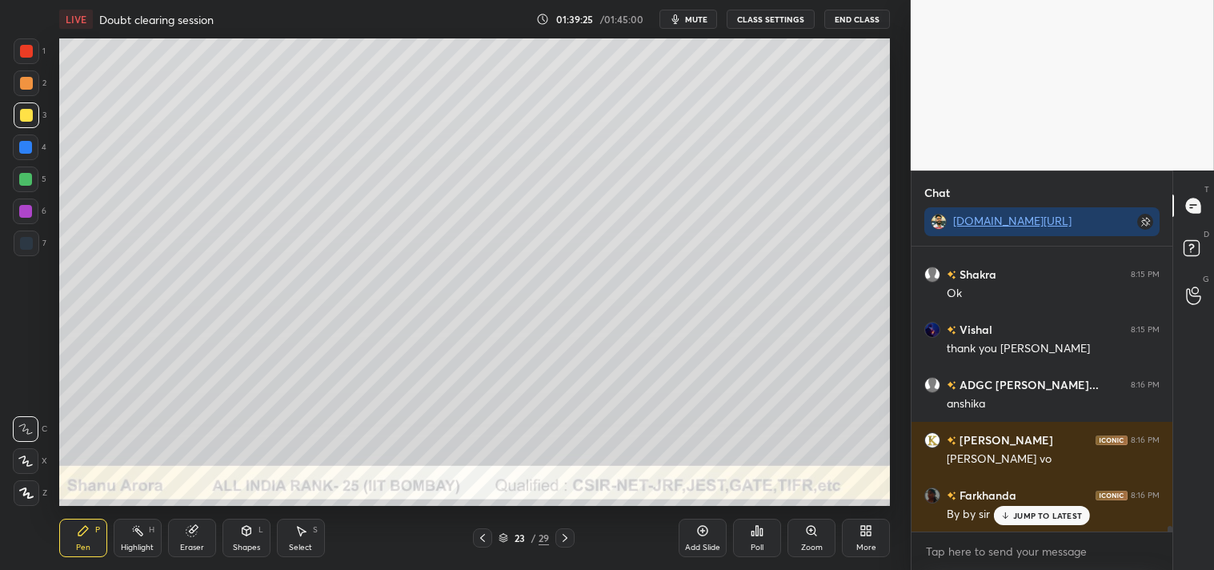
click at [686, 22] on button "mute" at bounding box center [688, 19] width 58 height 19
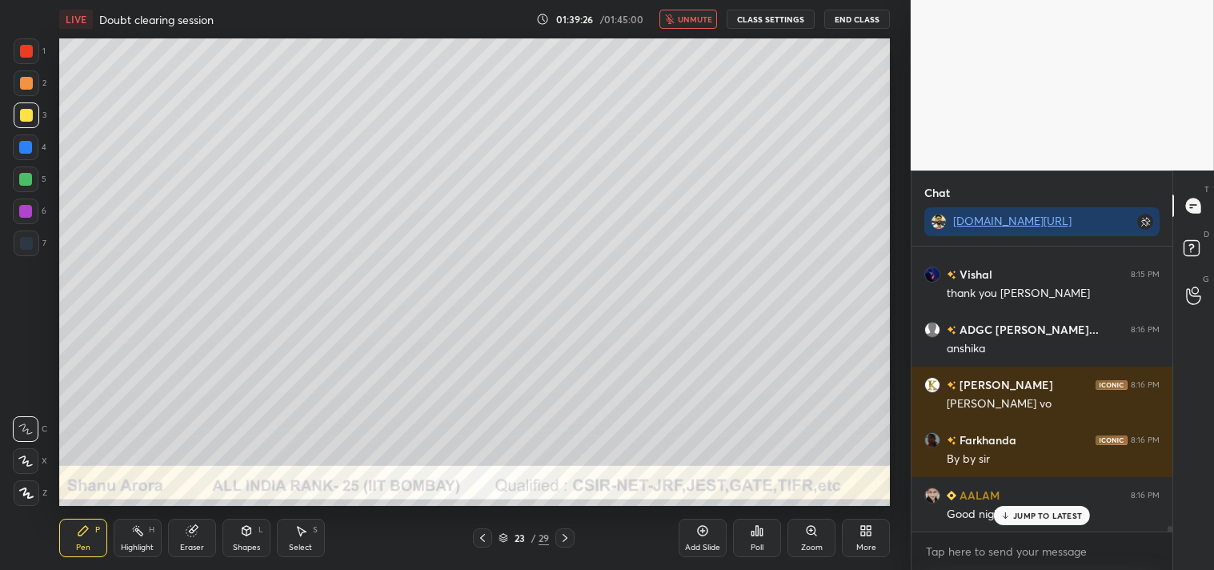
click at [772, 22] on button "CLASS SETTINGS" at bounding box center [771, 19] width 88 height 19
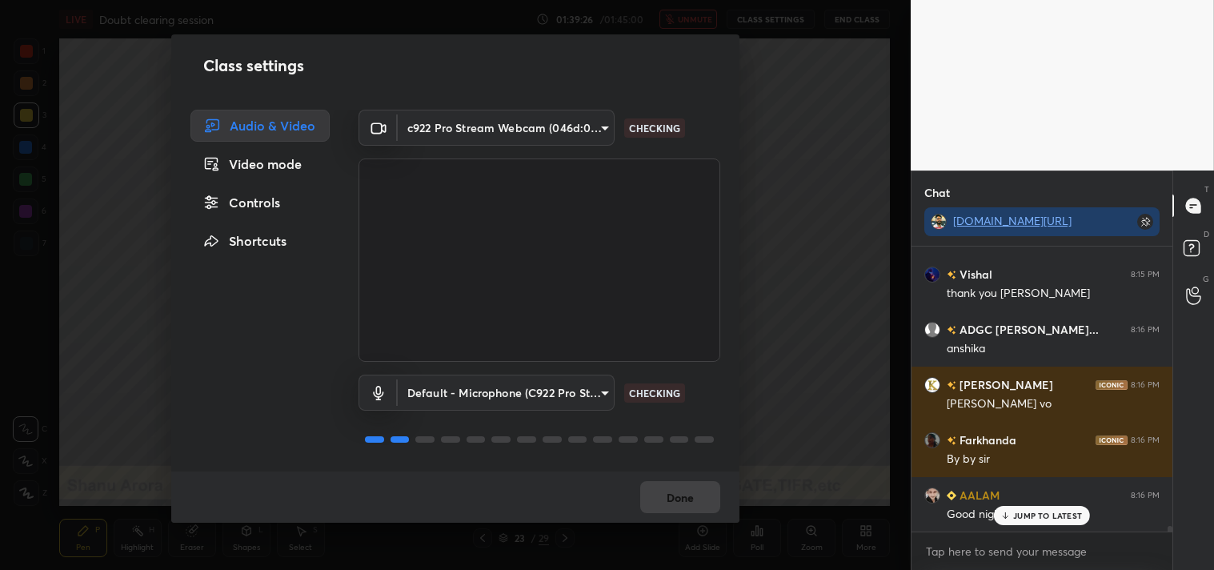
click at [537, 120] on body "1 2 3 4 5 6 7 C X Z C X Z E E Erase all H H LIVE Doubt clearing session 01:39:2…" at bounding box center [607, 285] width 1214 height 570
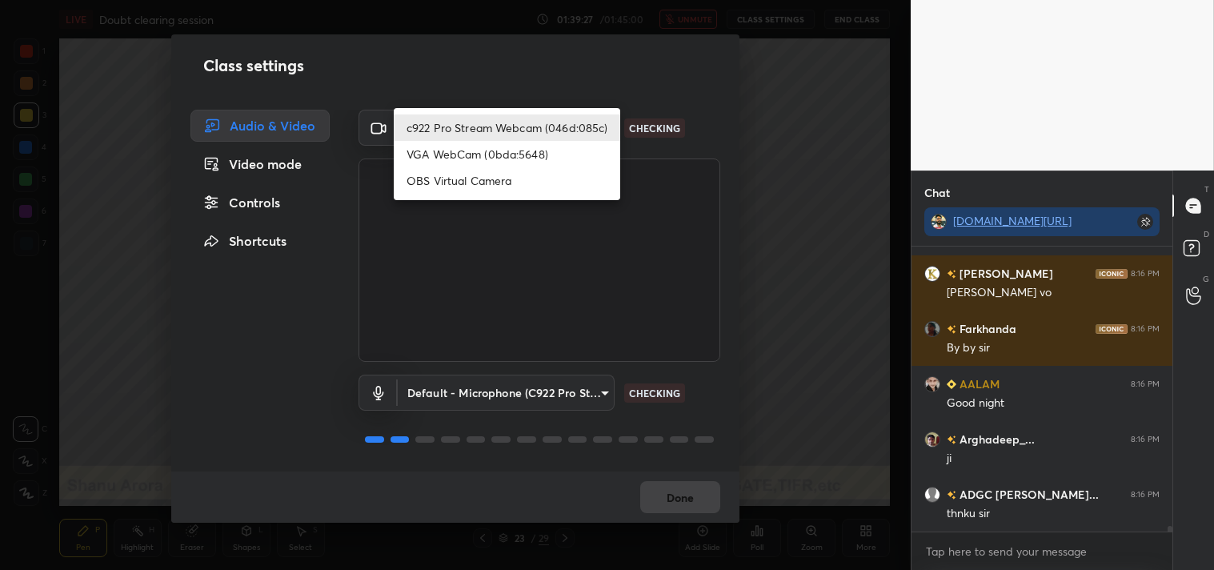
drag, startPoint x: 437, startPoint y: 182, endPoint x: 467, endPoint y: 190, distance: 31.7
click at [438, 182] on li "OBS Virtual Camera" at bounding box center [507, 180] width 226 height 26
type input "64645b19d528b3ac785889237b1a364f3b7ccd5da23f372116afb1703458f4fd"
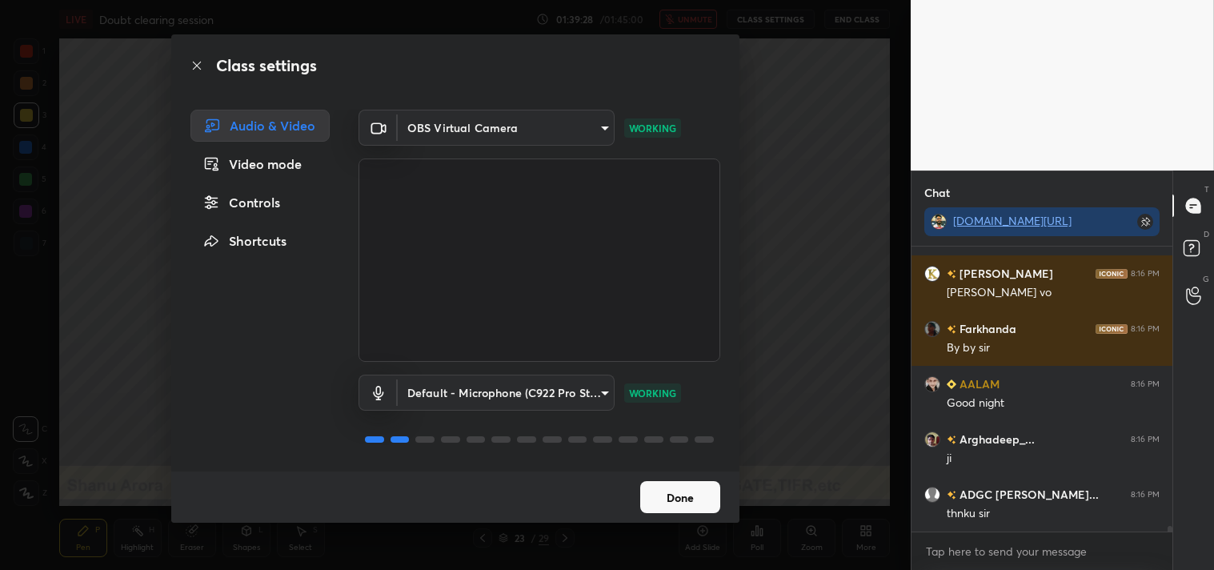
click at [680, 490] on button "Done" at bounding box center [680, 497] width 80 height 32
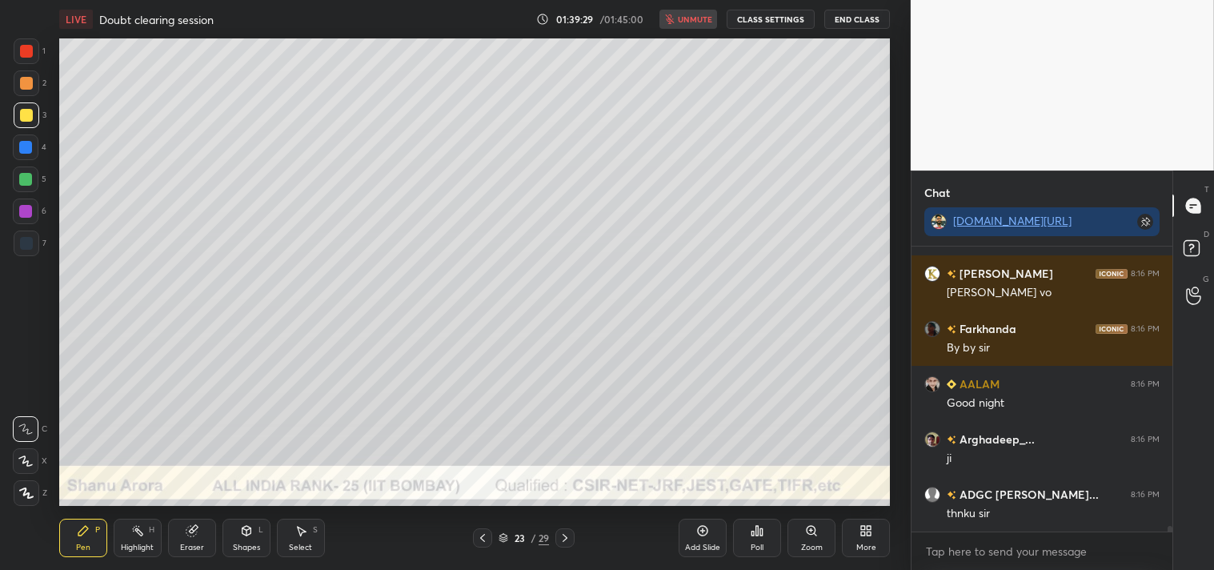
click at [971, 566] on div "x" at bounding box center [1041, 551] width 261 height 38
type textarea "x"
click at [975, 554] on textarea at bounding box center [1041, 552] width 235 height 26
type textarea "C"
type textarea "x"
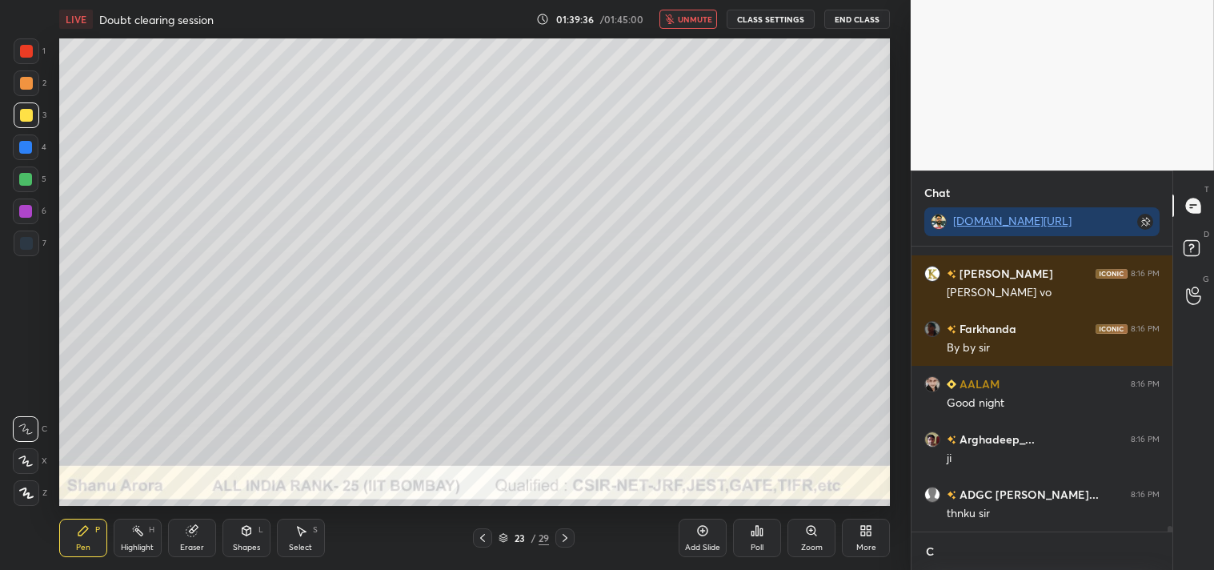
type textarea "CL"
type textarea "x"
type textarea "CLA"
type textarea "x"
type textarea "CLAS"
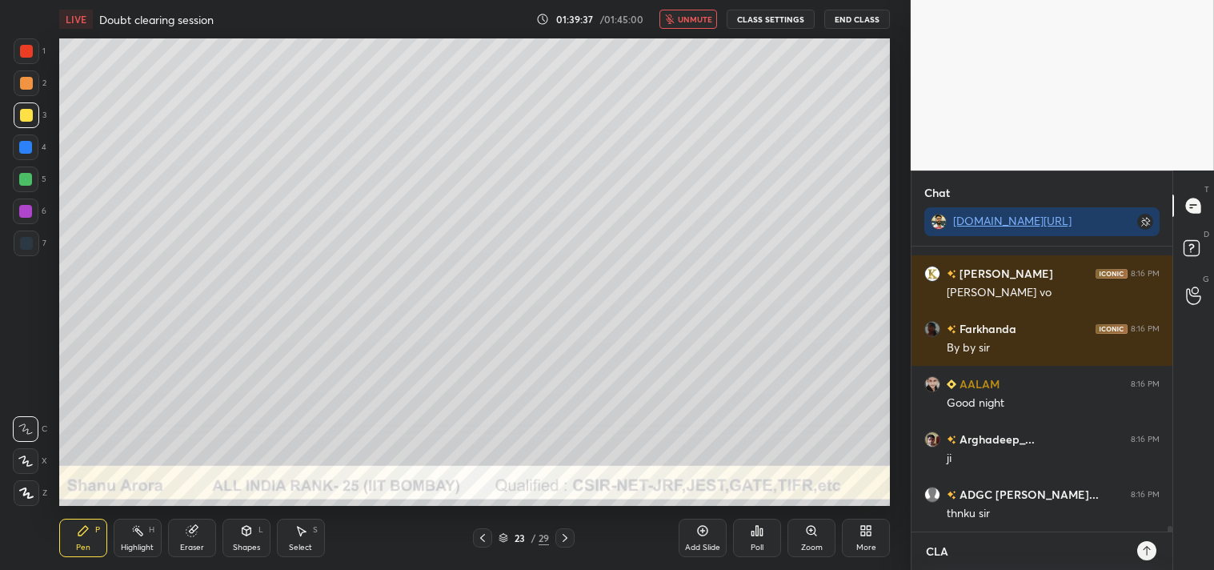
type textarea "x"
type textarea "CLASS"
type textarea "x"
type textarea "CLASS"
type textarea "x"
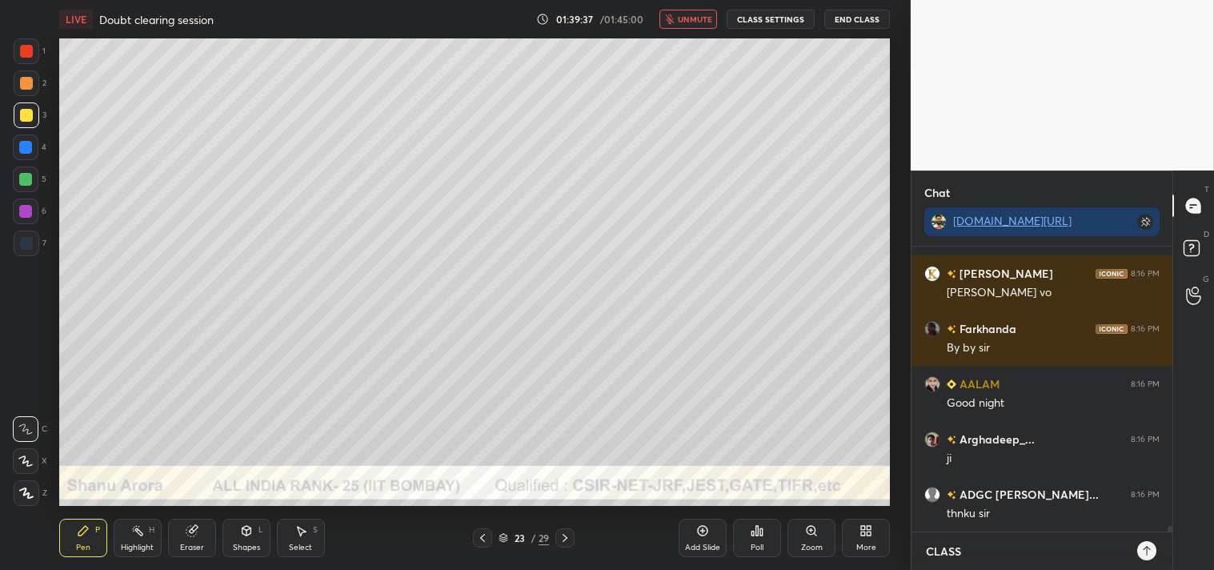
type textarea "CLASS O"
type textarea "x"
type textarea "CLASS OV"
type textarea "x"
type textarea "CLASS OVER"
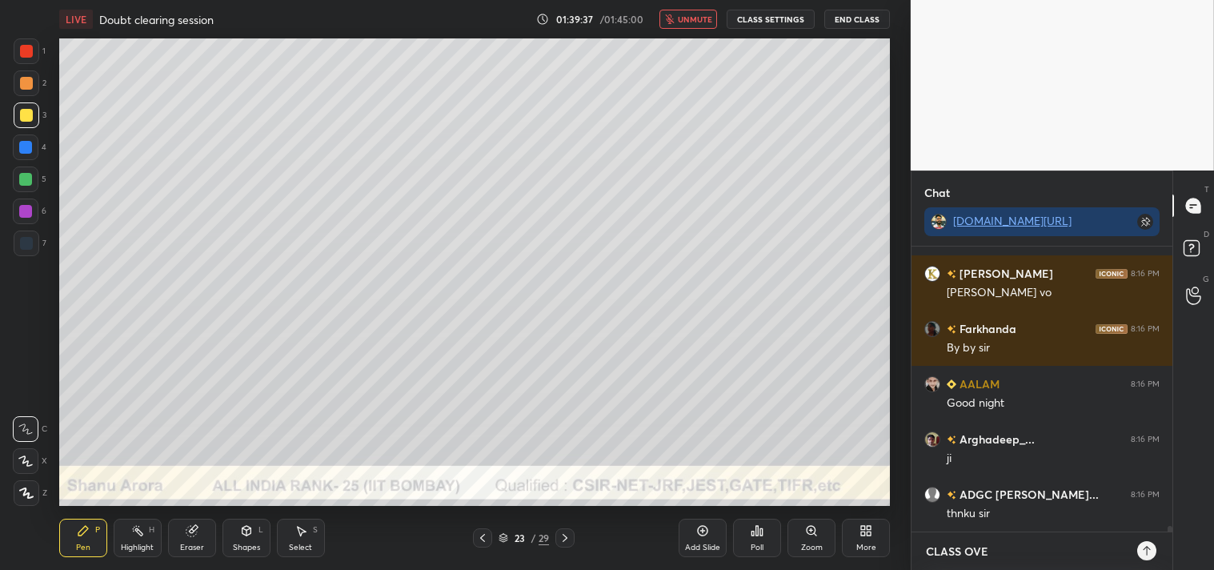
type textarea "x"
type textarea "CLASS OVERT"
type textarea "x"
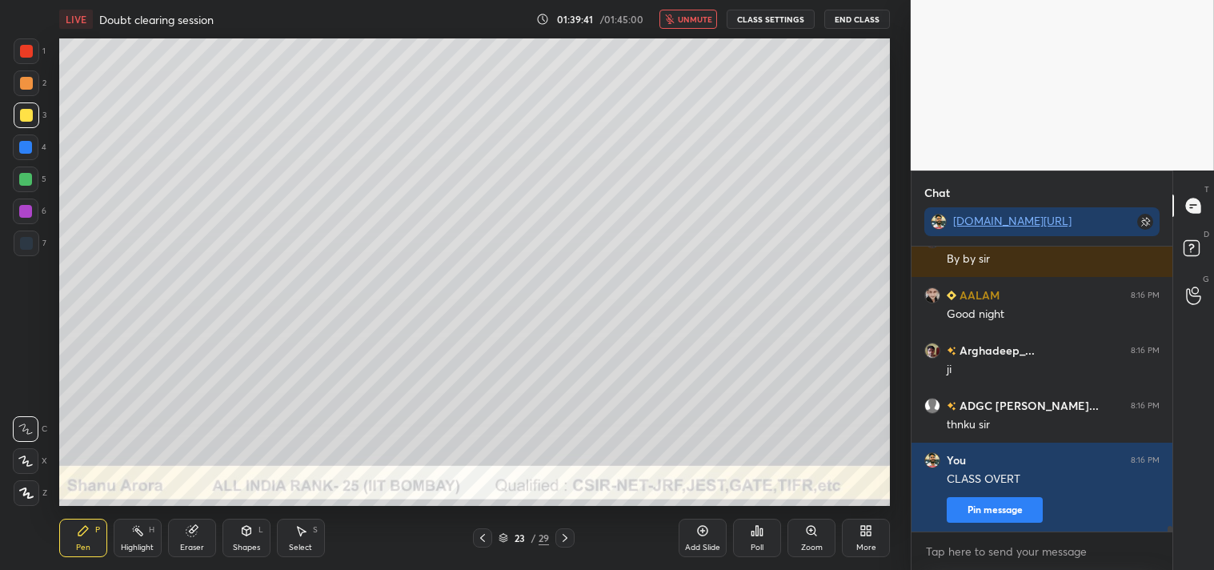
click at [839, 10] on button "End Class" at bounding box center [857, 19] width 66 height 19
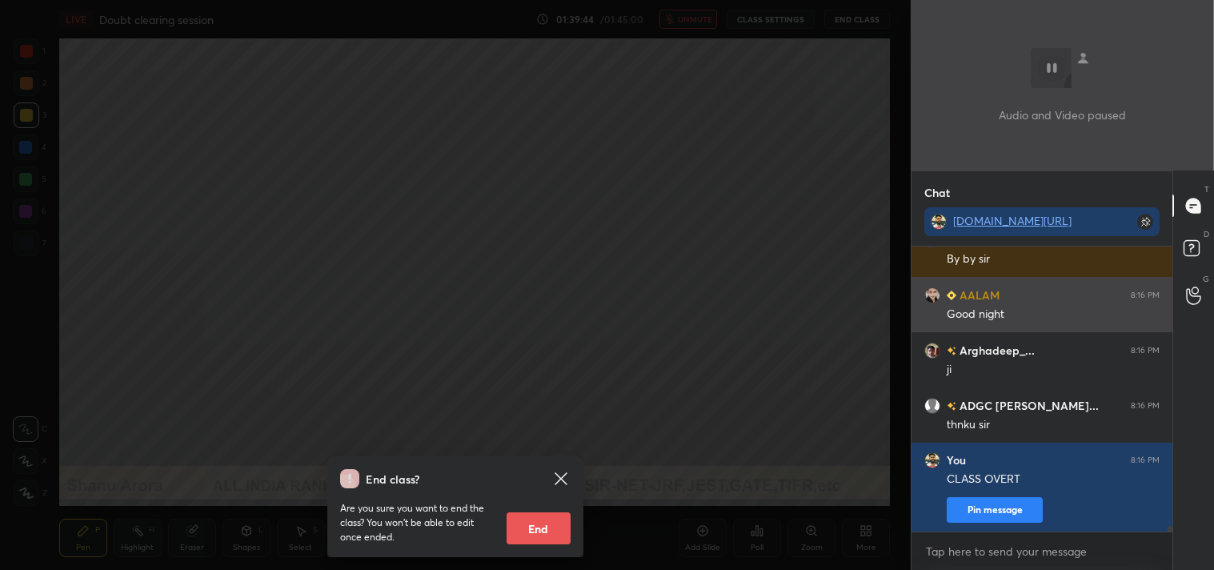
click at [1032, 304] on div "Good night" at bounding box center [1053, 312] width 213 height 19
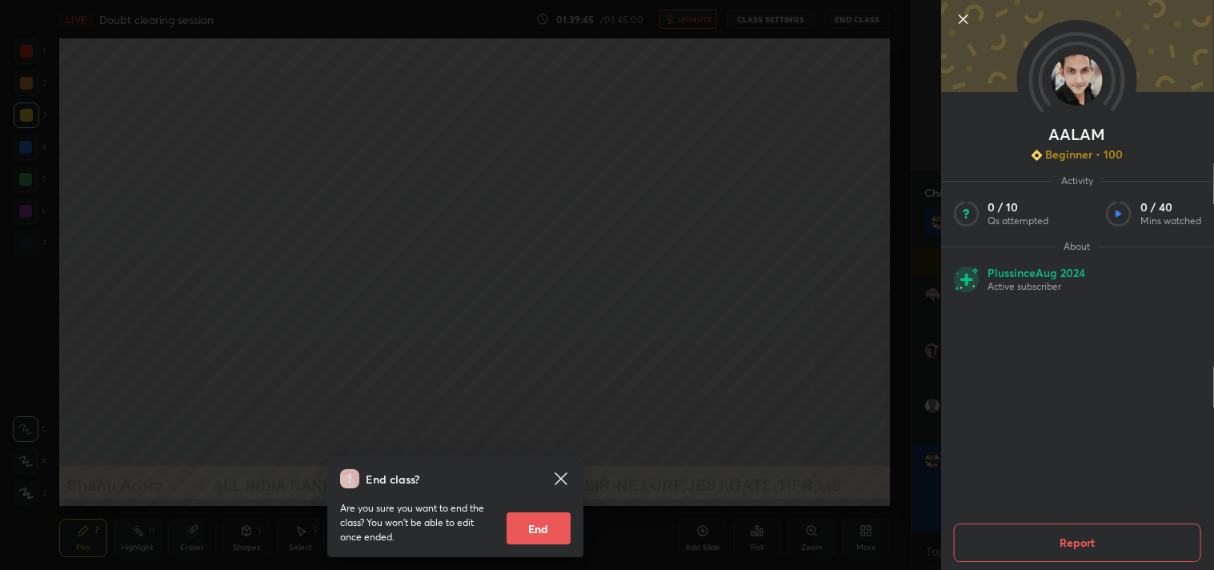
click at [817, 282] on div "End class? Are you sure you want to end the class? You won’t be able to edit on…" at bounding box center [455, 285] width 911 height 570
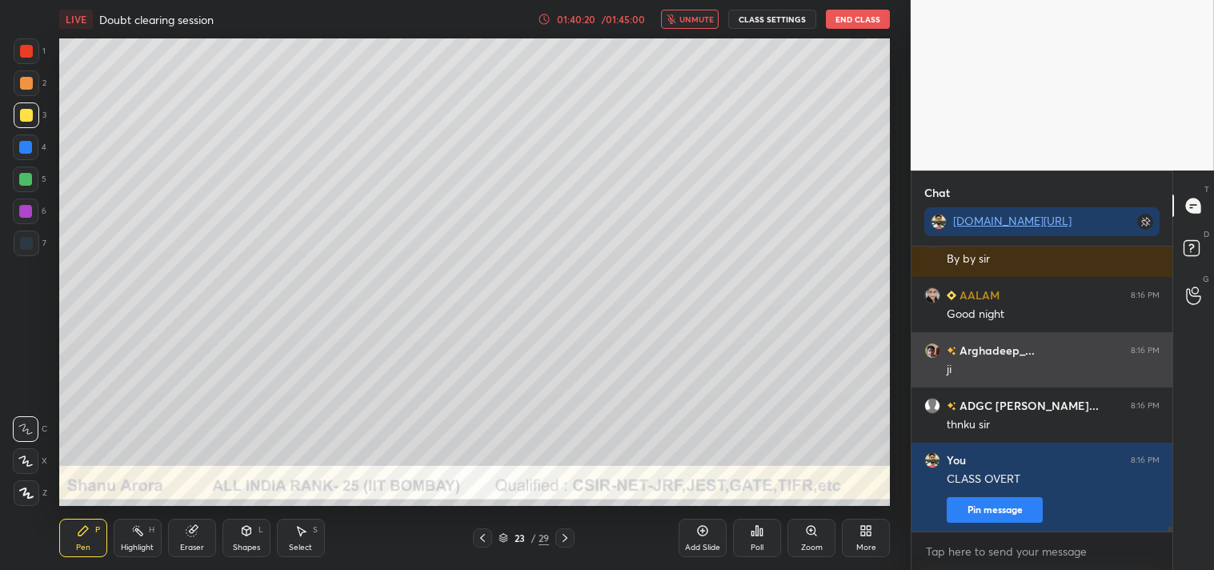
scroll to position [14647, 0]
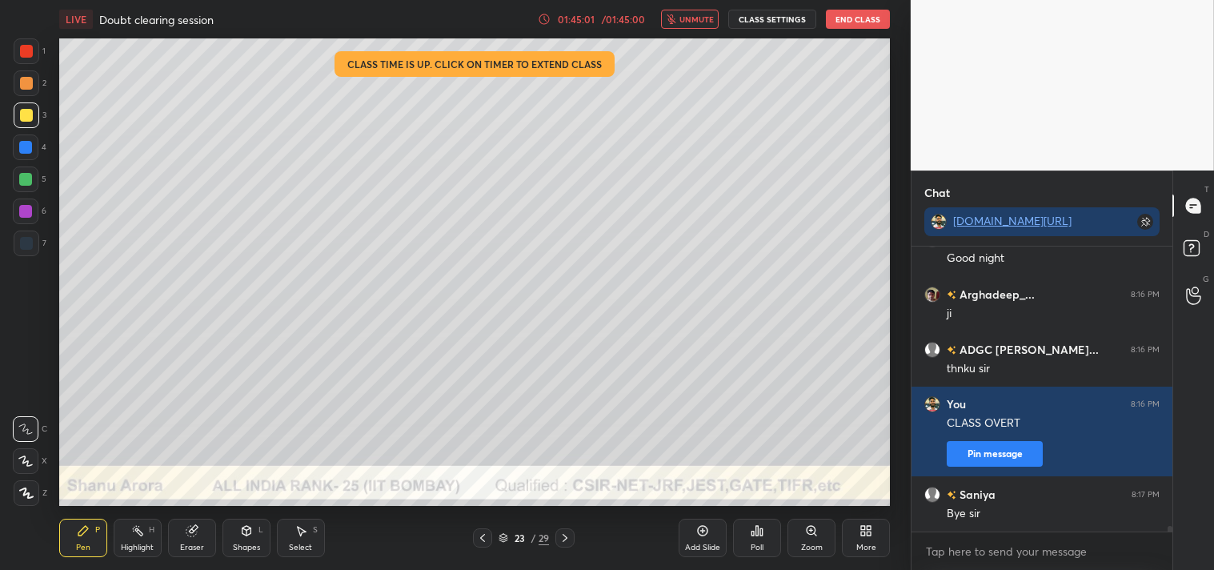
click at [848, 17] on button "End Class" at bounding box center [858, 19] width 64 height 19
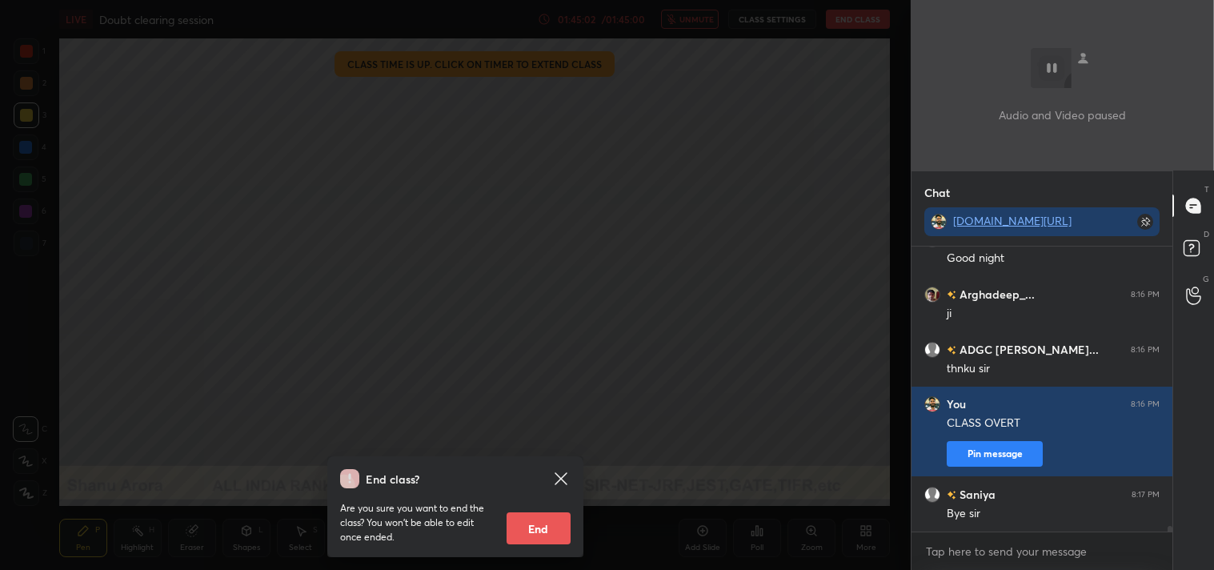
click at [536, 531] on button "End" at bounding box center [538, 528] width 64 height 32
type textarea "x"
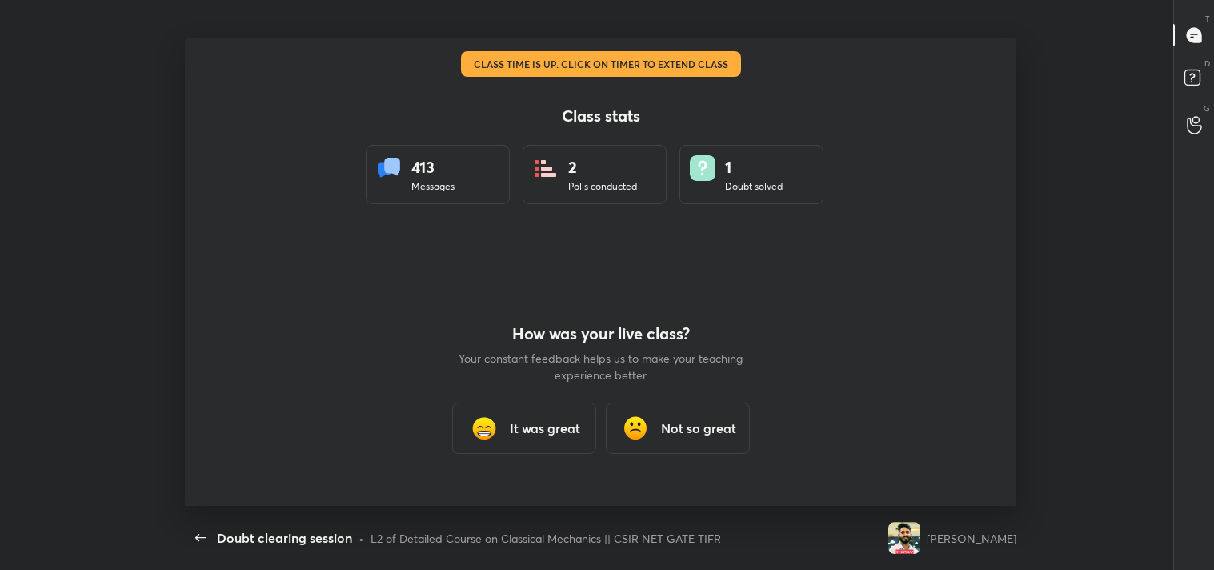
scroll to position [0, 0]
